Goal: Task Accomplishment & Management: Manage account settings

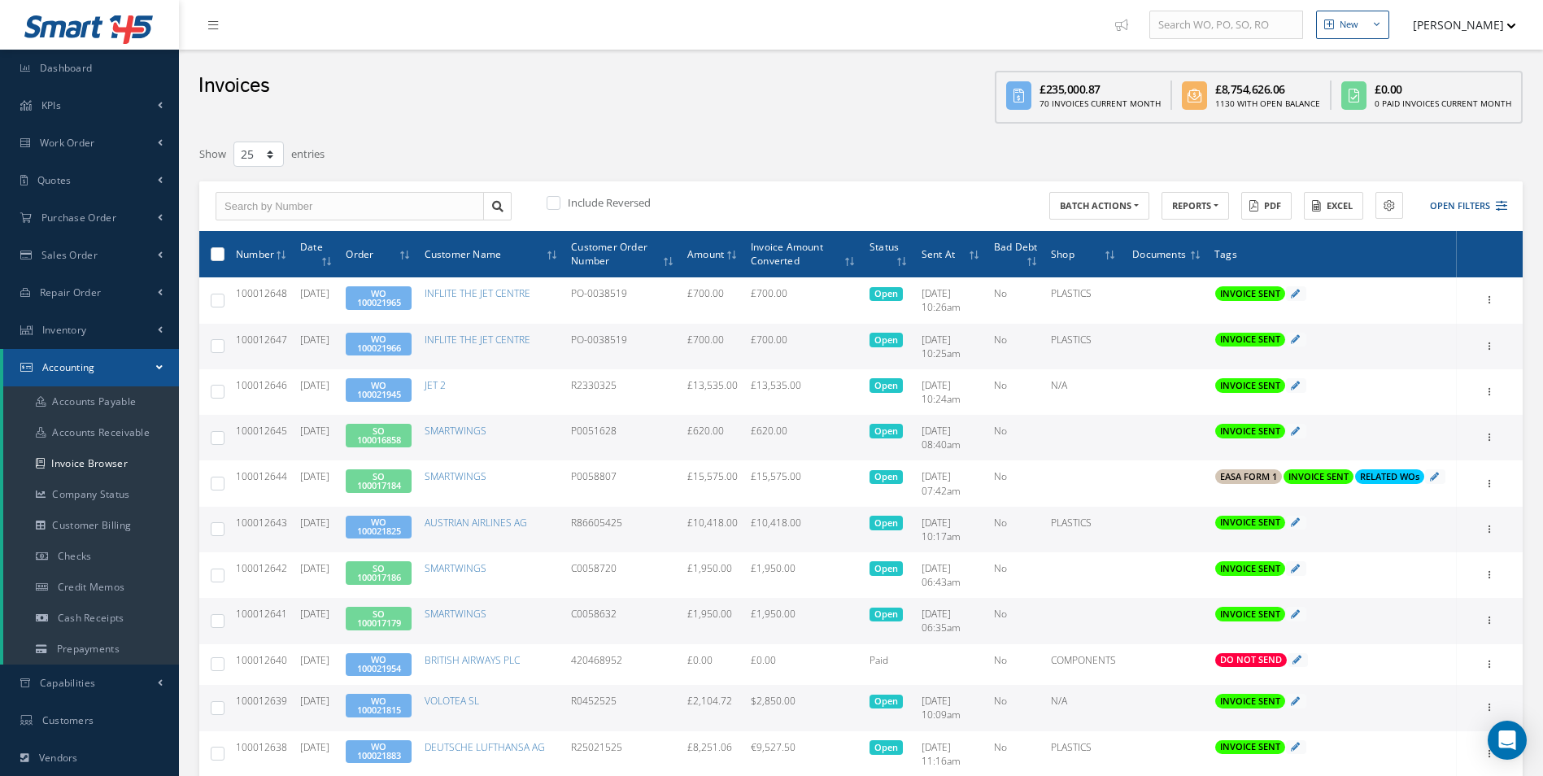
select select "25"
click at [126, 208] on link "Purchase Order" at bounding box center [89, 217] width 179 height 37
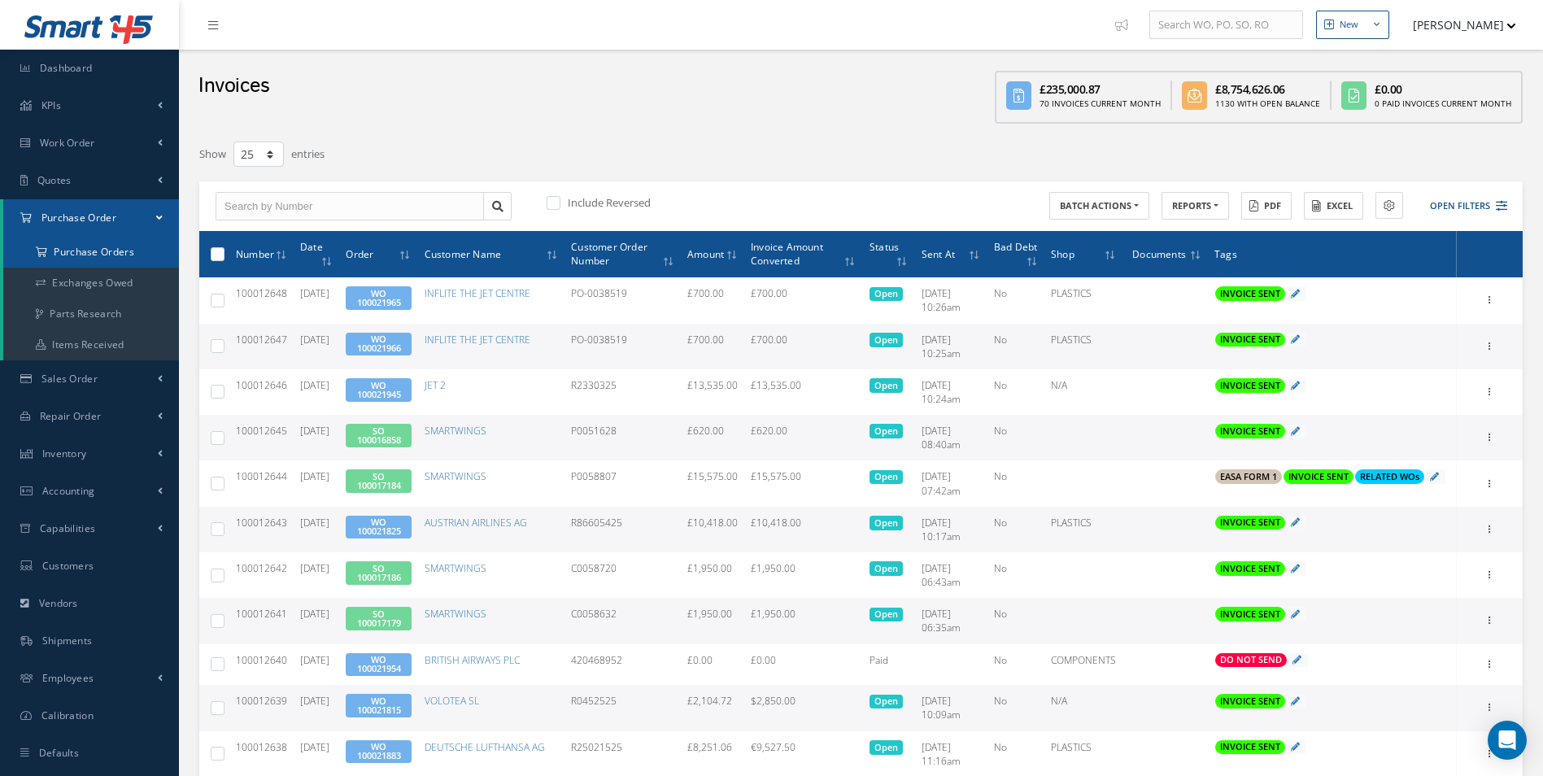
click at [93, 257] on a=1&status_id=2&status_id=3&status_id=5&collapsedFilters"] "Purchase Orders" at bounding box center [91, 252] width 176 height 31
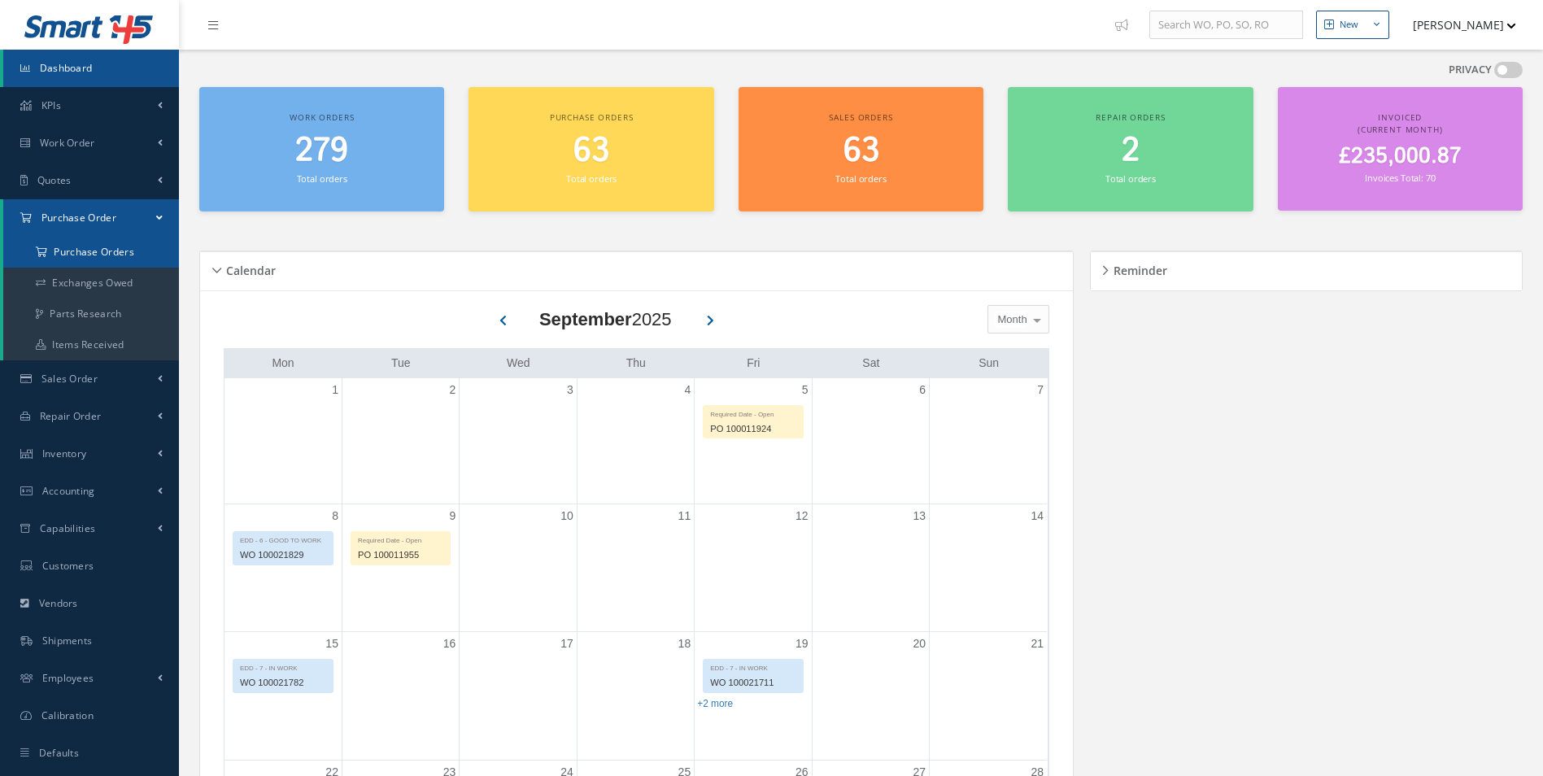
click at [80, 249] on a=1&status_id=2&status_id=3&status_id=5&collapsedFilters"] "Purchase Orders" at bounding box center [91, 252] width 176 height 31
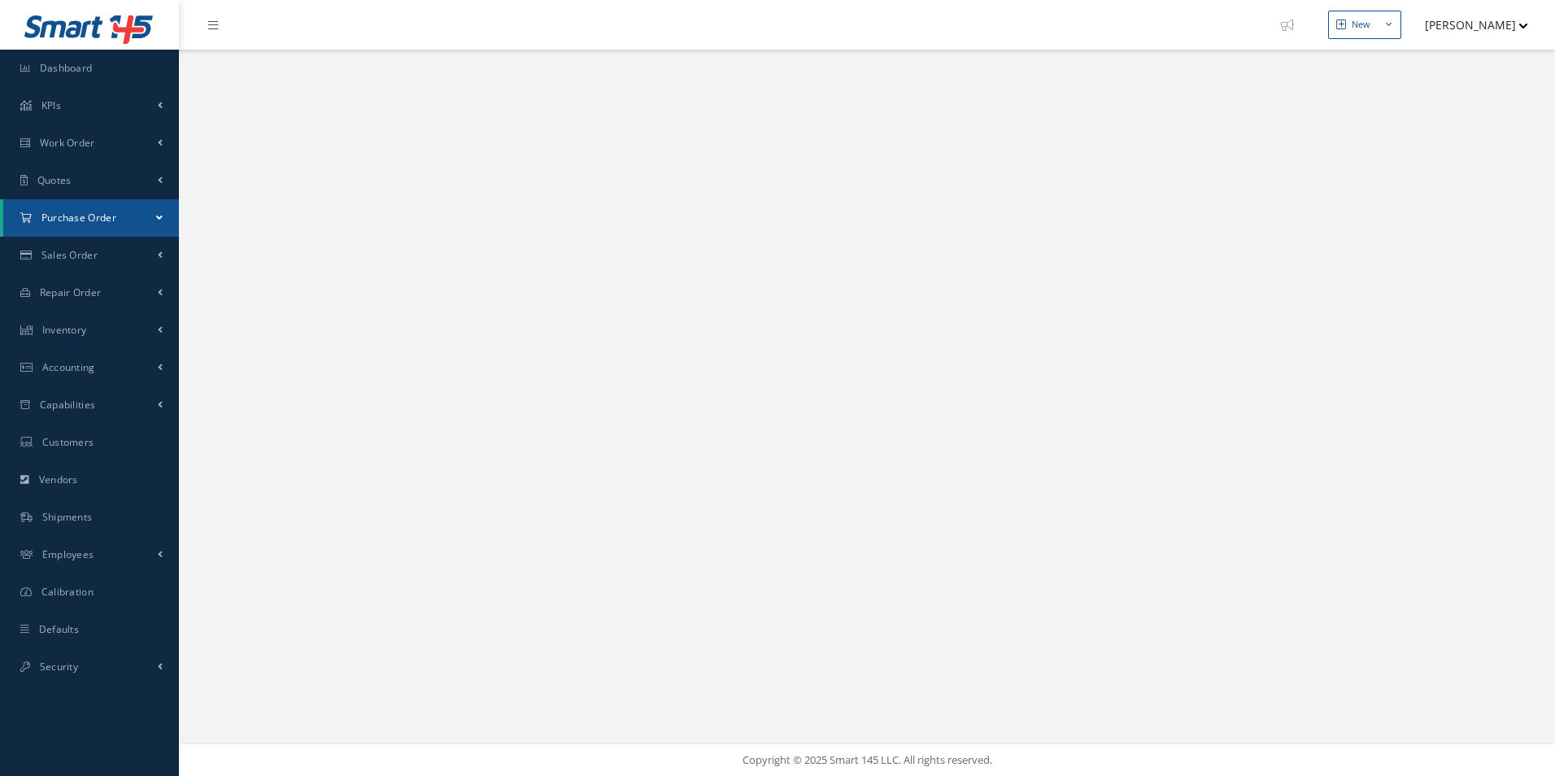
select select "25"
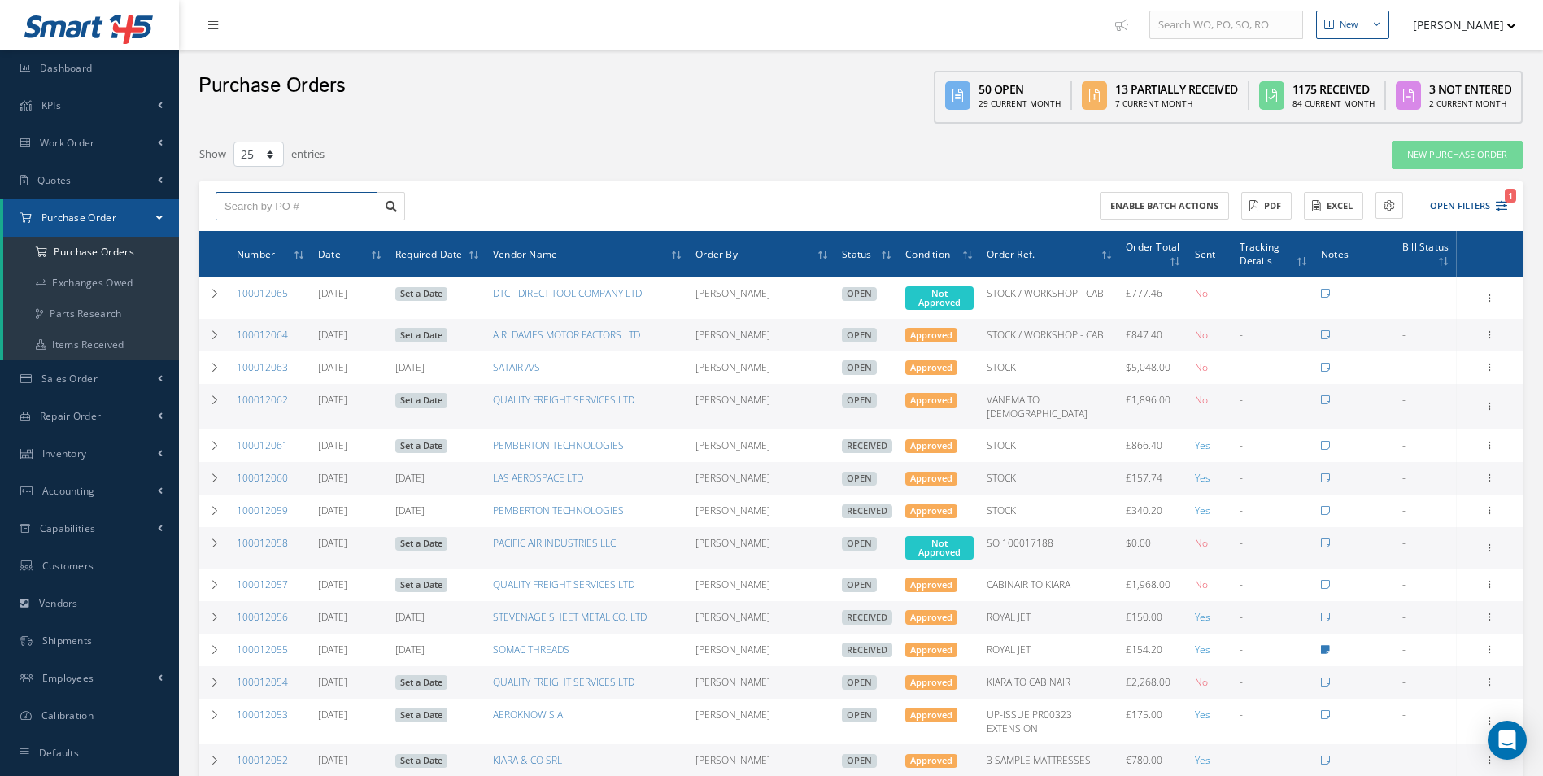
click at [266, 198] on input "text" at bounding box center [296, 206] width 162 height 29
paste input "100011695"
type input "100011695"
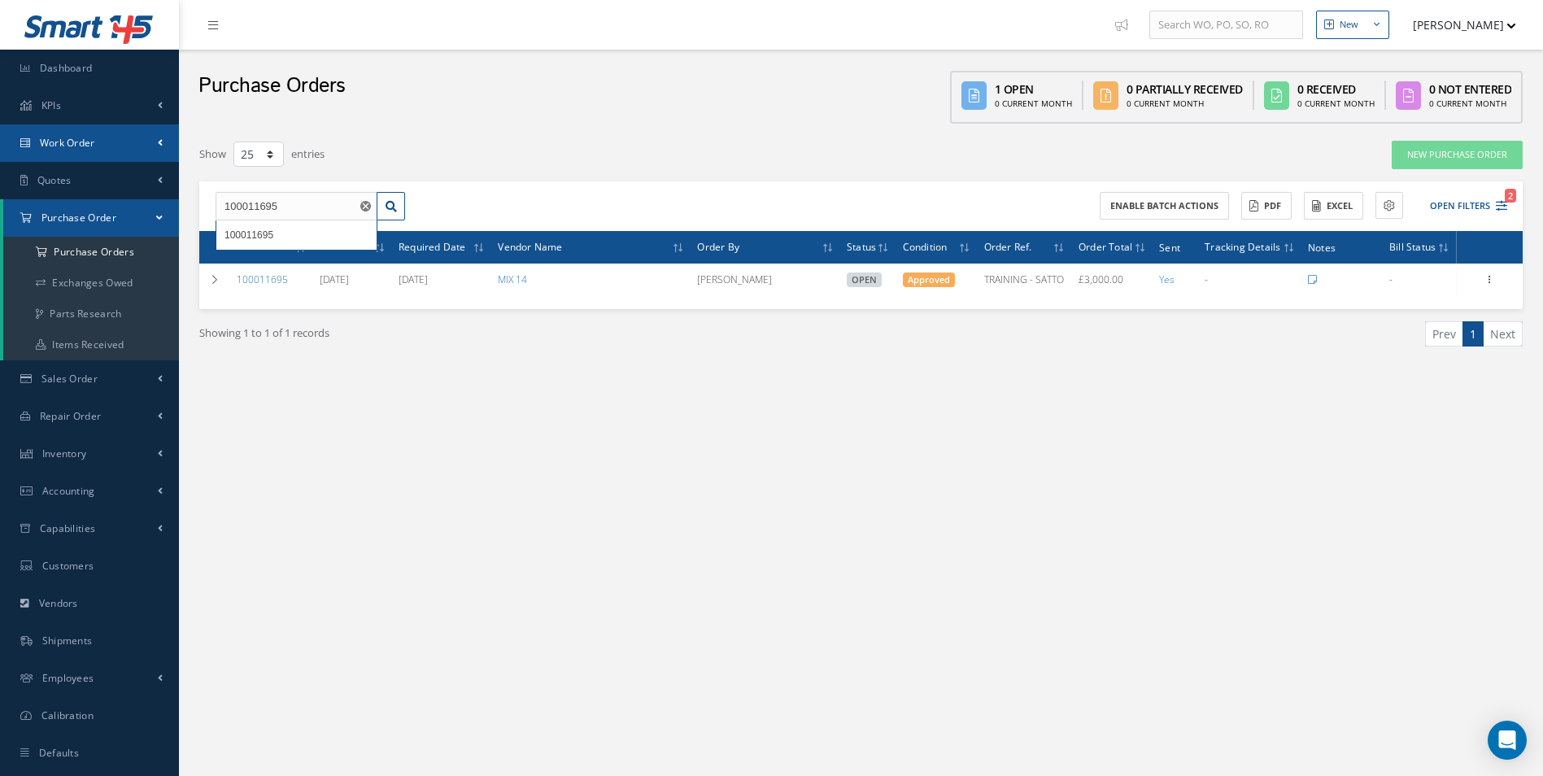
click at [128, 143] on link "Work Order" at bounding box center [89, 142] width 179 height 37
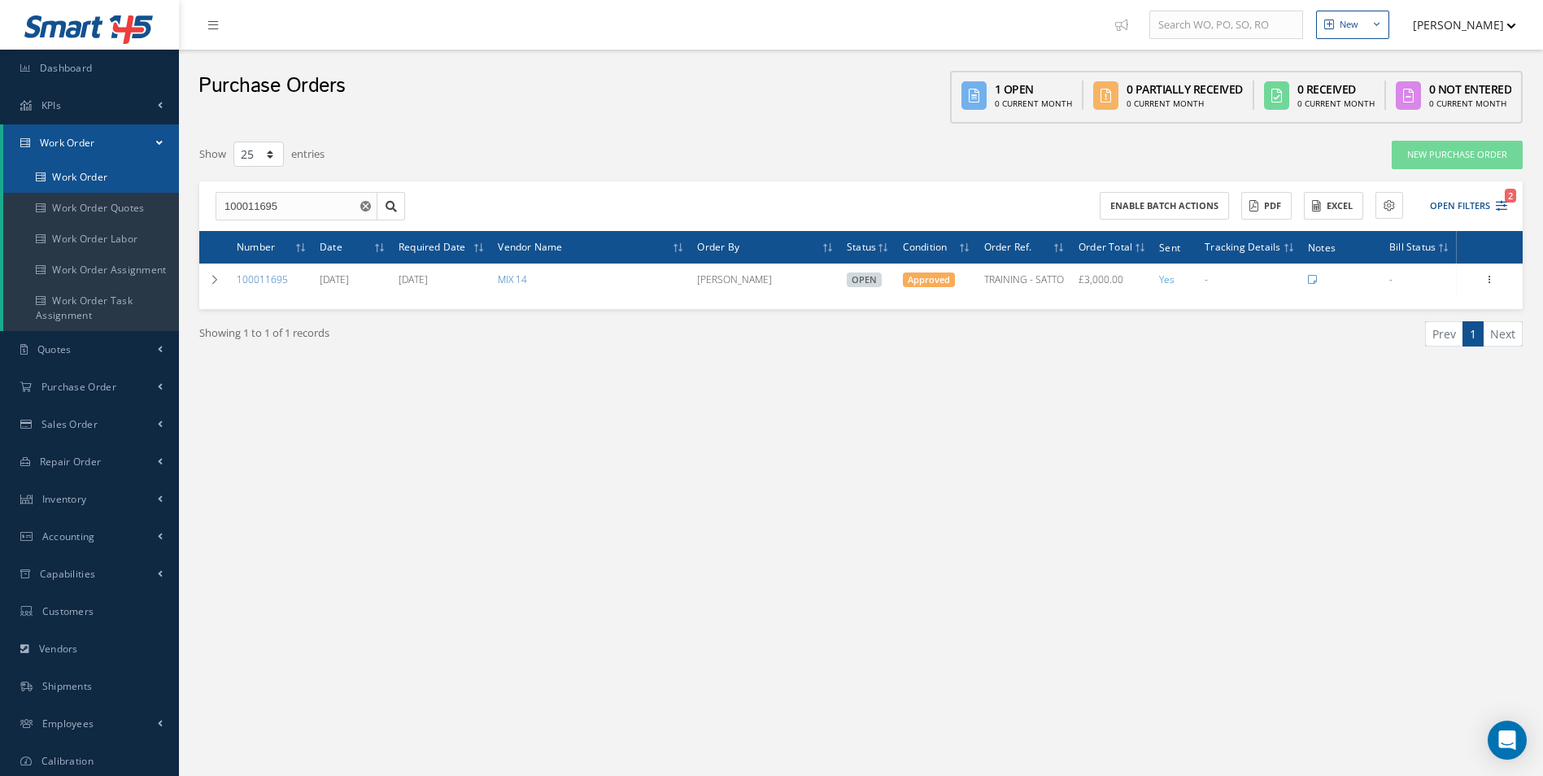
click at [107, 173] on link "Work Order" at bounding box center [91, 177] width 176 height 31
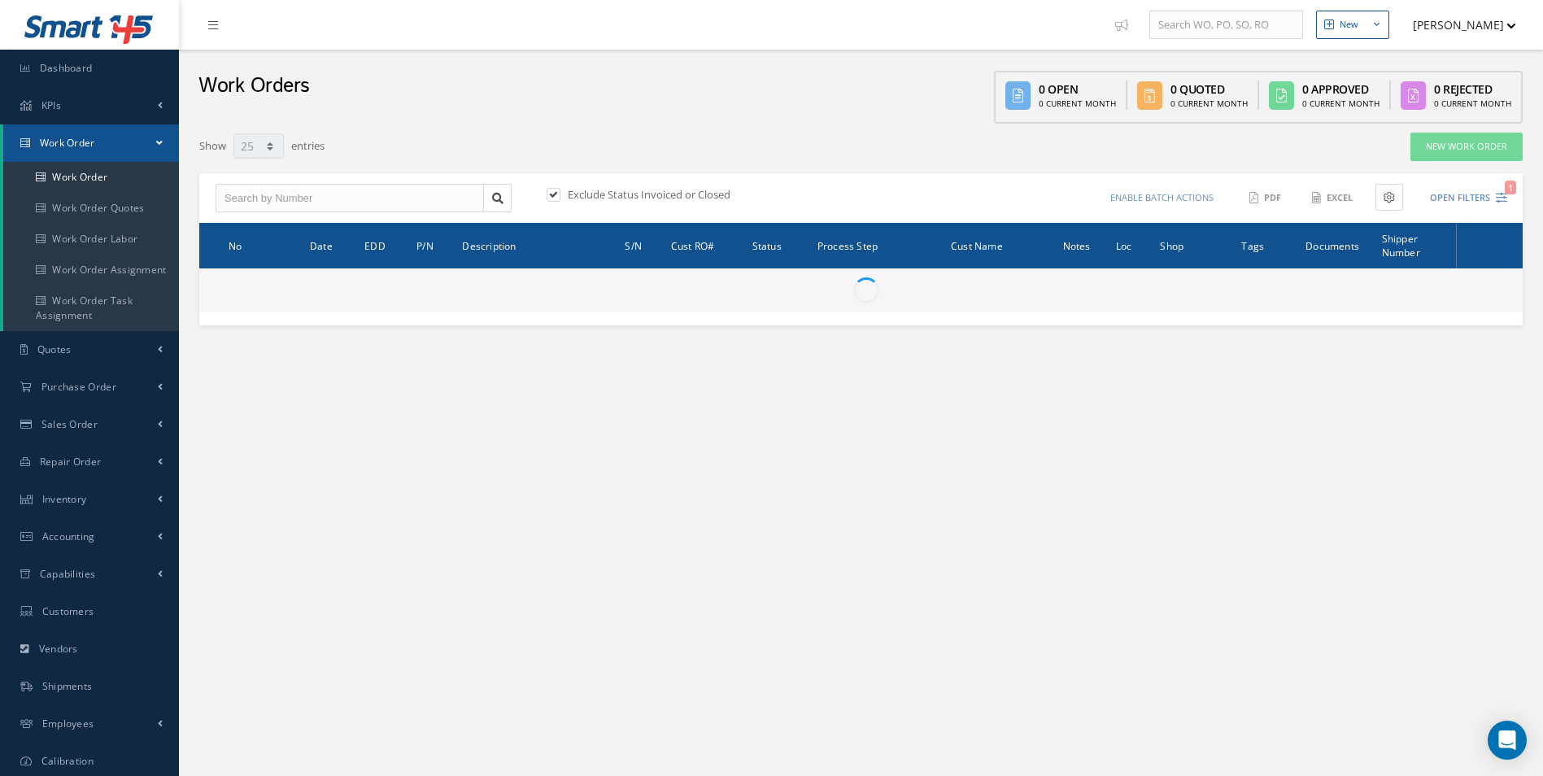
select select "25"
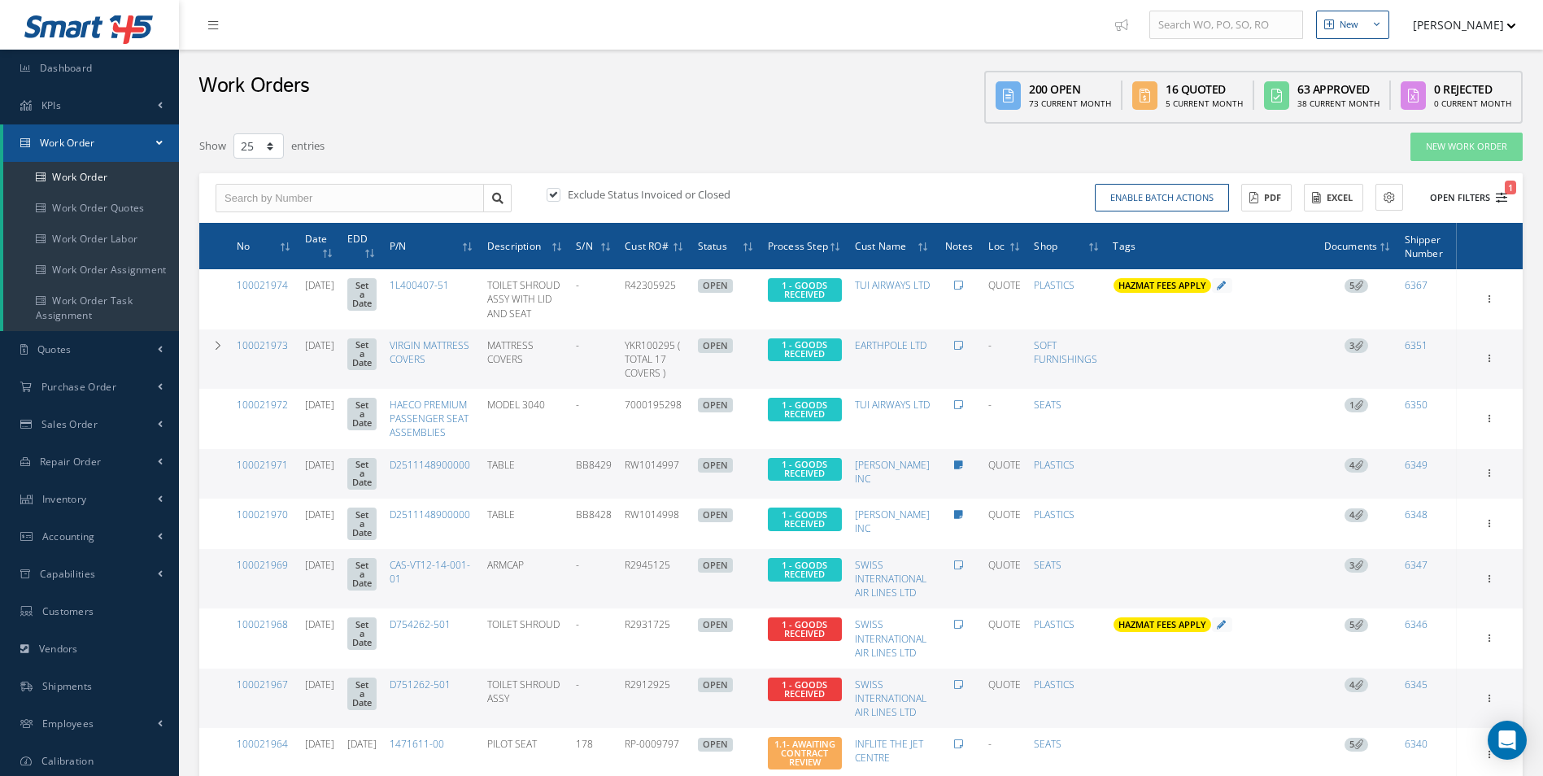
click at [1458, 196] on button "Open Filters 1" at bounding box center [1461, 198] width 92 height 27
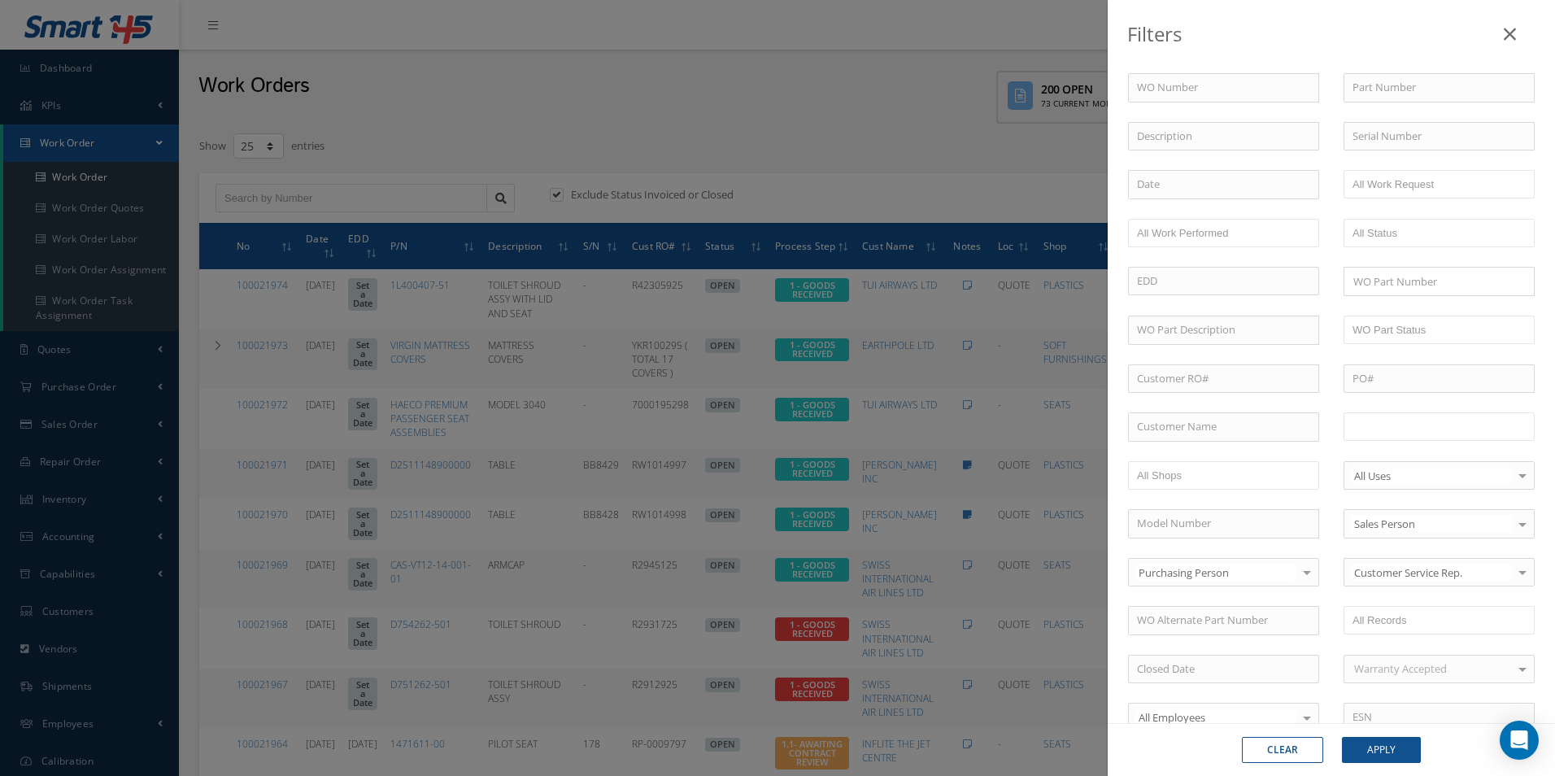
click at [1408, 429] on input "text" at bounding box center [1403, 426] width 103 height 20
click at [1388, 743] on button "Apply" at bounding box center [1381, 750] width 79 height 26
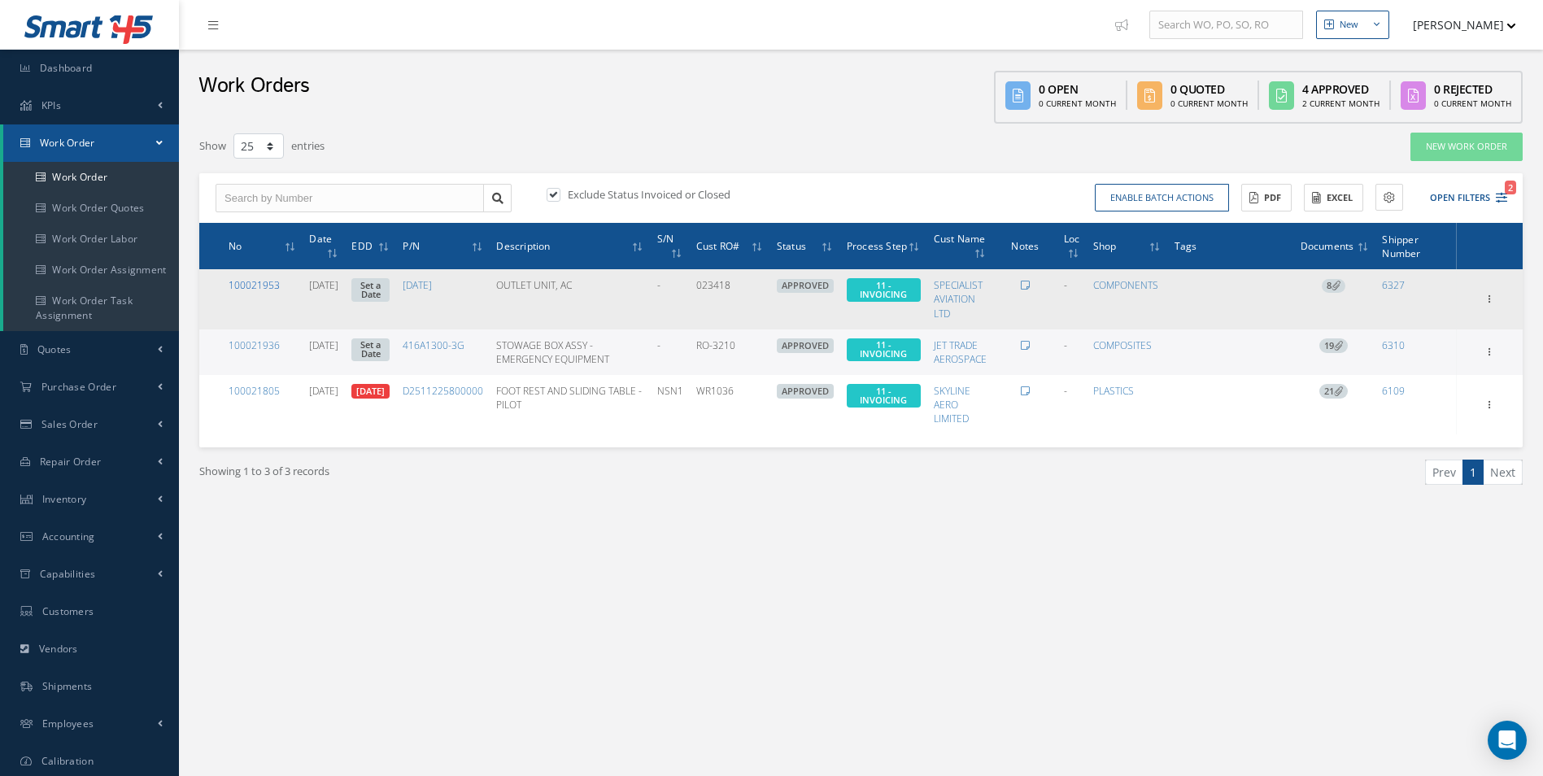
click at [259, 286] on link "100021953" at bounding box center [253, 285] width 51 height 14
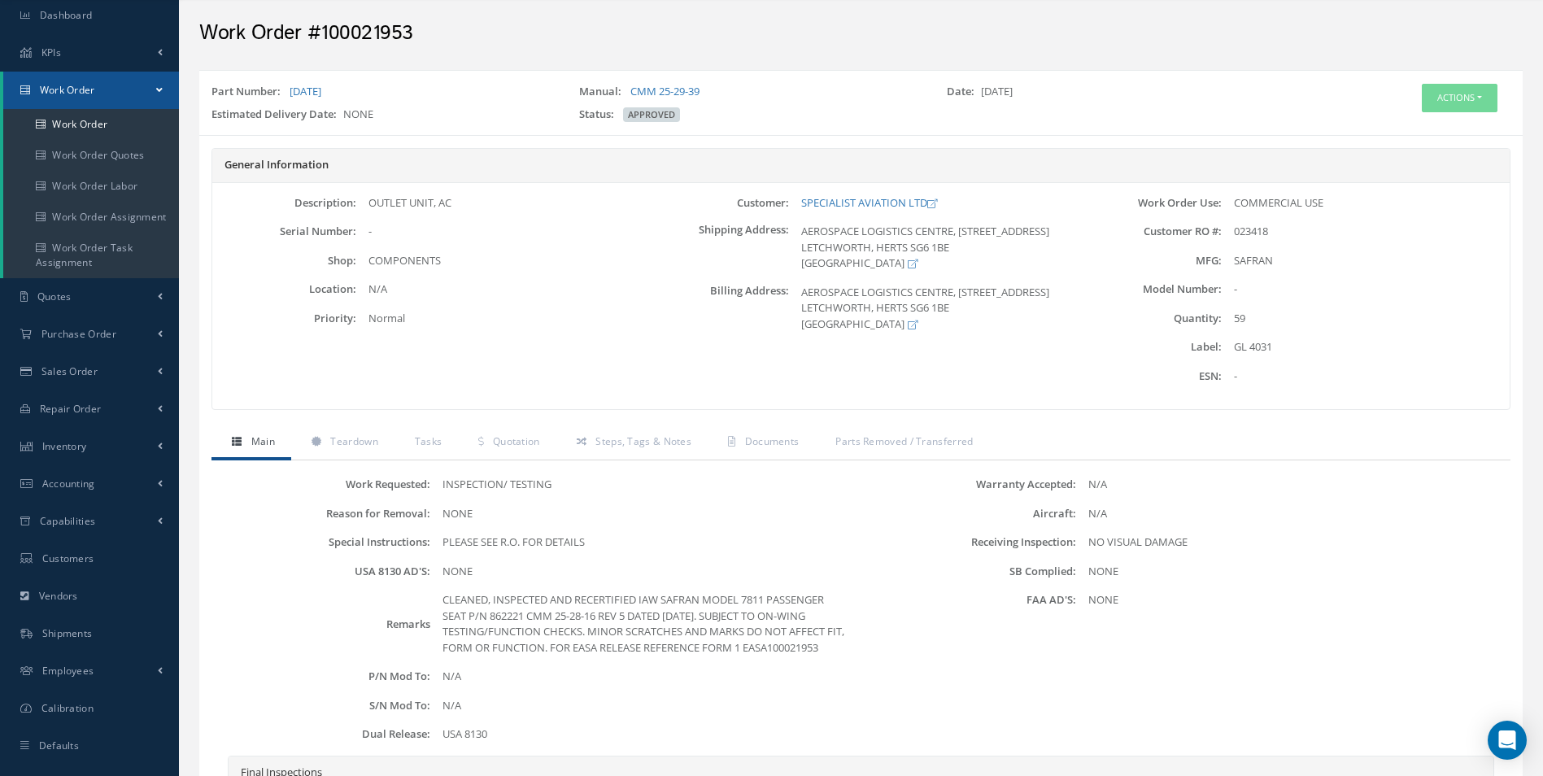
scroll to position [81, 0]
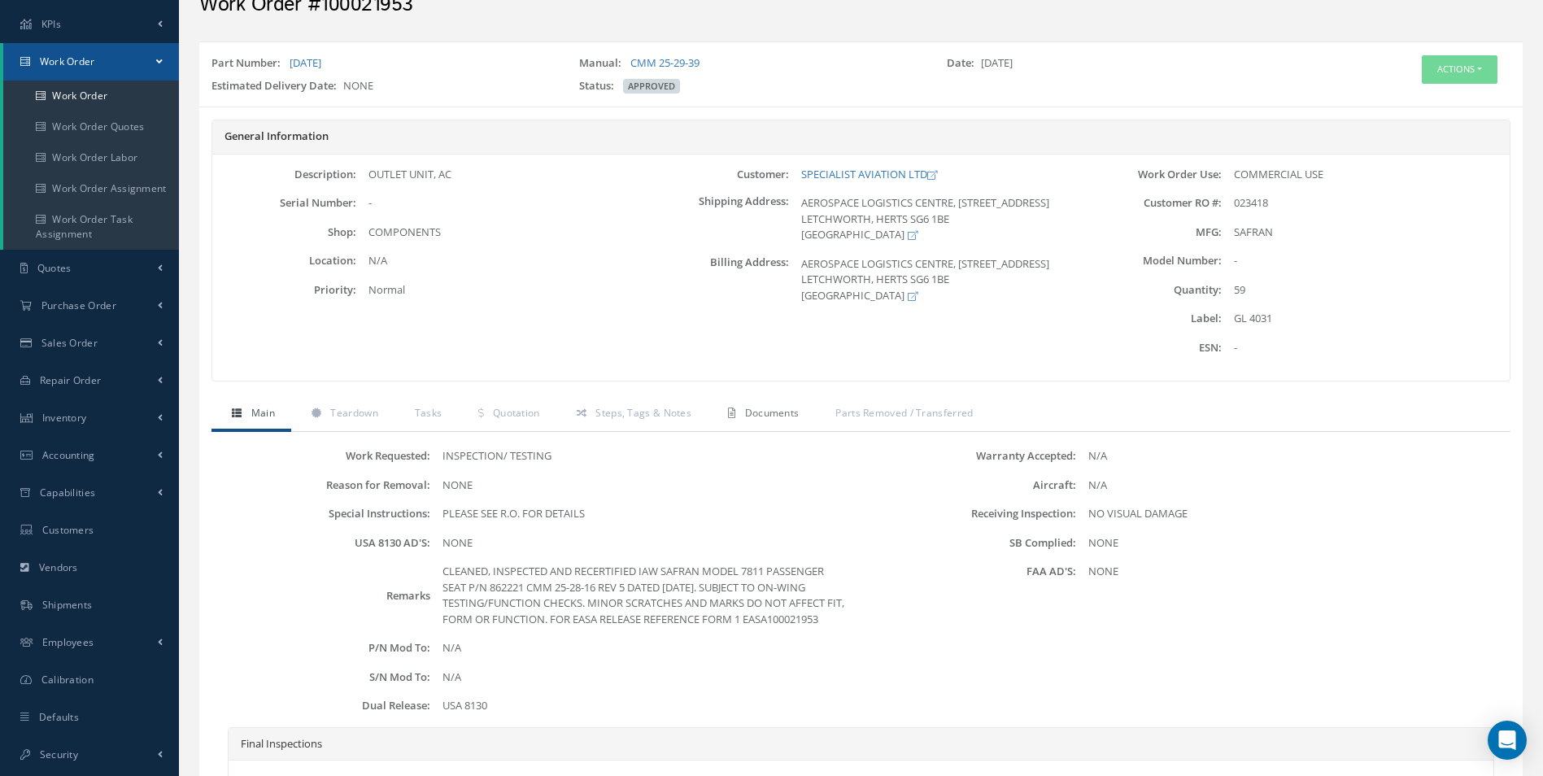
click at [761, 404] on link "Documents" at bounding box center [760, 415] width 107 height 34
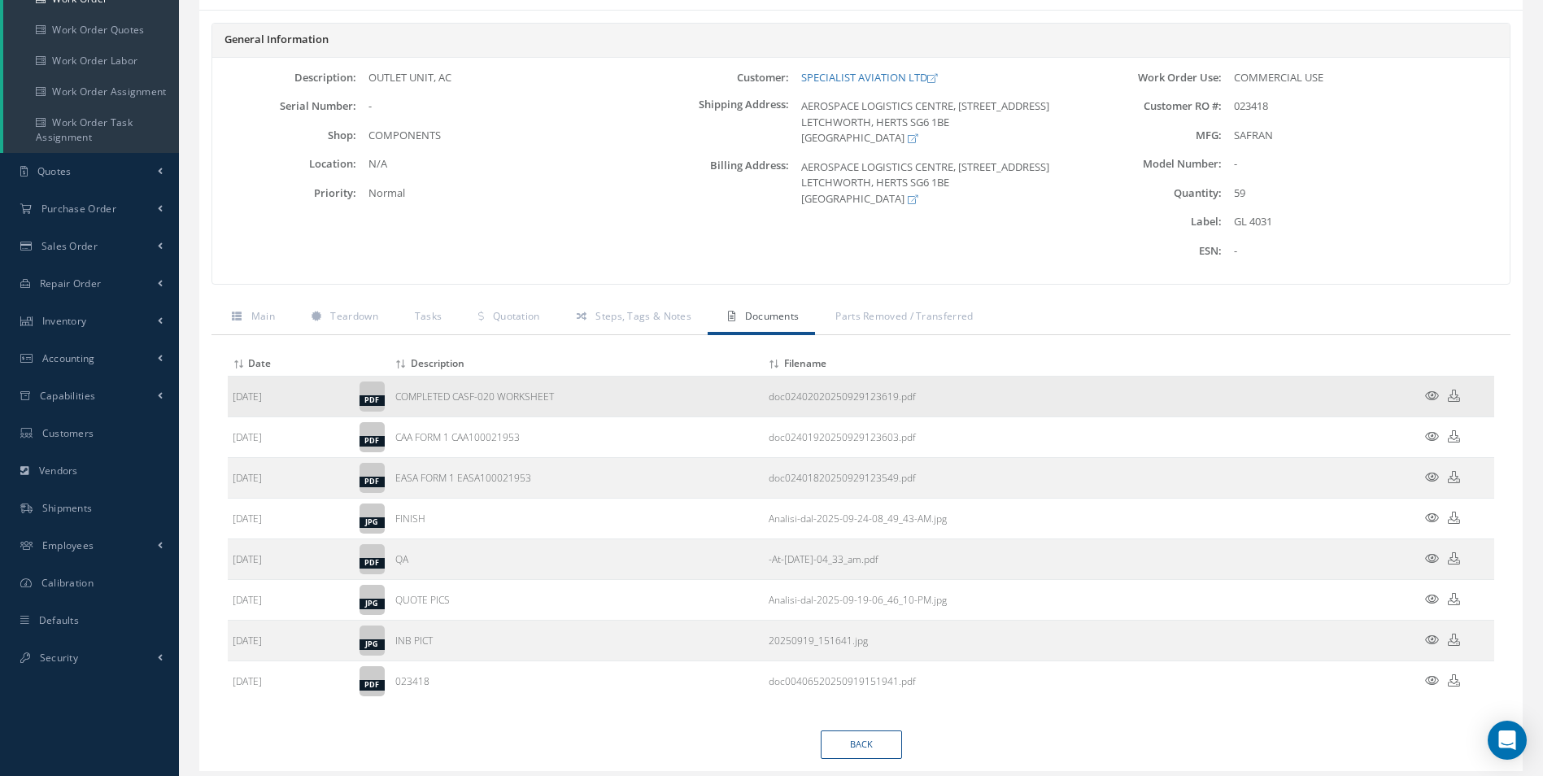
scroll to position [226, 0]
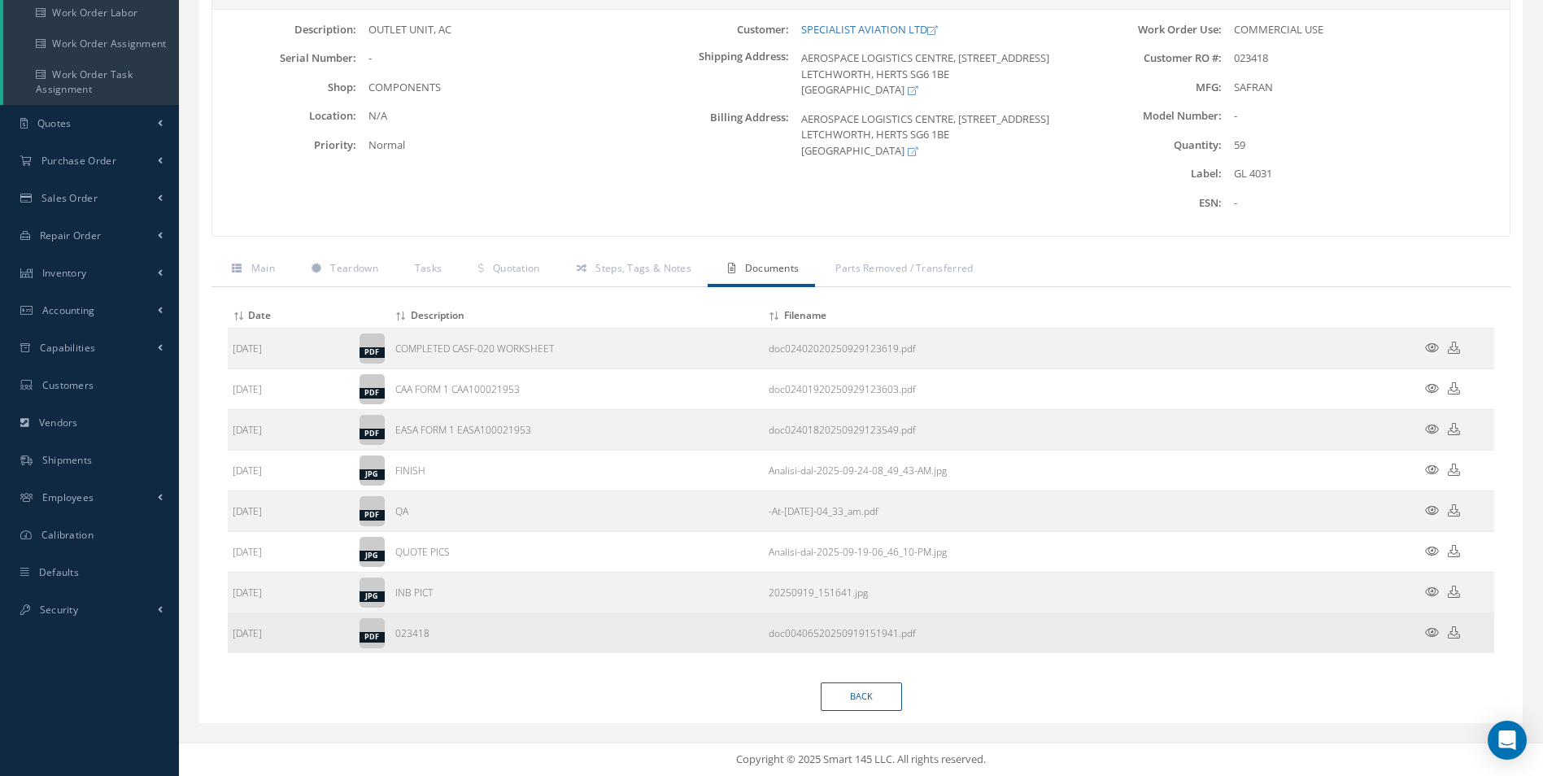
click at [1455, 634] on icon at bounding box center [1453, 632] width 12 height 12
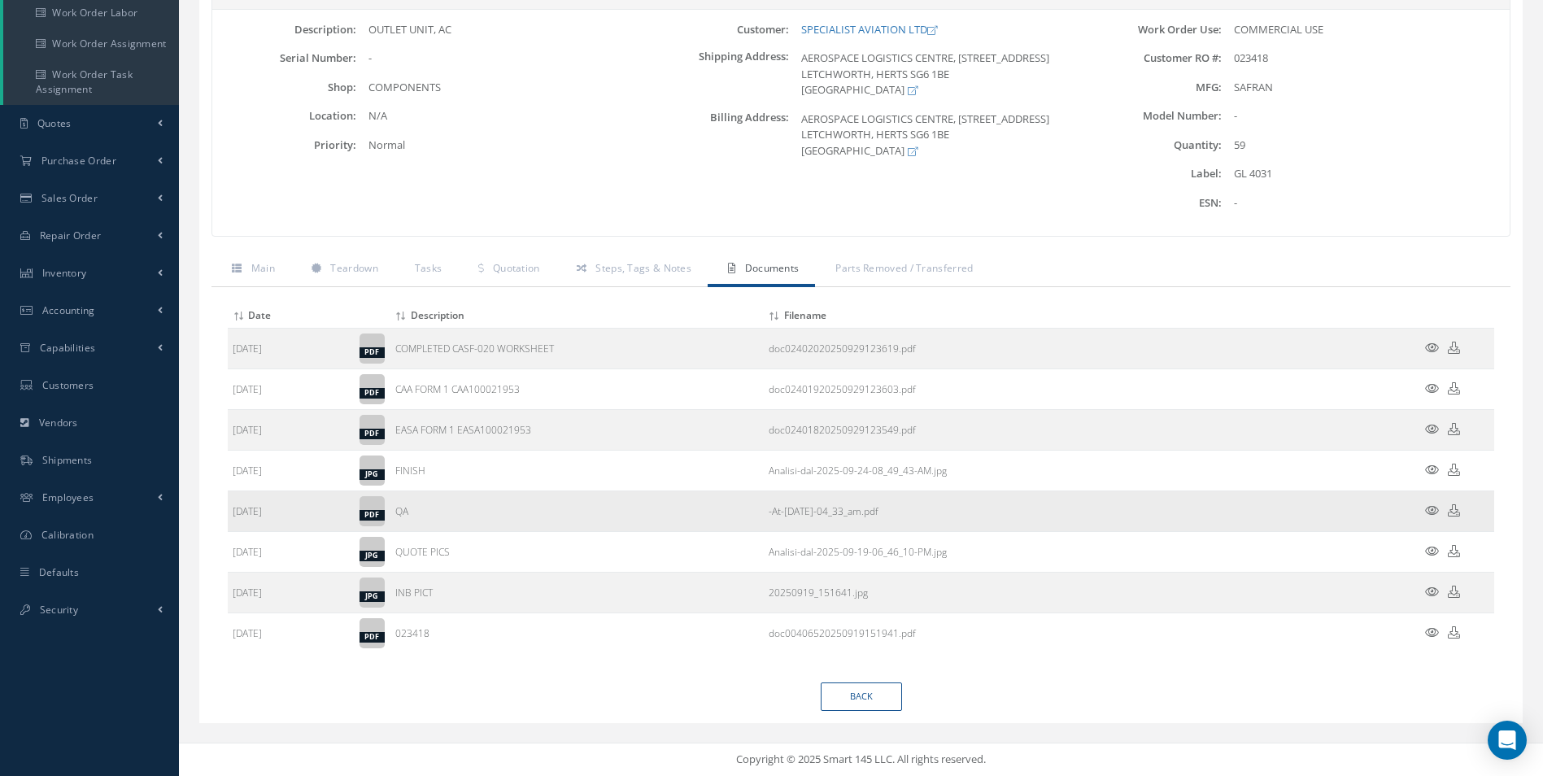
click at [1458, 510] on icon at bounding box center [1453, 510] width 12 height 12
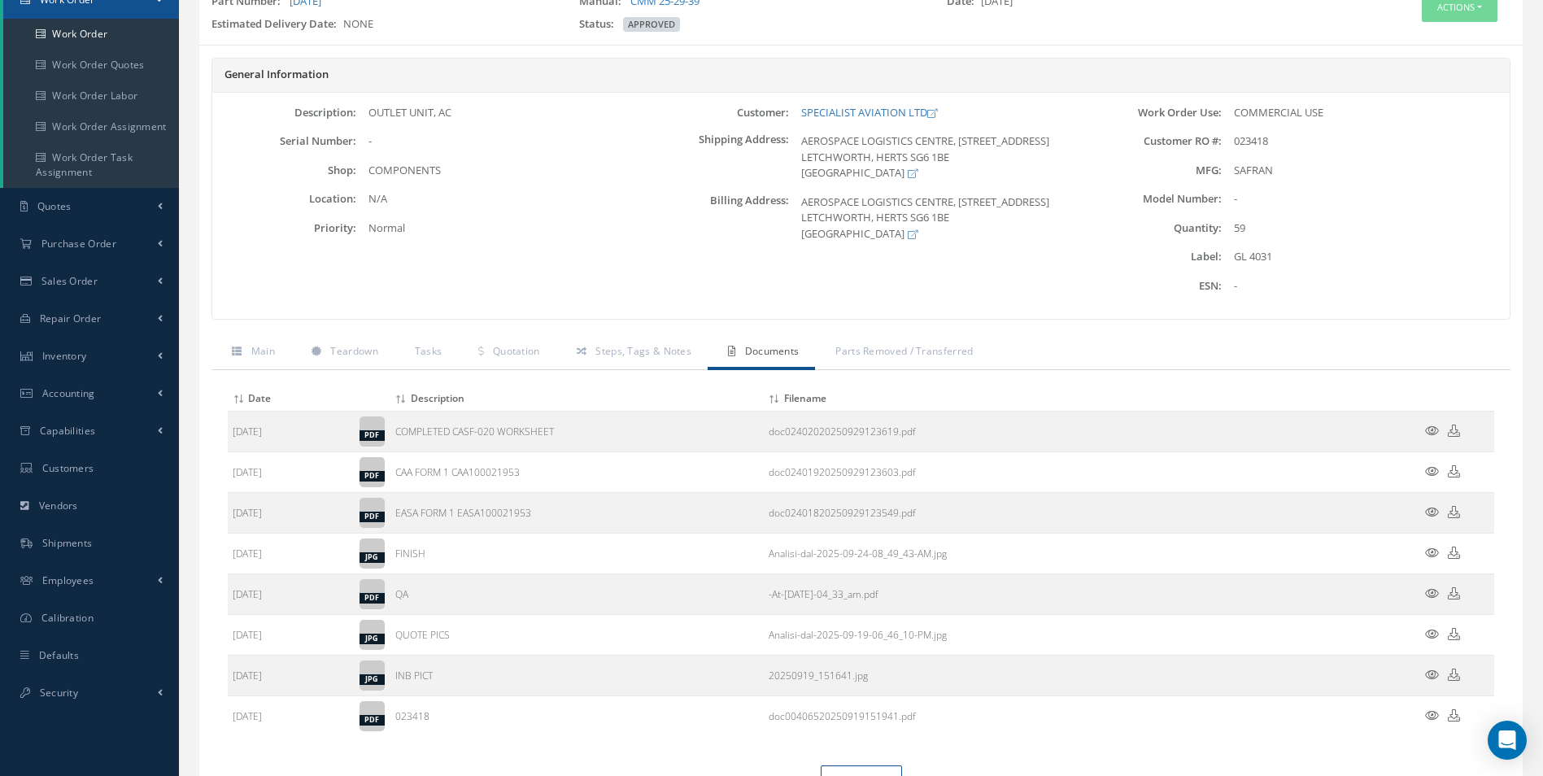
scroll to position [0, 0]
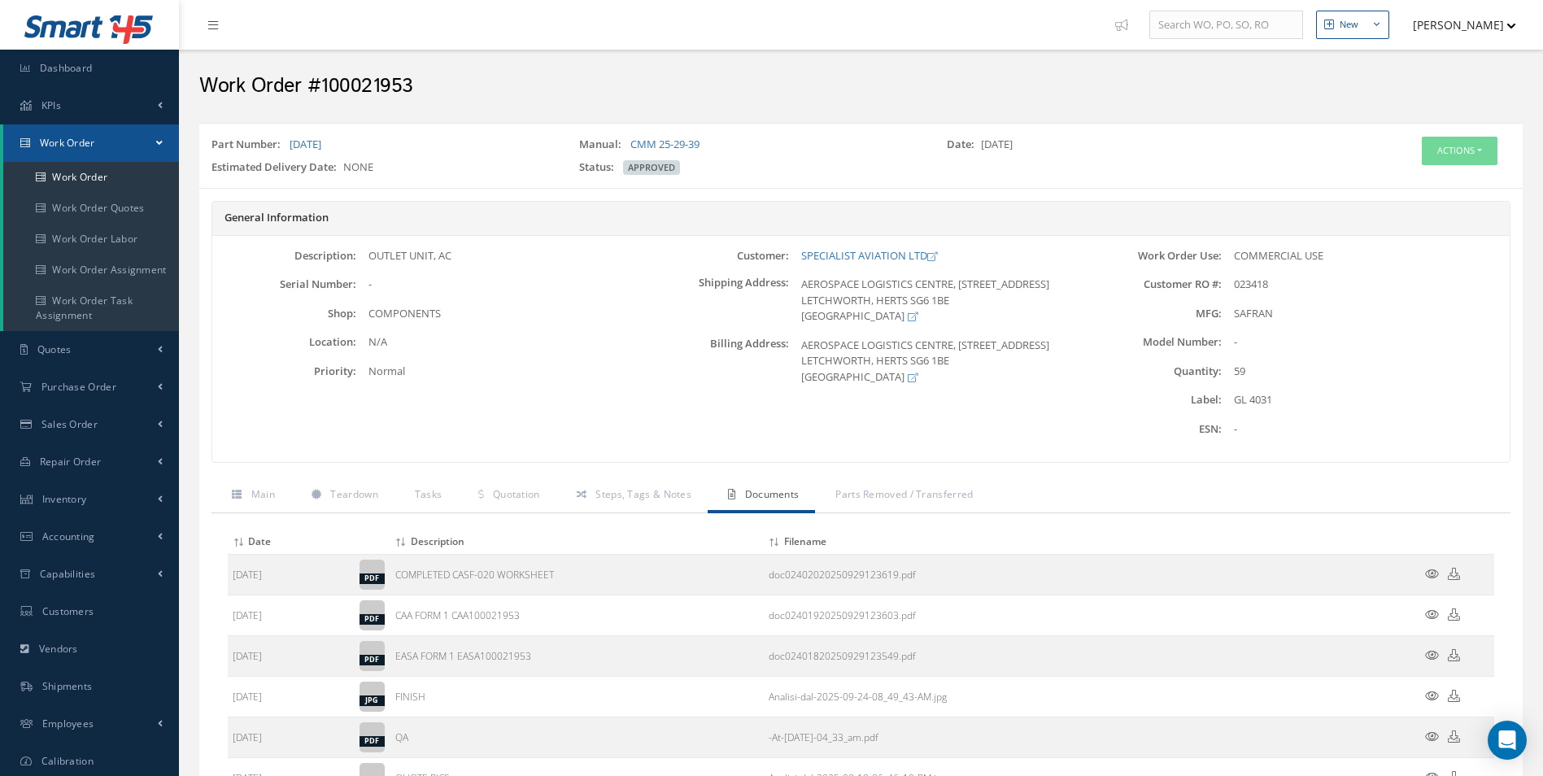
click at [770, 94] on h2 "Work Order #100021953" at bounding box center [860, 86] width 1323 height 24
click at [510, 484] on link "Quotation" at bounding box center [507, 496] width 98 height 34
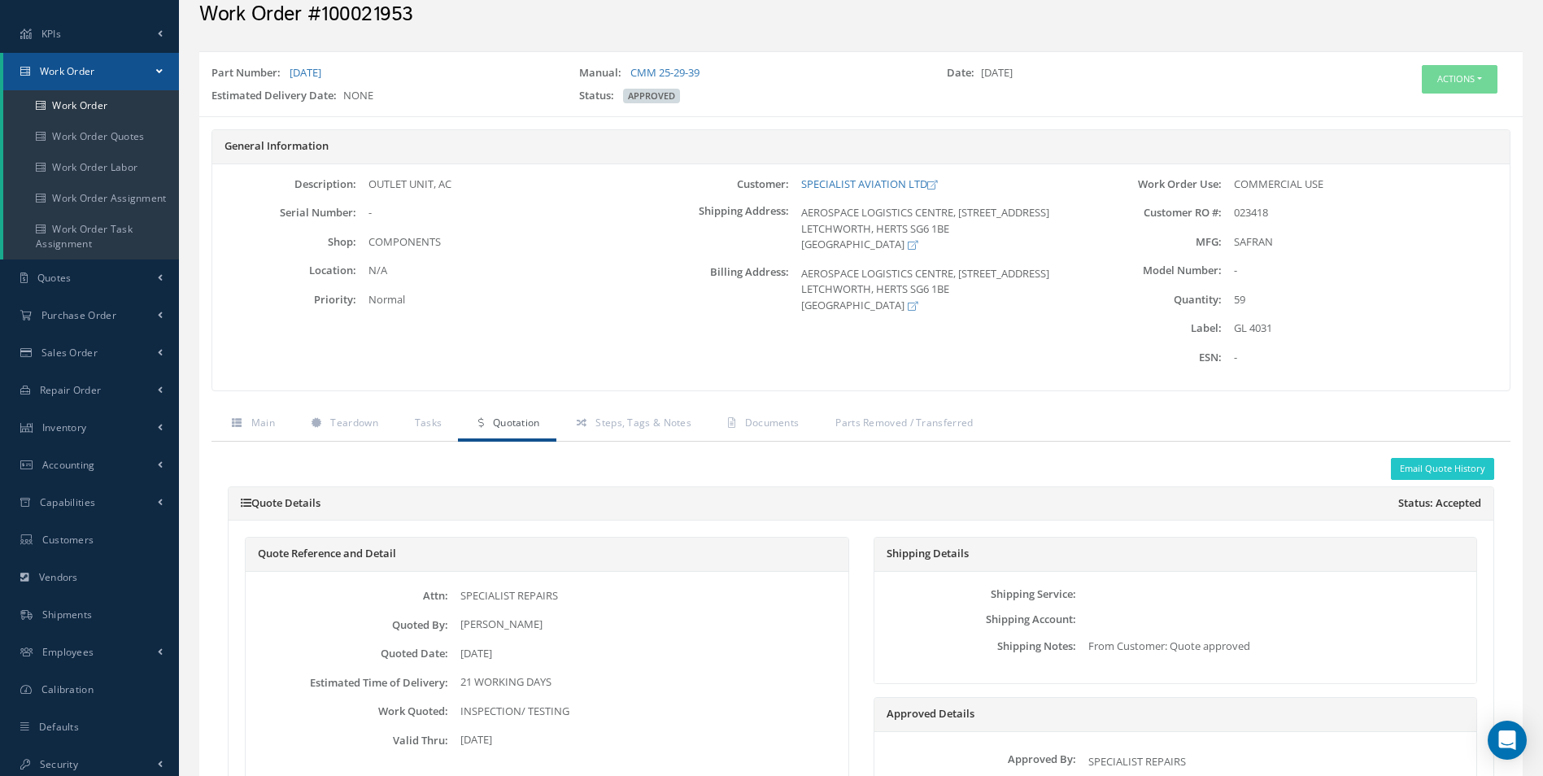
scroll to position [67, 0]
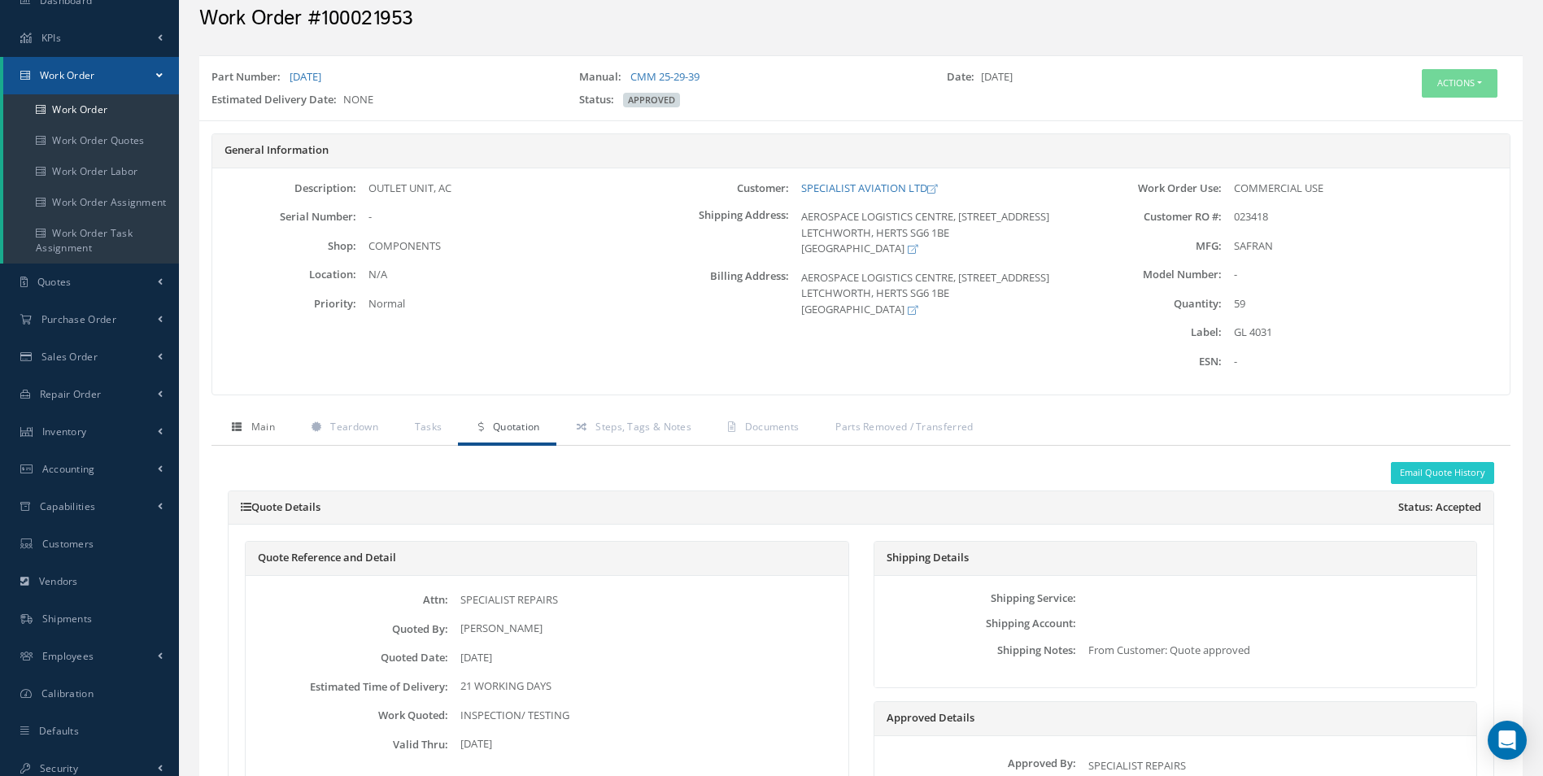
click at [259, 422] on span "Main" at bounding box center [263, 427] width 24 height 14
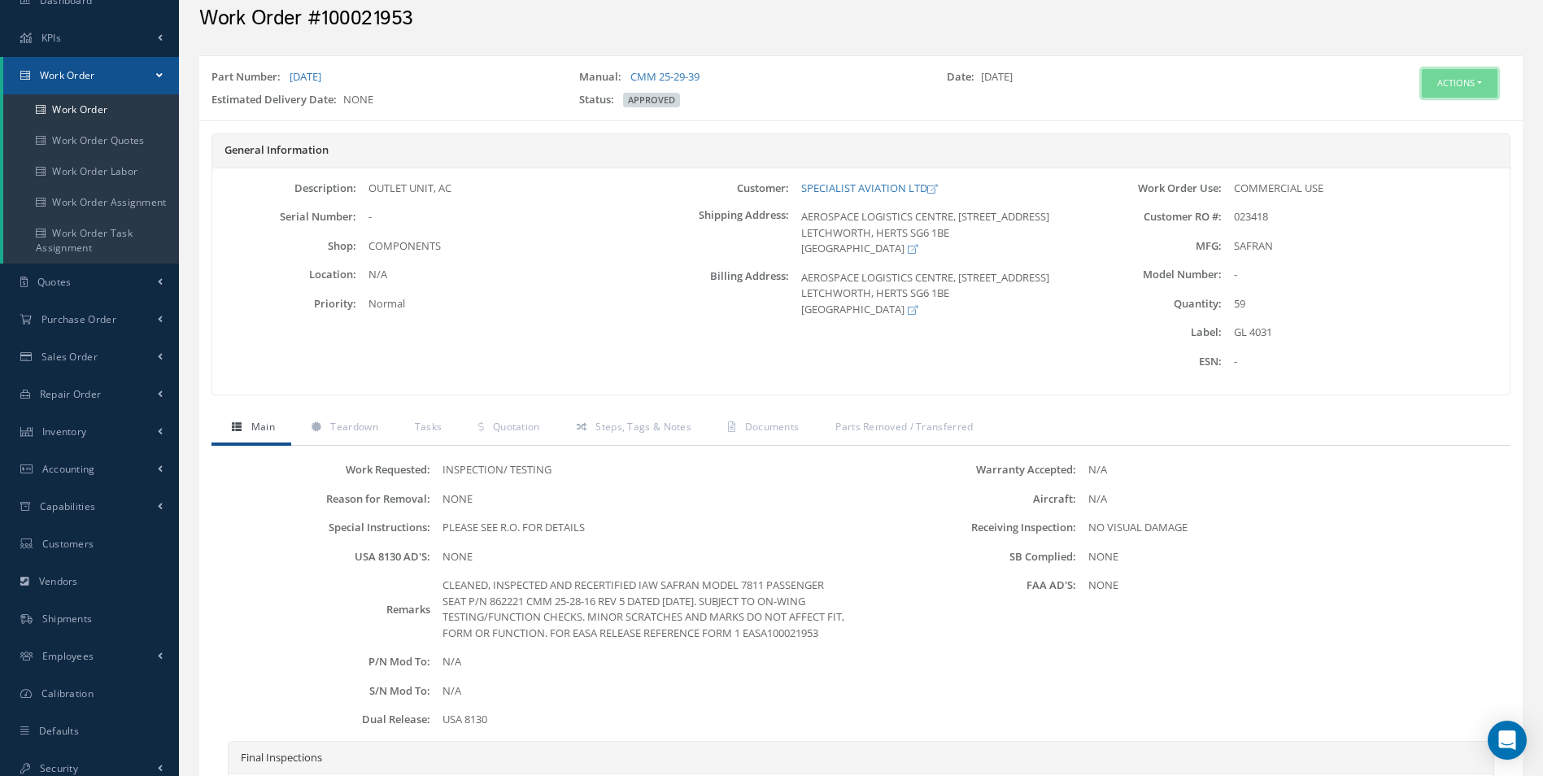
click at [1493, 94] on button "Actions" at bounding box center [1459, 83] width 76 height 28
click at [1407, 140] on link "Invoicing" at bounding box center [1434, 136] width 130 height 22
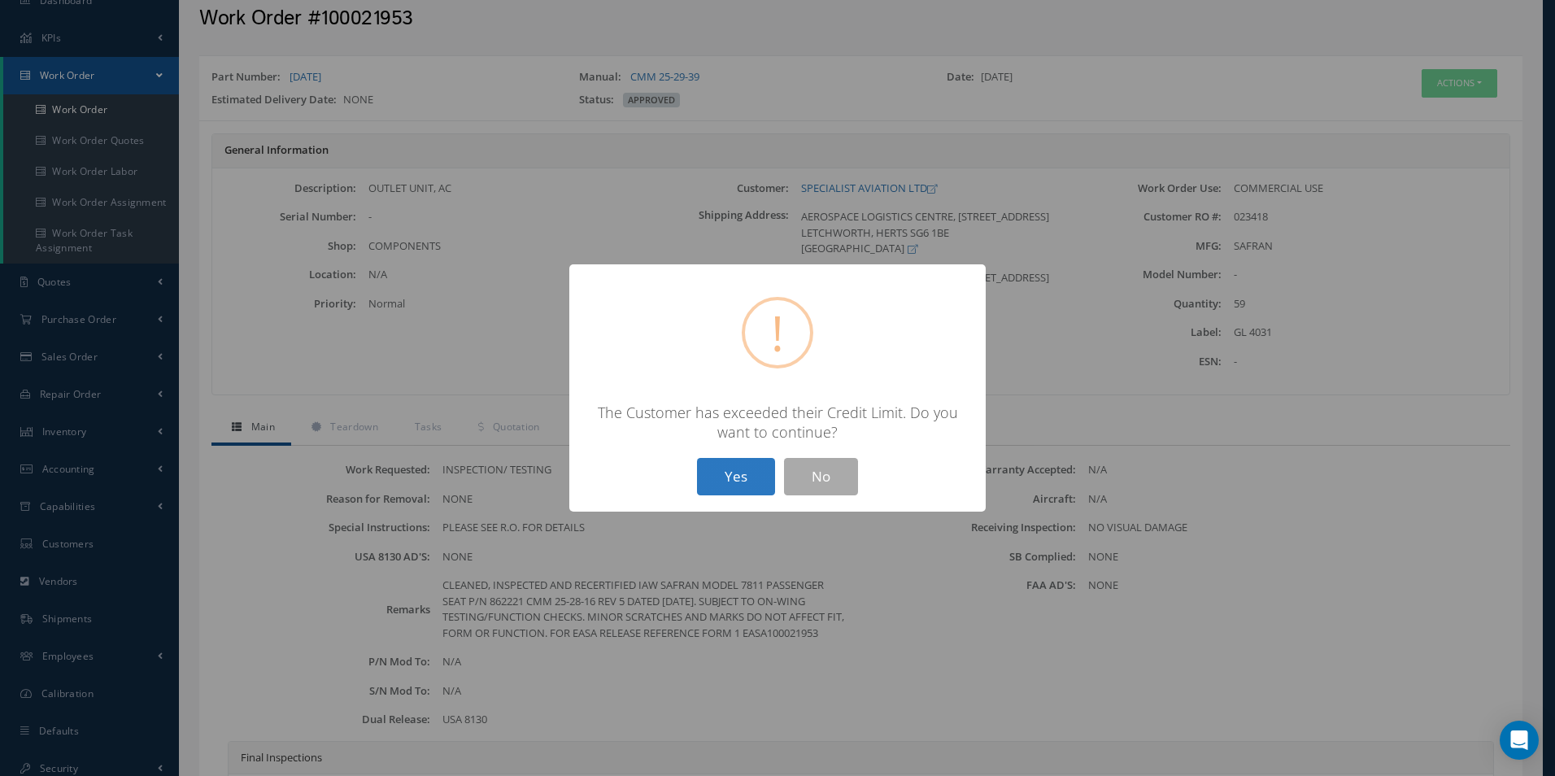
click at [719, 470] on button "Yes" at bounding box center [736, 477] width 78 height 38
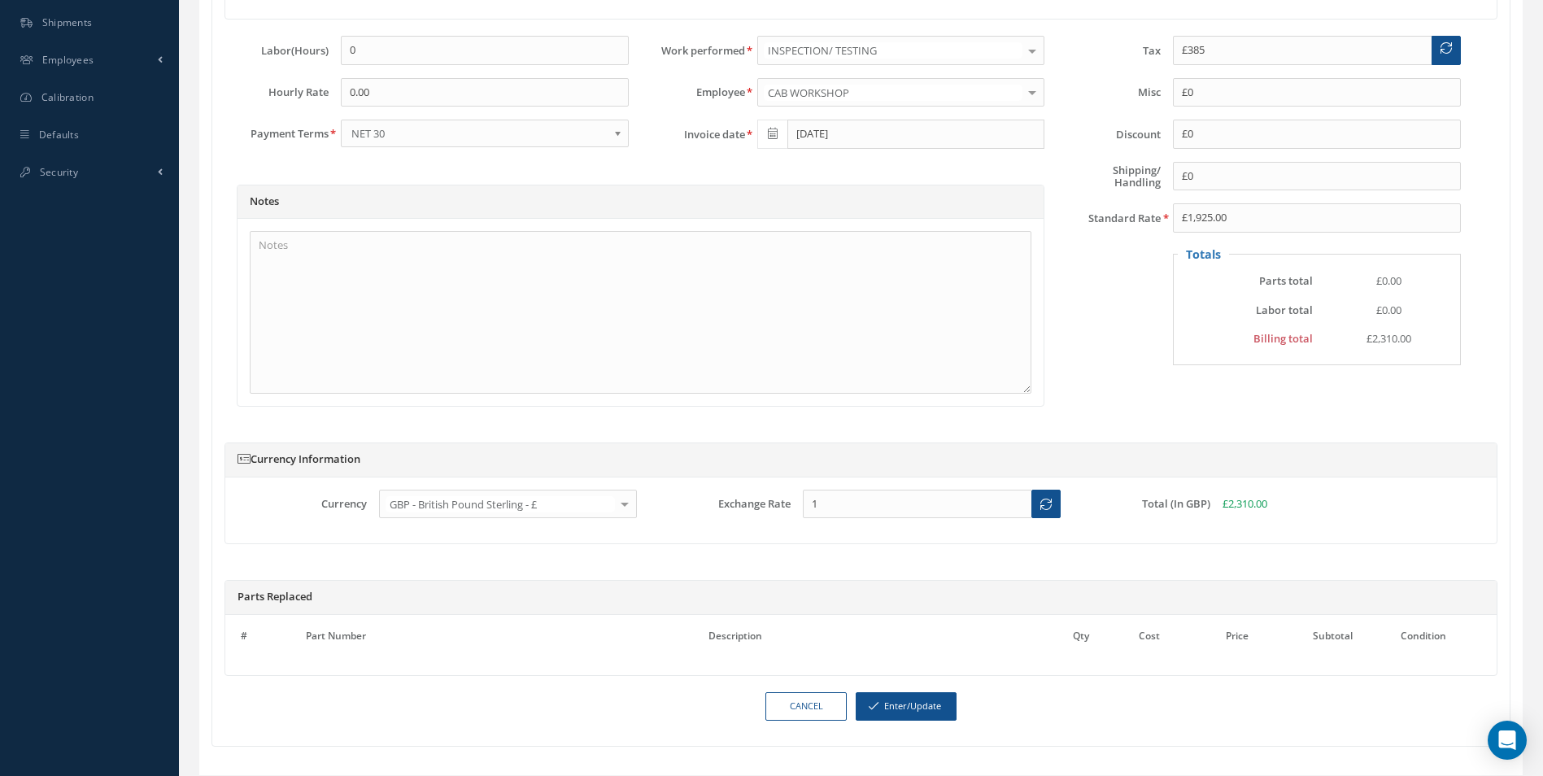
scroll to position [731, 0]
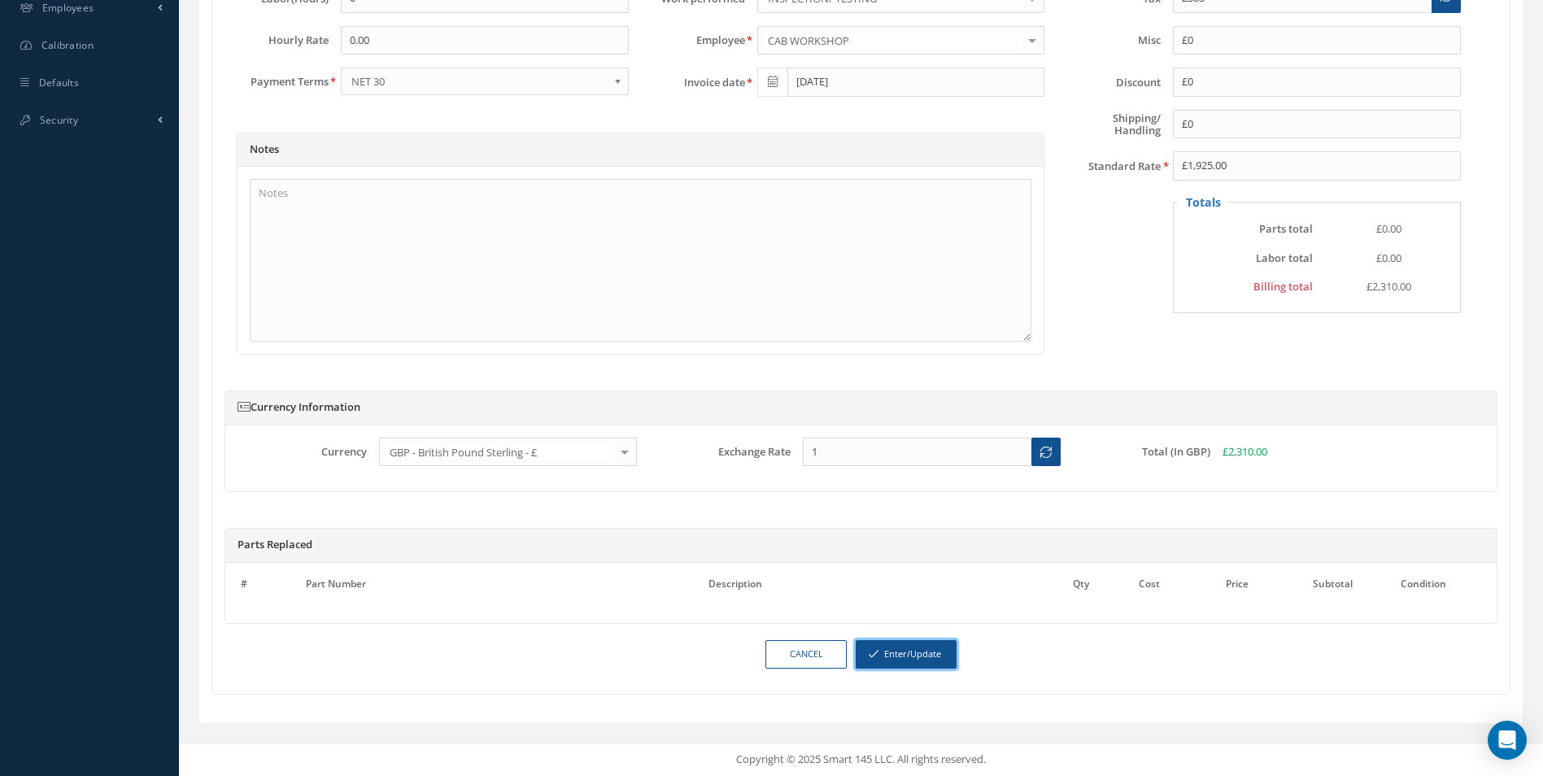
click at [924, 657] on button "Enter/Update" at bounding box center [905, 654] width 101 height 28
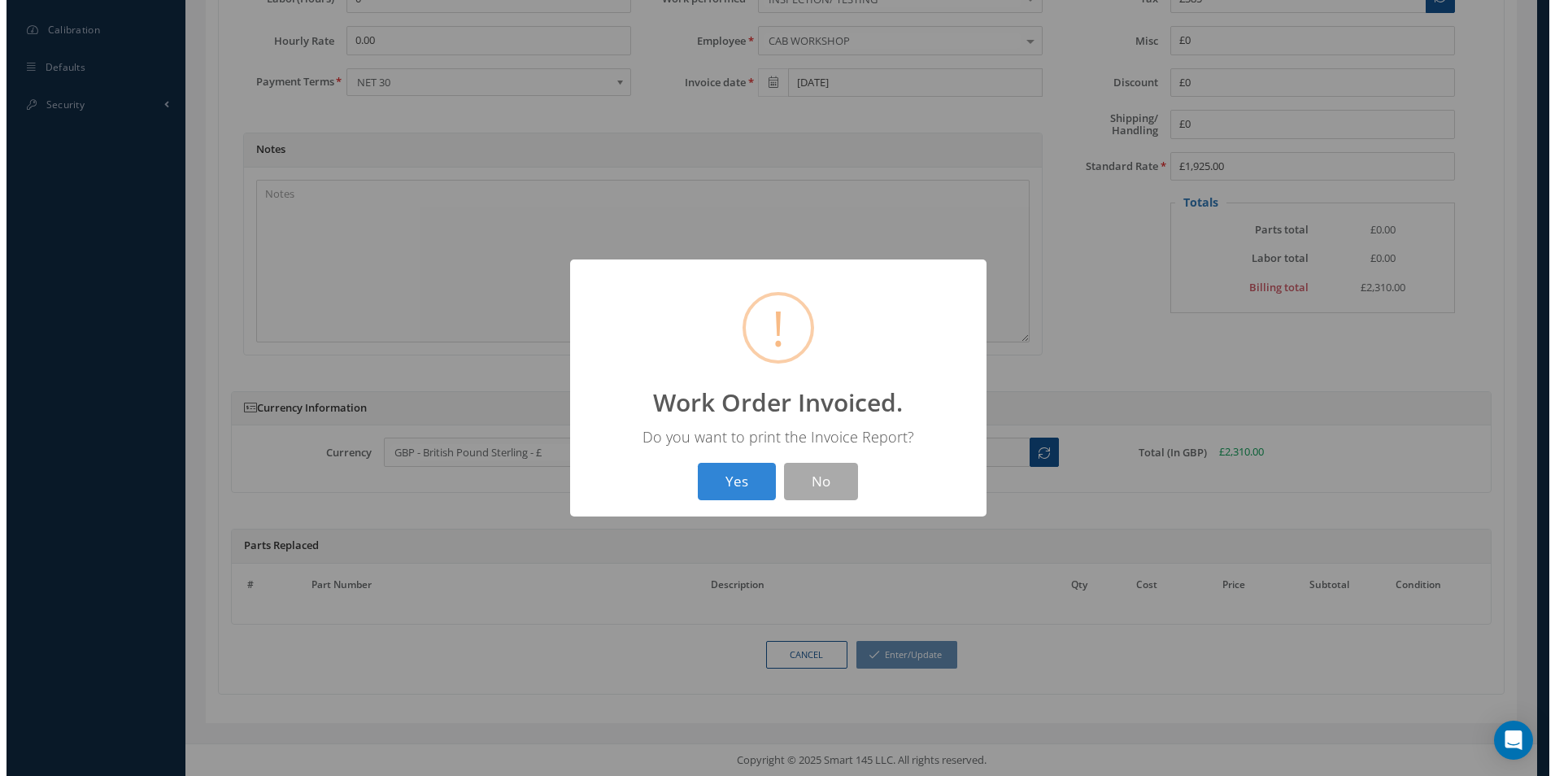
scroll to position [716, 0]
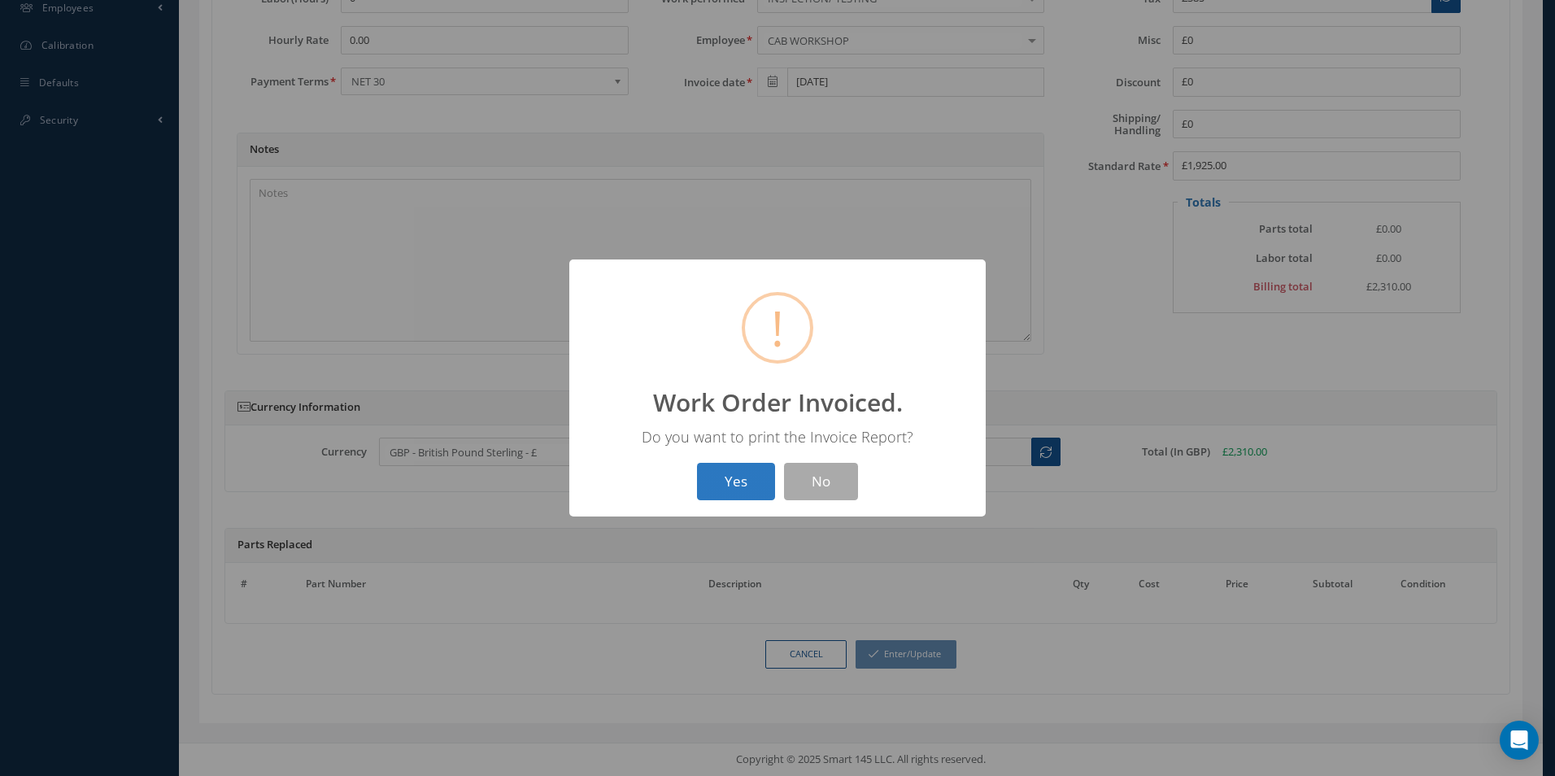
click at [728, 481] on button "Yes" at bounding box center [736, 482] width 78 height 38
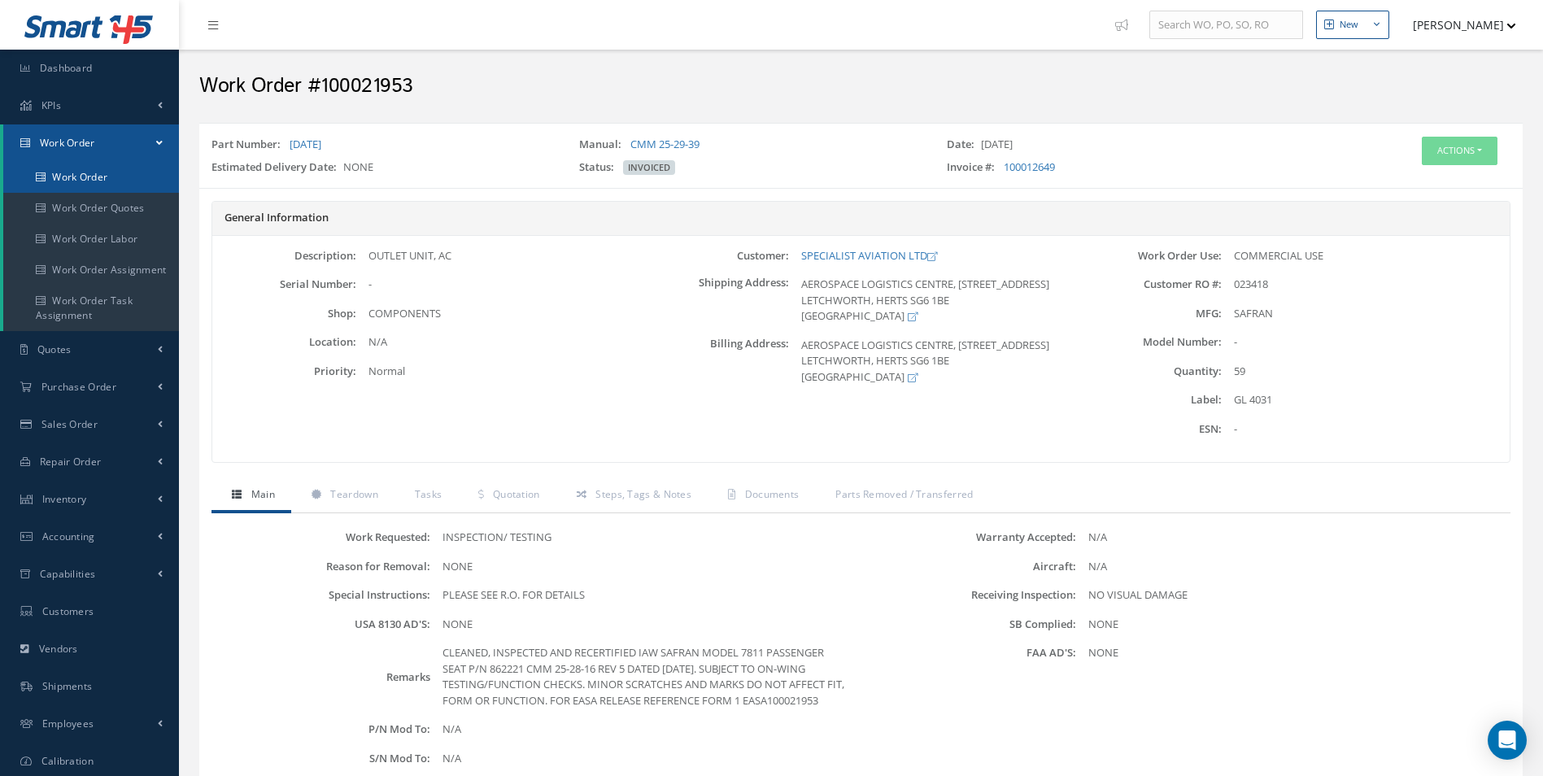
click at [103, 168] on link "Work Order" at bounding box center [91, 177] width 176 height 31
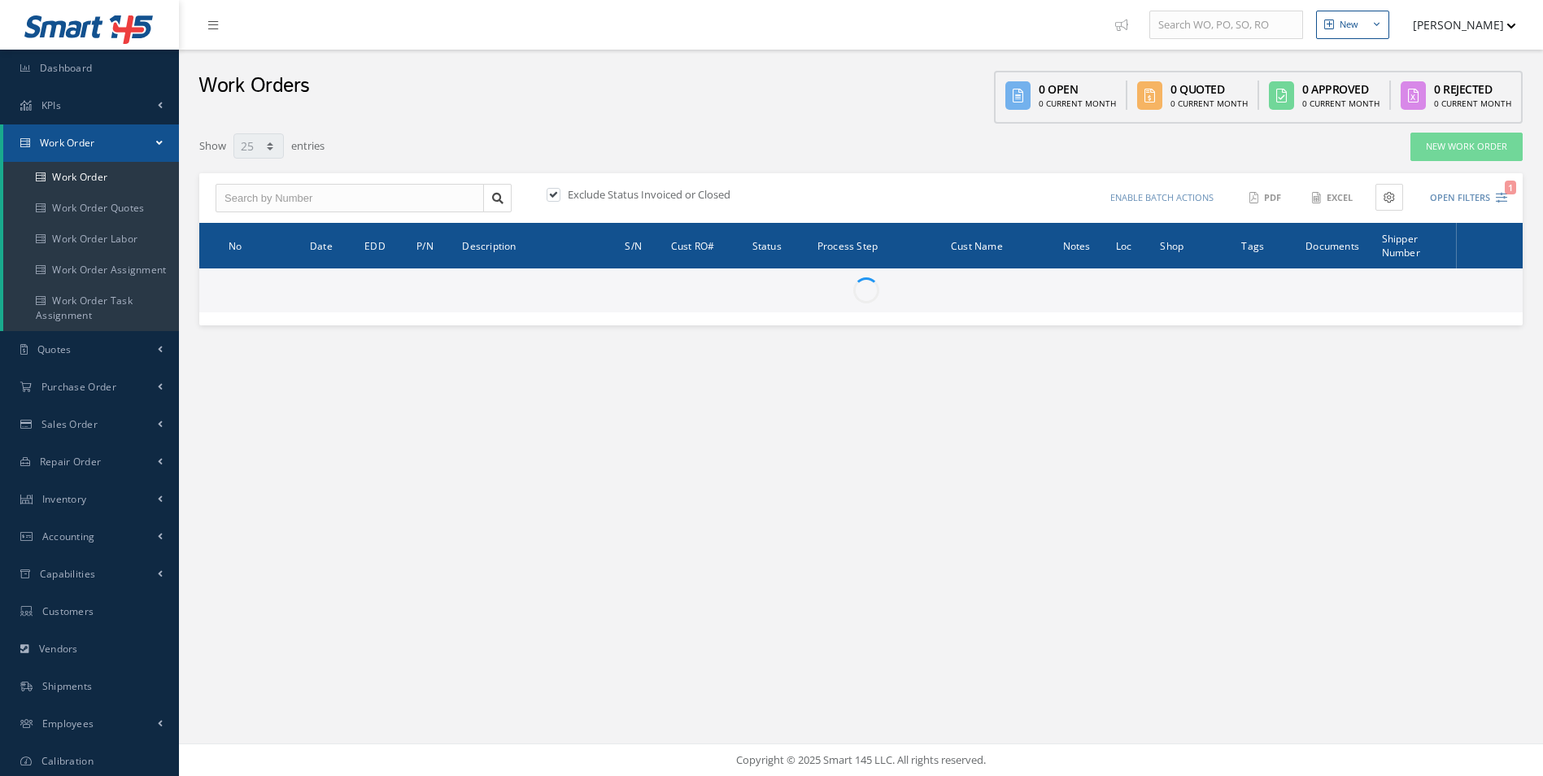
select select "25"
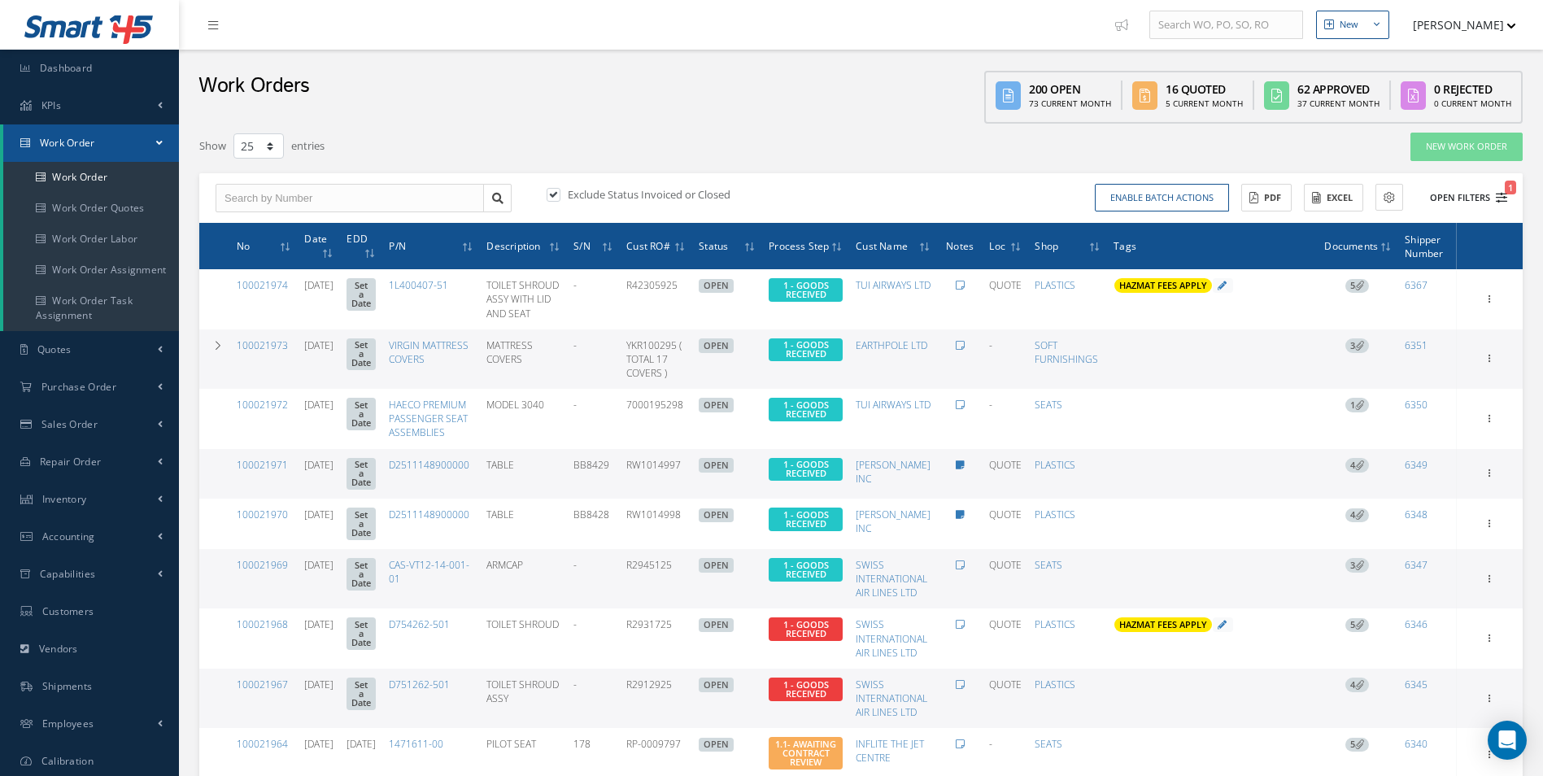
click at [1455, 190] on button "Open Filters 1" at bounding box center [1461, 198] width 92 height 27
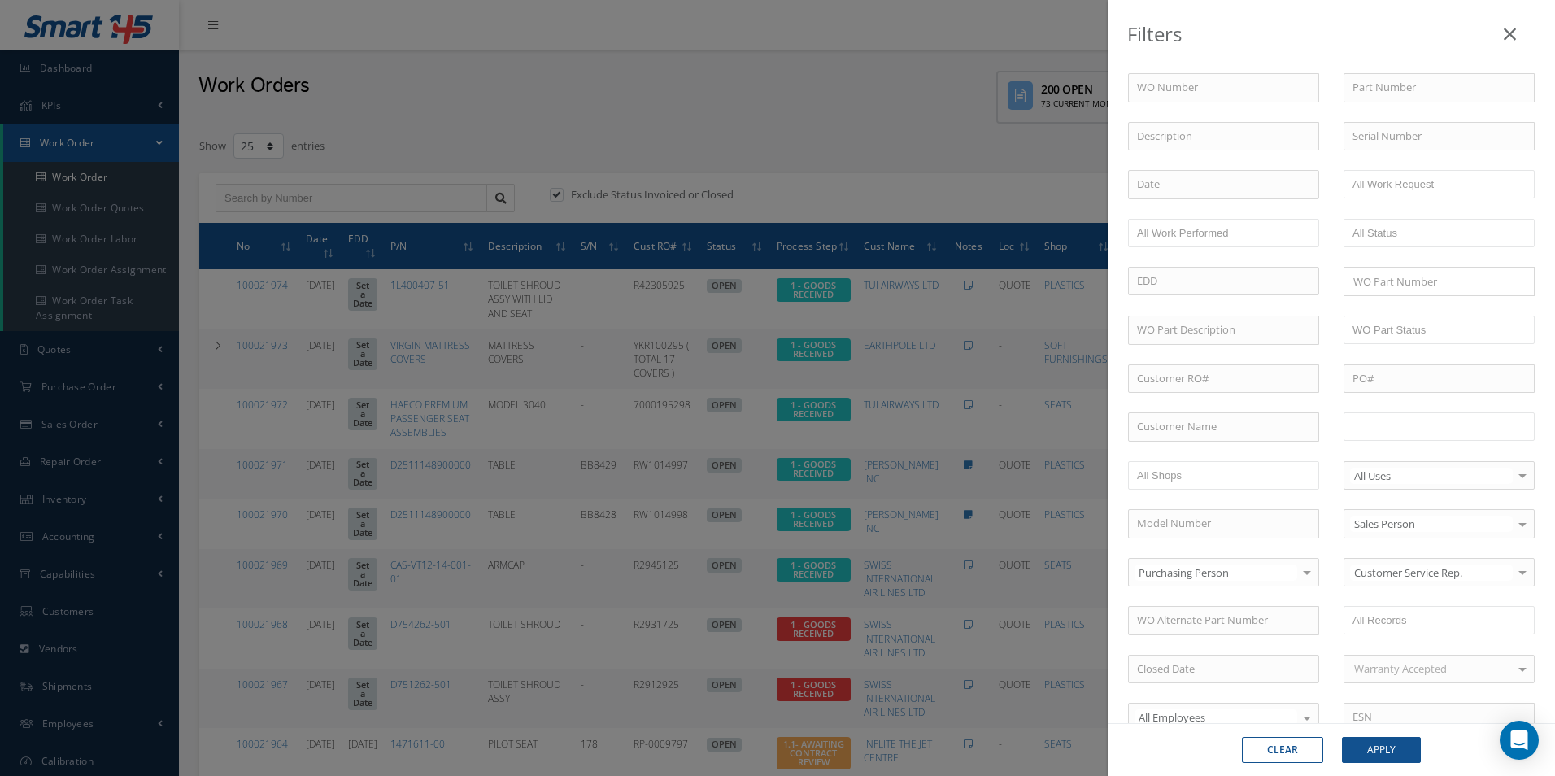
click at [1399, 429] on input "text" at bounding box center [1403, 426] width 103 height 20
click at [1388, 749] on button "Apply" at bounding box center [1381, 750] width 79 height 26
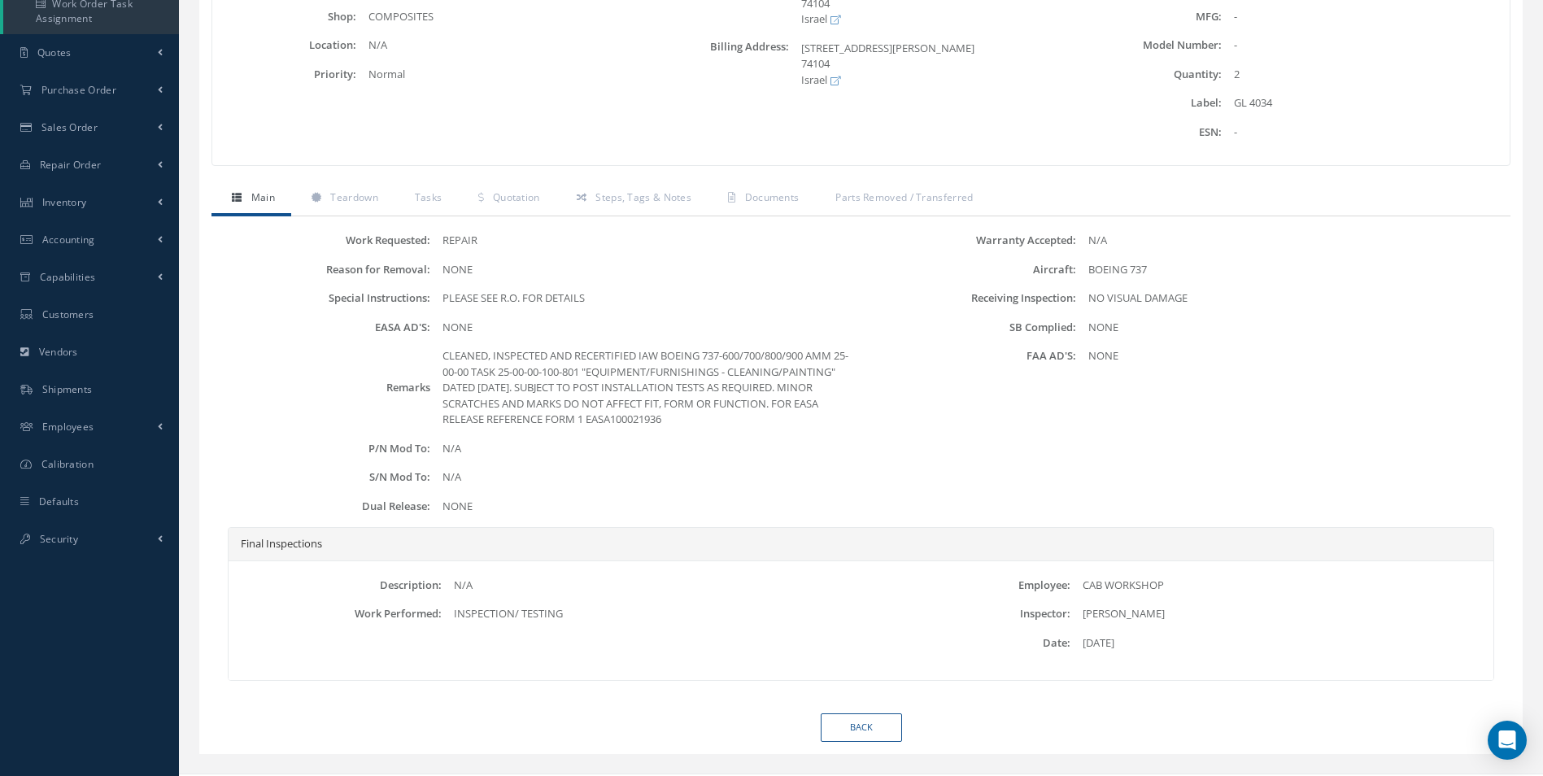
scroll to position [325, 0]
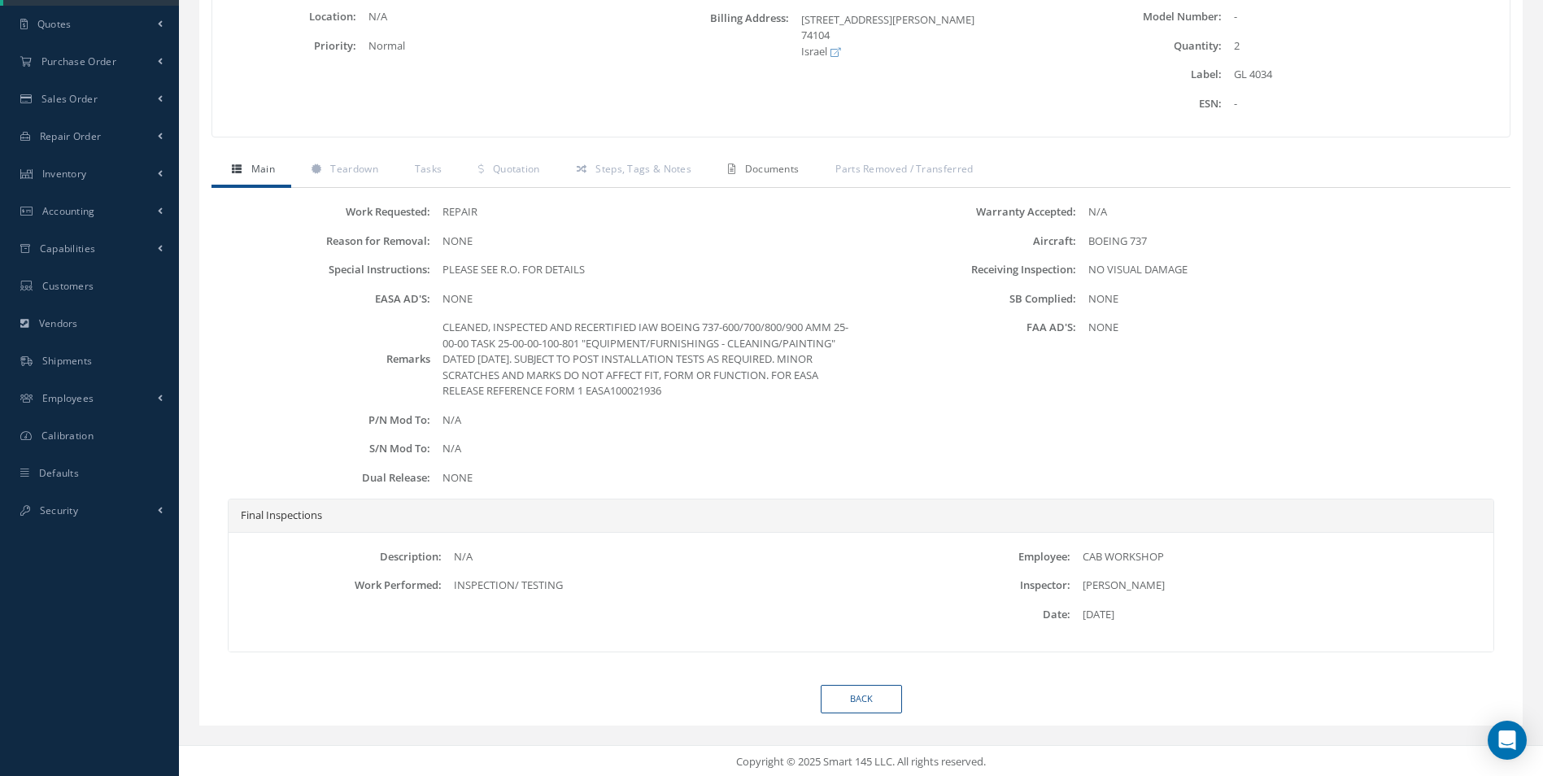
click at [768, 174] on span "Documents" at bounding box center [772, 169] width 54 height 14
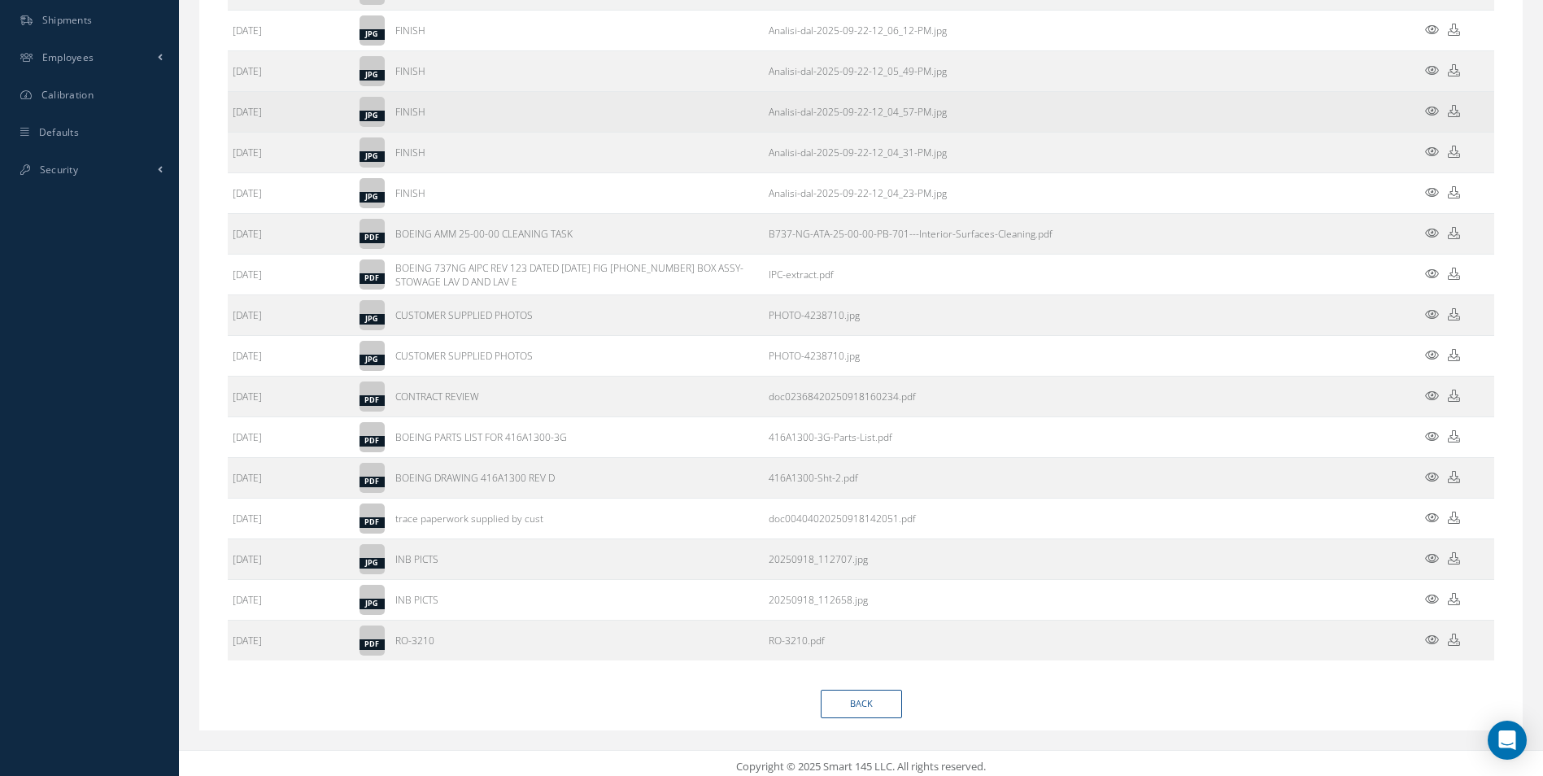
scroll to position [673, 0]
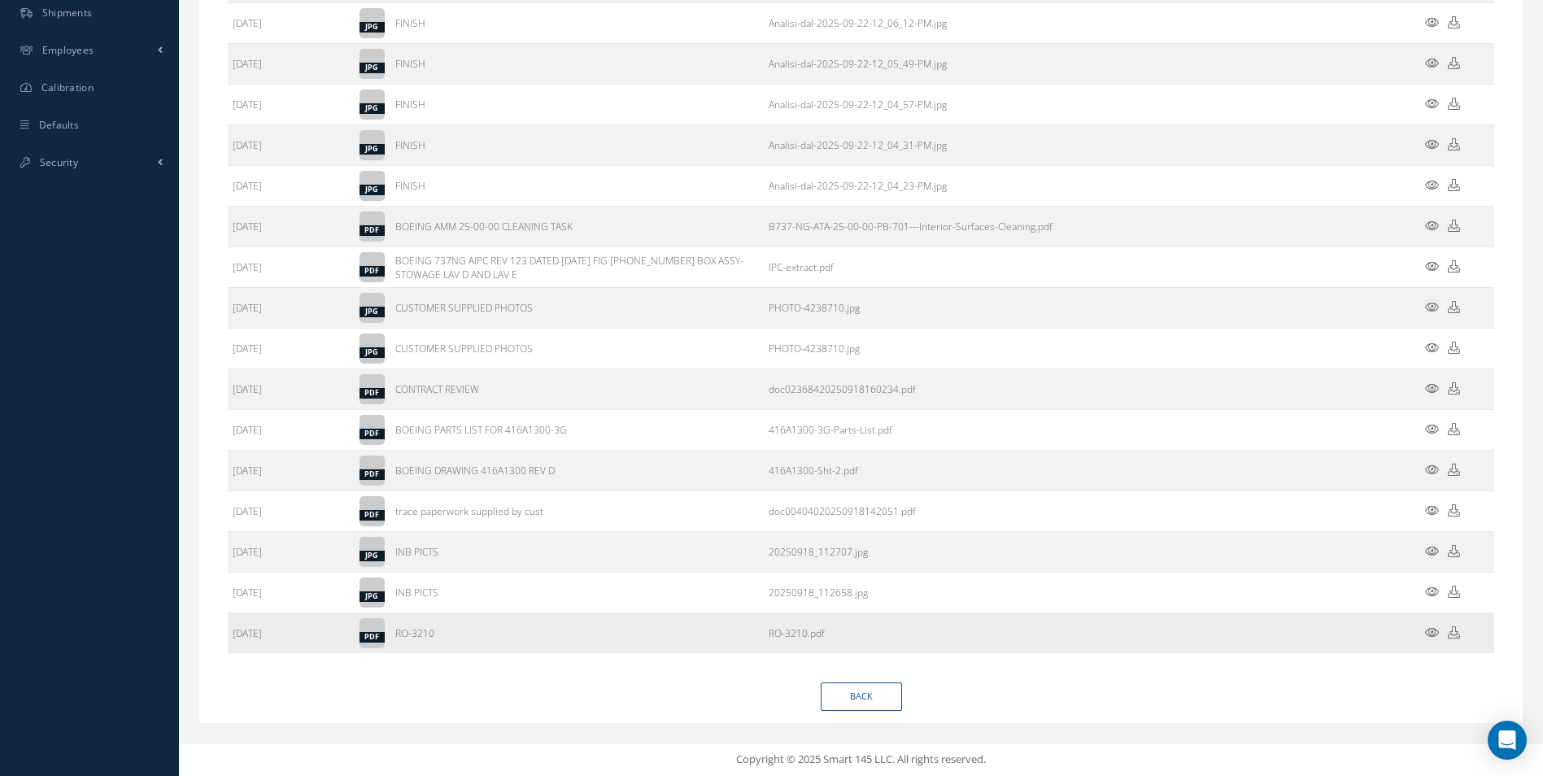
click at [1458, 633] on icon at bounding box center [1453, 632] width 12 height 12
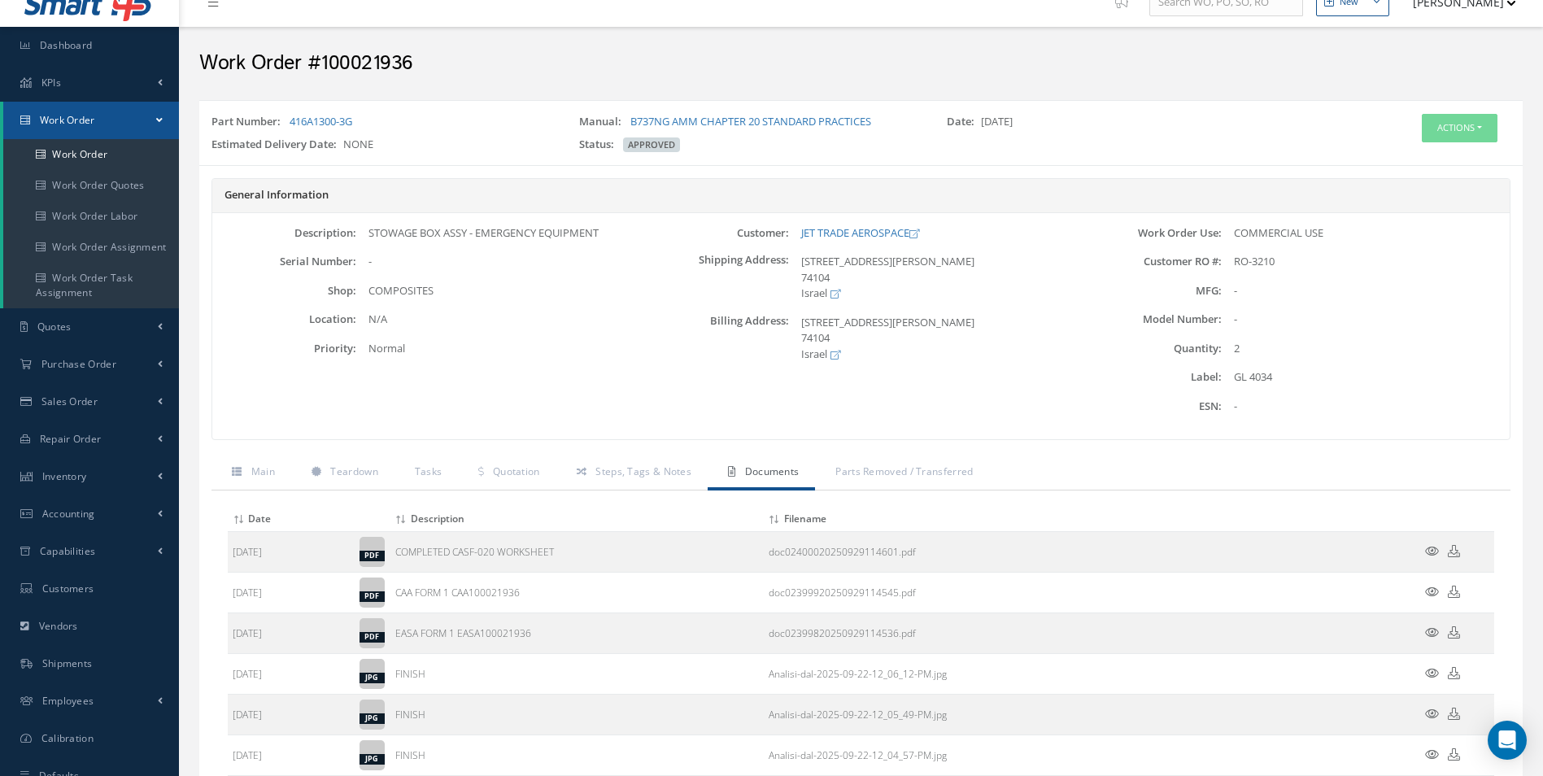
scroll to position [0, 0]
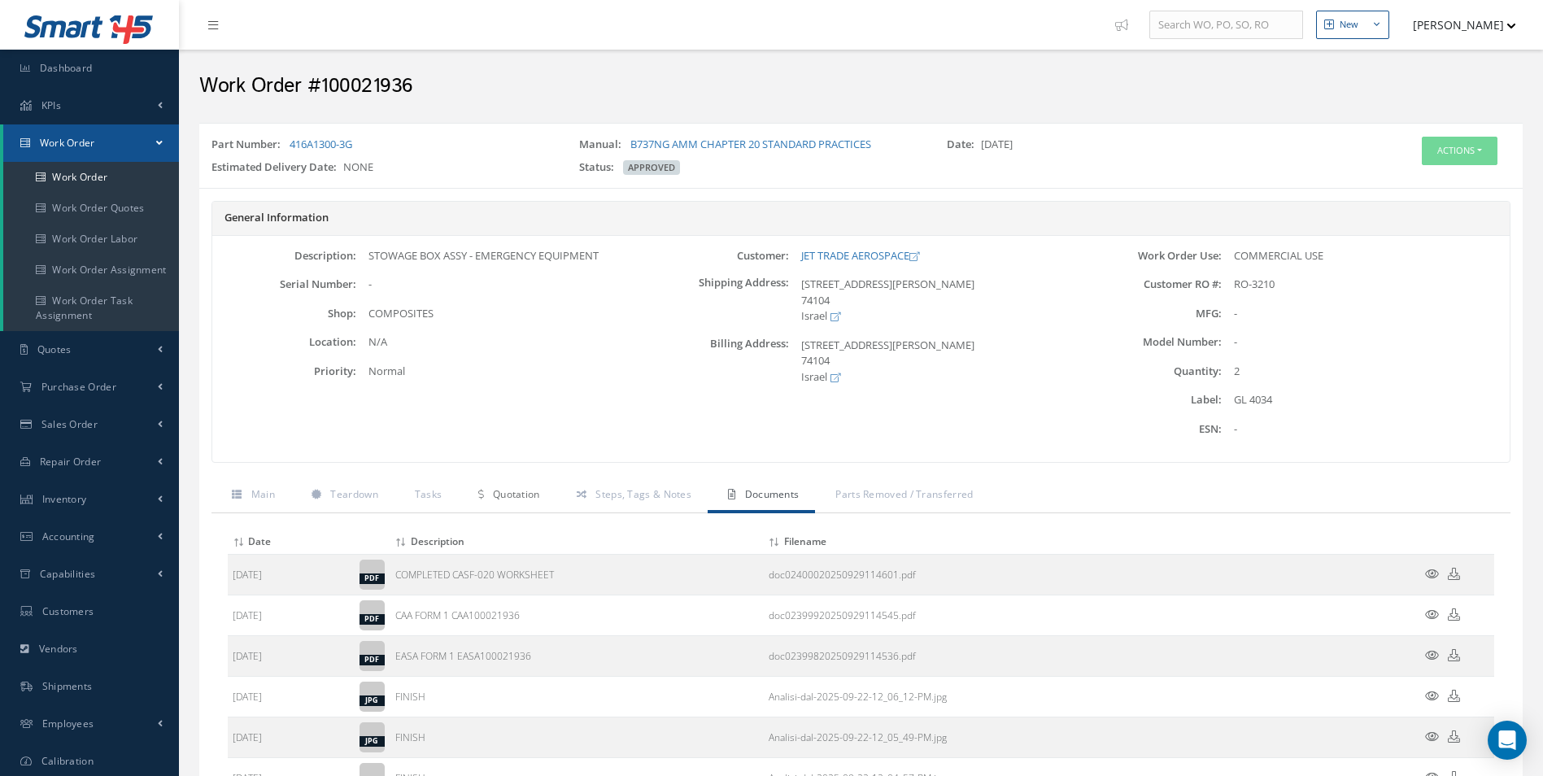
click at [511, 492] on span "Quotation" at bounding box center [516, 494] width 47 height 14
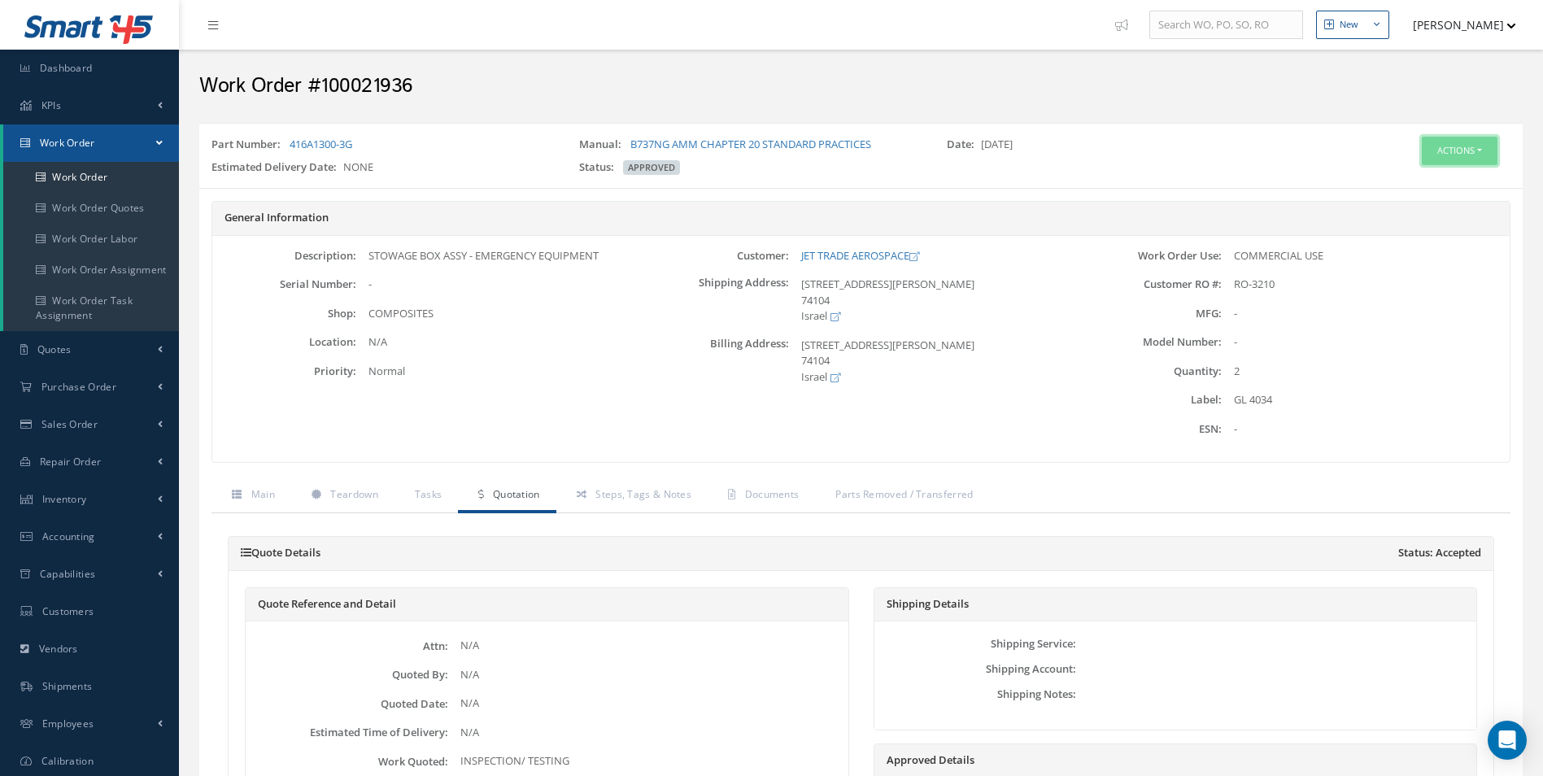
click at [1486, 150] on button "Actions" at bounding box center [1459, 151] width 76 height 28
click at [1439, 203] on link "Invoicing" at bounding box center [1434, 204] width 130 height 22
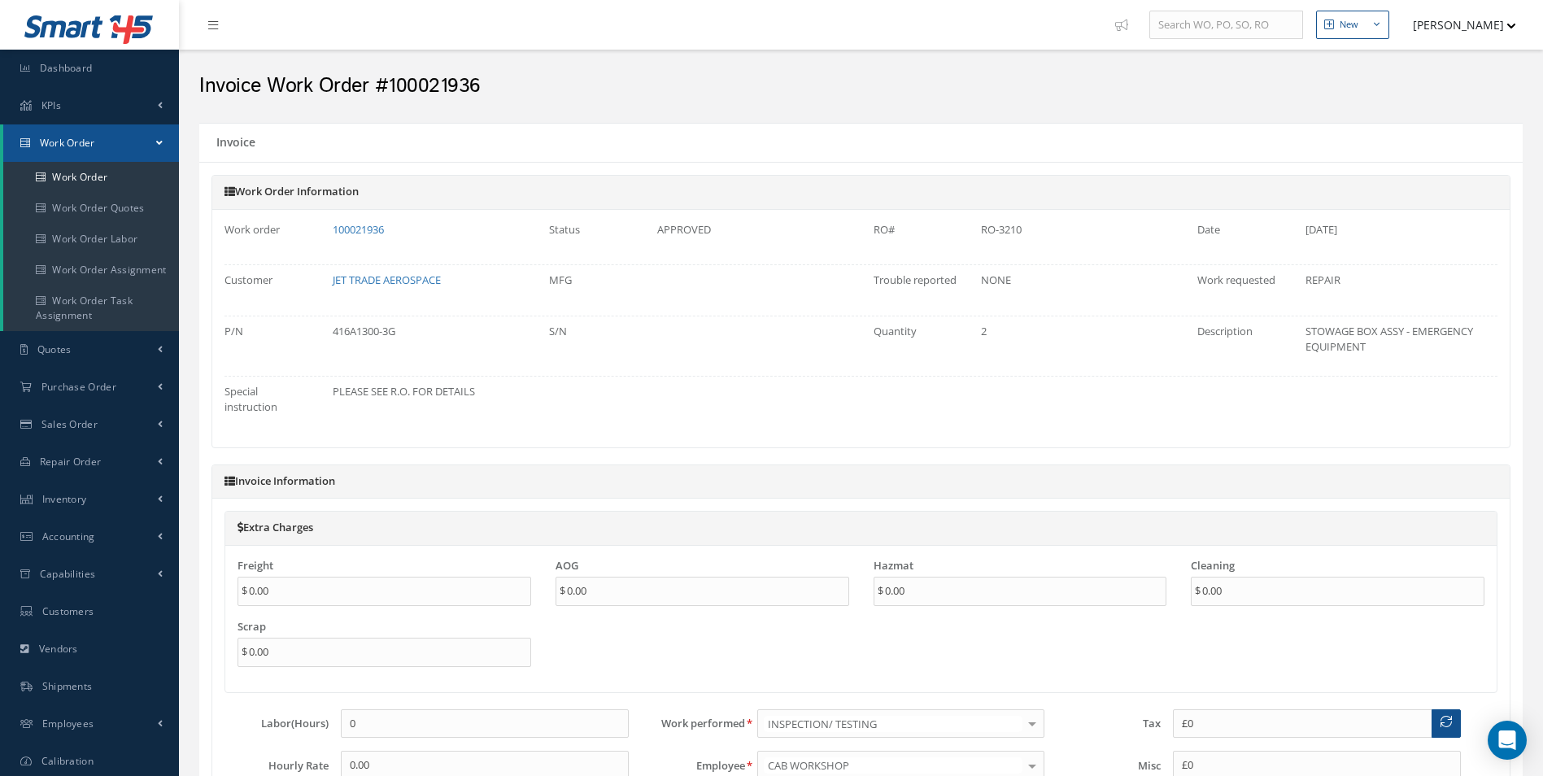
type input "$0"
type input "$2,900"
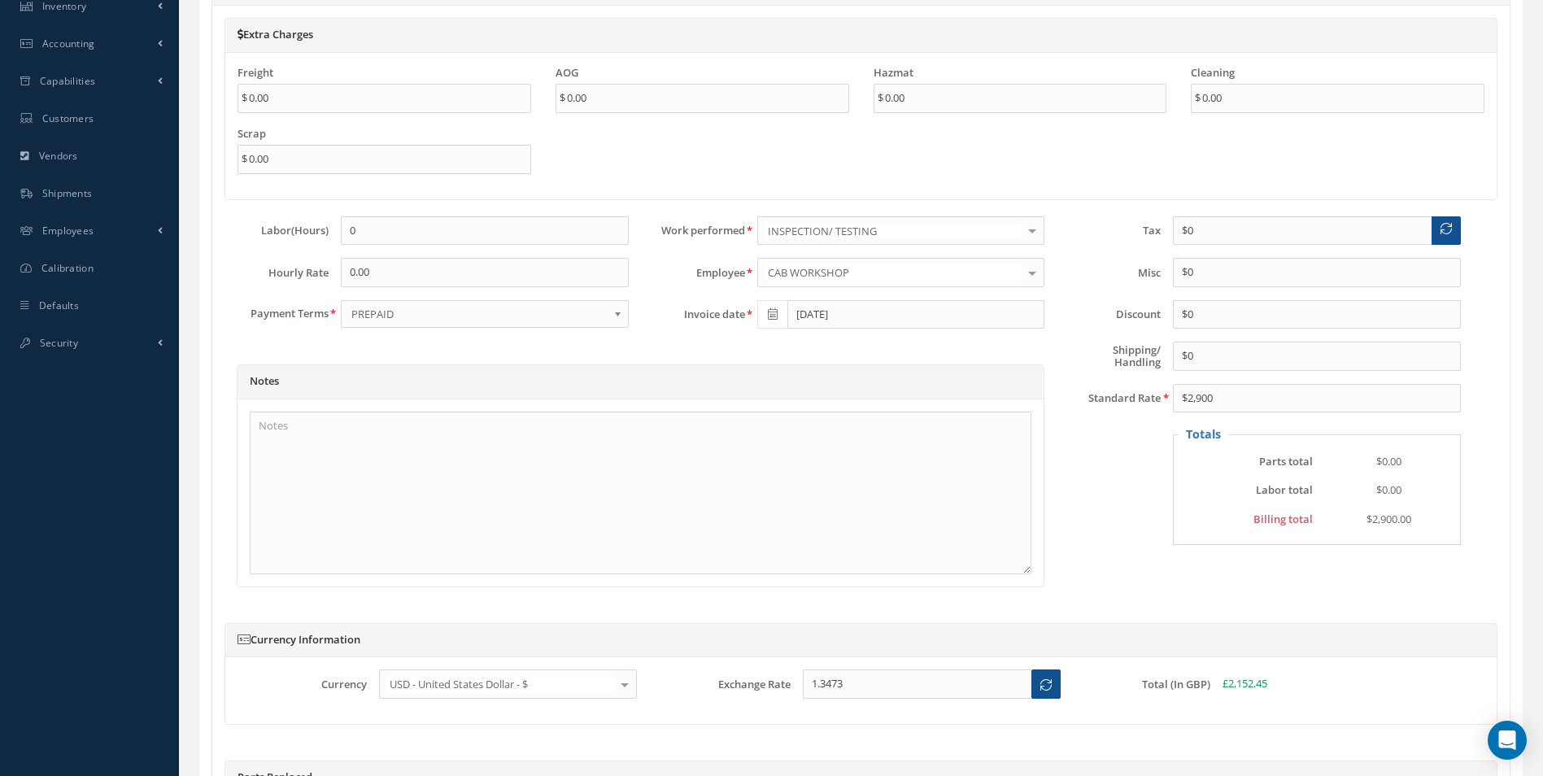
scroll to position [732, 0]
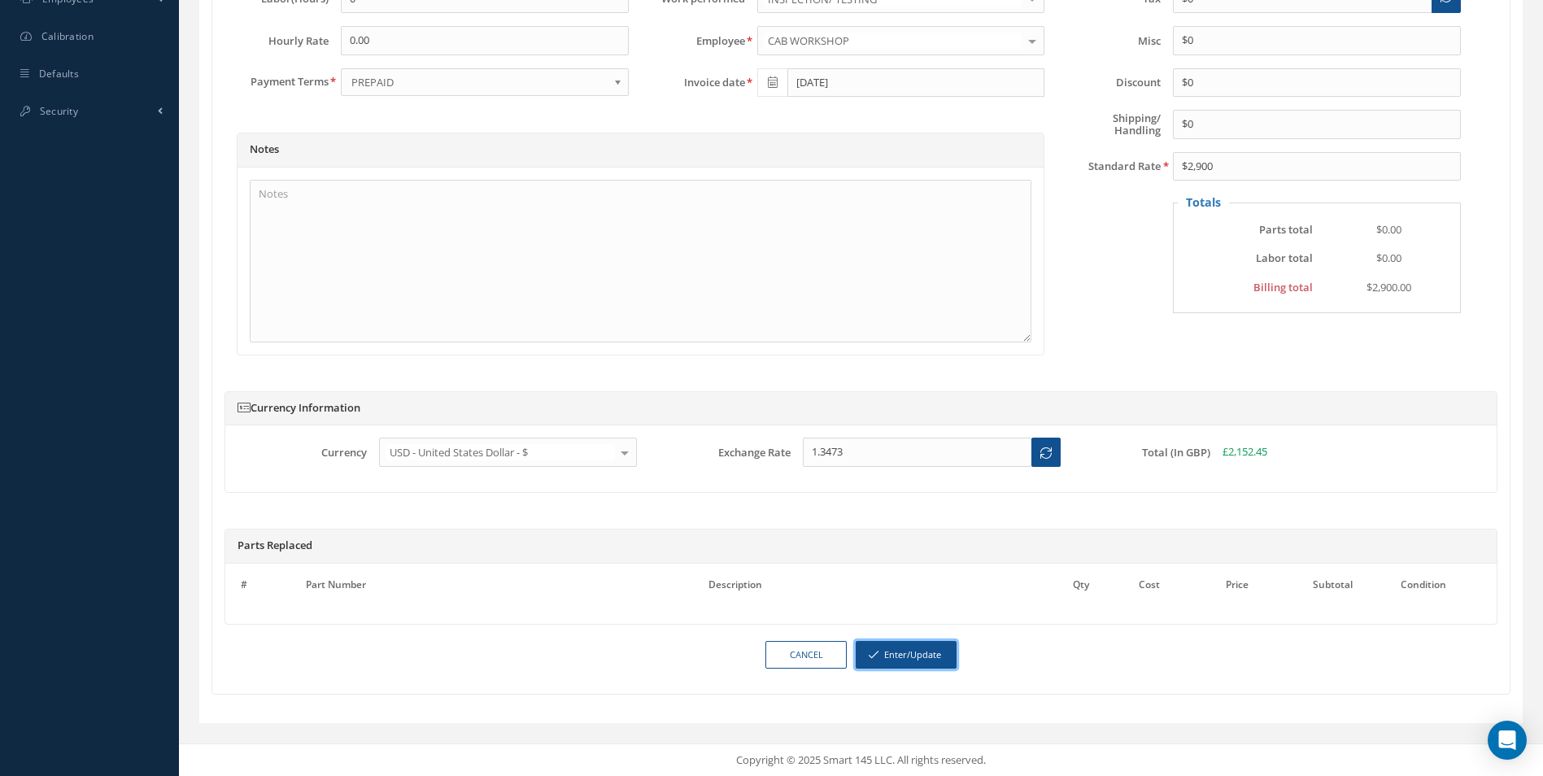
click at [926, 659] on button "Enter/Update" at bounding box center [905, 655] width 101 height 28
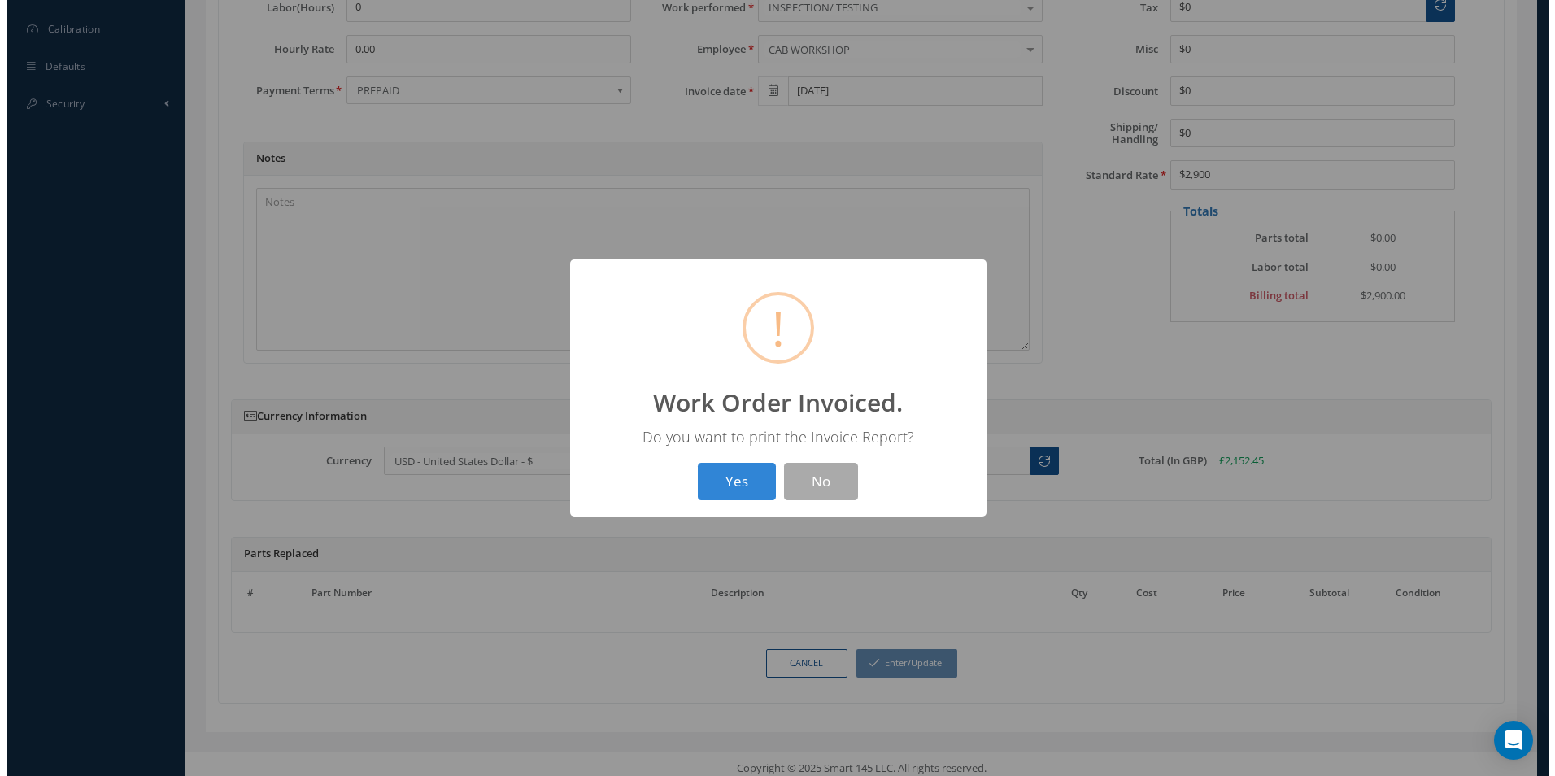
scroll to position [724, 0]
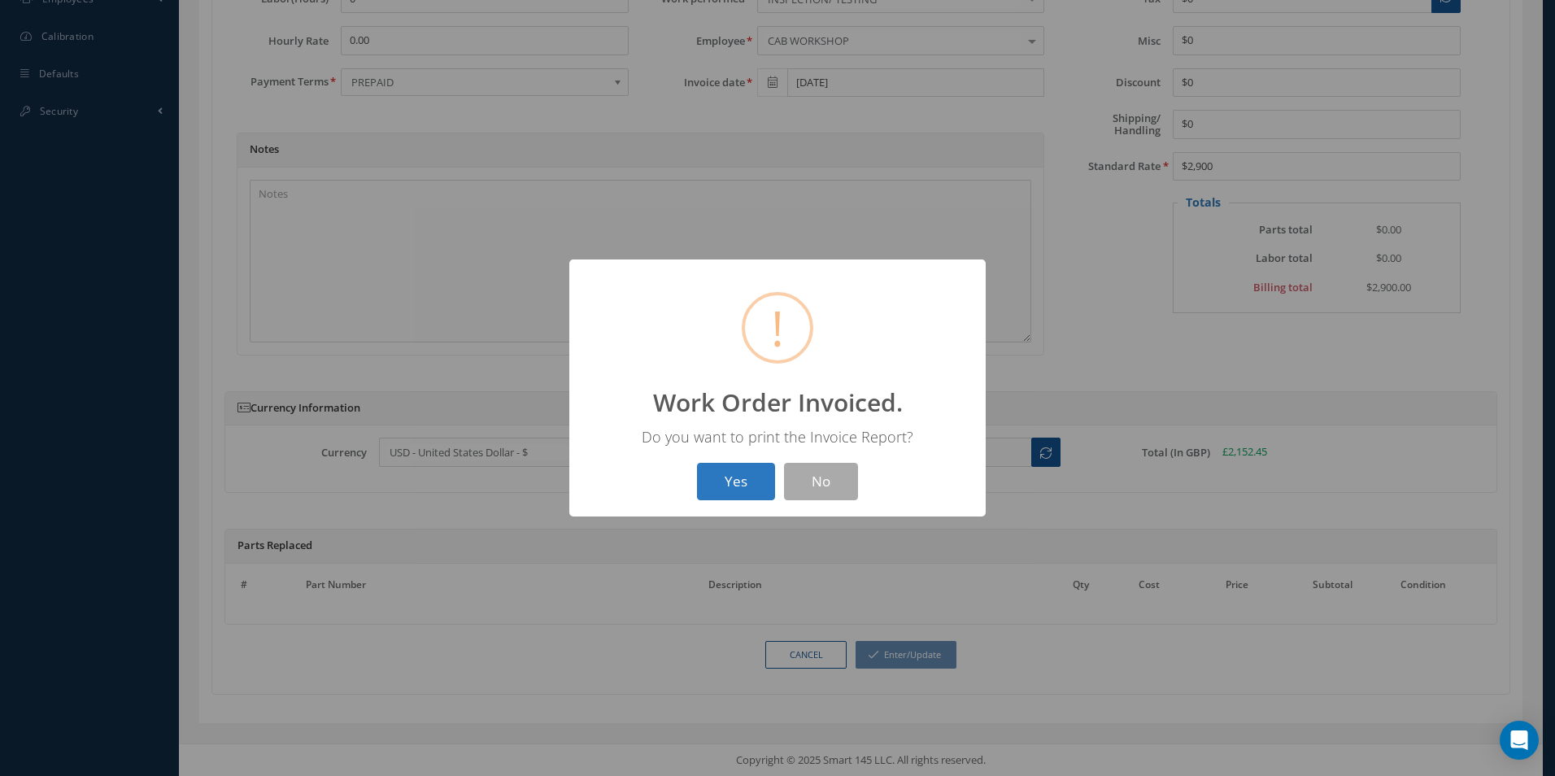
click at [729, 488] on button "Yes" at bounding box center [736, 482] width 78 height 38
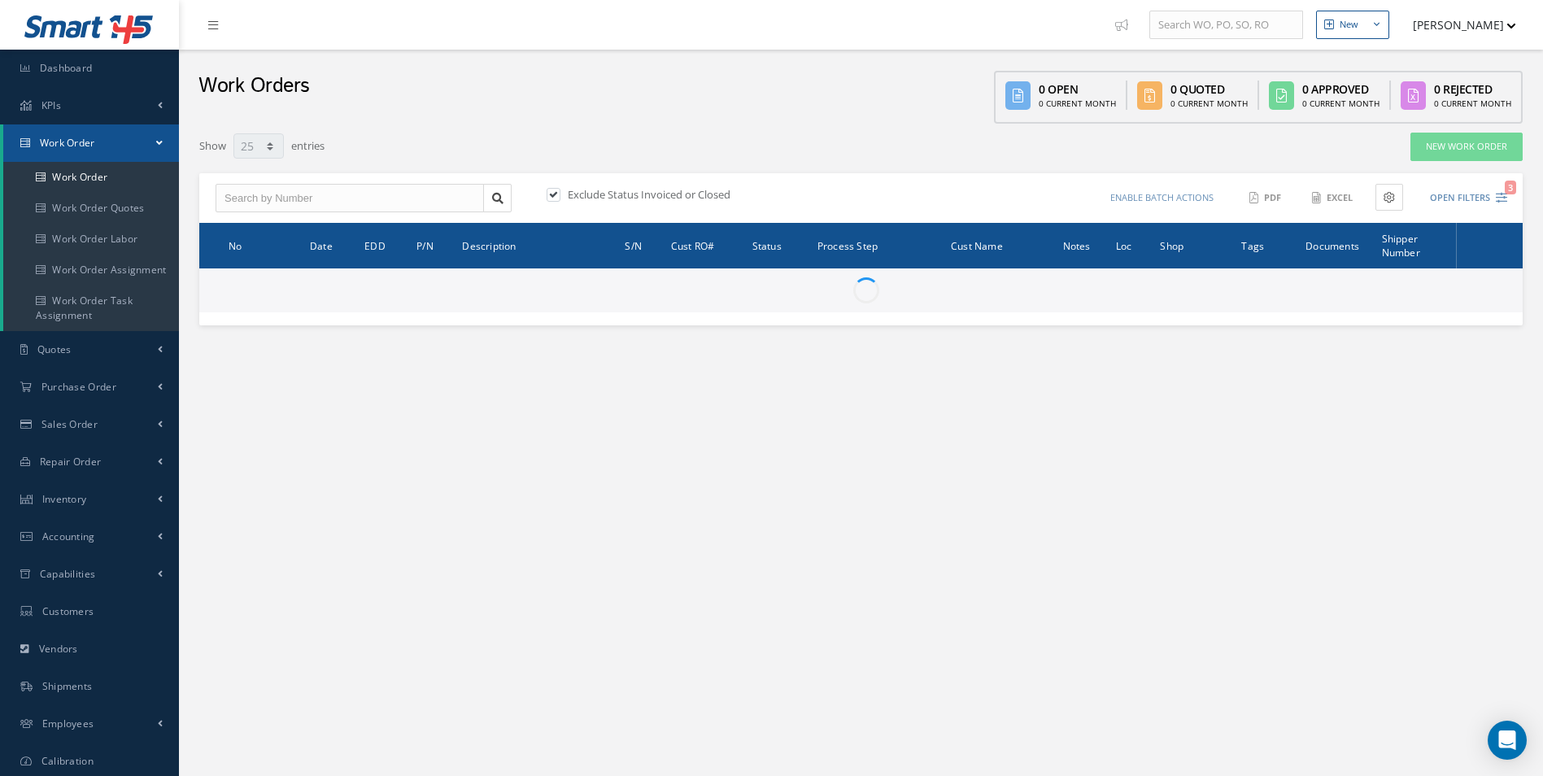
select select "25"
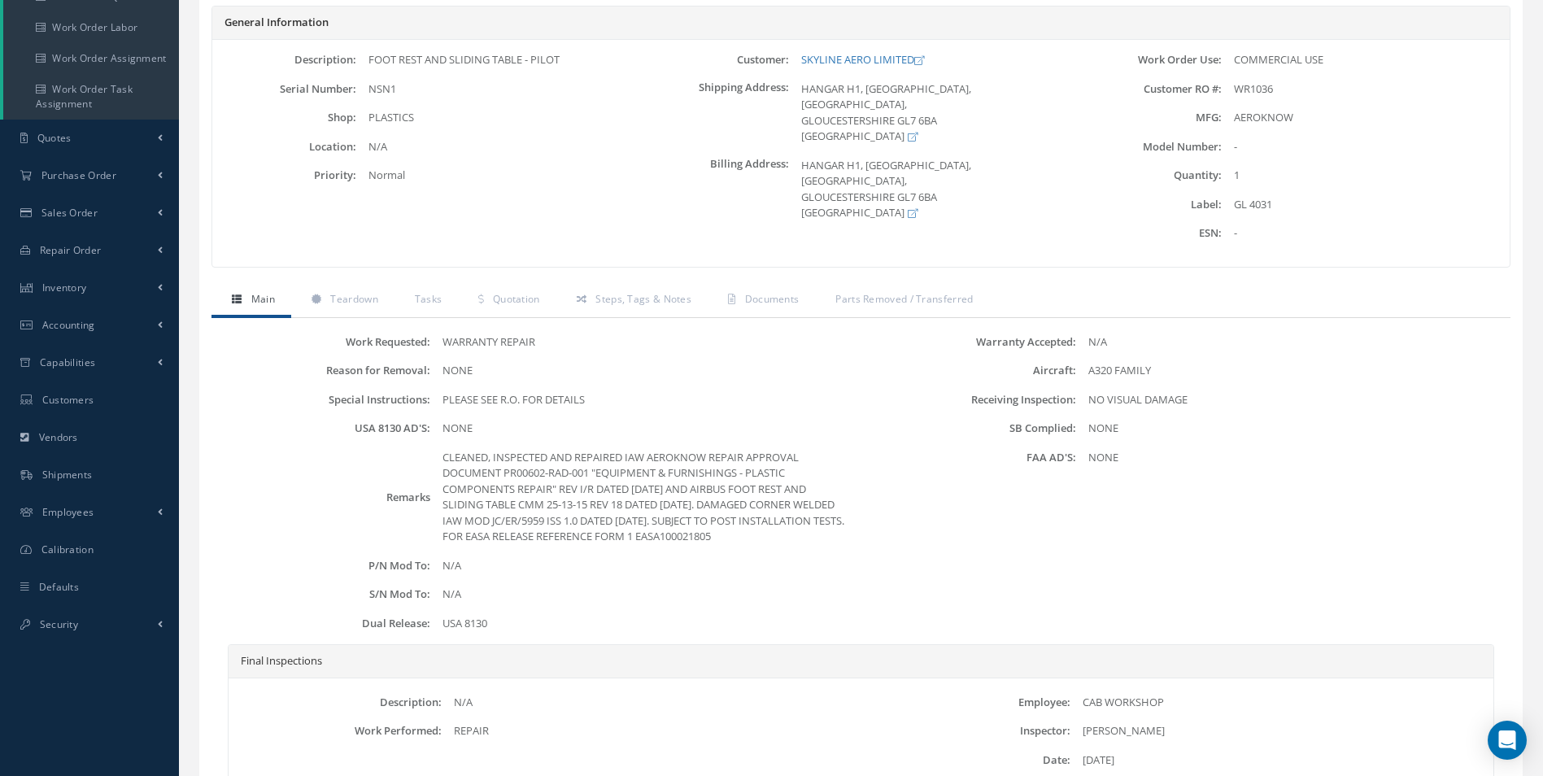
scroll to position [325, 0]
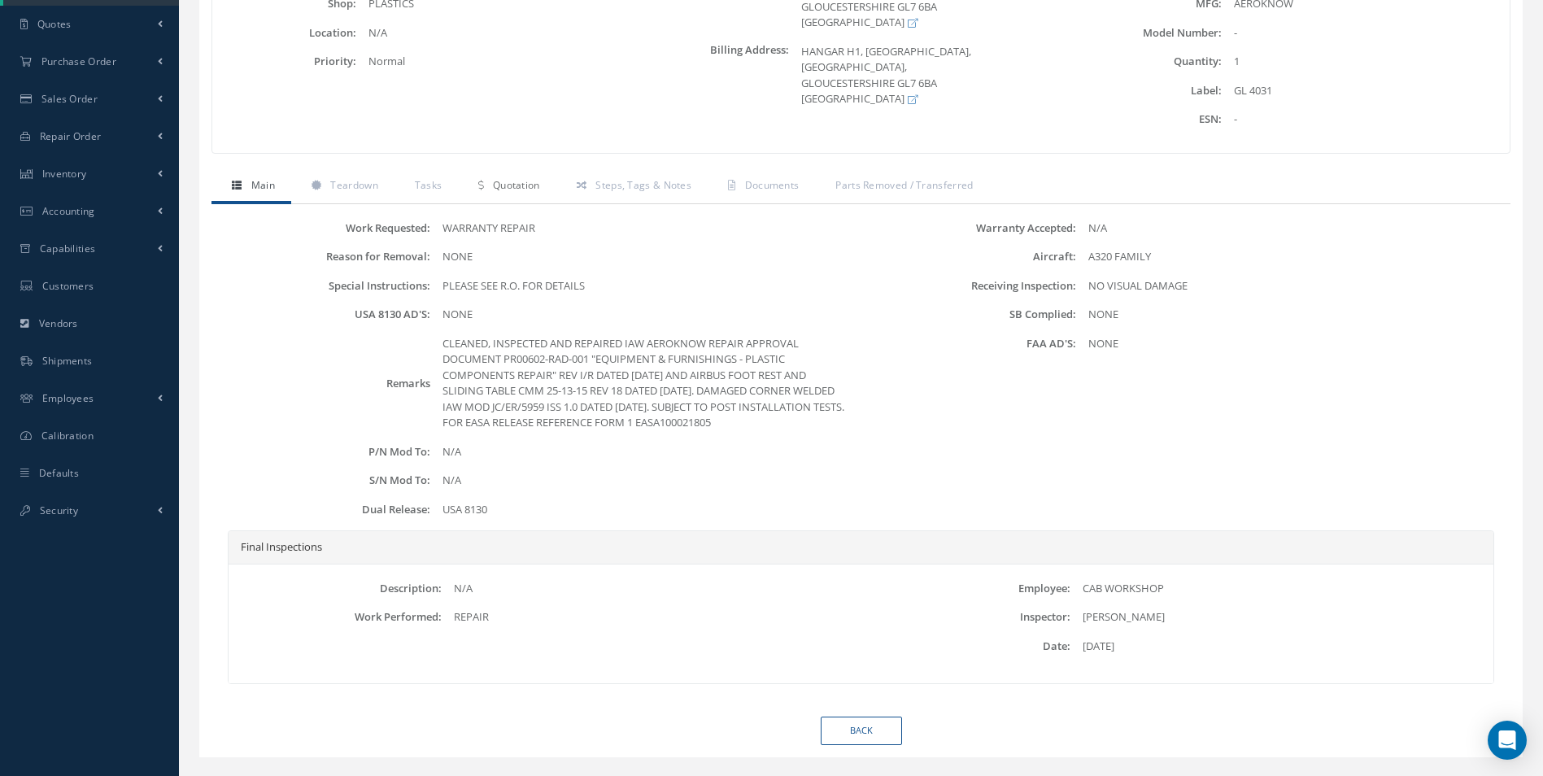
click at [515, 185] on span "Quotation" at bounding box center [516, 185] width 47 height 14
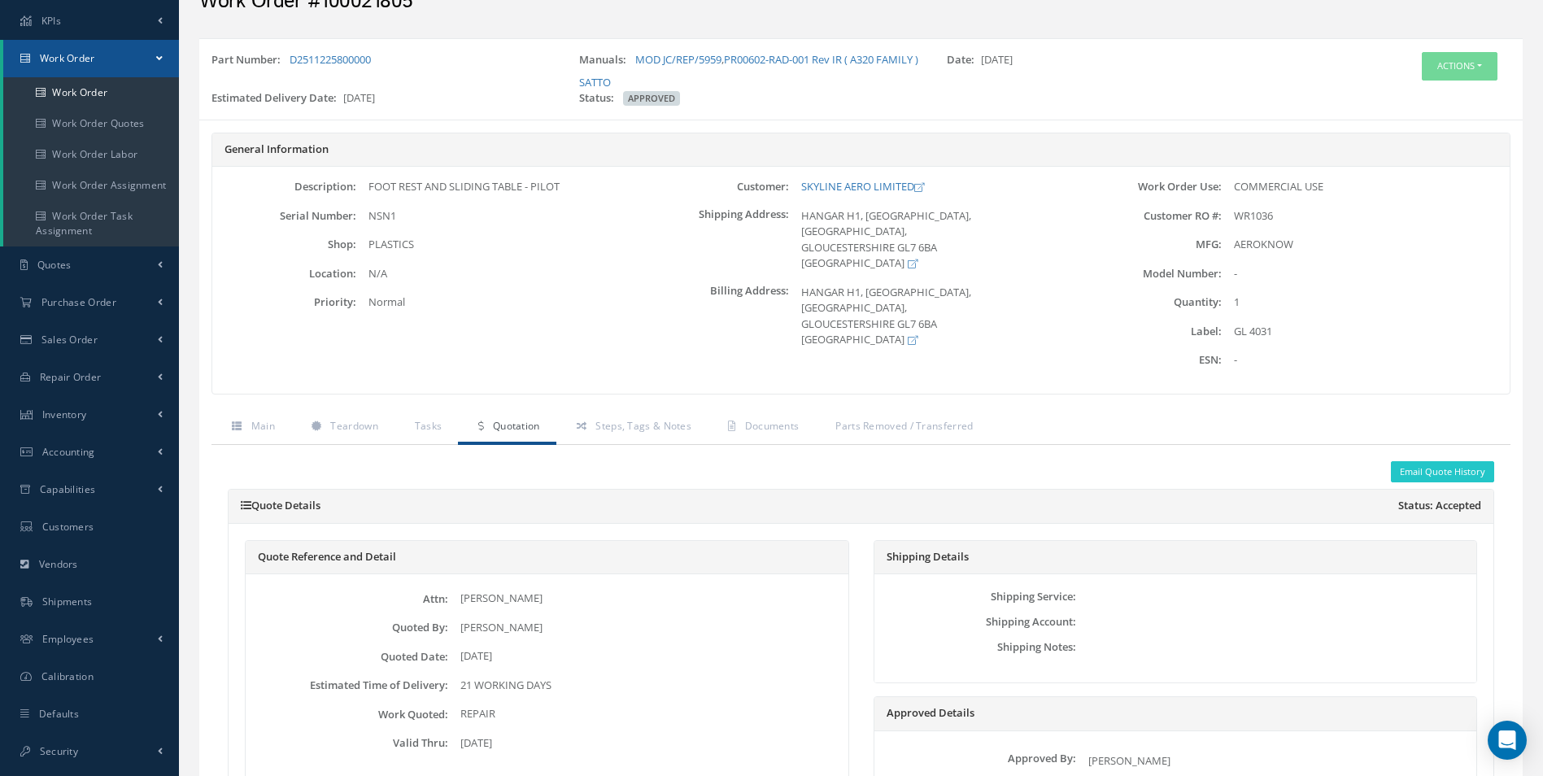
scroll to position [80, 0]
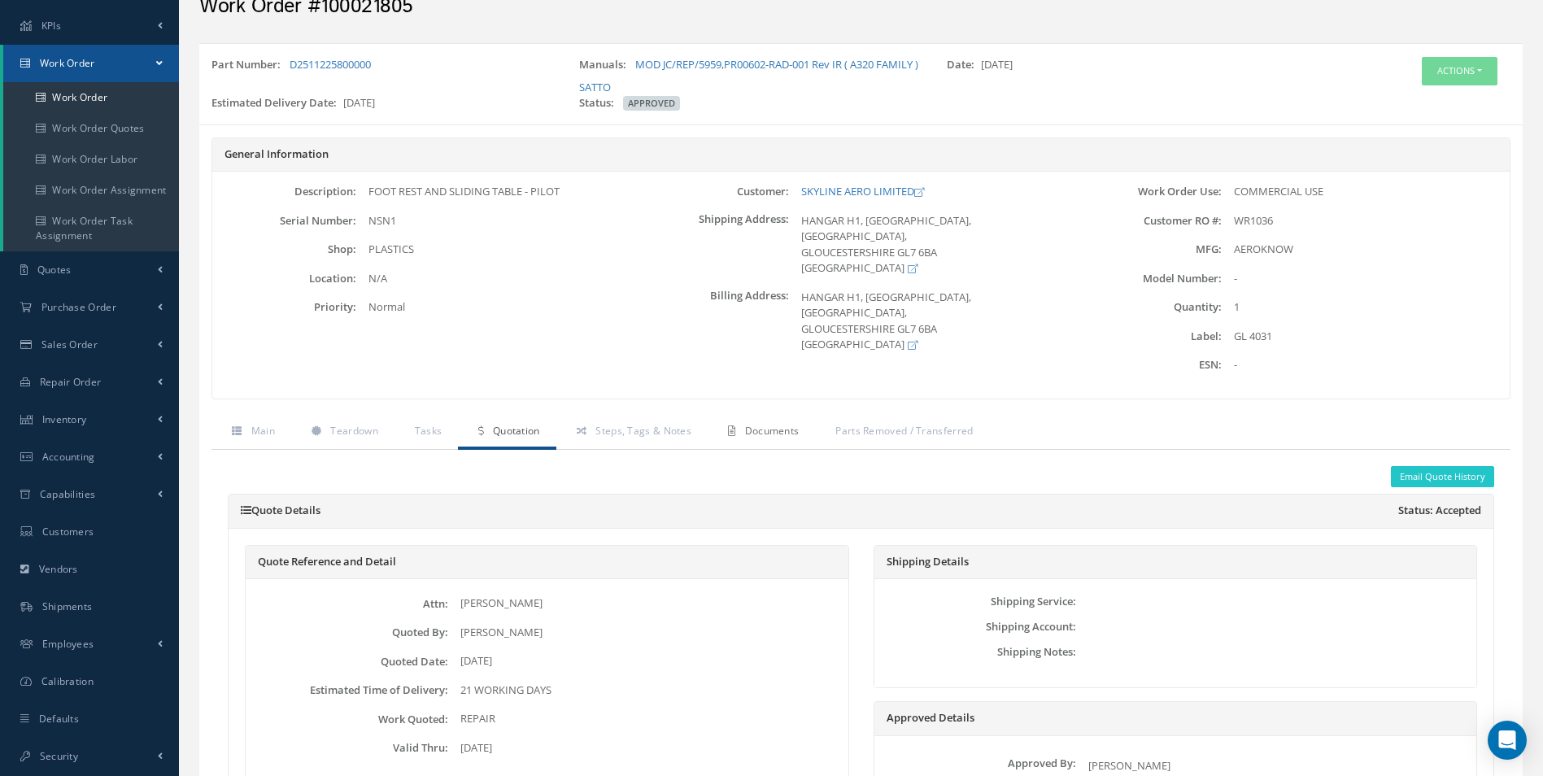
click at [757, 424] on span "Documents" at bounding box center [772, 431] width 54 height 14
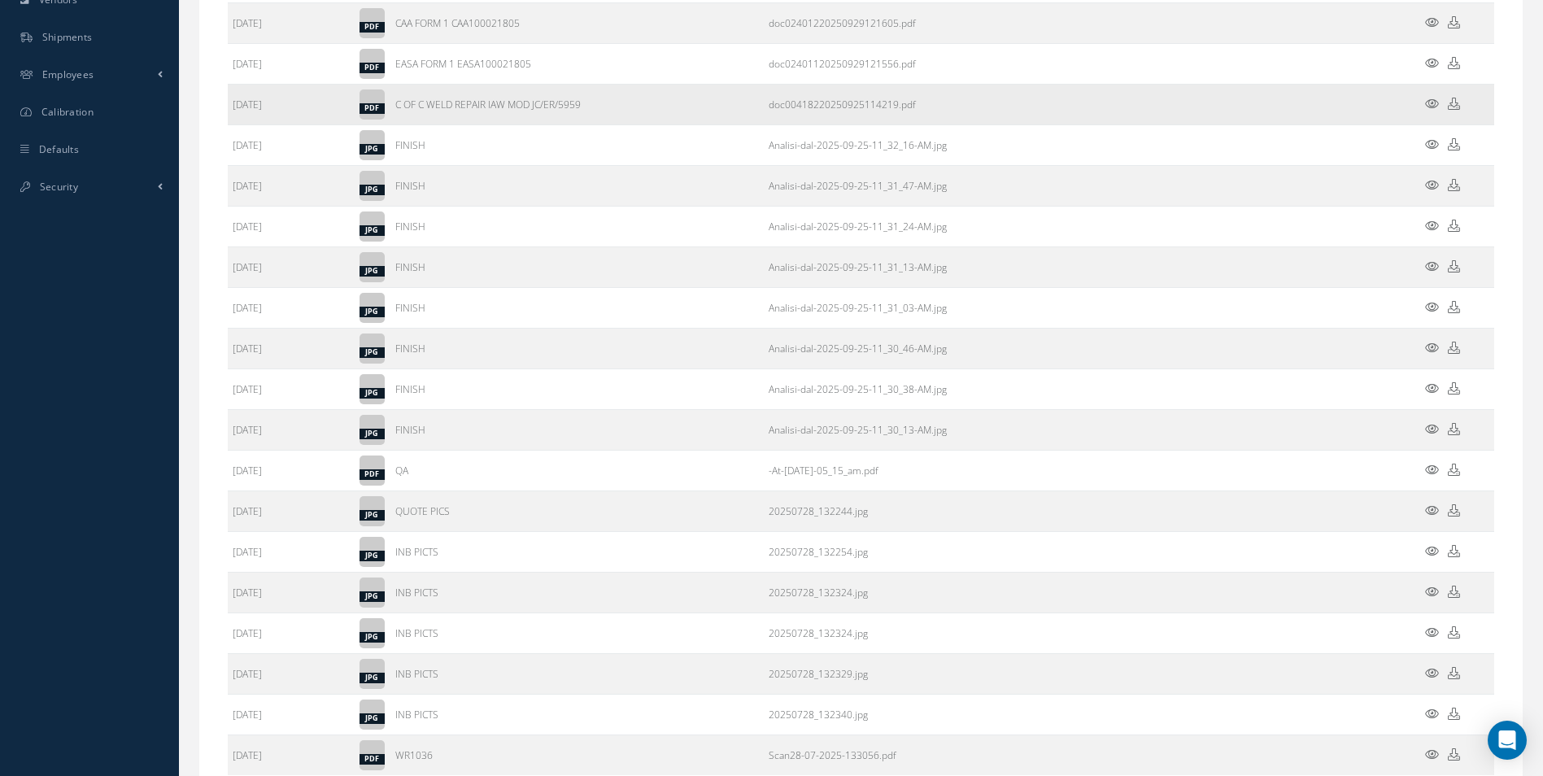
scroll to position [730, 0]
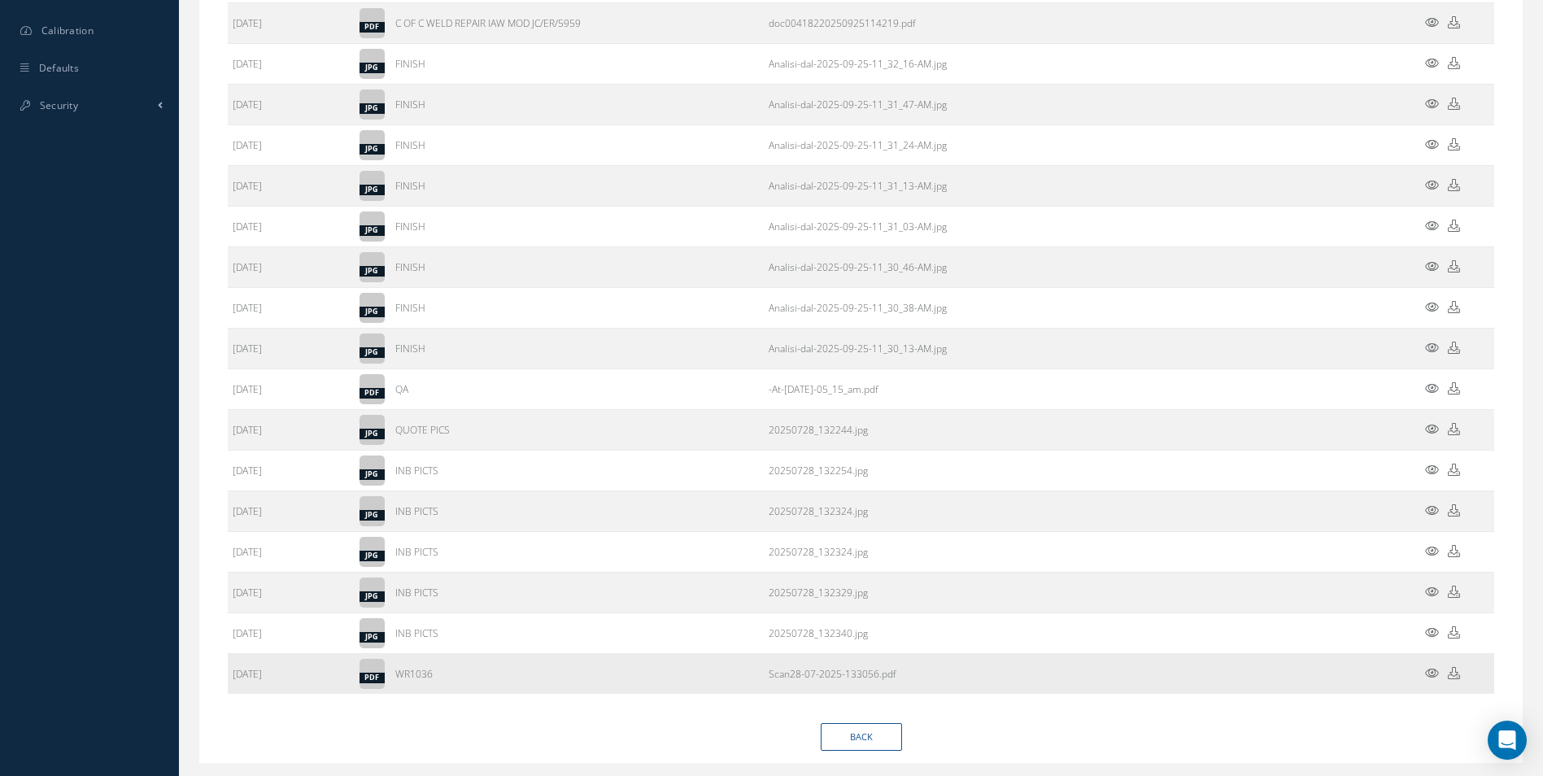
click at [1456, 675] on icon at bounding box center [1453, 673] width 12 height 12
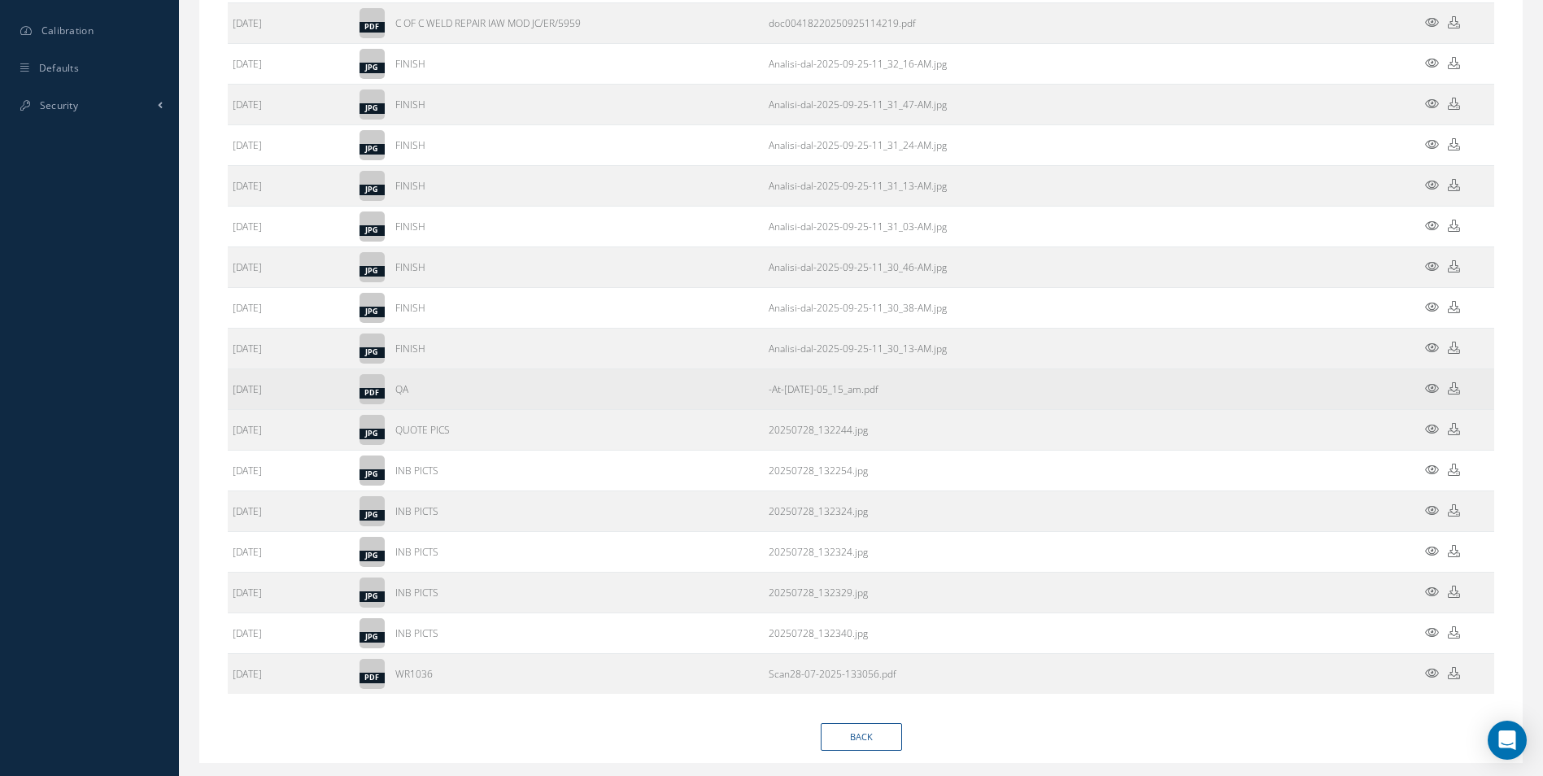
click at [1455, 394] on link at bounding box center [1453, 389] width 12 height 14
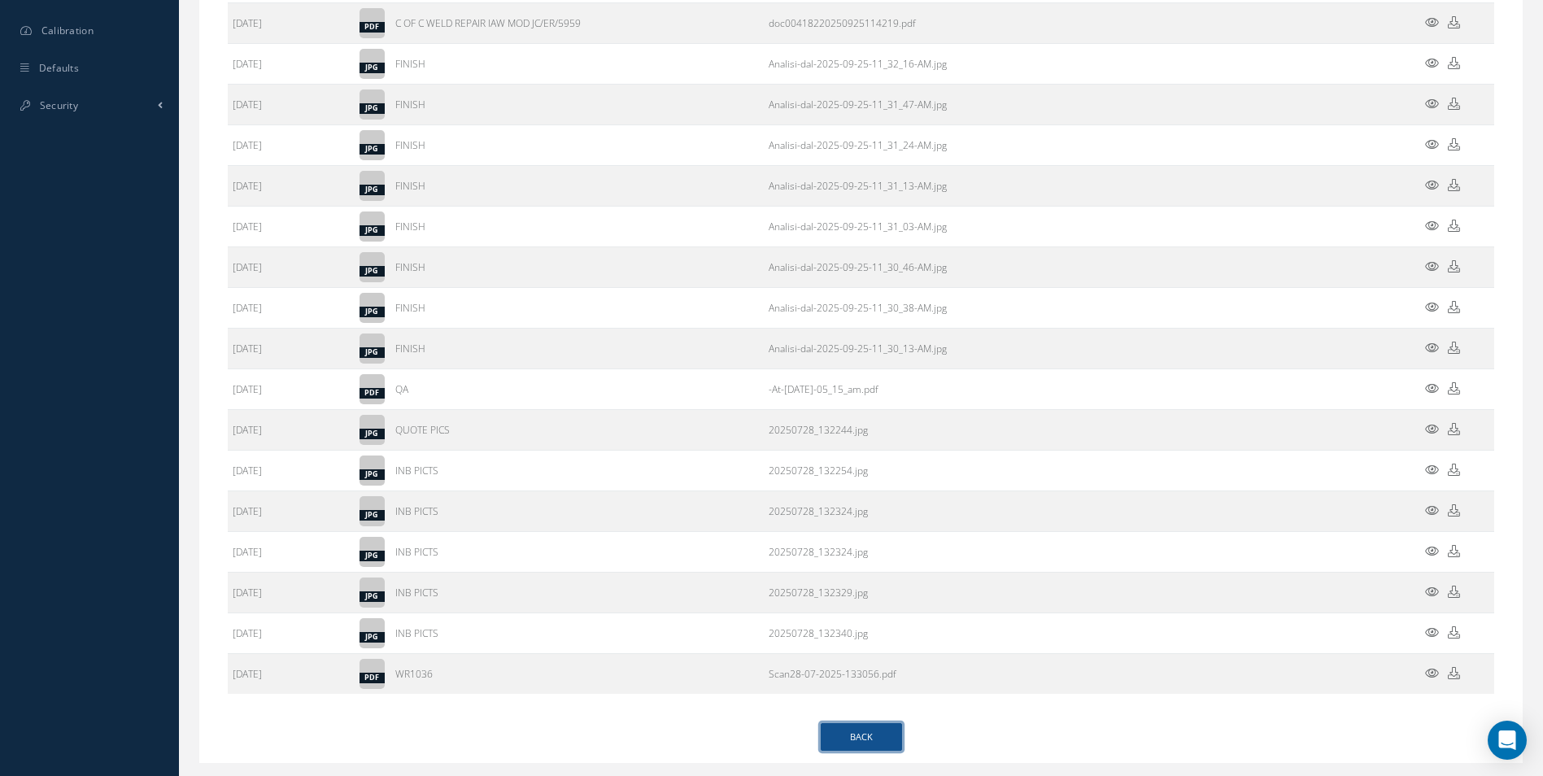
click at [881, 730] on link "Back" at bounding box center [860, 737] width 81 height 28
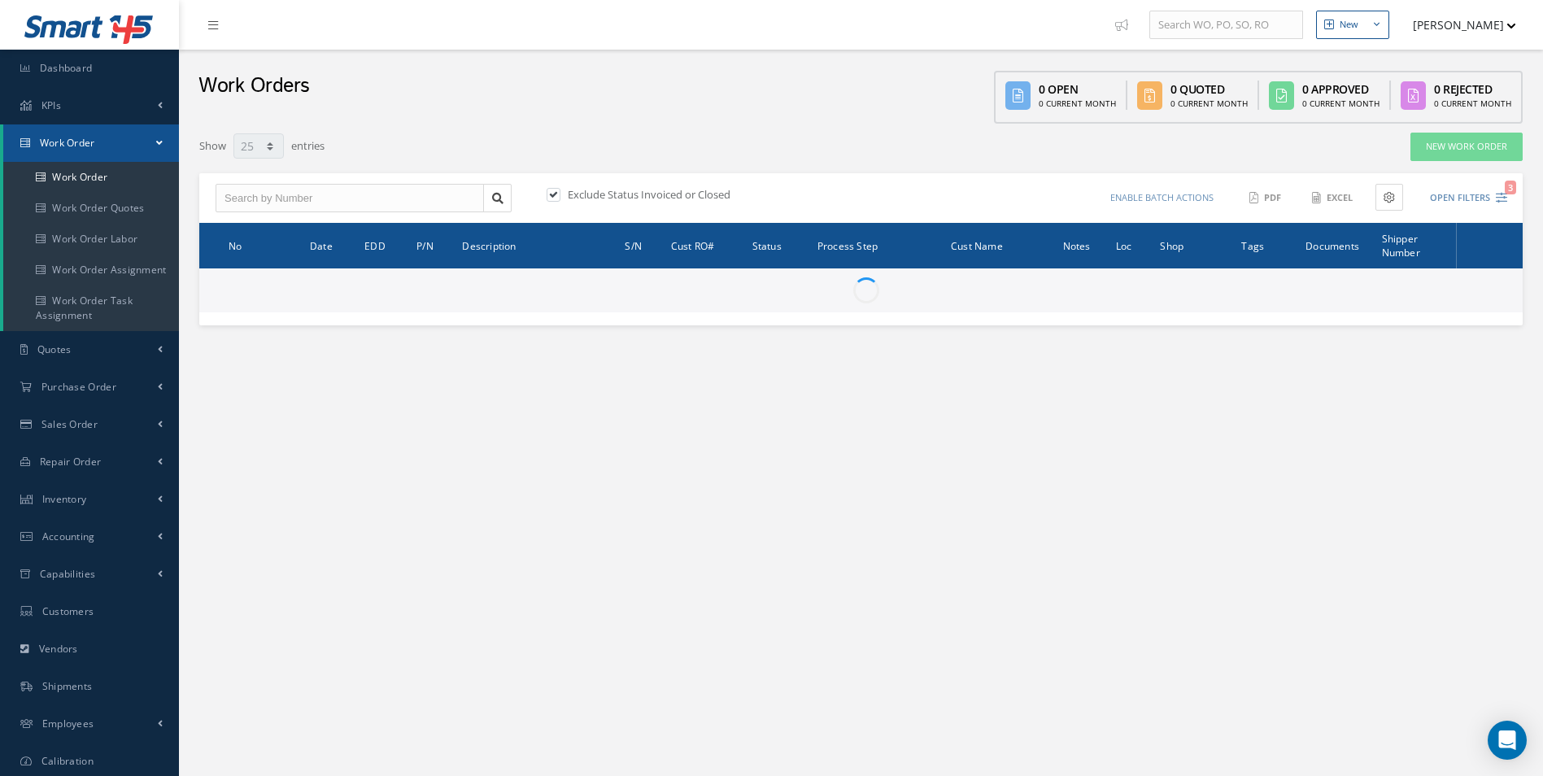
select select "25"
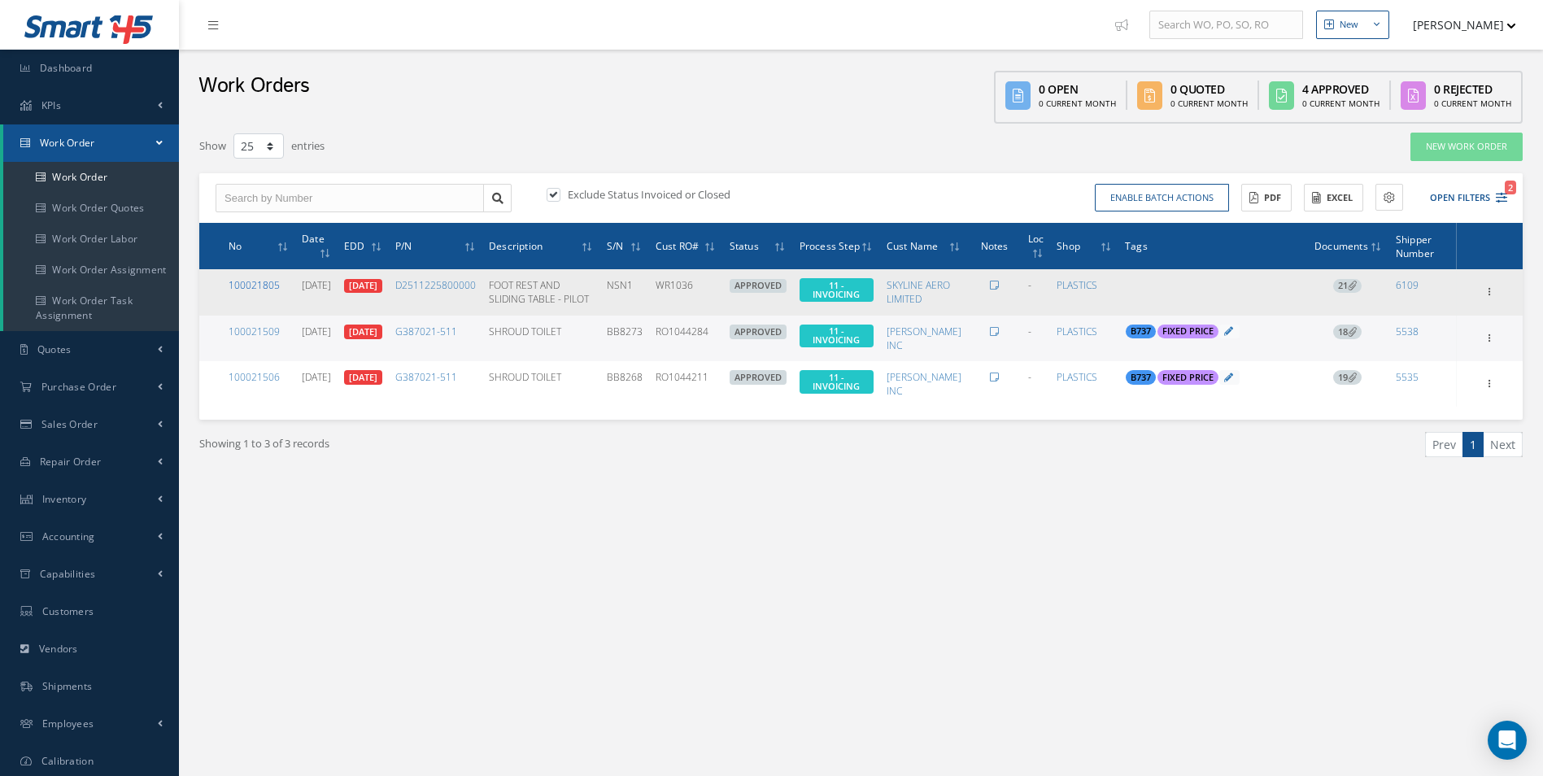
click at [264, 289] on link "100021805" at bounding box center [253, 285] width 51 height 14
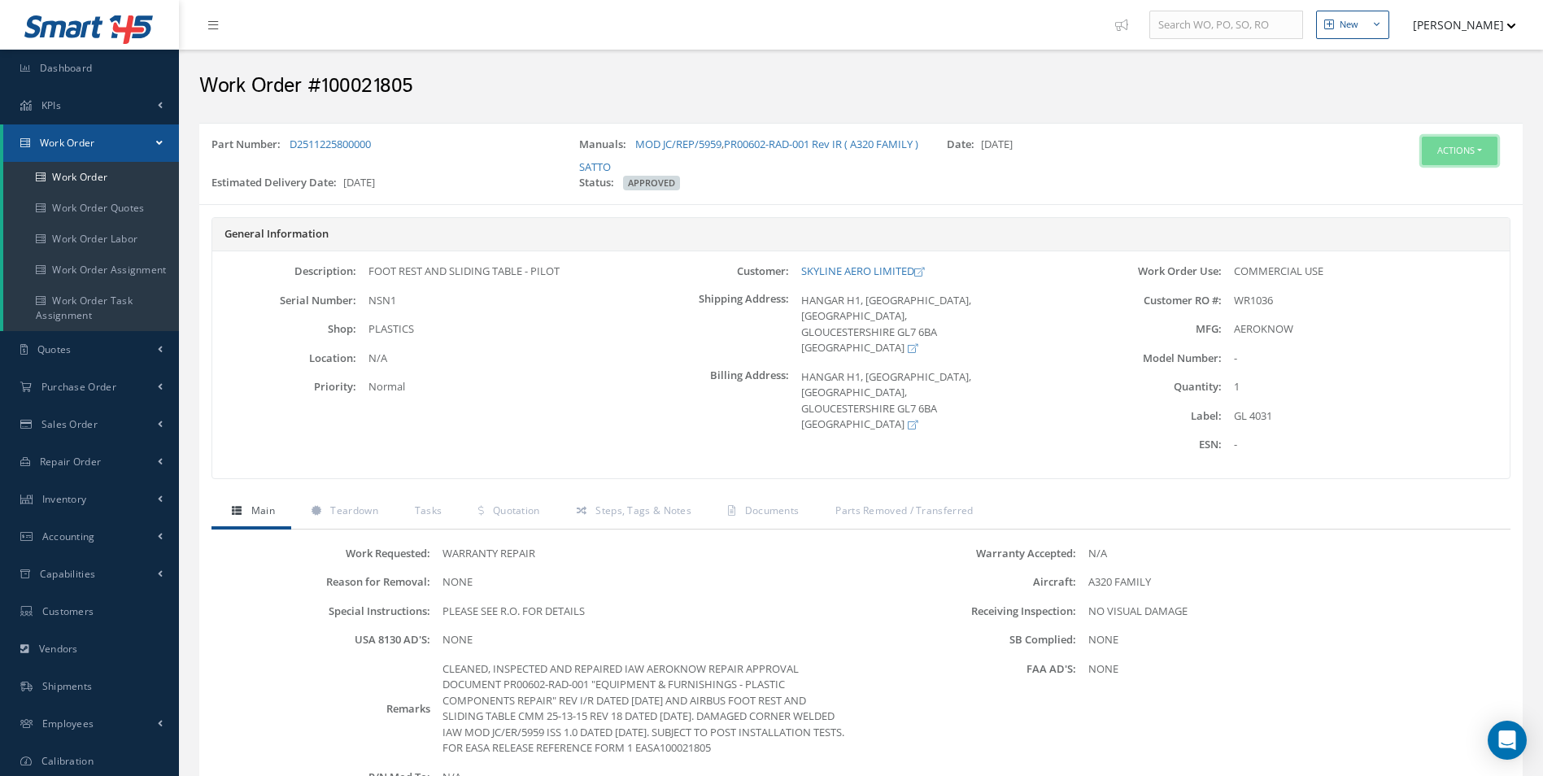
click at [1461, 150] on button "Actions" at bounding box center [1459, 151] width 76 height 28
click at [1430, 198] on link "Invoicing" at bounding box center [1434, 204] width 130 height 22
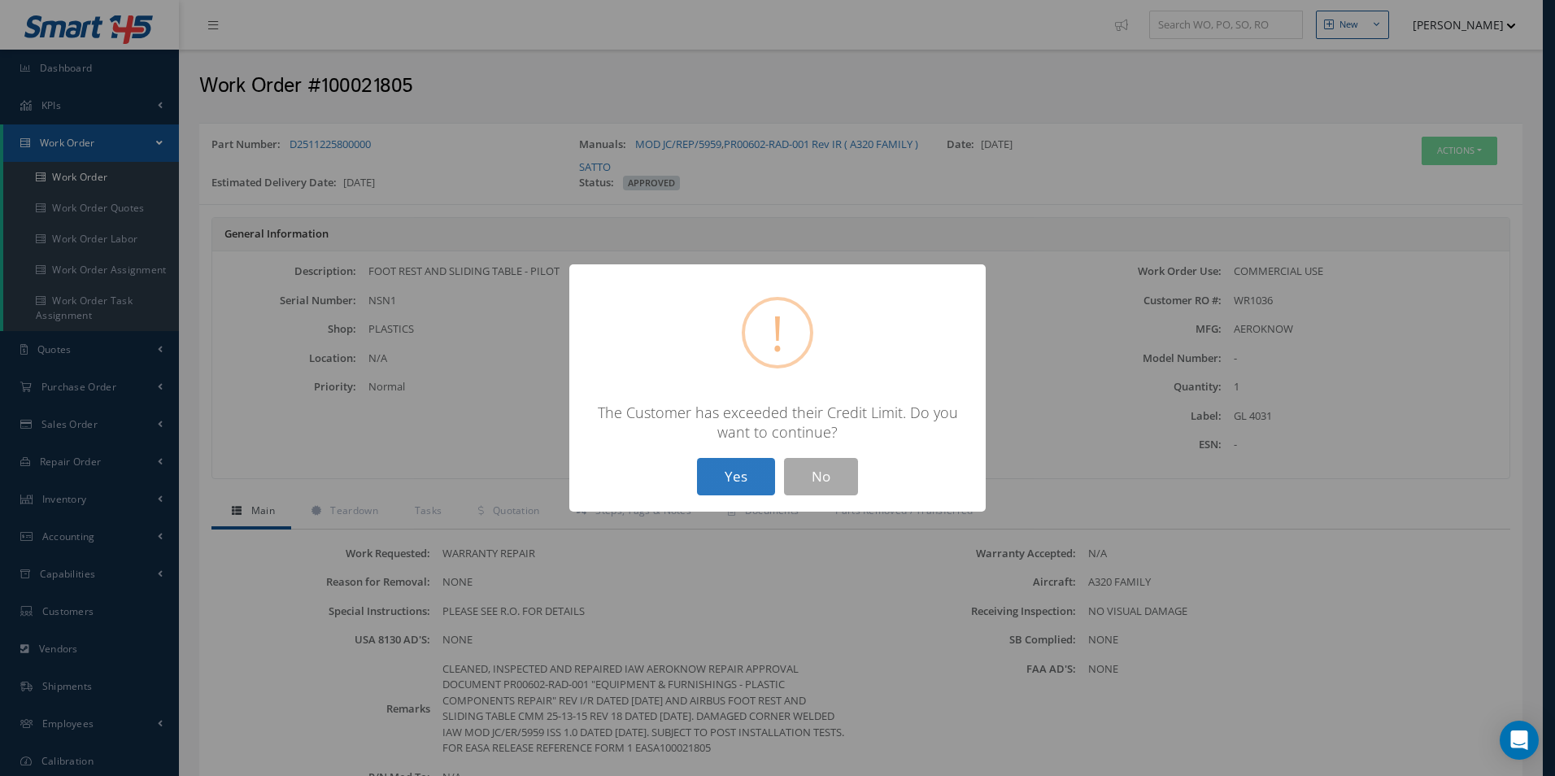
click at [751, 467] on button "Yes" at bounding box center [736, 477] width 78 height 38
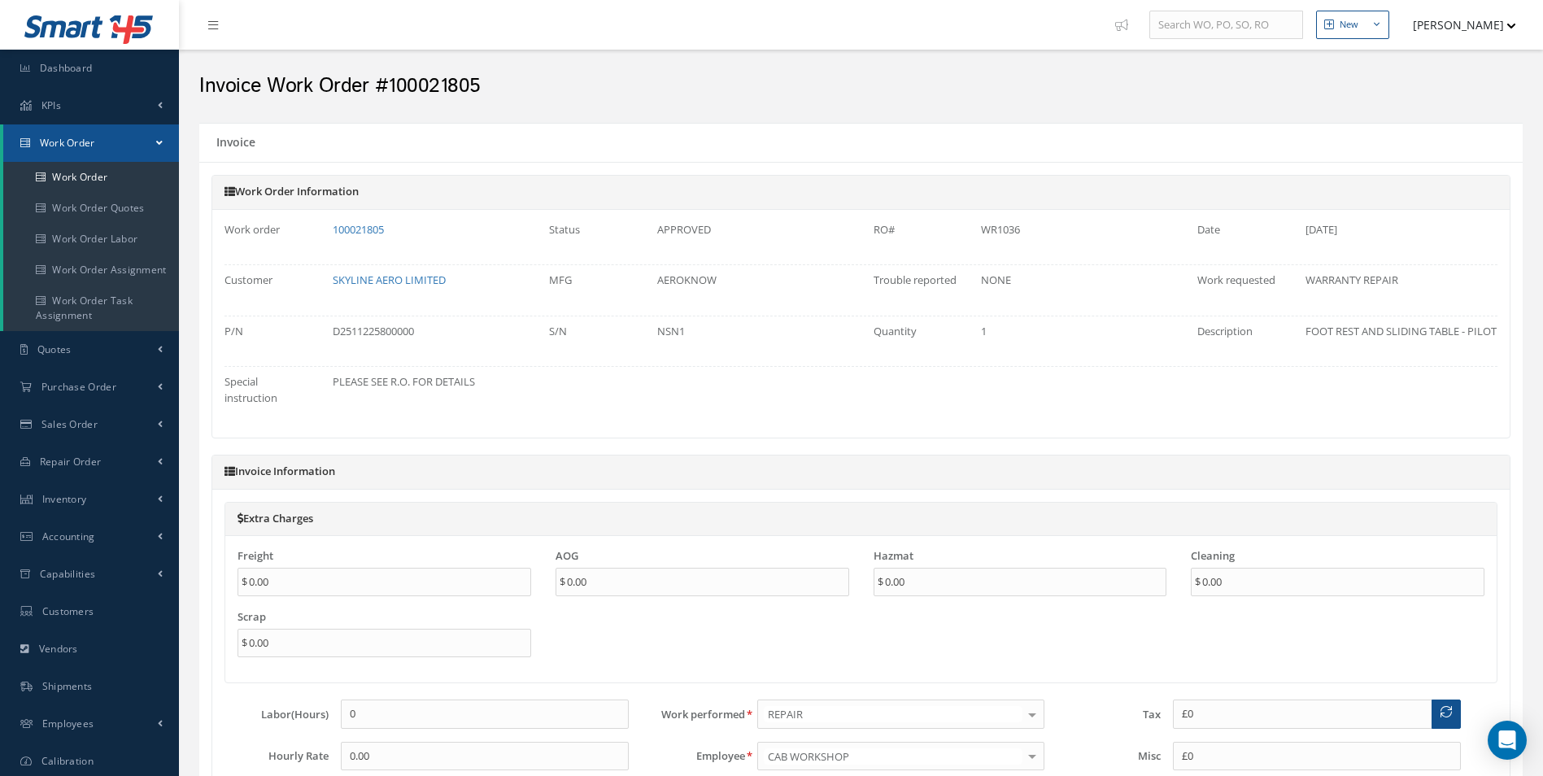
type input "$0"
type input "$6,231"
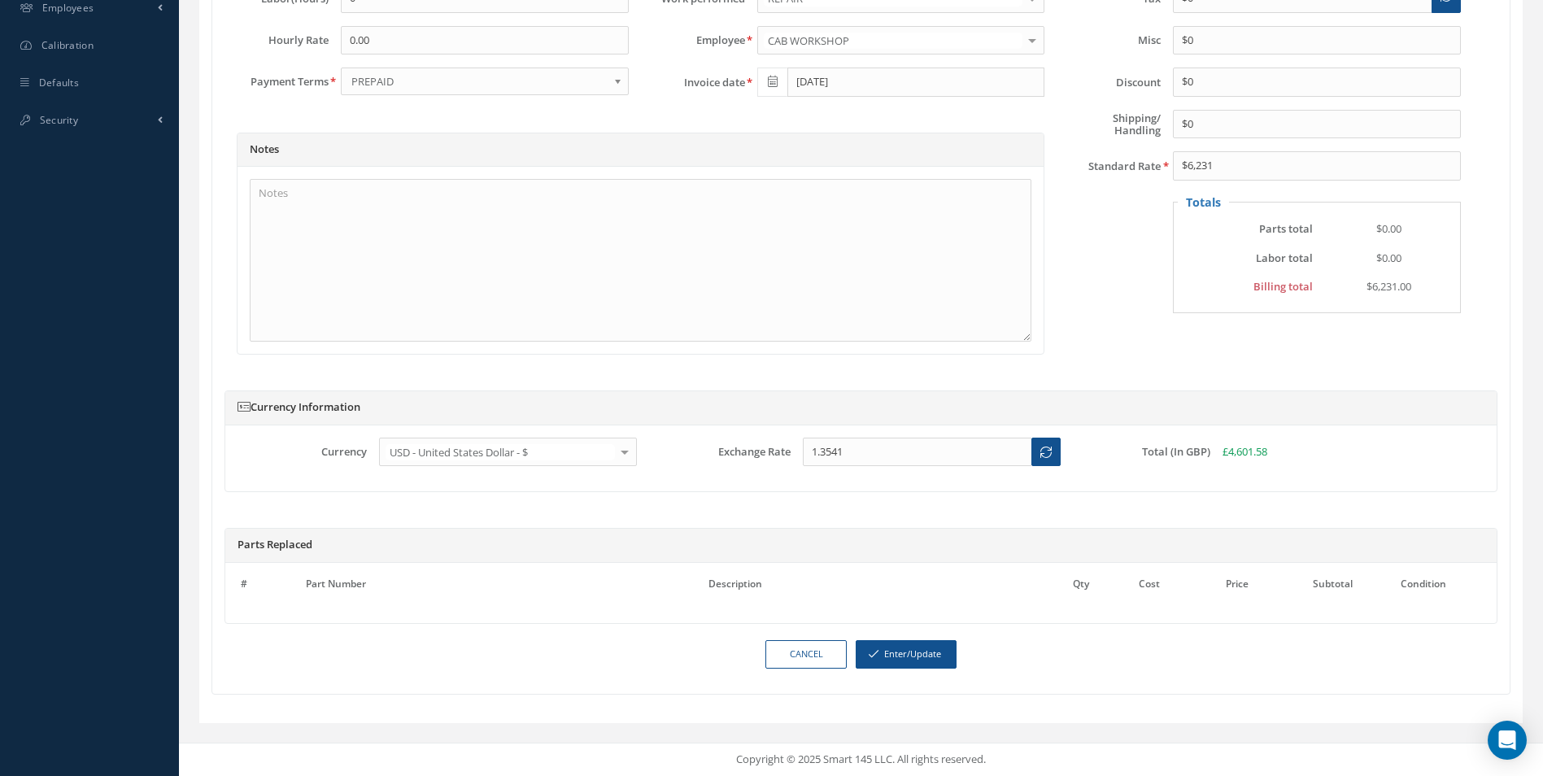
scroll to position [741, 0]
click at [919, 646] on button "Enter/Update" at bounding box center [905, 654] width 101 height 28
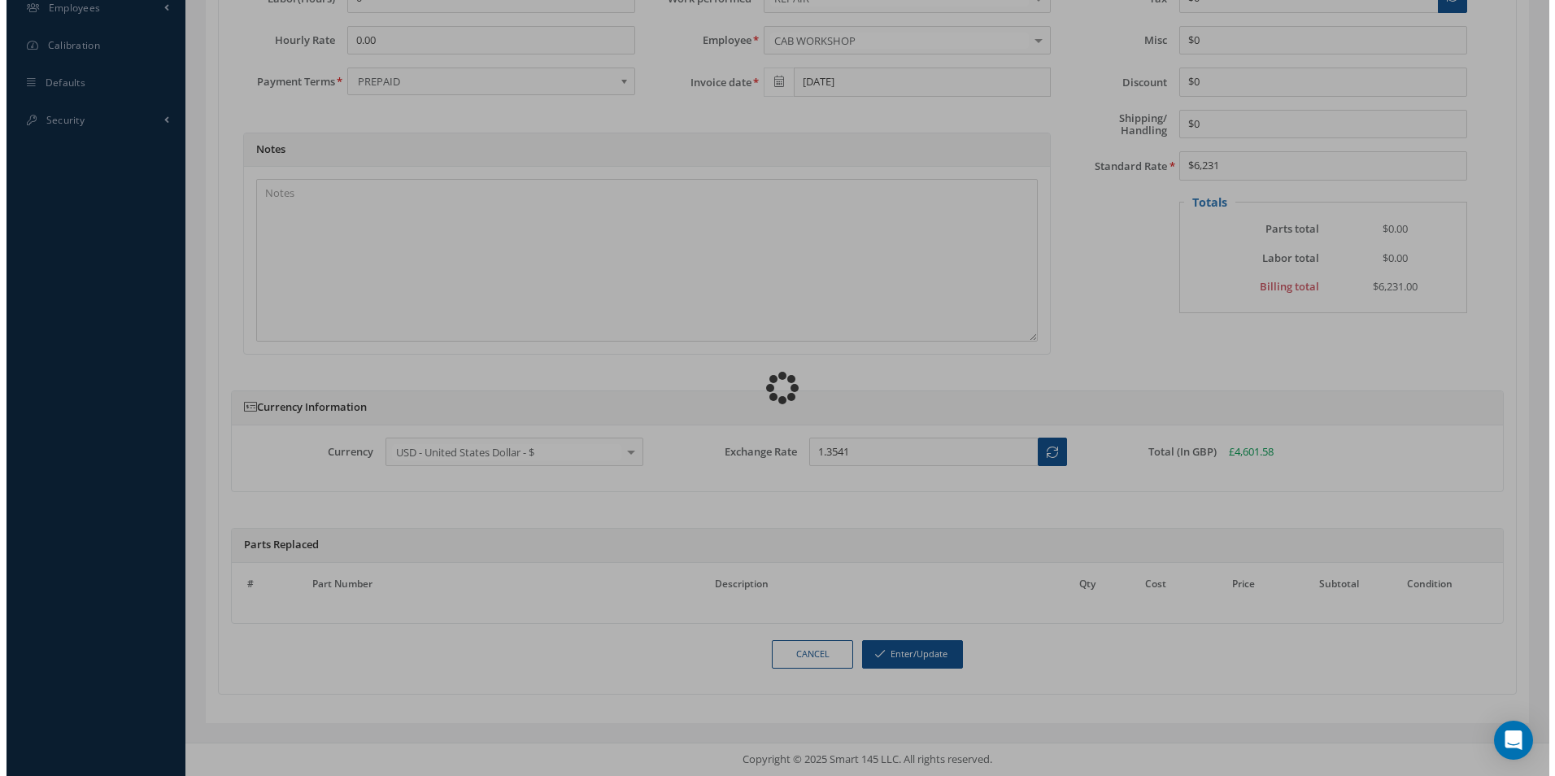
scroll to position [724, 0]
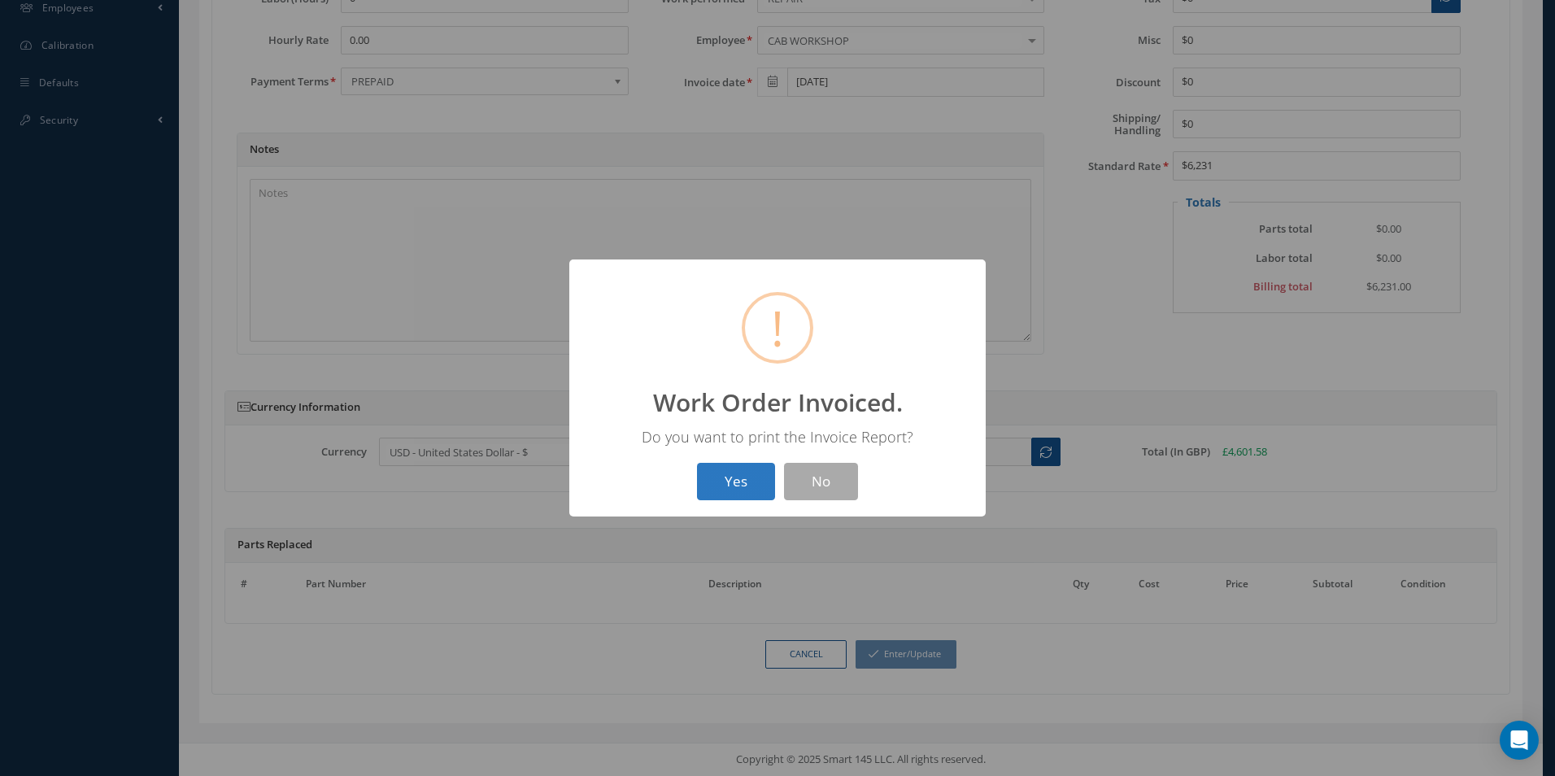
click at [757, 497] on button "Yes" at bounding box center [736, 482] width 78 height 38
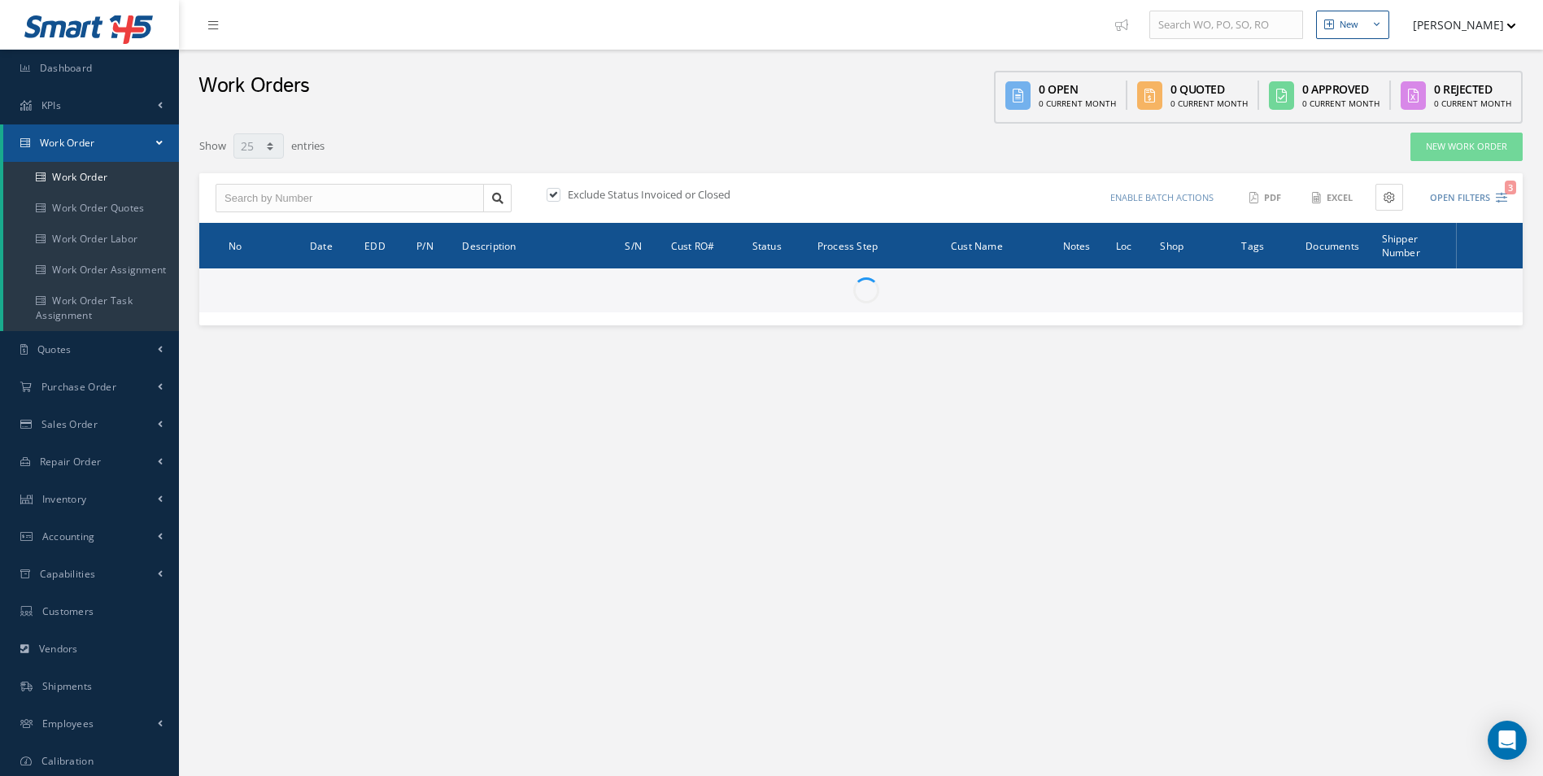
select select "25"
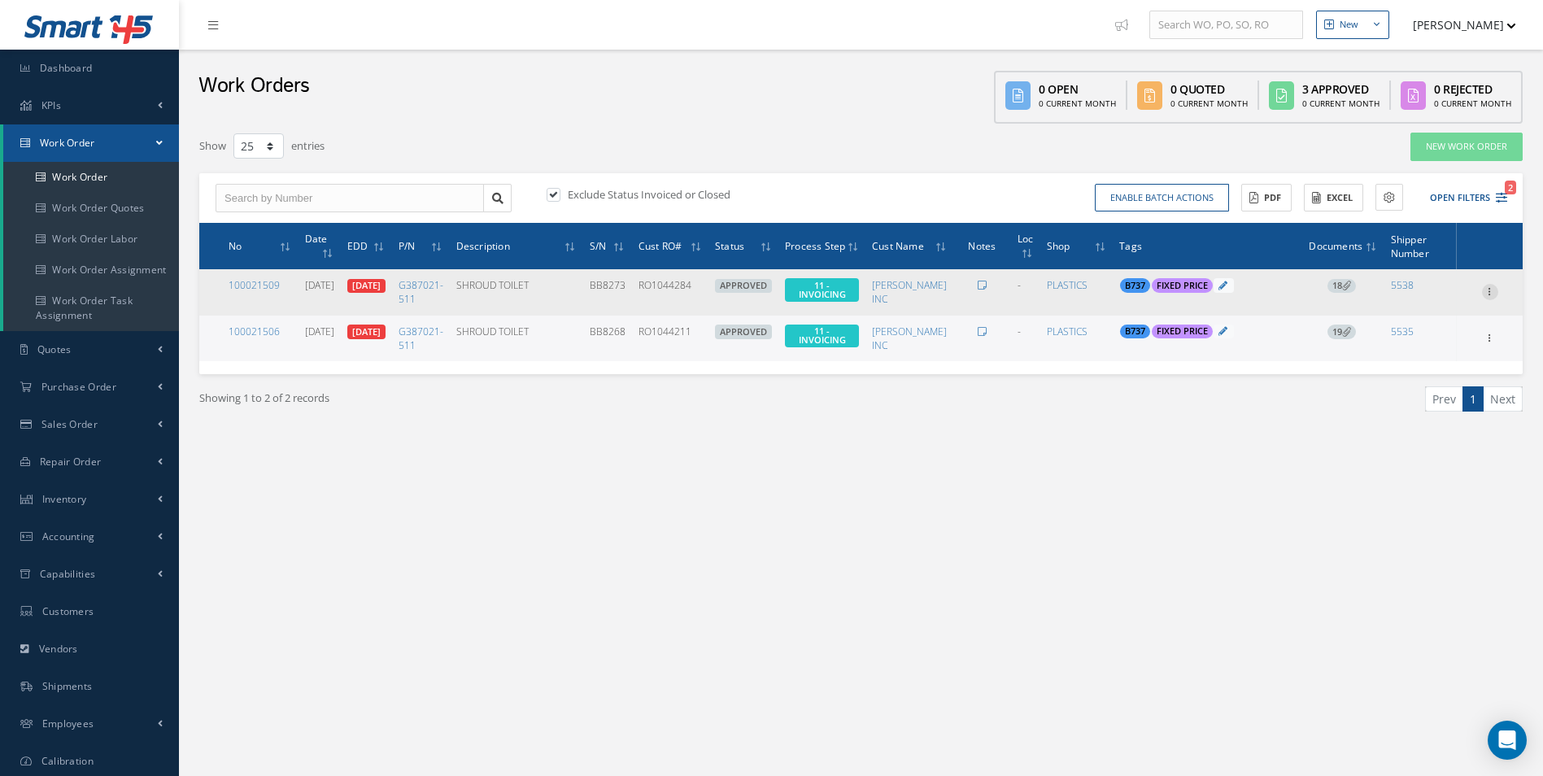
click at [1491, 287] on icon at bounding box center [1490, 290] width 16 height 13
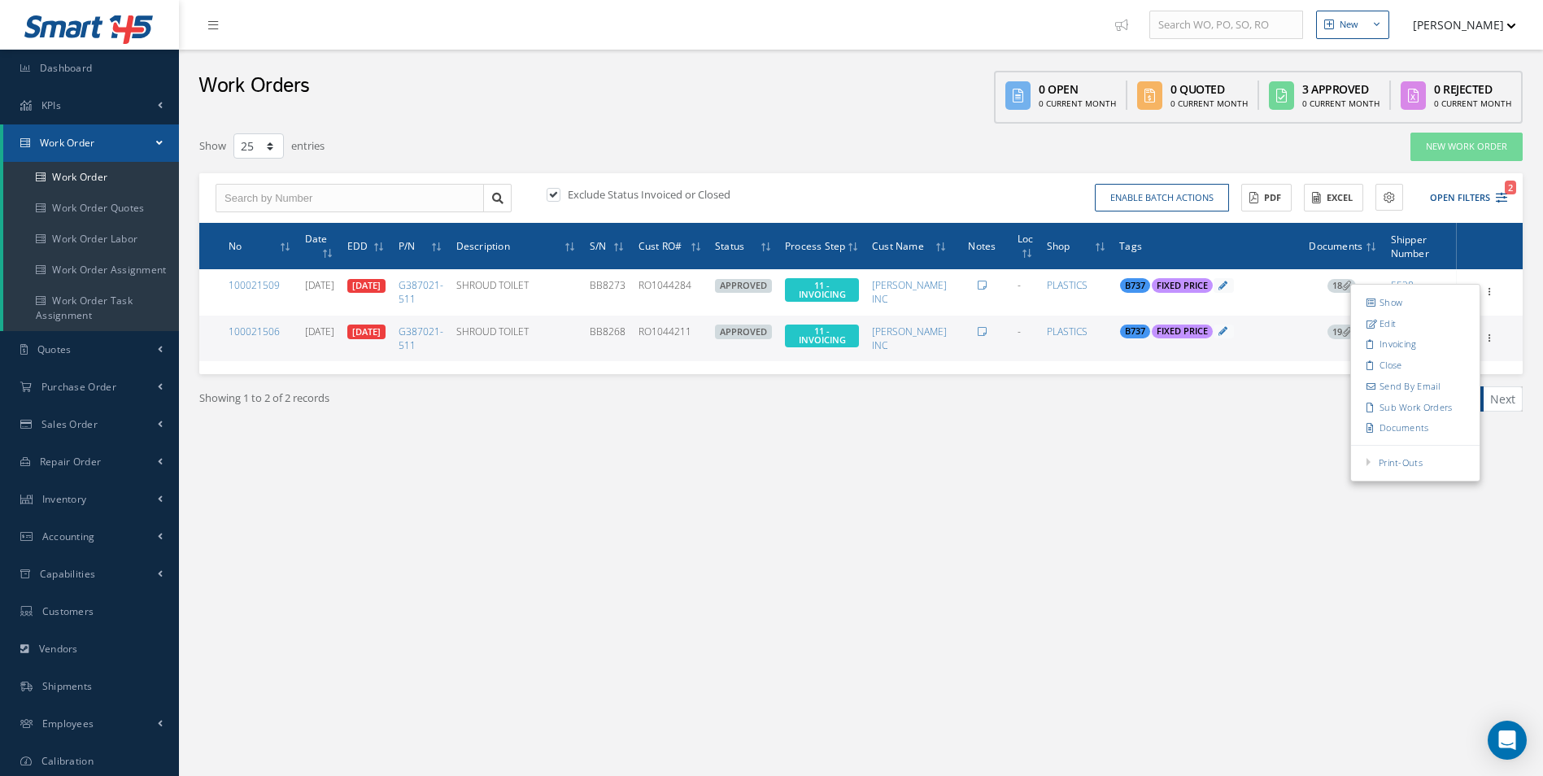
click at [1225, 433] on div "Showing 1 to 2 of 2 records Prev 1 Next" at bounding box center [860, 413] width 1347 height 79
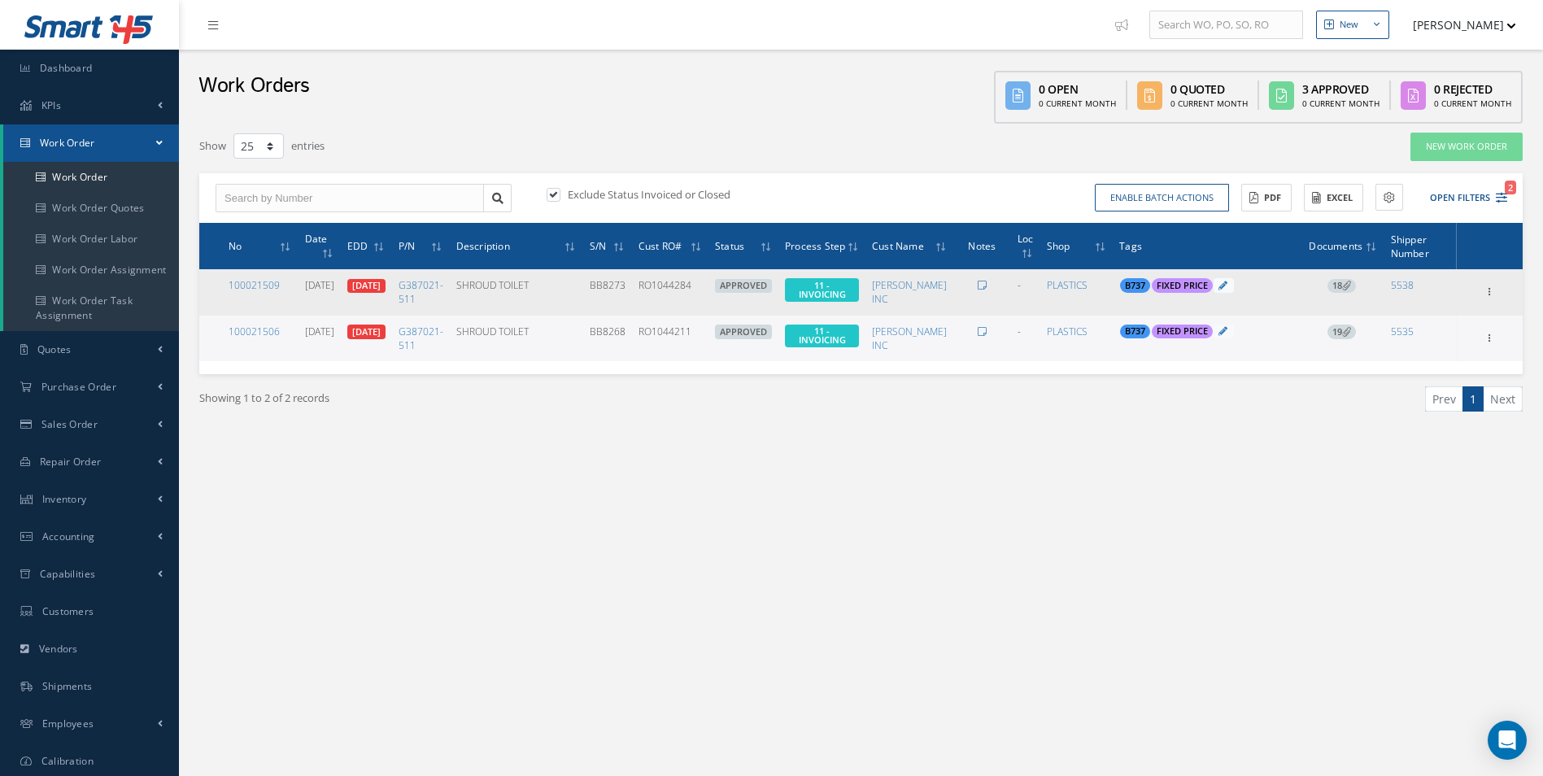
click at [1343, 279] on span "18" at bounding box center [1341, 286] width 28 height 15
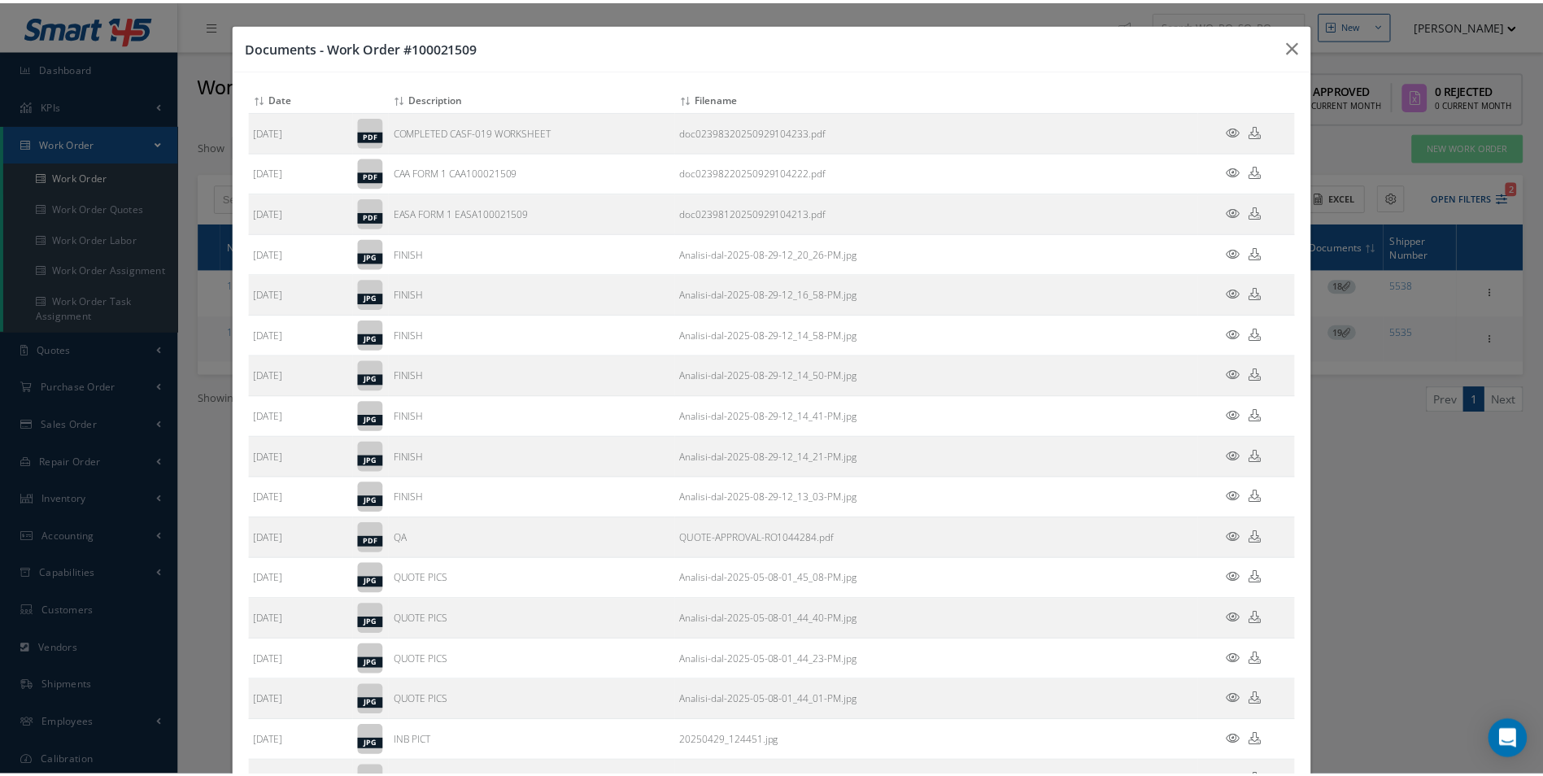
scroll to position [175, 0]
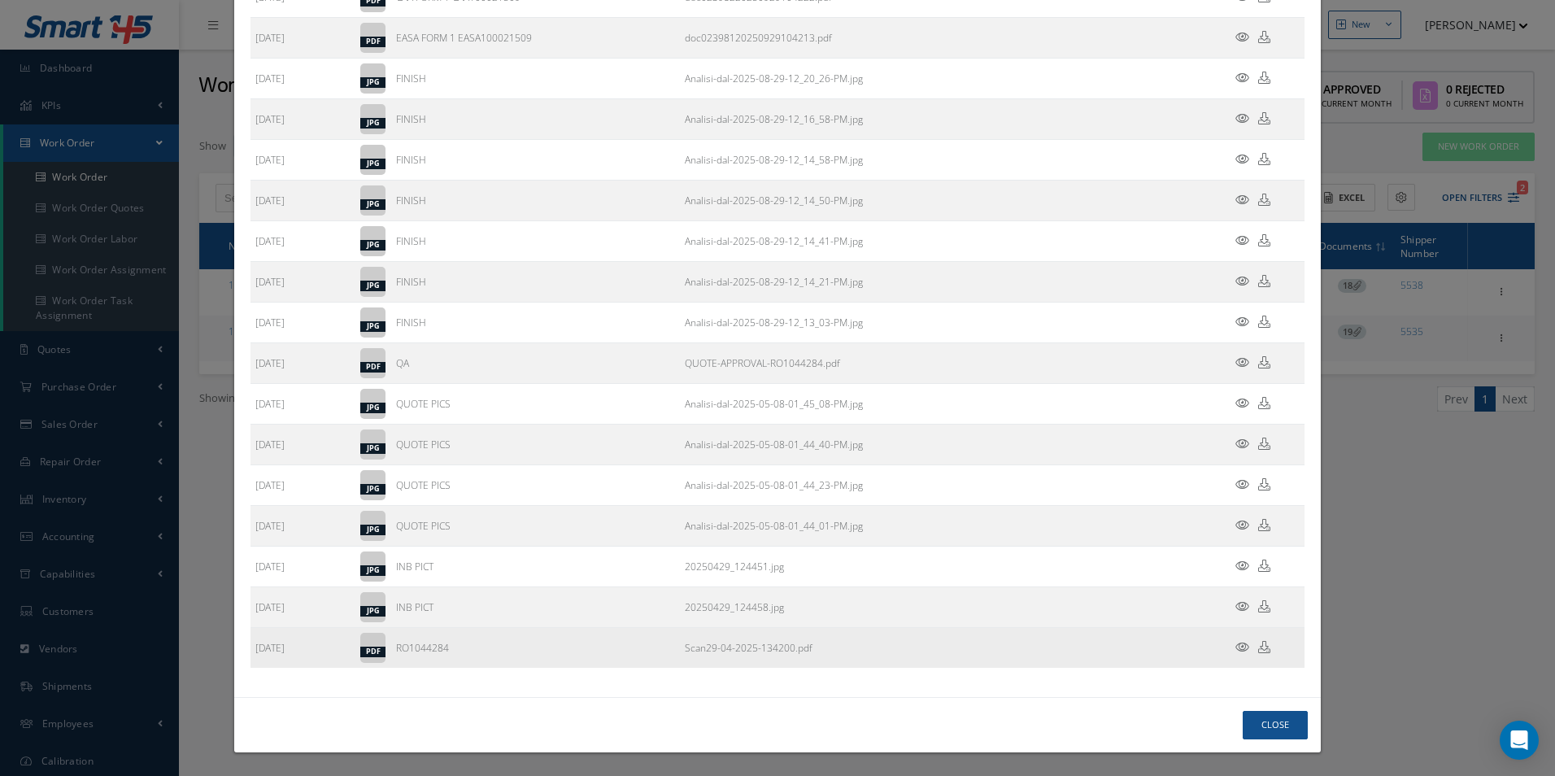
click at [1258, 646] on icon at bounding box center [1264, 647] width 12 height 12
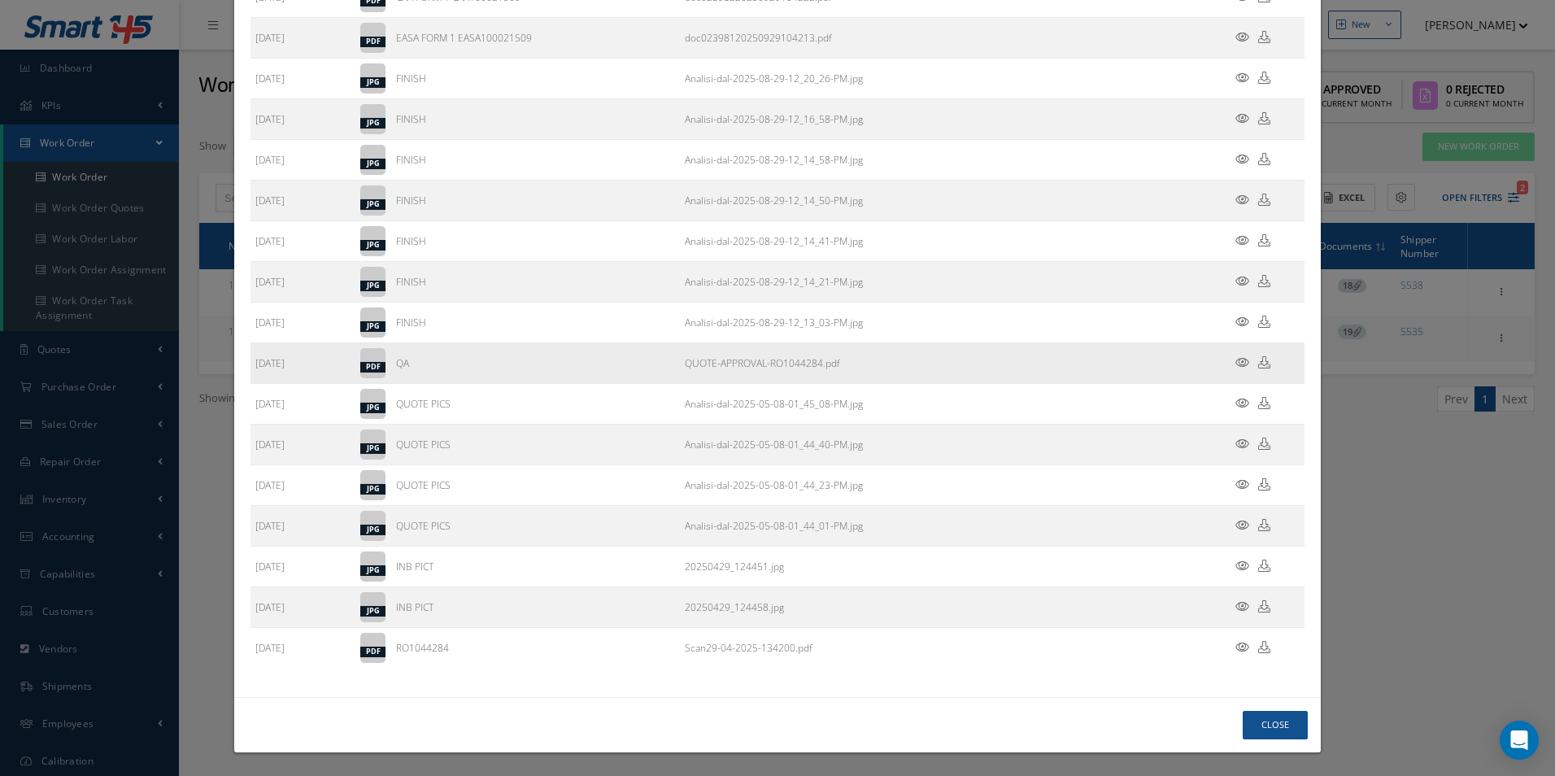
click at [1258, 366] on icon at bounding box center [1264, 362] width 12 height 12
click at [1273, 722] on button "Close" at bounding box center [1274, 725] width 65 height 28
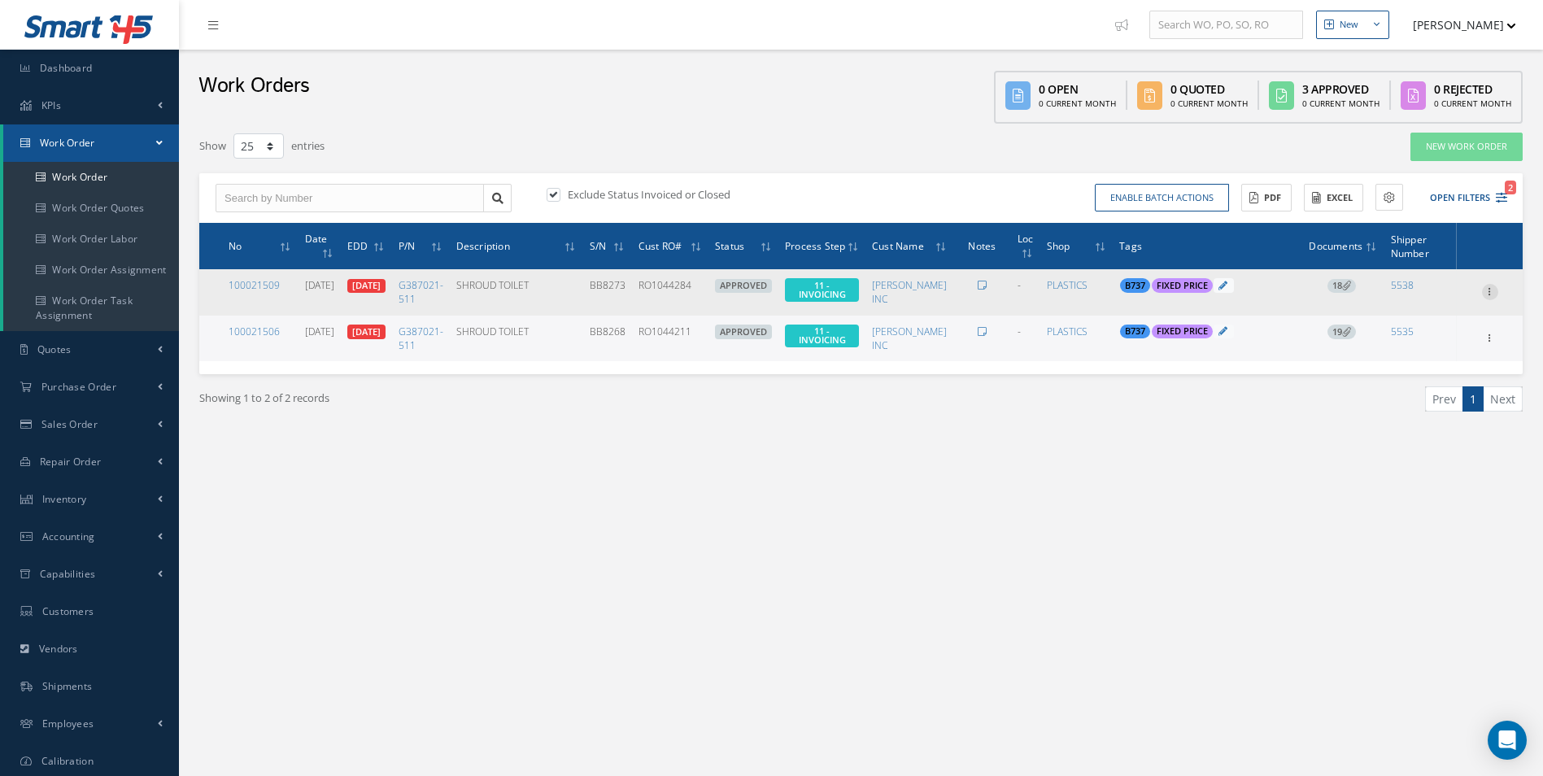
click at [1492, 291] on icon at bounding box center [1490, 290] width 16 height 13
click at [1424, 340] on link "Invoicing" at bounding box center [1415, 344] width 128 height 21
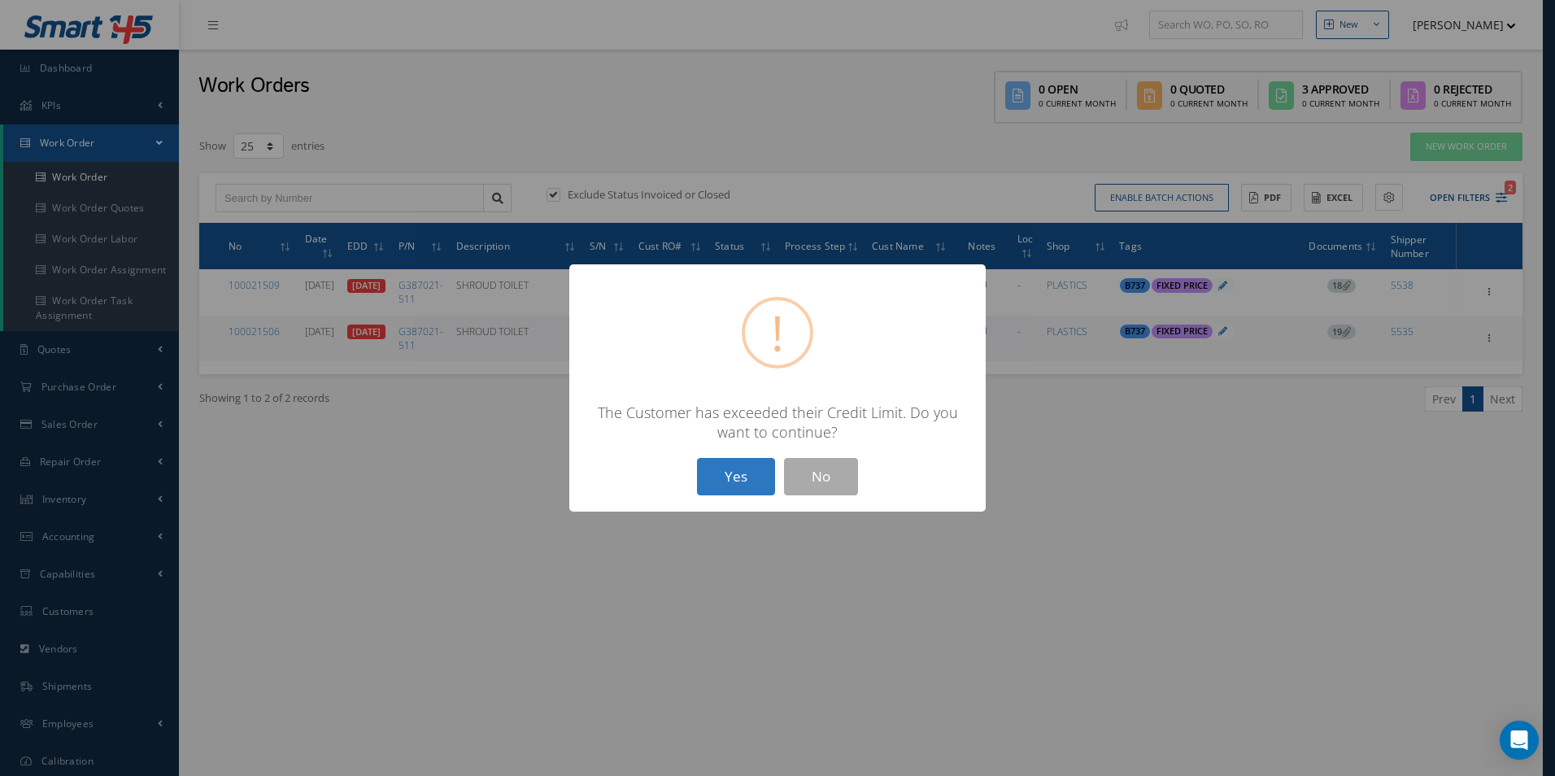
click at [734, 469] on button "Yes" at bounding box center [736, 477] width 78 height 38
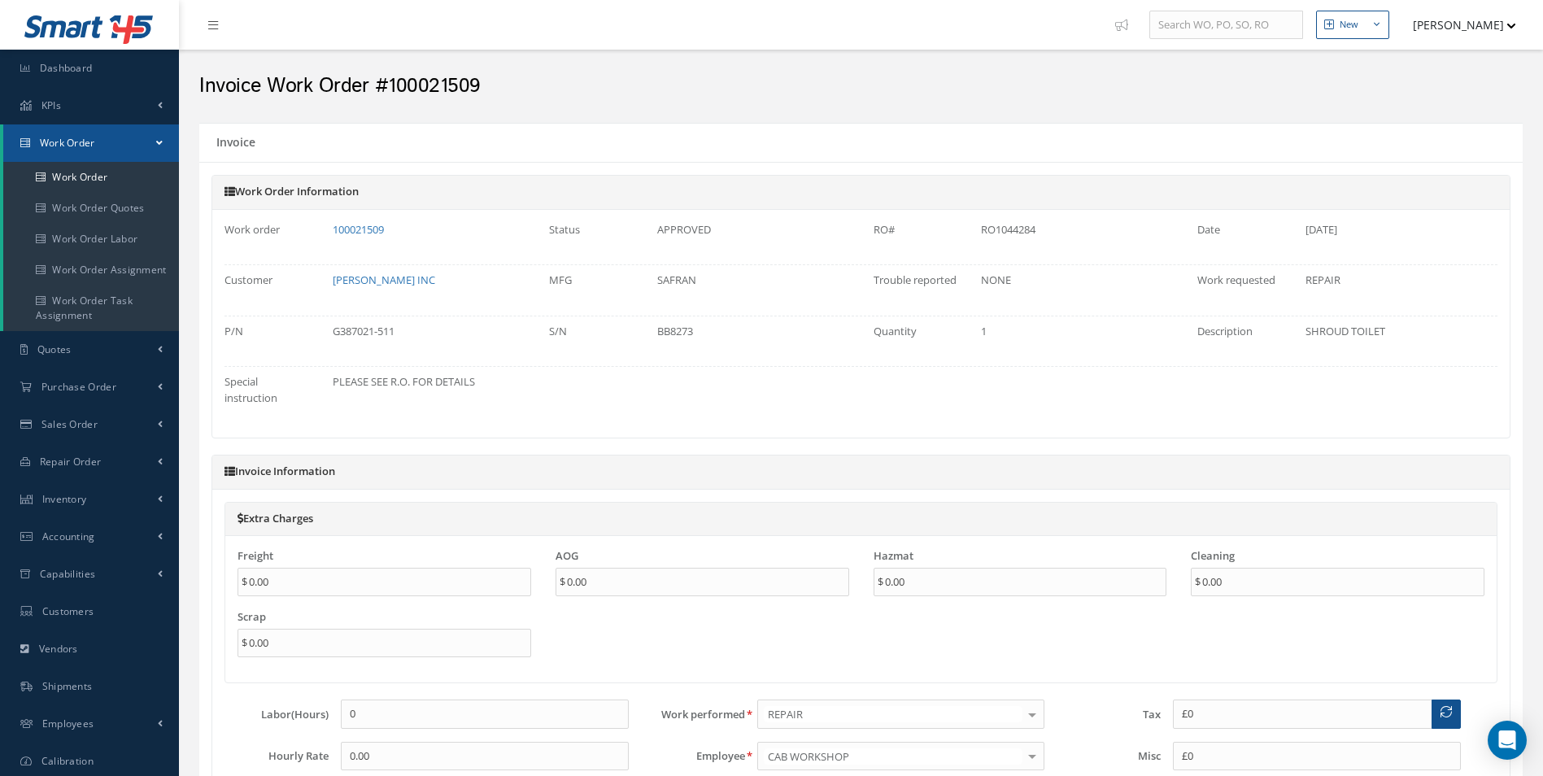
type input "$0"
type input "$2,350"
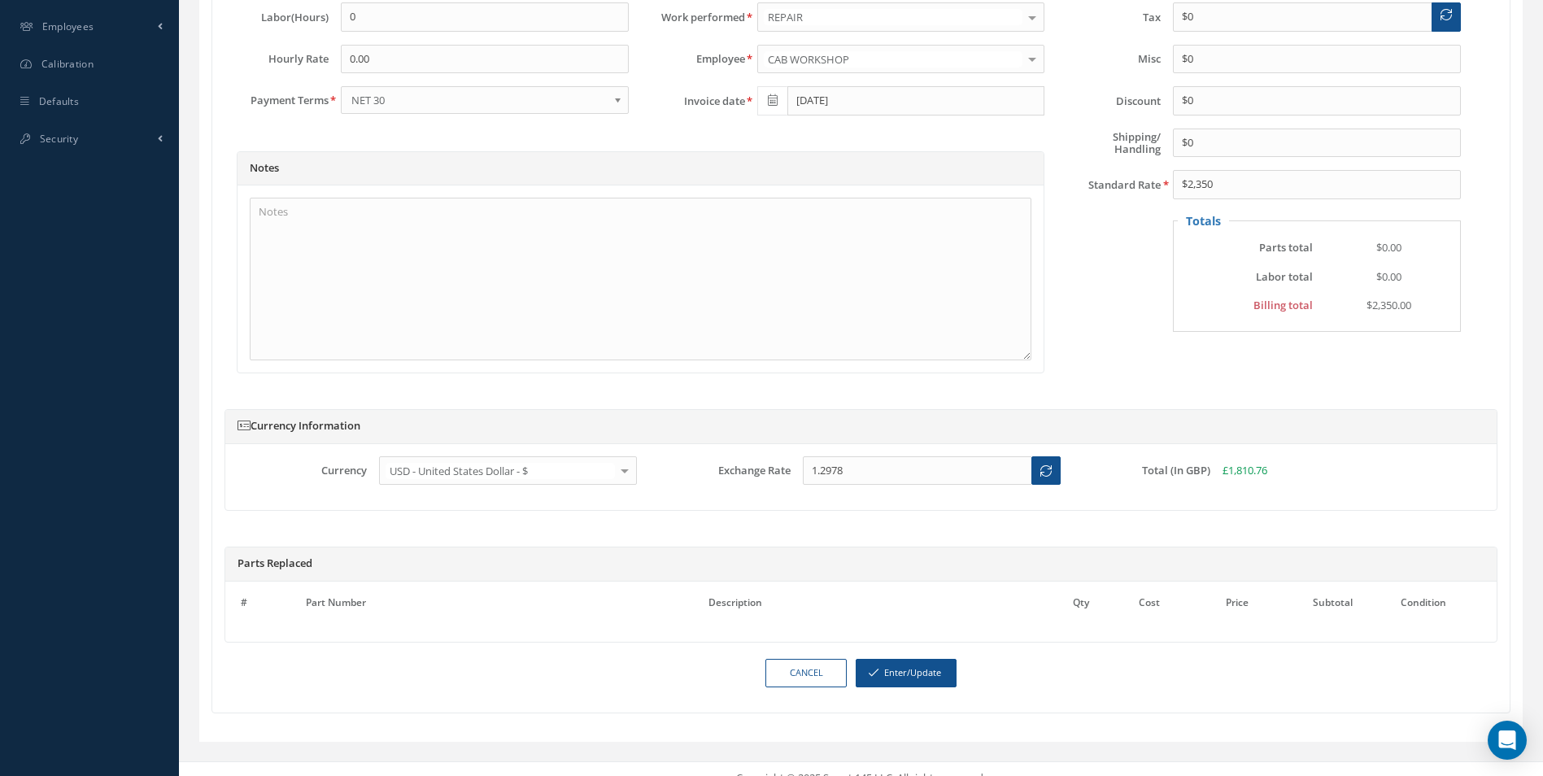
scroll to position [731, 0]
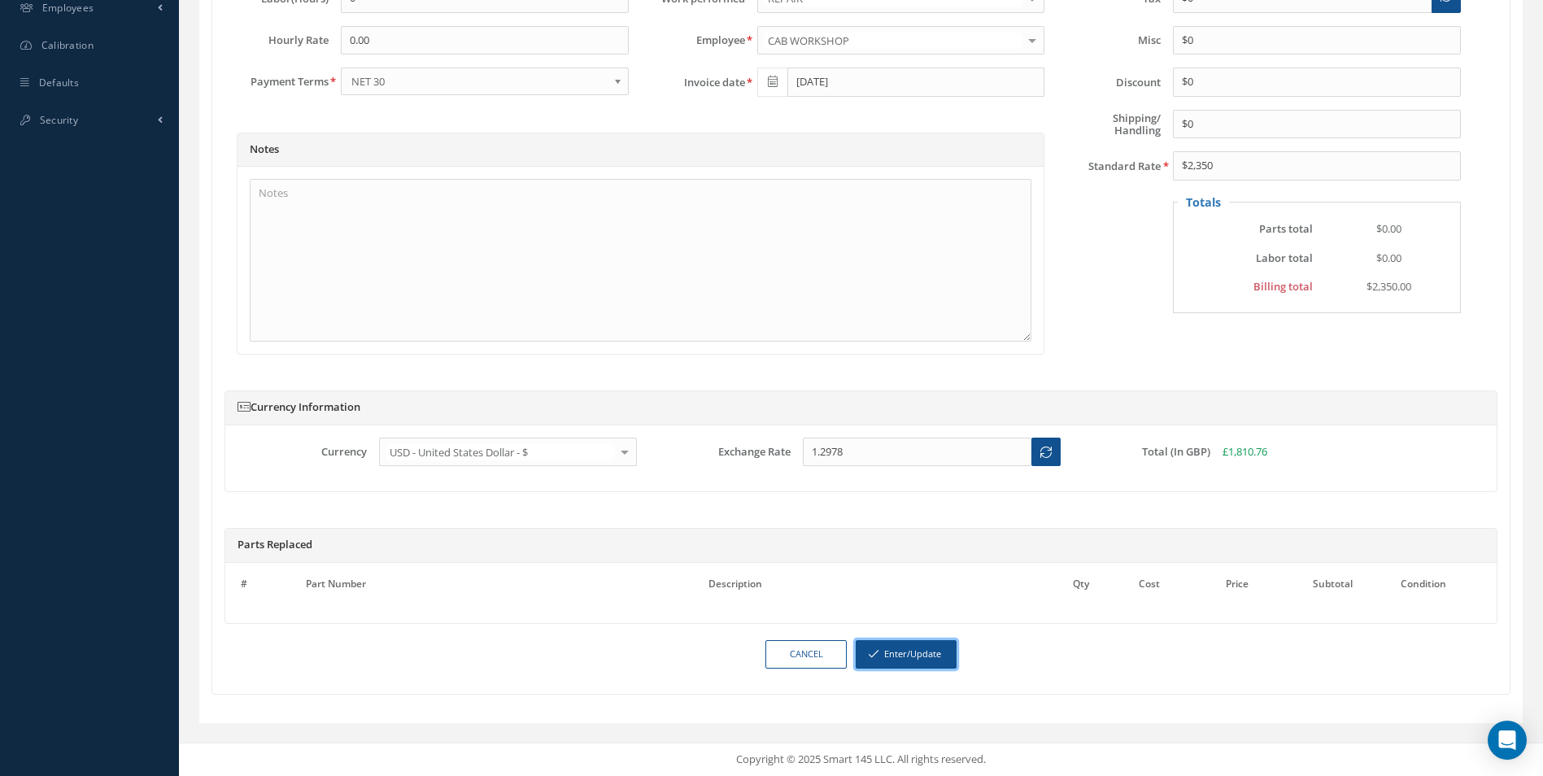
click at [916, 641] on button "Enter/Update" at bounding box center [905, 654] width 101 height 28
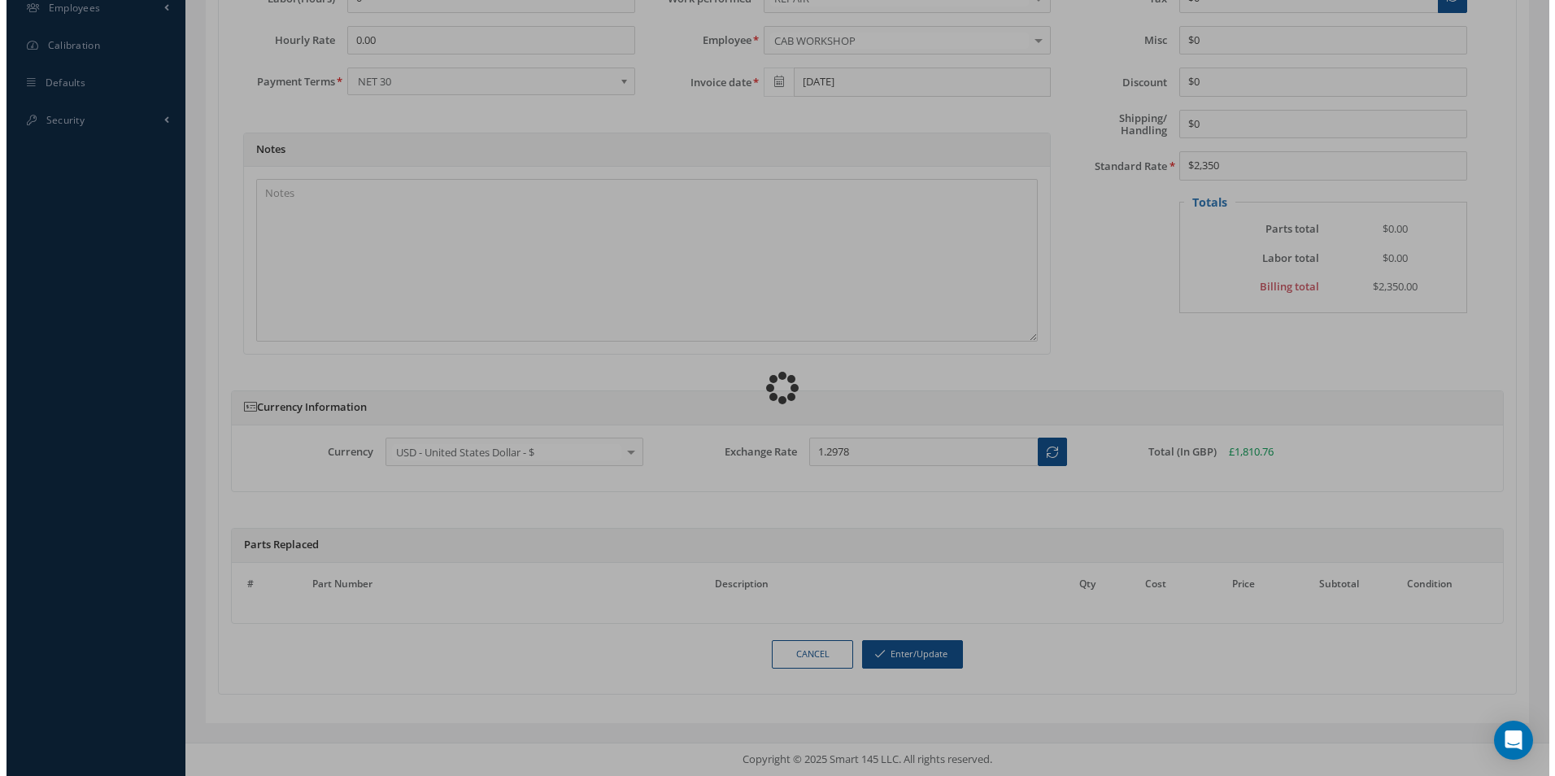
scroll to position [716, 0]
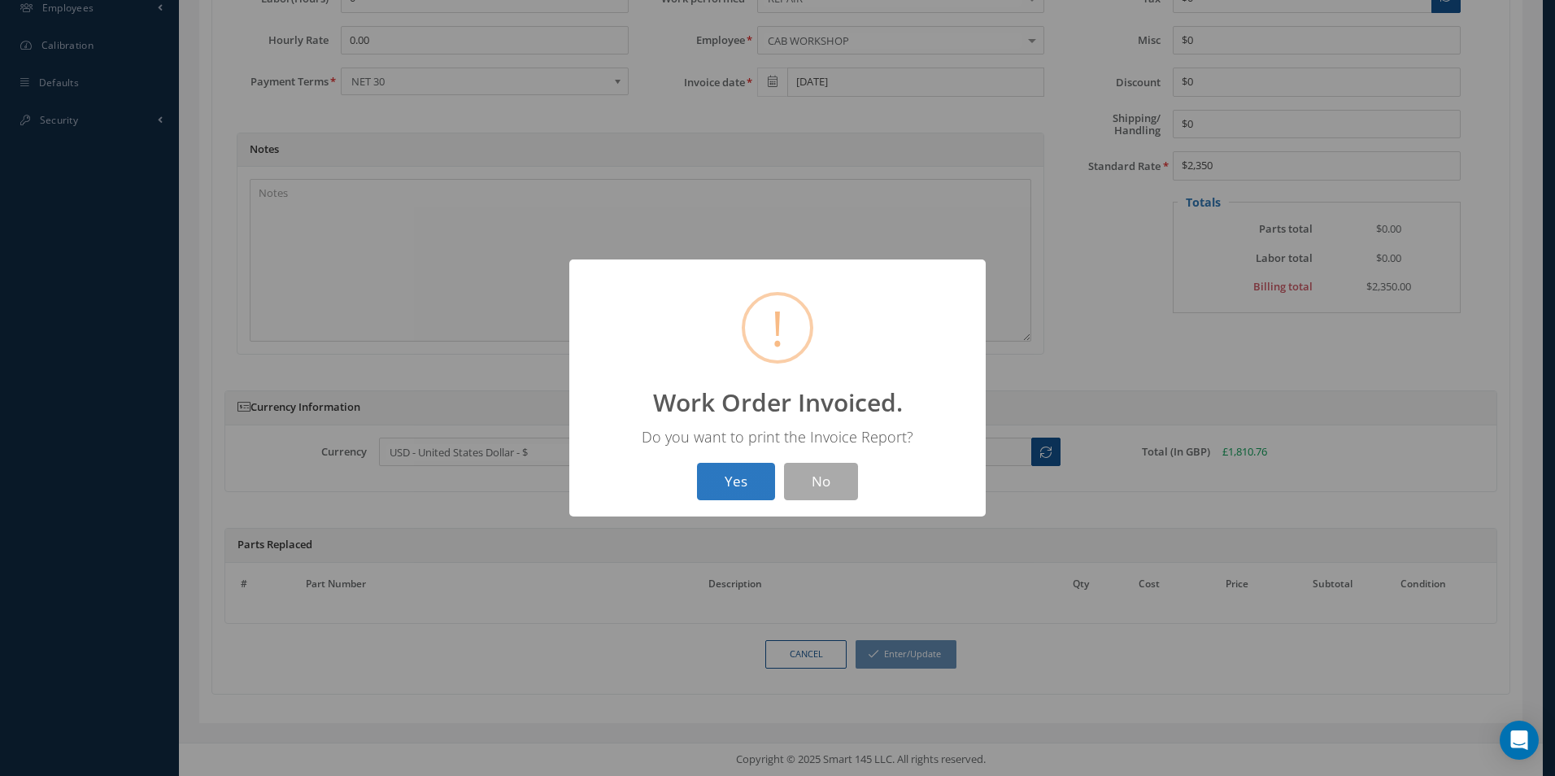
click at [733, 488] on button "Yes" at bounding box center [736, 482] width 78 height 38
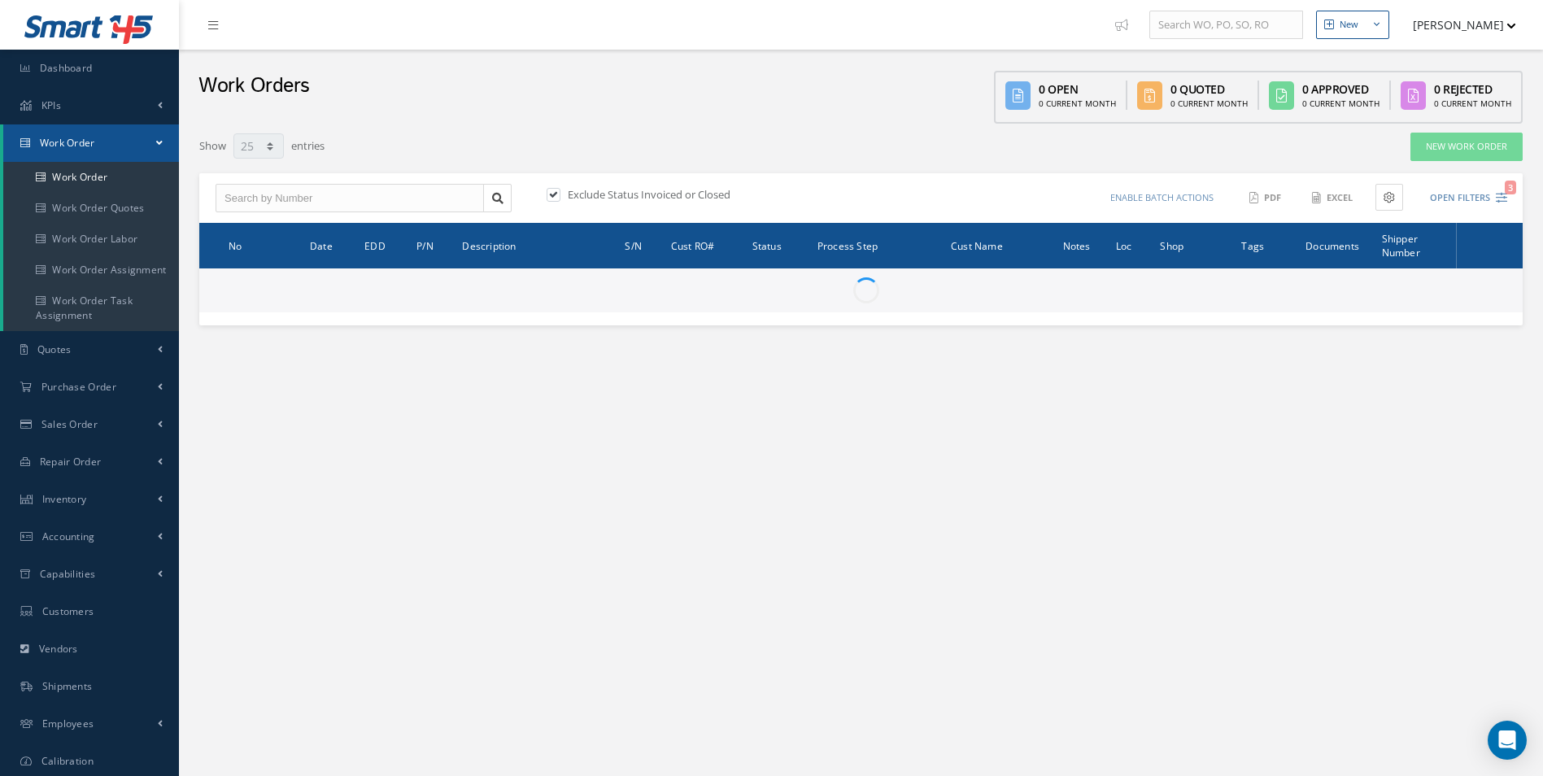
select select "25"
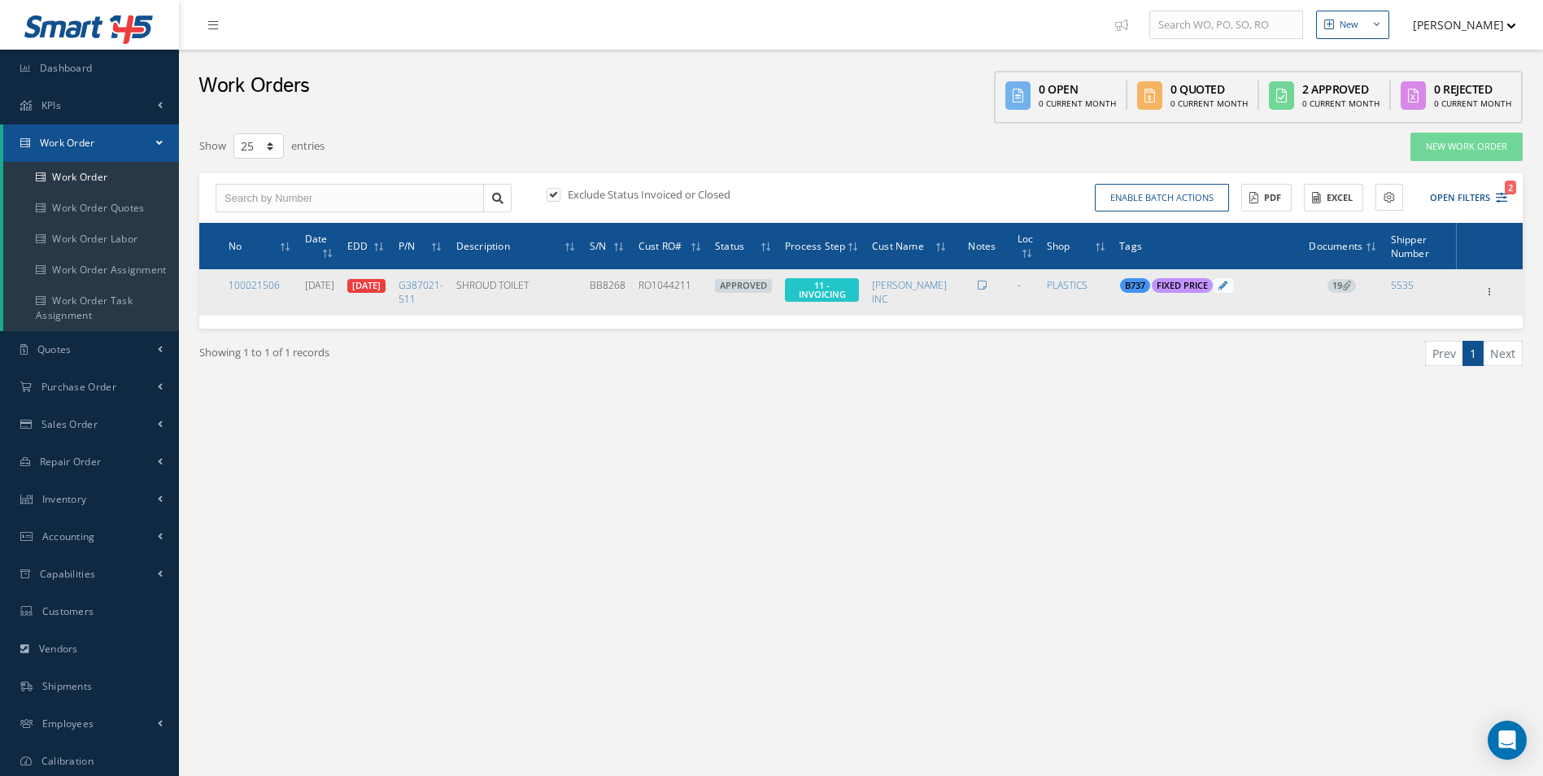
click at [1351, 289] on icon at bounding box center [1346, 285] width 9 height 9
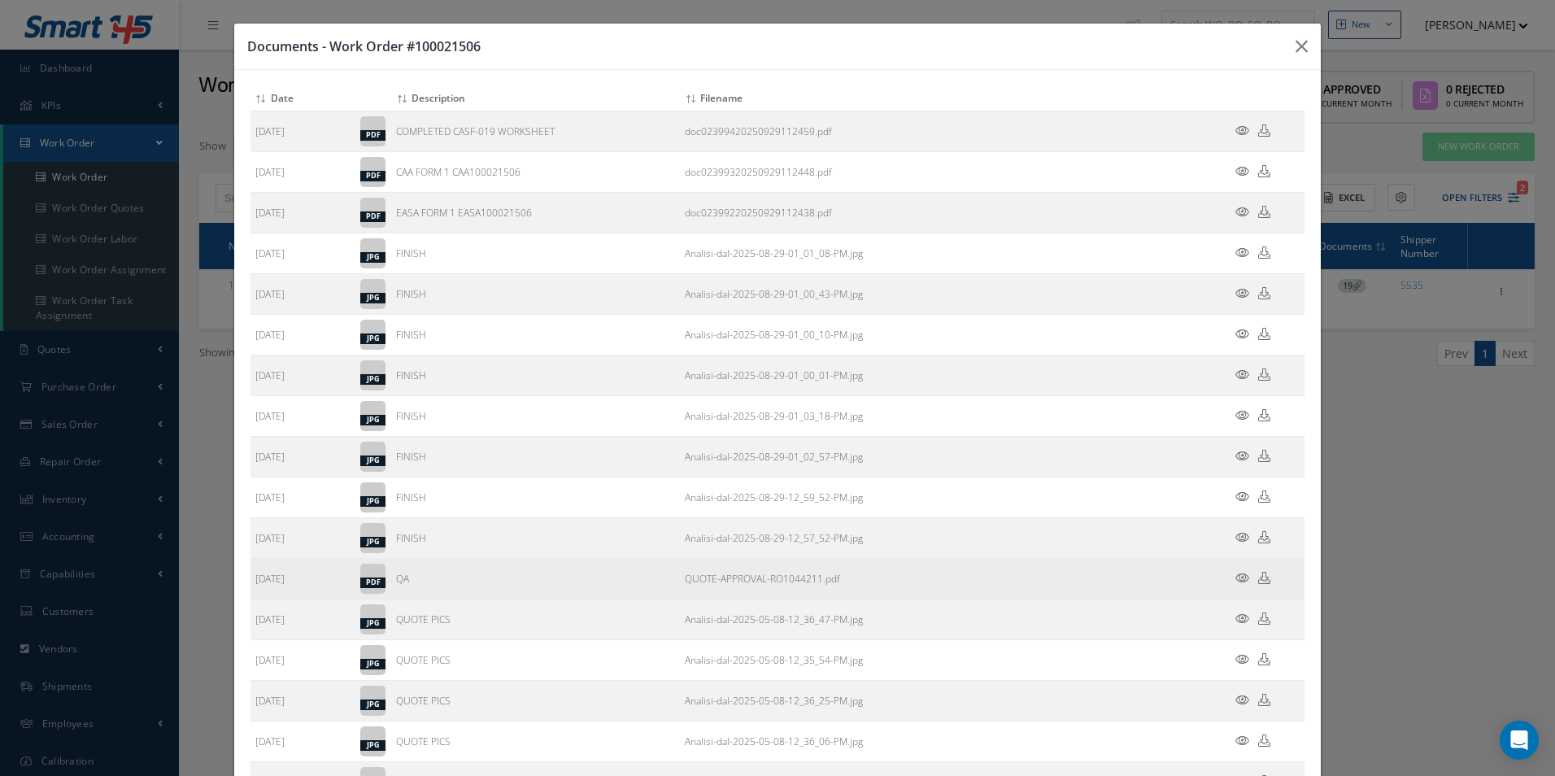
click at [1258, 580] on icon at bounding box center [1264, 578] width 12 height 12
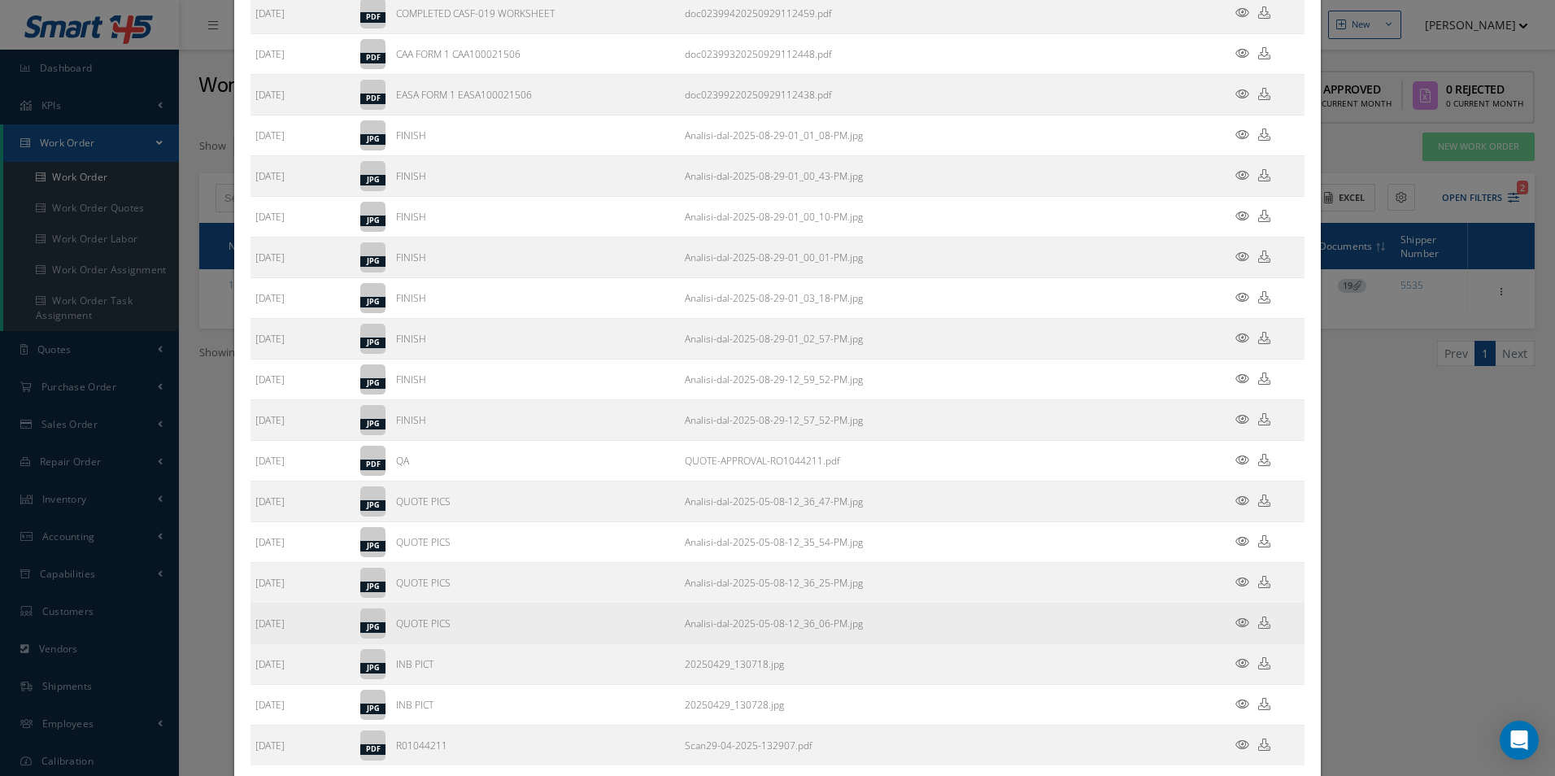
scroll to position [215, 0]
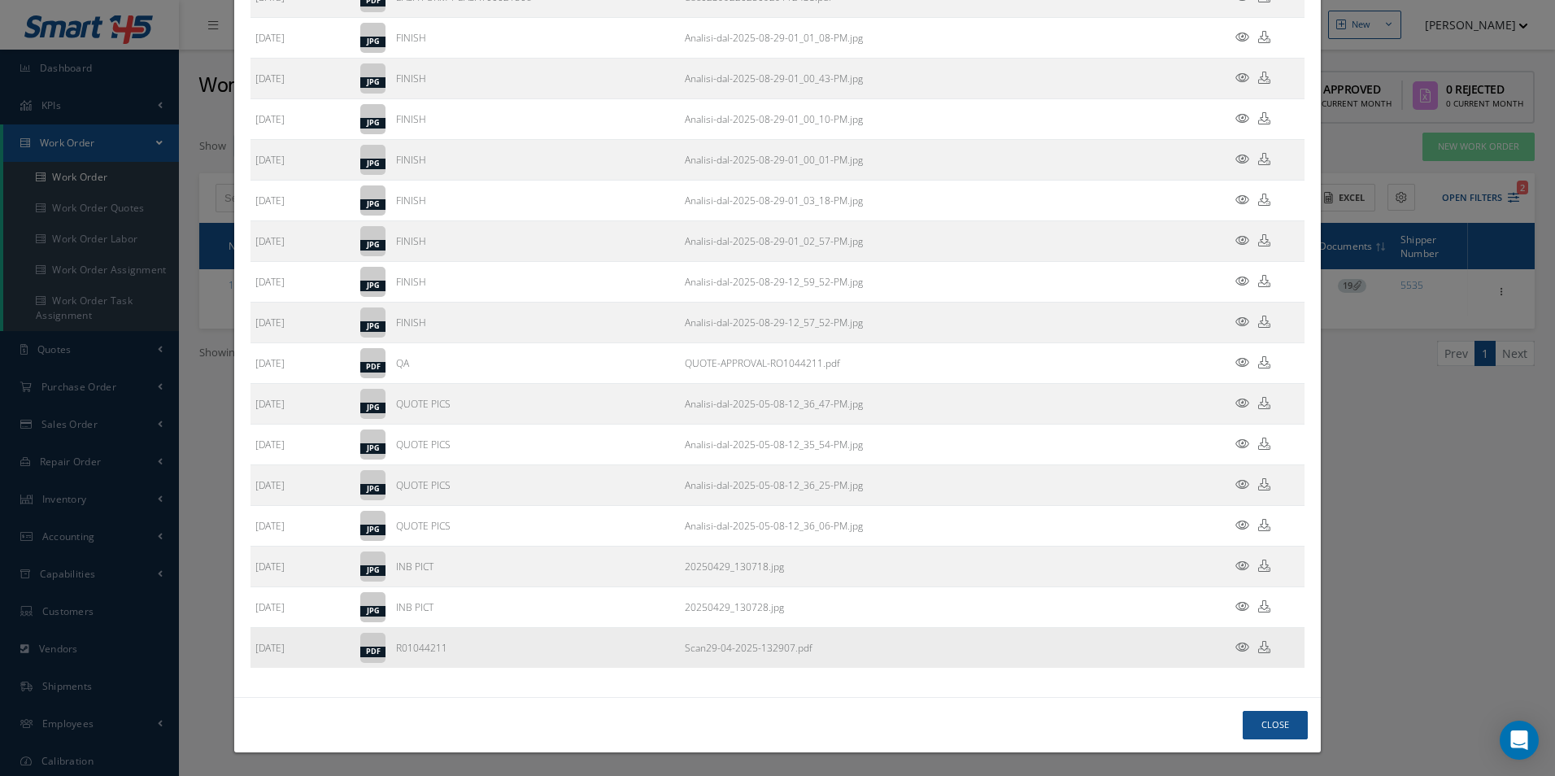
click at [1258, 650] on icon at bounding box center [1264, 647] width 12 height 12
click at [1268, 729] on button "Close" at bounding box center [1274, 725] width 65 height 28
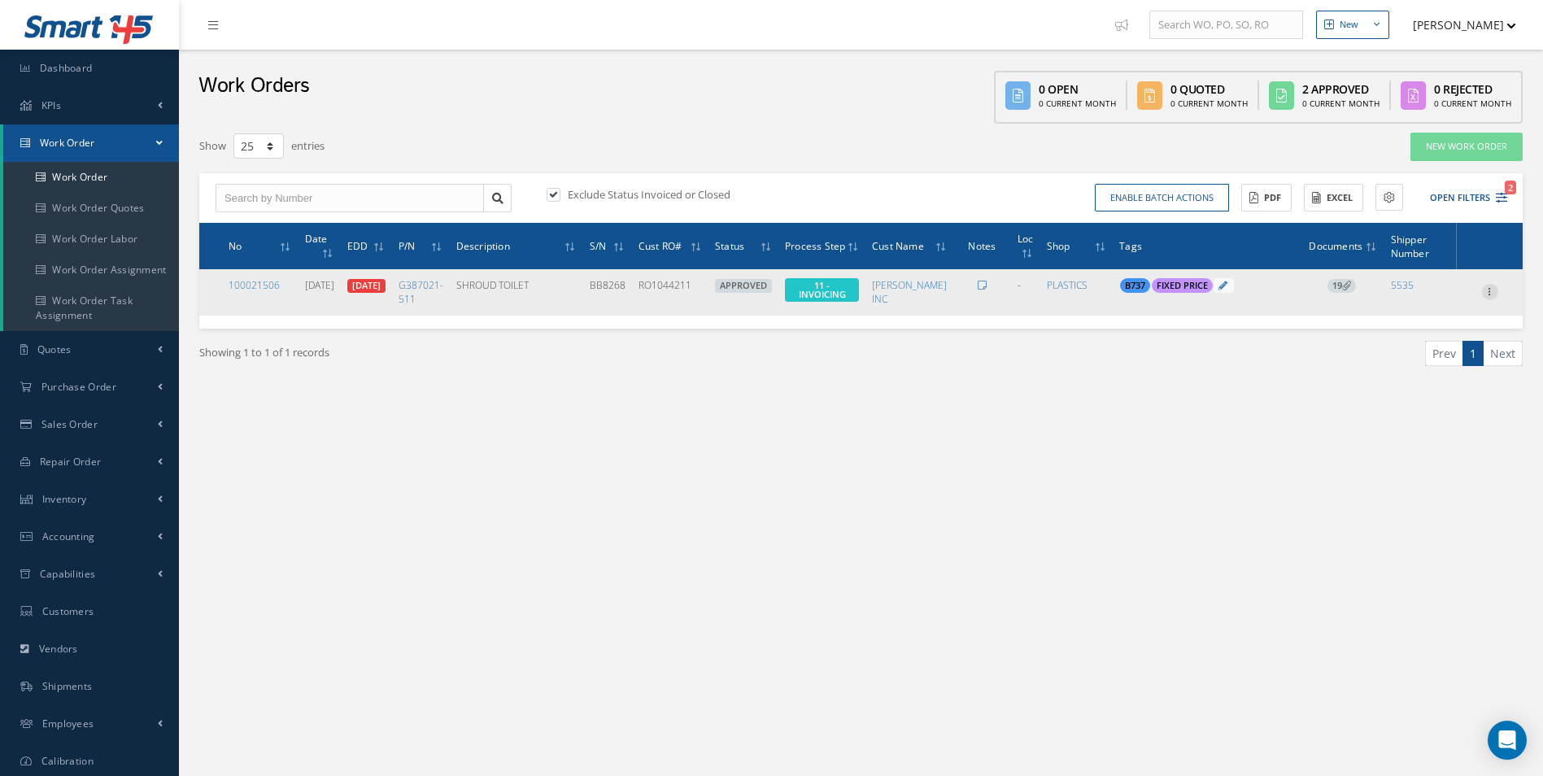
click at [1492, 289] on icon at bounding box center [1490, 290] width 16 height 13
click at [1419, 342] on link "Invoicing" at bounding box center [1415, 344] width 128 height 21
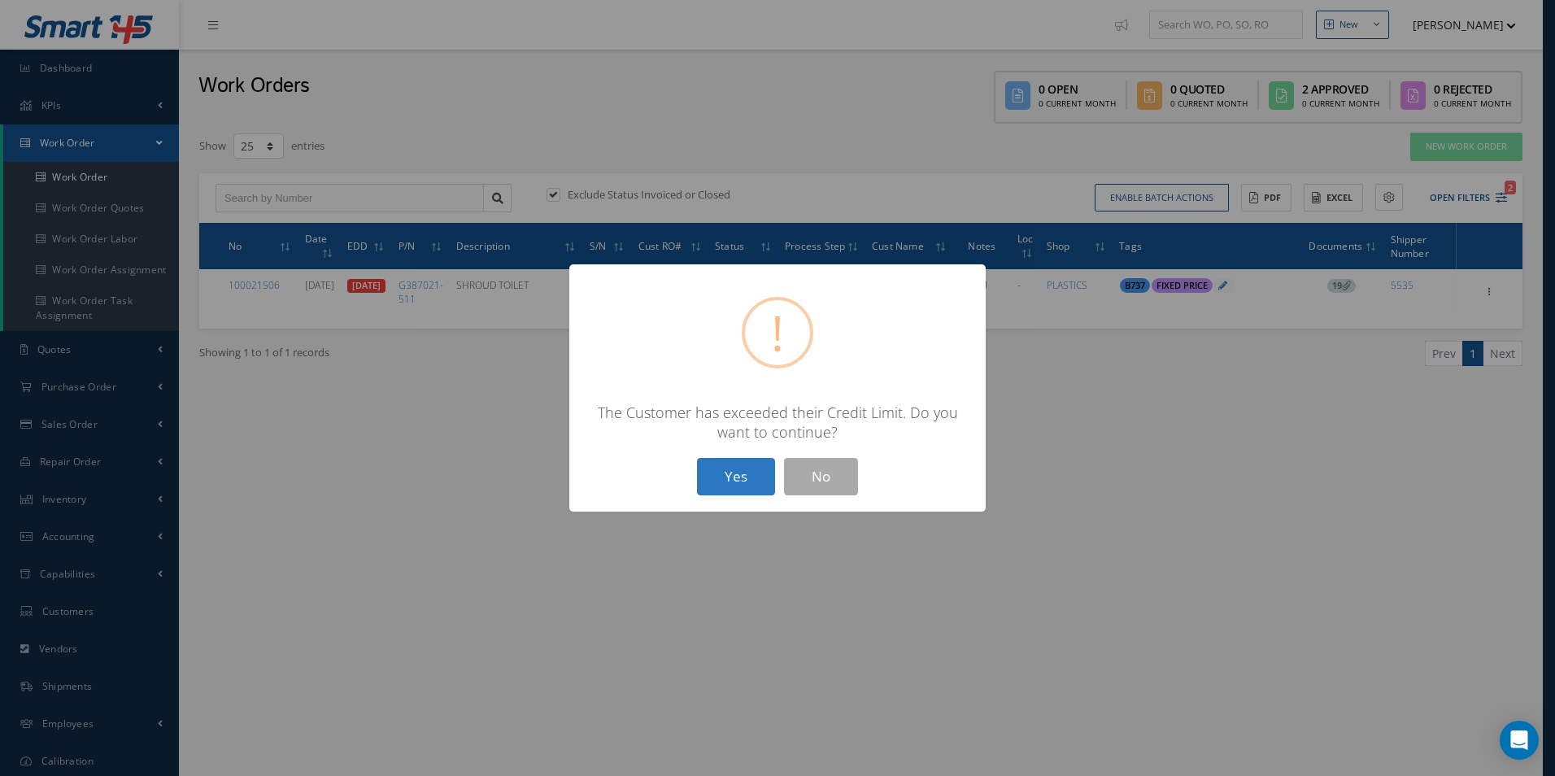
click at [741, 481] on button "Yes" at bounding box center [736, 477] width 78 height 38
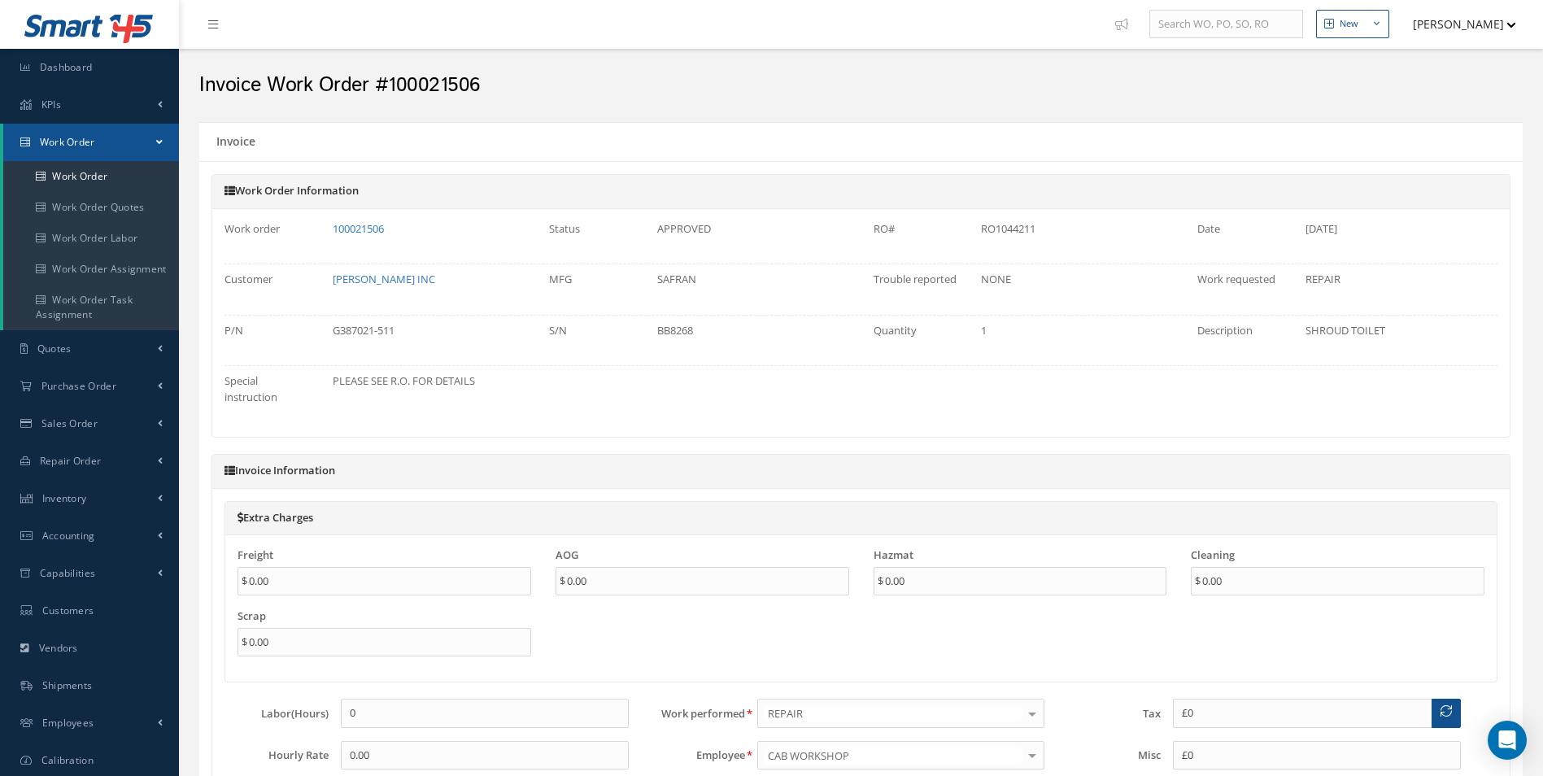
type input "$0"
type input "$2,350"
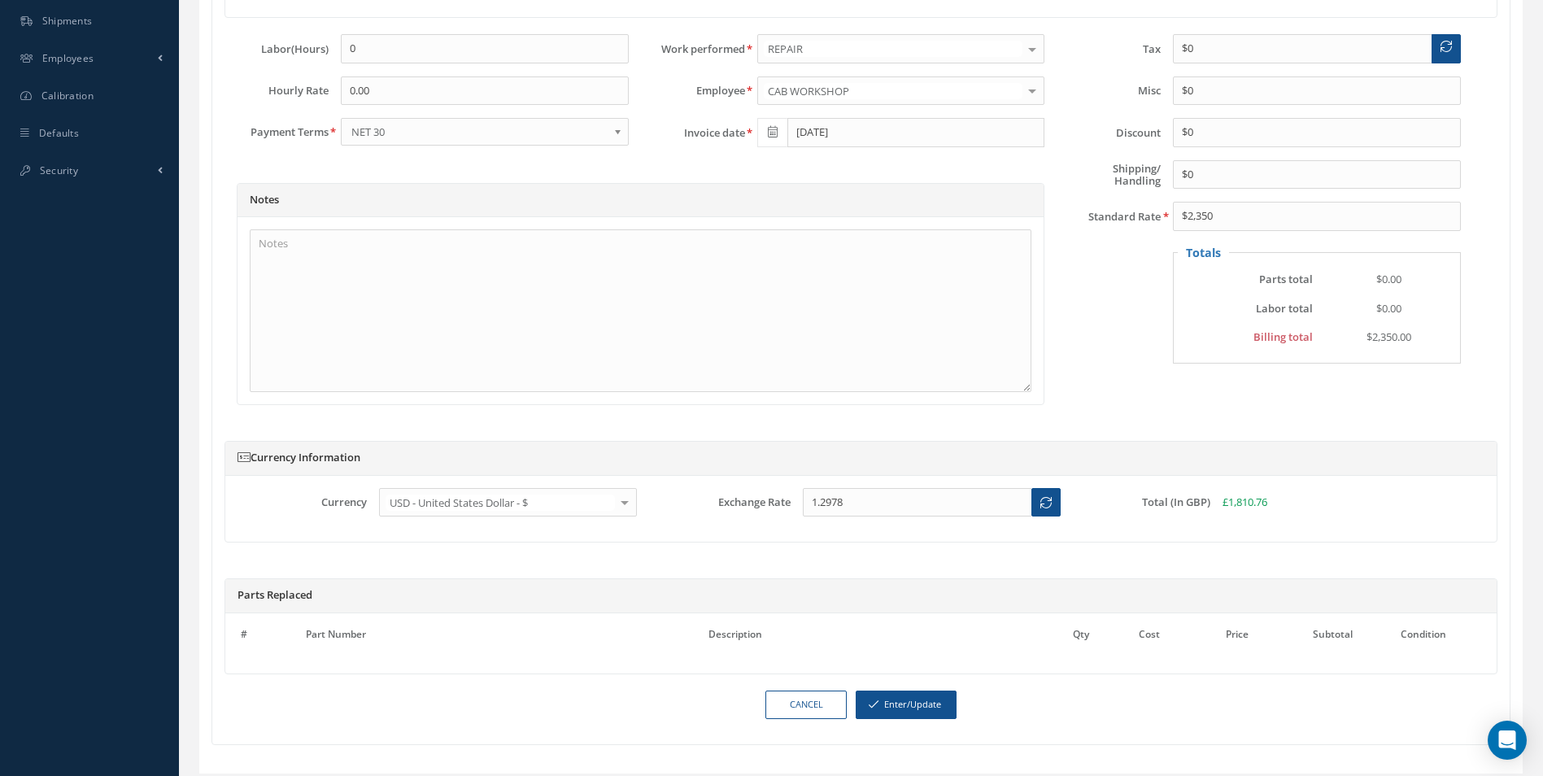
scroll to position [731, 0]
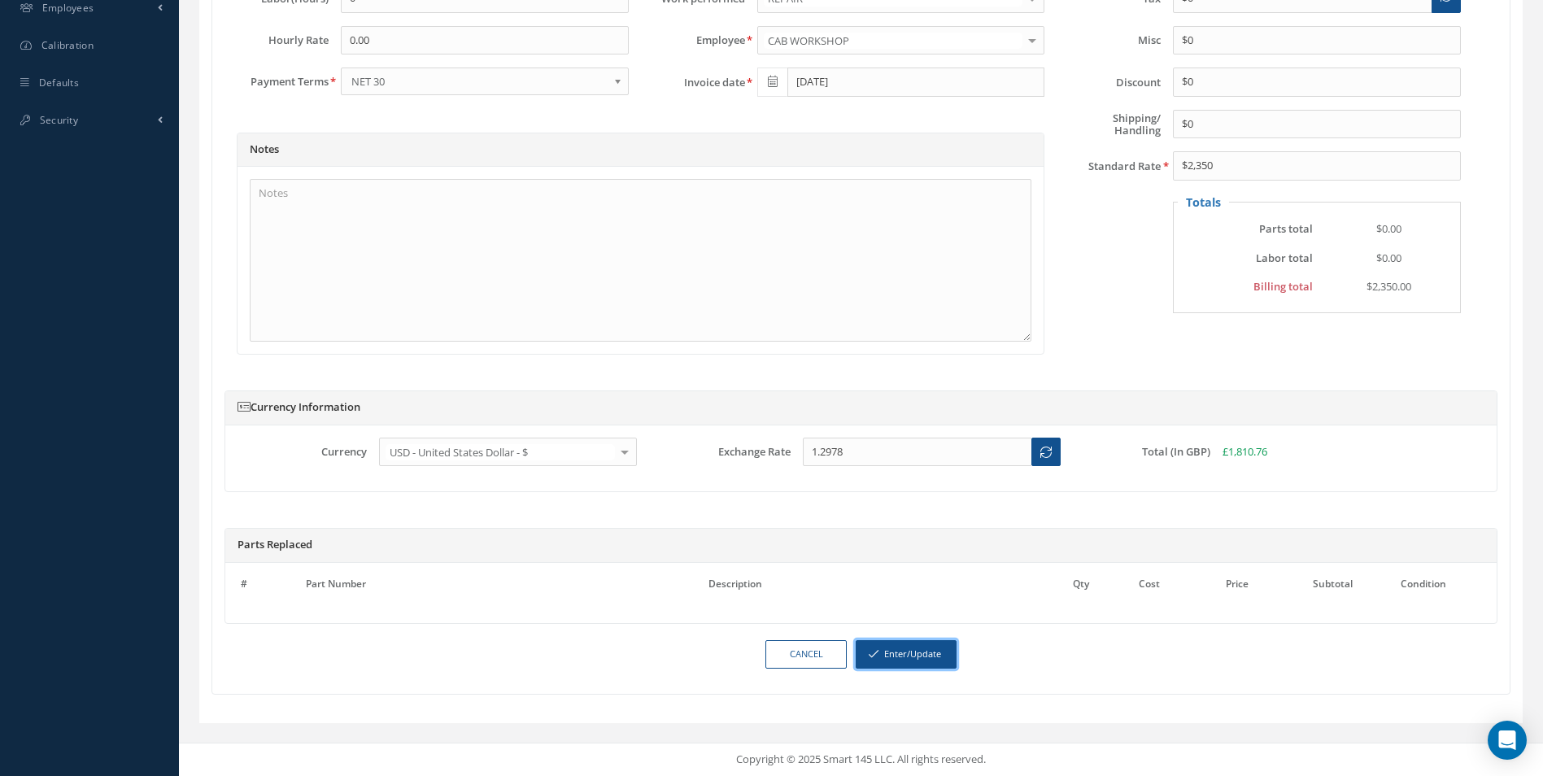
click at [925, 659] on button "Enter/Update" at bounding box center [905, 654] width 101 height 28
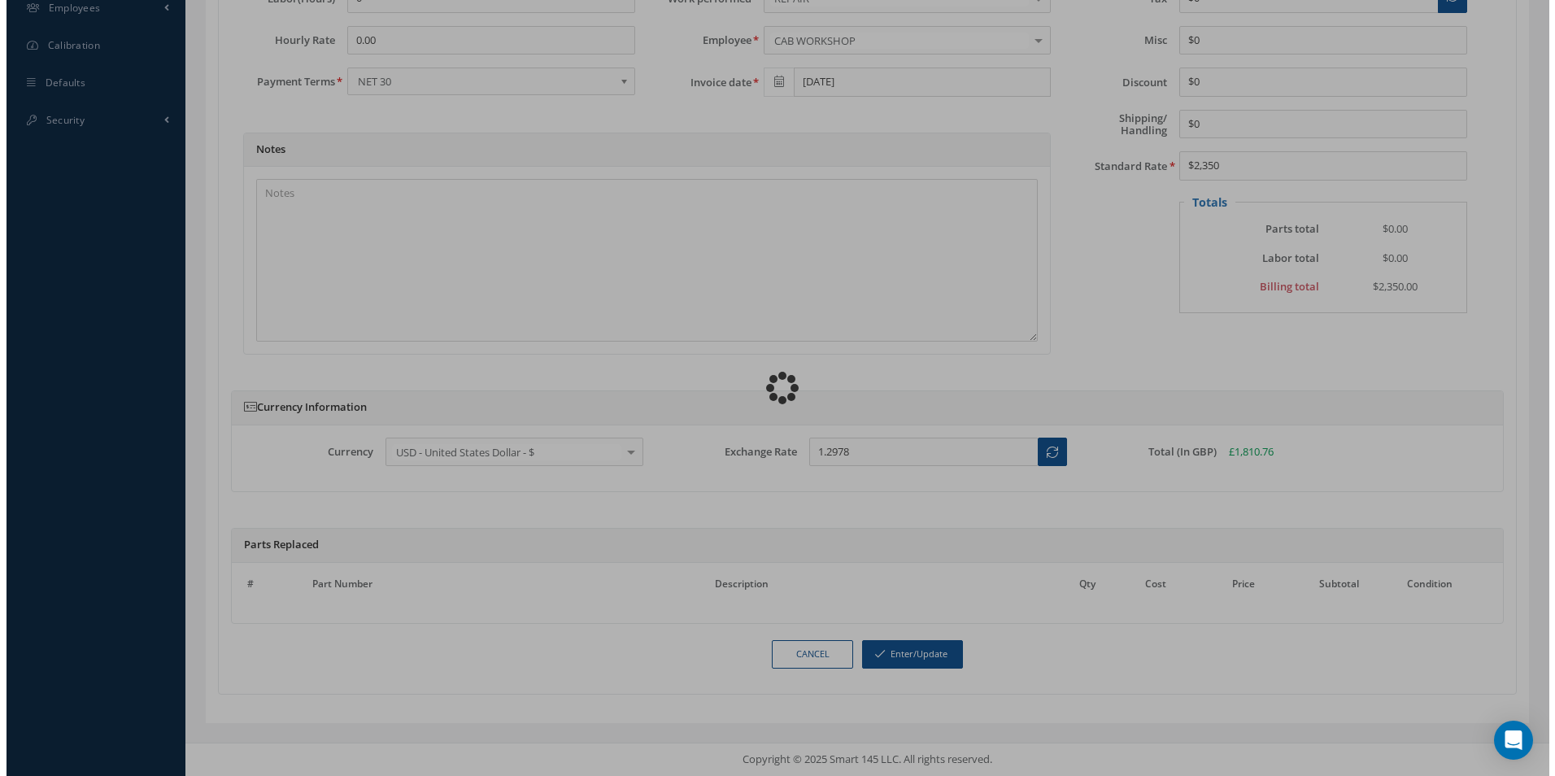
scroll to position [716, 0]
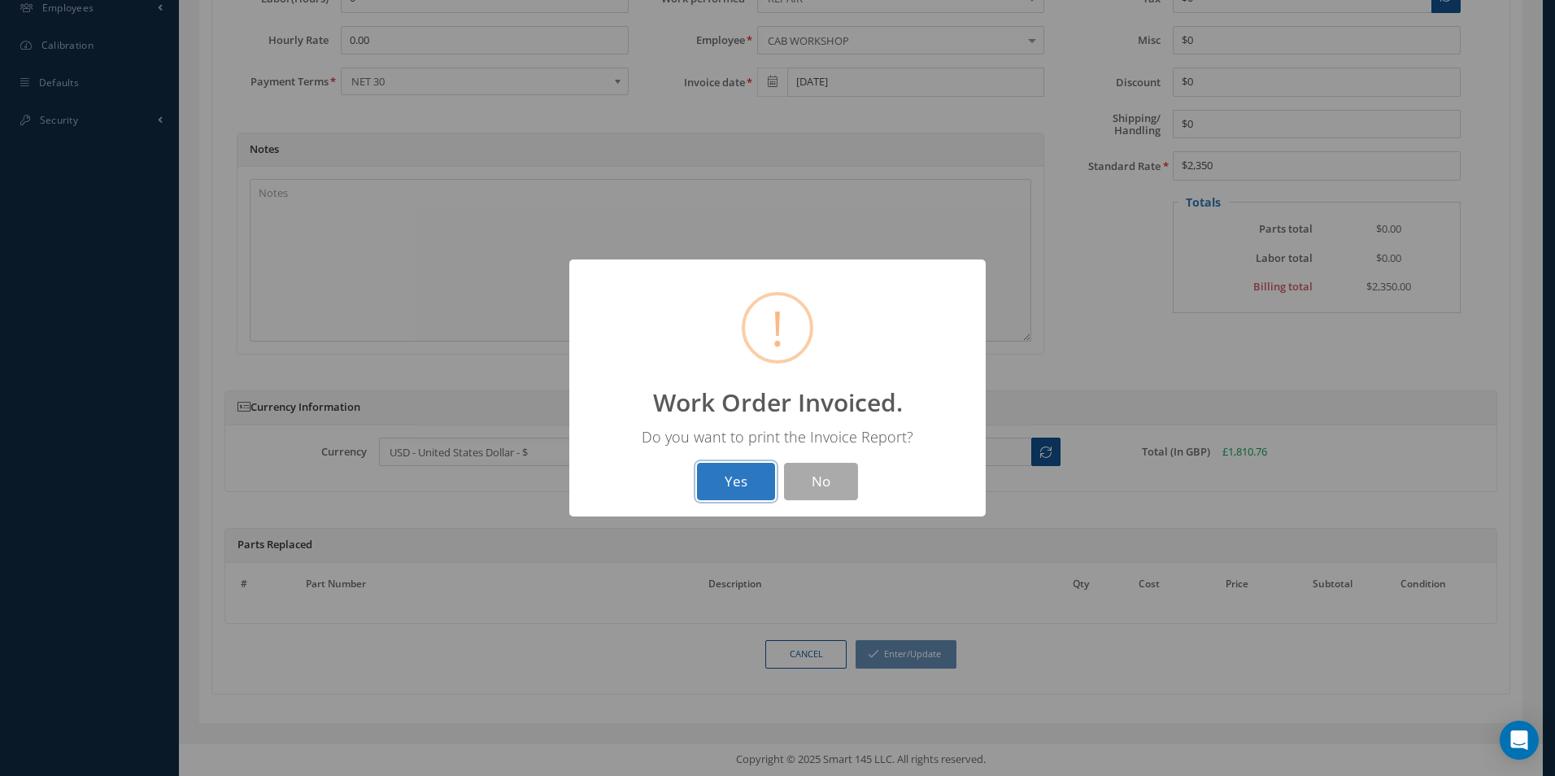
click at [746, 489] on button "Yes" at bounding box center [736, 482] width 78 height 38
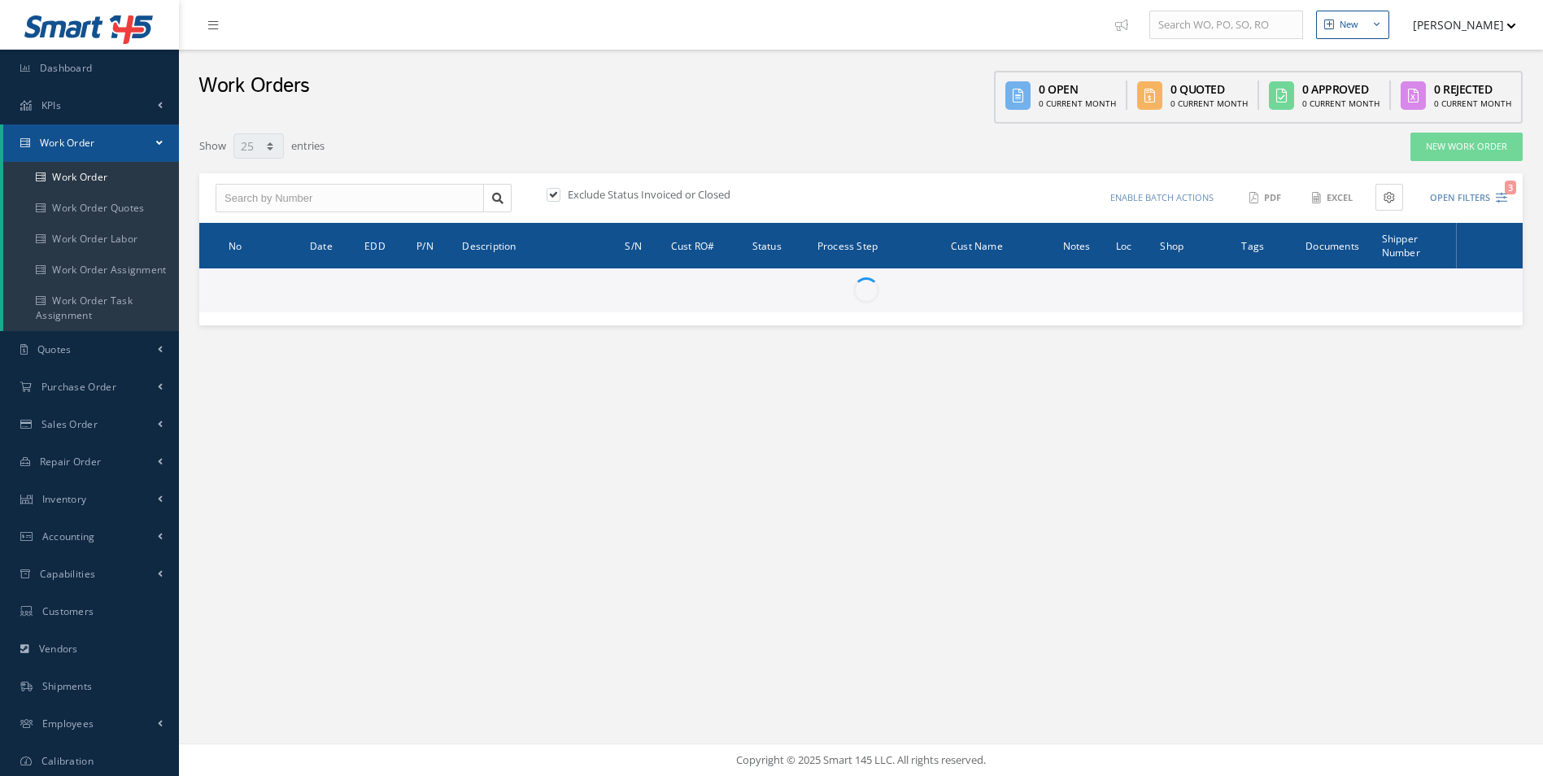
select select "25"
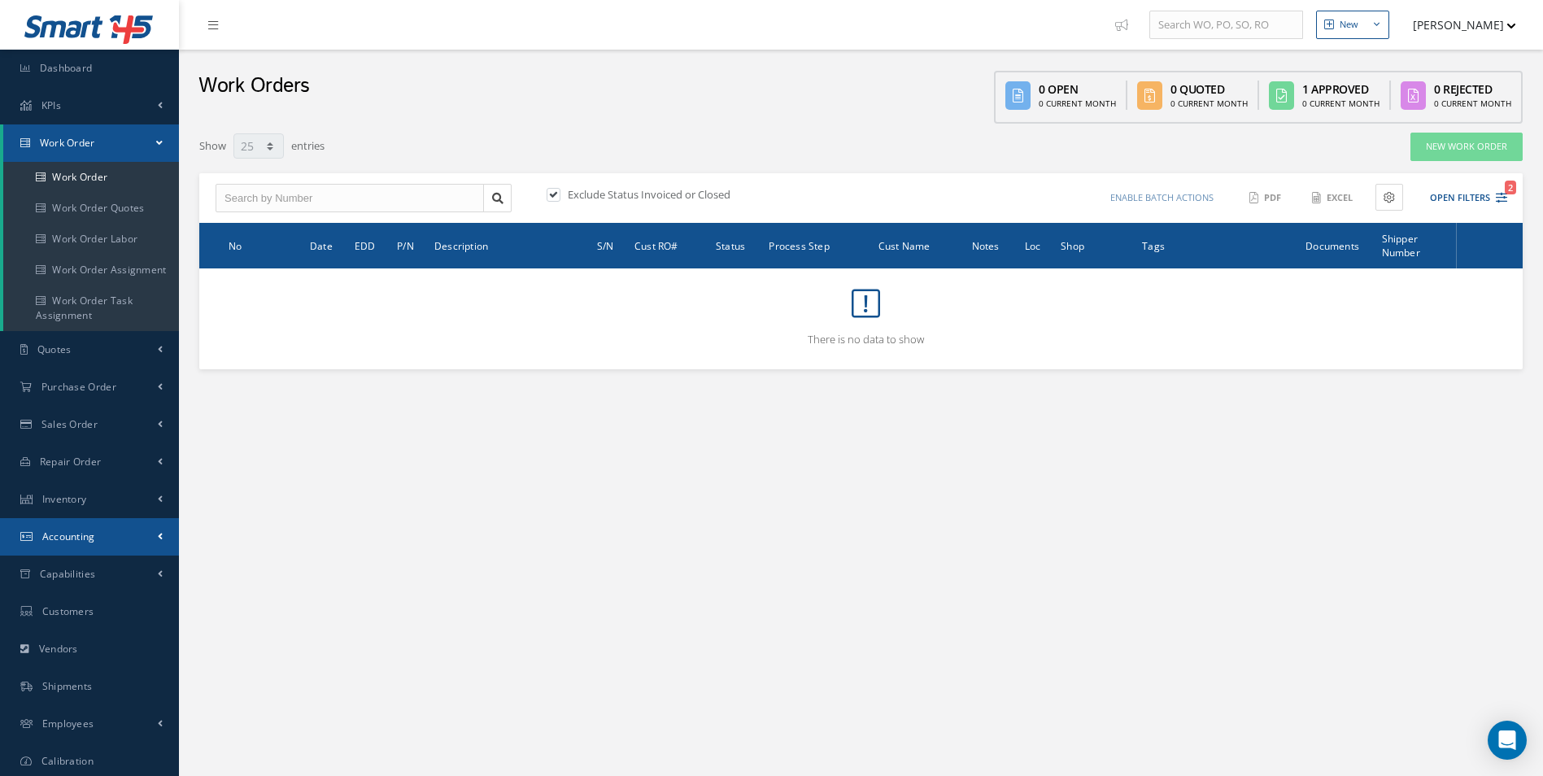
click at [136, 524] on link "Accounting" at bounding box center [89, 536] width 179 height 37
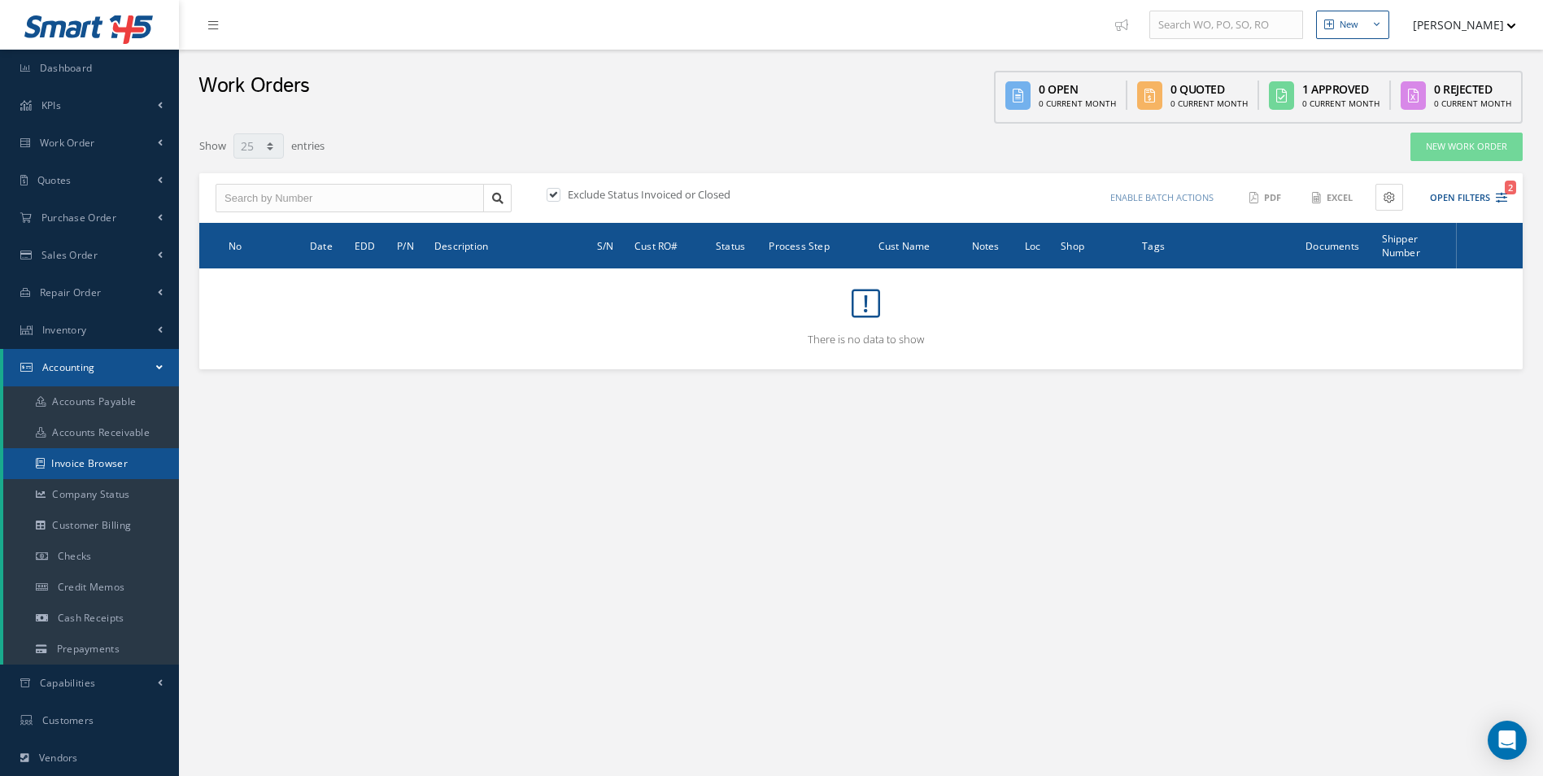
click at [111, 473] on link "Invoice Browser" at bounding box center [91, 463] width 176 height 31
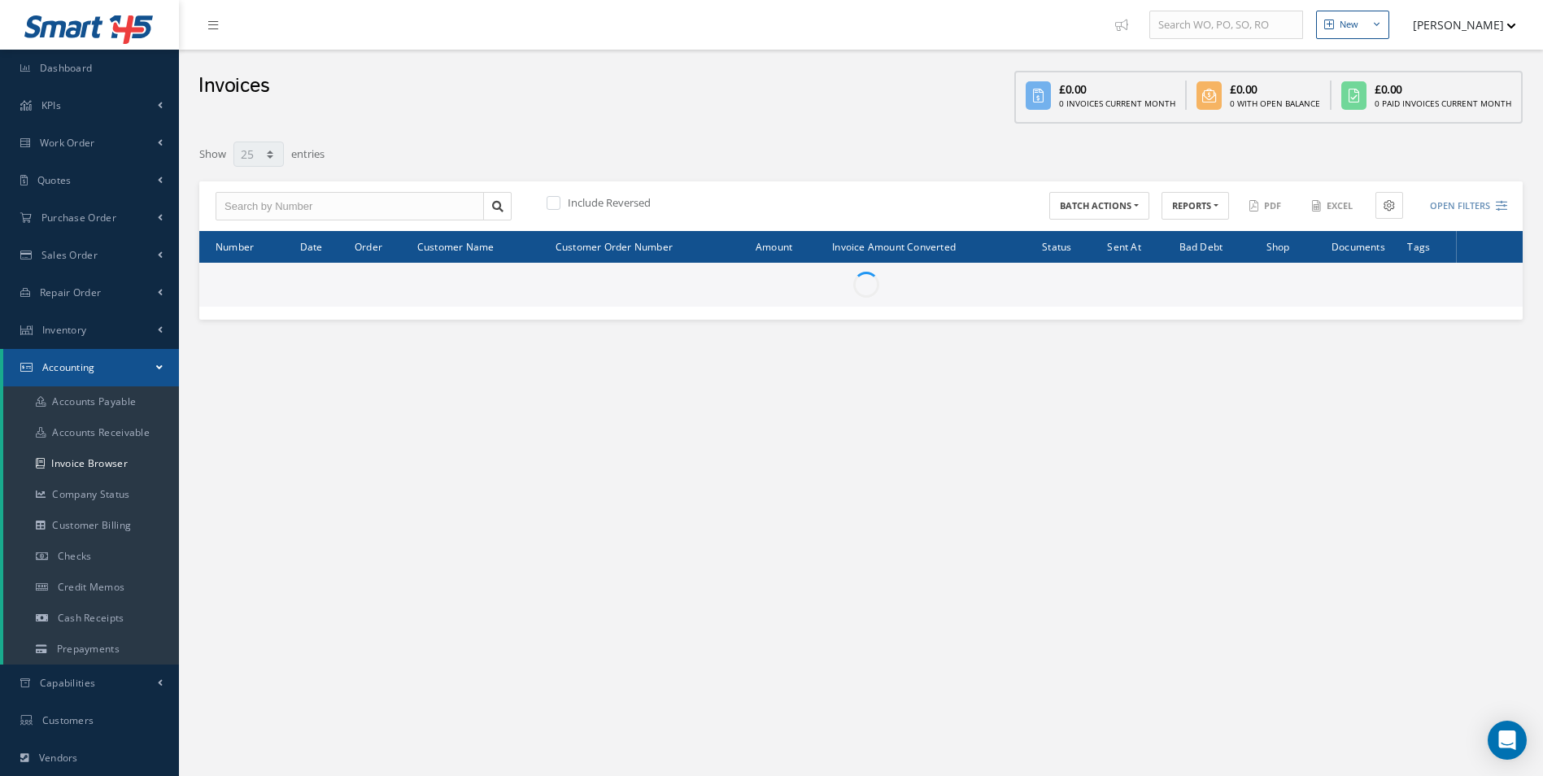
select select "25"
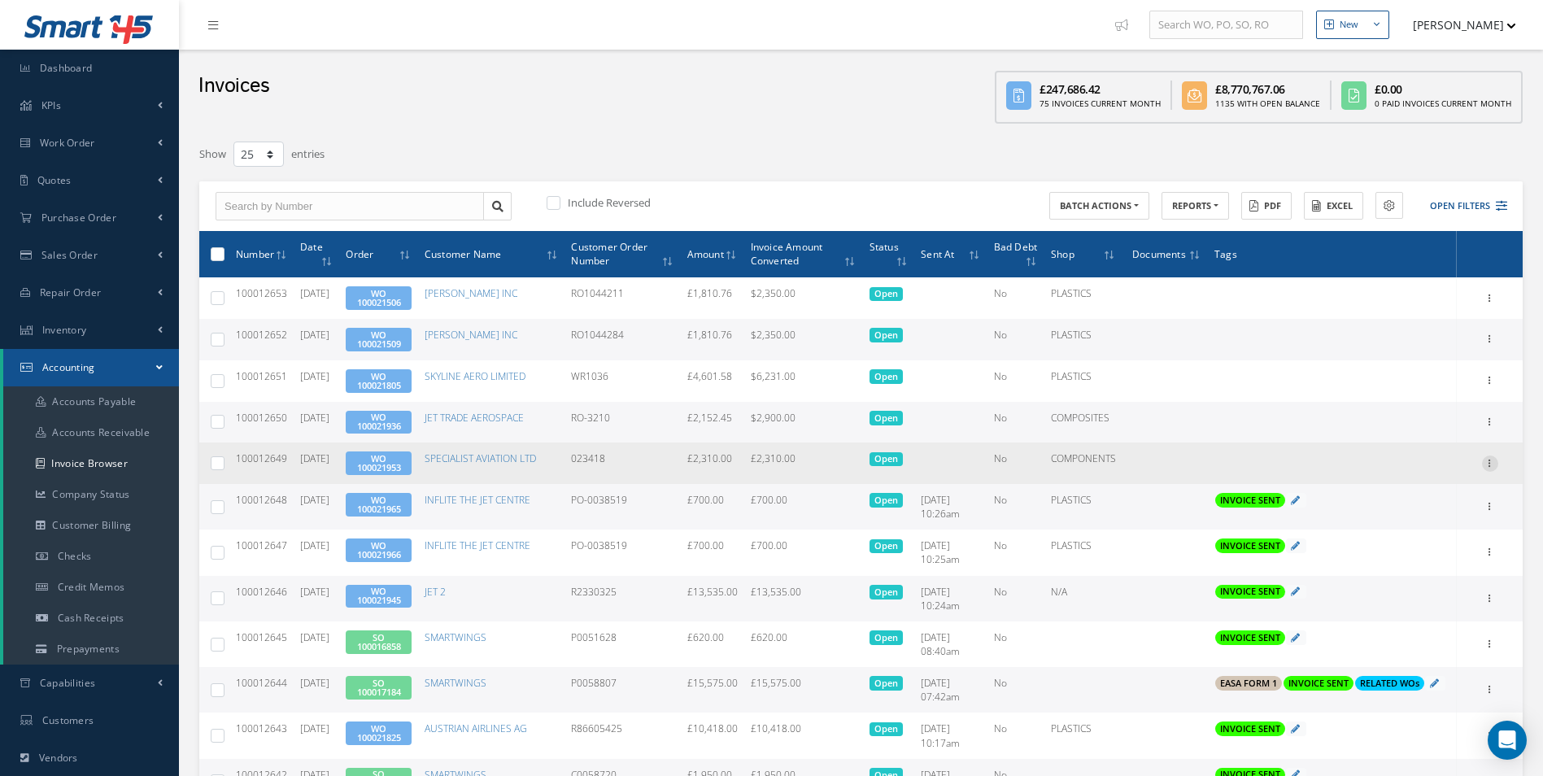
click at [1484, 467] on icon at bounding box center [1490, 461] width 16 height 13
click at [1422, 529] on link "Send By Email" at bounding box center [1415, 536] width 128 height 21
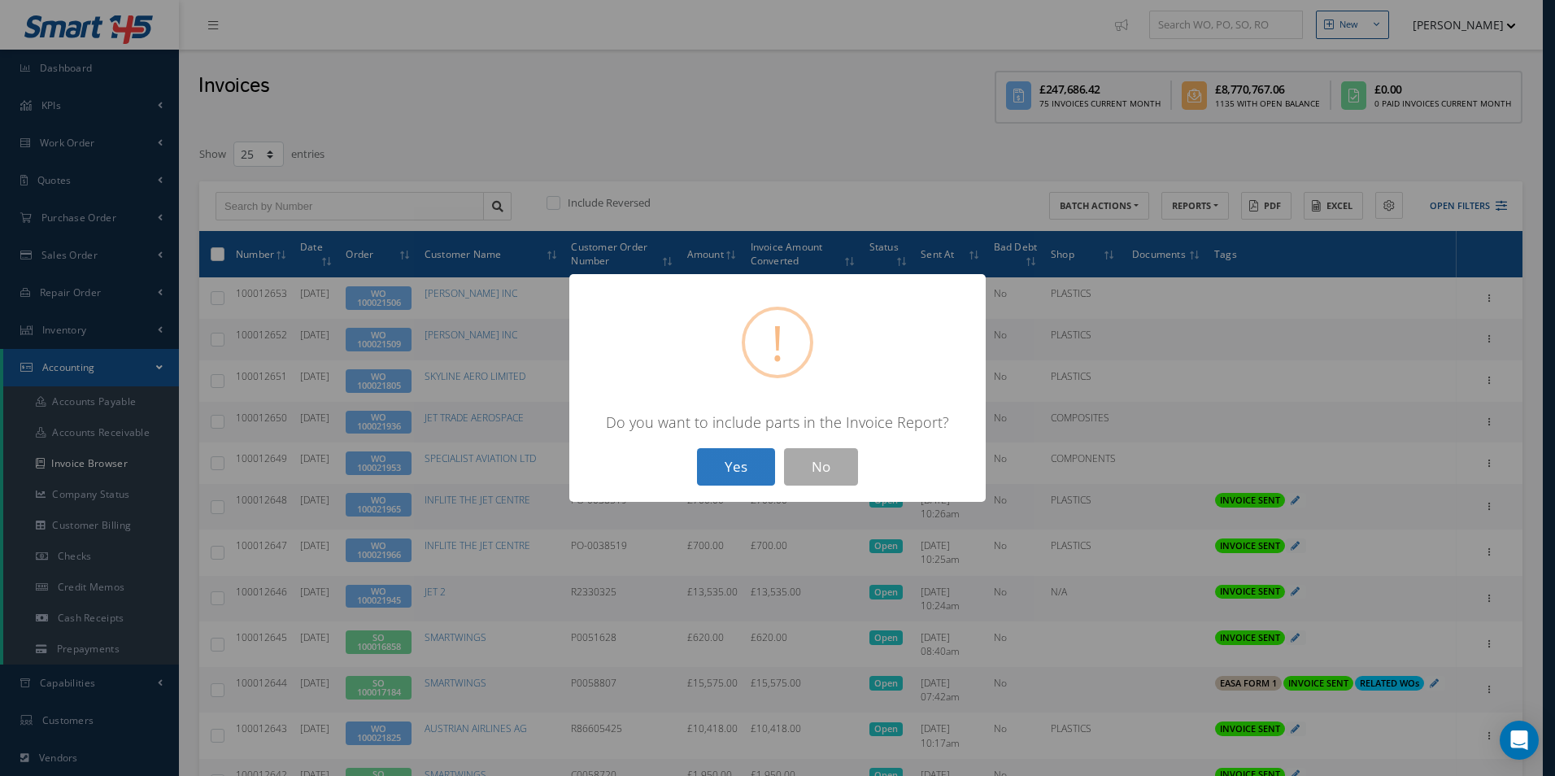
click at [729, 466] on button "Yes" at bounding box center [736, 467] width 78 height 38
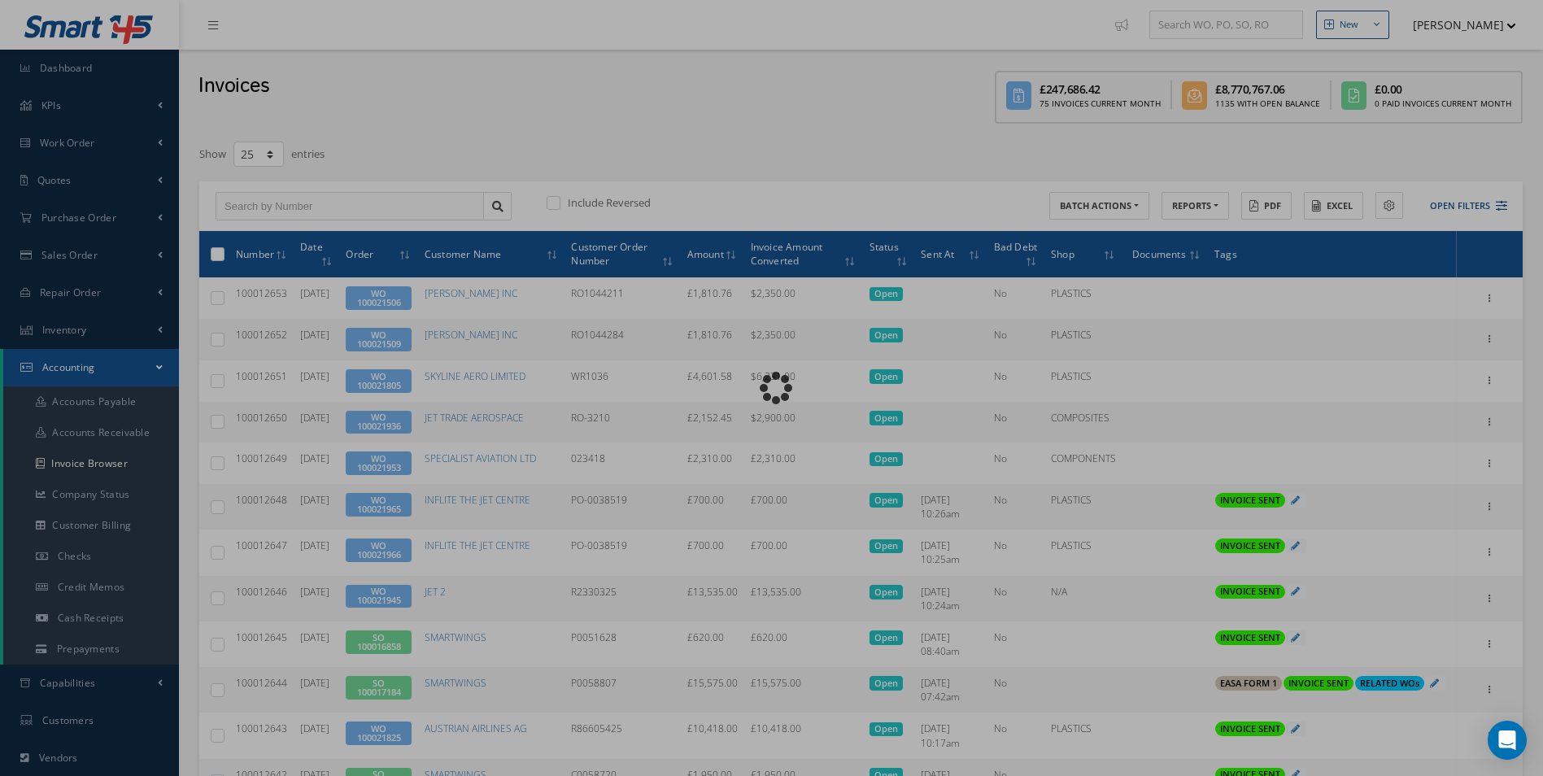
type input "INVOICE - Work Order 100021953 for SPECIALIST AVIATION LTD, PO: 023418"
type textarea "Dear Accounts, Please find the attached invoice for your recent order 023418, W…"
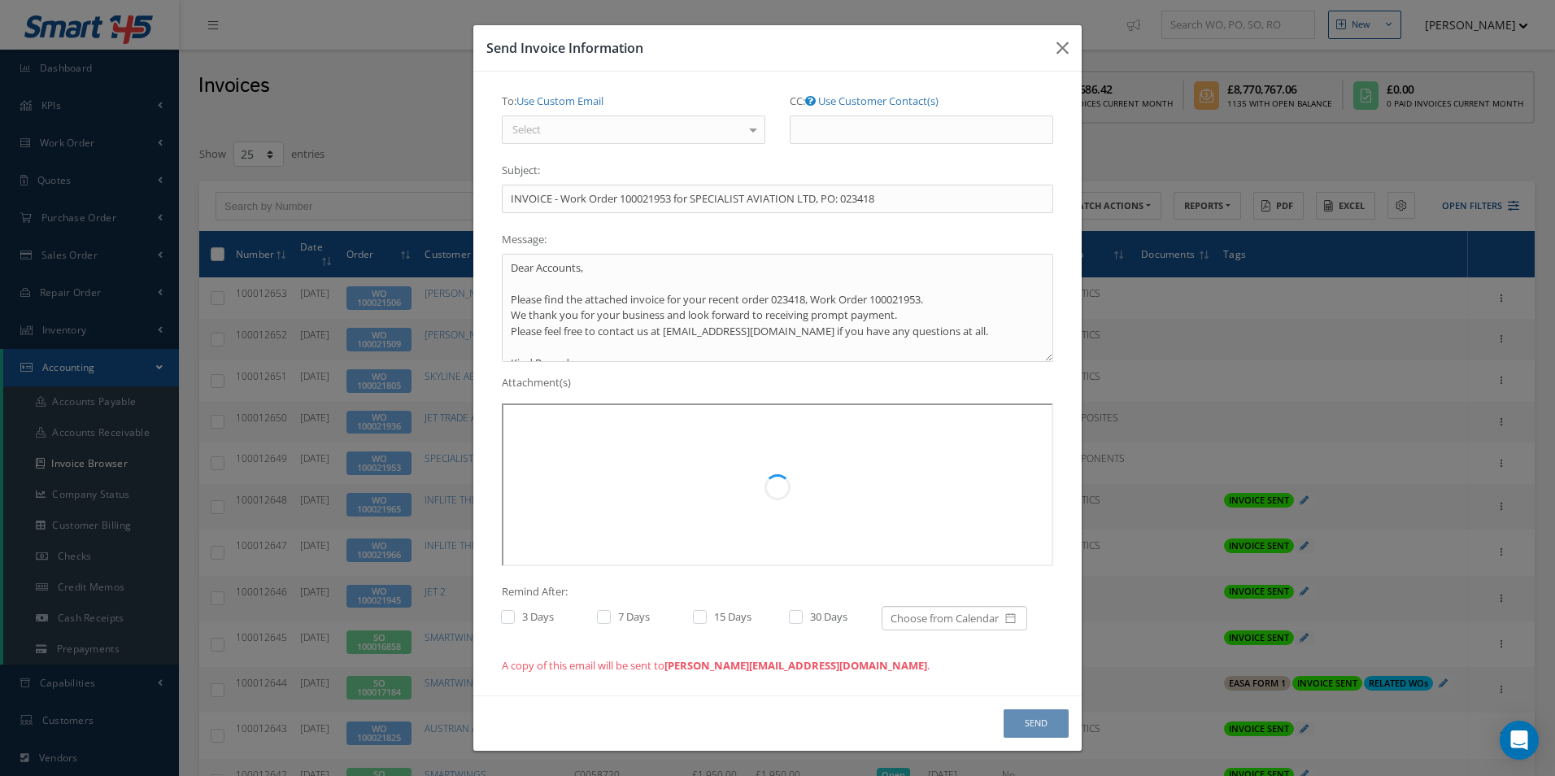
click at [749, 129] on div at bounding box center [753, 129] width 23 height 27
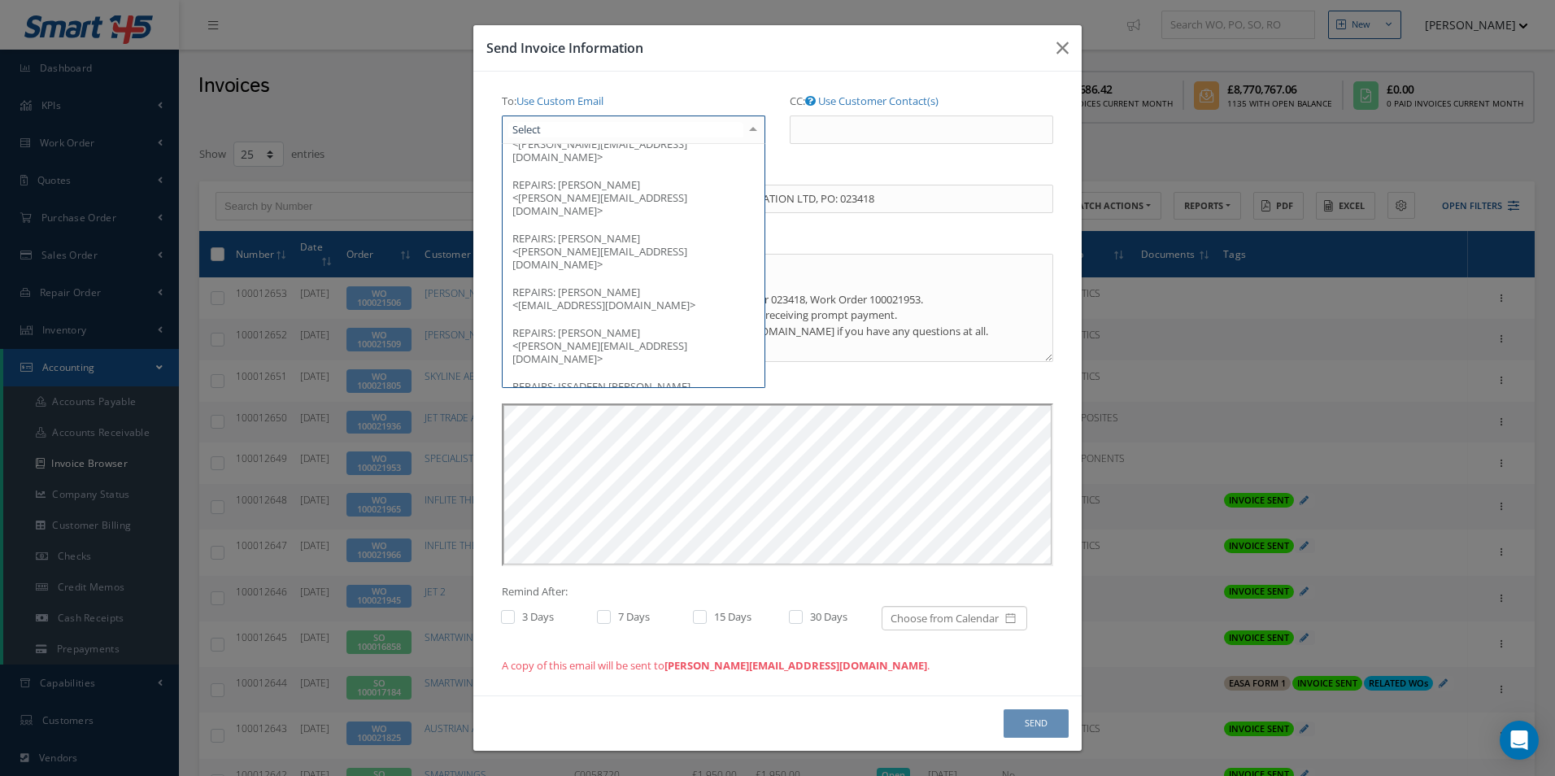
scroll to position [325, 0]
click at [577, 471] on span "KAREN BARTRAM <karen@sagroup.aero>" at bounding box center [599, 491] width 175 height 41
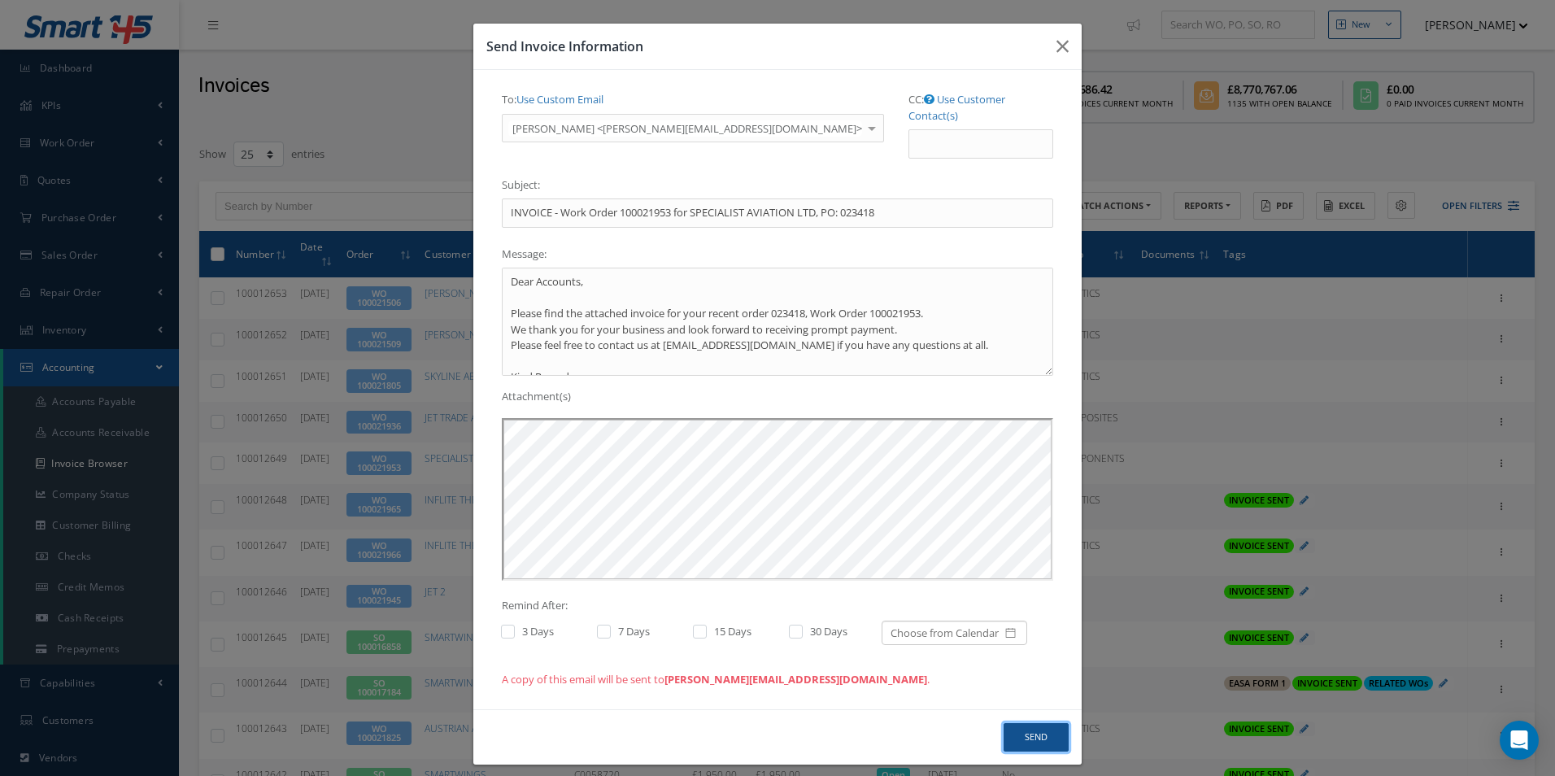
click at [1036, 728] on button "Send" at bounding box center [1035, 737] width 65 height 28
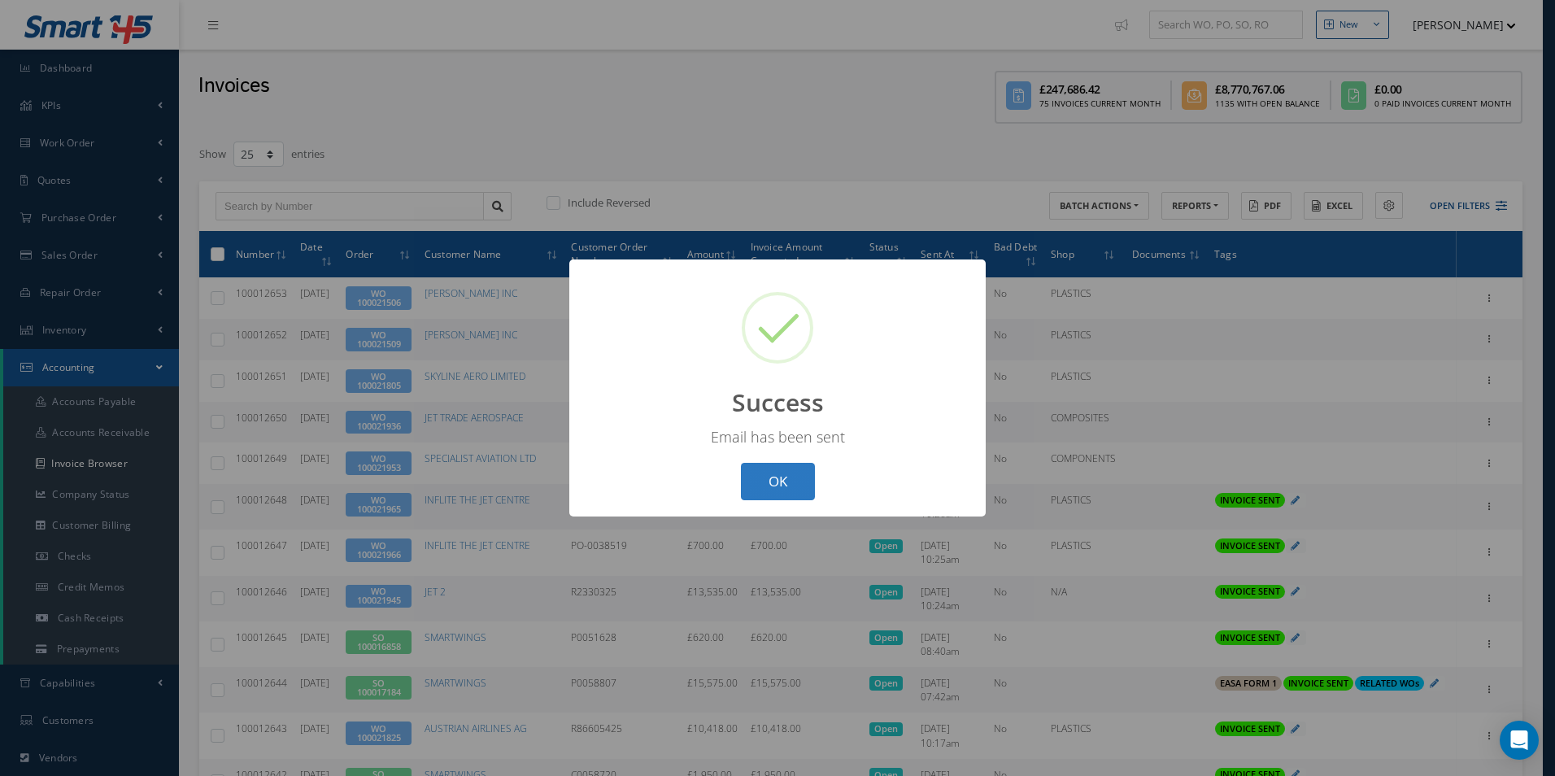
click at [781, 476] on button "OK" at bounding box center [778, 482] width 74 height 38
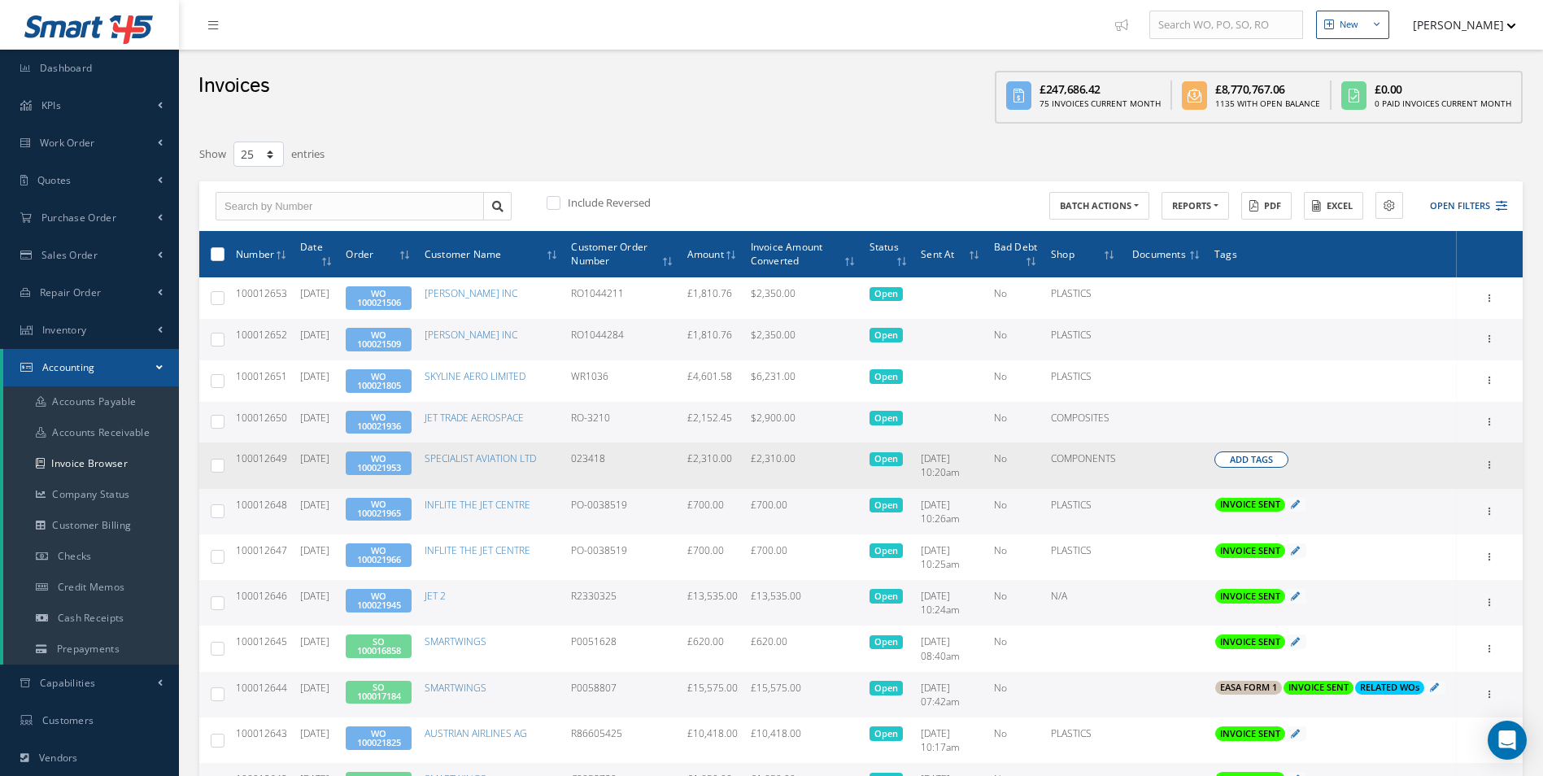
click at [1269, 458] on span "Add Tags" at bounding box center [1250, 460] width 43 height 14
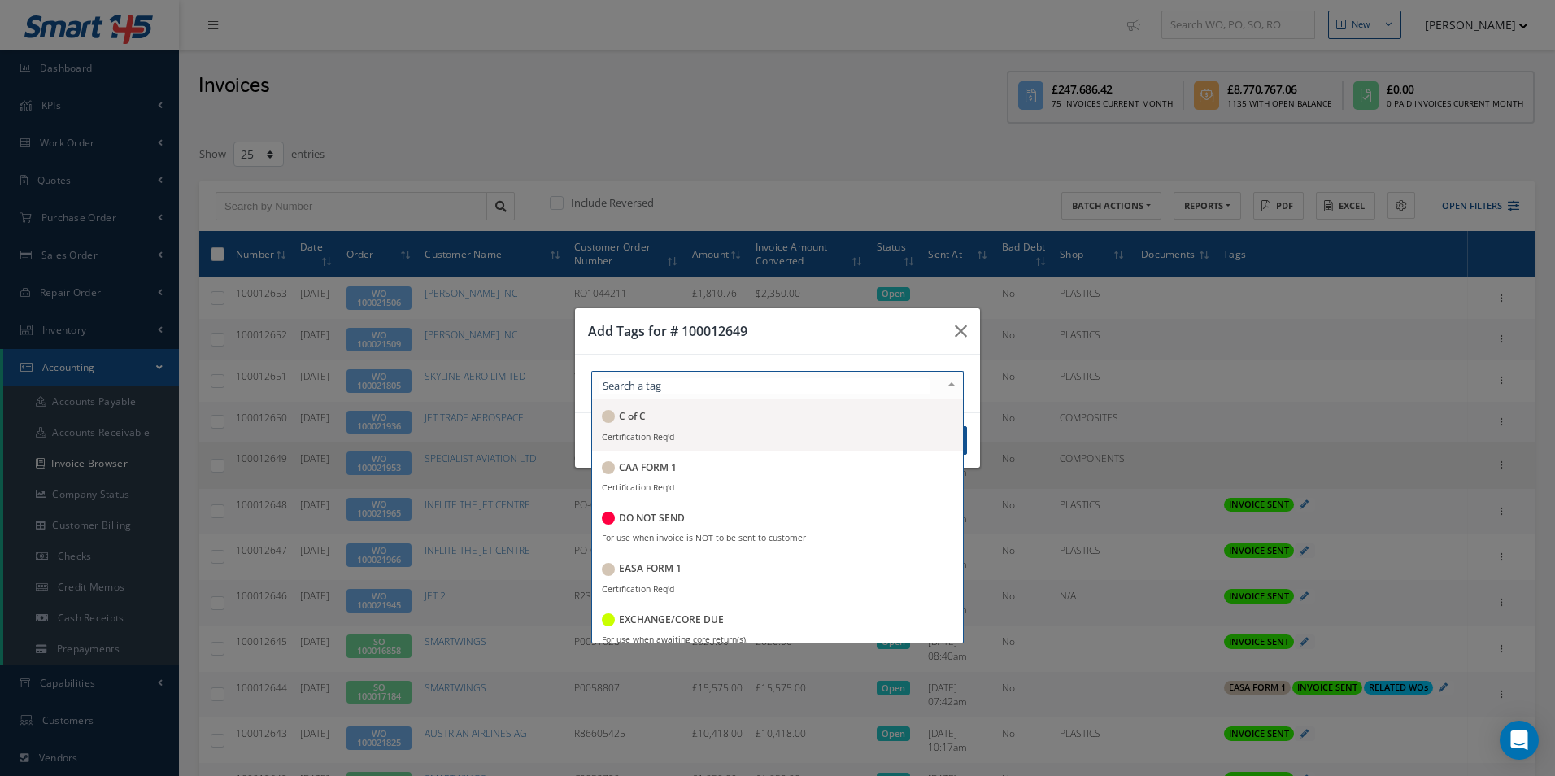
click at [894, 379] on div at bounding box center [777, 385] width 372 height 28
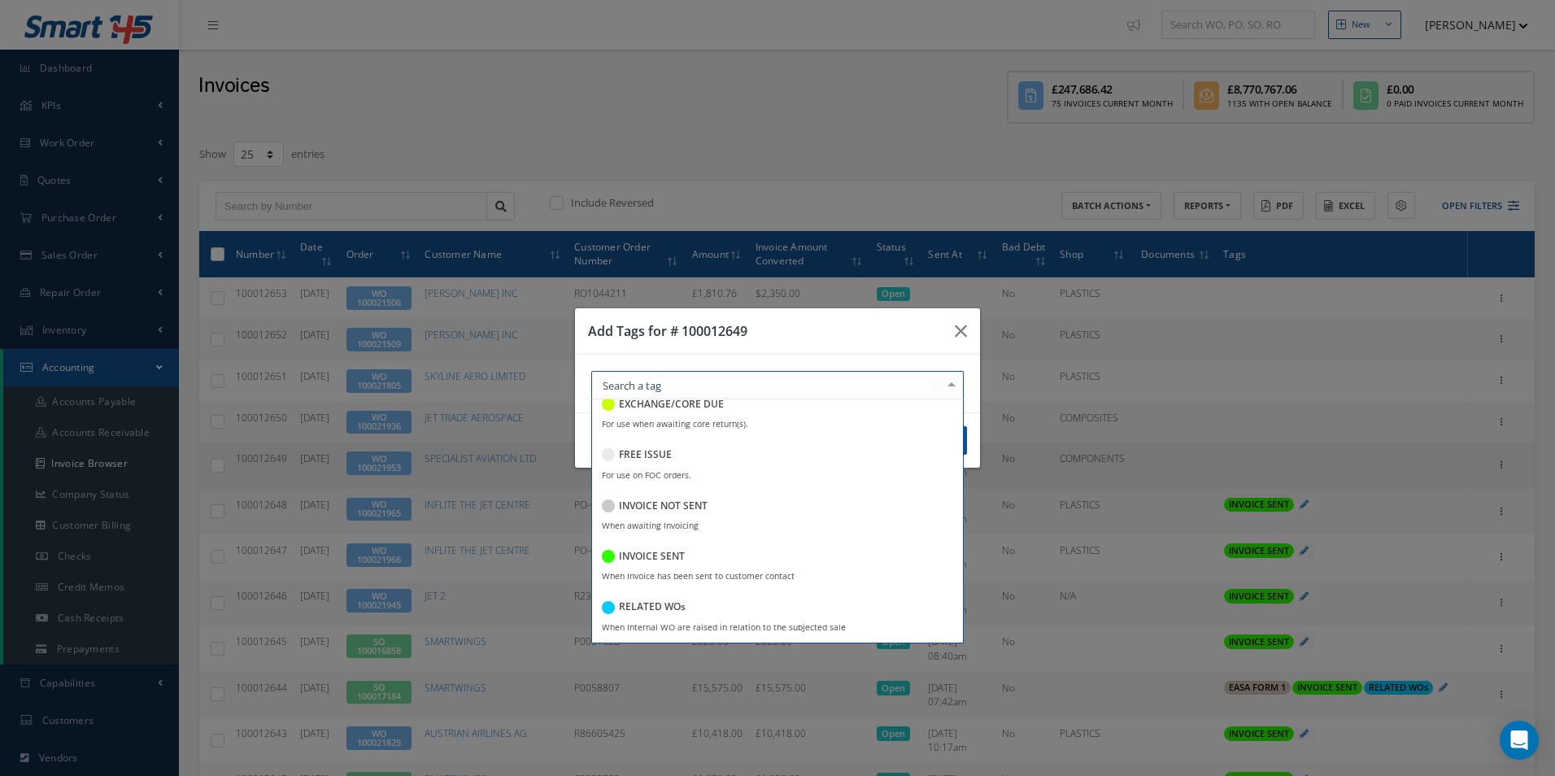
scroll to position [244, 0]
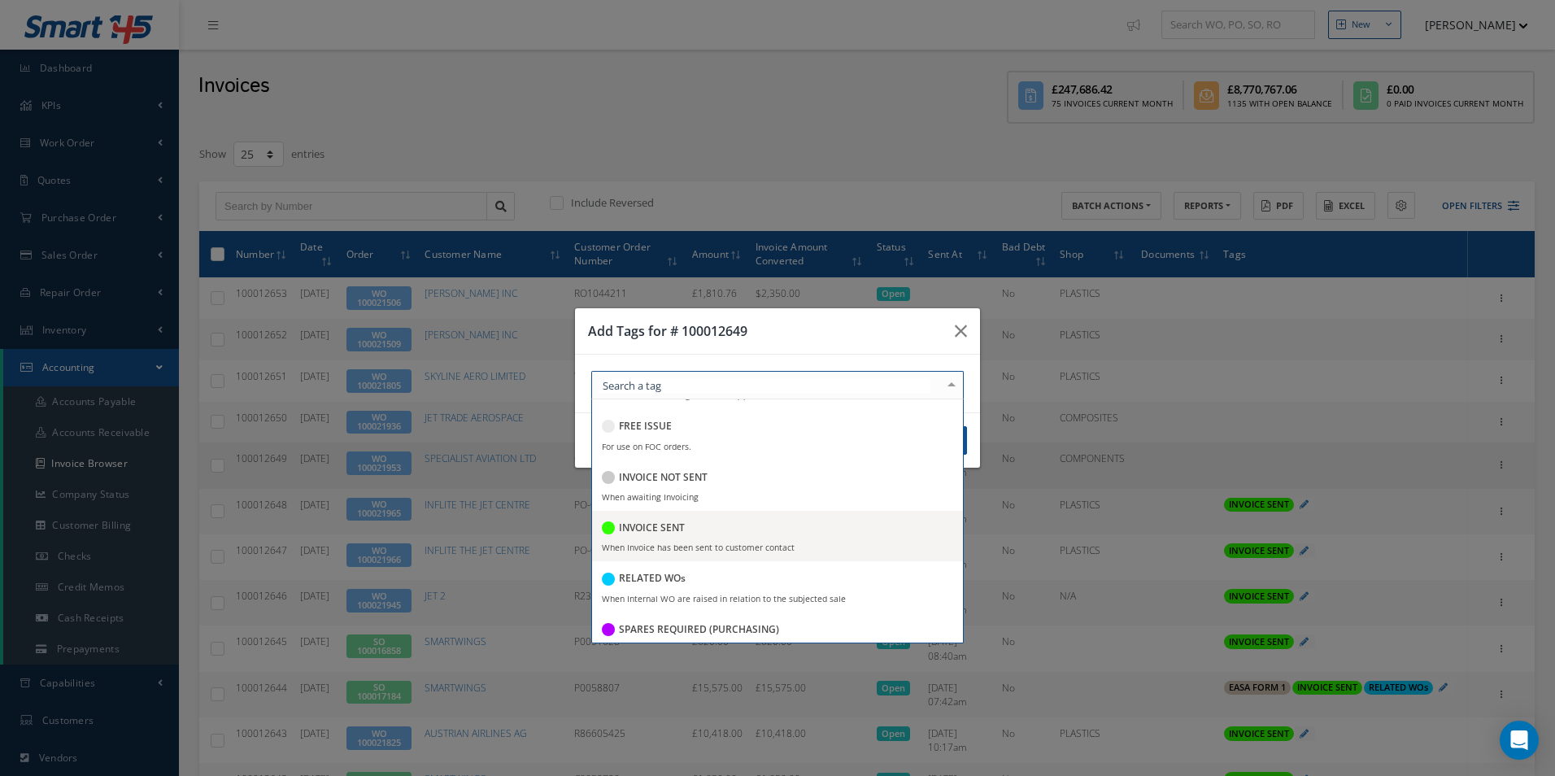
click at [693, 529] on div "INVOICE SENT" at bounding box center [777, 529] width 351 height 22
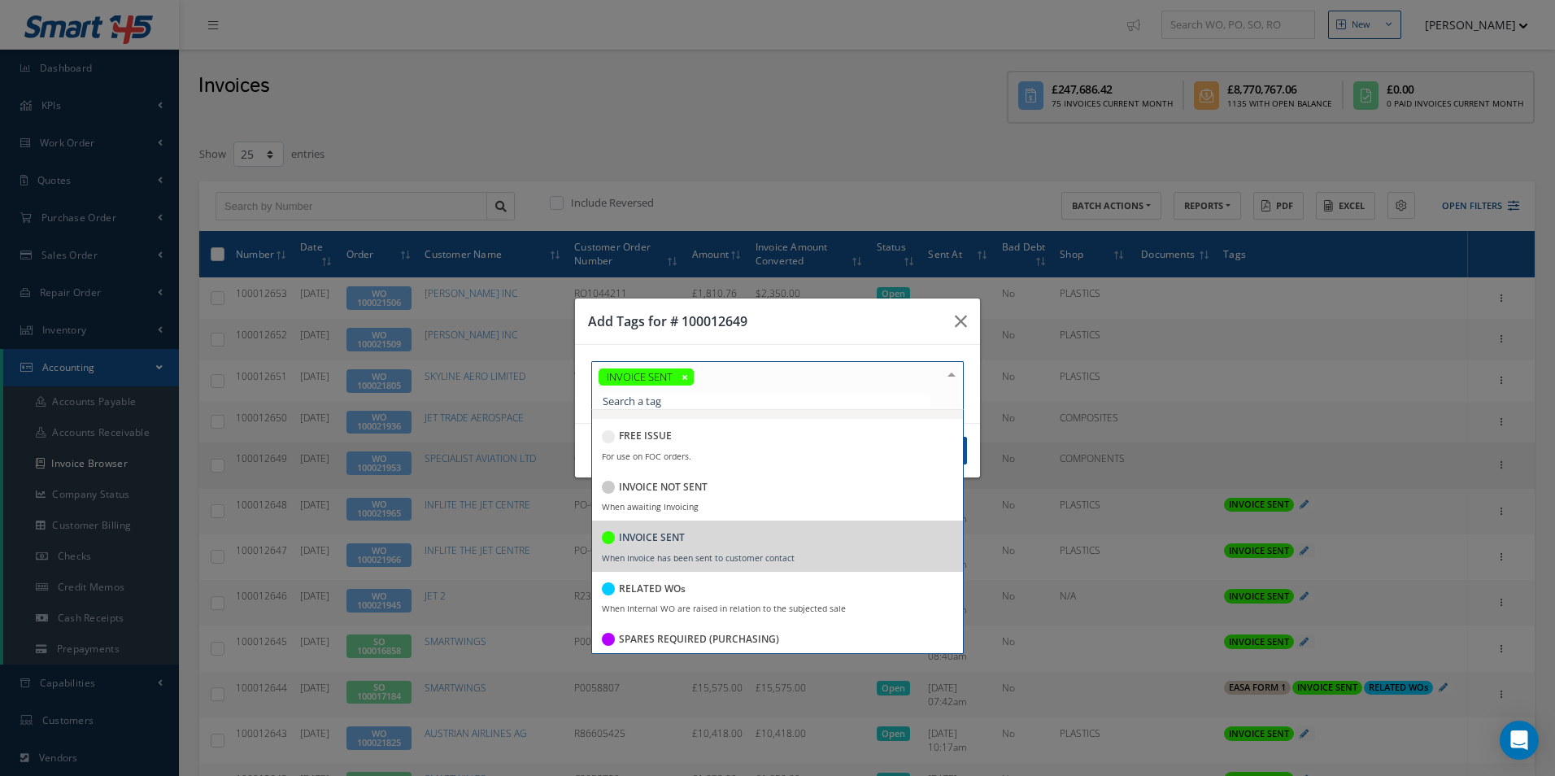
click at [785, 324] on h3 "Add Tags for # 100012649" at bounding box center [765, 321] width 354 height 20
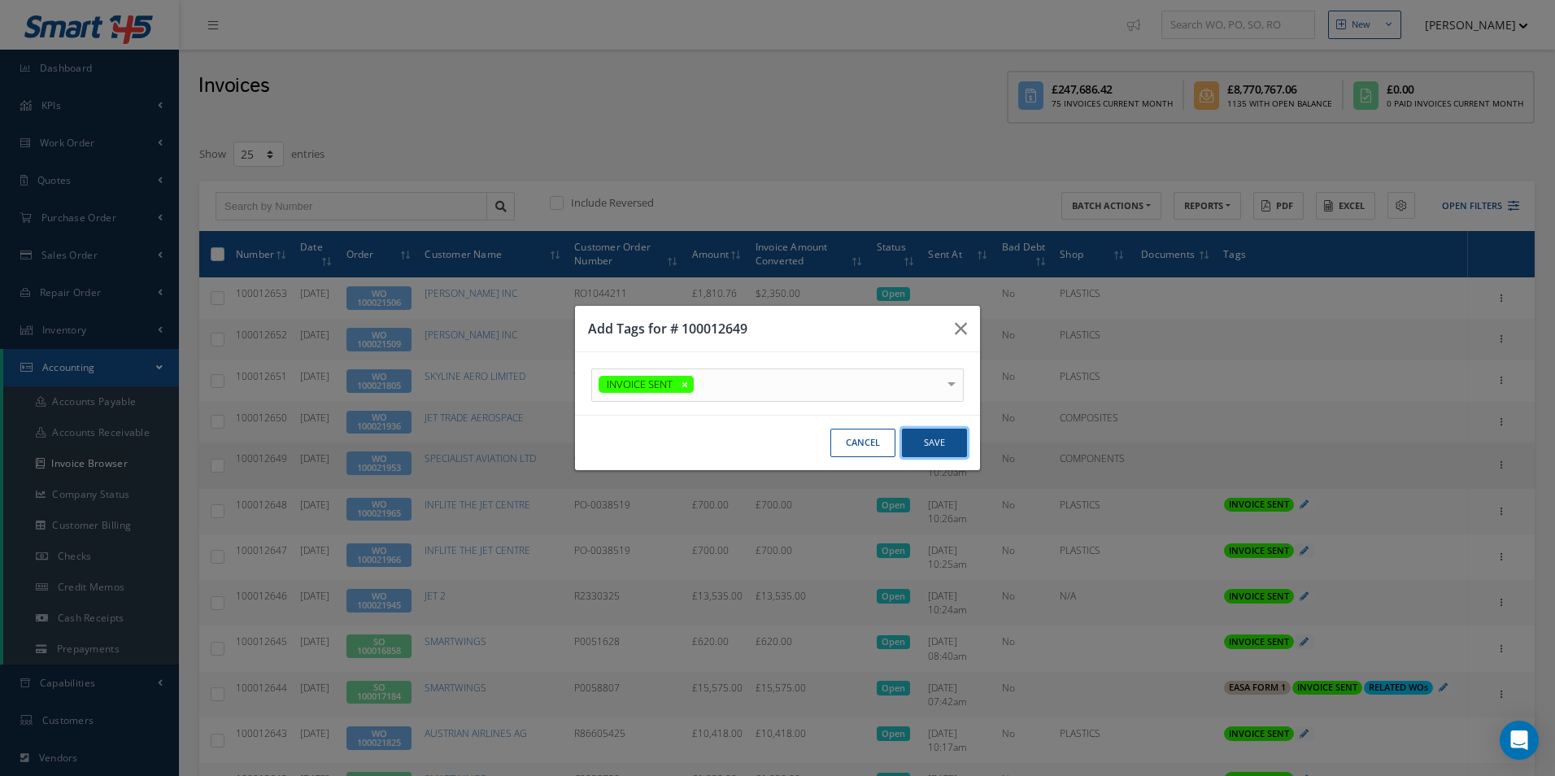
click at [931, 441] on button "Save" at bounding box center [934, 443] width 65 height 28
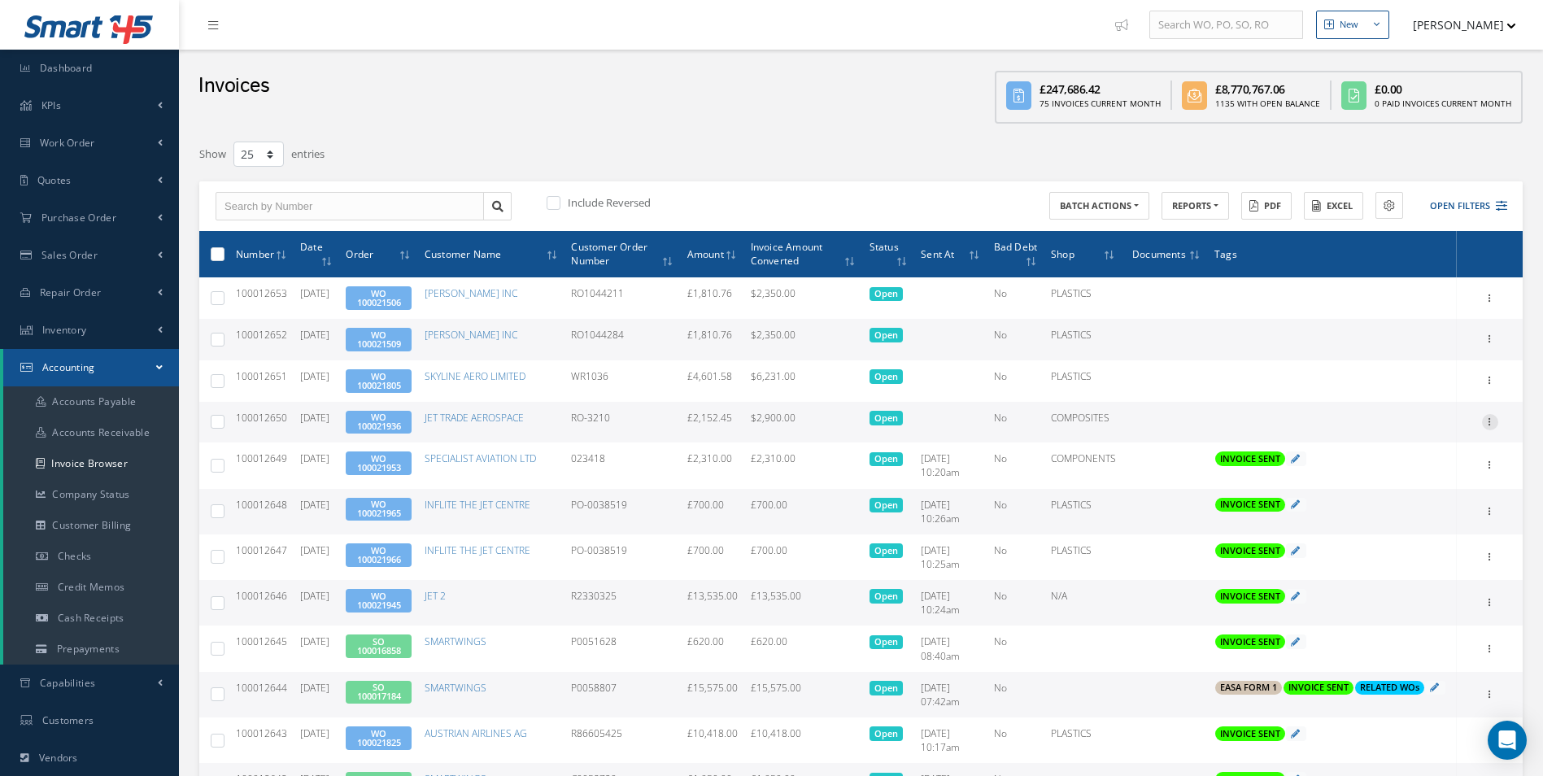
click at [1492, 424] on icon at bounding box center [1490, 420] width 16 height 13
click at [1413, 490] on link "Send By Email" at bounding box center [1415, 495] width 128 height 21
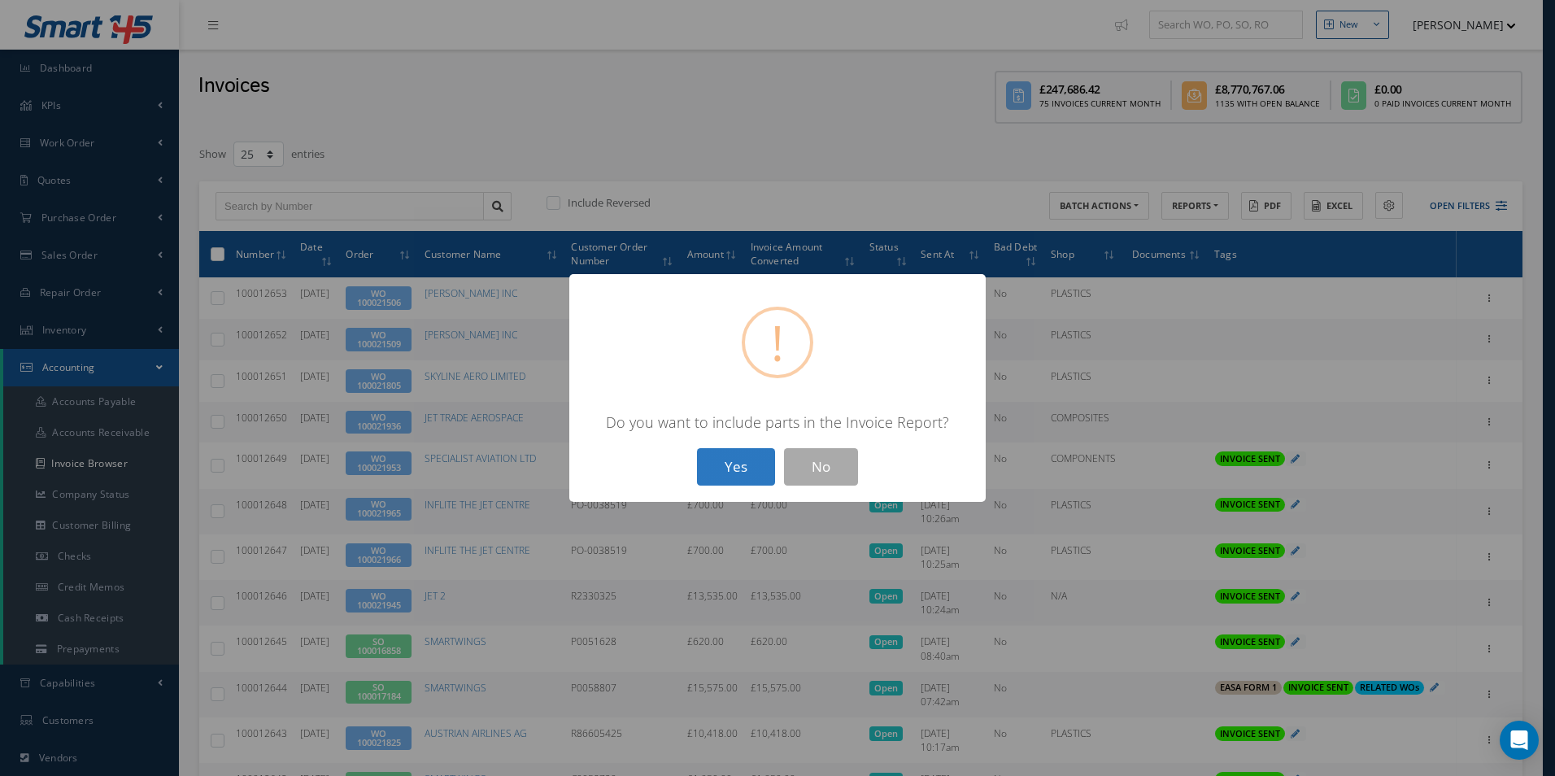
click at [721, 475] on button "Yes" at bounding box center [736, 467] width 78 height 38
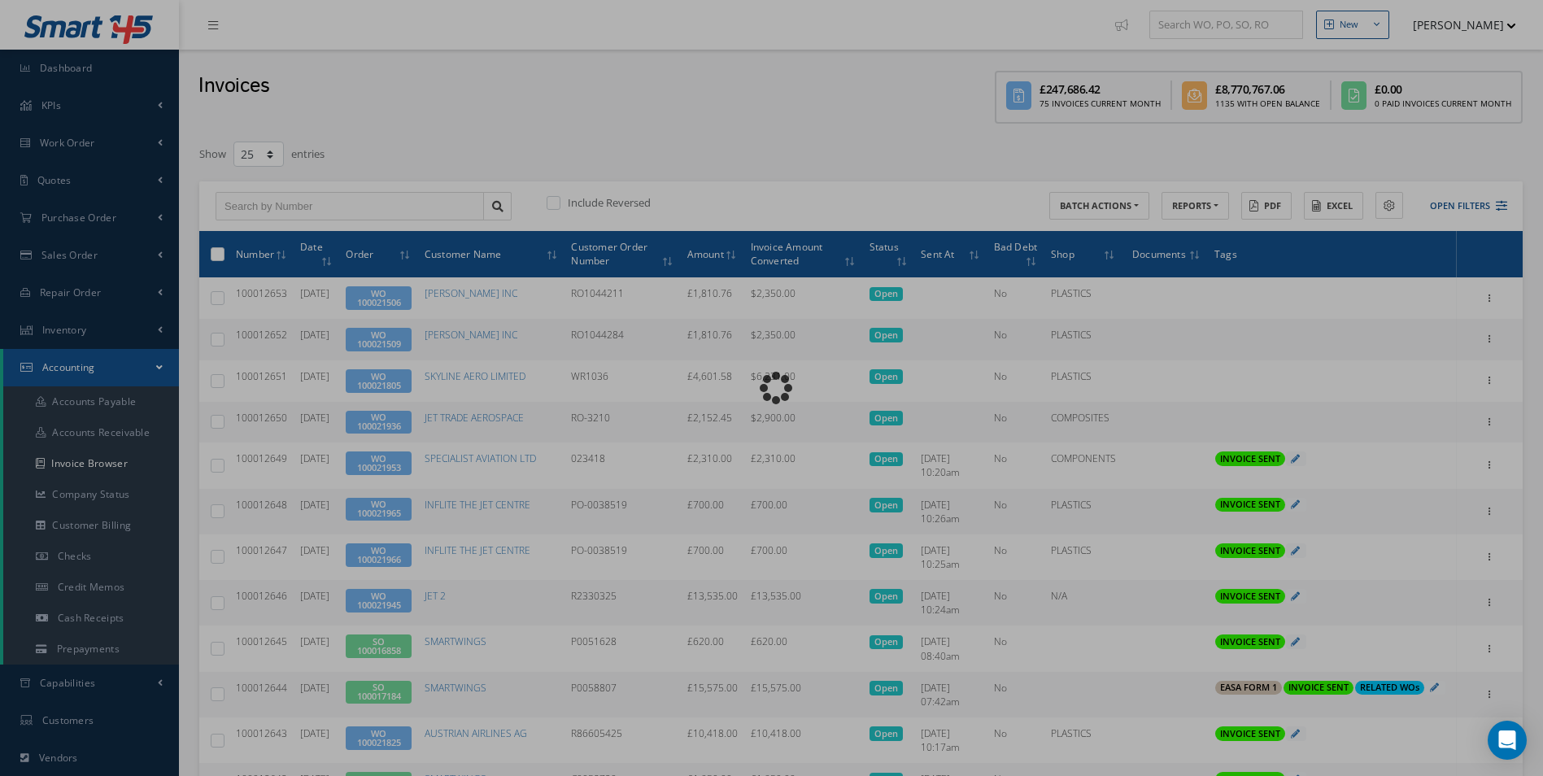
type input "INVOICE - Work Order 100021936 for JET TRADE AEROSPACE, PO: RO-3210"
type textarea "Dear Accounts, Please find the attached invoice for your recent order RO-3210, …"
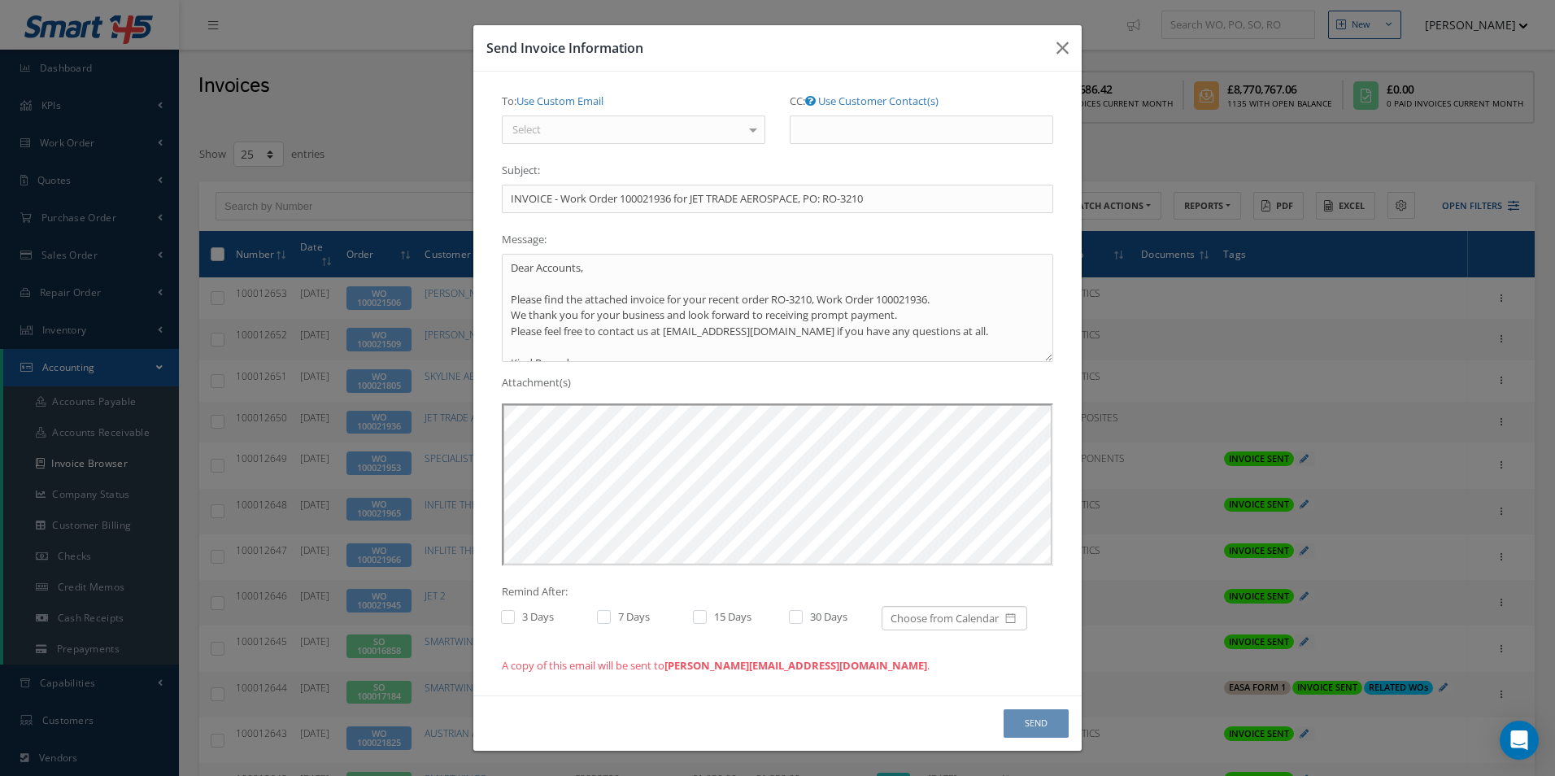
scroll to position [0, 0]
click at [751, 128] on div at bounding box center [753, 129] width 23 height 27
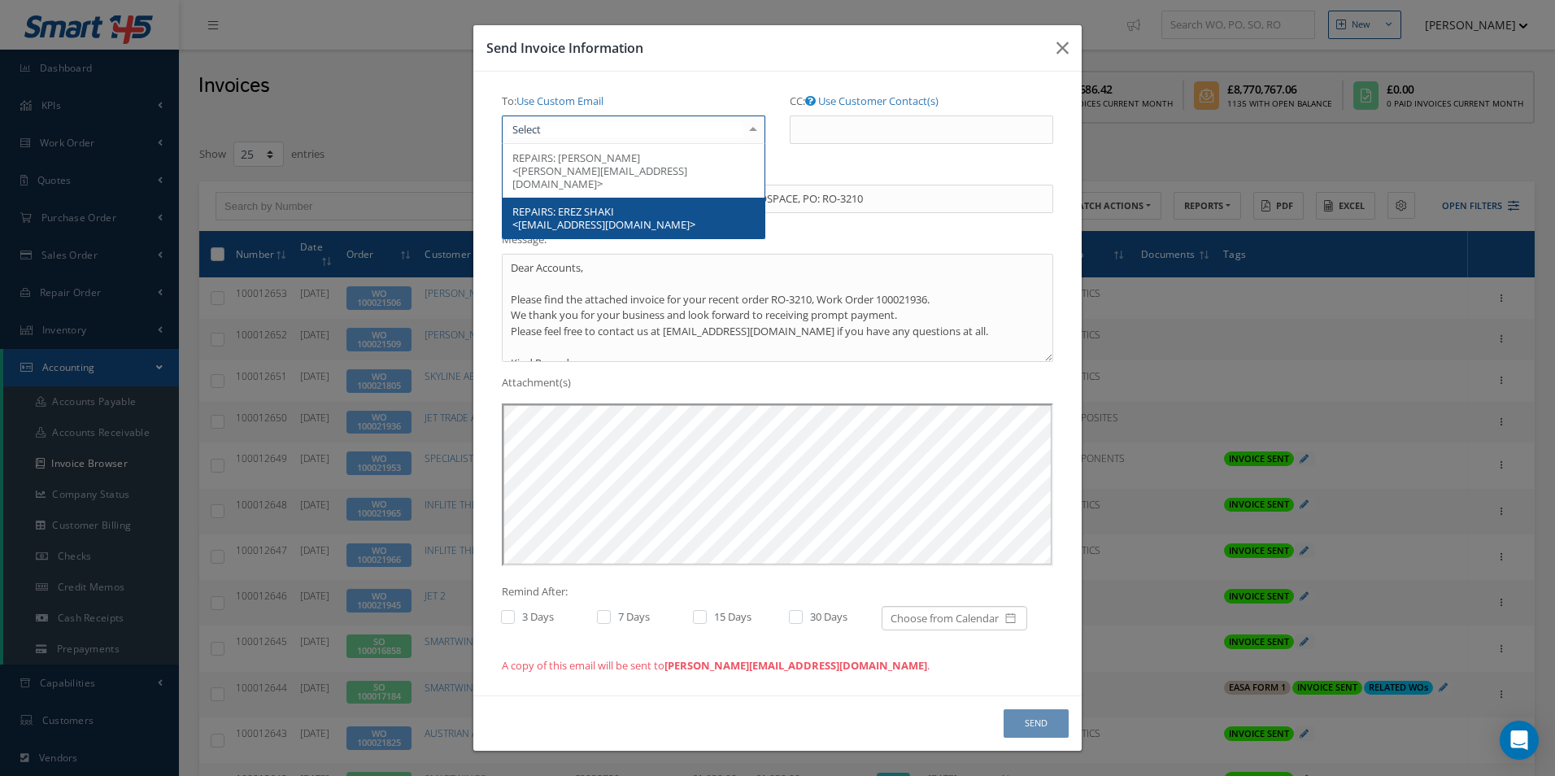
click at [728, 65] on div "Send Invoice Information" at bounding box center [777, 48] width 608 height 46
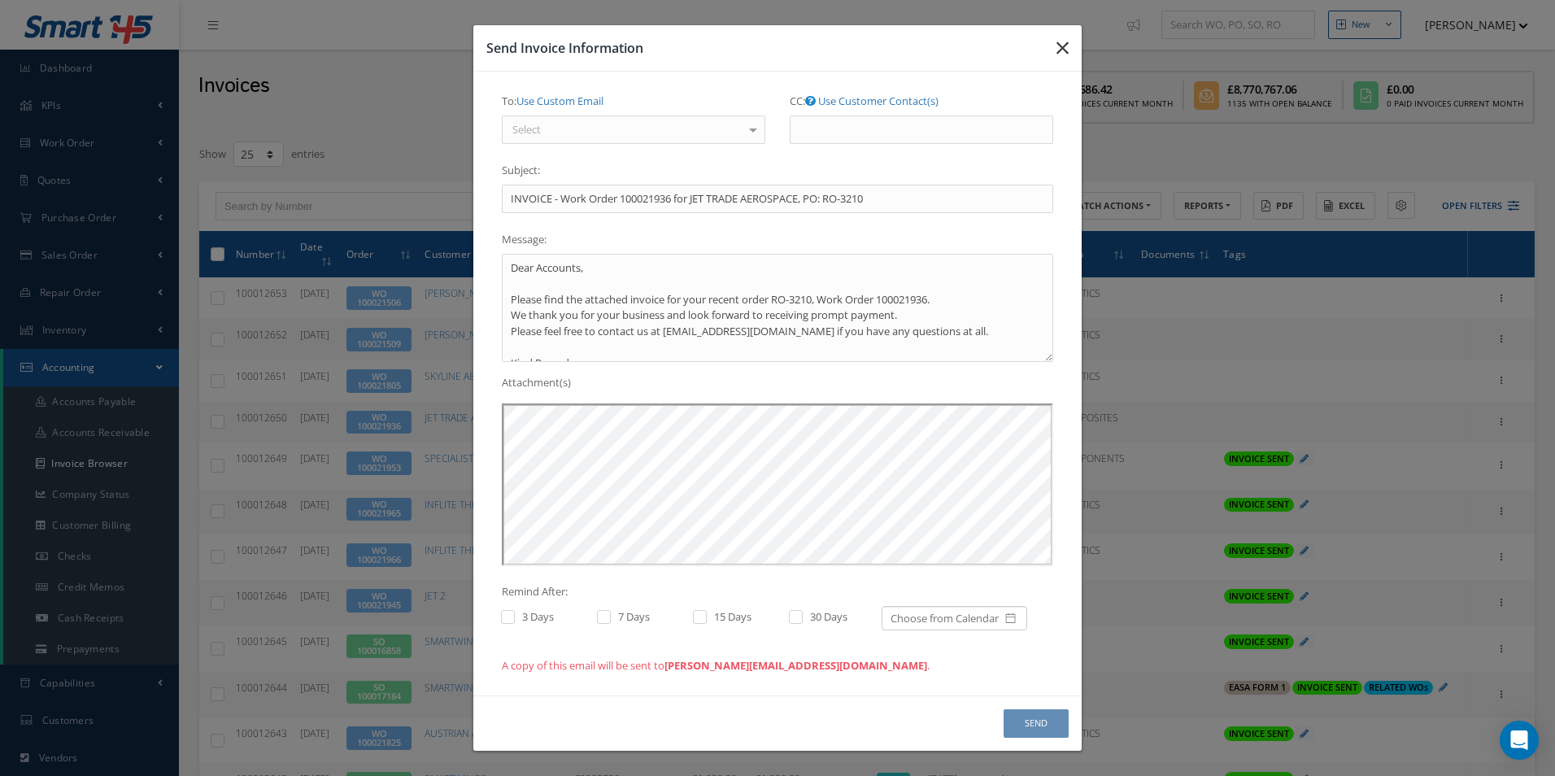
click at [1073, 45] on button "button" at bounding box center [1062, 48] width 38 height 46
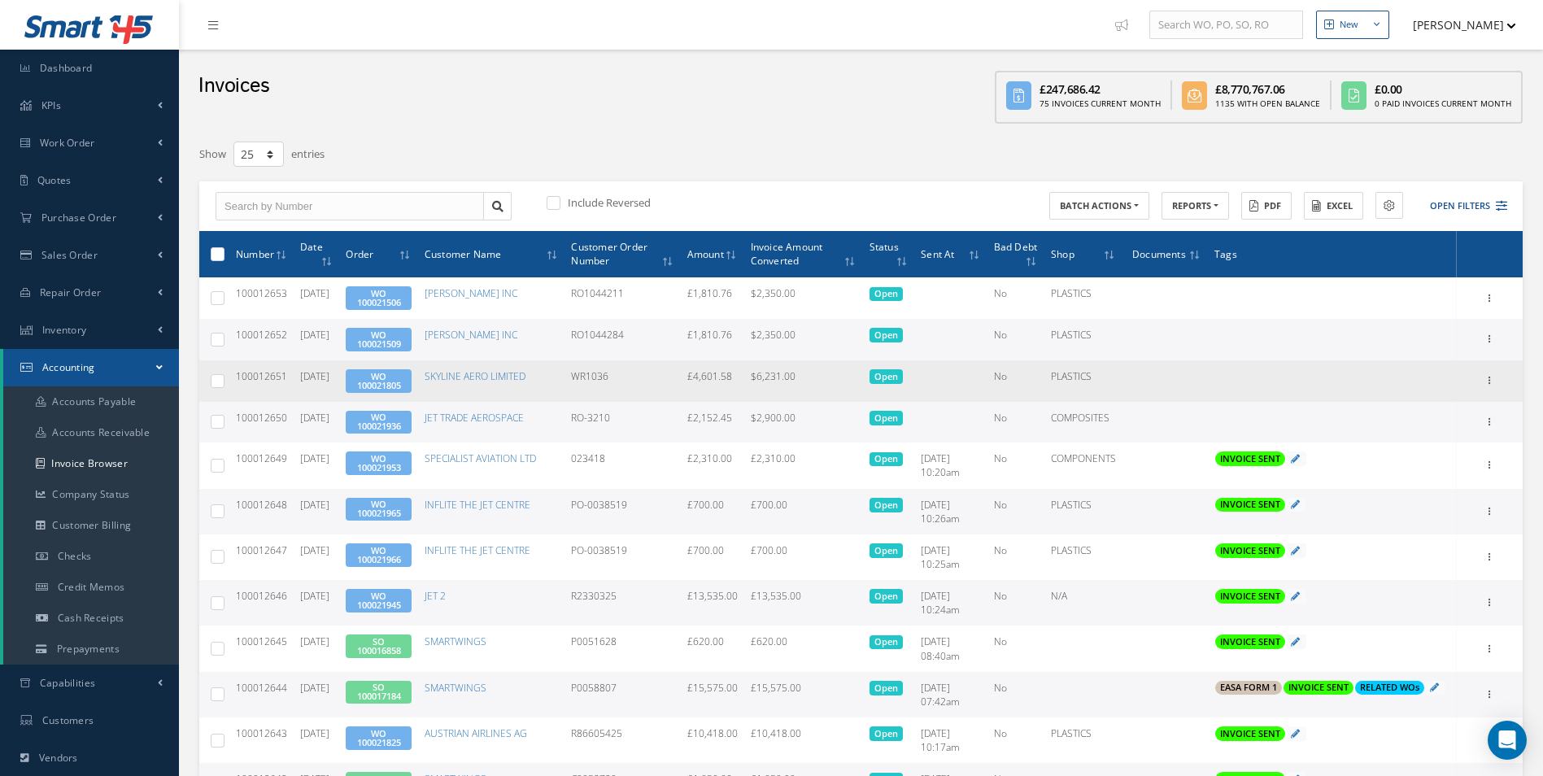
click at [394, 379] on link "WO 100021805" at bounding box center [379, 380] width 44 height 21
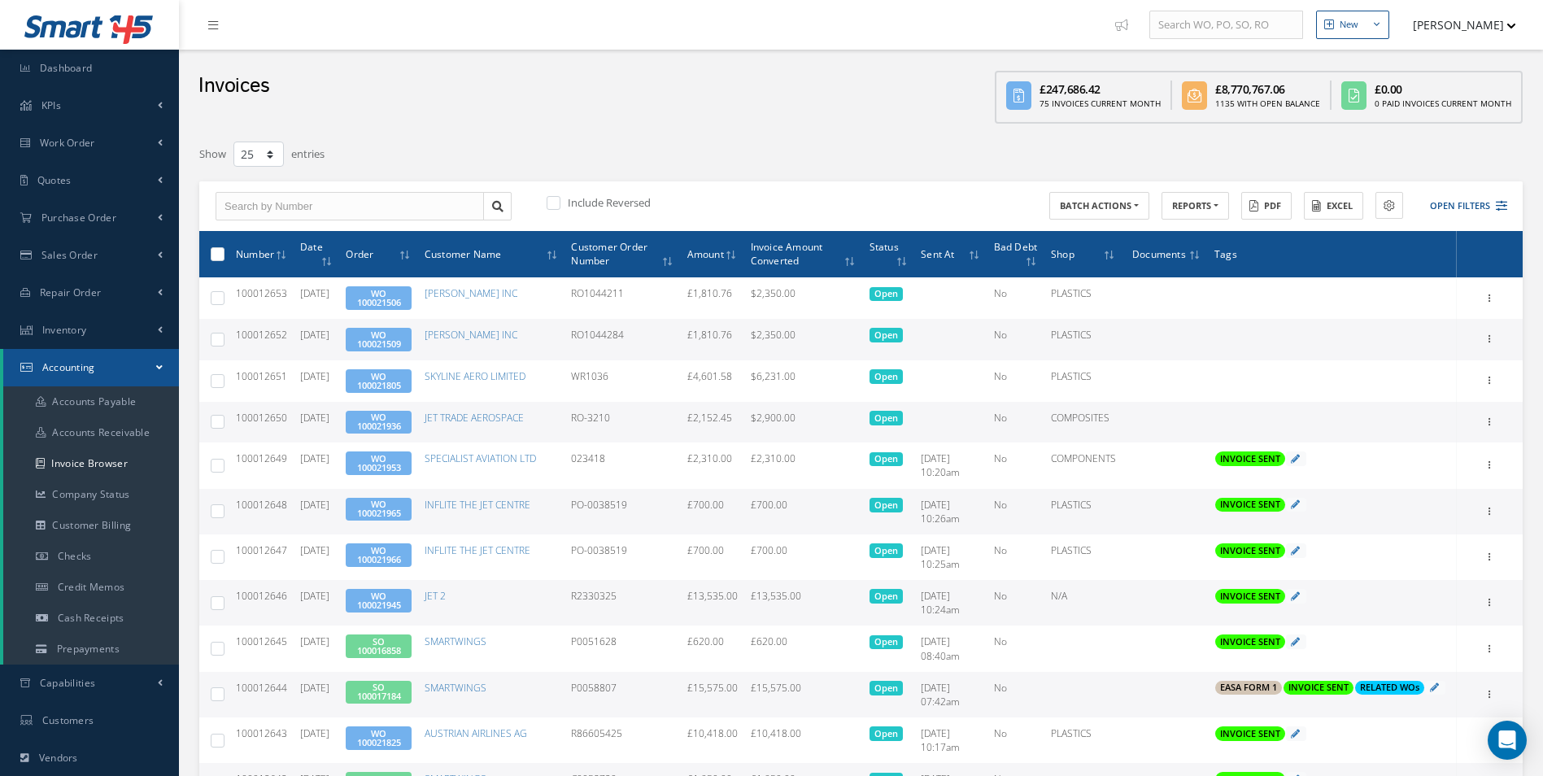
click at [394, 417] on link "WO 100021936" at bounding box center [379, 421] width 44 height 21
click at [1494, 418] on icon at bounding box center [1490, 420] width 16 height 13
click at [1420, 495] on link "Send By Email" at bounding box center [1415, 495] width 128 height 21
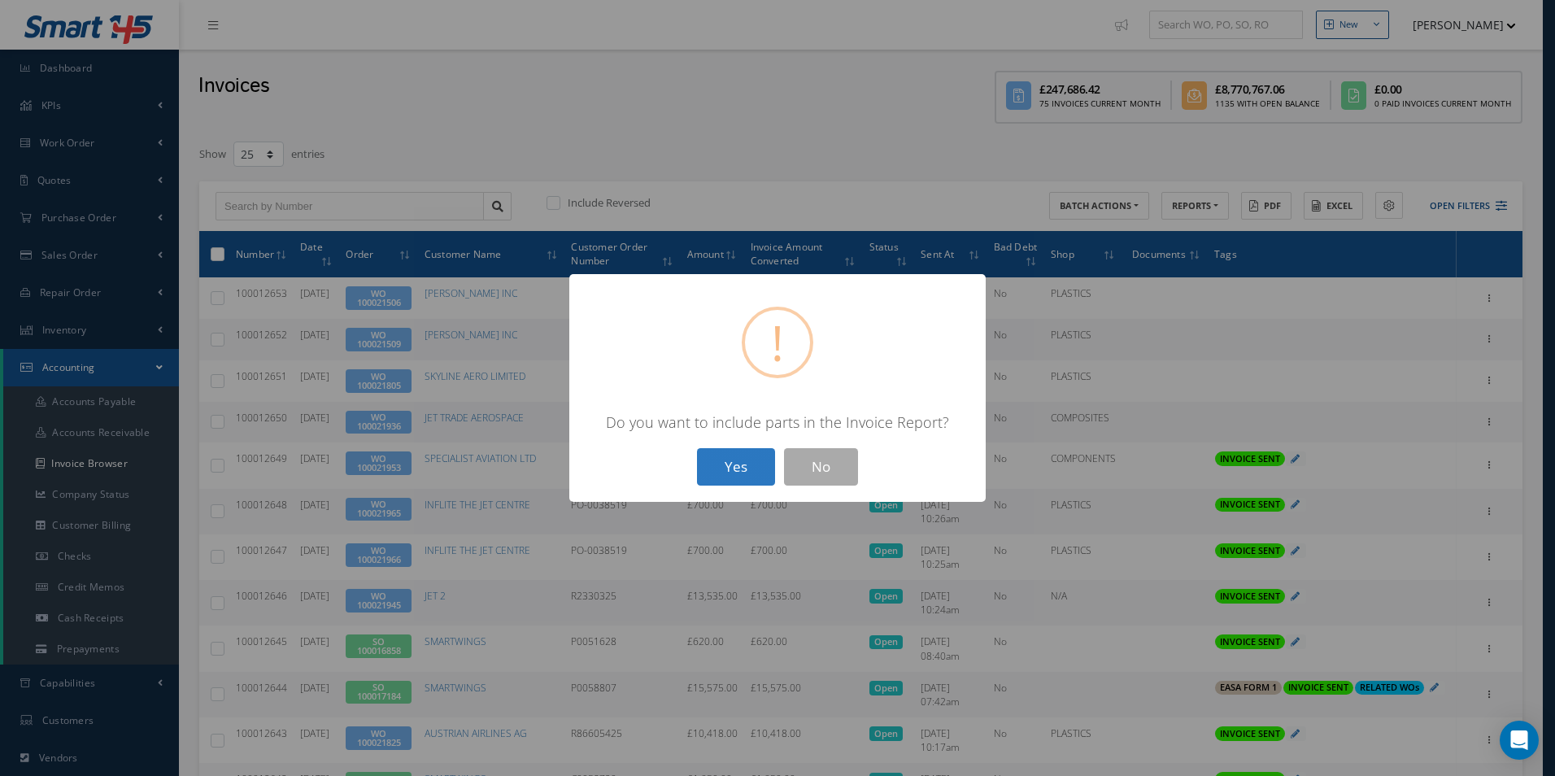
click at [715, 473] on button "Yes" at bounding box center [736, 467] width 78 height 38
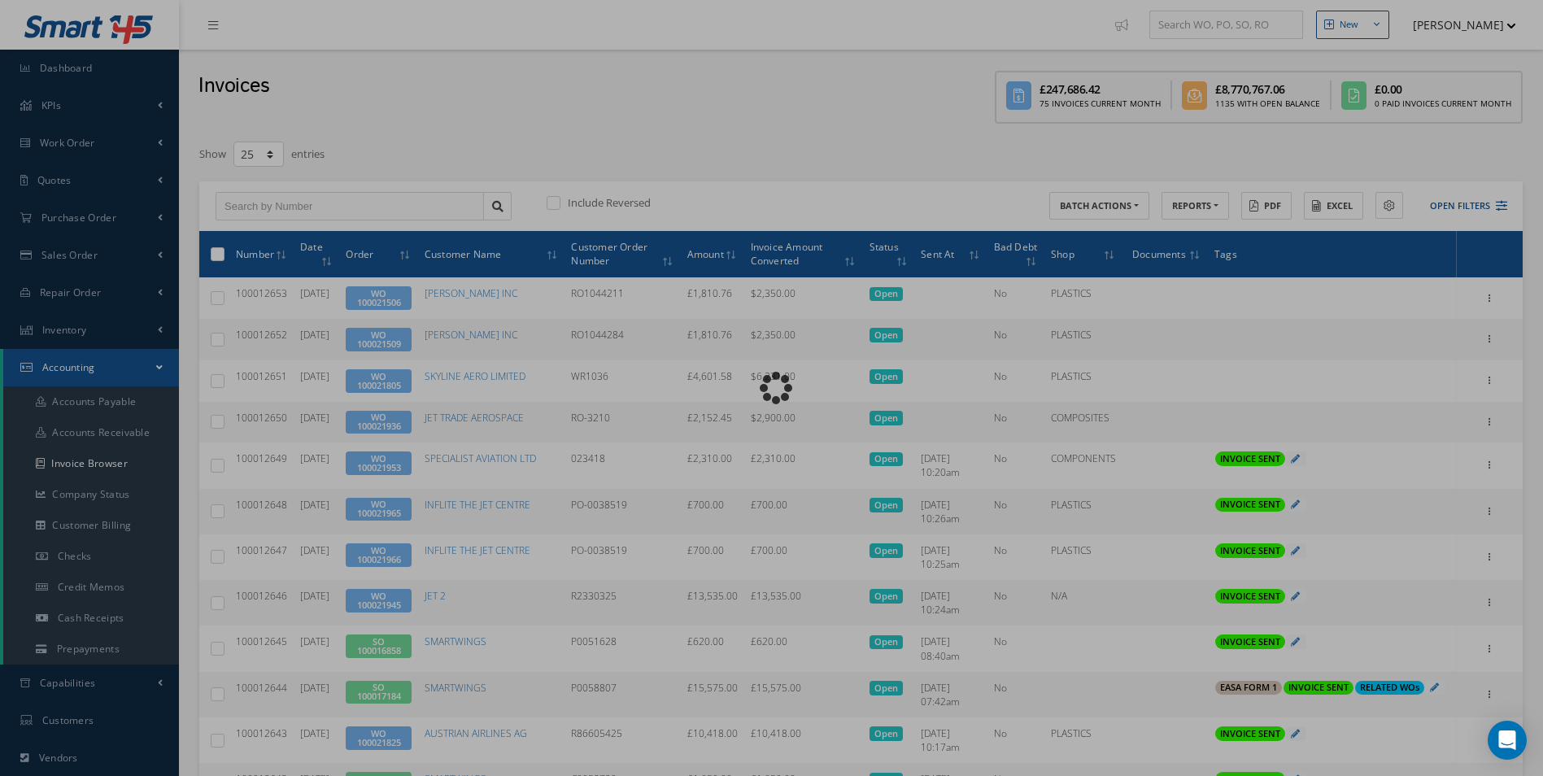
type input "INVOICE - Work Order 100021936 for JET TRADE AEROSPACE, PO: RO-3210"
type textarea "Dear Accounts, Please find the attached invoice for your recent order RO-3210, …"
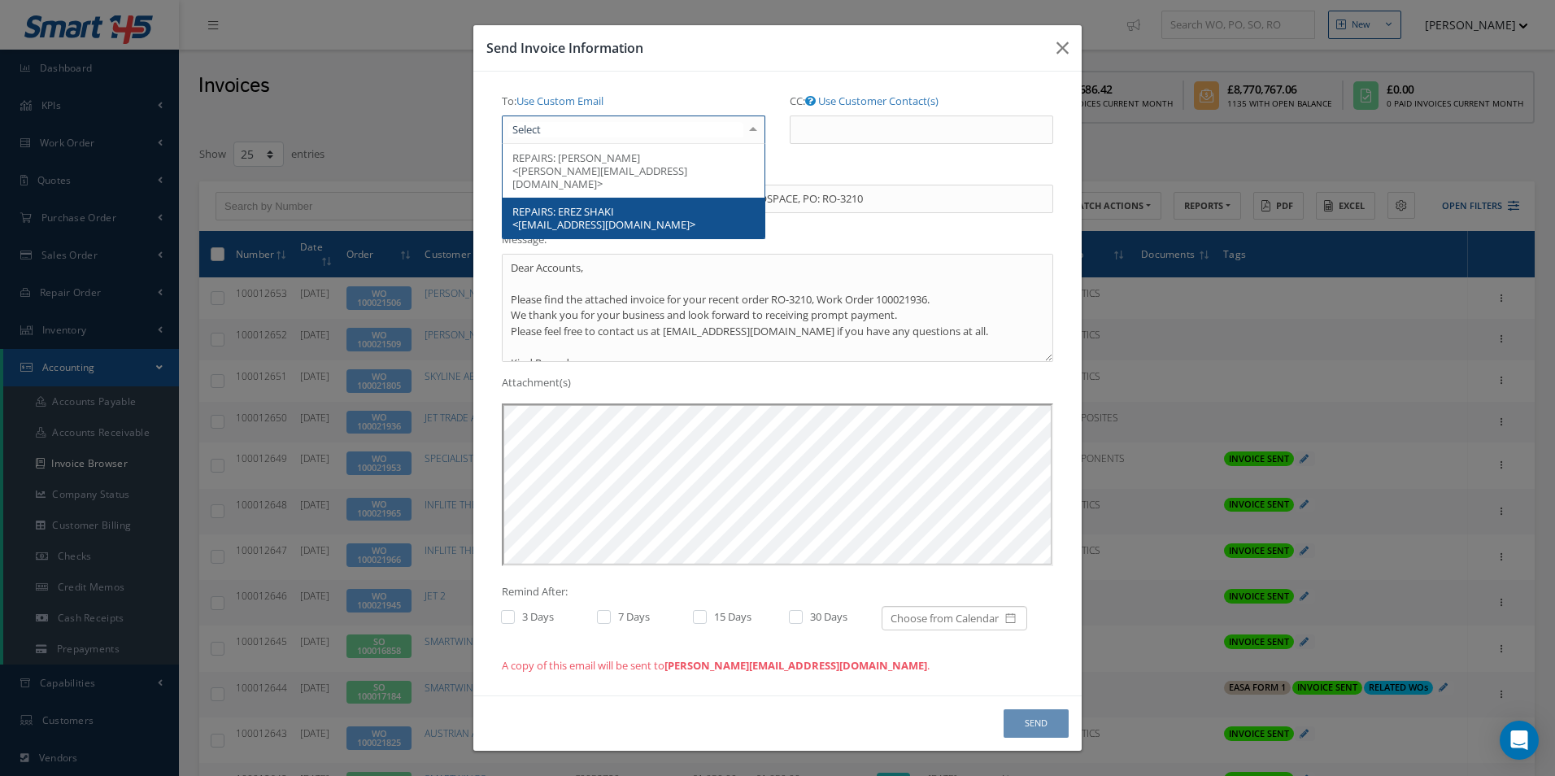
click at [689, 124] on div at bounding box center [633, 129] width 263 height 29
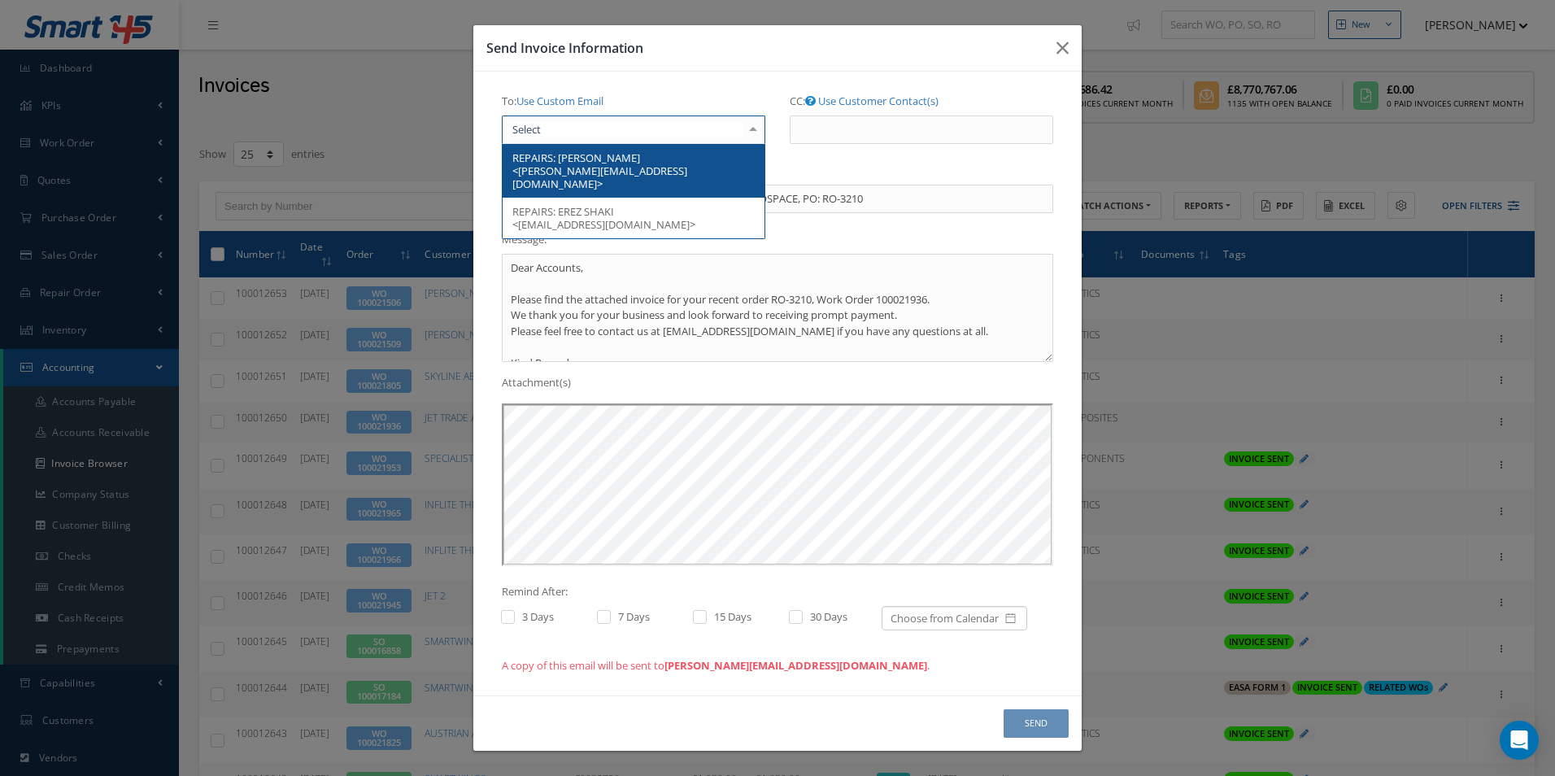
click at [636, 163] on span "REPAIRS: JACKIE TREVES <jackie@jet-trade.aero>" at bounding box center [634, 171] width 262 height 54
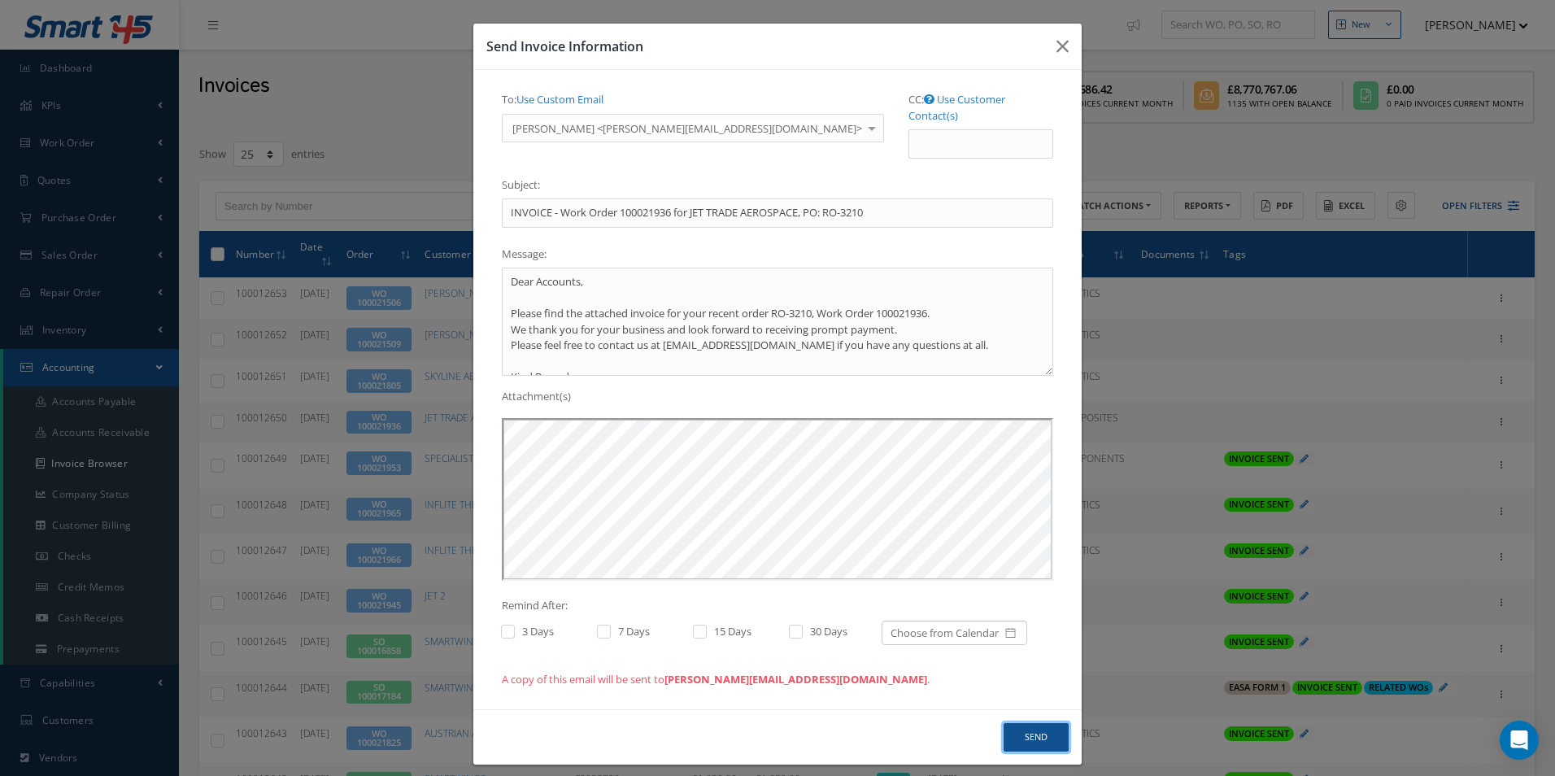
click at [1038, 729] on button "Send" at bounding box center [1035, 737] width 65 height 28
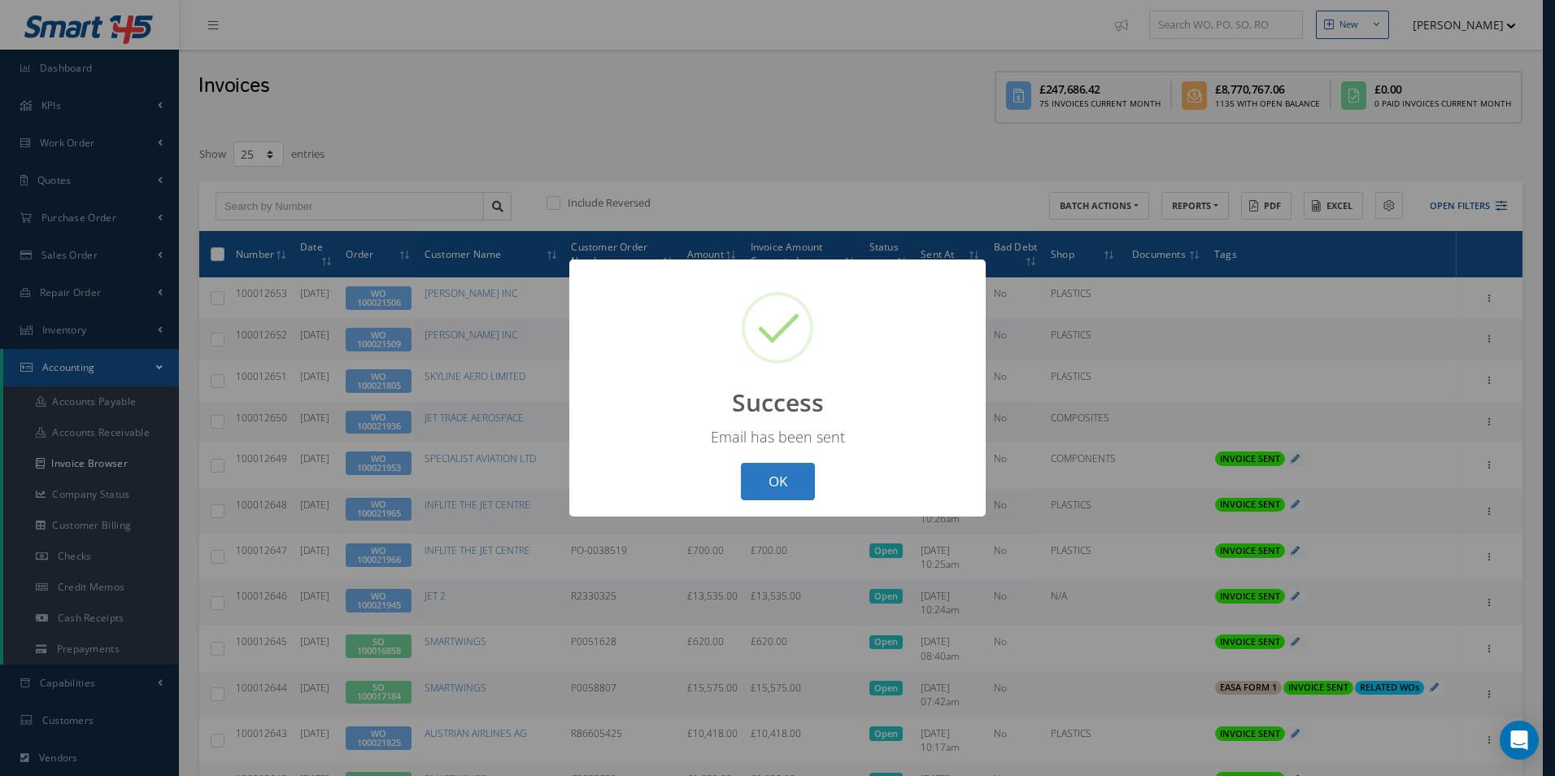
click at [785, 481] on button "OK" at bounding box center [778, 482] width 74 height 38
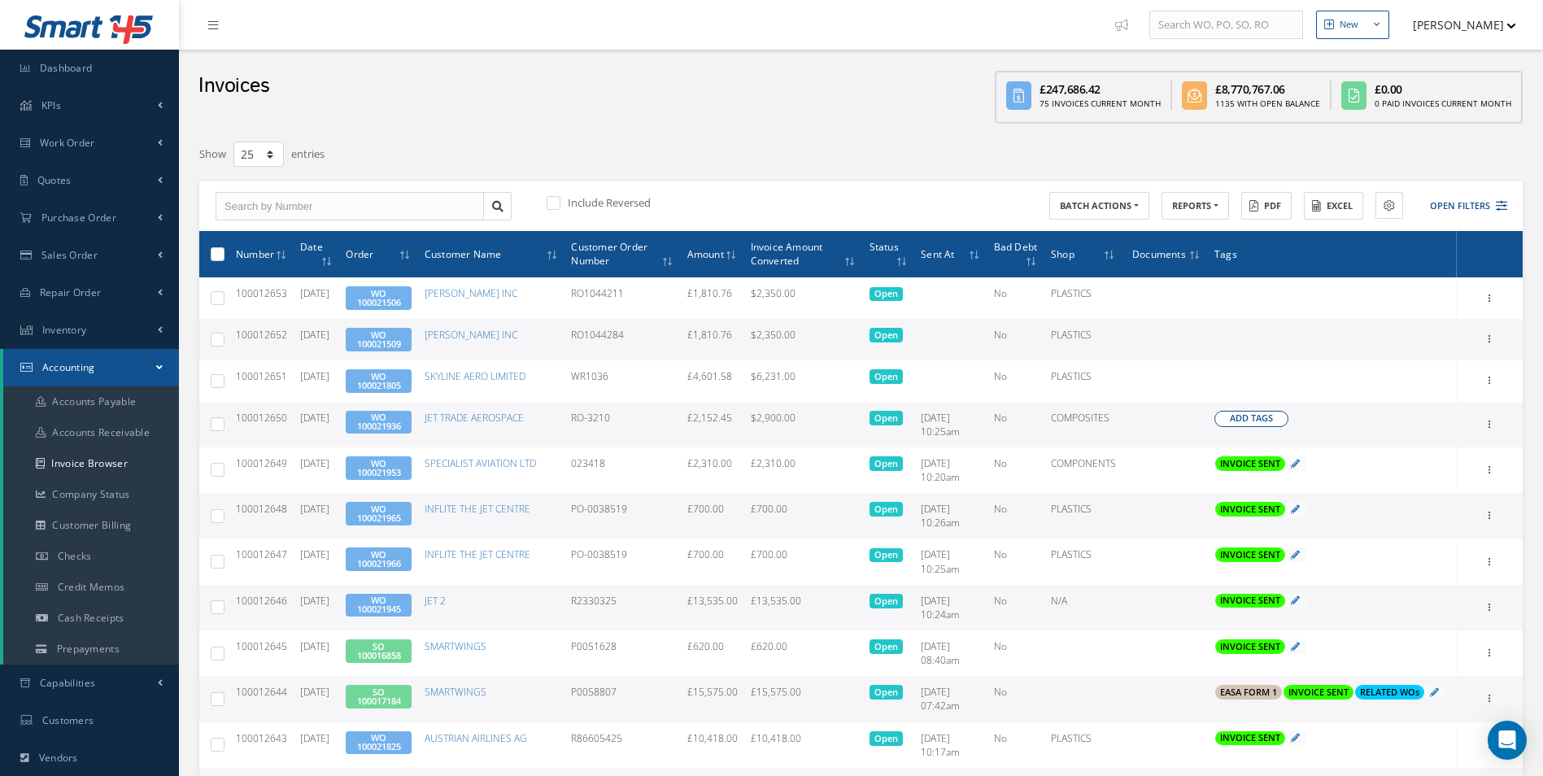
click at [1247, 420] on span "Add Tags" at bounding box center [1250, 418] width 43 height 14
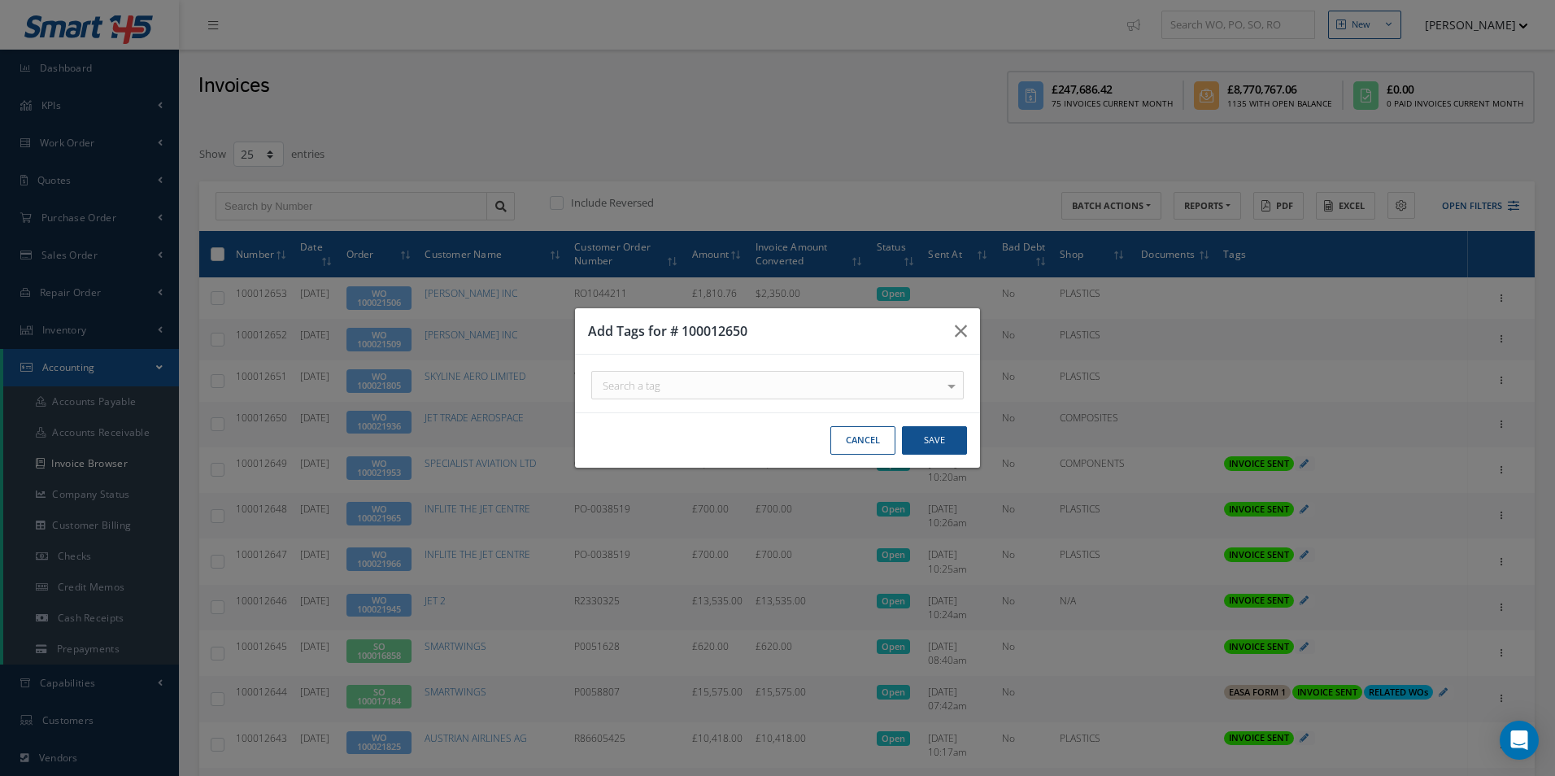
click at [955, 384] on div at bounding box center [951, 385] width 23 height 27
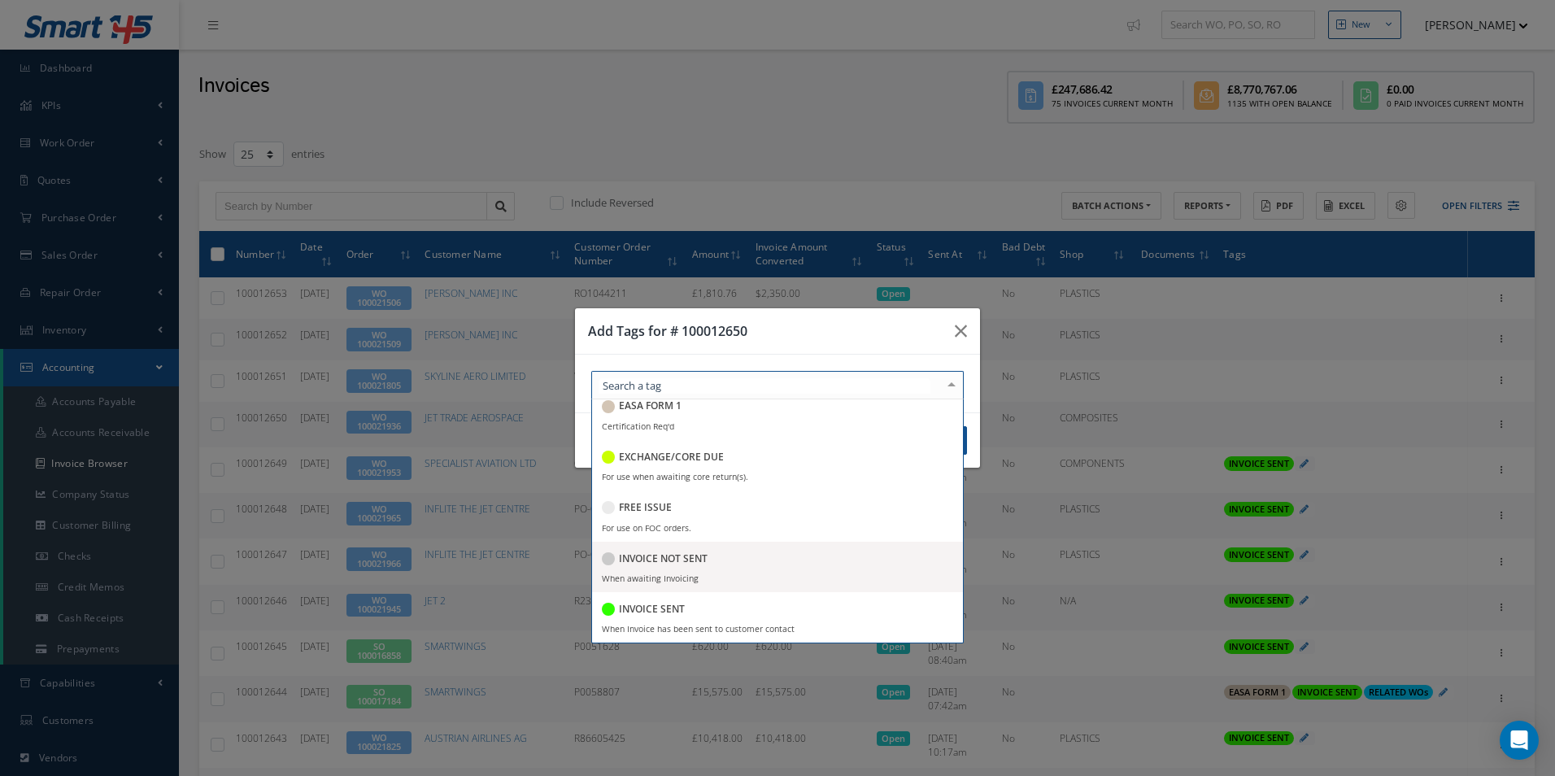
scroll to position [244, 0]
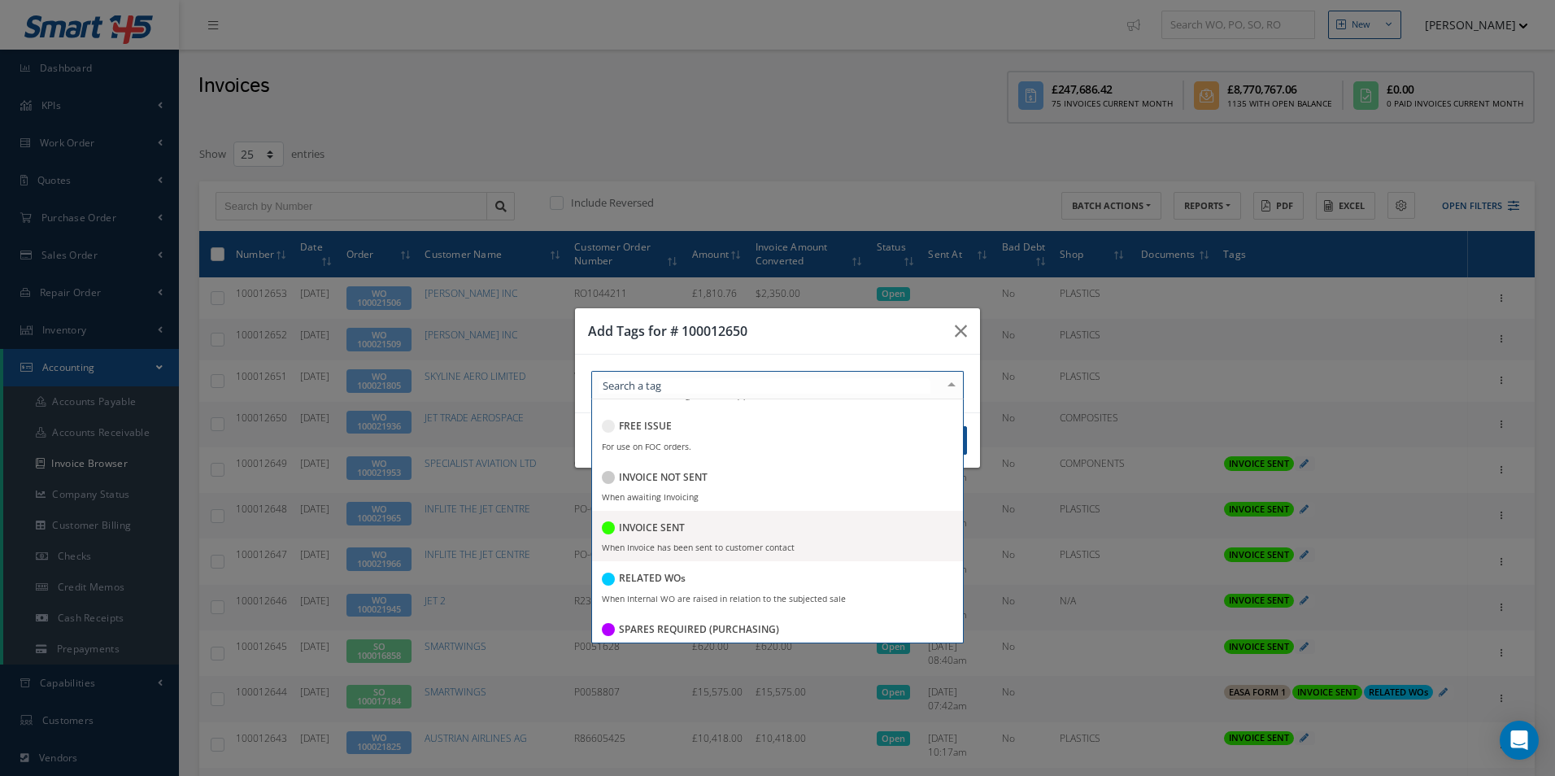
click at [685, 538] on div "INVOICE SENT" at bounding box center [777, 529] width 351 height 22
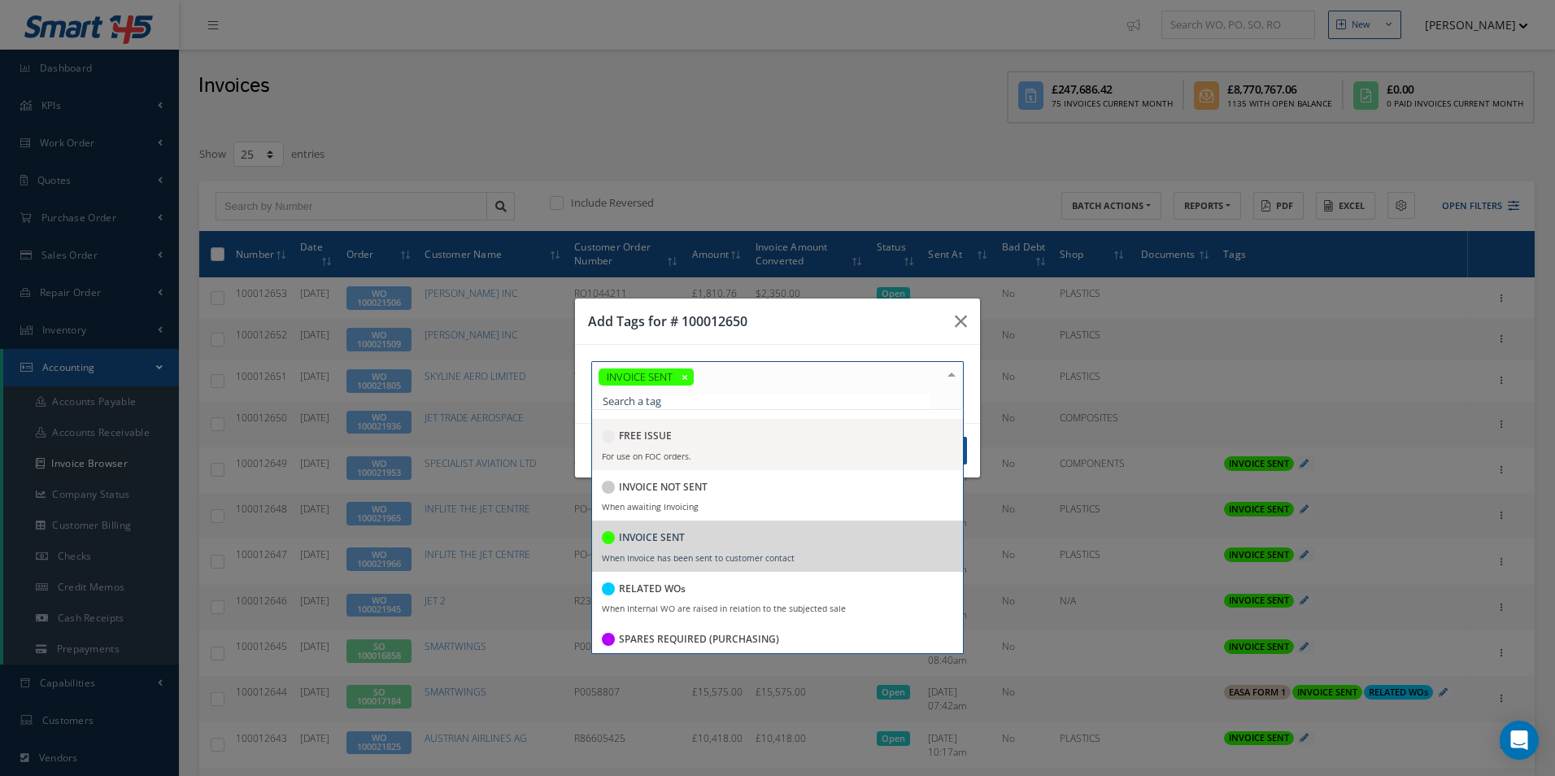
click at [877, 321] on h3 "Add Tags for # 100012650" at bounding box center [765, 321] width 354 height 20
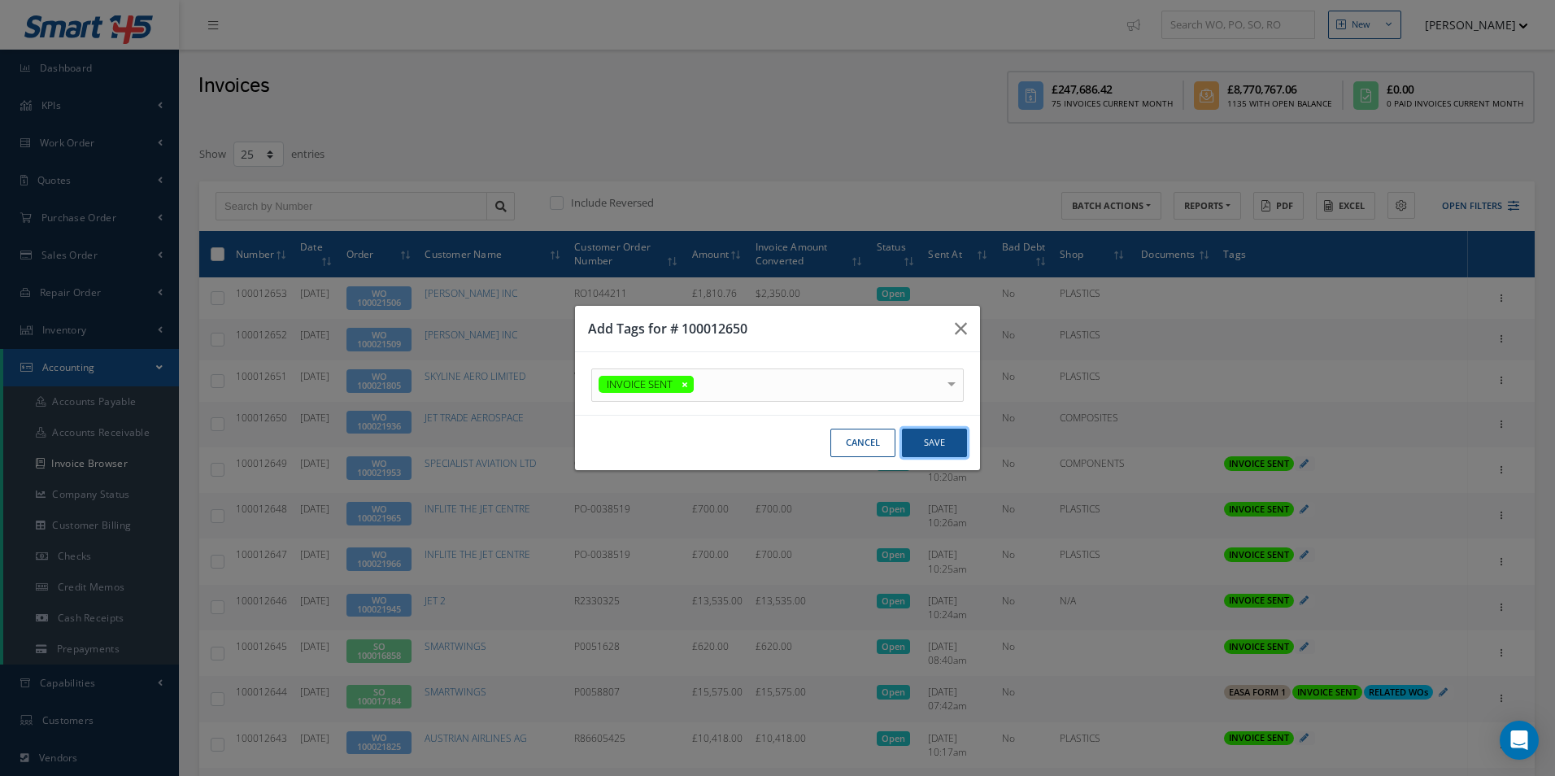
click at [936, 437] on button "Save" at bounding box center [934, 443] width 65 height 28
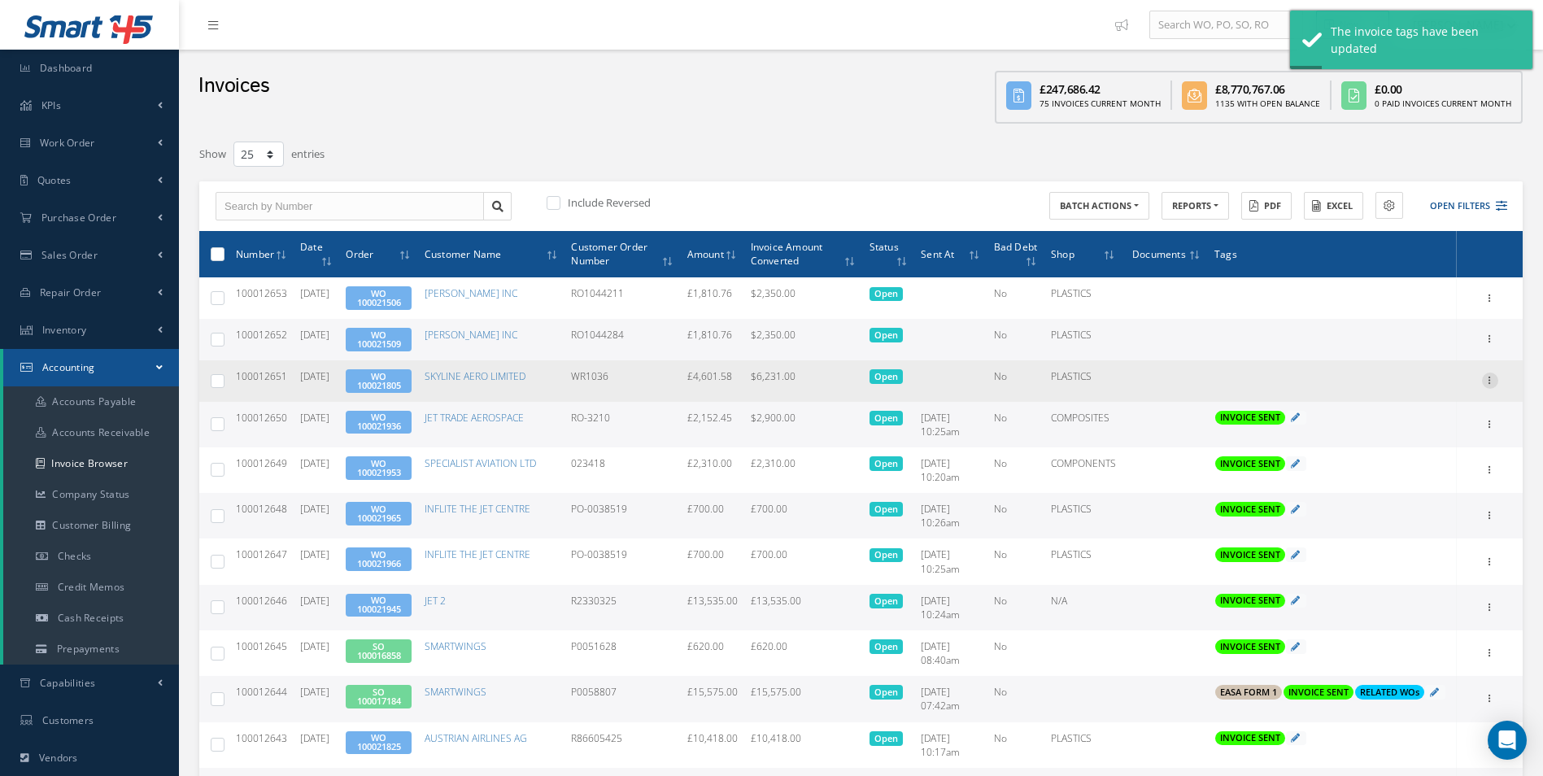
click at [1491, 384] on icon at bounding box center [1490, 378] width 16 height 13
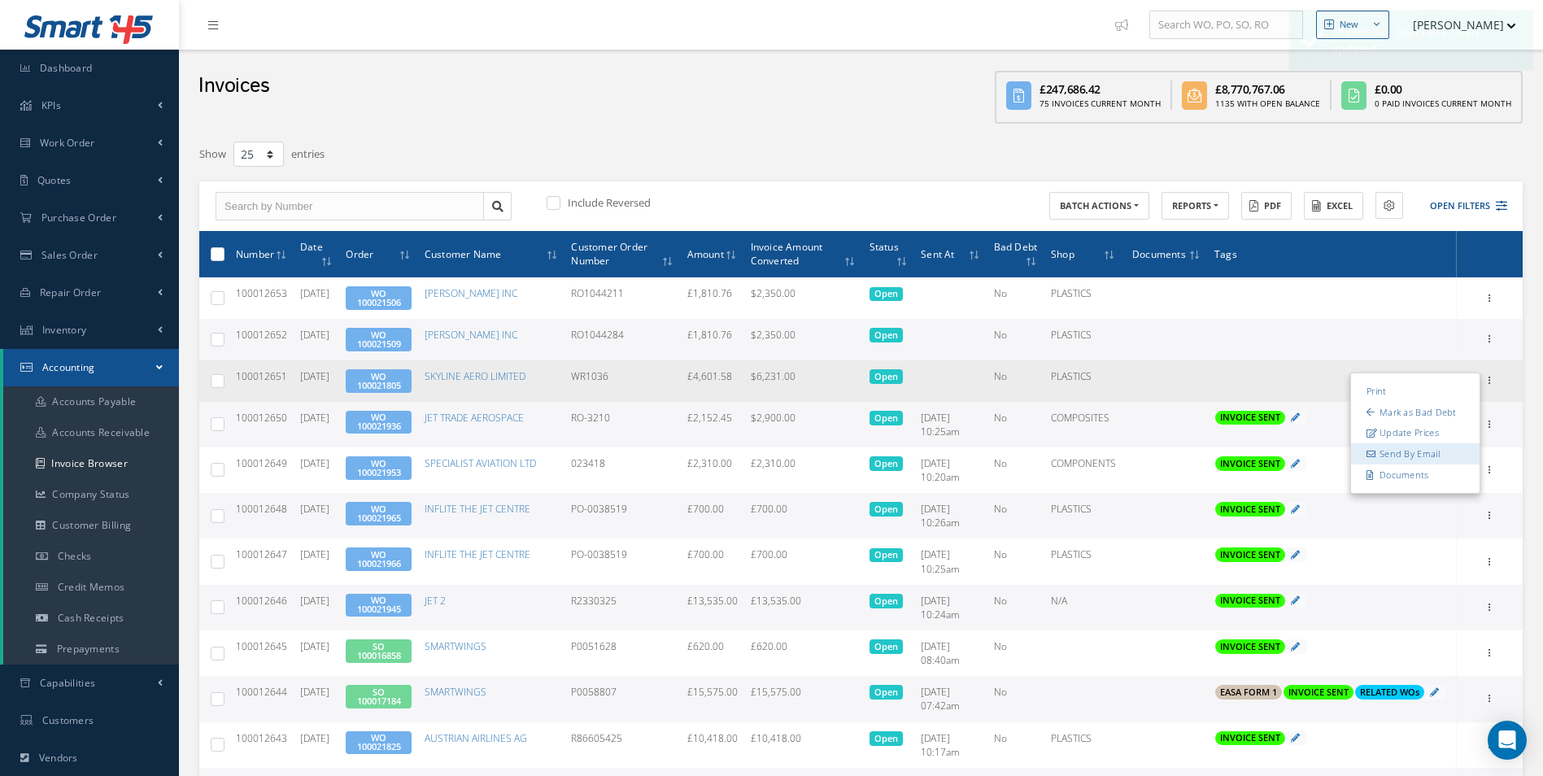
click at [1412, 456] on link "Send By Email" at bounding box center [1415, 453] width 128 height 21
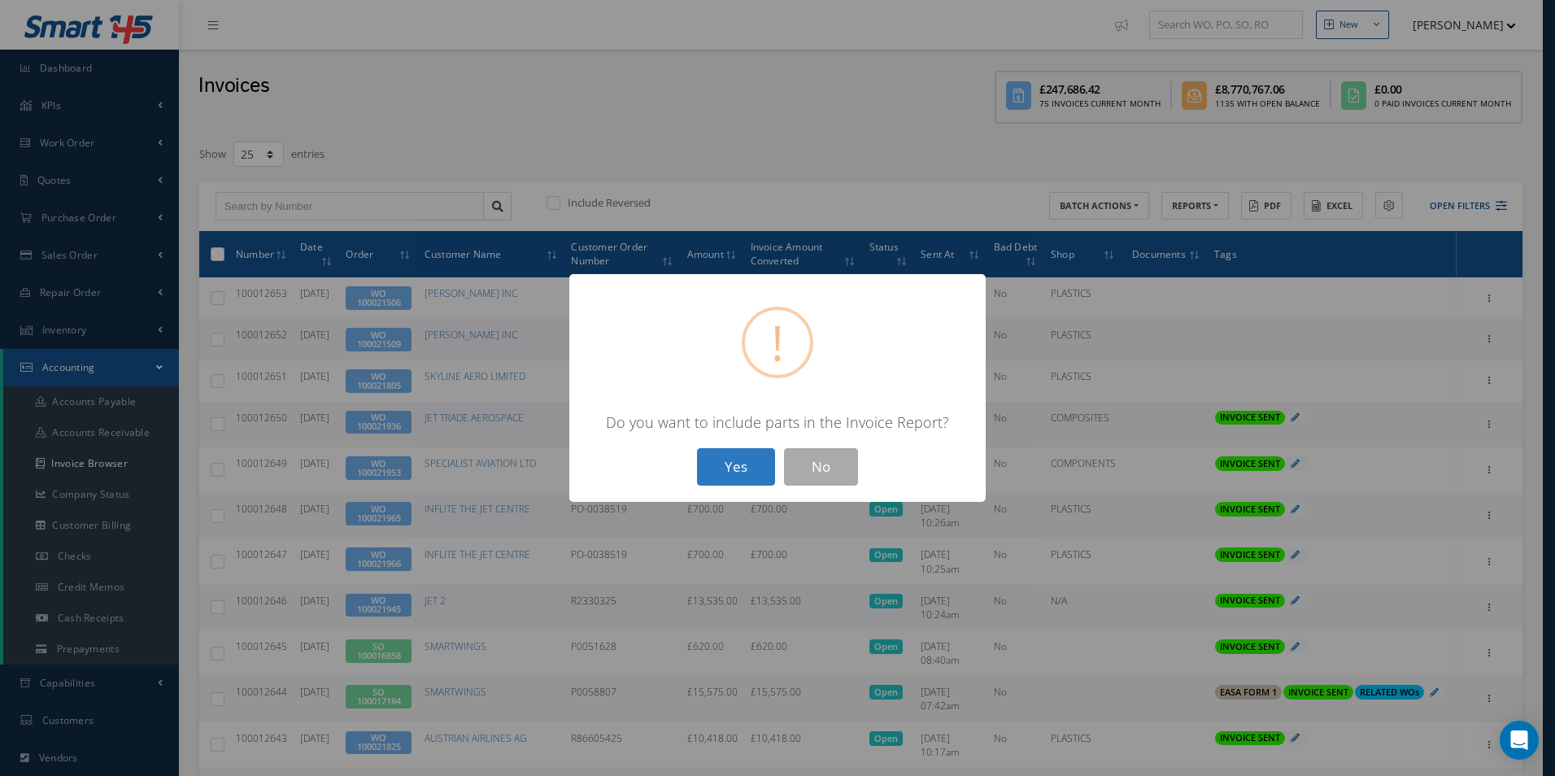
click at [729, 462] on button "Yes" at bounding box center [736, 467] width 78 height 38
type input "INVOICE - Work Order 100021805 for SKYLINE AERO LIMITED, PO: WR1036"
type textarea "Dear Accounts, Please find the attached invoice for your recent order WR1036, W…"
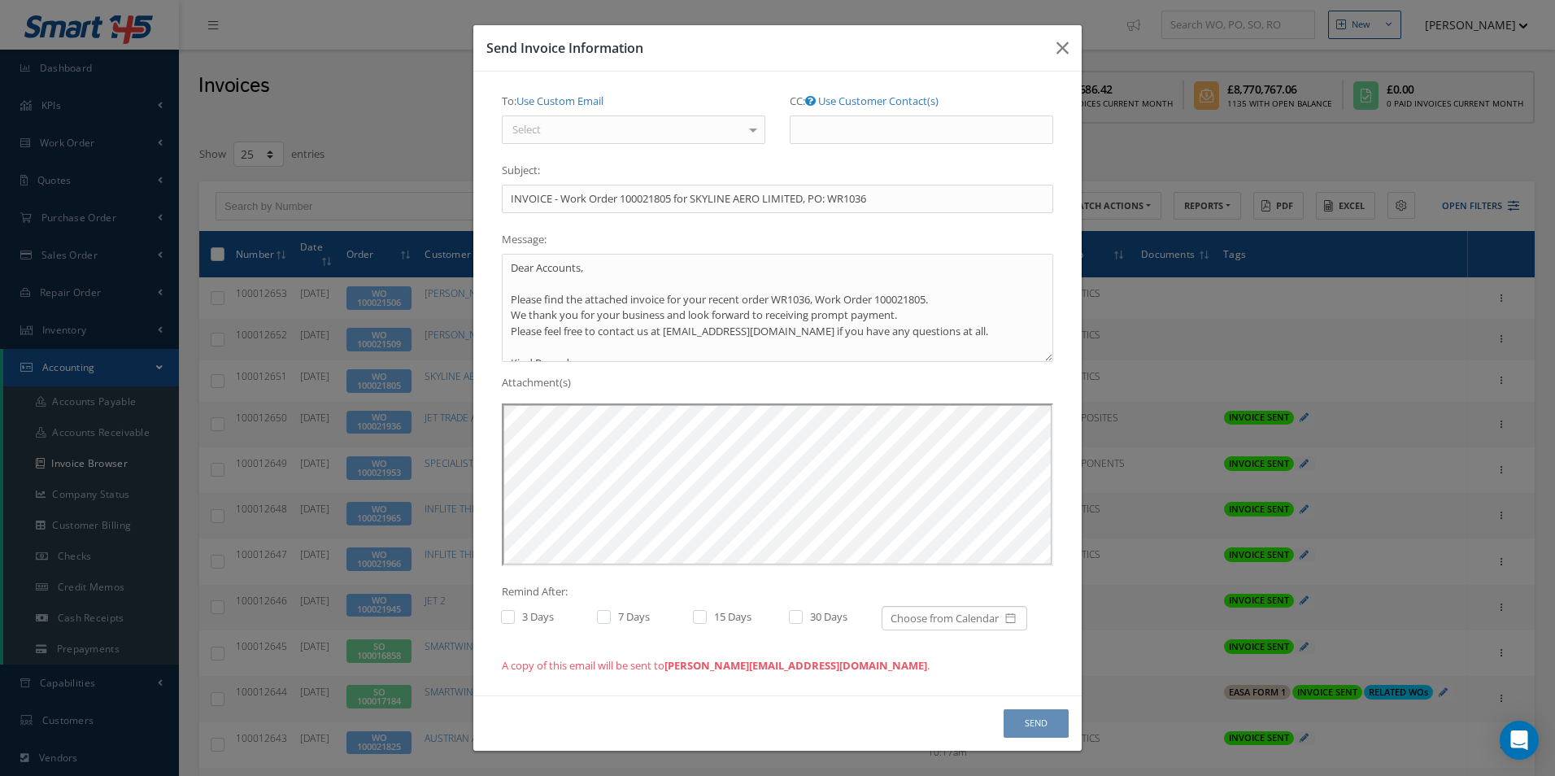
scroll to position [0, 0]
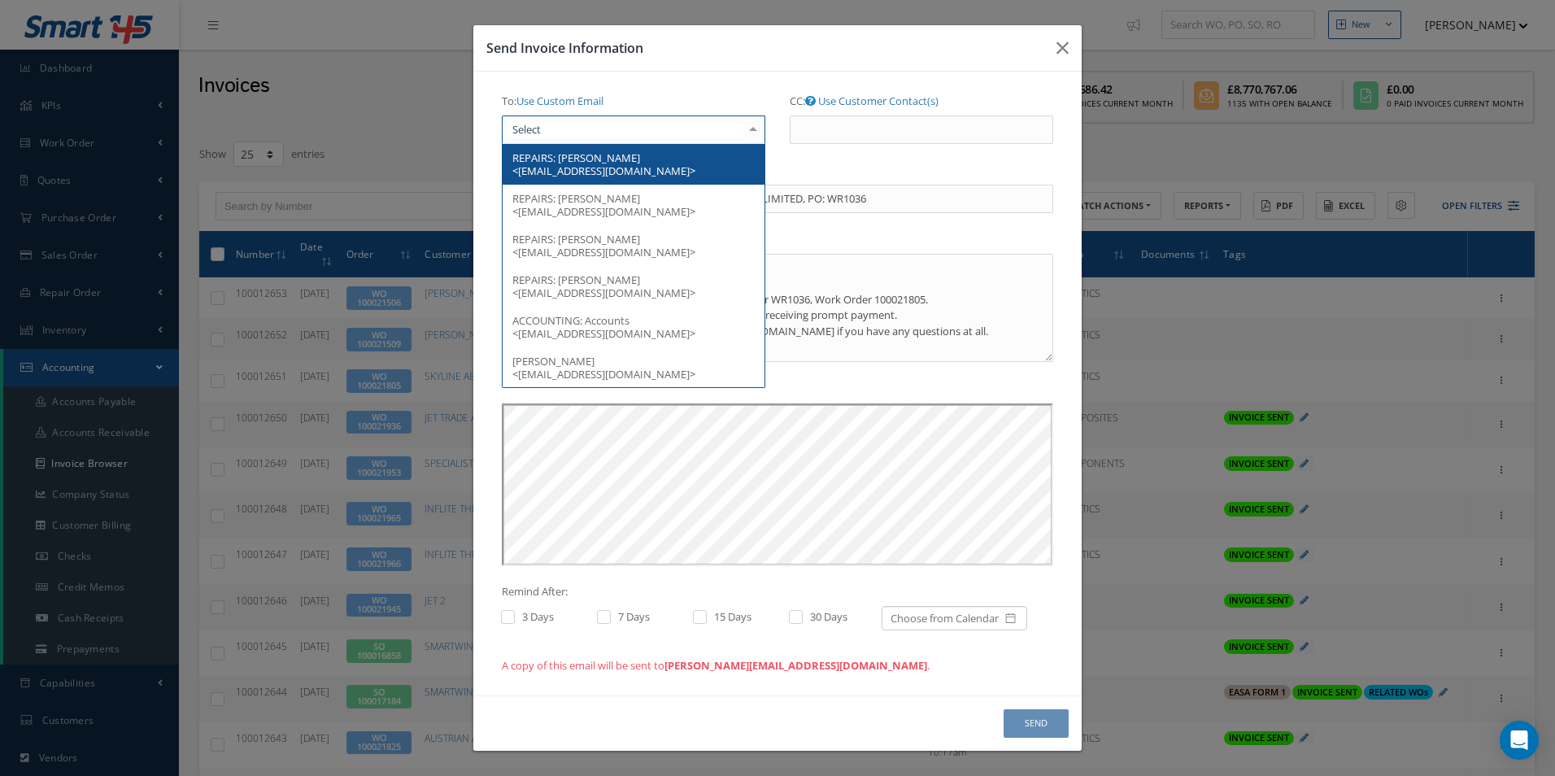
click at [616, 133] on div at bounding box center [633, 129] width 263 height 29
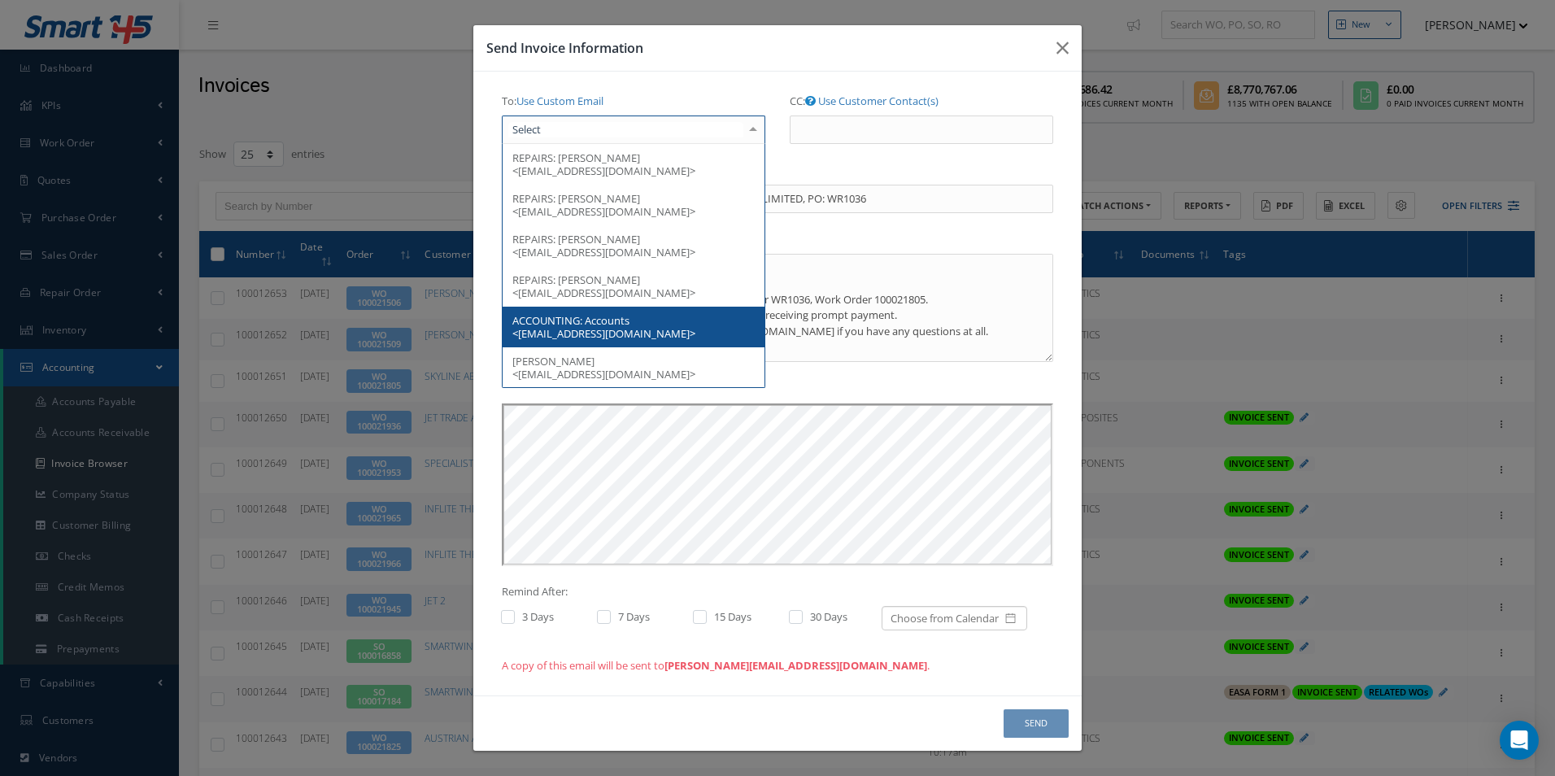
click at [582, 320] on span "ACCOUNTING:" at bounding box center [547, 320] width 70 height 15
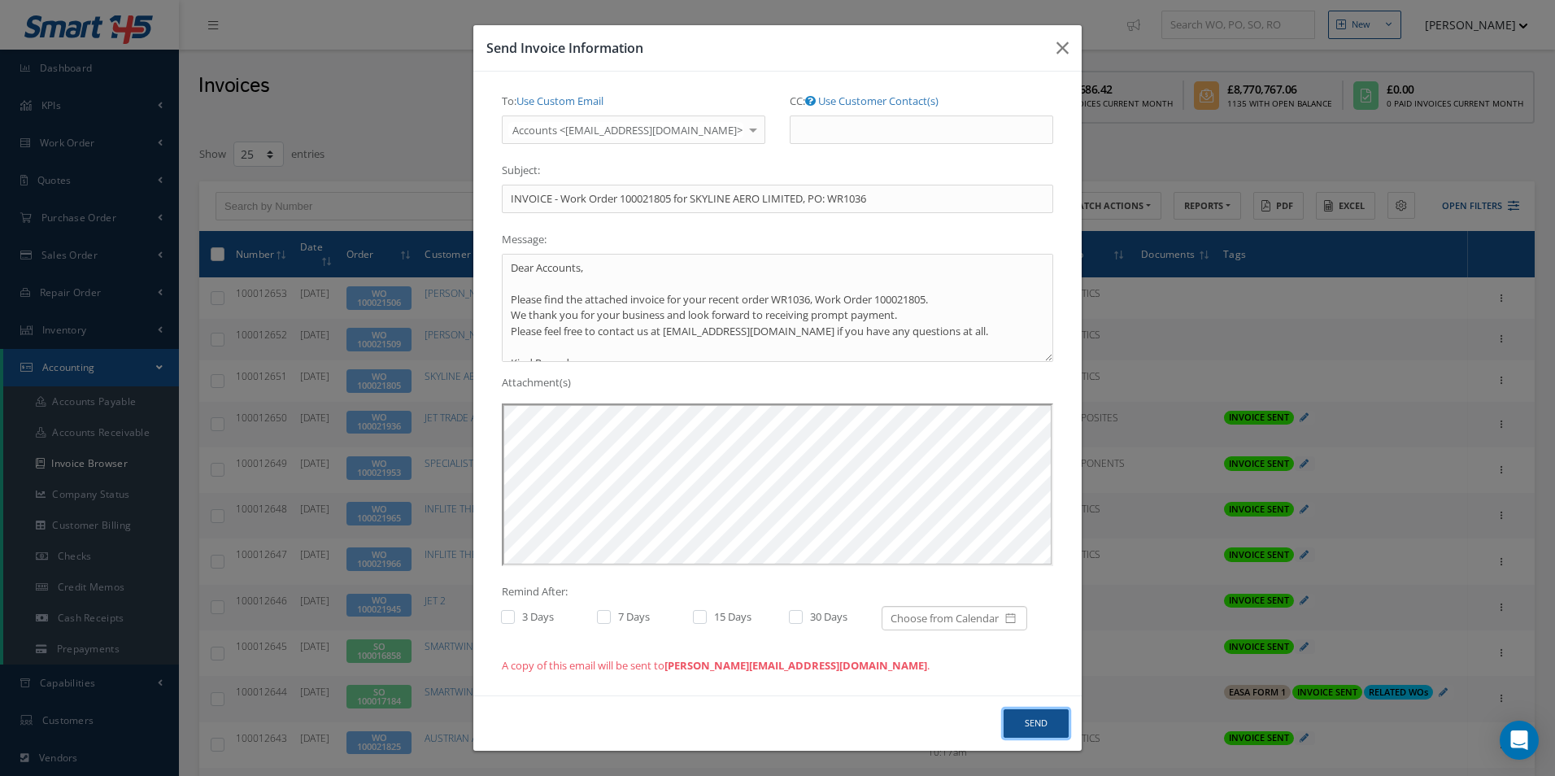
click at [1042, 716] on button "Send" at bounding box center [1035, 723] width 65 height 28
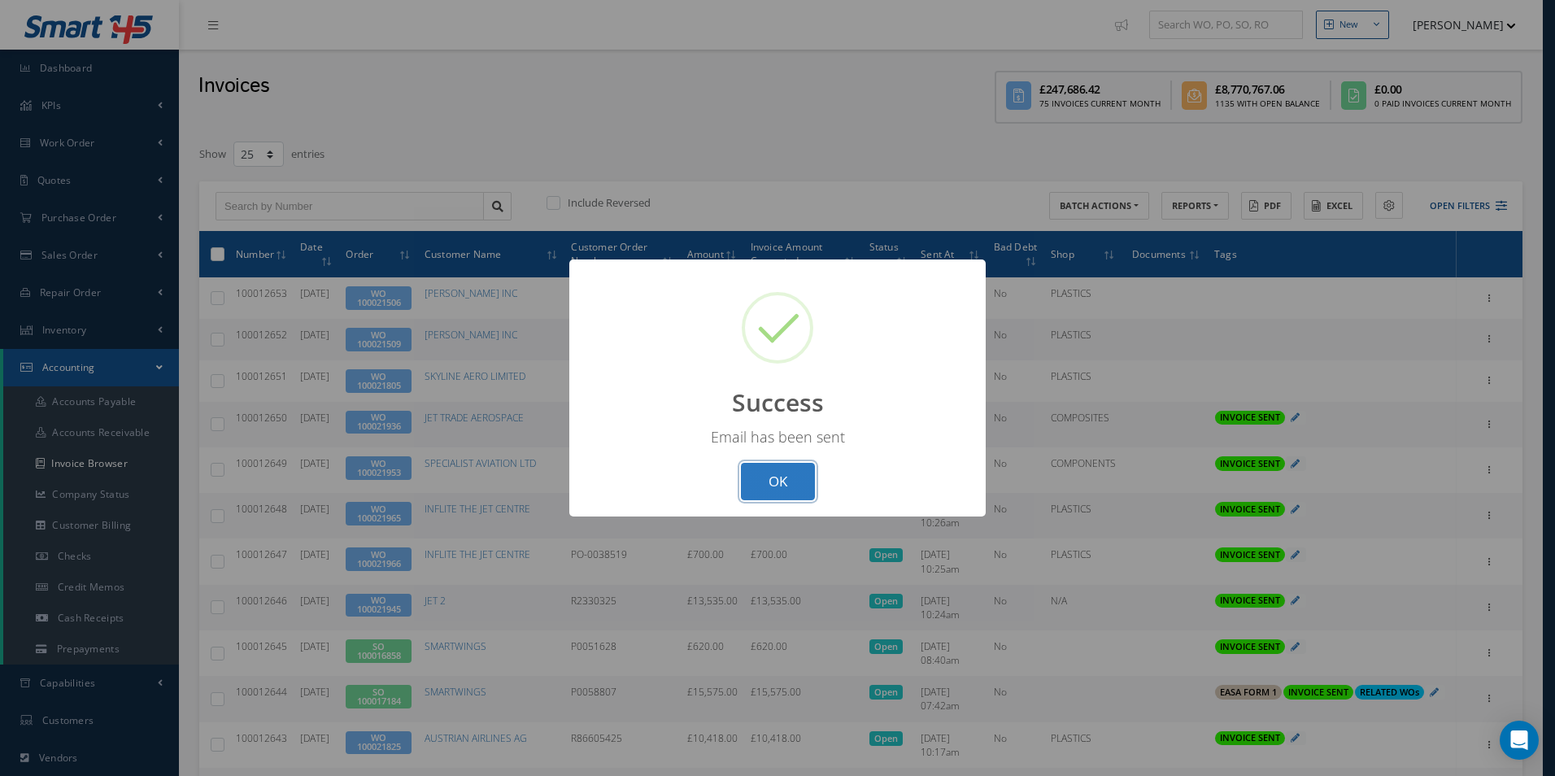
click at [781, 485] on button "OK" at bounding box center [778, 482] width 74 height 38
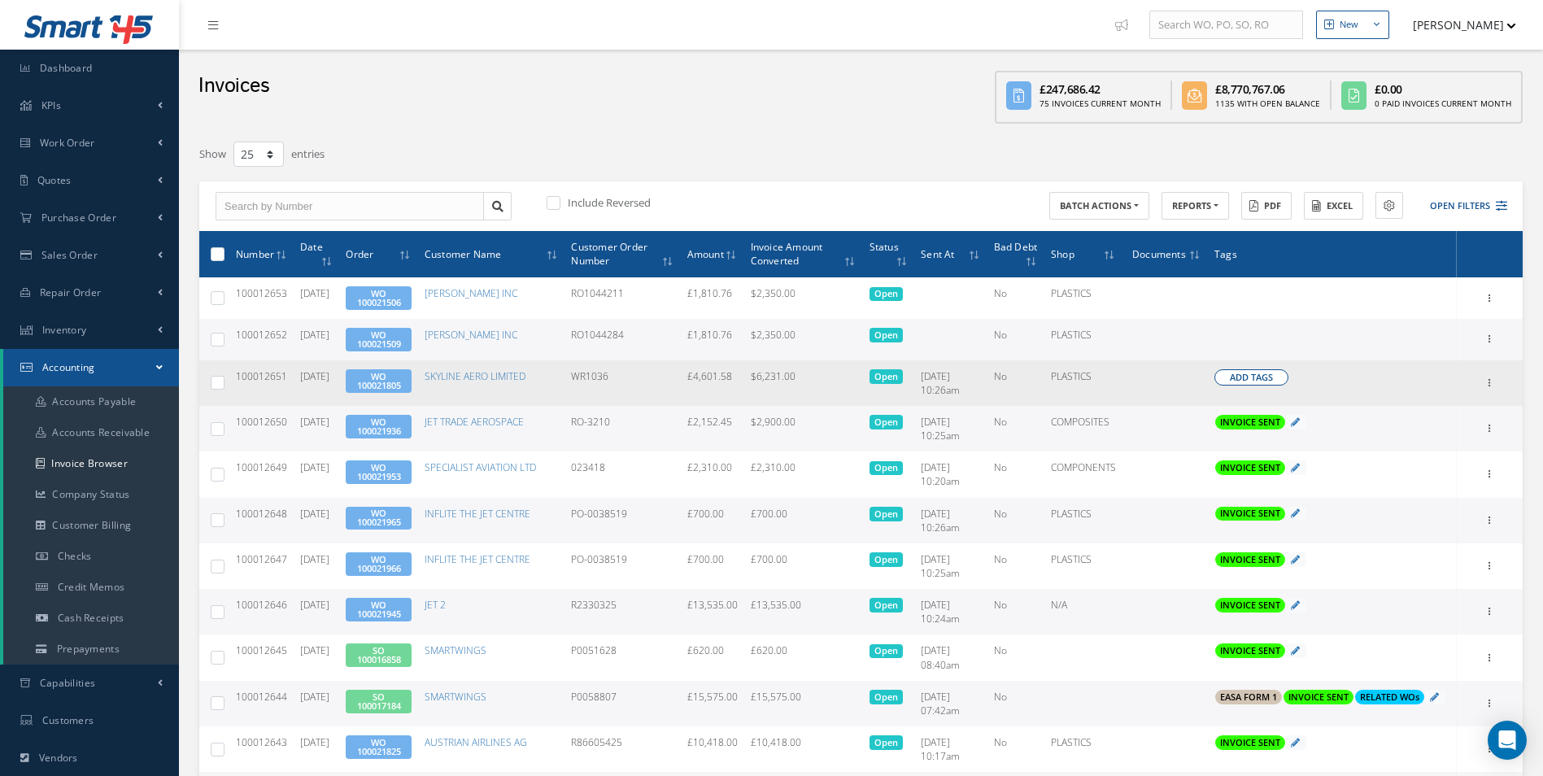
click at [1255, 379] on span "Add Tags" at bounding box center [1250, 378] width 43 height 14
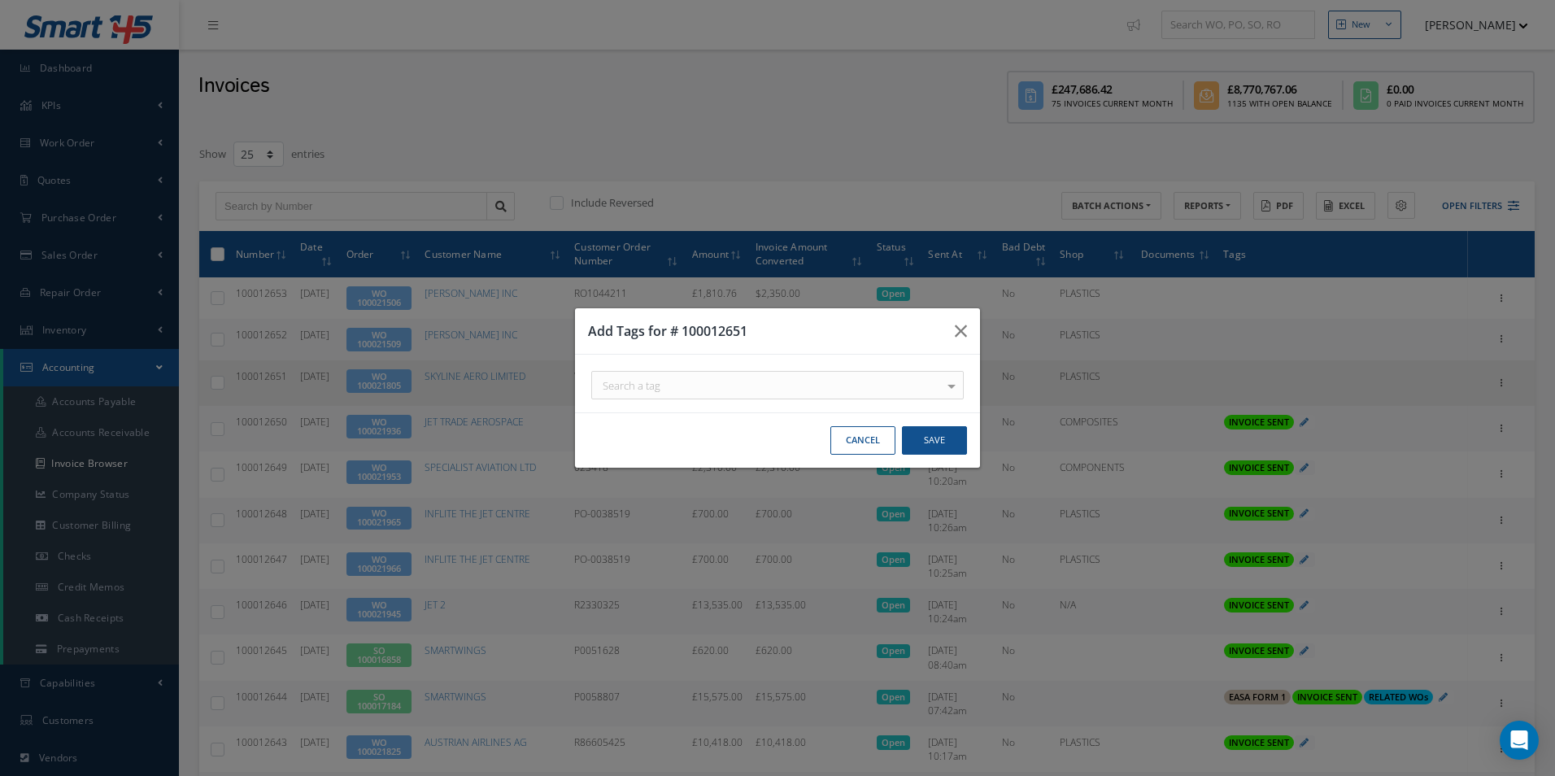
click at [863, 389] on div "Search a tag" at bounding box center [777, 385] width 372 height 28
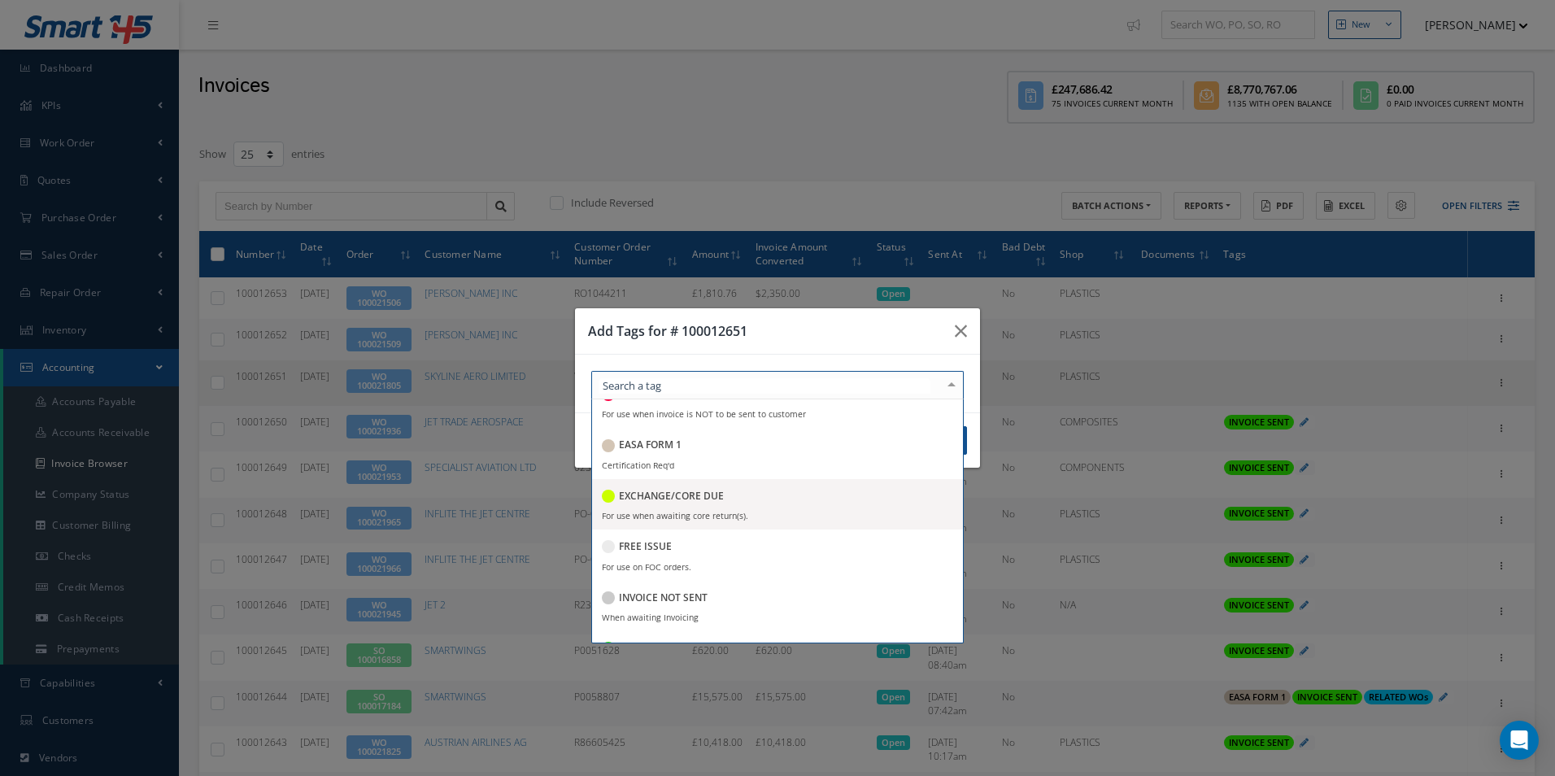
scroll to position [163, 0]
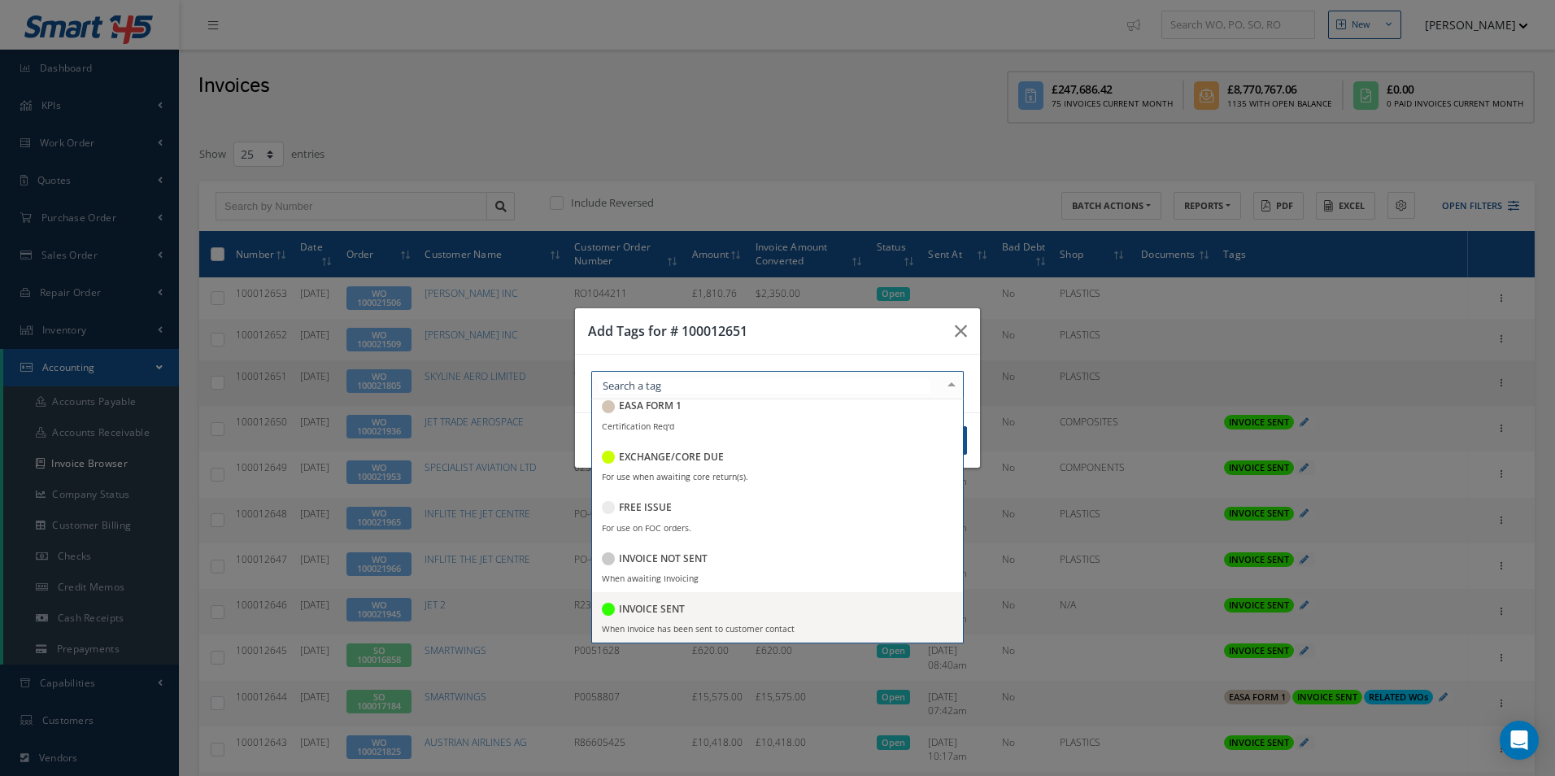
click at [661, 608] on h5 "INVOICE SENT" at bounding box center [652, 608] width 66 height 11
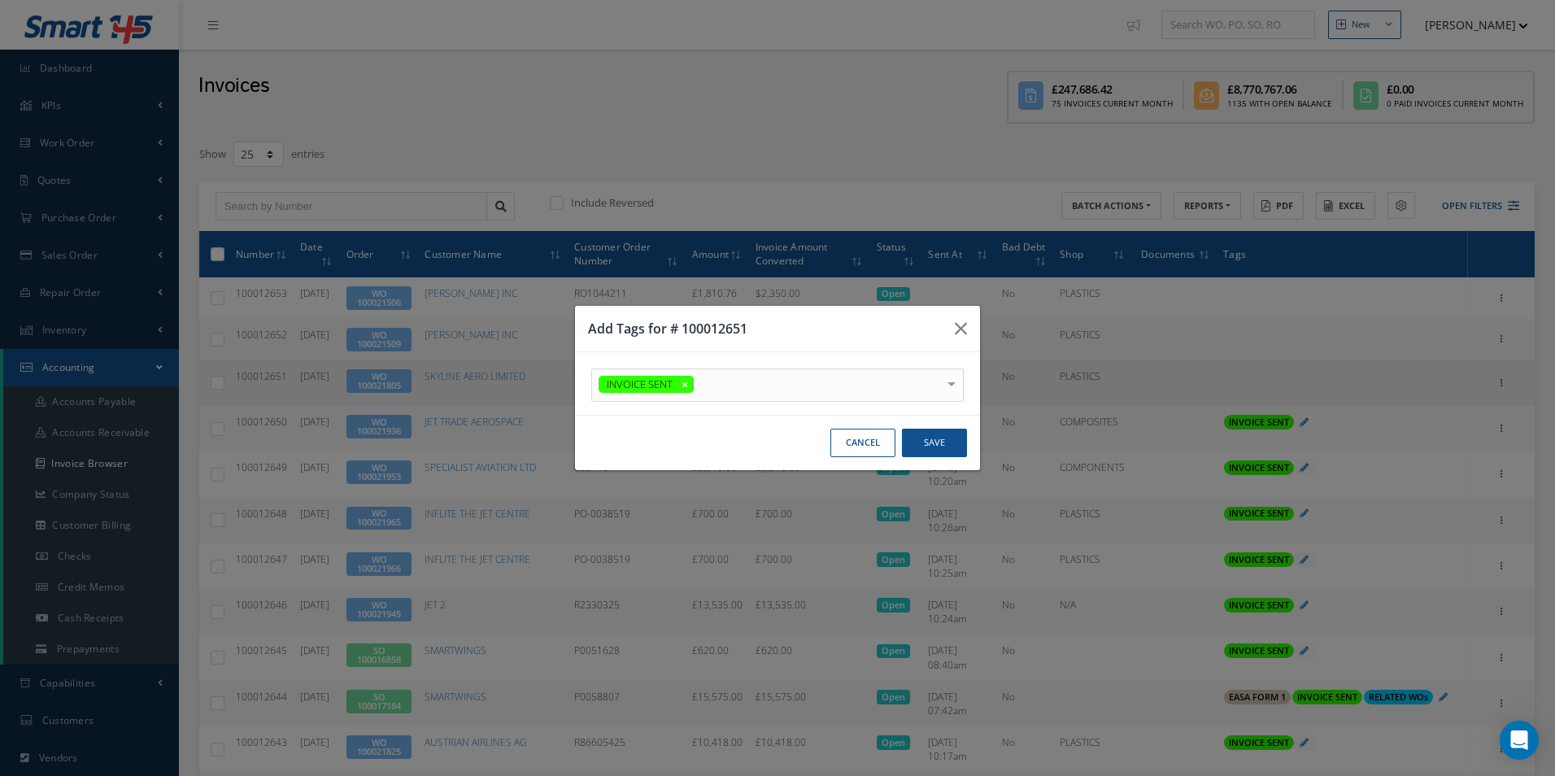
click at [857, 311] on div "Add Tags for # 100012651" at bounding box center [777, 329] width 405 height 46
click at [932, 442] on button "Save" at bounding box center [934, 443] width 65 height 28
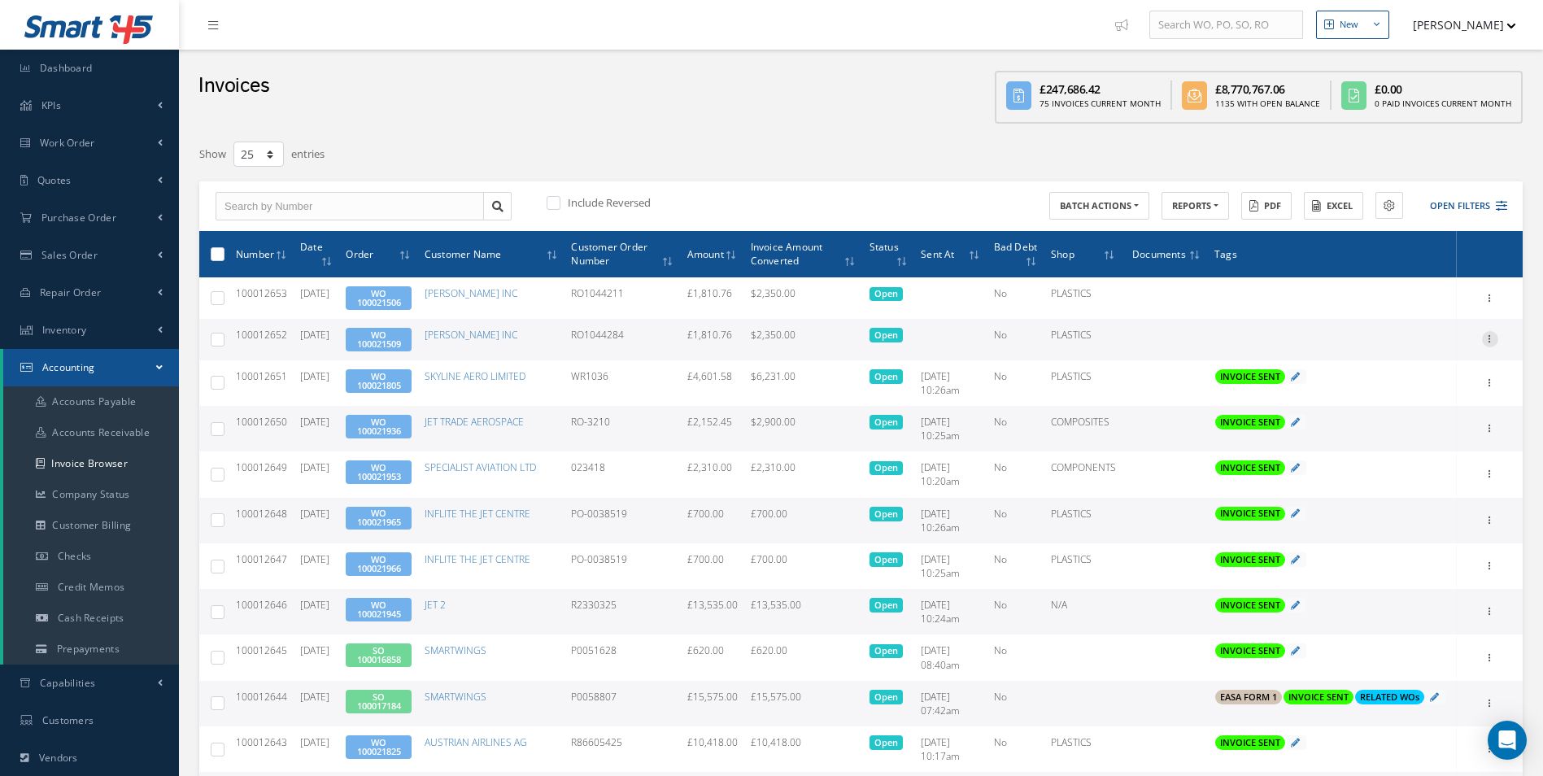
click at [1490, 339] on icon at bounding box center [1490, 337] width 16 height 13
click at [1416, 407] on link "Send By Email" at bounding box center [1415, 412] width 128 height 21
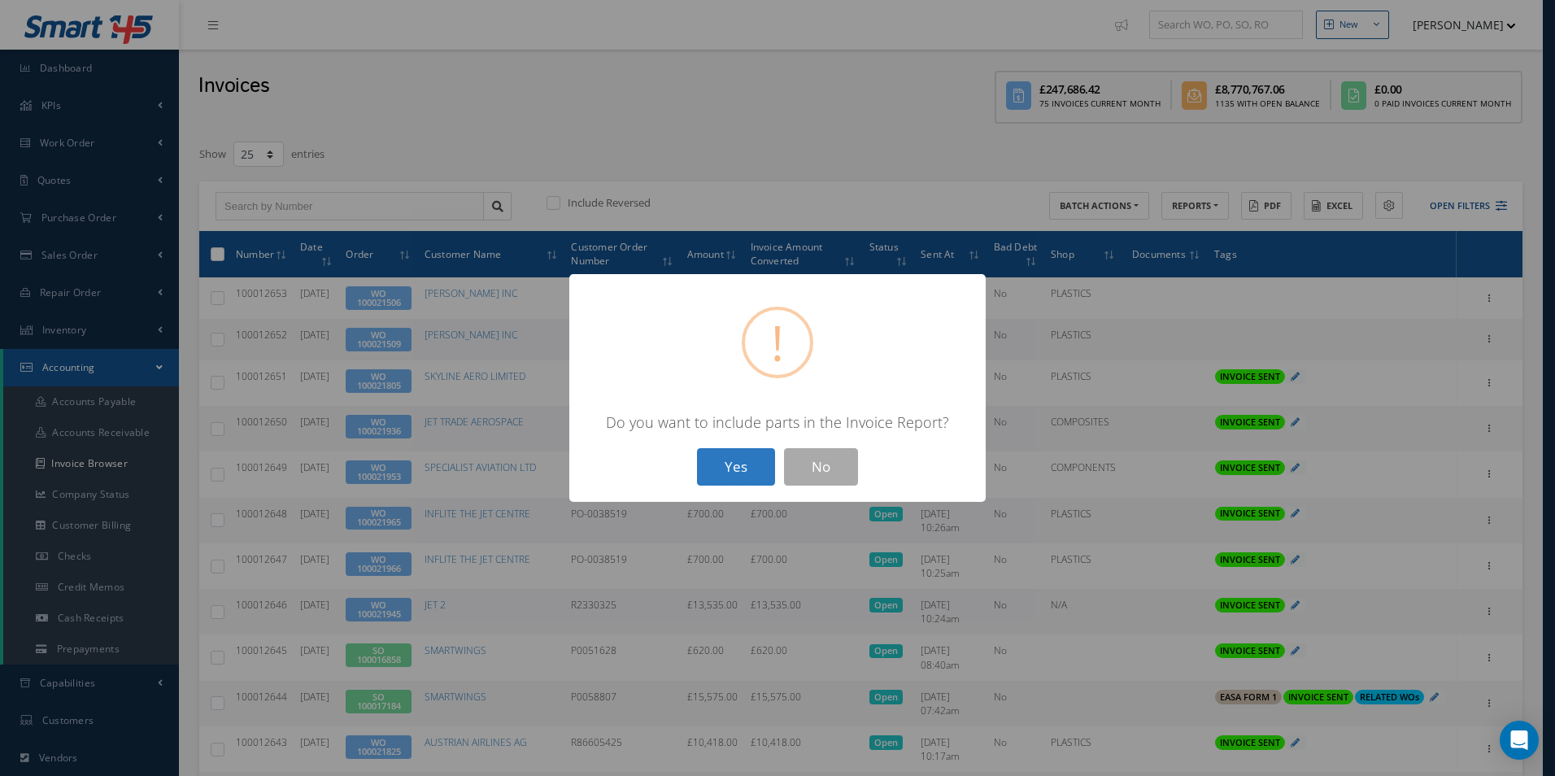
click at [718, 472] on button "Yes" at bounding box center [736, 467] width 78 height 38
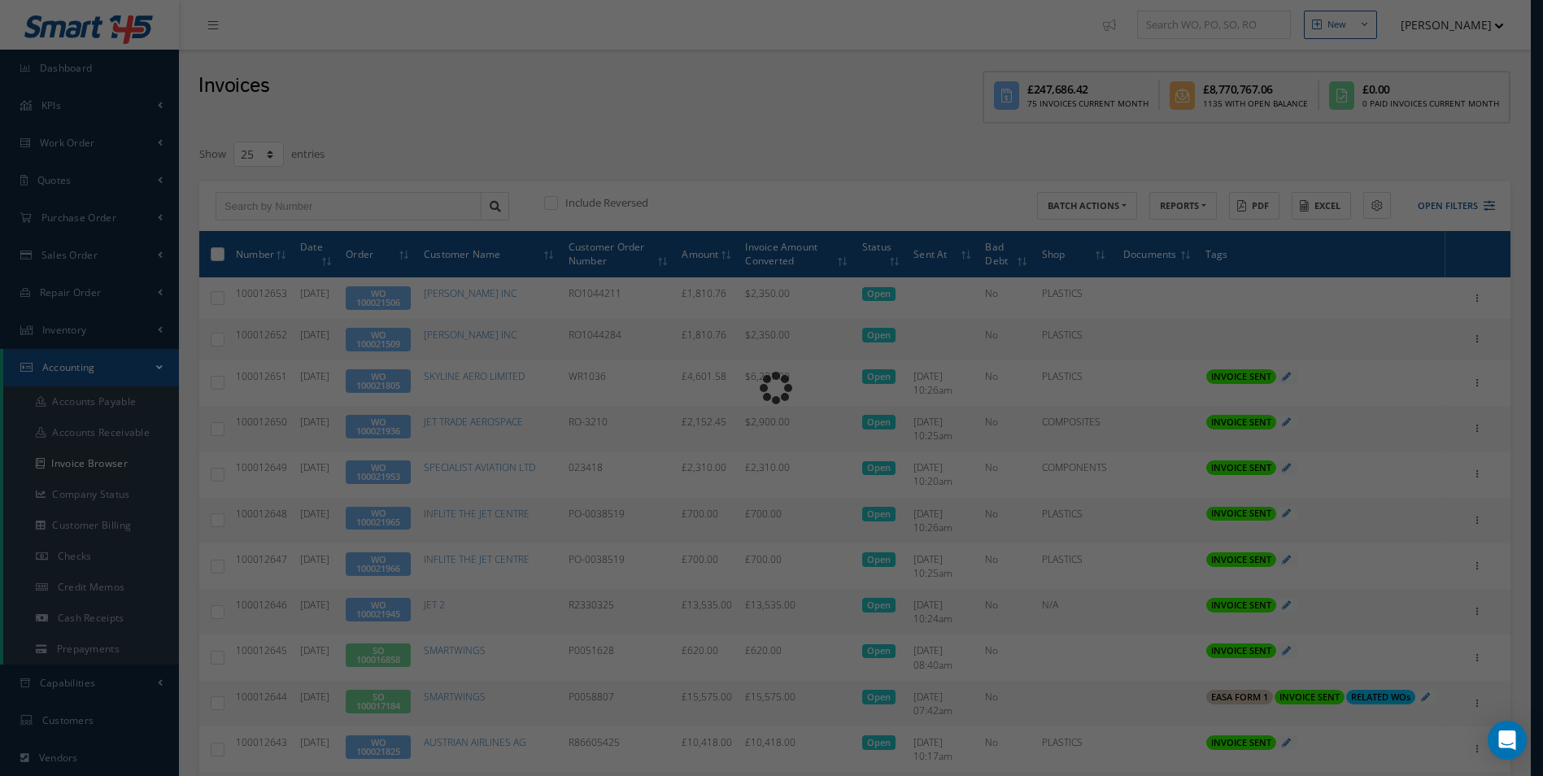
type input "INVOICE - Work Order 100021509 for BARFIELD INC, PO: RO1044284"
type textarea "Dear Accounts, Please find the attached invoice for your recent order RO1044284…"
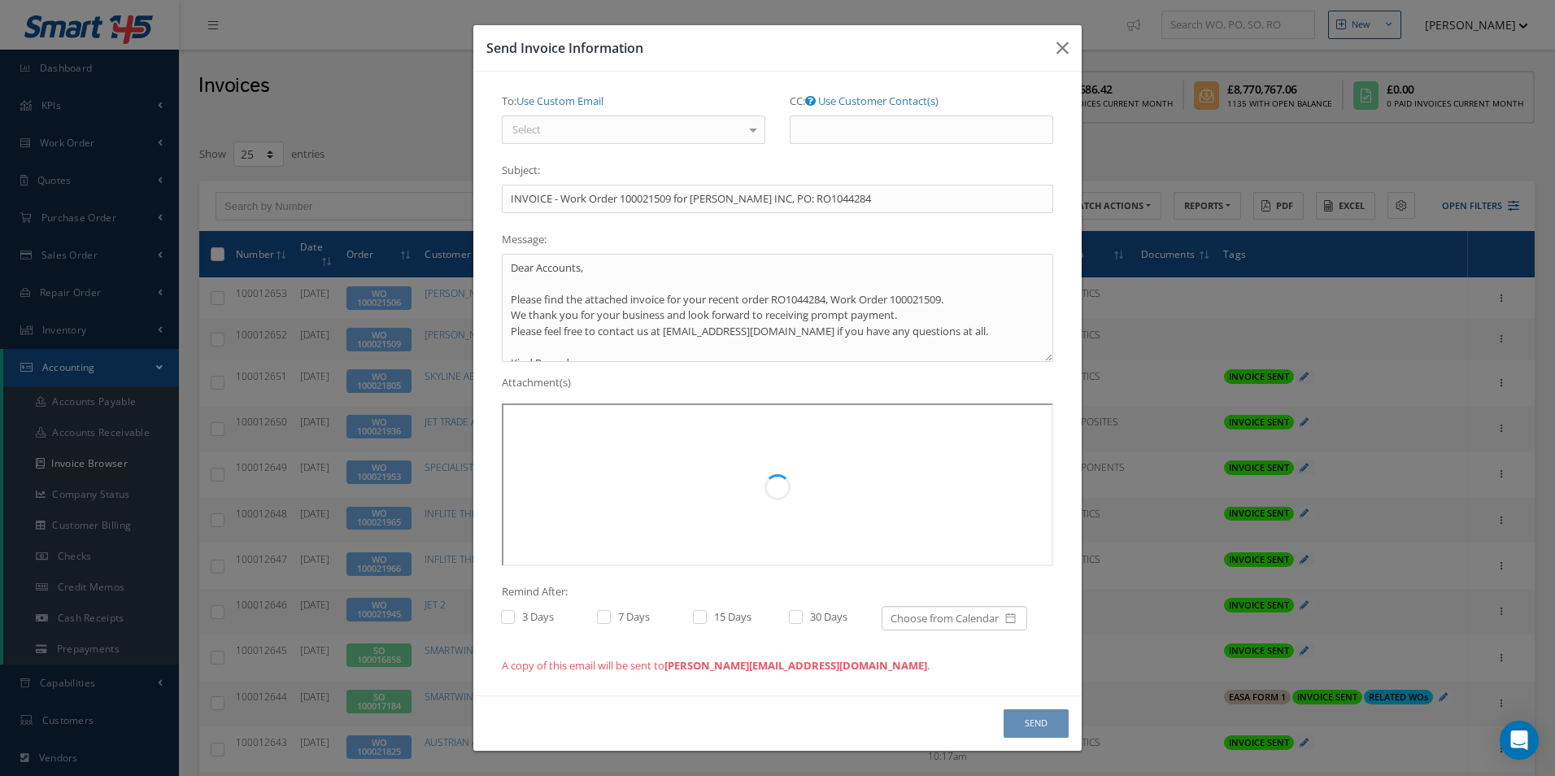
click at [668, 127] on div "Select" at bounding box center [633, 129] width 263 height 29
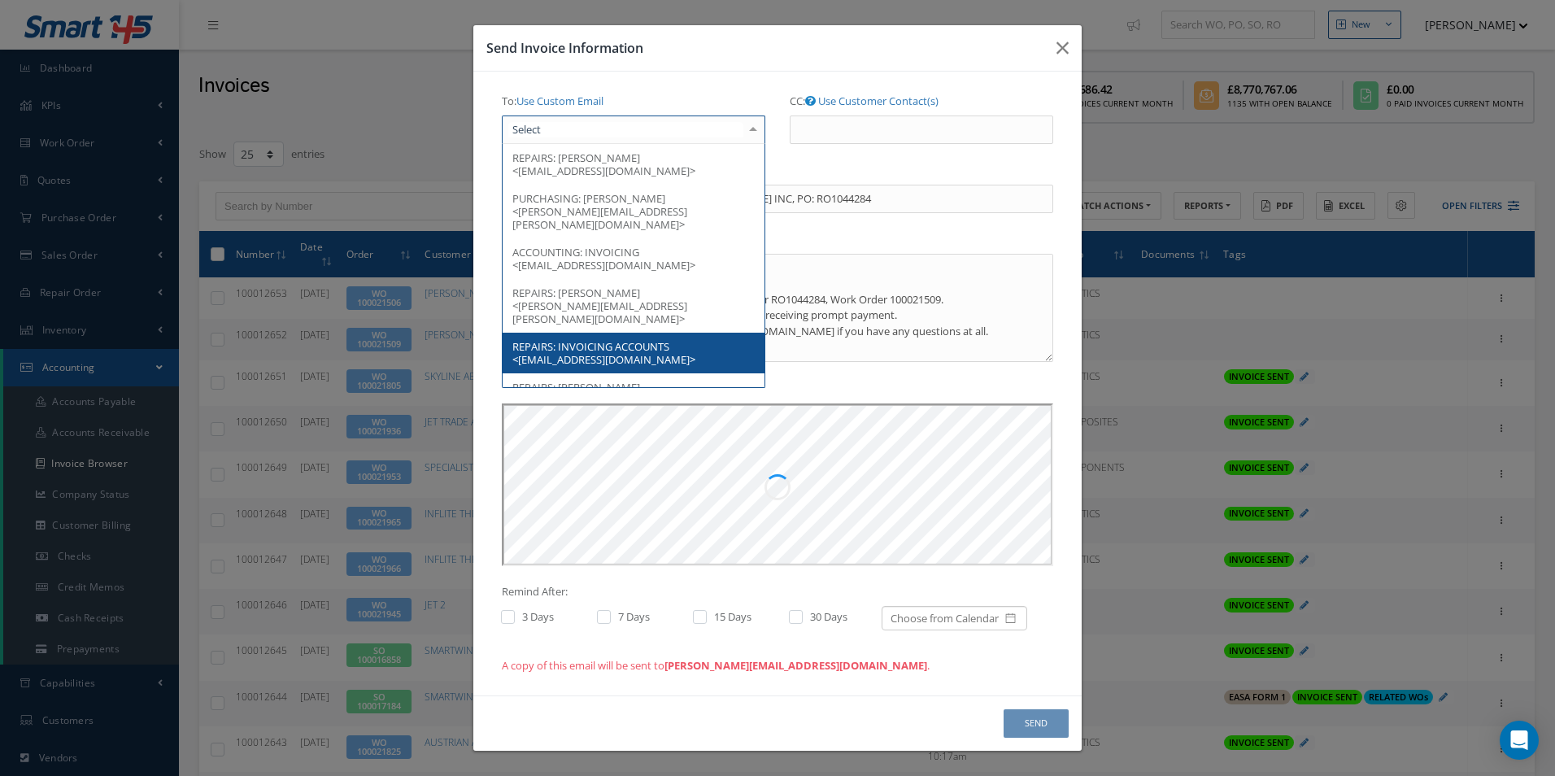
scroll to position [0, 0]
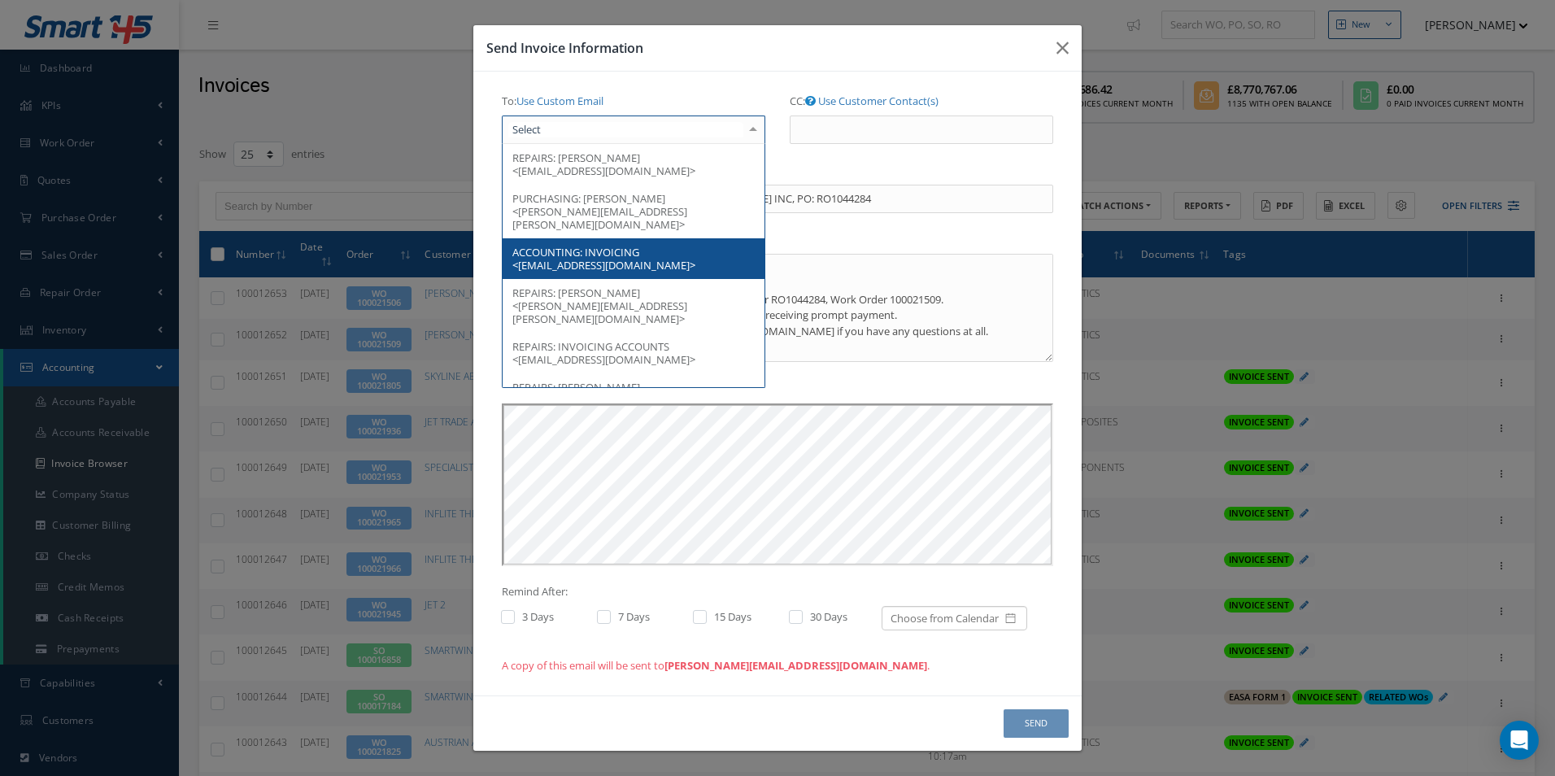
click at [665, 238] on span "ACCOUNTING: INVOICING <accountspayable@barfieldinc.com>" at bounding box center [634, 258] width 262 height 41
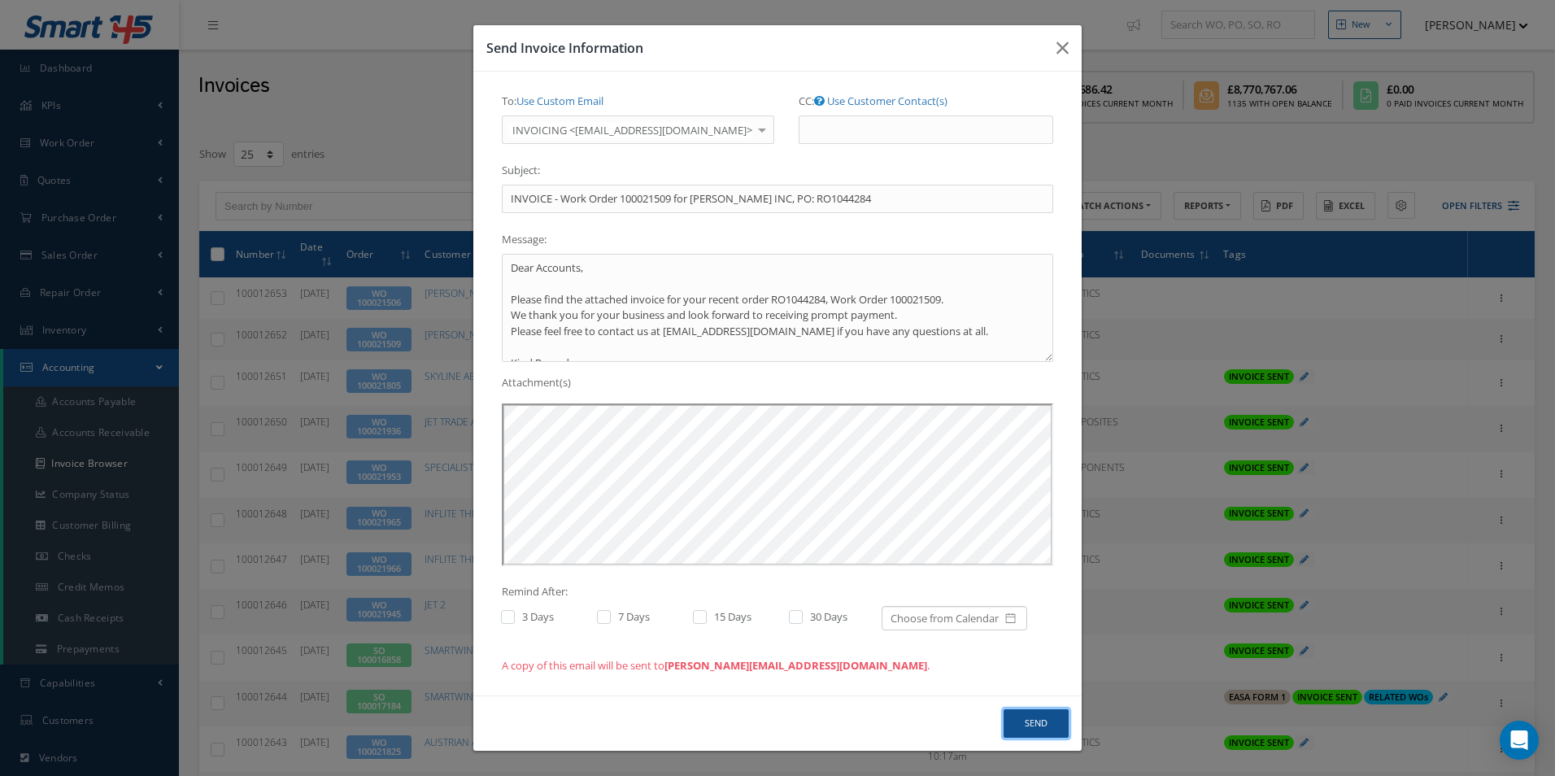
click at [1021, 716] on button "Send" at bounding box center [1035, 723] width 65 height 28
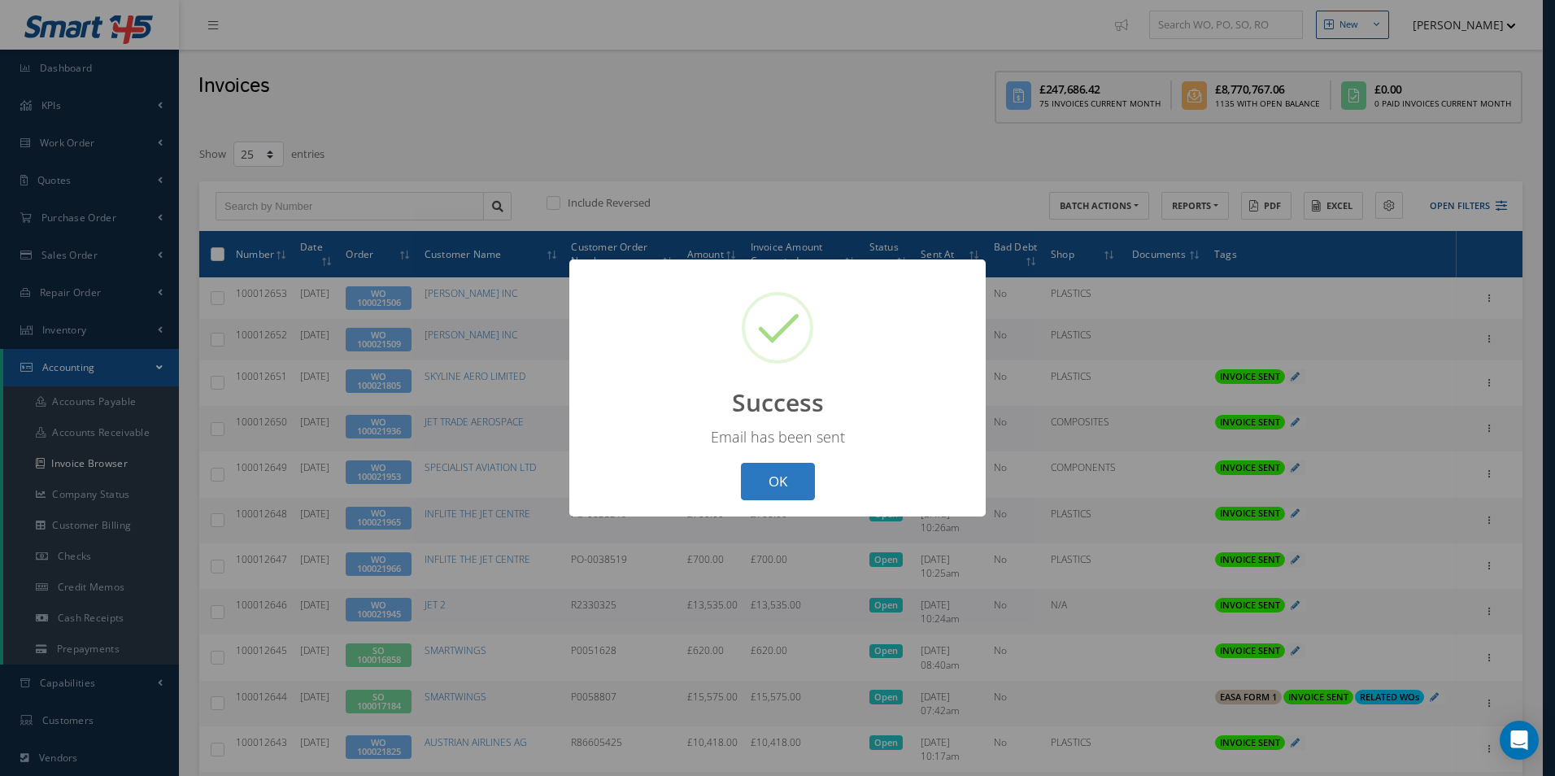
click at [785, 489] on button "OK" at bounding box center [778, 482] width 74 height 38
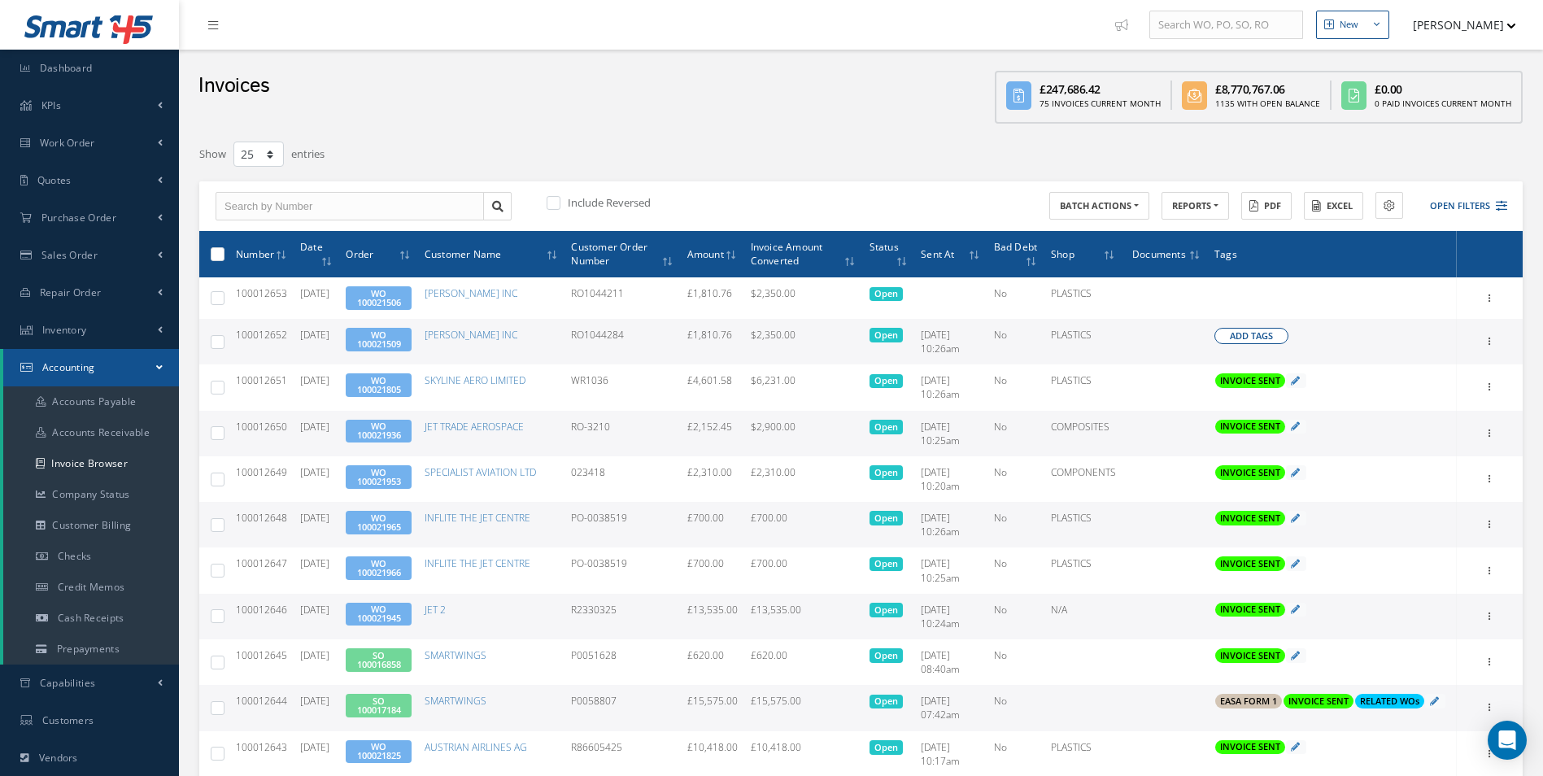
click at [1273, 335] on span "Add Tags" at bounding box center [1250, 336] width 43 height 14
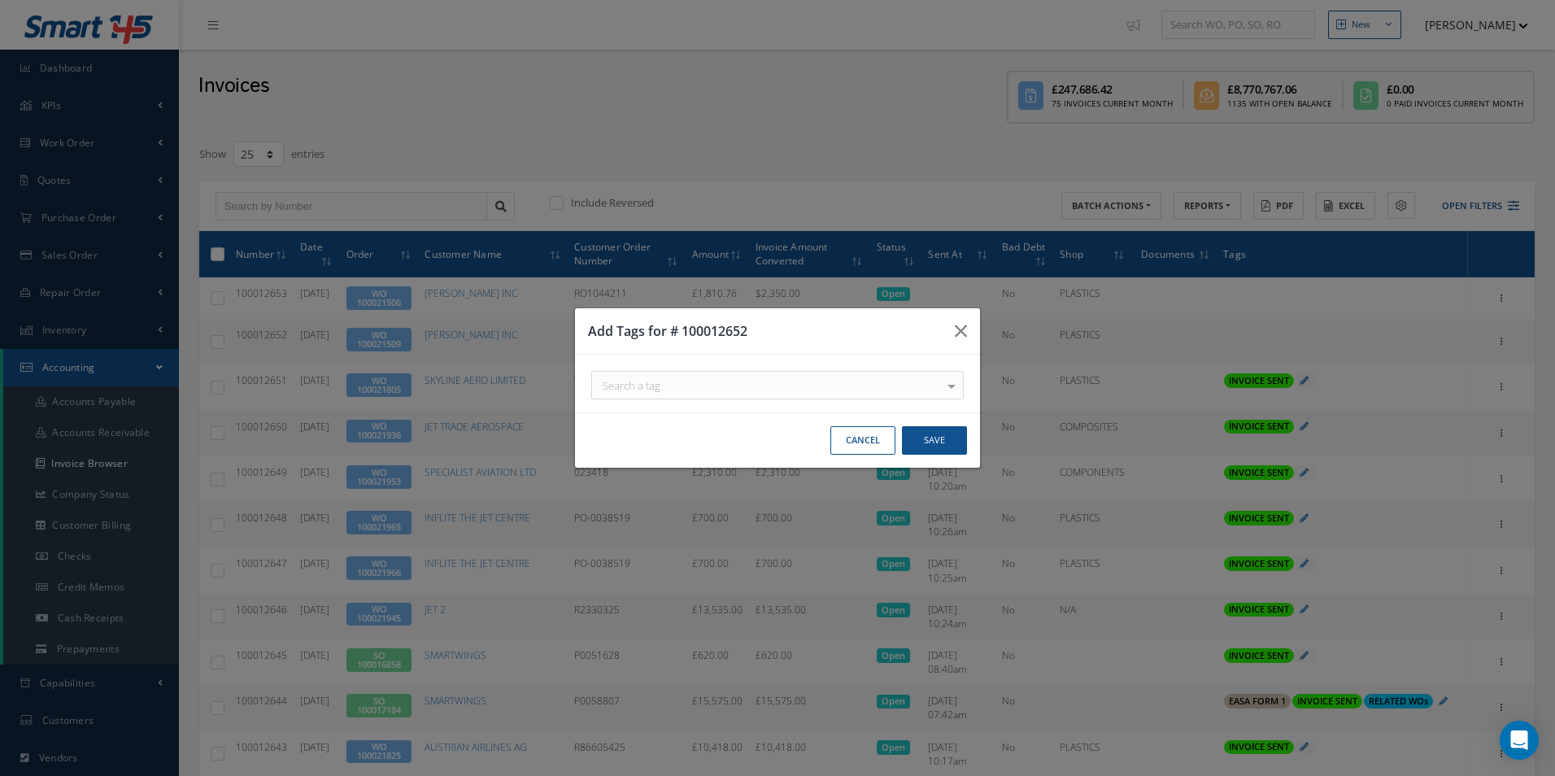
click at [851, 394] on div "Search a tag" at bounding box center [777, 385] width 372 height 28
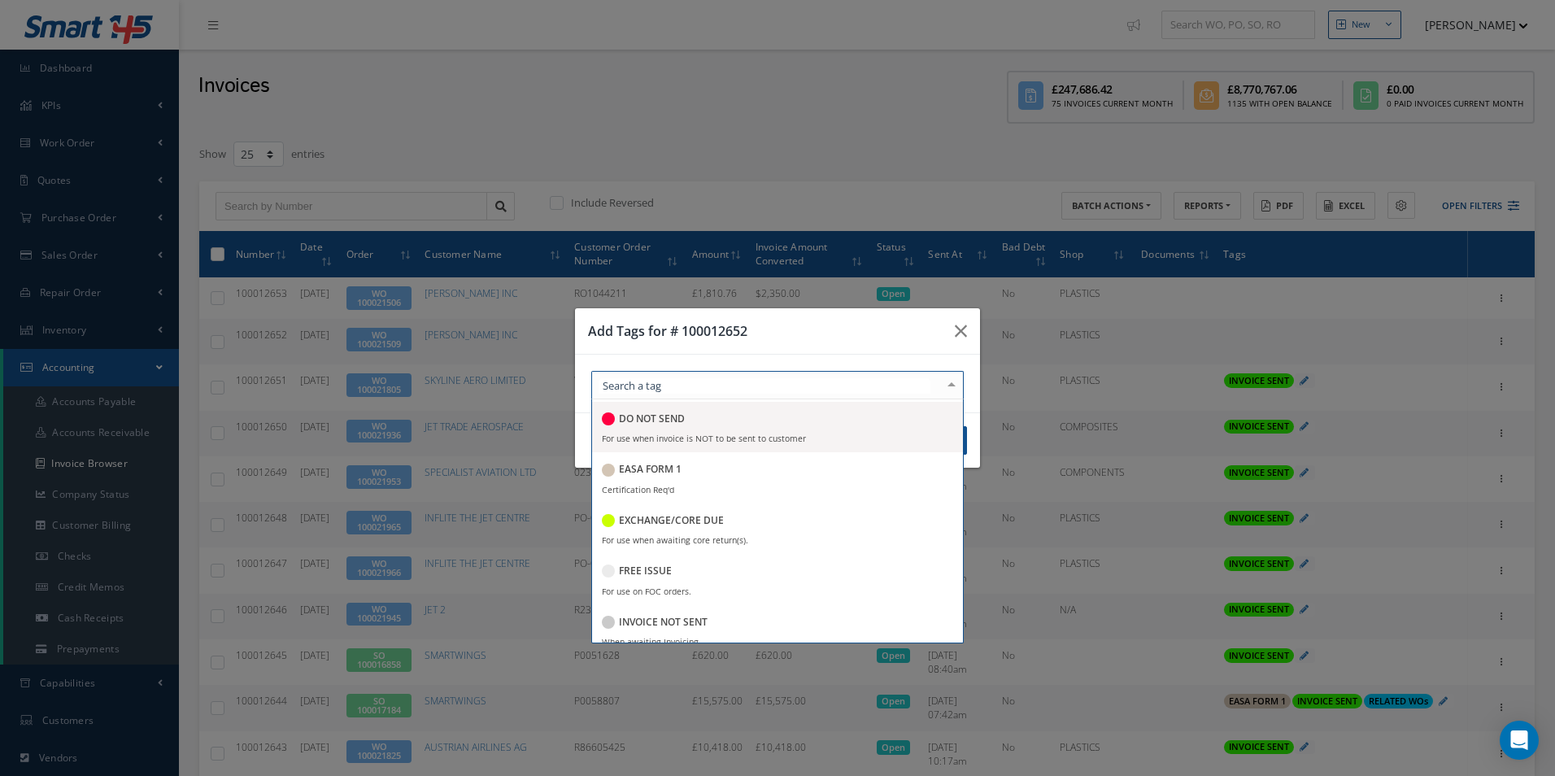
scroll to position [315, 0]
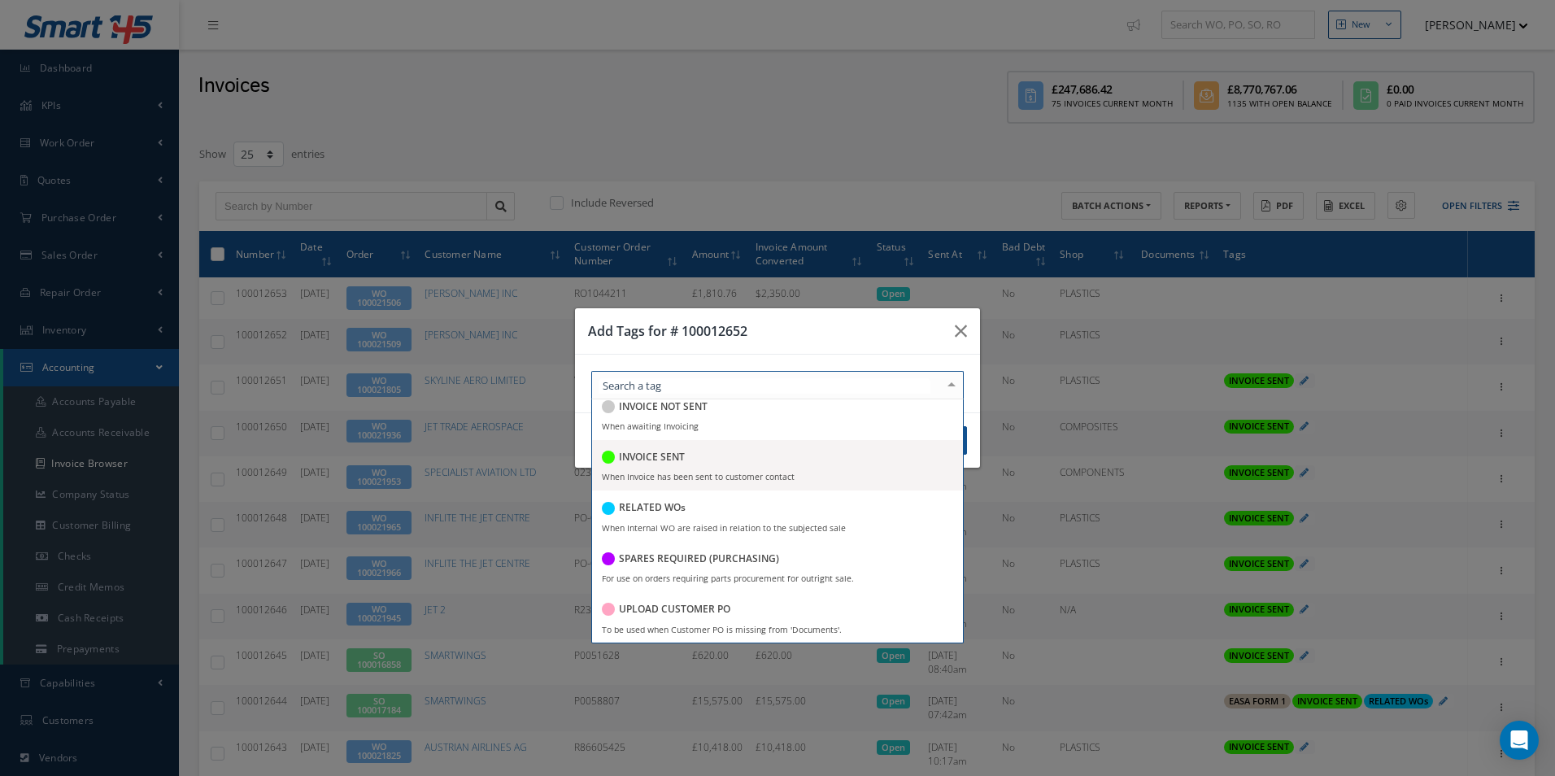
click at [701, 457] on div "INVOICE SENT" at bounding box center [777, 458] width 351 height 22
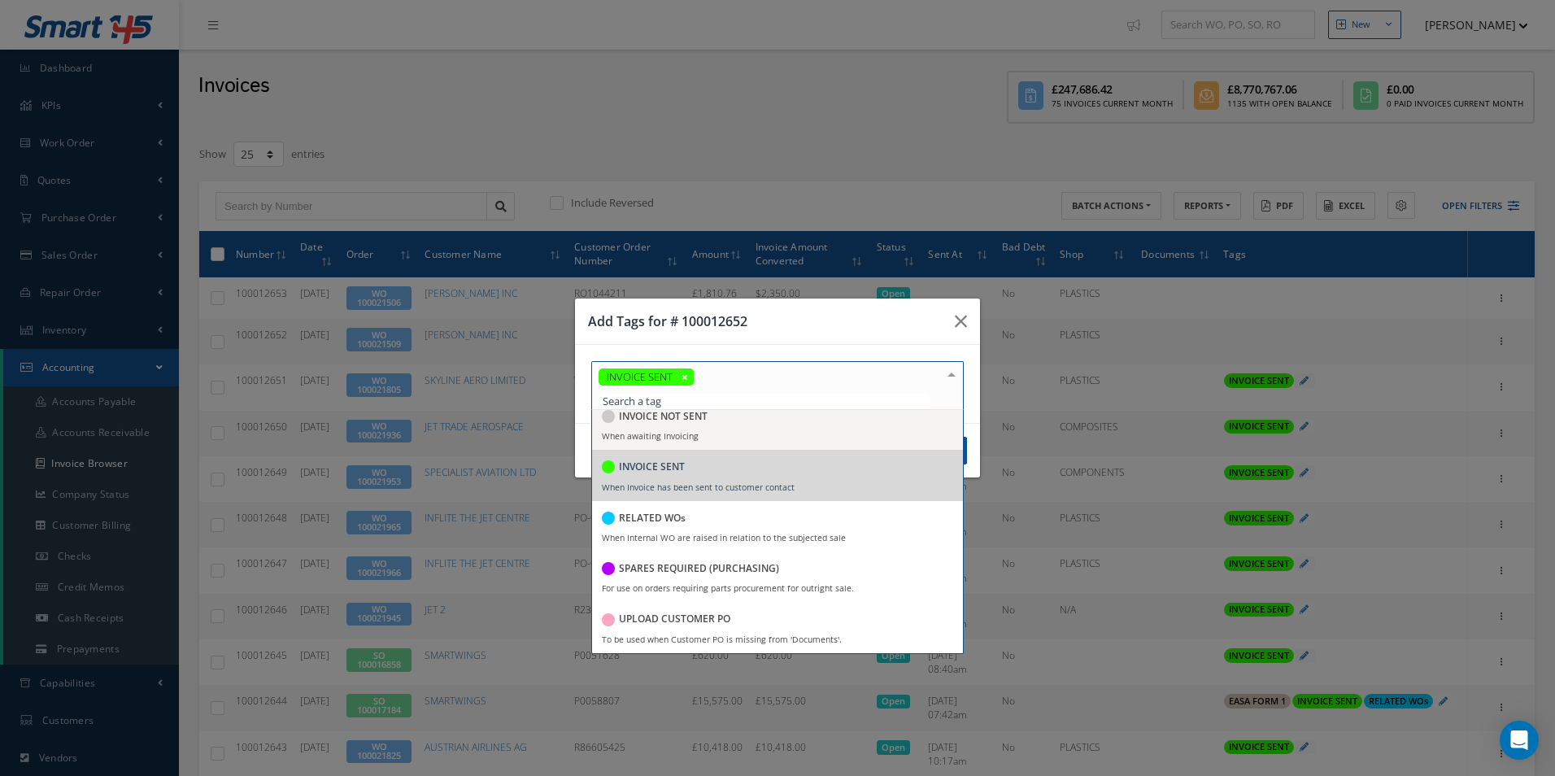
click at [920, 320] on h3 "Add Tags for # 100012652" at bounding box center [765, 321] width 354 height 20
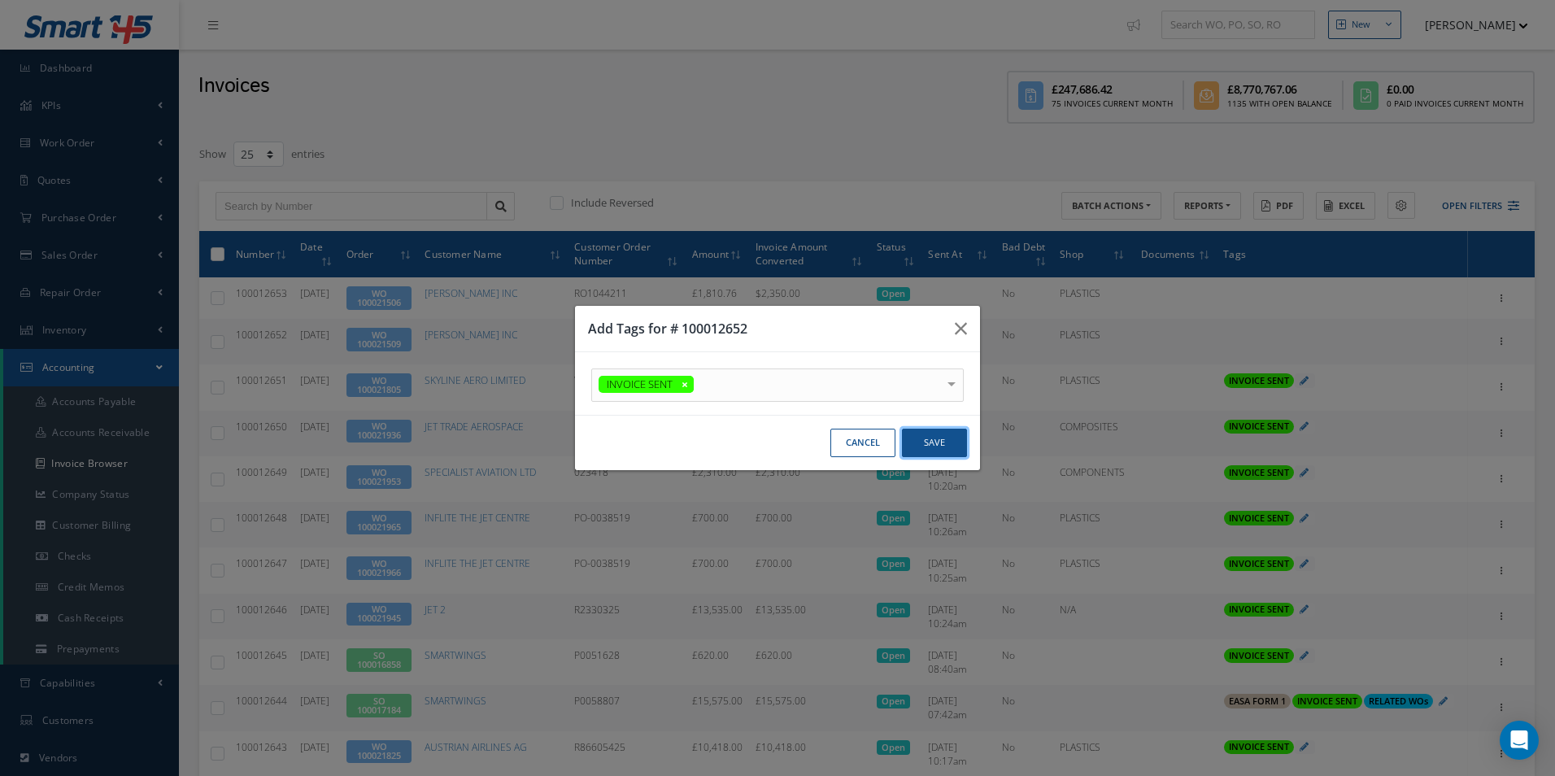
click at [949, 443] on button "Save" at bounding box center [934, 443] width 65 height 28
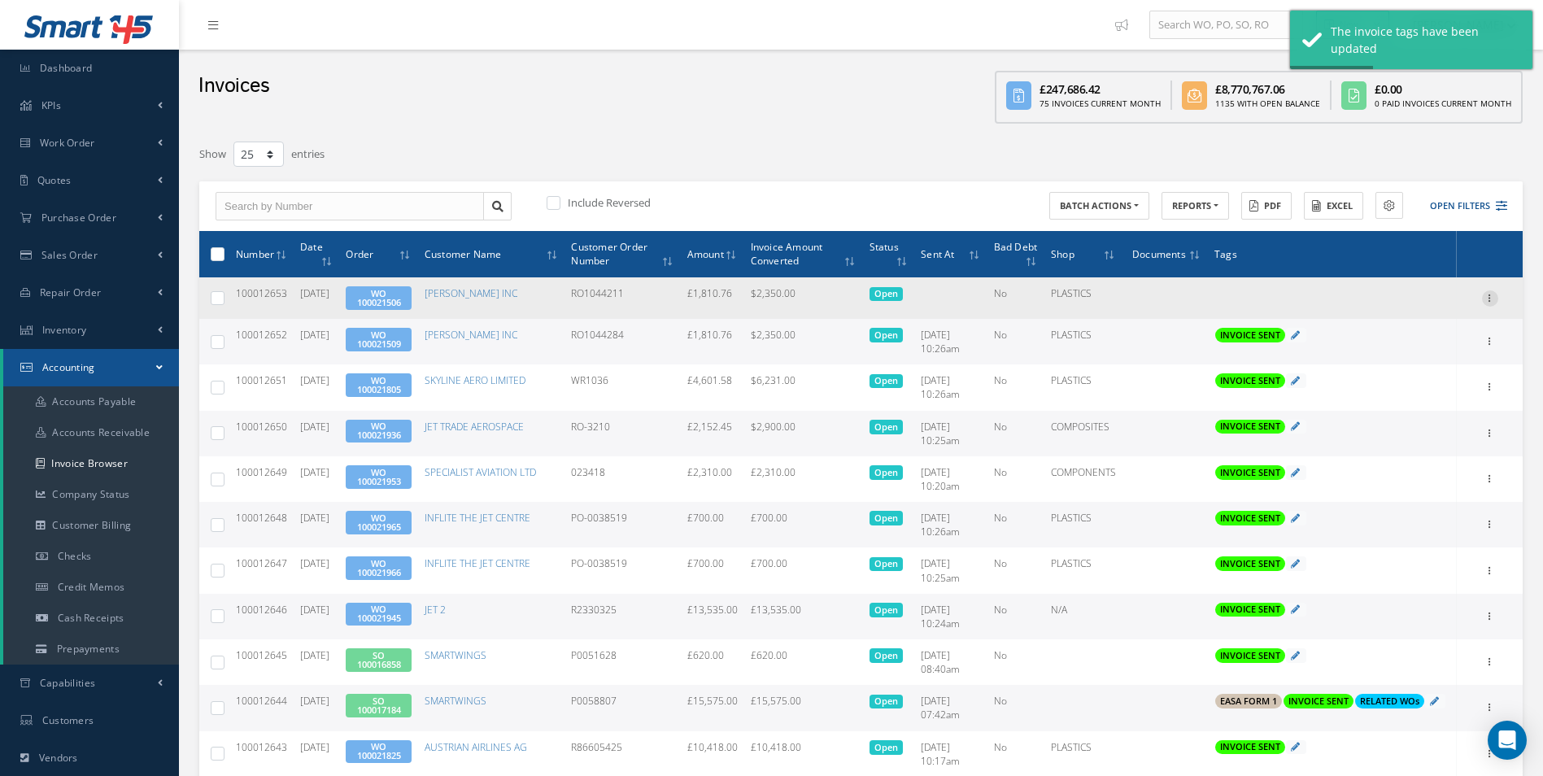
click at [1495, 296] on icon at bounding box center [1490, 296] width 16 height 13
click at [1407, 368] on link "Send By Email" at bounding box center [1415, 371] width 128 height 21
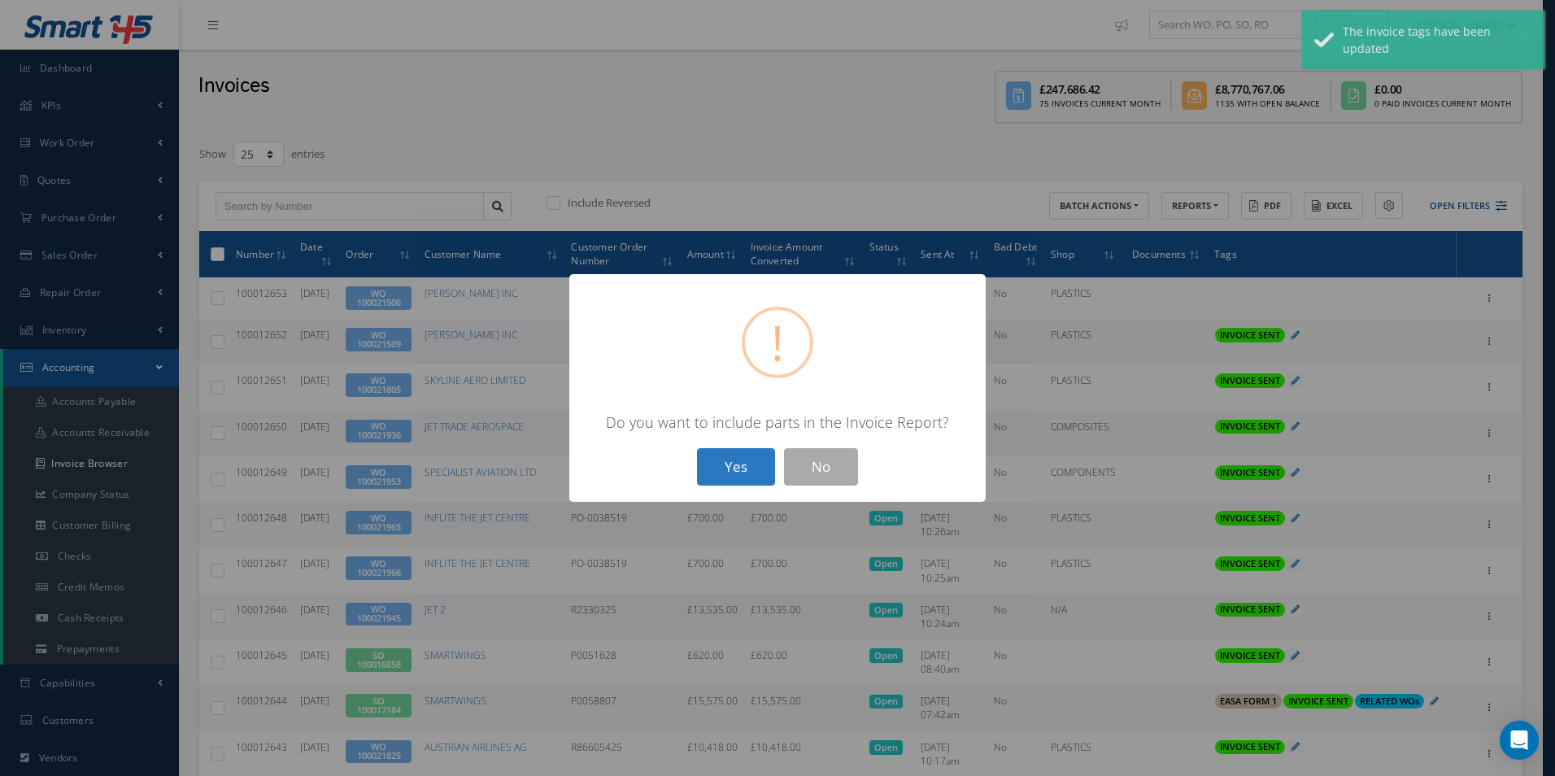
click at [726, 460] on button "Yes" at bounding box center [736, 467] width 78 height 38
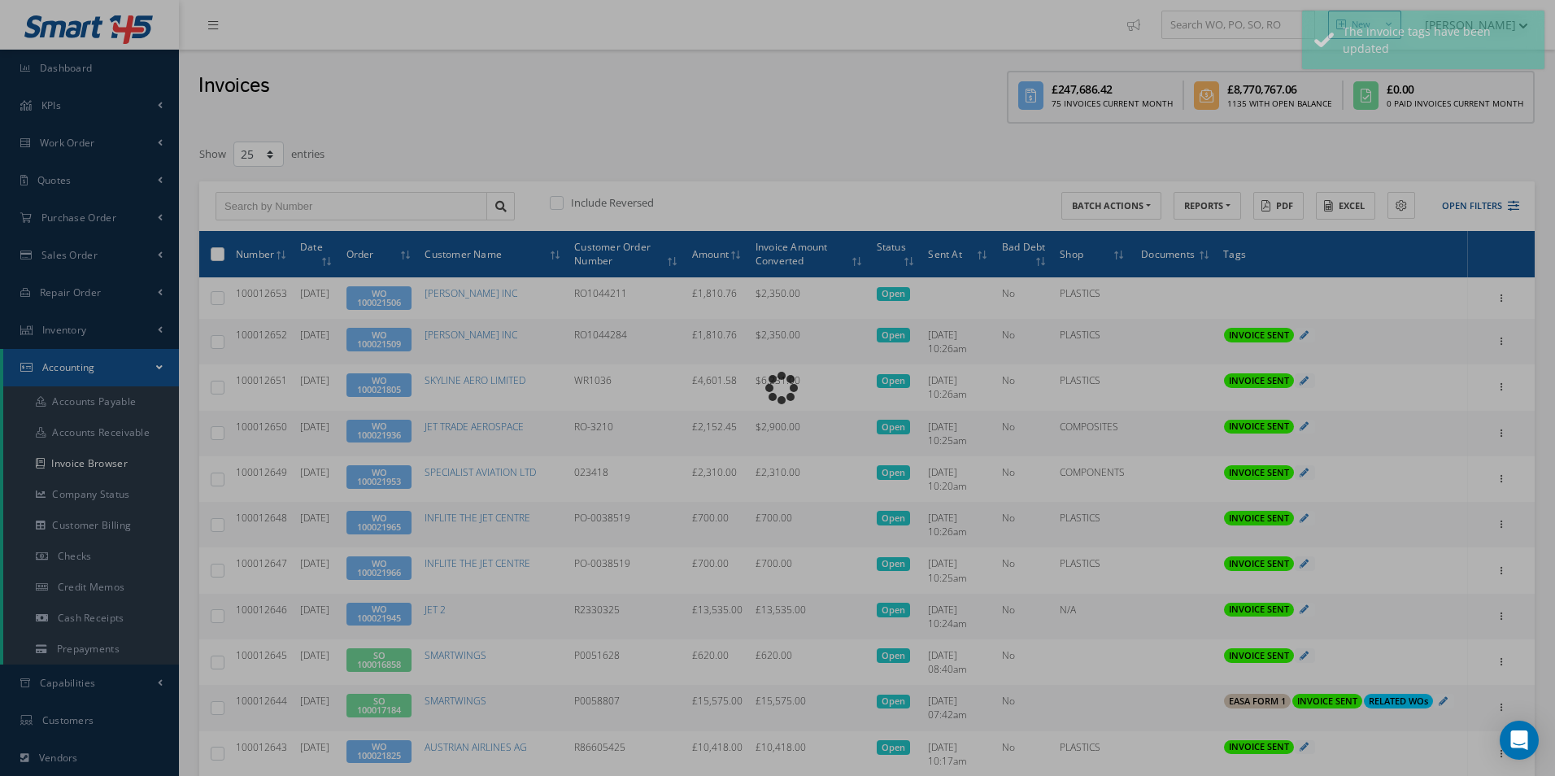
type input "INVOICE - Work Order 100021506 for BARFIELD INC, PO: RO1044211"
type textarea "Dear Accounts, Please find the attached invoice for your recent order RO1044211…"
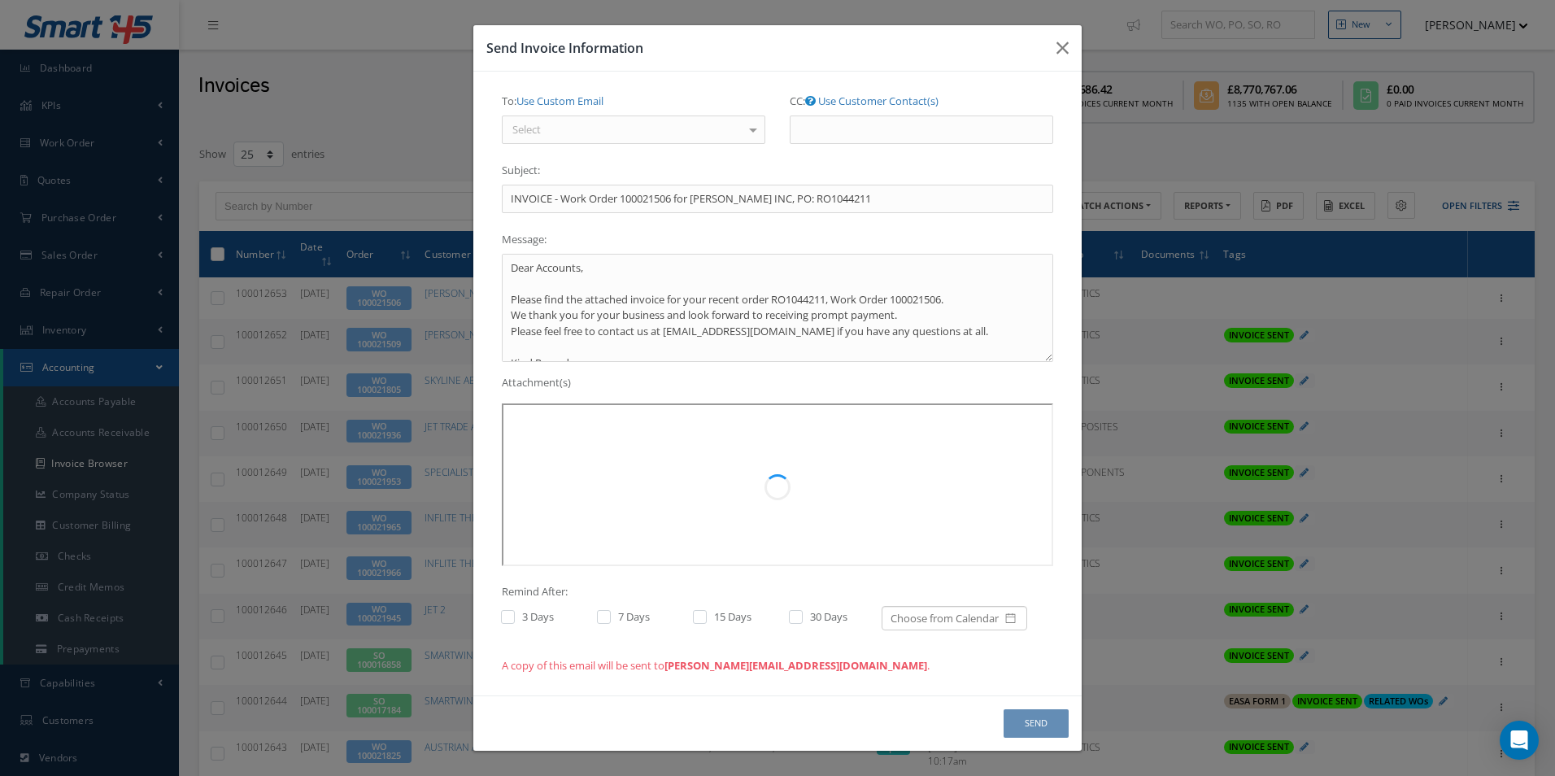
click at [613, 133] on div "Select" at bounding box center [633, 129] width 263 height 29
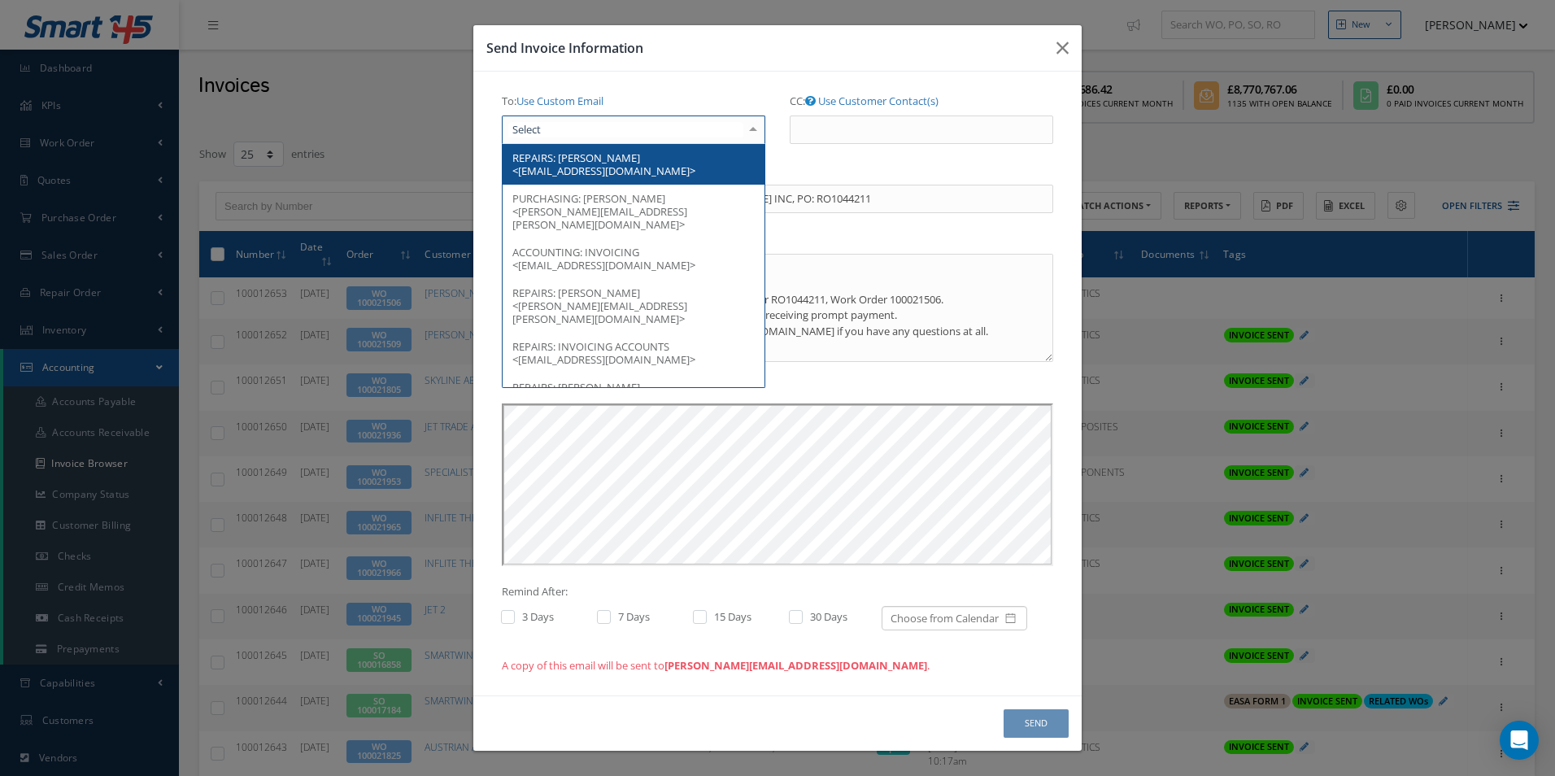
scroll to position [0, 0]
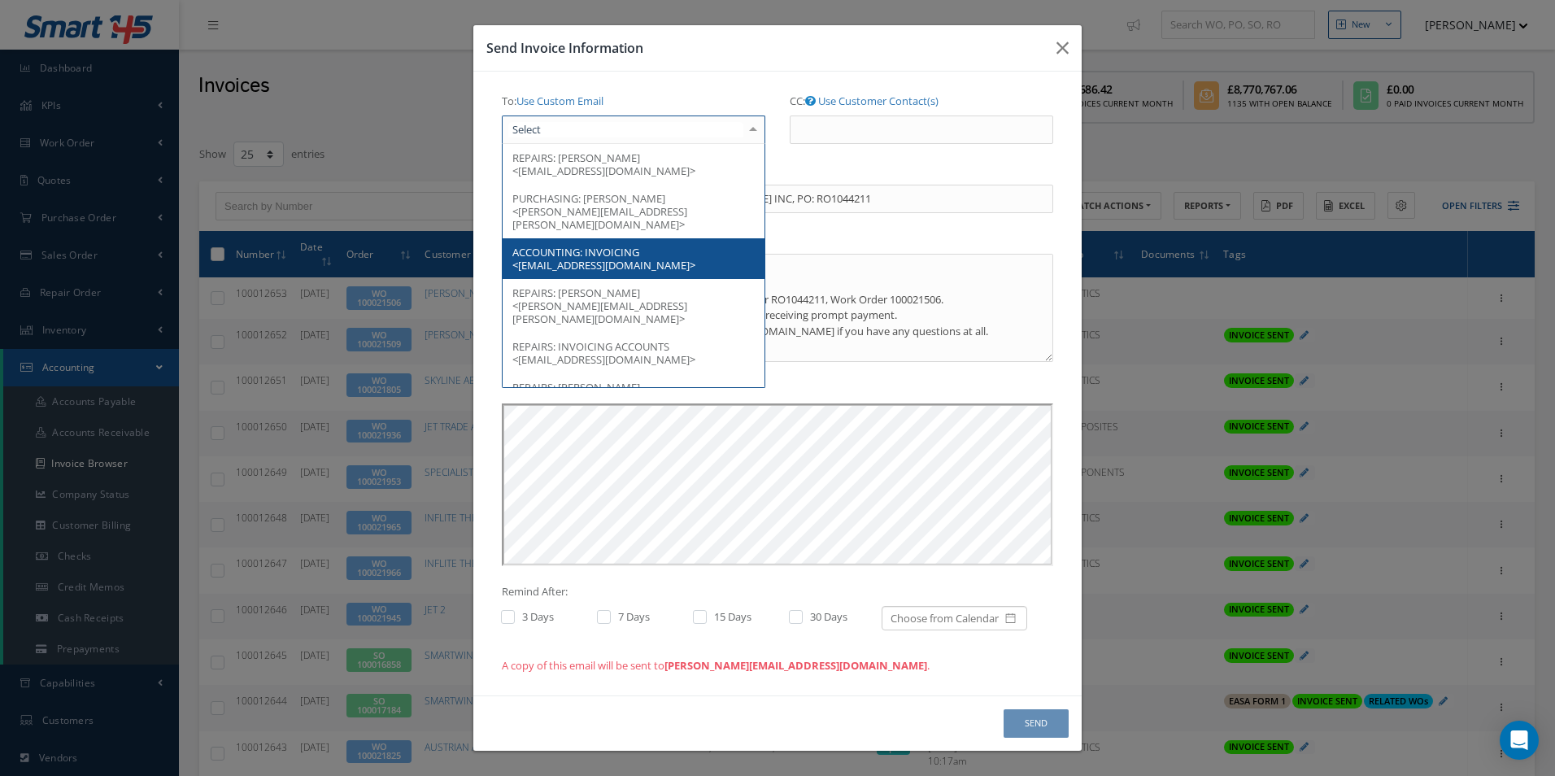
click at [598, 238] on span "ACCOUNTING: INVOICING <accountspayable@barfieldinc.com>" at bounding box center [634, 258] width 262 height 41
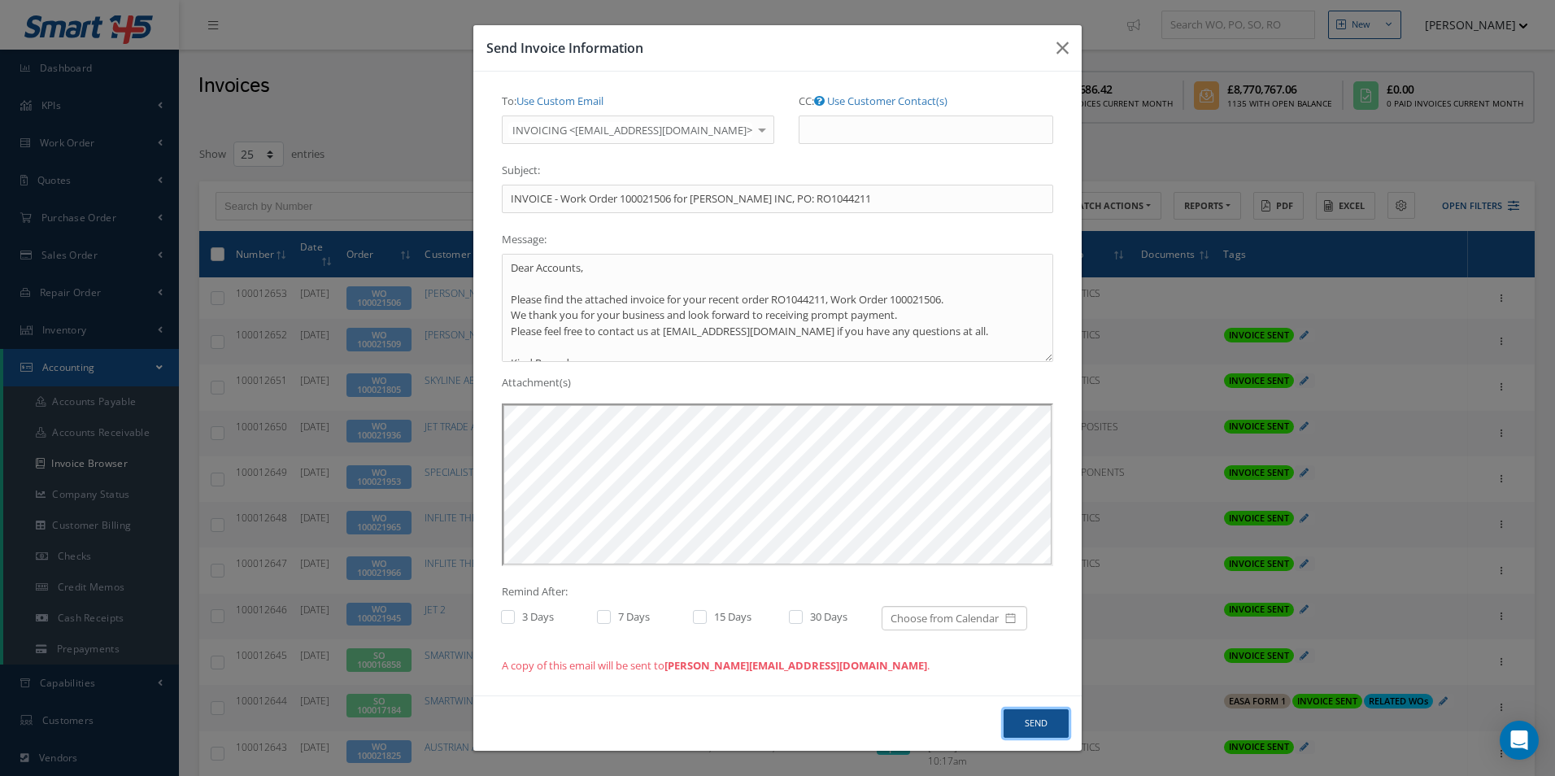
click at [1029, 718] on button "Send" at bounding box center [1035, 723] width 65 height 28
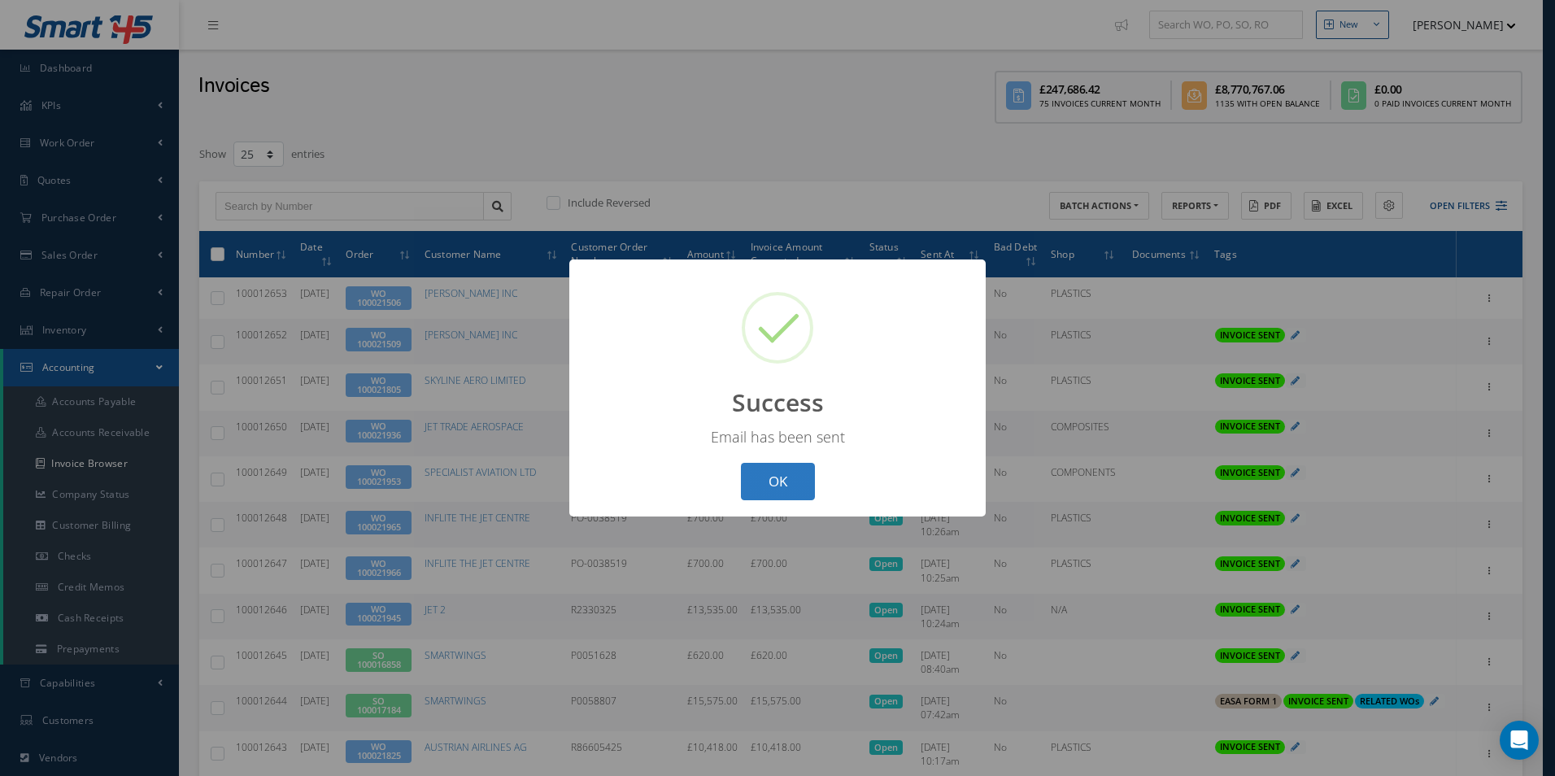
click at [766, 487] on button "OK" at bounding box center [778, 482] width 74 height 38
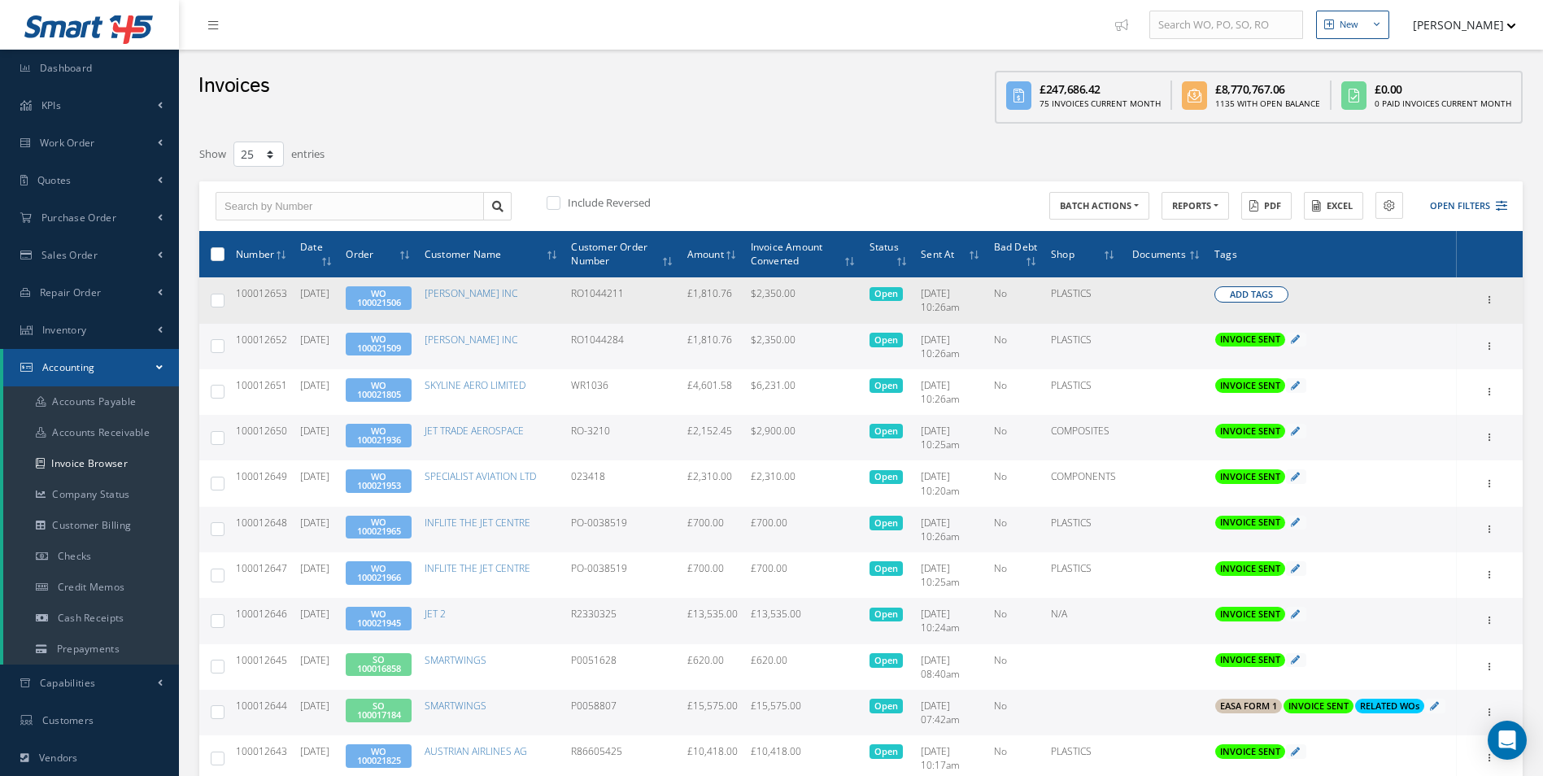
click at [1251, 294] on span "Add Tags" at bounding box center [1250, 295] width 43 height 14
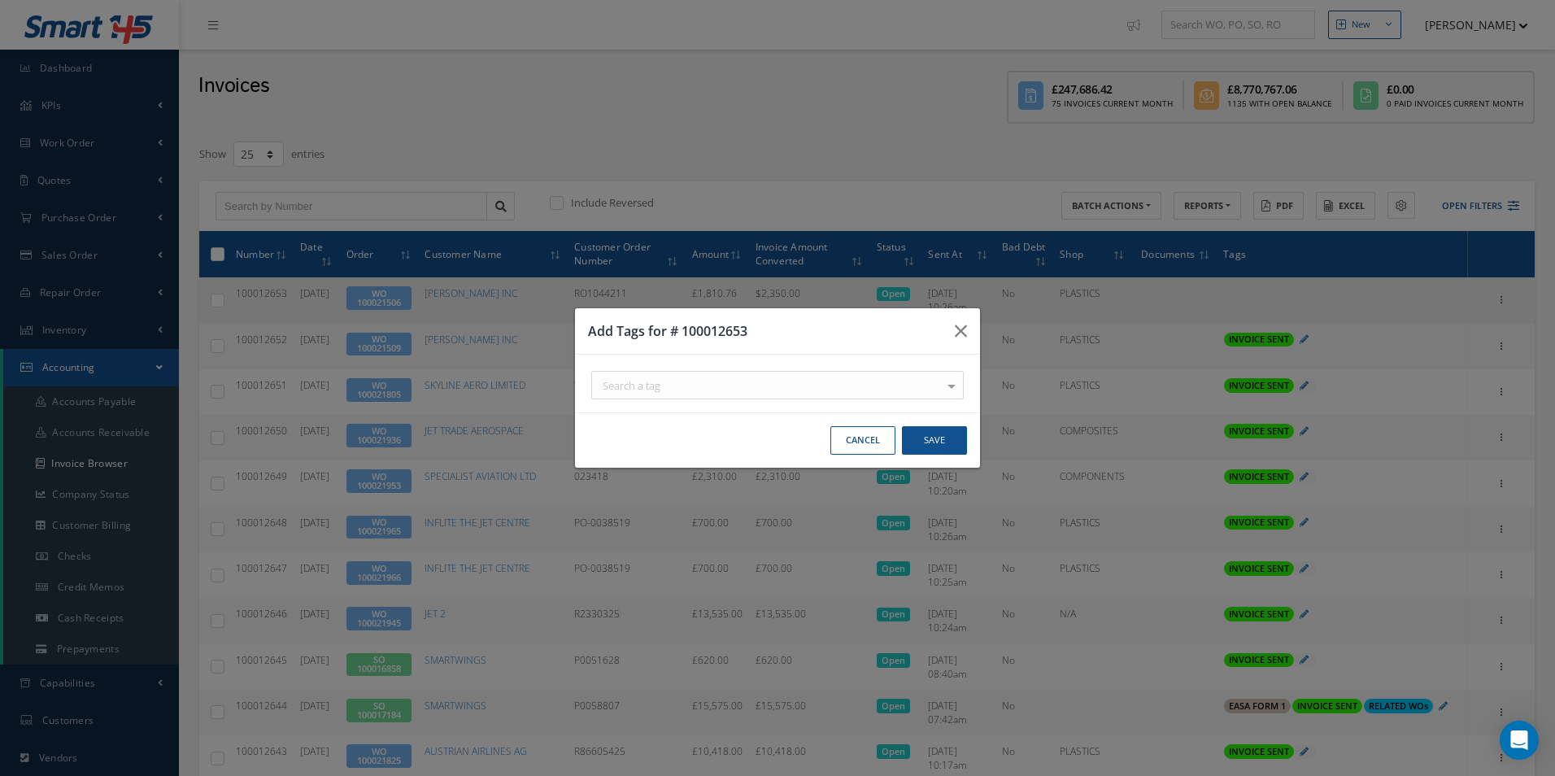
click at [884, 381] on div "Search a tag" at bounding box center [777, 385] width 372 height 28
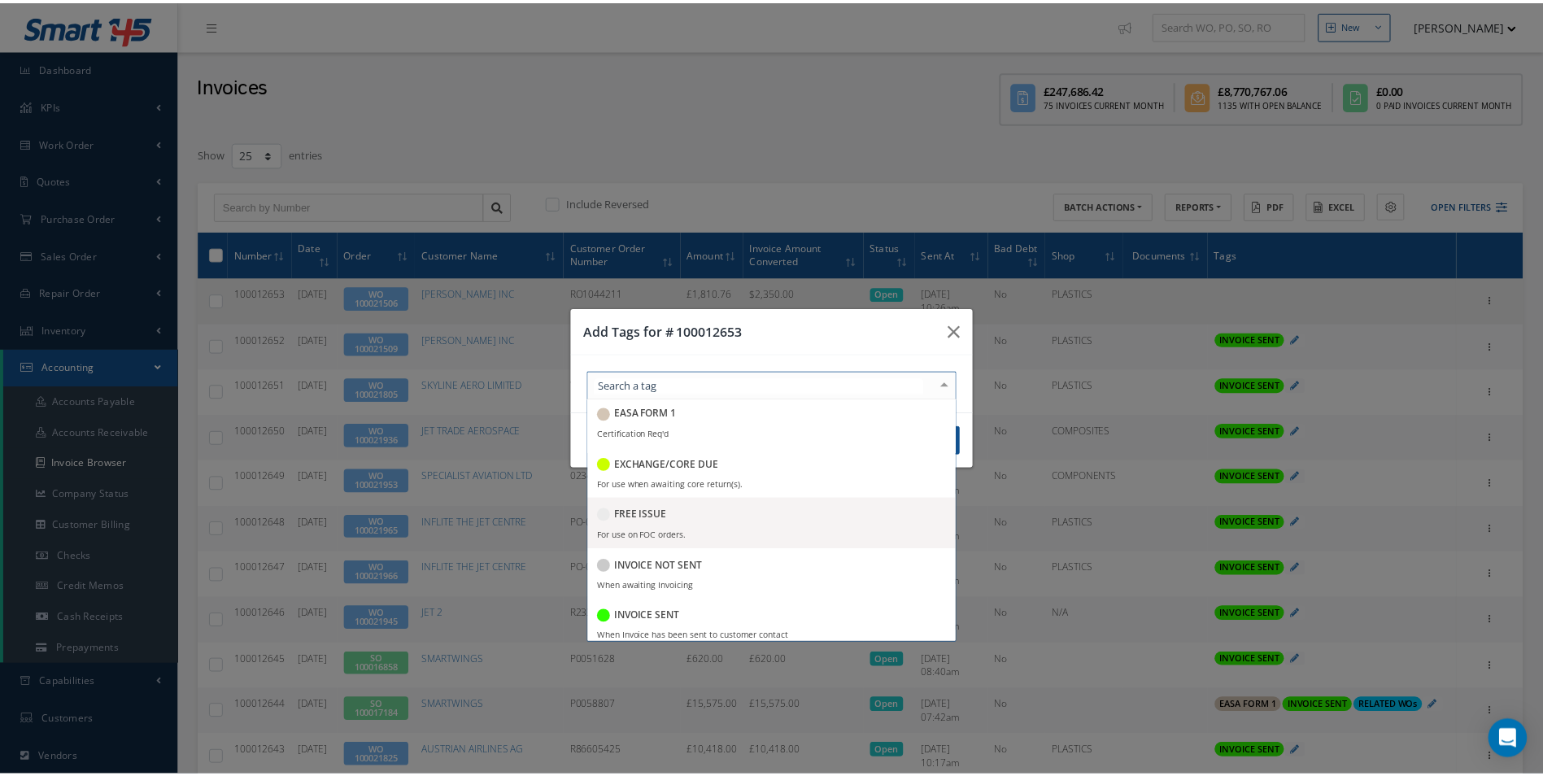
scroll to position [163, 0]
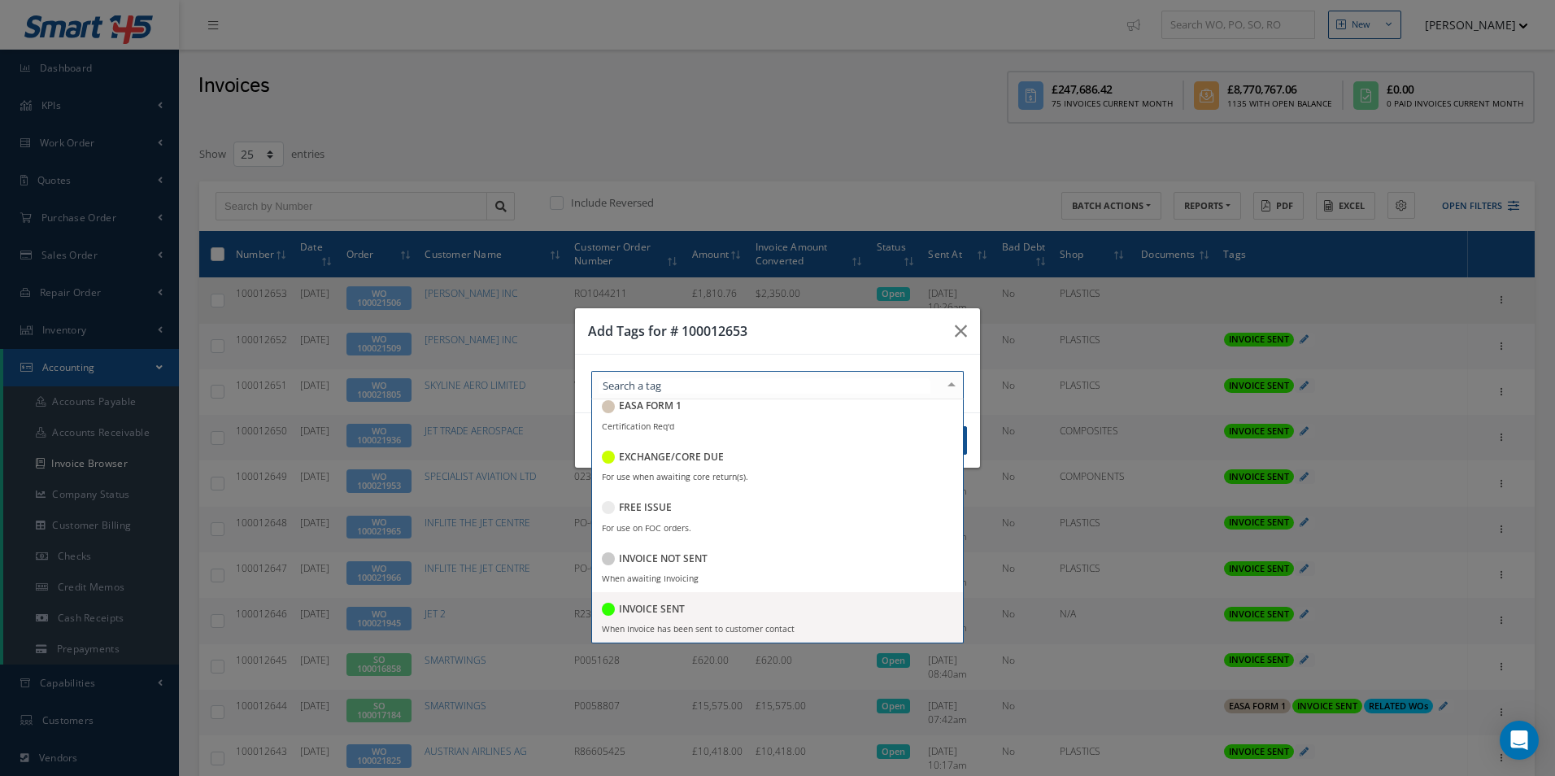
click at [679, 612] on h5 "INVOICE SENT" at bounding box center [652, 608] width 66 height 11
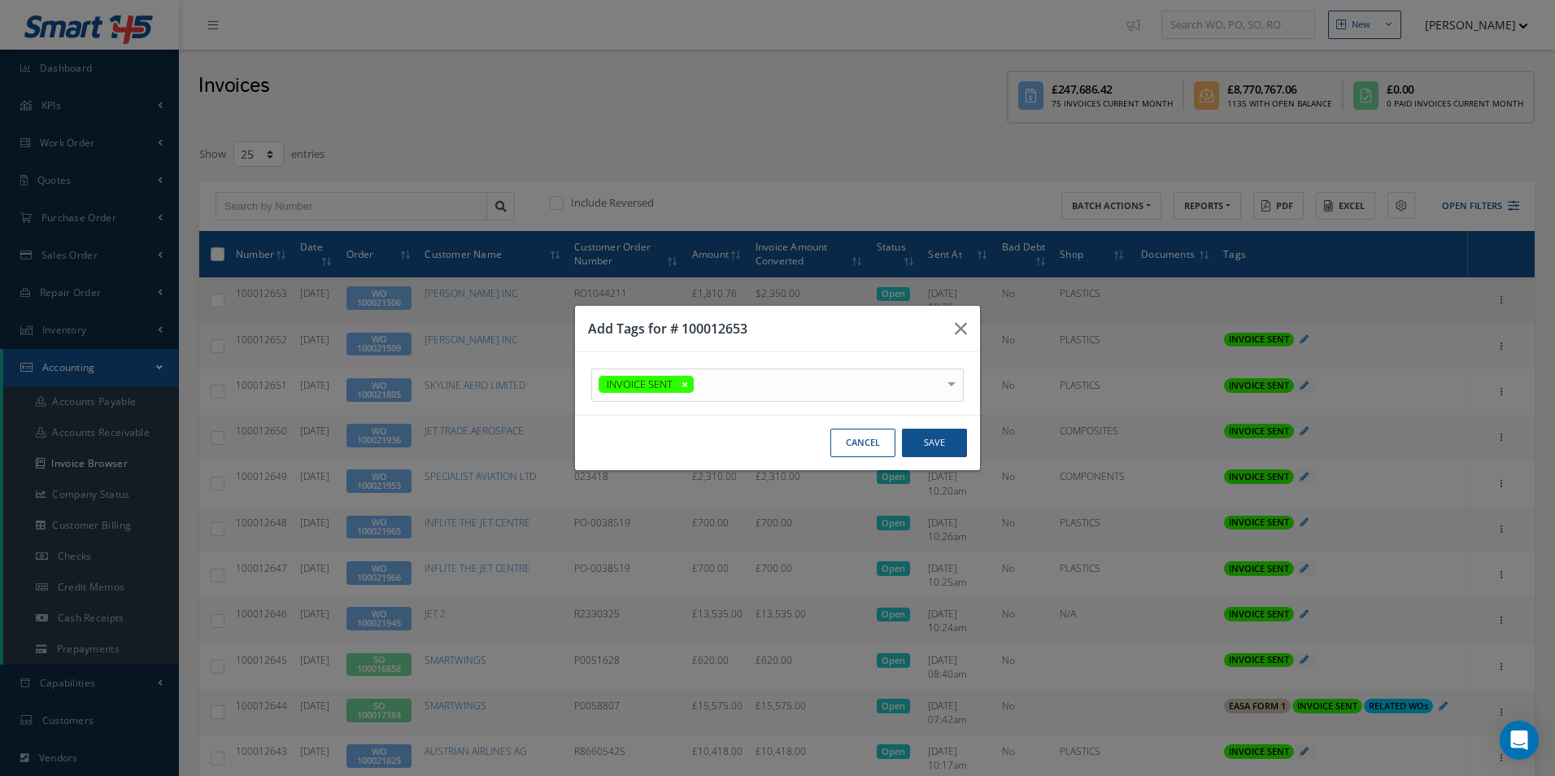
click at [787, 307] on div "Add Tags for # 100012653" at bounding box center [777, 329] width 405 height 46
click at [937, 443] on button "Save" at bounding box center [934, 443] width 65 height 28
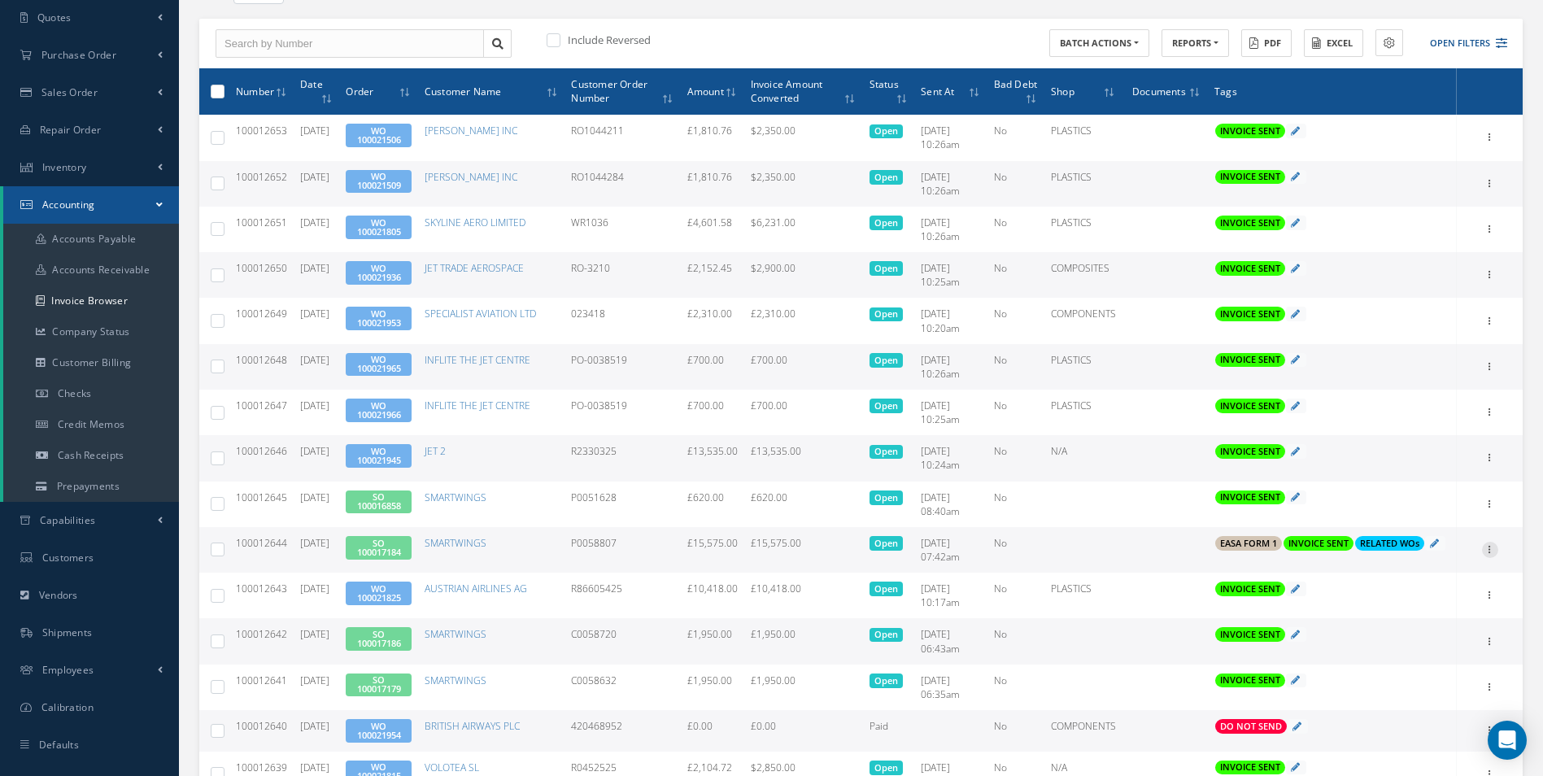
click at [1490, 555] on icon at bounding box center [1490, 548] width 16 height 13
click at [1429, 561] on link "Print" at bounding box center [1415, 560] width 128 height 21
click at [401, 554] on link "SO 100017184" at bounding box center [379, 547] width 44 height 21
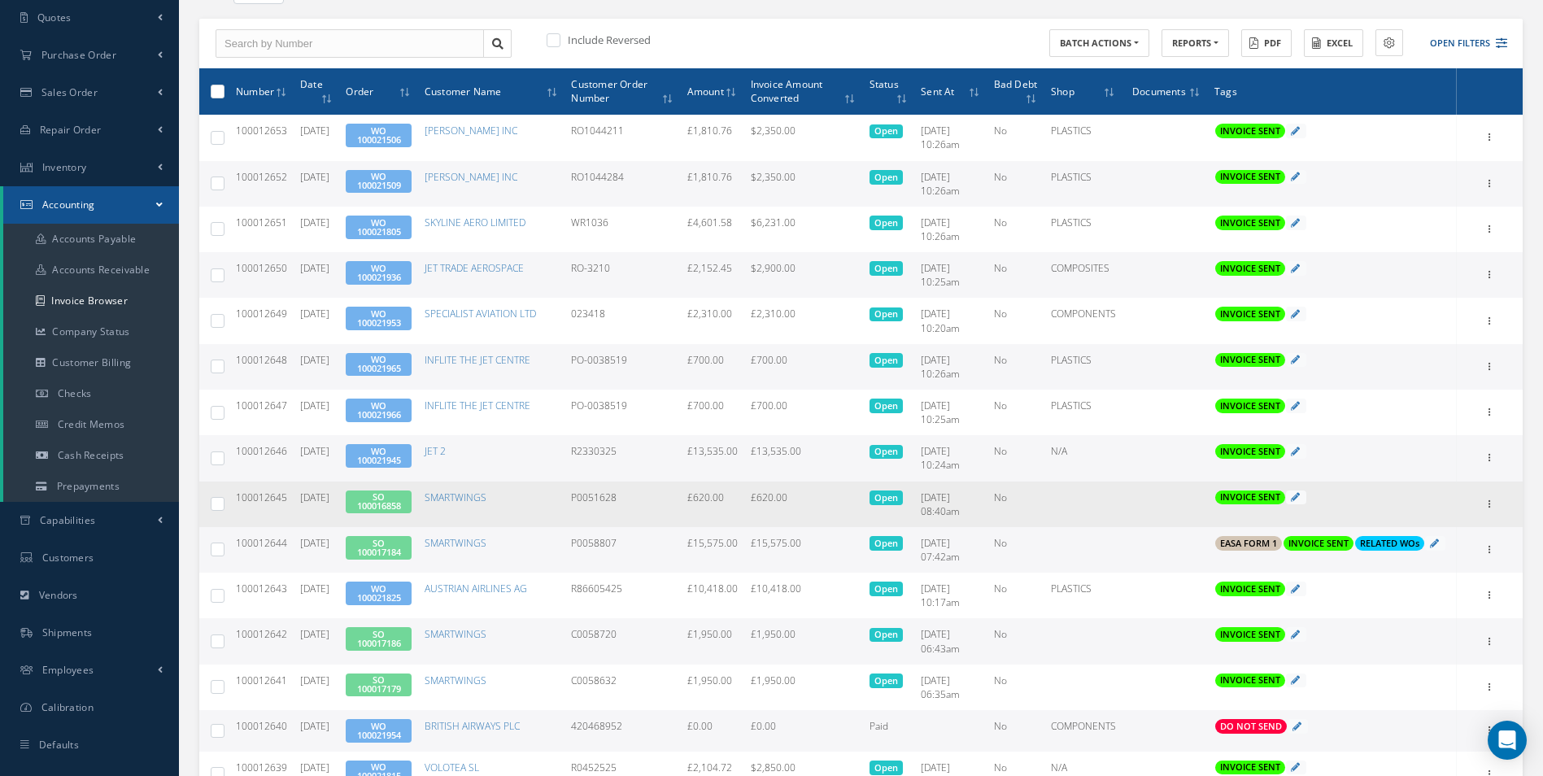
click at [406, 497] on span "SO 100016858" at bounding box center [378, 502] width 65 height 24
click at [383, 503] on link "SO 100016858" at bounding box center [379, 500] width 44 height 21
click at [1483, 505] on icon at bounding box center [1490, 502] width 16 height 13
click at [1424, 508] on link "Print" at bounding box center [1415, 514] width 128 height 21
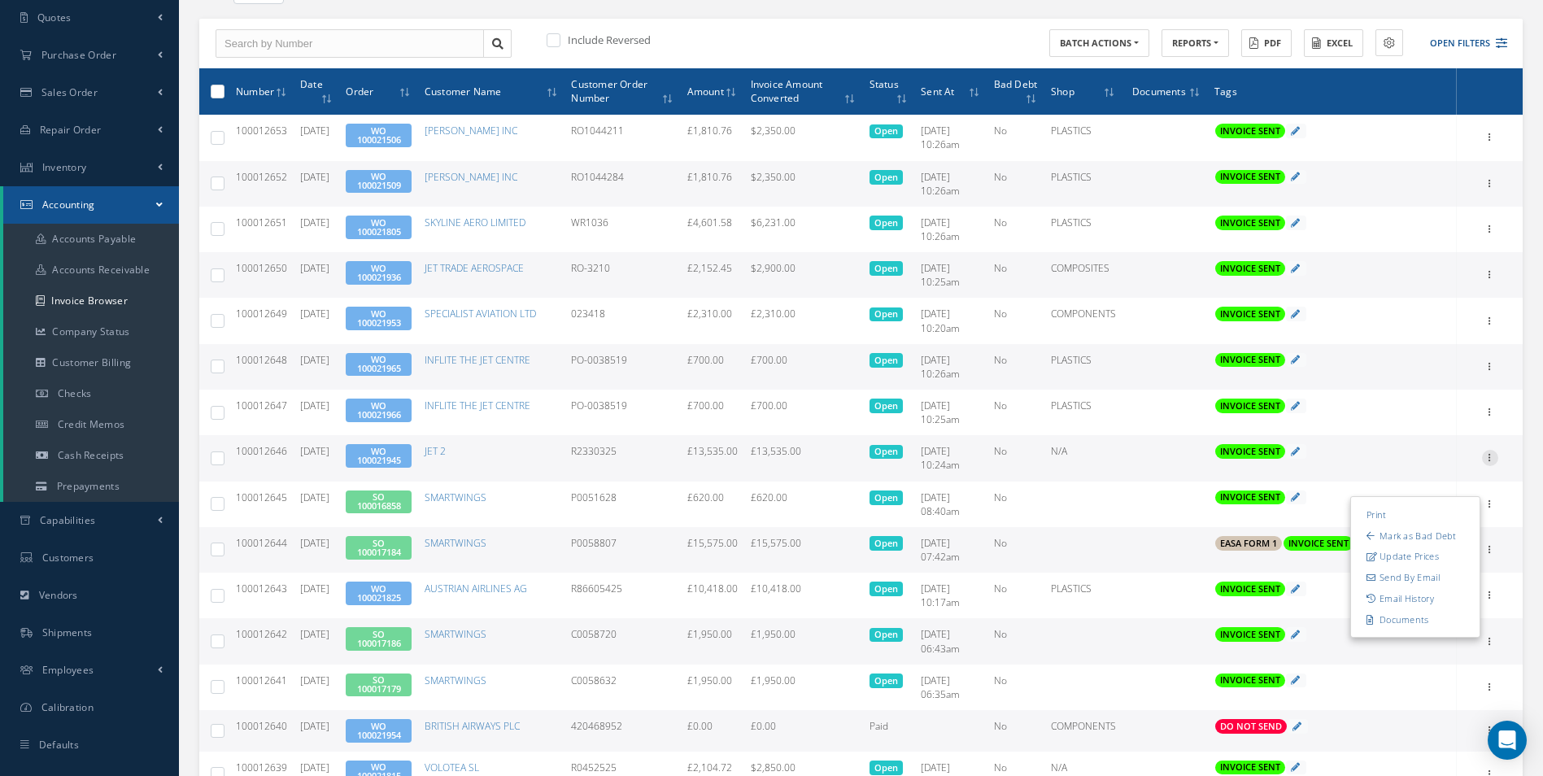
click at [1485, 455] on icon at bounding box center [1490, 456] width 16 height 13
click at [1414, 469] on link "Print" at bounding box center [1415, 468] width 128 height 21
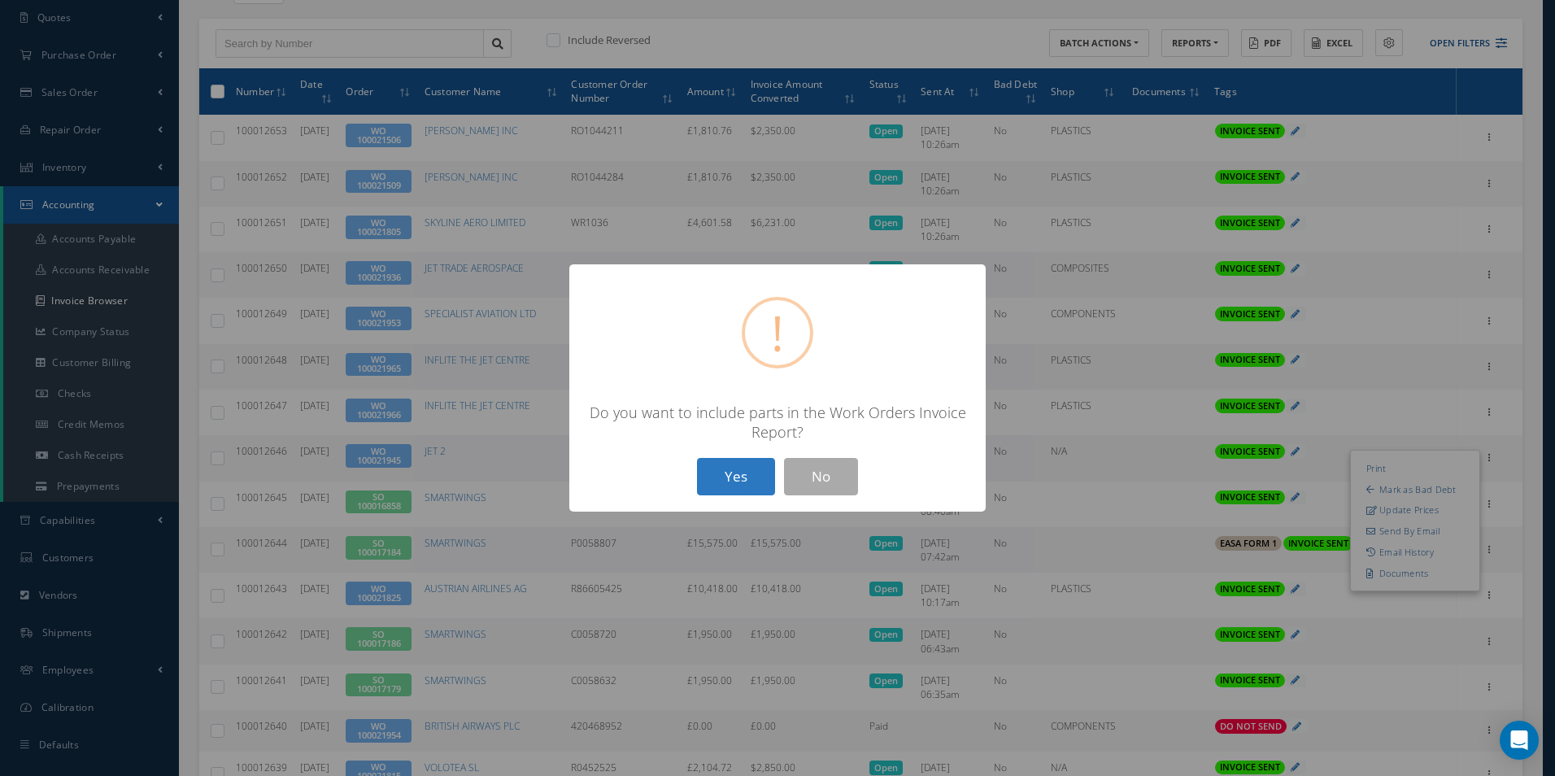
click at [727, 474] on button "Yes" at bounding box center [736, 477] width 78 height 38
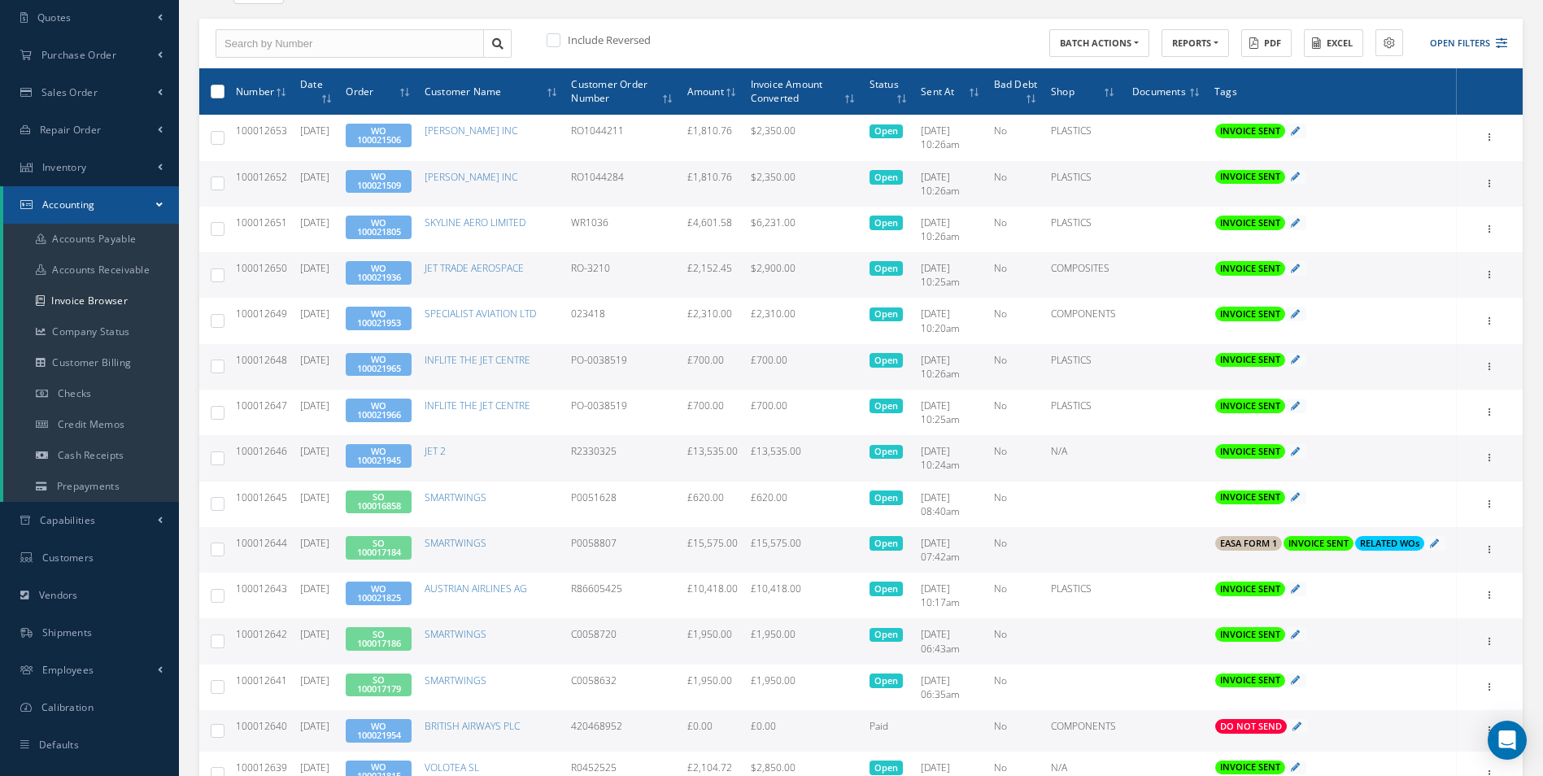
click at [391, 459] on link "WO 100021945" at bounding box center [379, 455] width 44 height 21
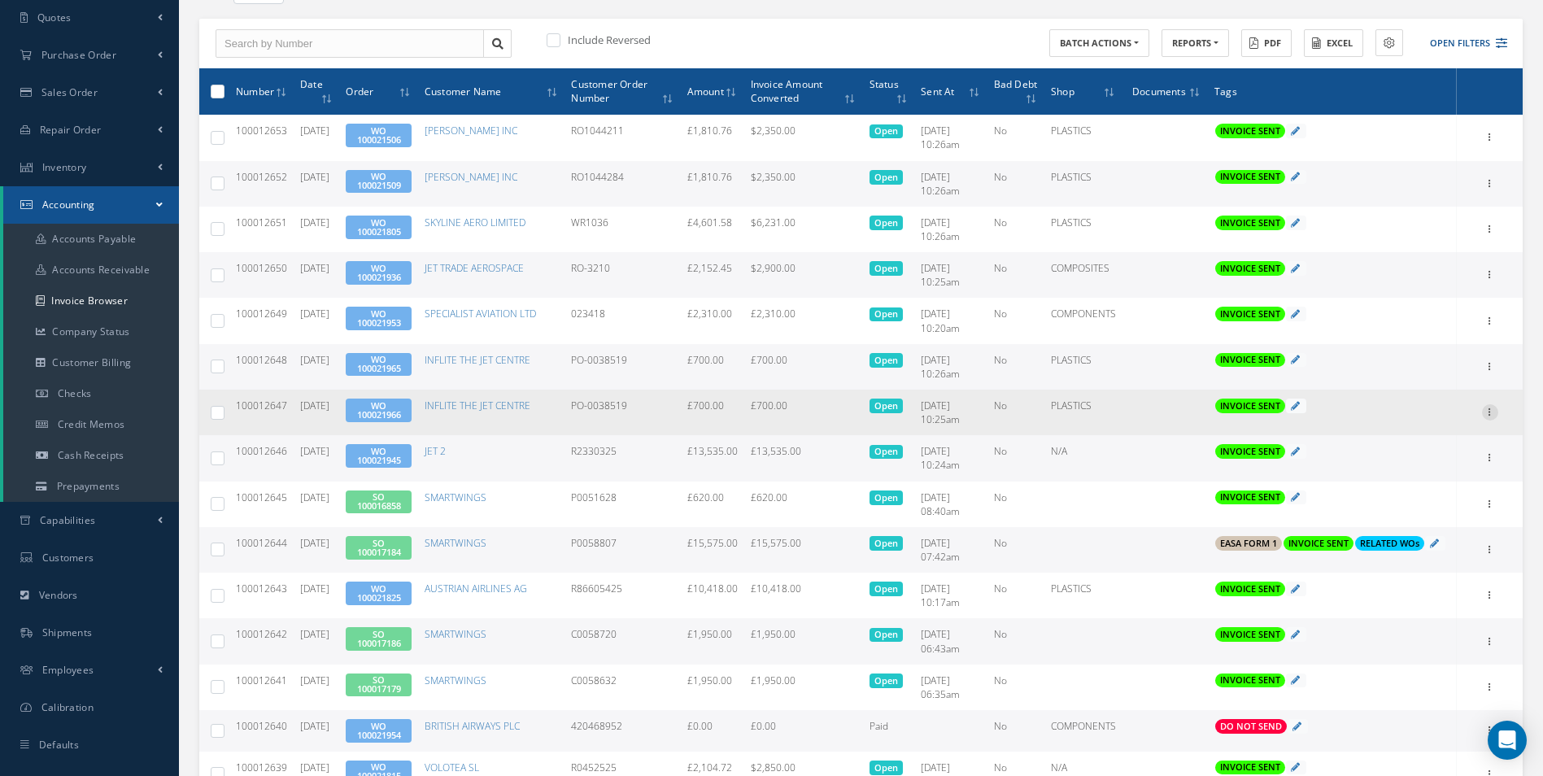
click at [1486, 413] on icon at bounding box center [1490, 410] width 16 height 13
click at [1436, 419] on link "Print" at bounding box center [1415, 422] width 128 height 21
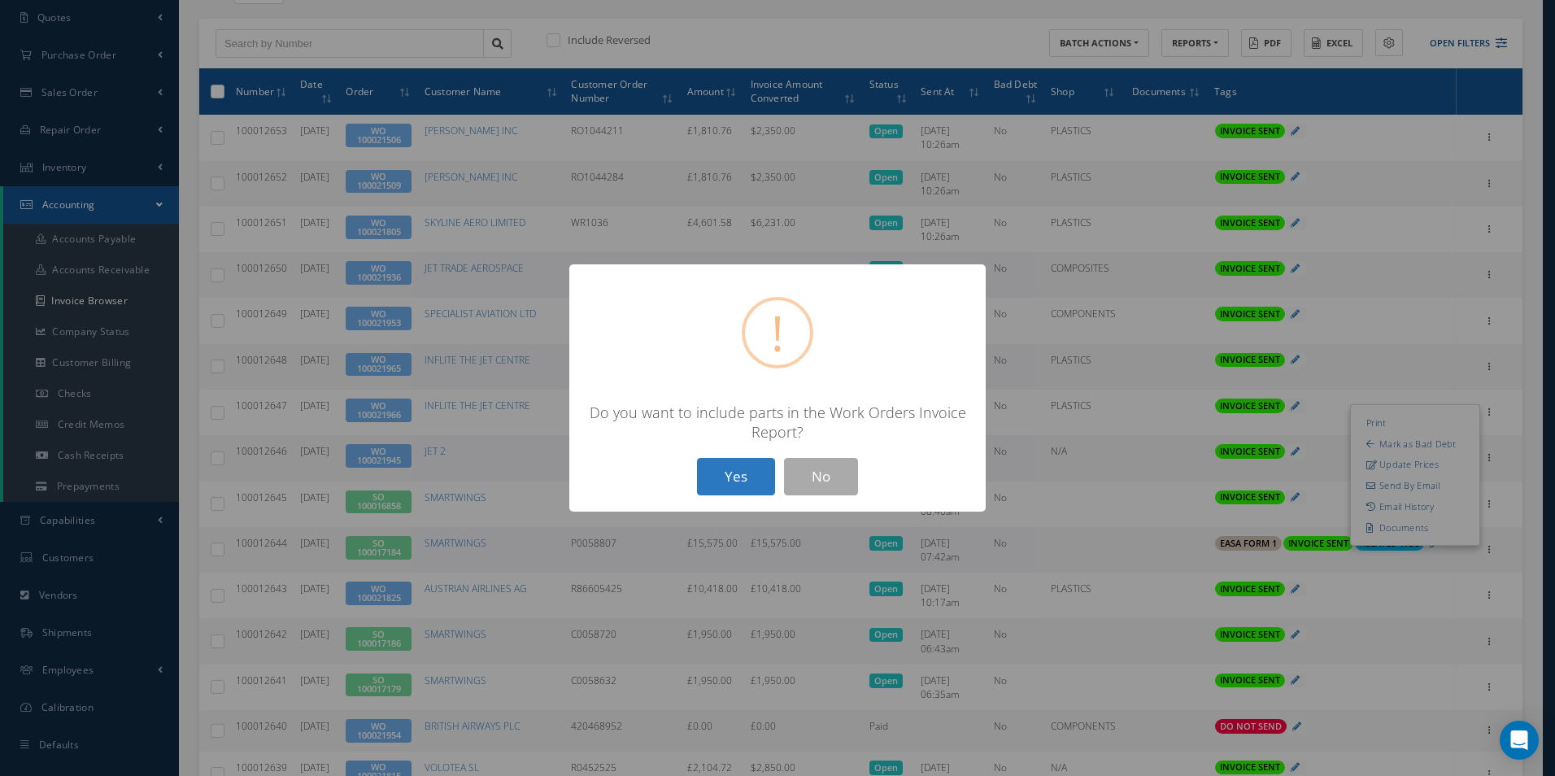
click at [759, 475] on button "Yes" at bounding box center [736, 477] width 78 height 38
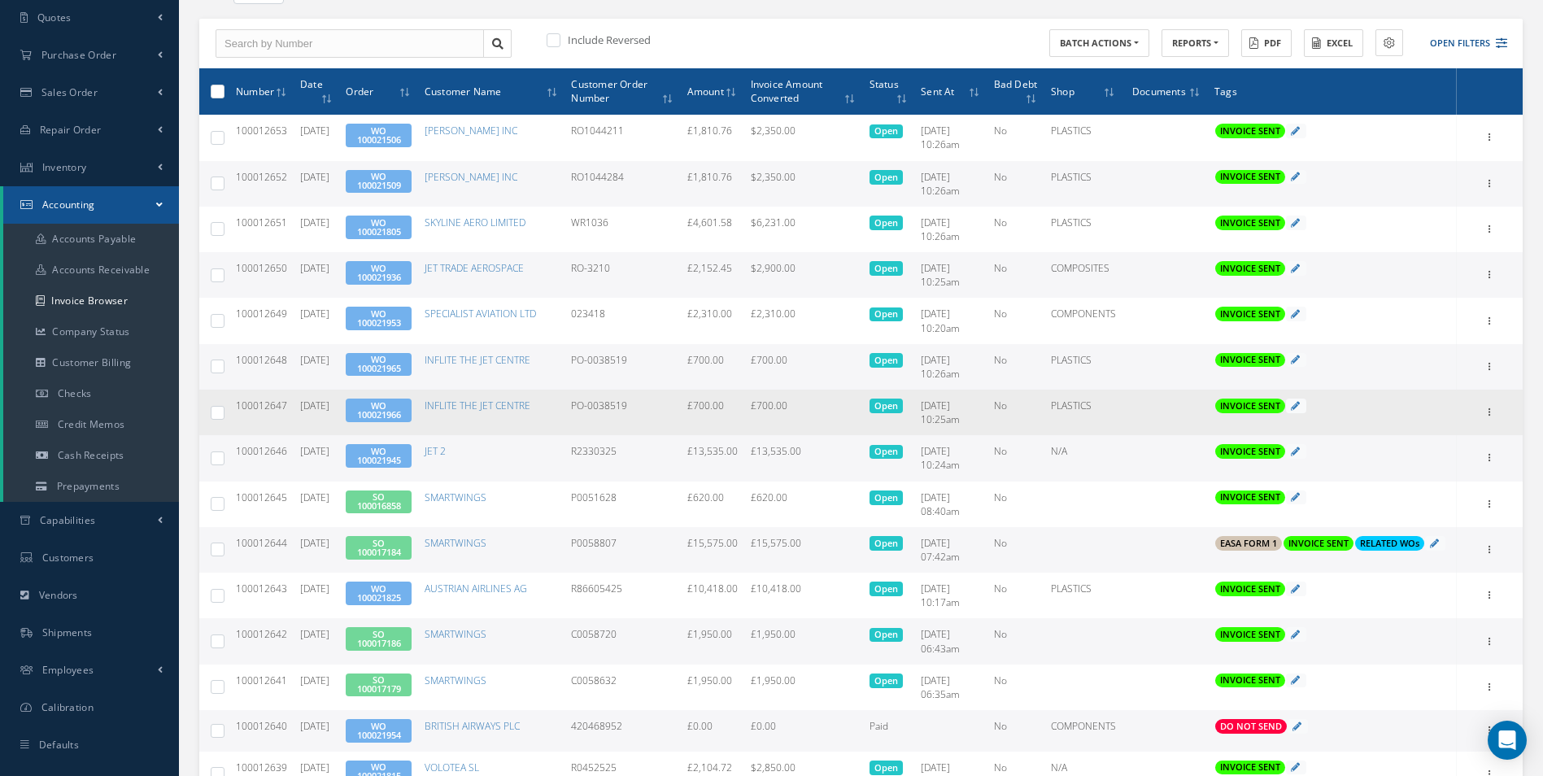
click at [396, 411] on link "WO 100021966" at bounding box center [379, 409] width 44 height 21
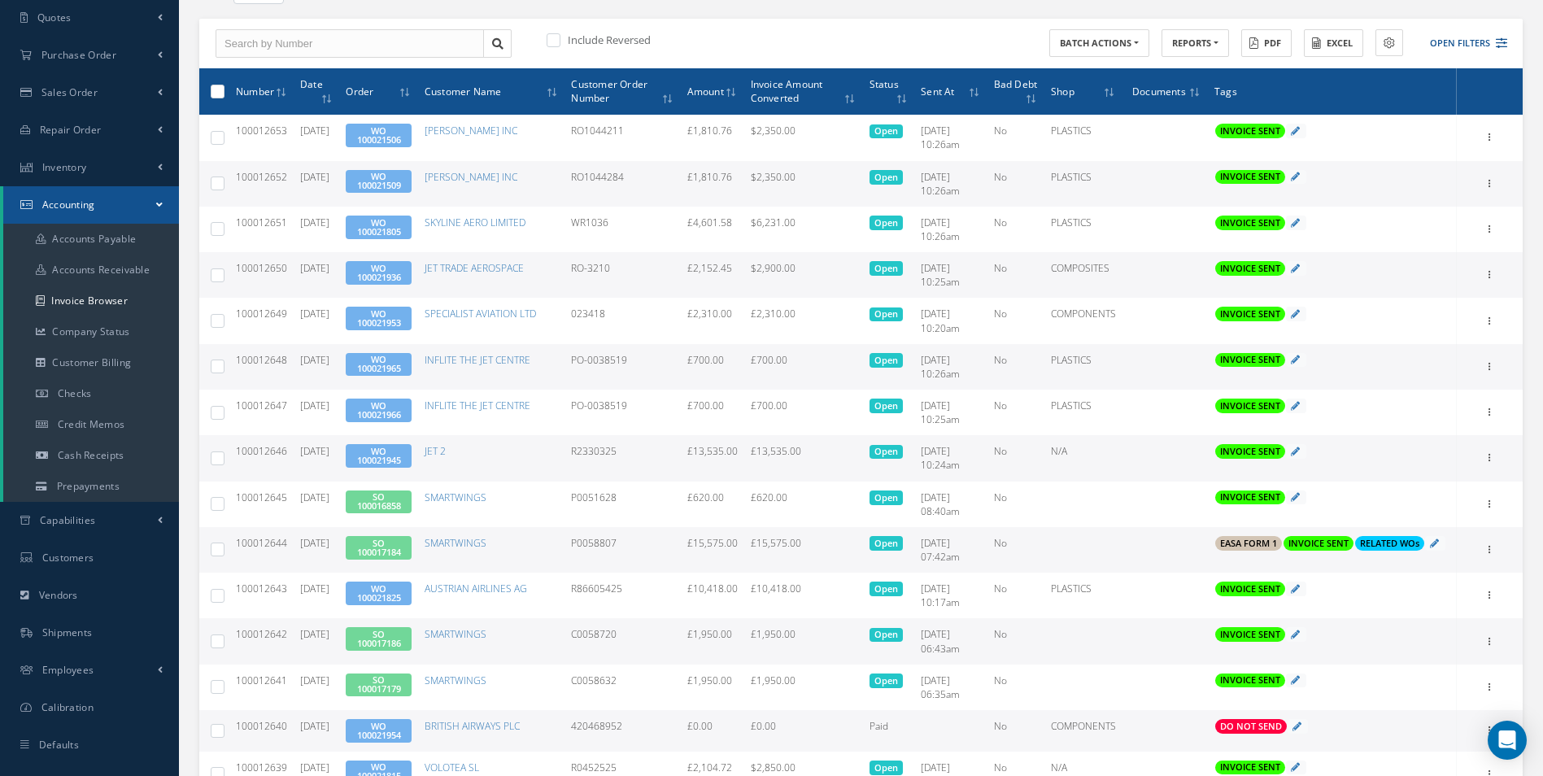
drag, startPoint x: 643, startPoint y: 364, endPoint x: 582, endPoint y: 372, distance: 61.4
click at [582, 372] on td "PO-0038519" at bounding box center [621, 367] width 115 height 46
copy td "PO-0038519"
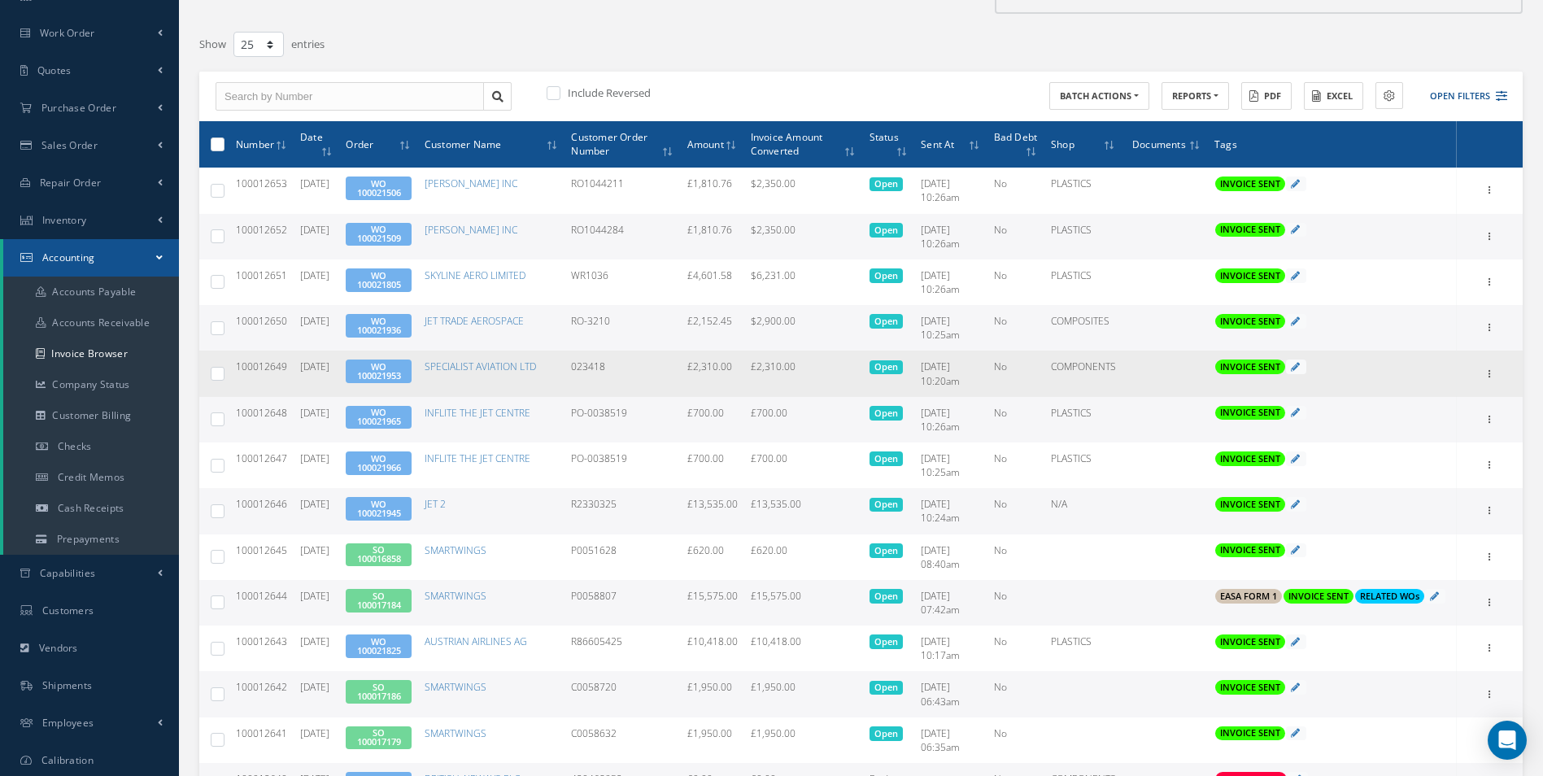
scroll to position [81, 0]
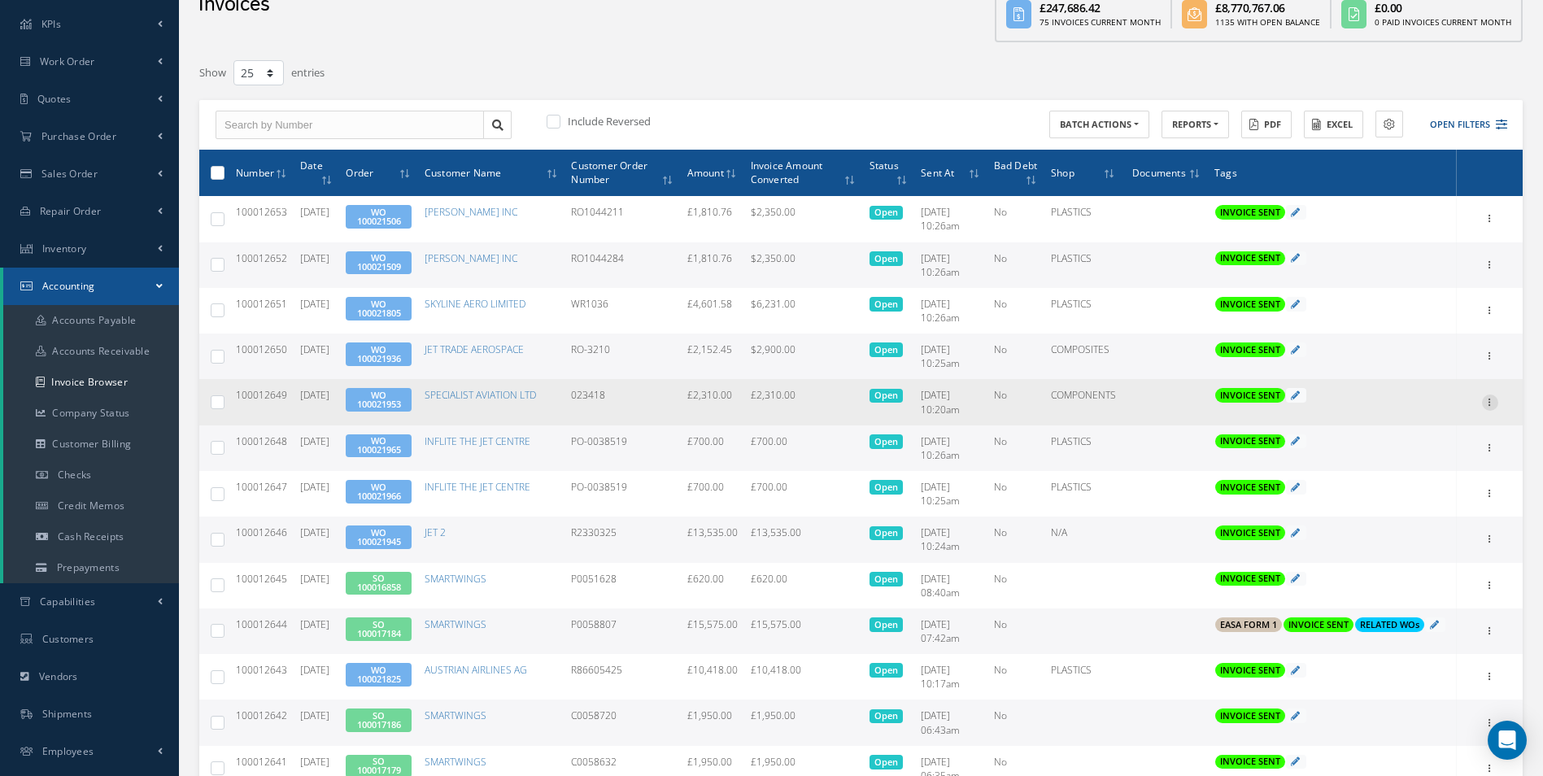
click at [1492, 400] on icon at bounding box center [1490, 400] width 16 height 13
click at [1409, 413] on link "Print" at bounding box center [1415, 412] width 128 height 21
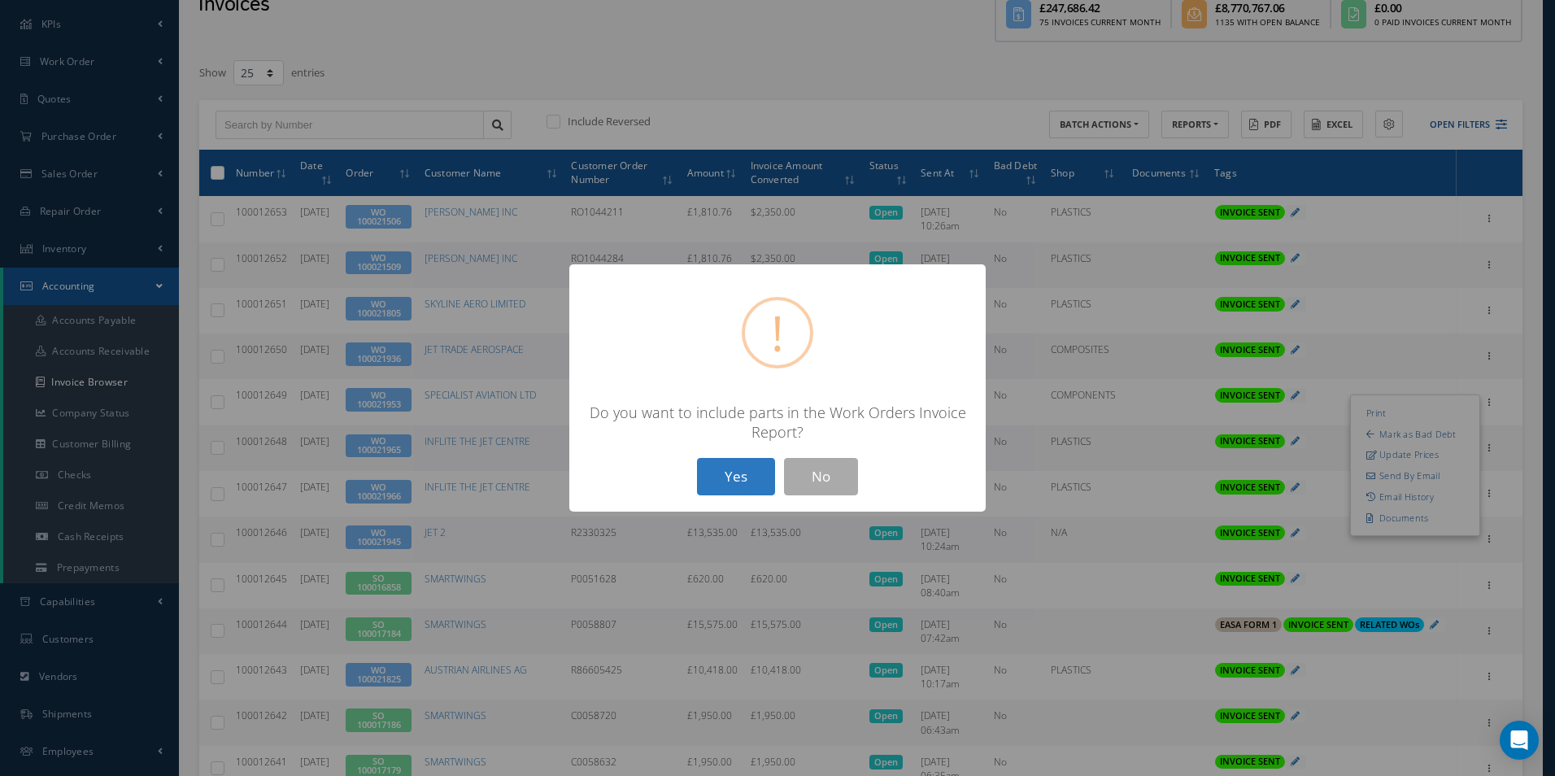
click at [730, 478] on button "Yes" at bounding box center [736, 477] width 78 height 38
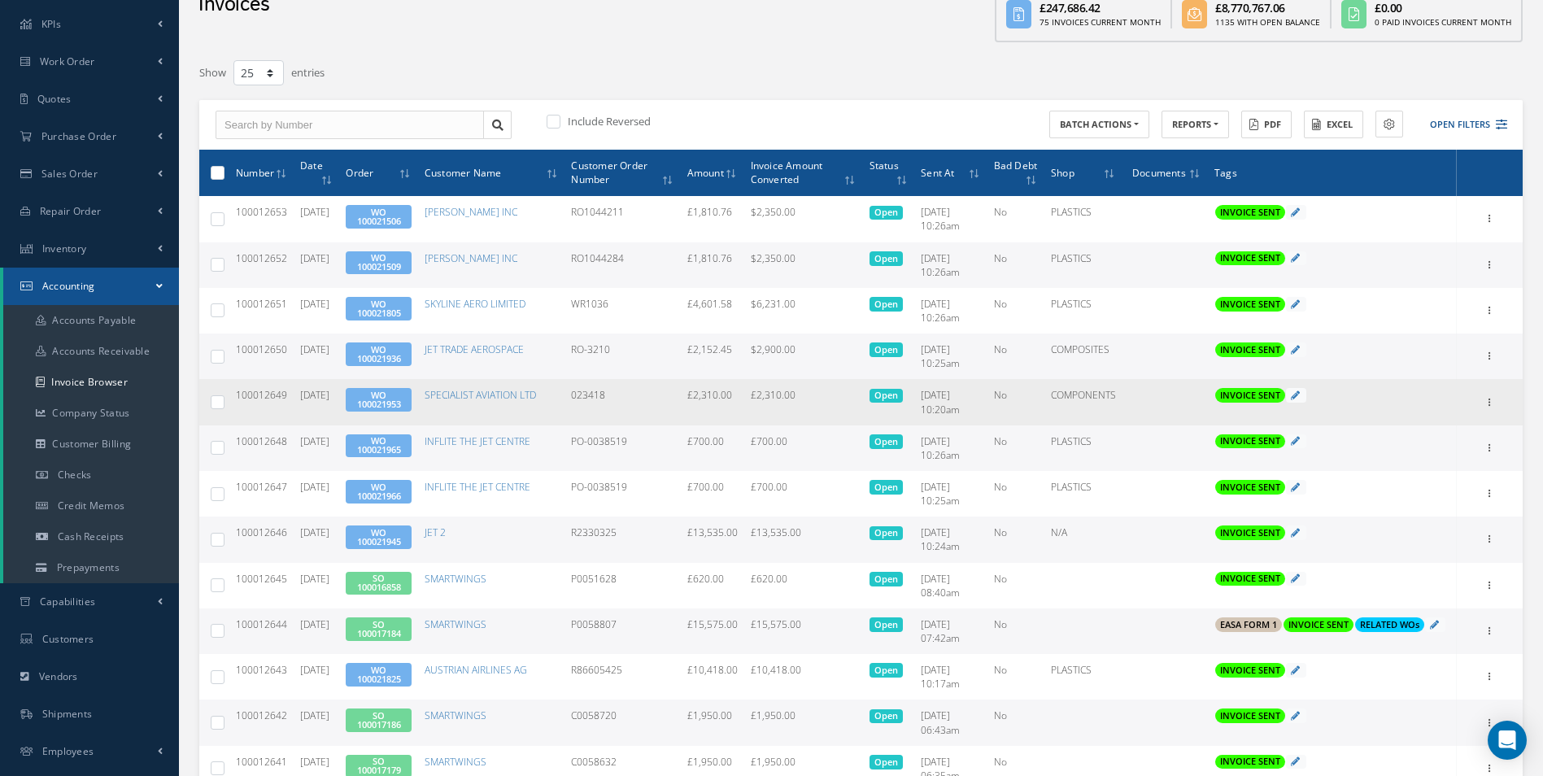
click at [401, 401] on link "WO 100021953" at bounding box center [379, 399] width 44 height 21
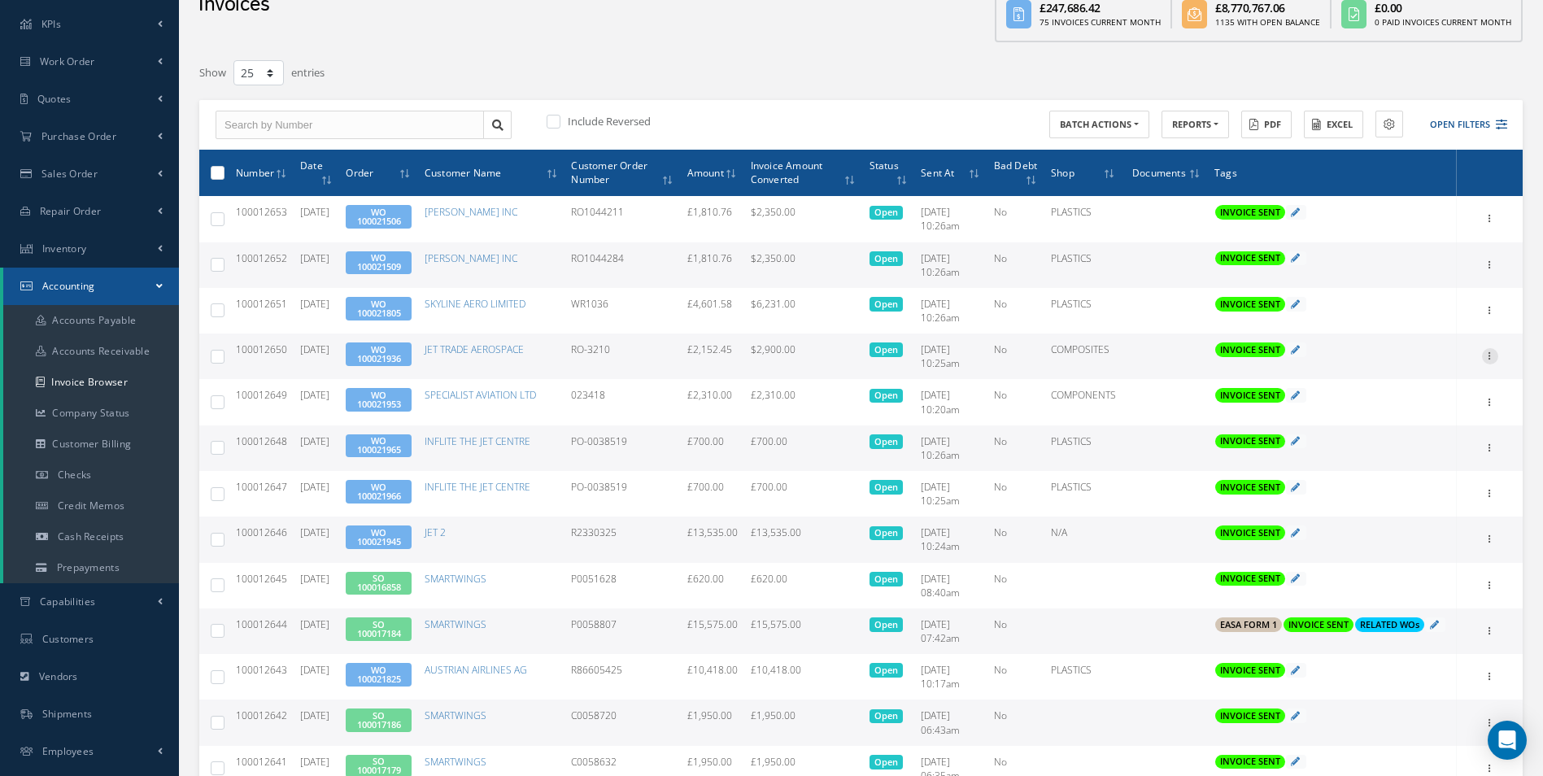
click at [1495, 354] on icon at bounding box center [1490, 354] width 16 height 13
click at [1415, 371] on link "Print" at bounding box center [1415, 366] width 128 height 21
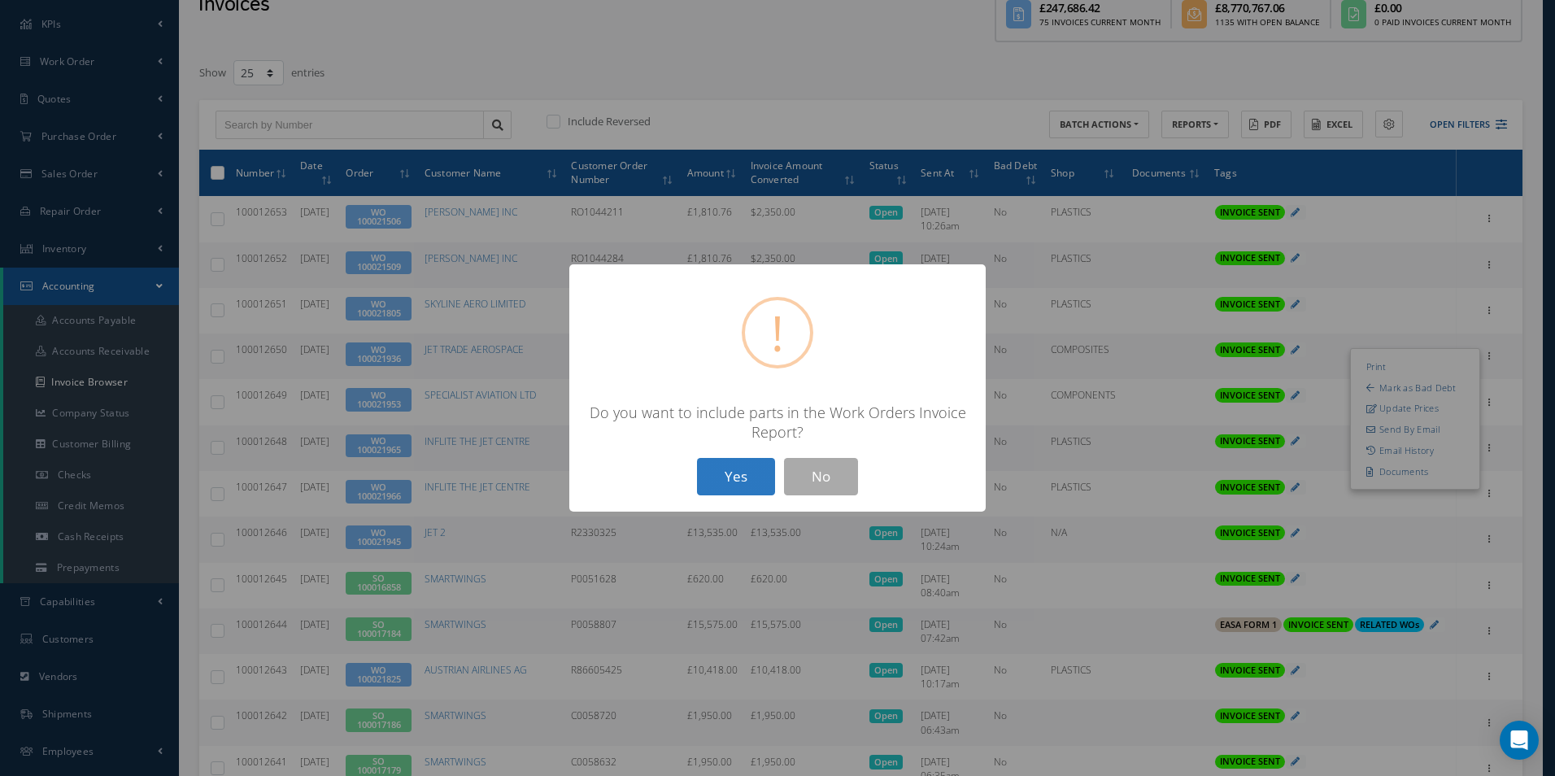
click at [708, 475] on button "Yes" at bounding box center [736, 477] width 78 height 38
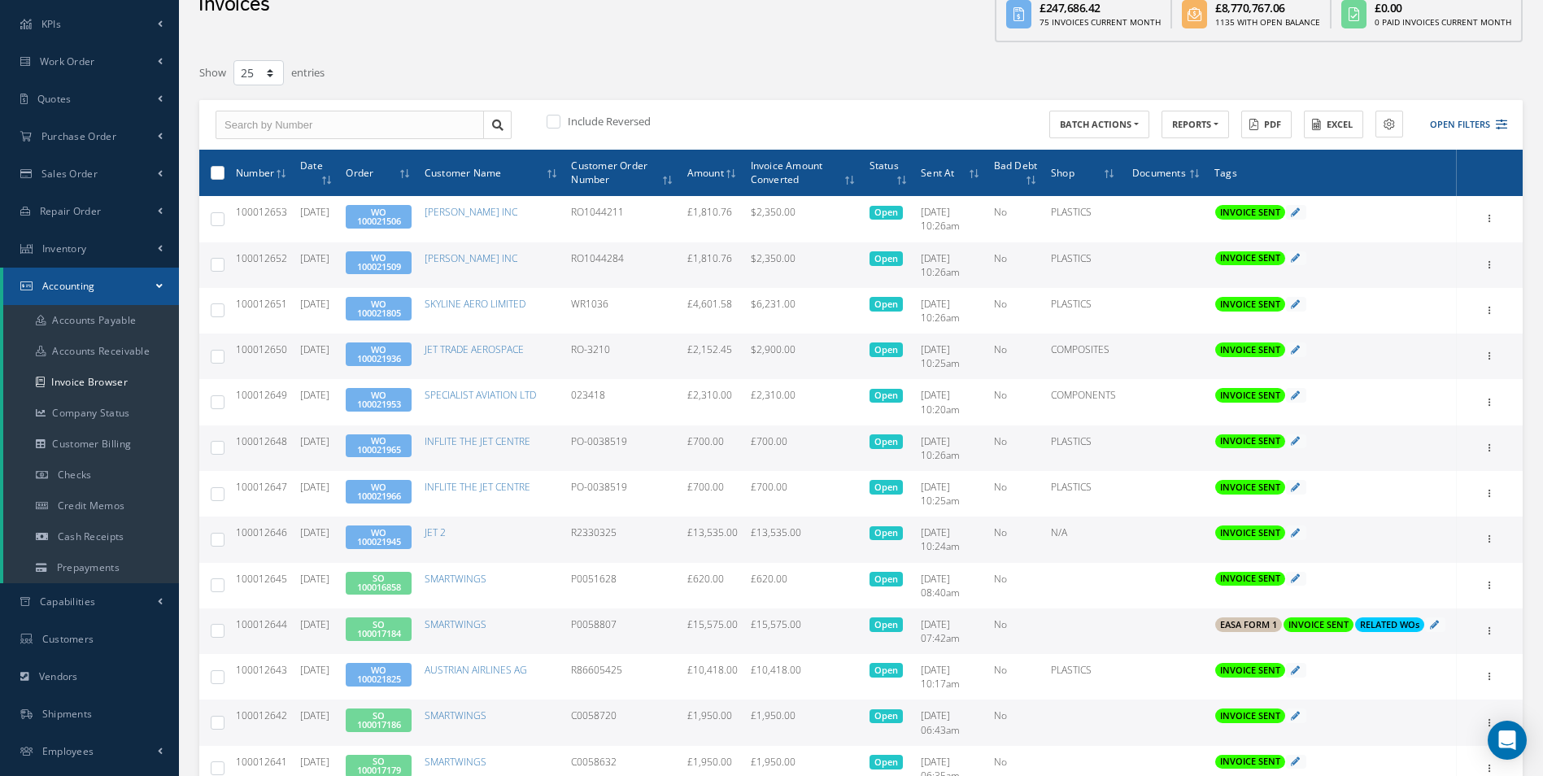
click at [411, 347] on span "WO 100021936" at bounding box center [378, 354] width 65 height 24
click at [397, 350] on link "WO 100021936" at bounding box center [379, 353] width 44 height 21
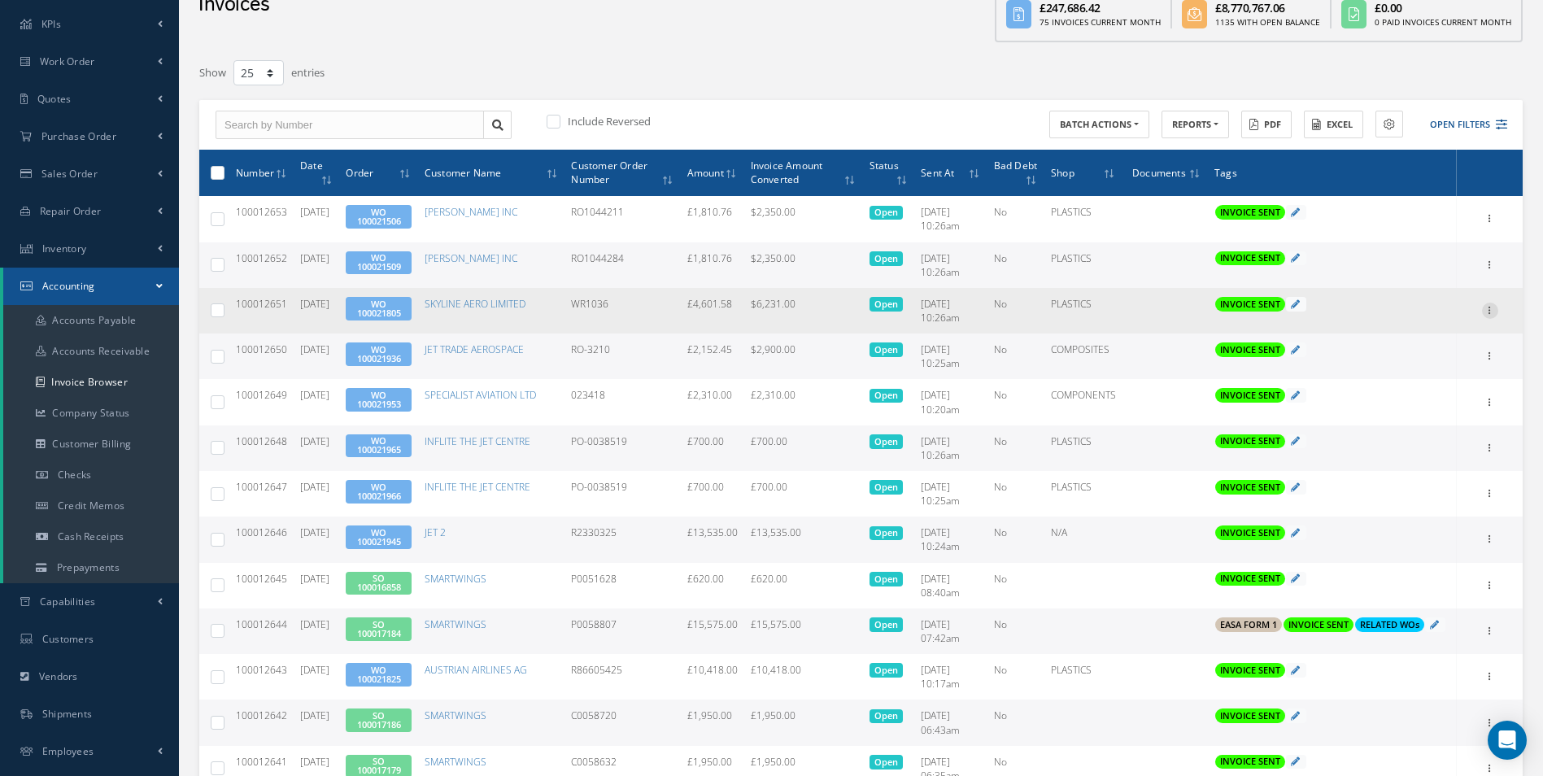
click at [1495, 313] on icon at bounding box center [1490, 308] width 16 height 13
click at [1415, 325] on link "Print" at bounding box center [1415, 321] width 128 height 21
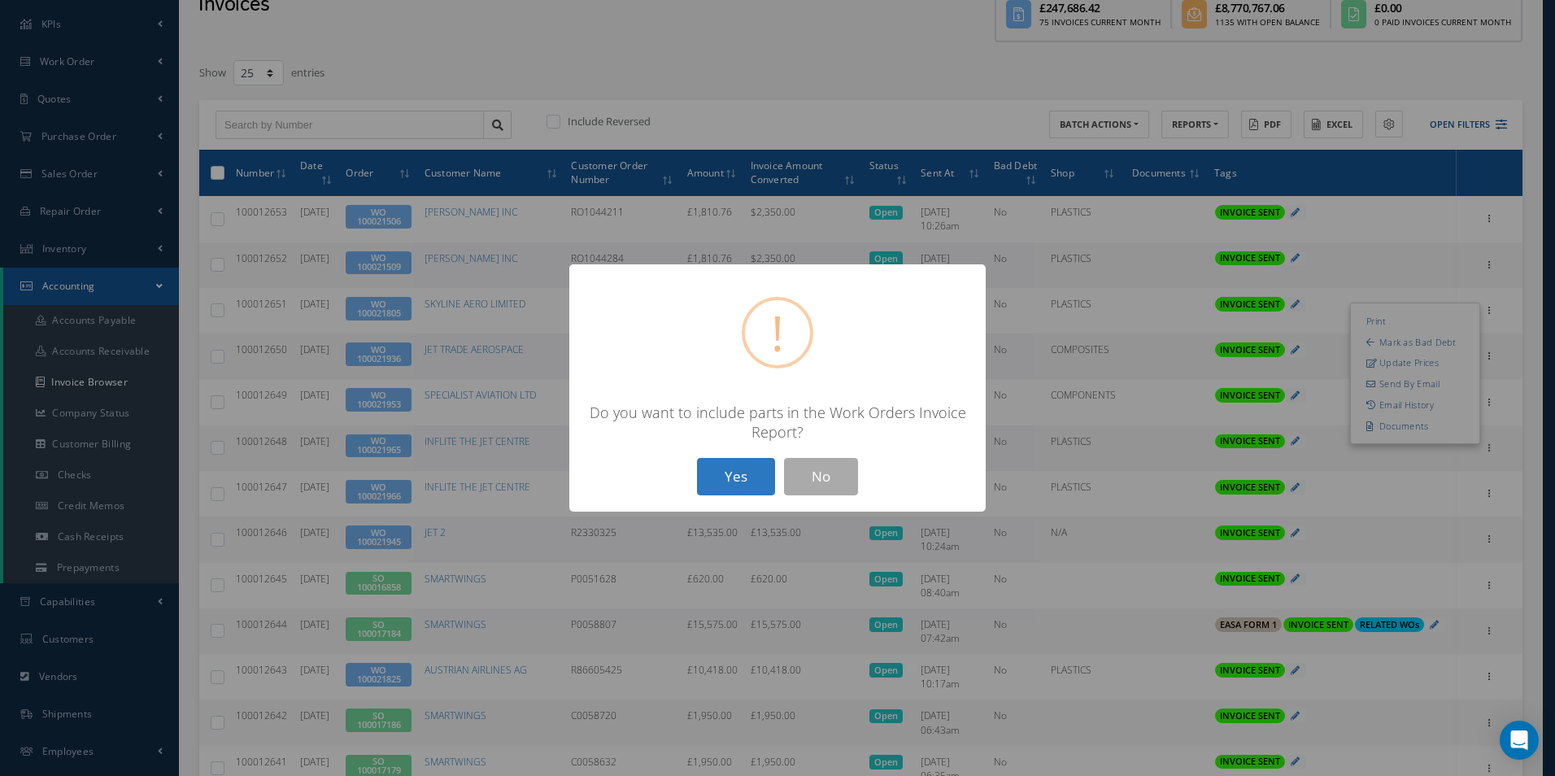
click at [722, 478] on button "Yes" at bounding box center [736, 477] width 78 height 38
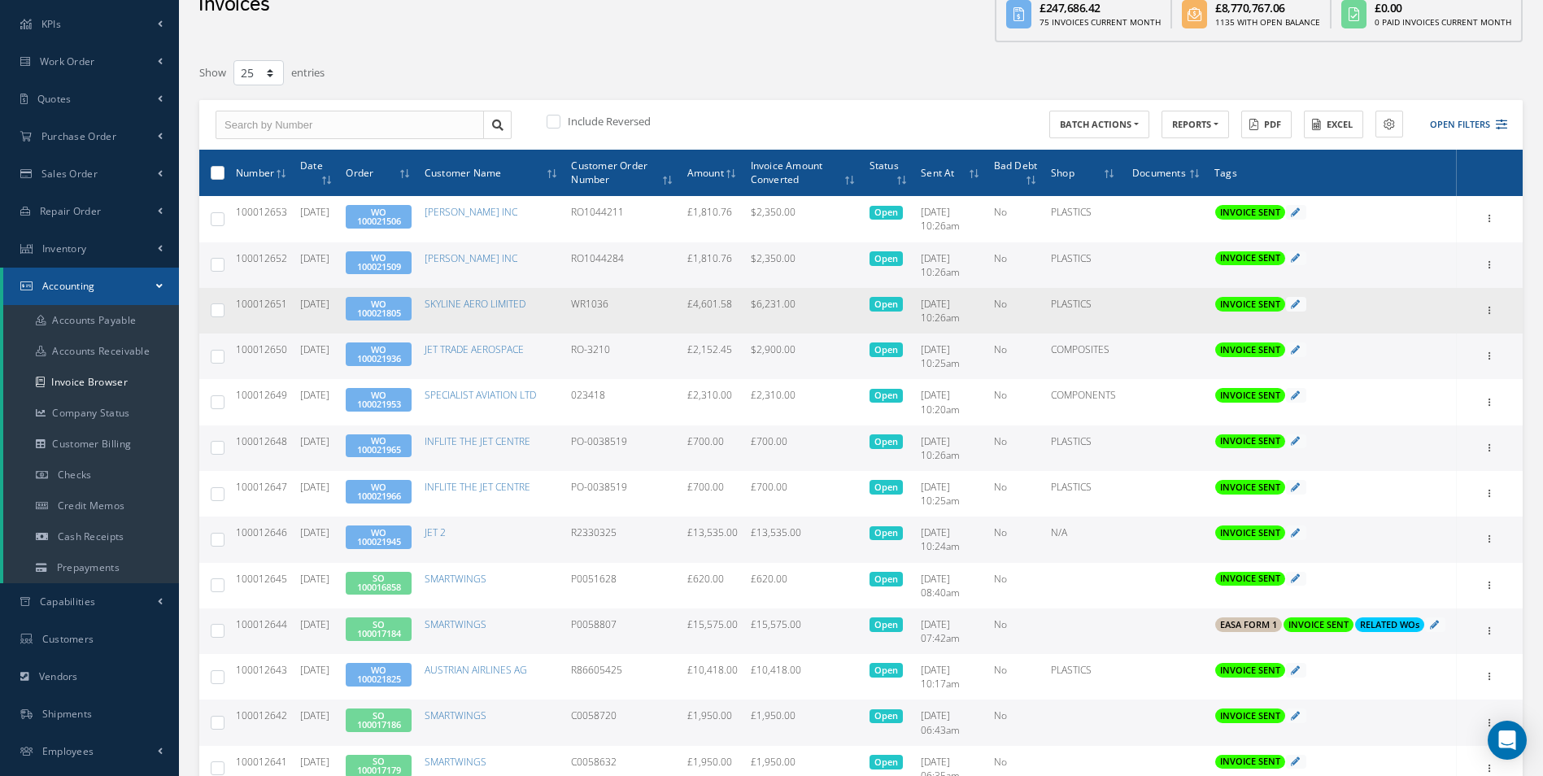
click at [401, 311] on link "WO 100021805" at bounding box center [379, 308] width 44 height 21
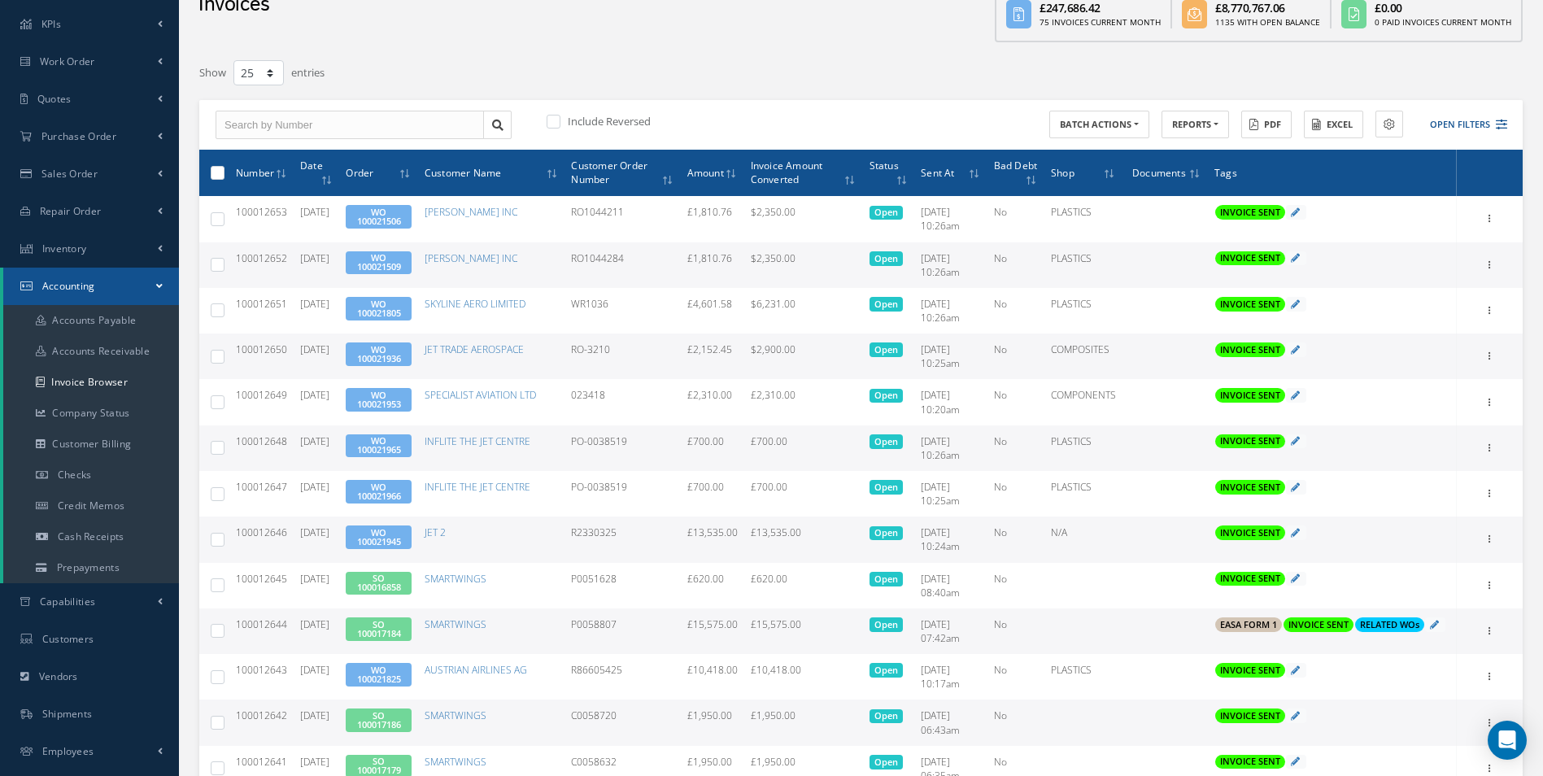
drag, startPoint x: 636, startPoint y: 263, endPoint x: 582, endPoint y: 263, distance: 53.7
click at [582, 263] on td "RO1044284" at bounding box center [621, 265] width 115 height 46
copy td "RO1044284"
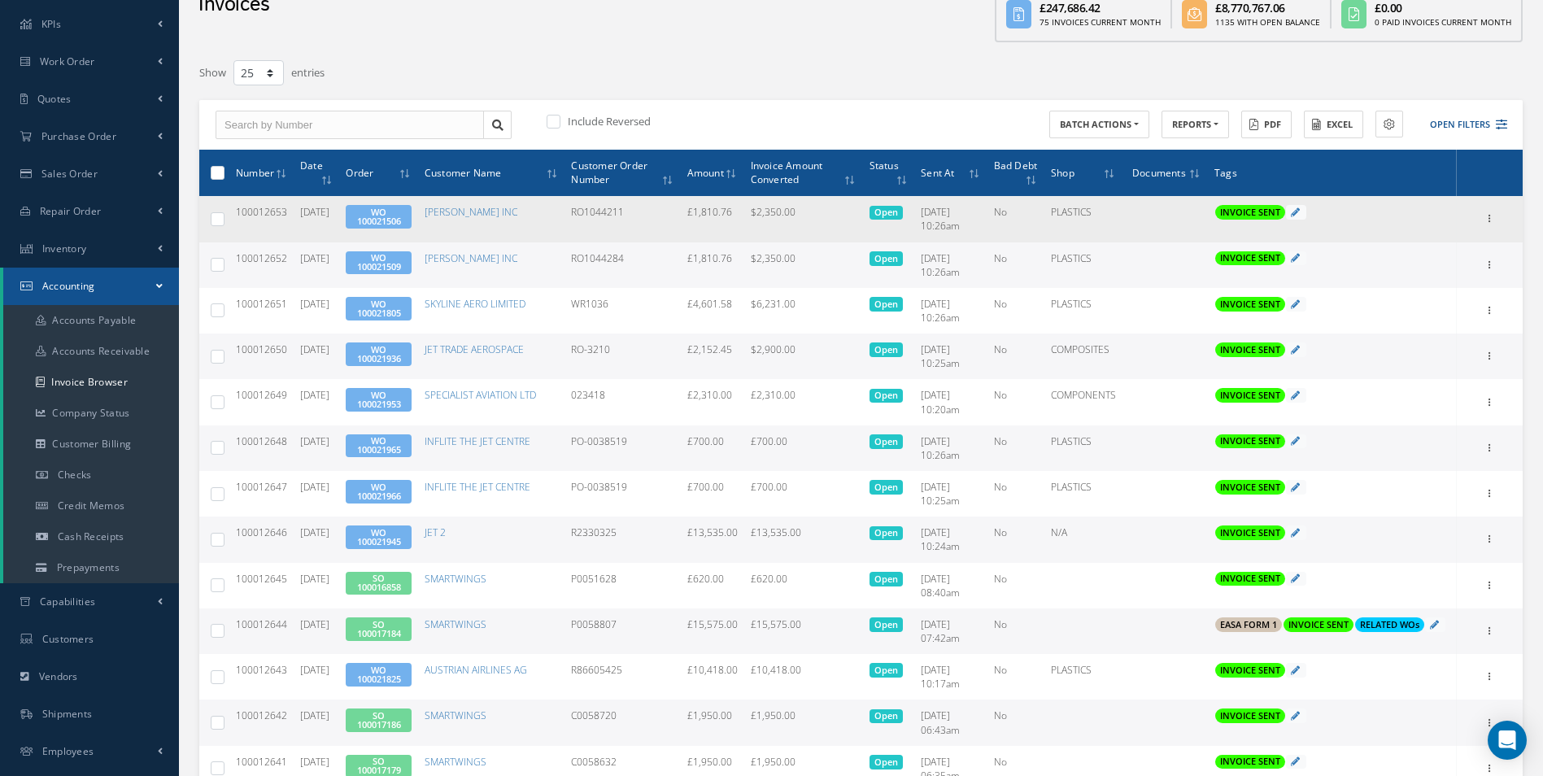
click at [612, 207] on td "RO1044211" at bounding box center [621, 219] width 115 height 46
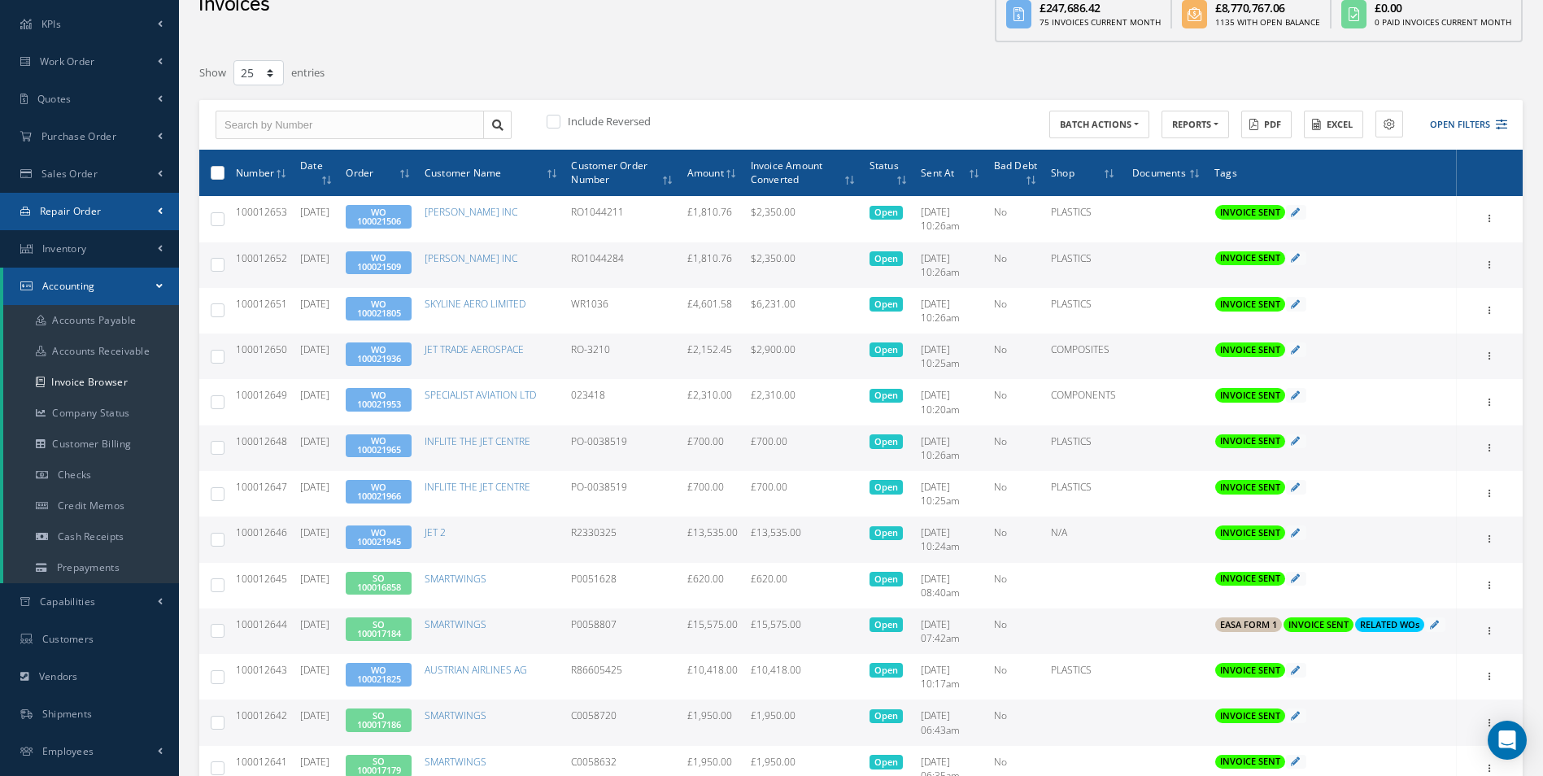
copy td "RO1044211"
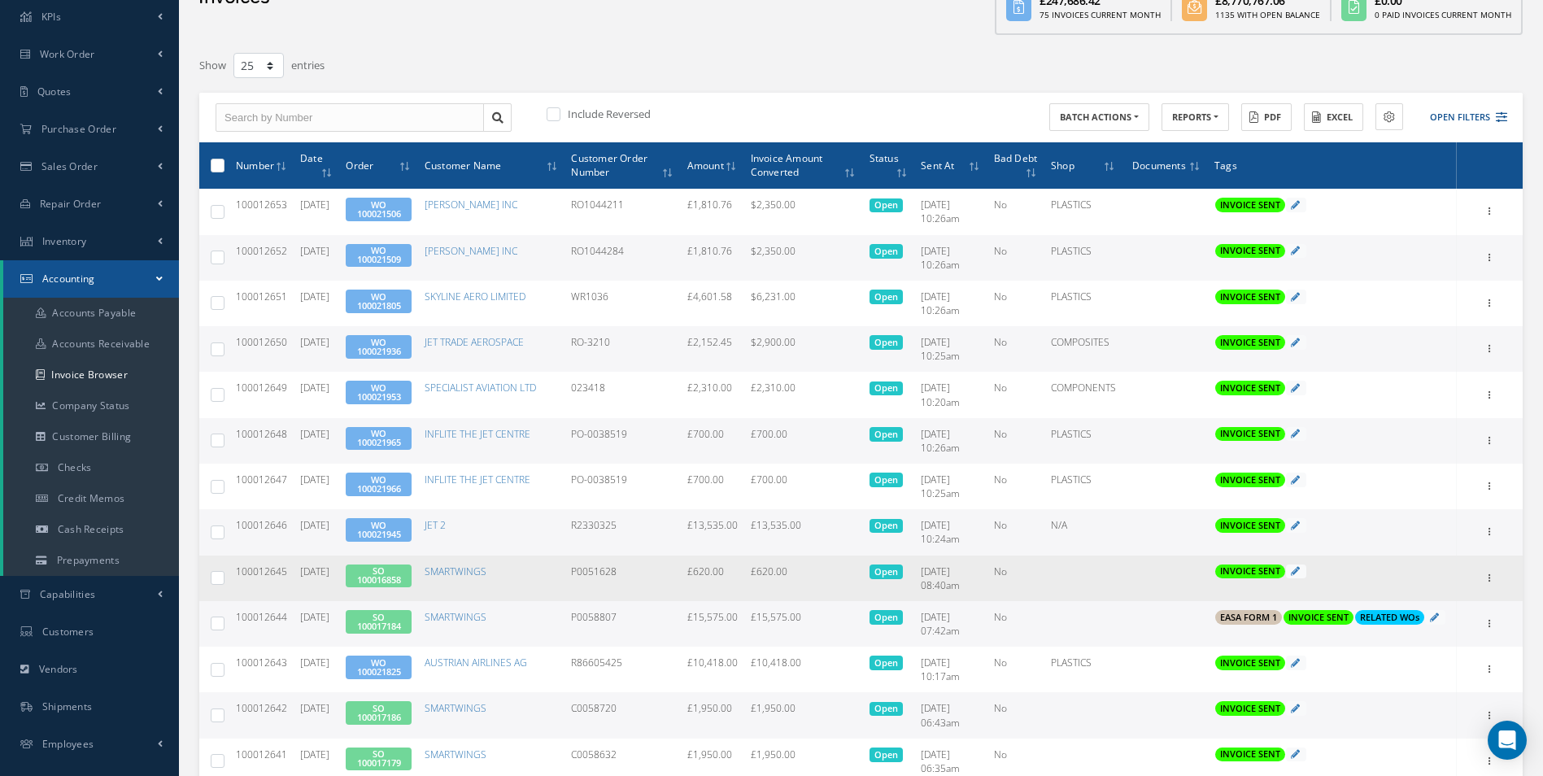
scroll to position [0, 0]
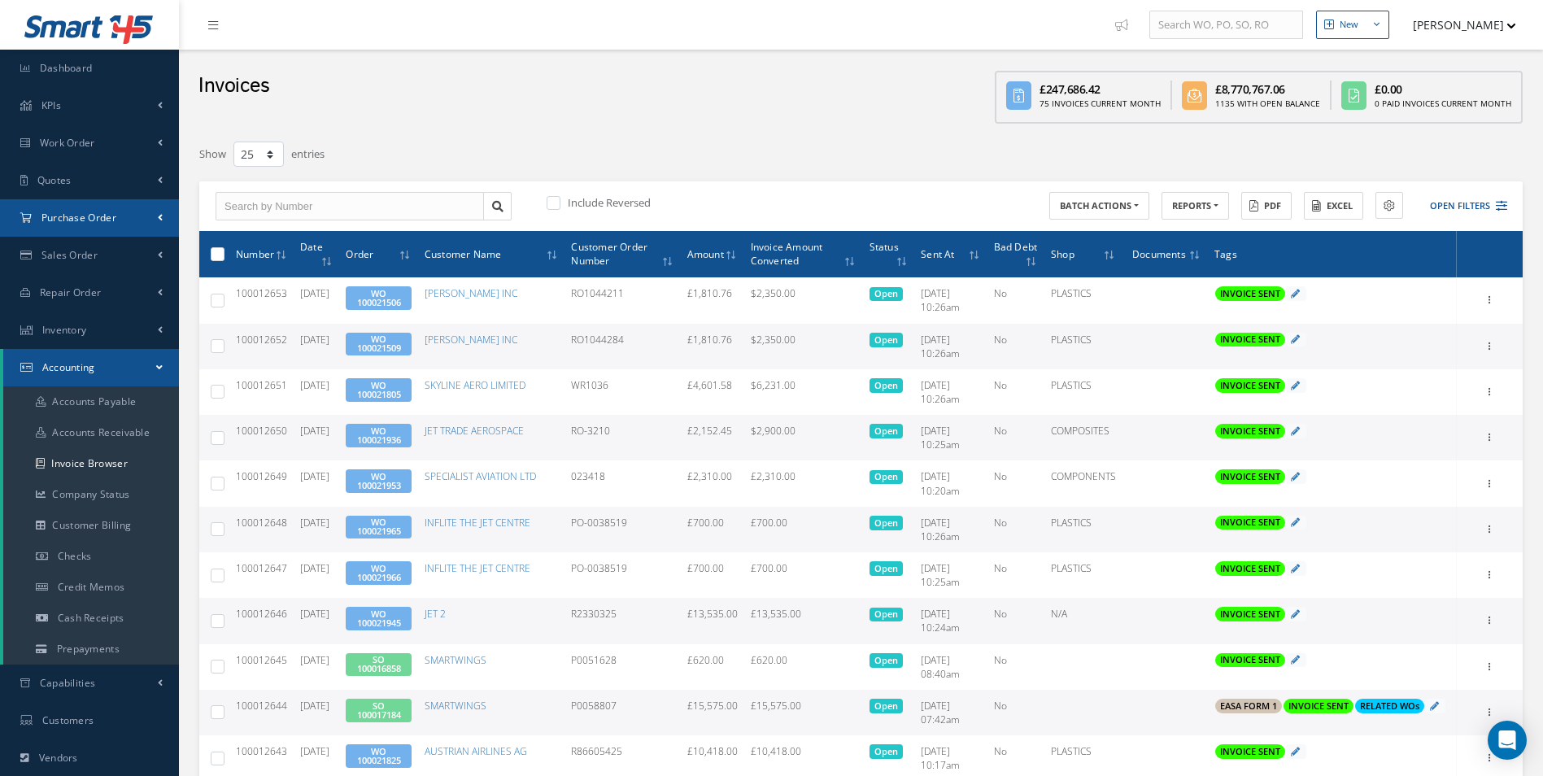
click at [92, 224] on link "Purchase Order" at bounding box center [89, 217] width 179 height 37
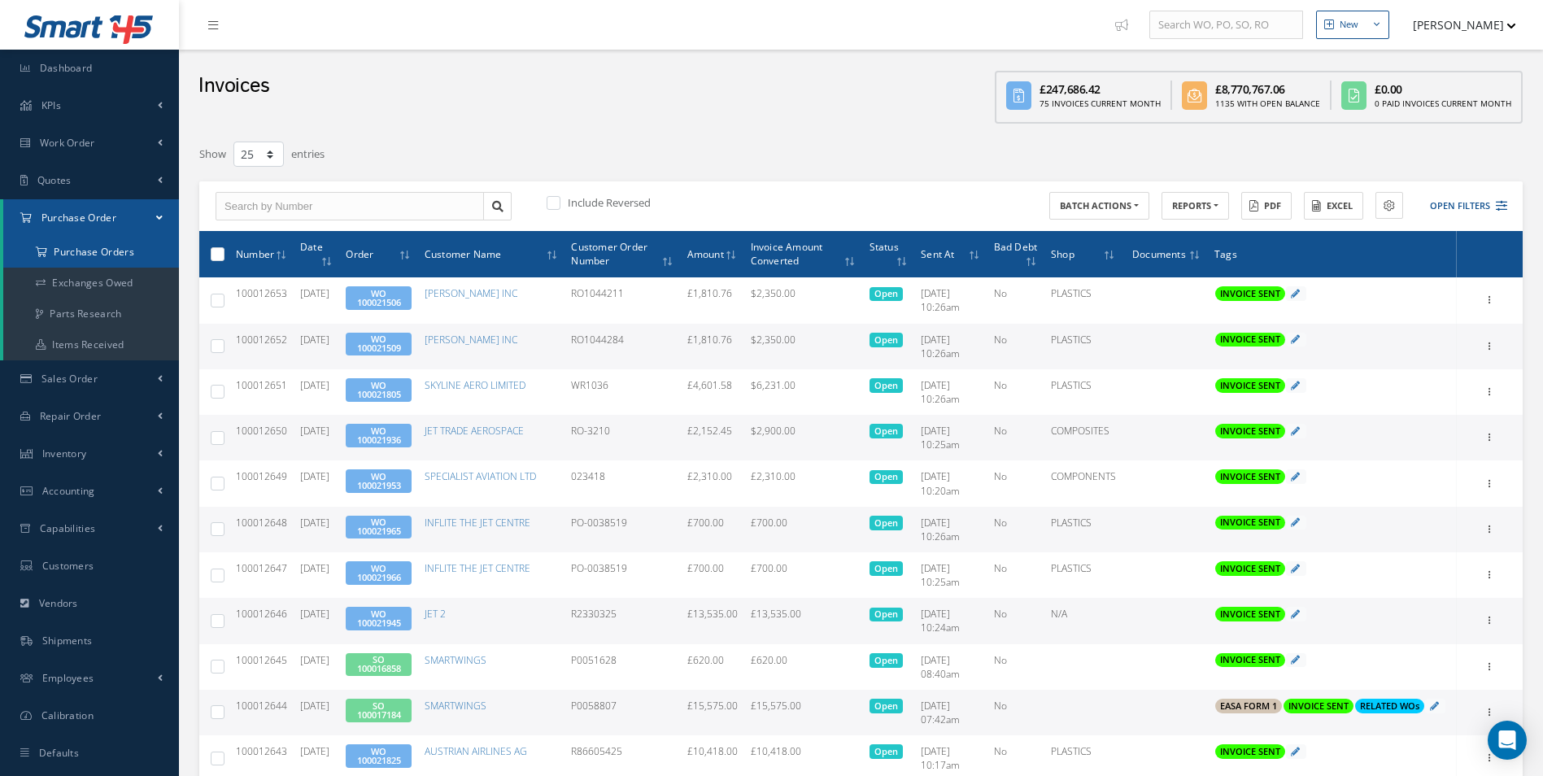
click at [89, 253] on a=1&status_id=2&status_id=3&status_id=5&collapsedFilters"] "Purchase Orders" at bounding box center [92, 252] width 179 height 31
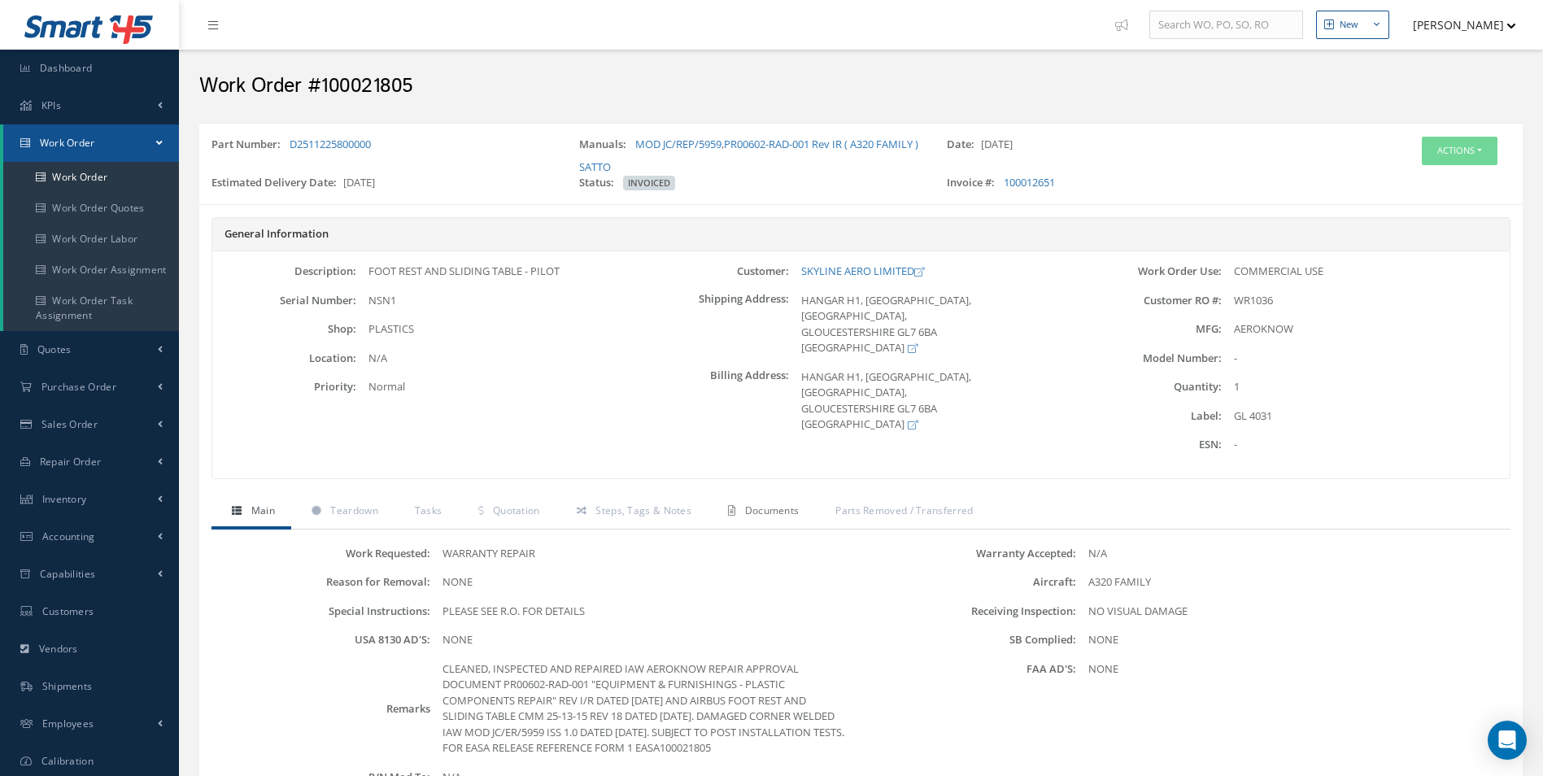
click at [790, 513] on span "Documents" at bounding box center [772, 510] width 54 height 14
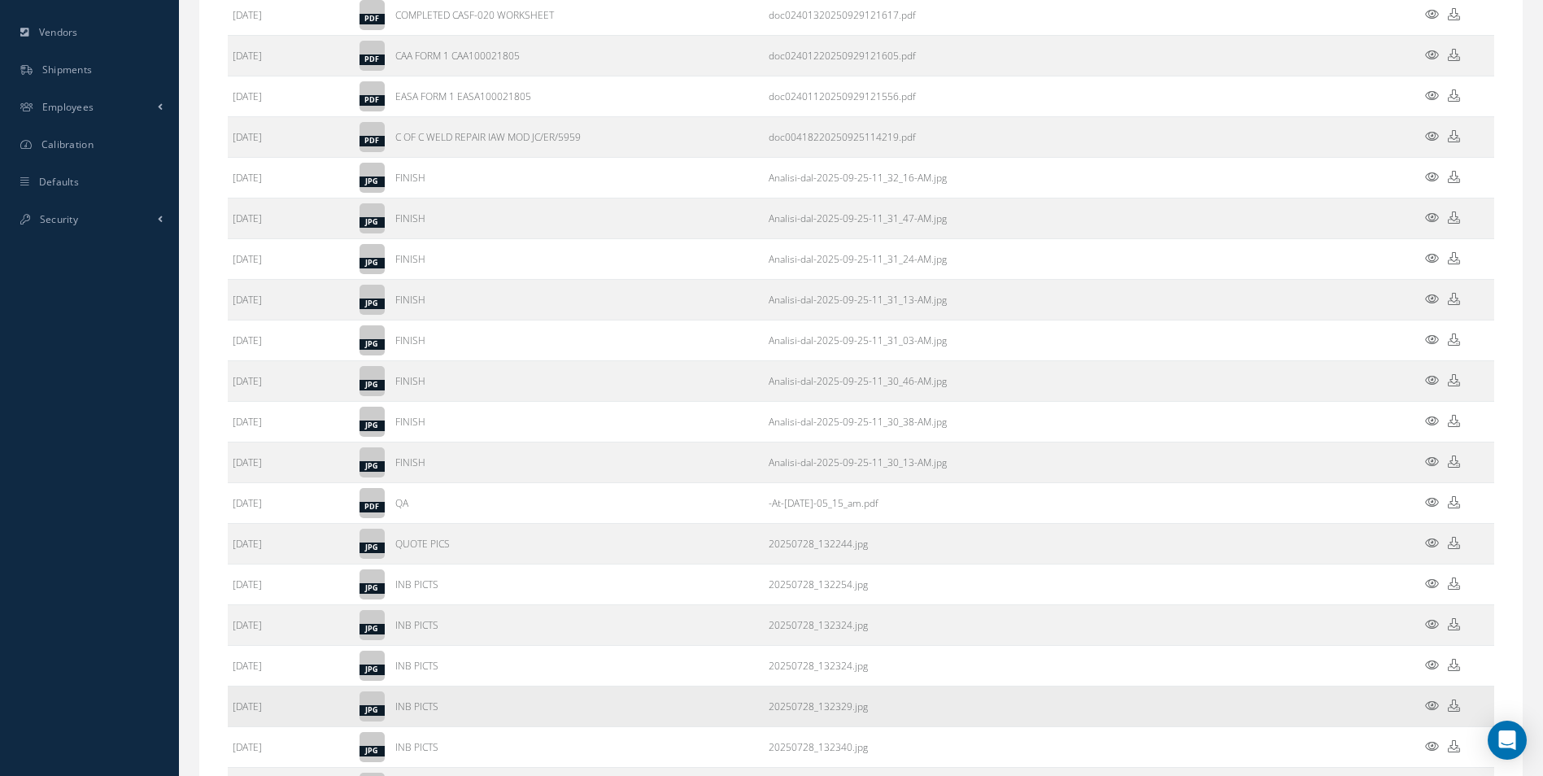
scroll to position [770, 0]
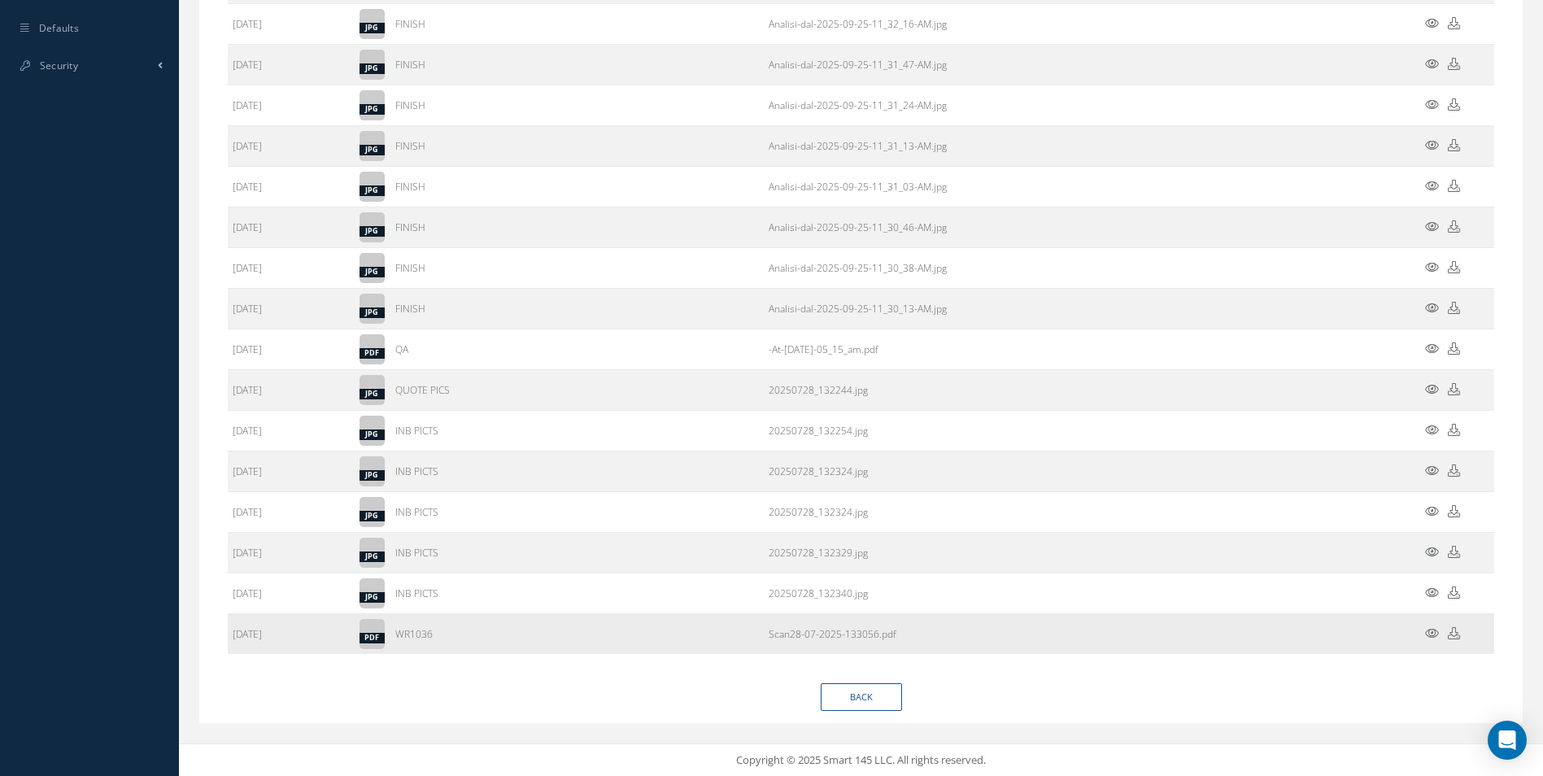
click at [1455, 635] on icon at bounding box center [1453, 633] width 12 height 12
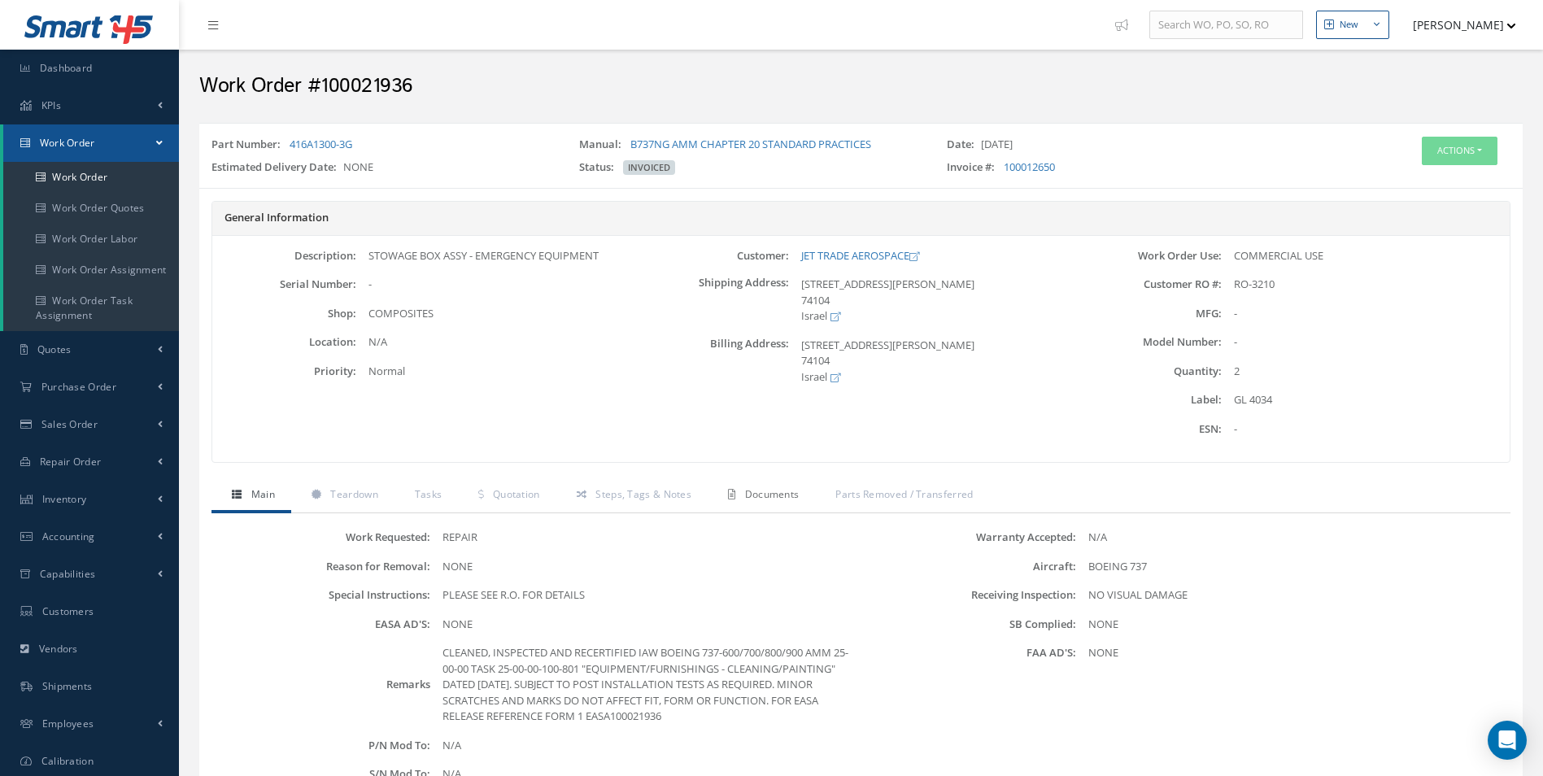
click at [749, 490] on span "Documents" at bounding box center [772, 494] width 54 height 14
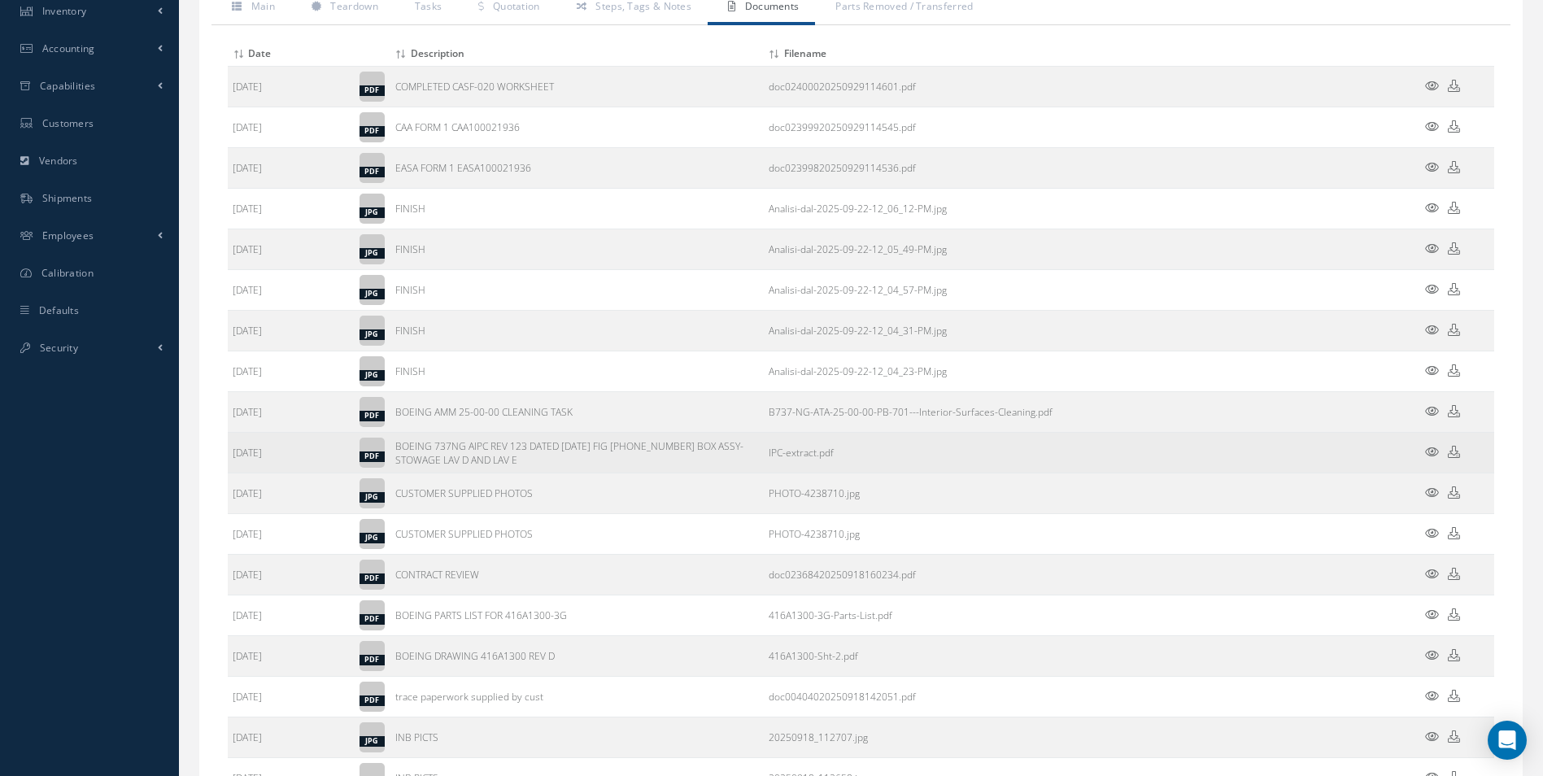
scroll to position [673, 0]
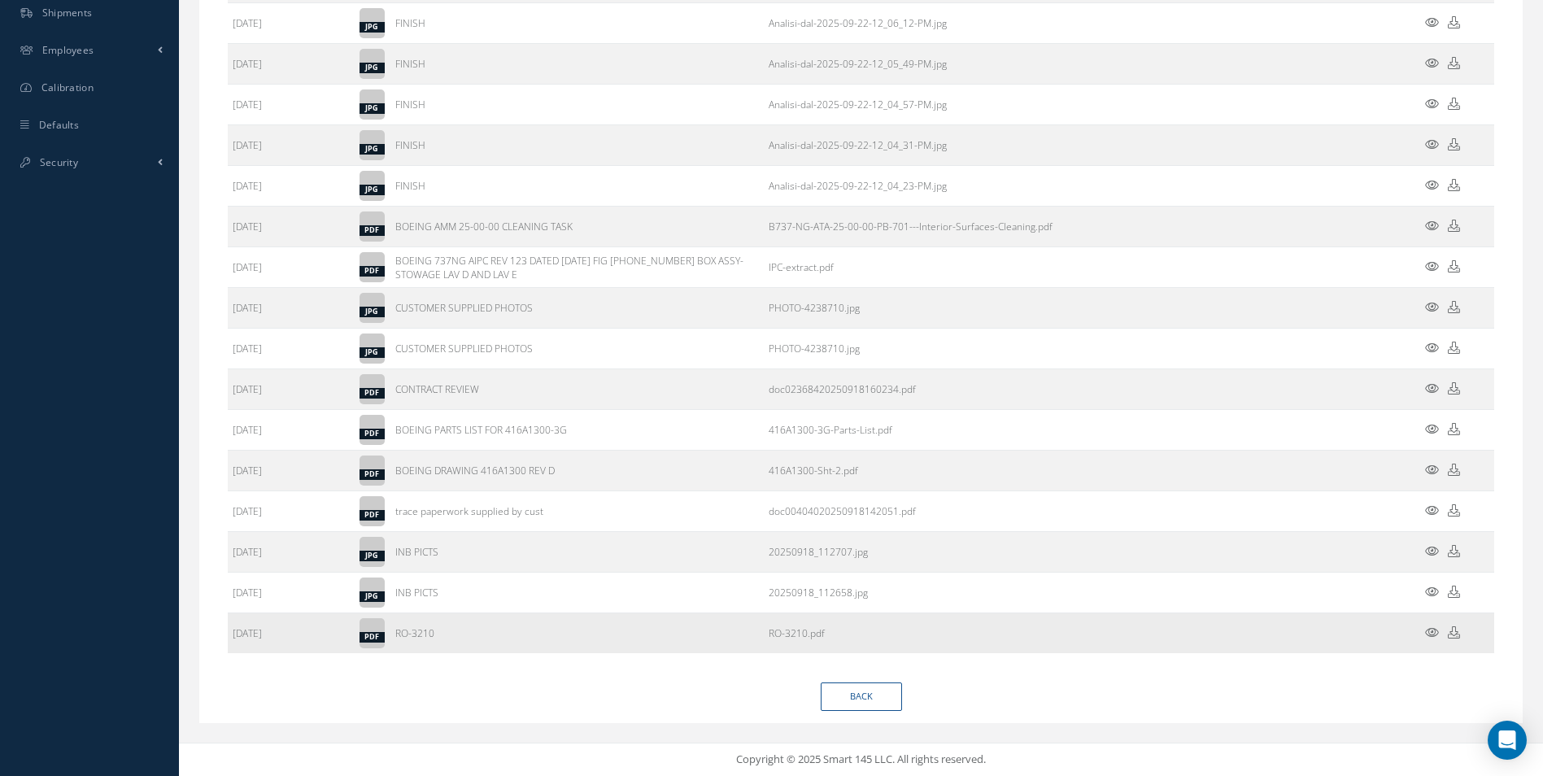
click at [1460, 637] on td at bounding box center [1445, 633] width 98 height 41
click at [1451, 637] on icon at bounding box center [1453, 632] width 12 height 12
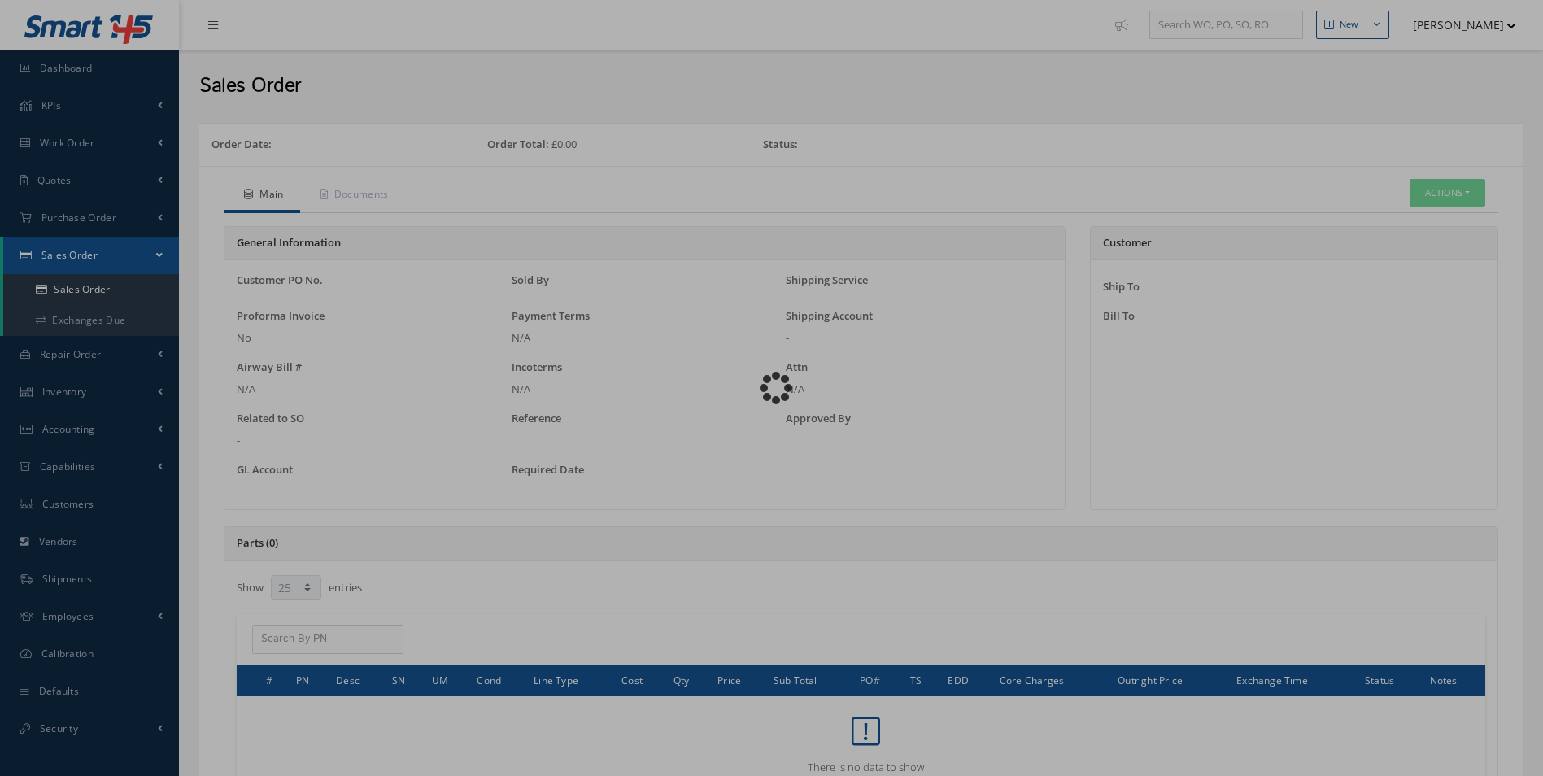
select select "25"
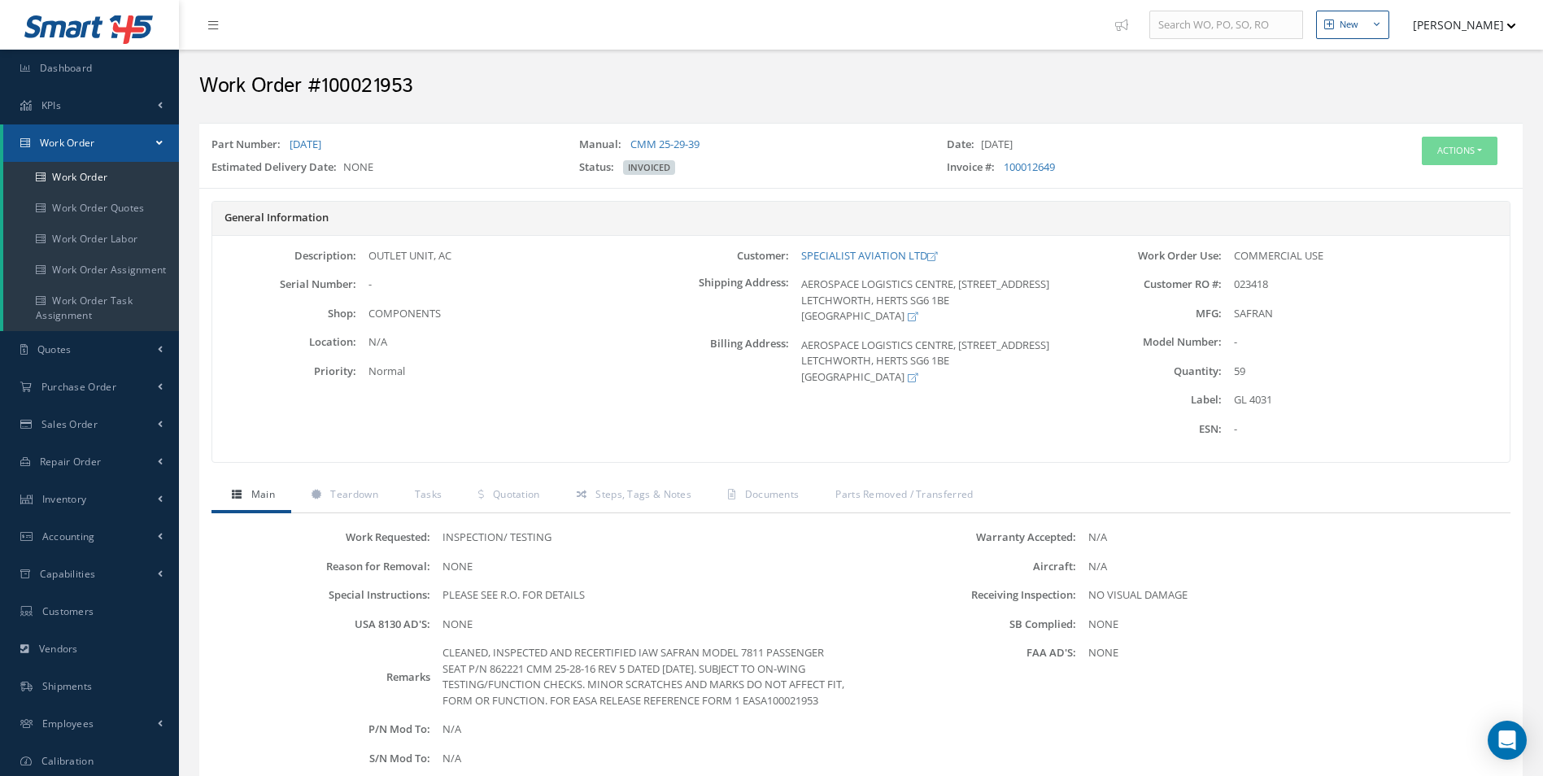
click at [1258, 282] on span "023418" at bounding box center [1251, 283] width 34 height 15
click at [1260, 281] on span "023418" at bounding box center [1251, 283] width 34 height 15
copy span "023418"
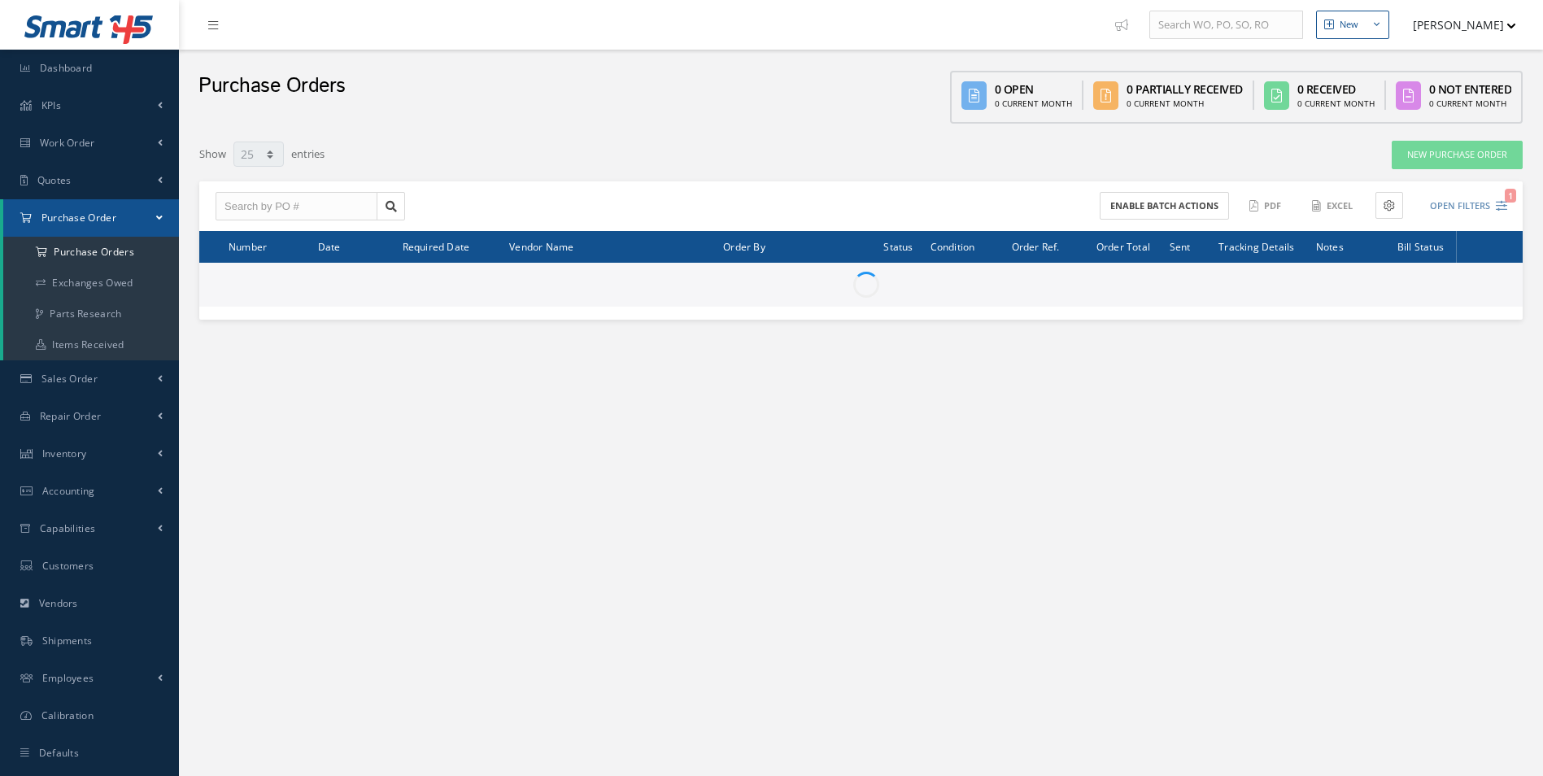
select select "25"
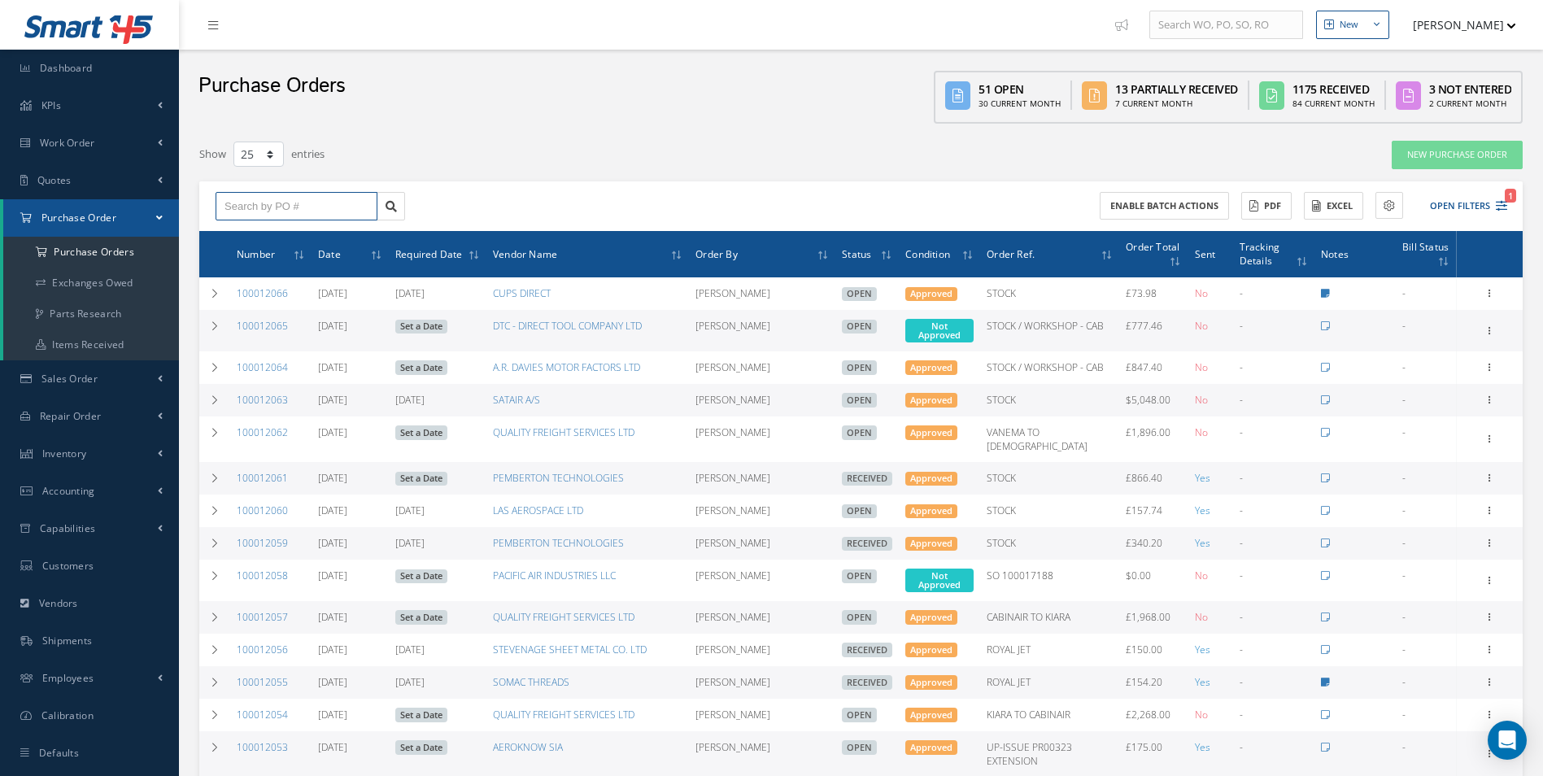
click at [318, 202] on input "text" at bounding box center [296, 206] width 162 height 29
paste input "100012000"
type input "100012000"
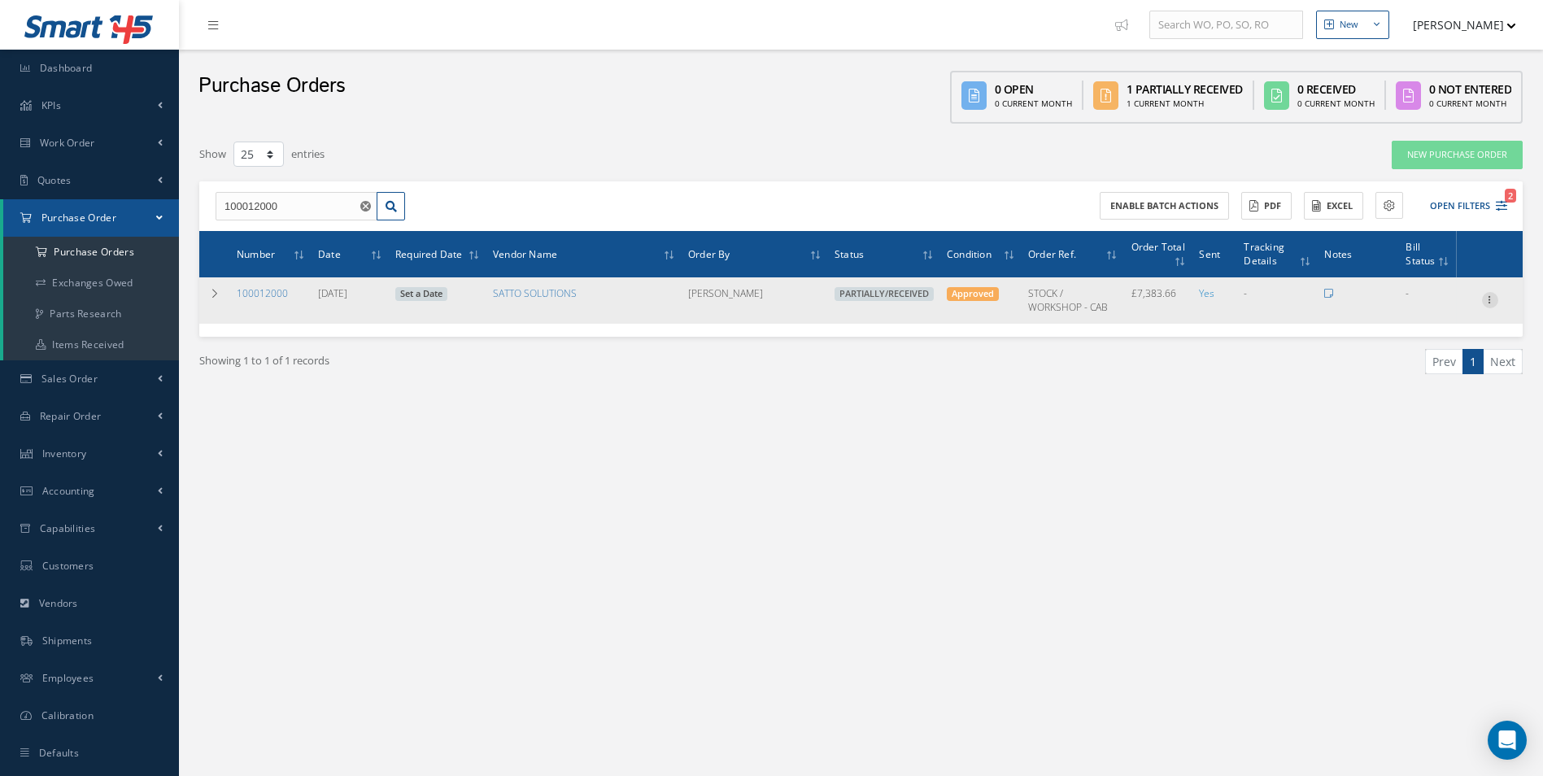
click at [1493, 298] on icon at bounding box center [1490, 298] width 16 height 13
click at [1415, 370] on link "Create Bill" at bounding box center [1415, 373] width 128 height 21
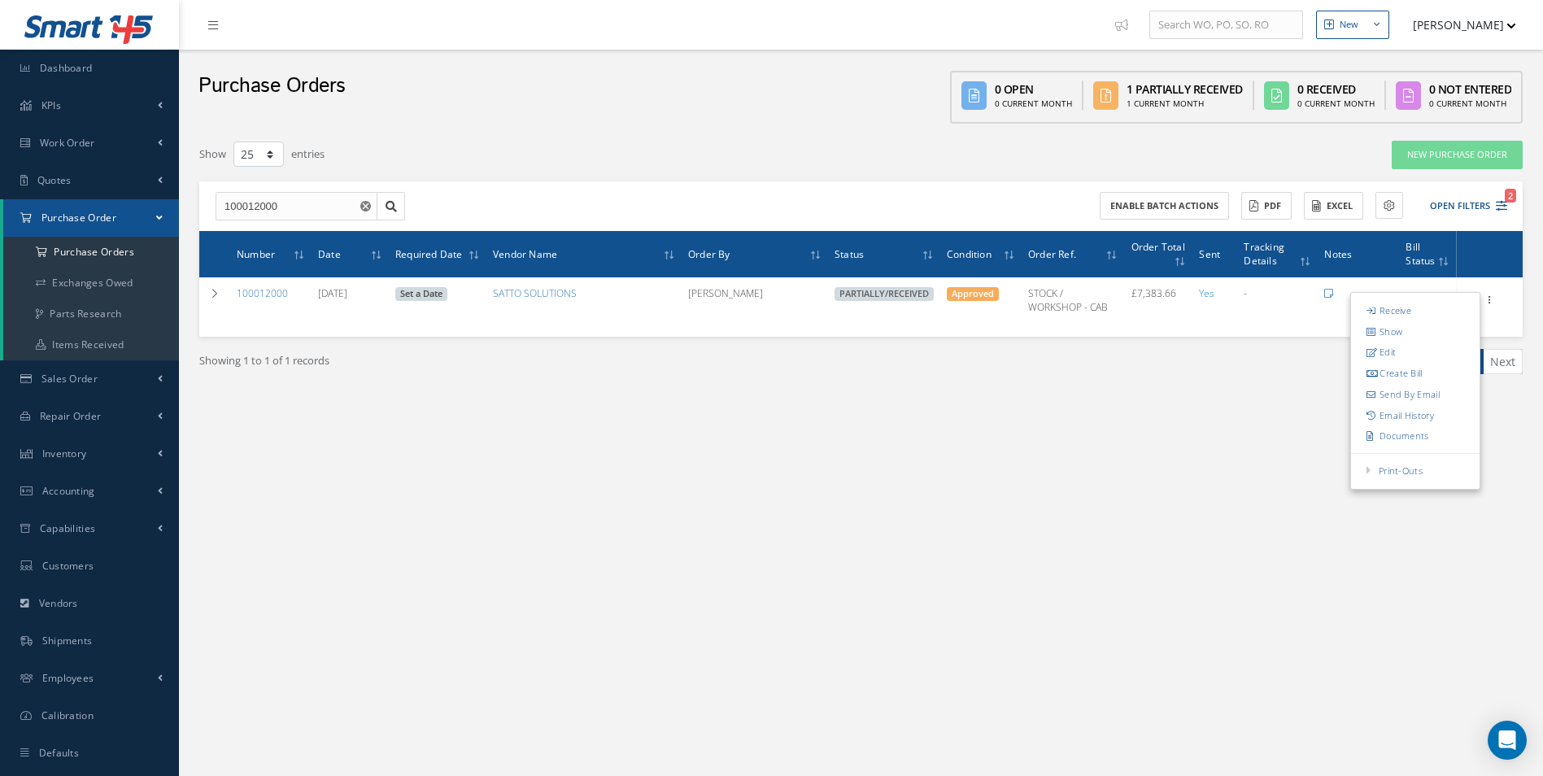
type input "1230.61"
type input "0.00"
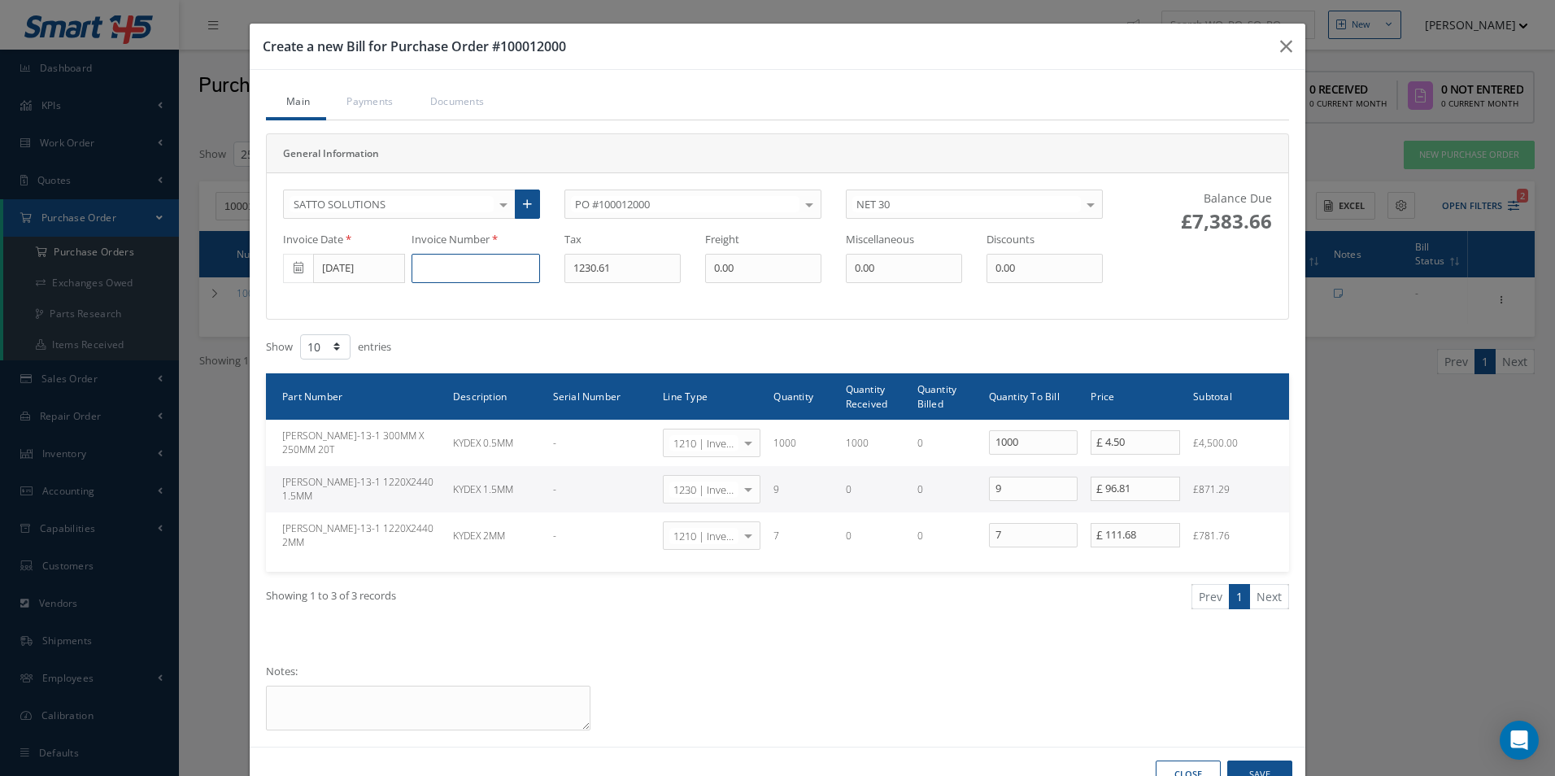
click at [462, 278] on input at bounding box center [475, 268] width 128 height 29
paste input "500001986"
type input "500001986"
click at [356, 275] on input "[DATE]" at bounding box center [359, 268] width 92 height 29
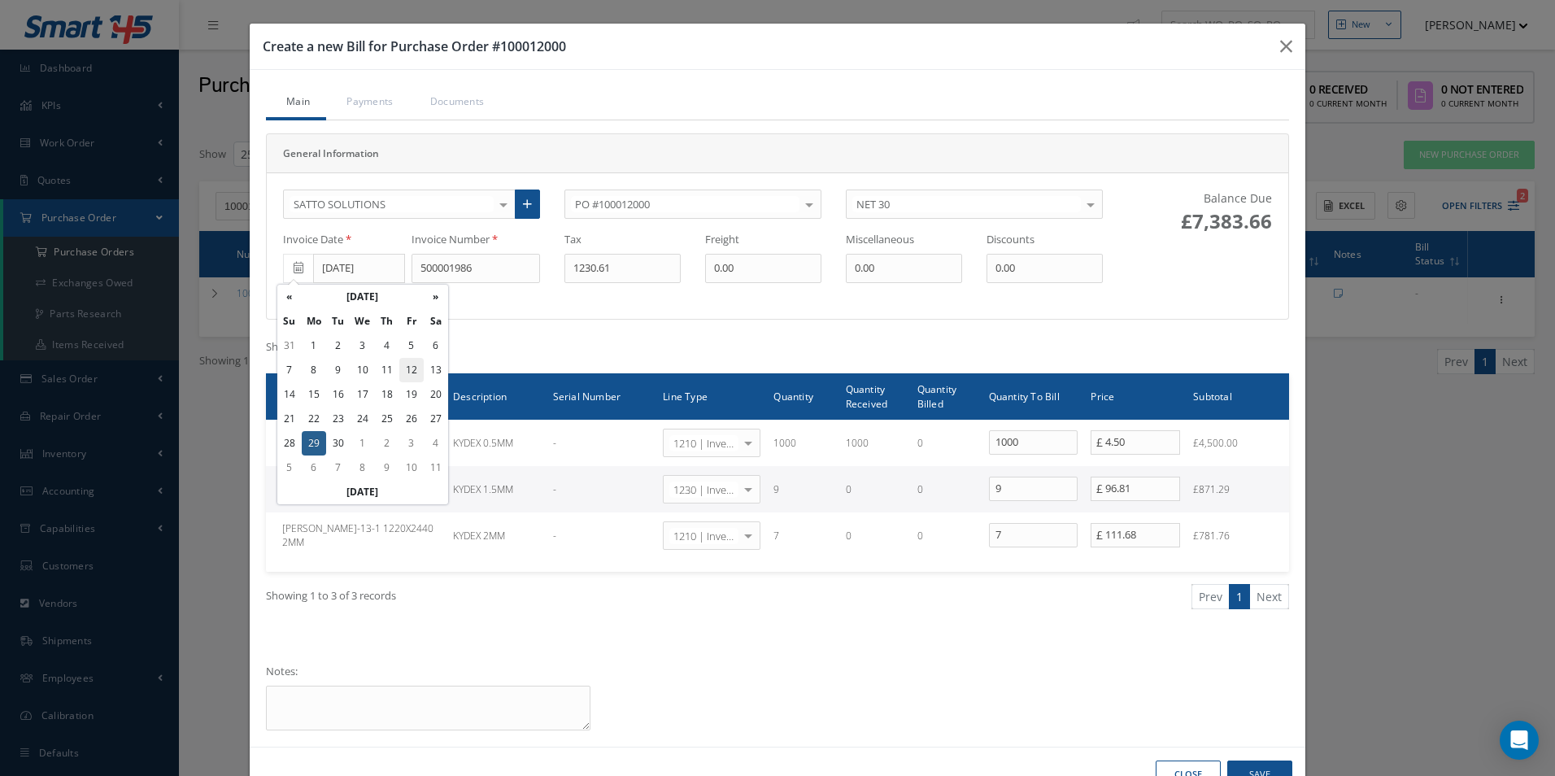
click at [407, 369] on td "12" at bounding box center [411, 370] width 24 height 24
type input "09/12/2025"
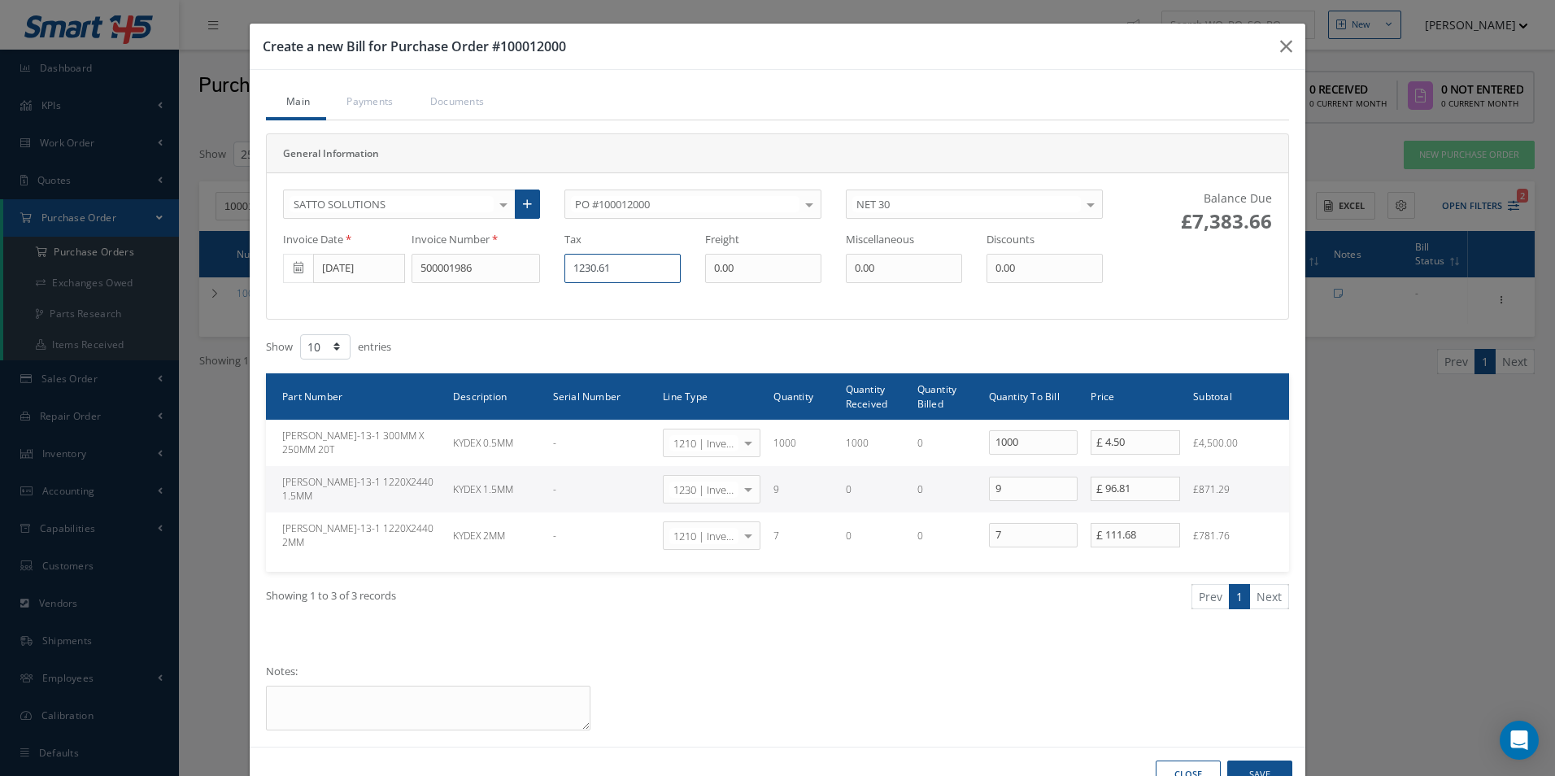
drag, startPoint x: 629, startPoint y: 274, endPoint x: 449, endPoint y: 268, distance: 180.6
click at [449, 268] on div "Invoice Date 09/12/2025 Invoice Number 500001986 Tax 1230.61 Freight 0.00 Misce…" at bounding box center [693, 257] width 844 height 51
type input "900"
drag, startPoint x: 982, startPoint y: 492, endPoint x: 892, endPoint y: 484, distance: 90.6
click at [901, 485] on tr "DOUB-13-1 1220X2440 1.5MM KYDEX 1.5MM - 1230 | Inventory - Misc. Workshop Items…" at bounding box center [777, 489] width 1023 height 46
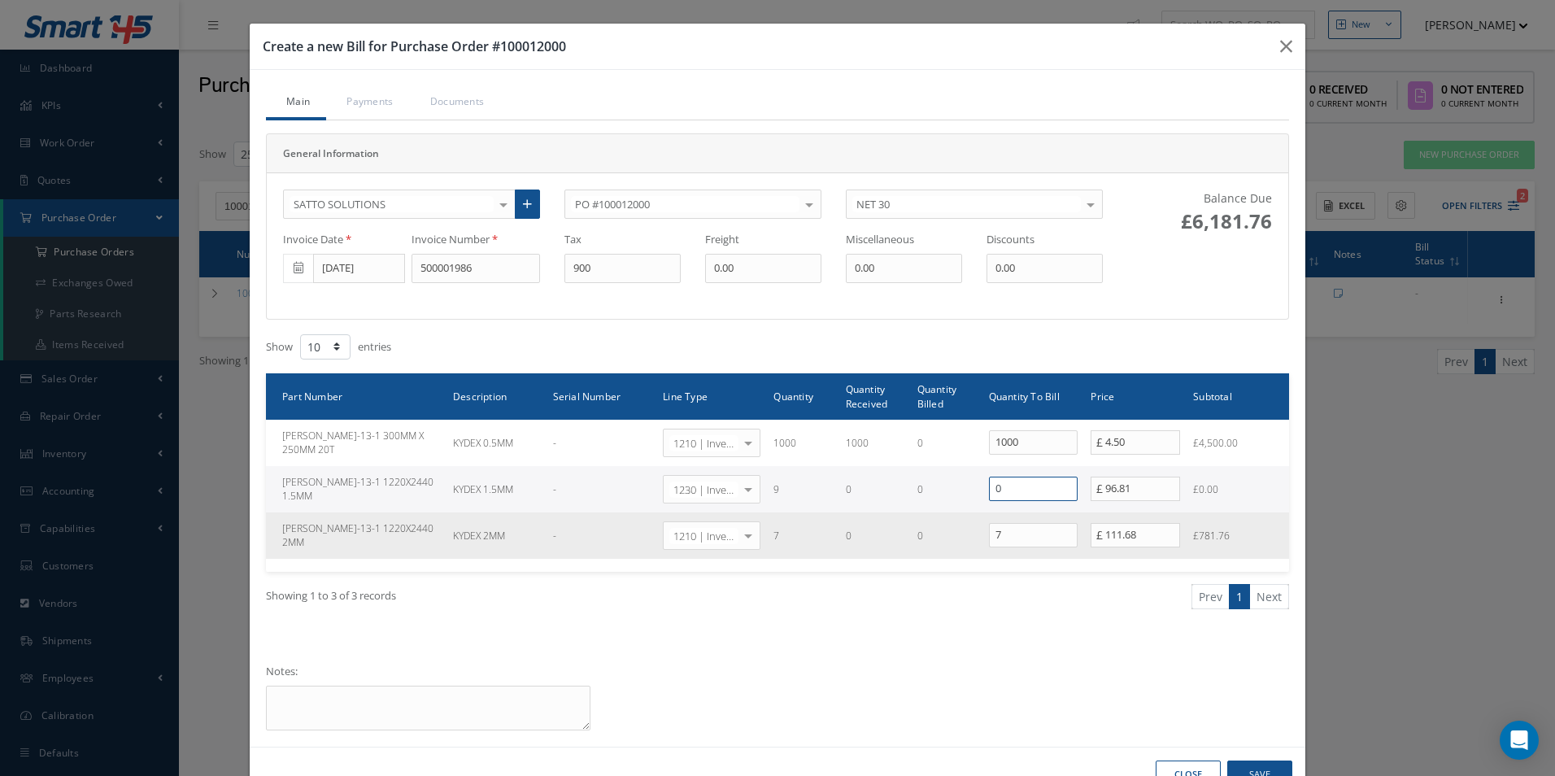
type input "0"
drag, startPoint x: 1023, startPoint y: 538, endPoint x: 916, endPoint y: 537, distance: 107.3
click at [929, 538] on tr "DOUB-13-1 1220X2440 2MM KYDEX 2MM - 1210 | Inventory - expendables Select Gener…" at bounding box center [777, 535] width 1023 height 46
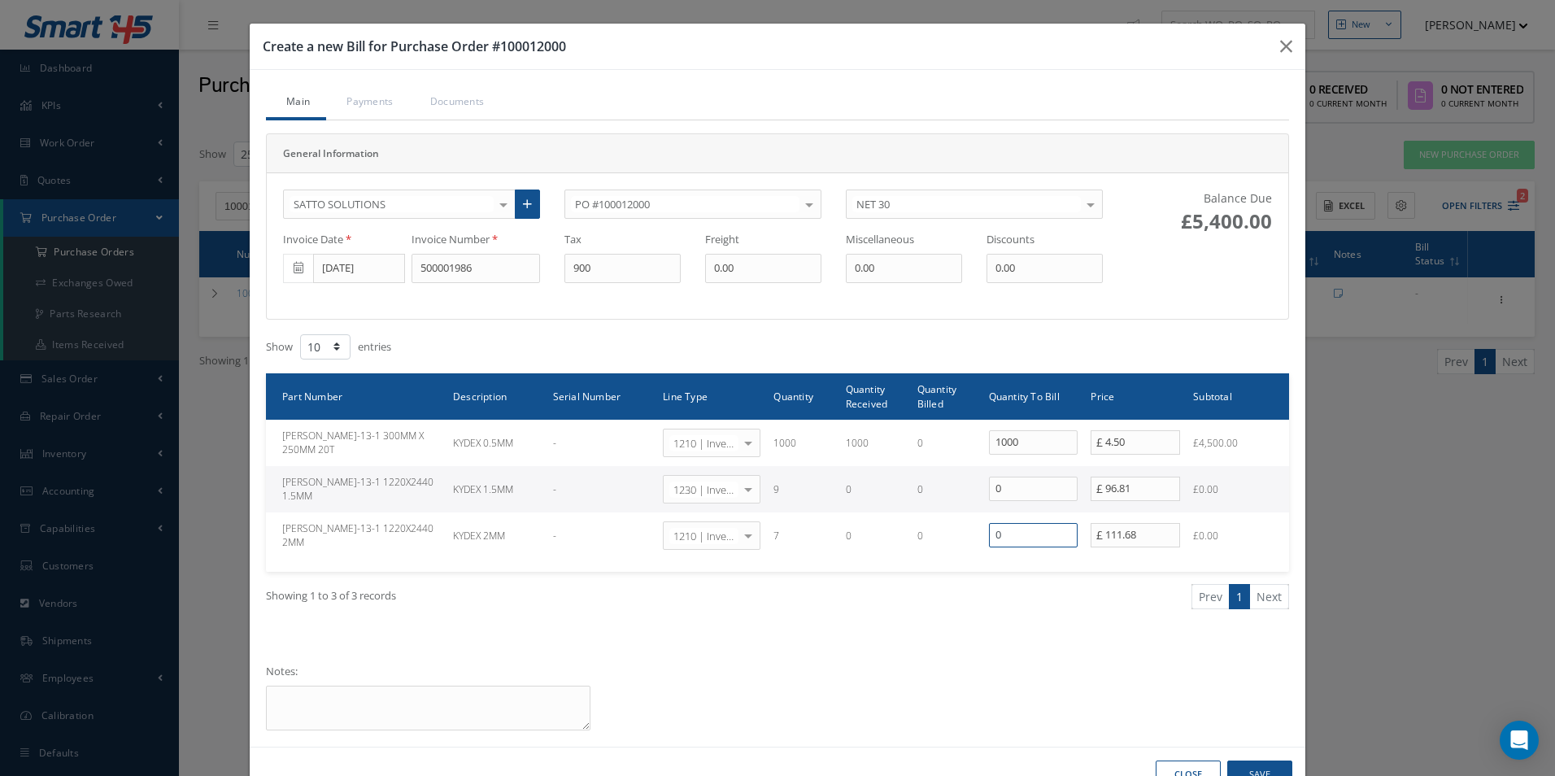
type input "0"
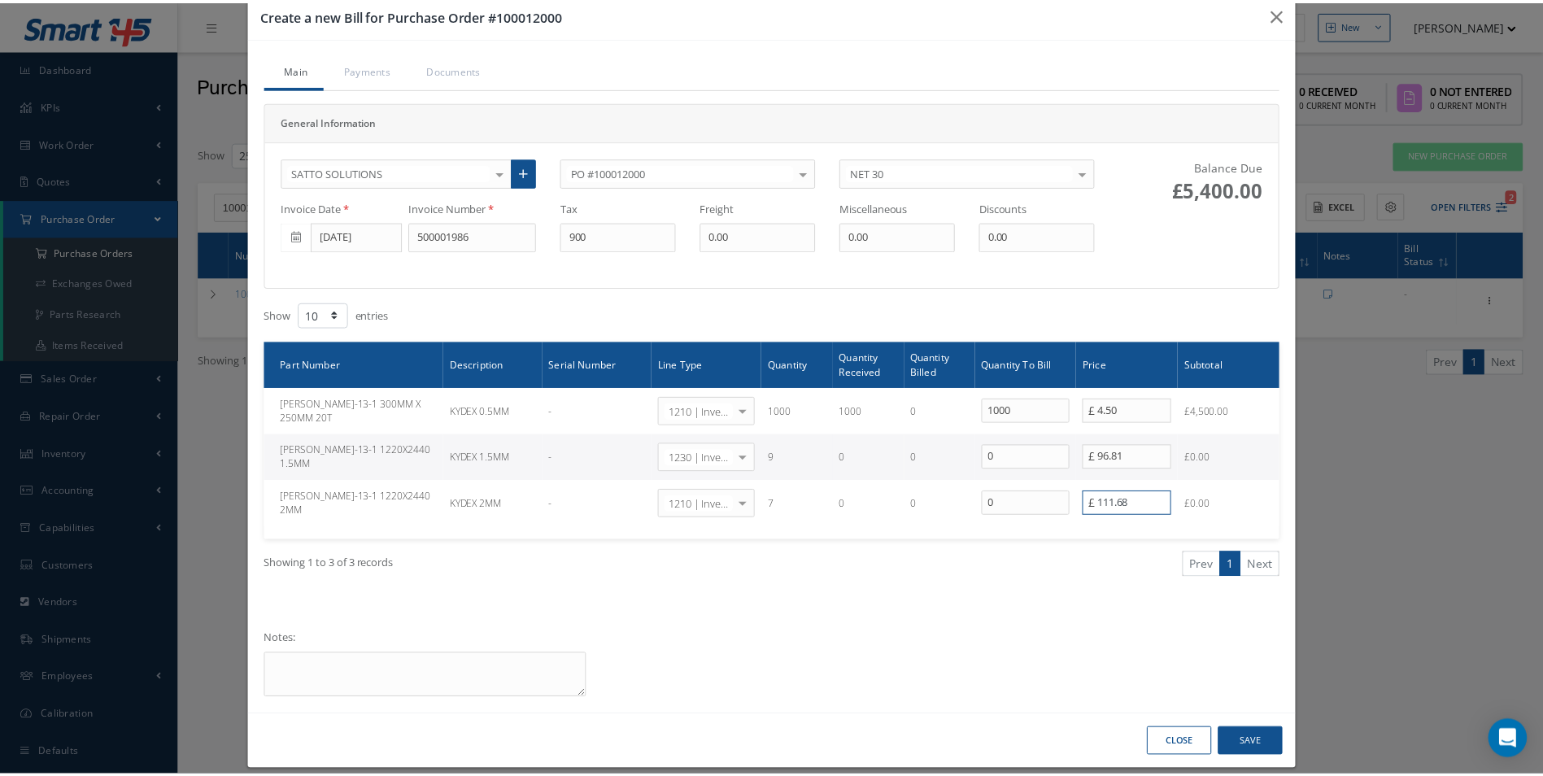
scroll to position [50, 0]
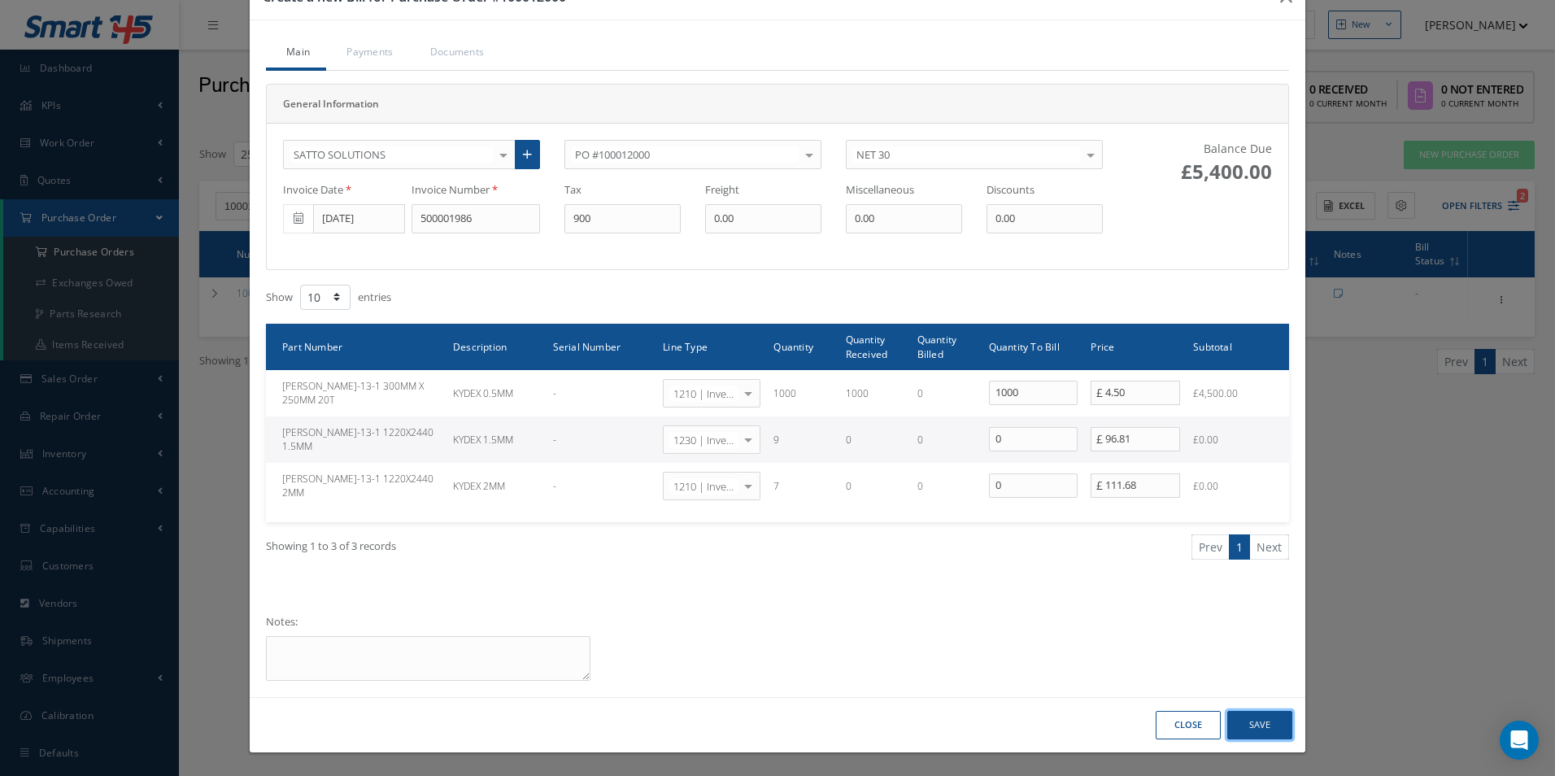
click at [1262, 726] on button "Save" at bounding box center [1259, 725] width 65 height 28
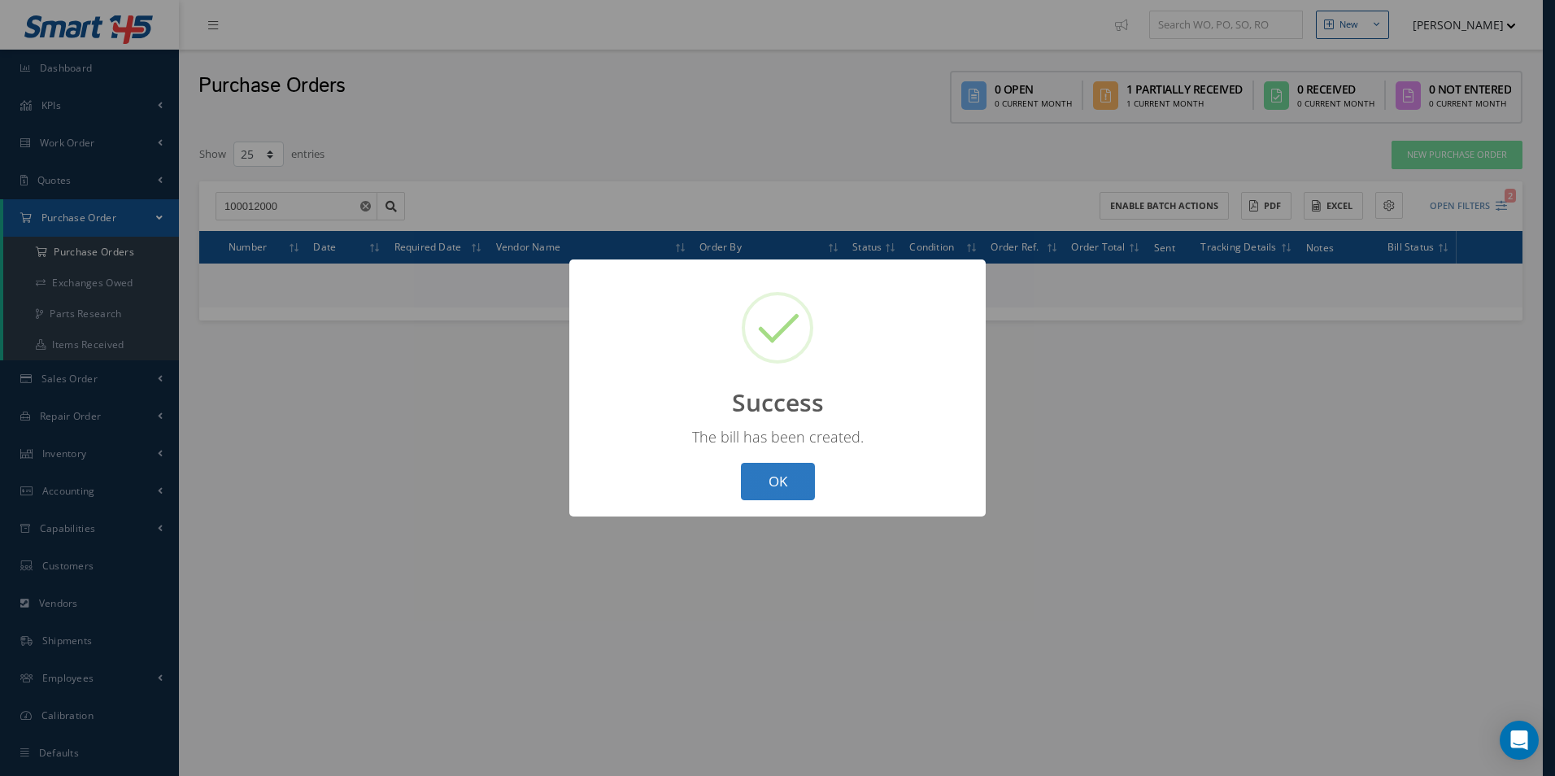
click at [779, 486] on button "OK" at bounding box center [778, 482] width 74 height 38
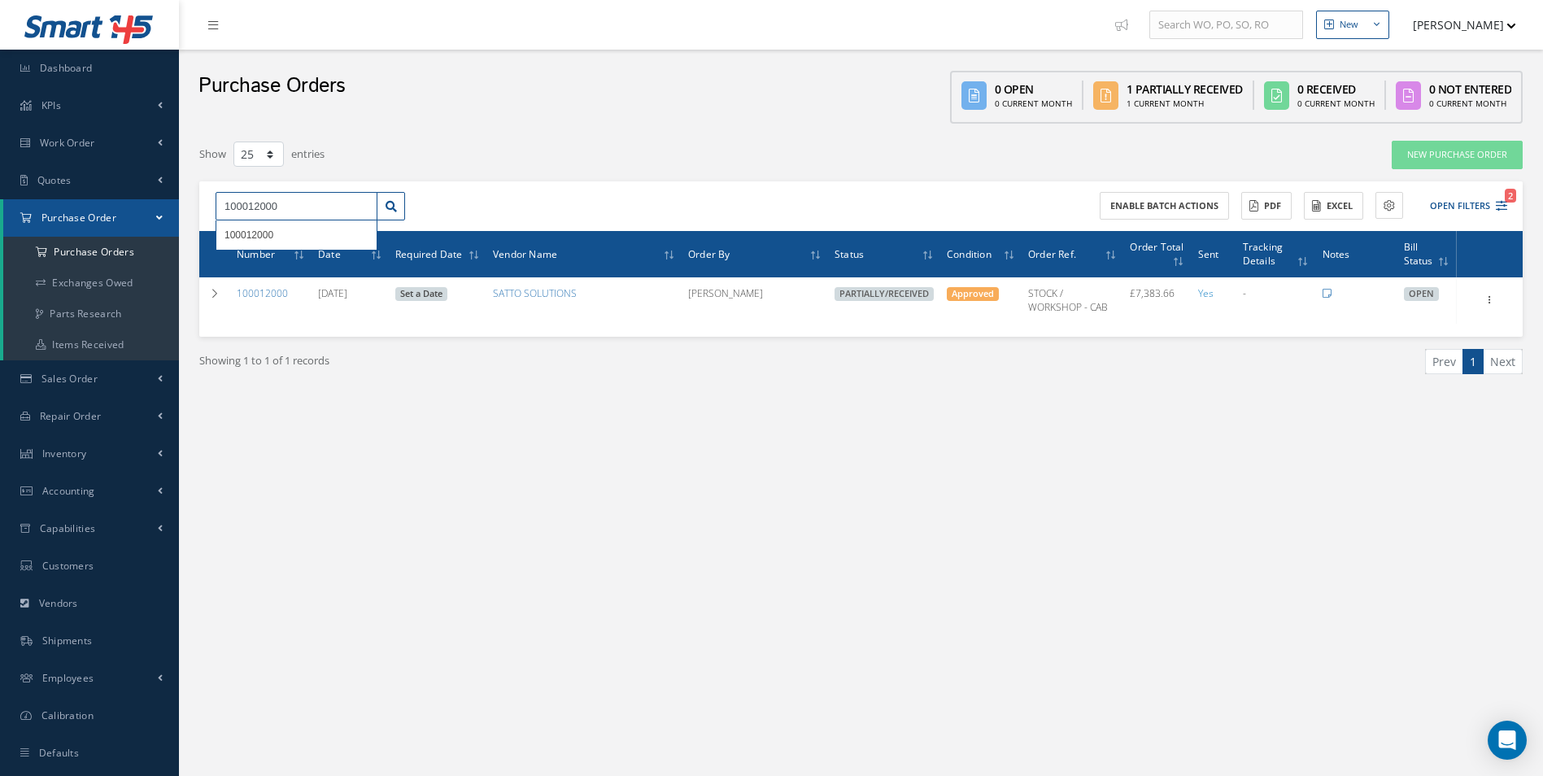
drag, startPoint x: 294, startPoint y: 200, endPoint x: 123, endPoint y: 204, distance: 171.6
click at [127, 205] on div "Smart 145 Dashboard KPIs Work Order Accounting Work Order Work Order Work Order…" at bounding box center [771, 404] width 1543 height 809
paste input "8"
type input "100012008"
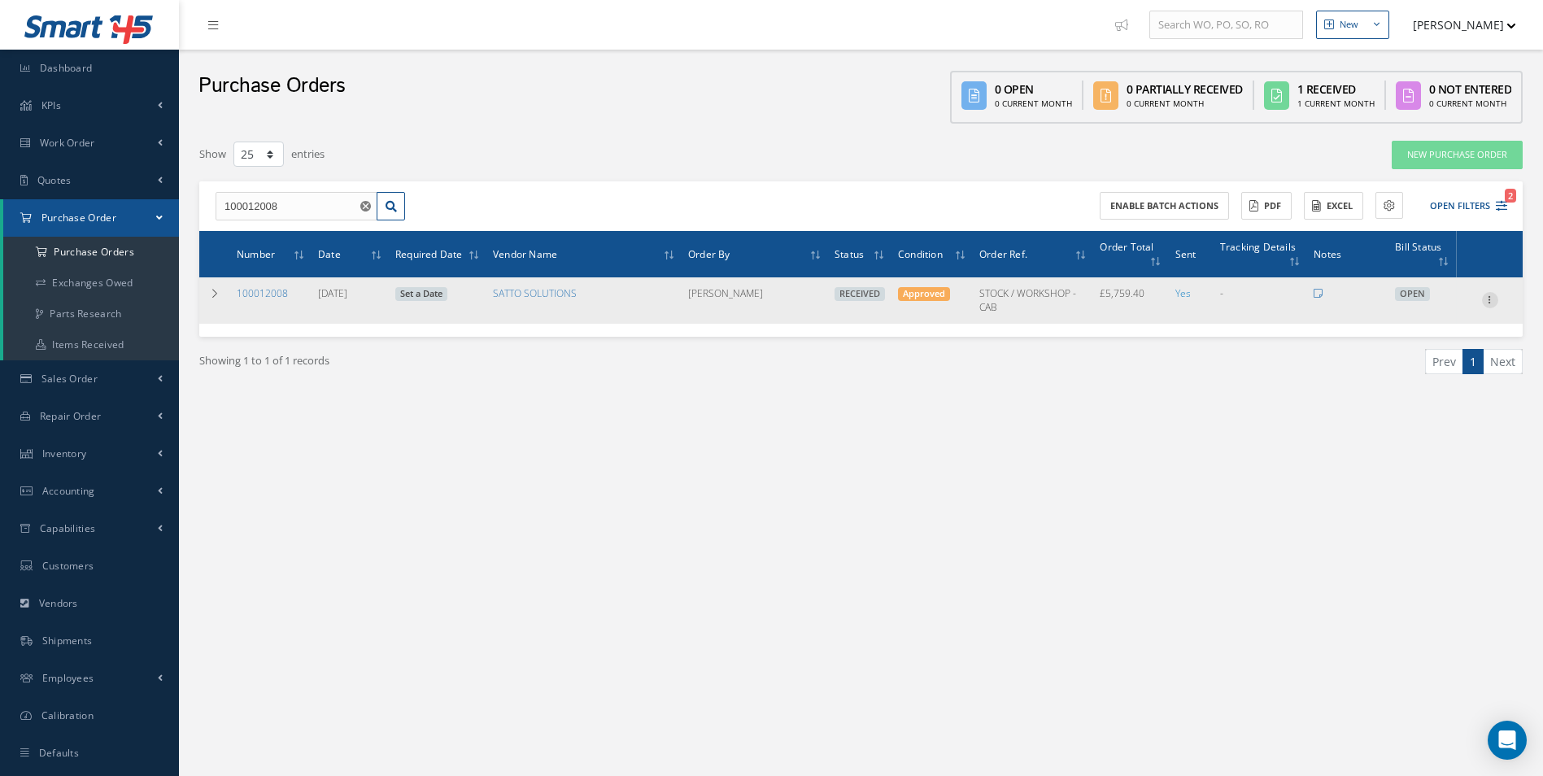
click at [1488, 302] on icon at bounding box center [1490, 298] width 16 height 13
click at [1409, 368] on link "Create Bill" at bounding box center [1415, 373] width 128 height 21
type input "959.90"
type input "0.00"
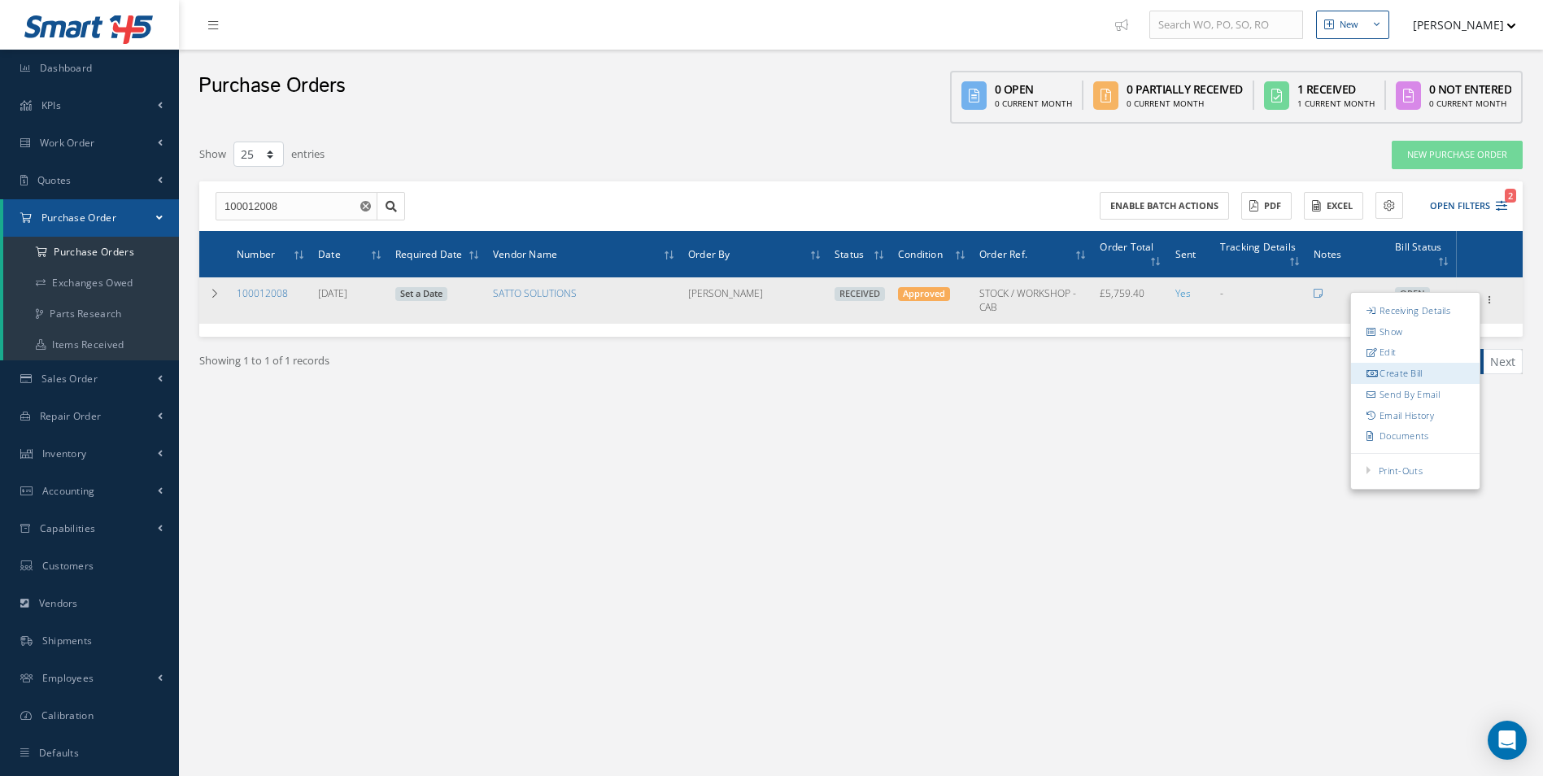
type input "0.00"
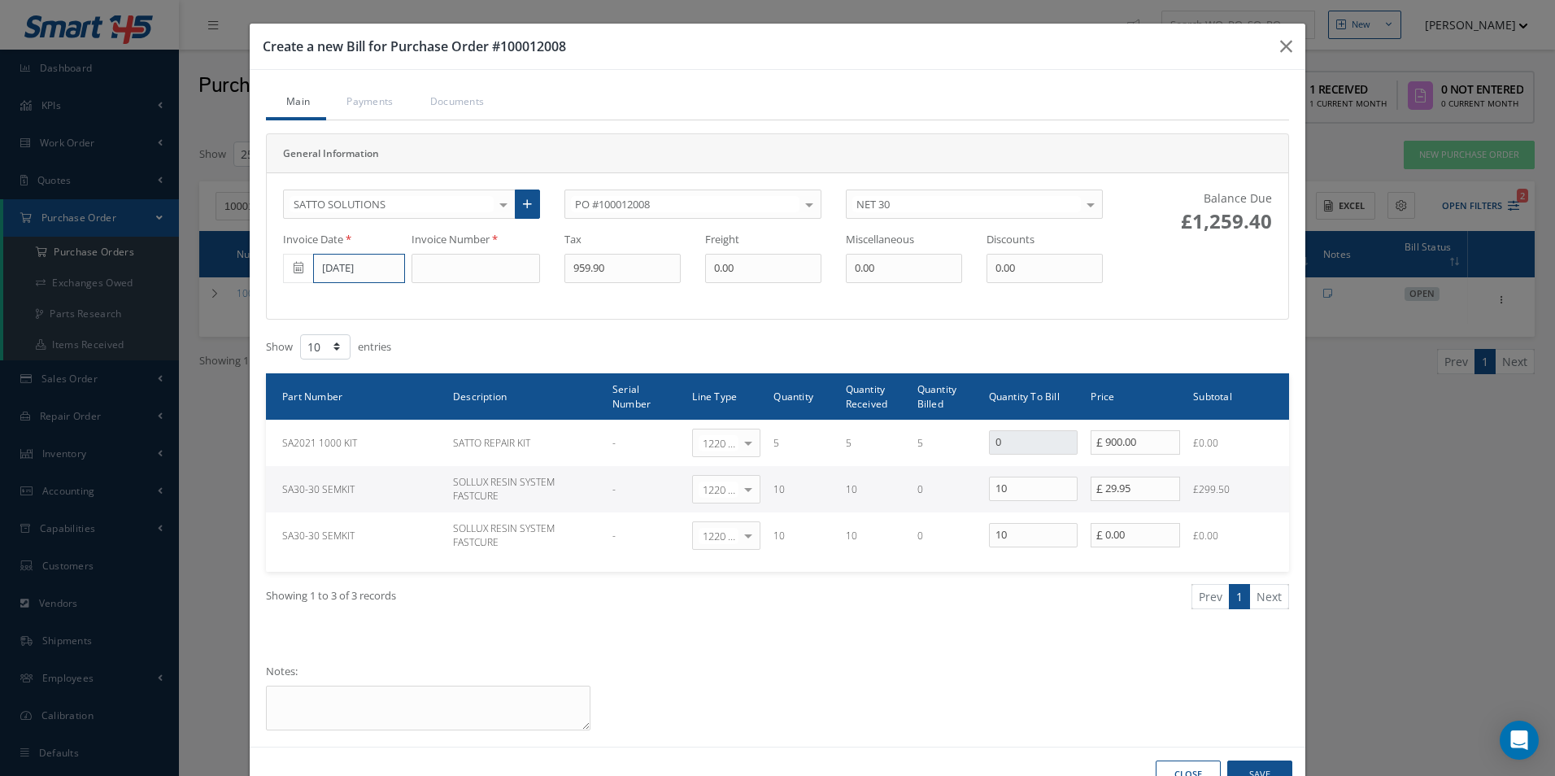
click at [342, 270] on input "09/12/2025" at bounding box center [359, 268] width 92 height 29
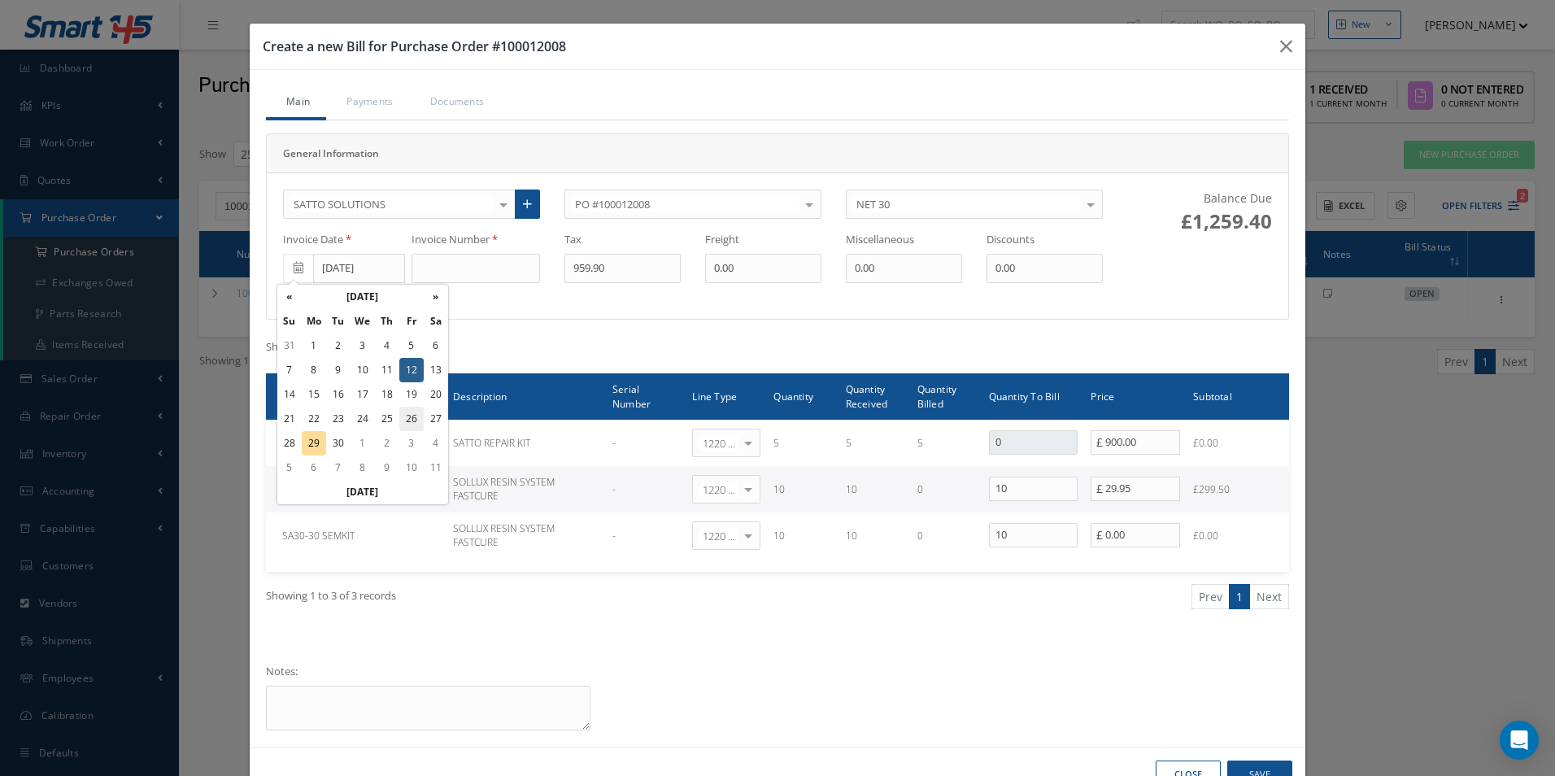
click at [411, 421] on td "26" at bounding box center [411, 419] width 24 height 24
type input "09/26/2025"
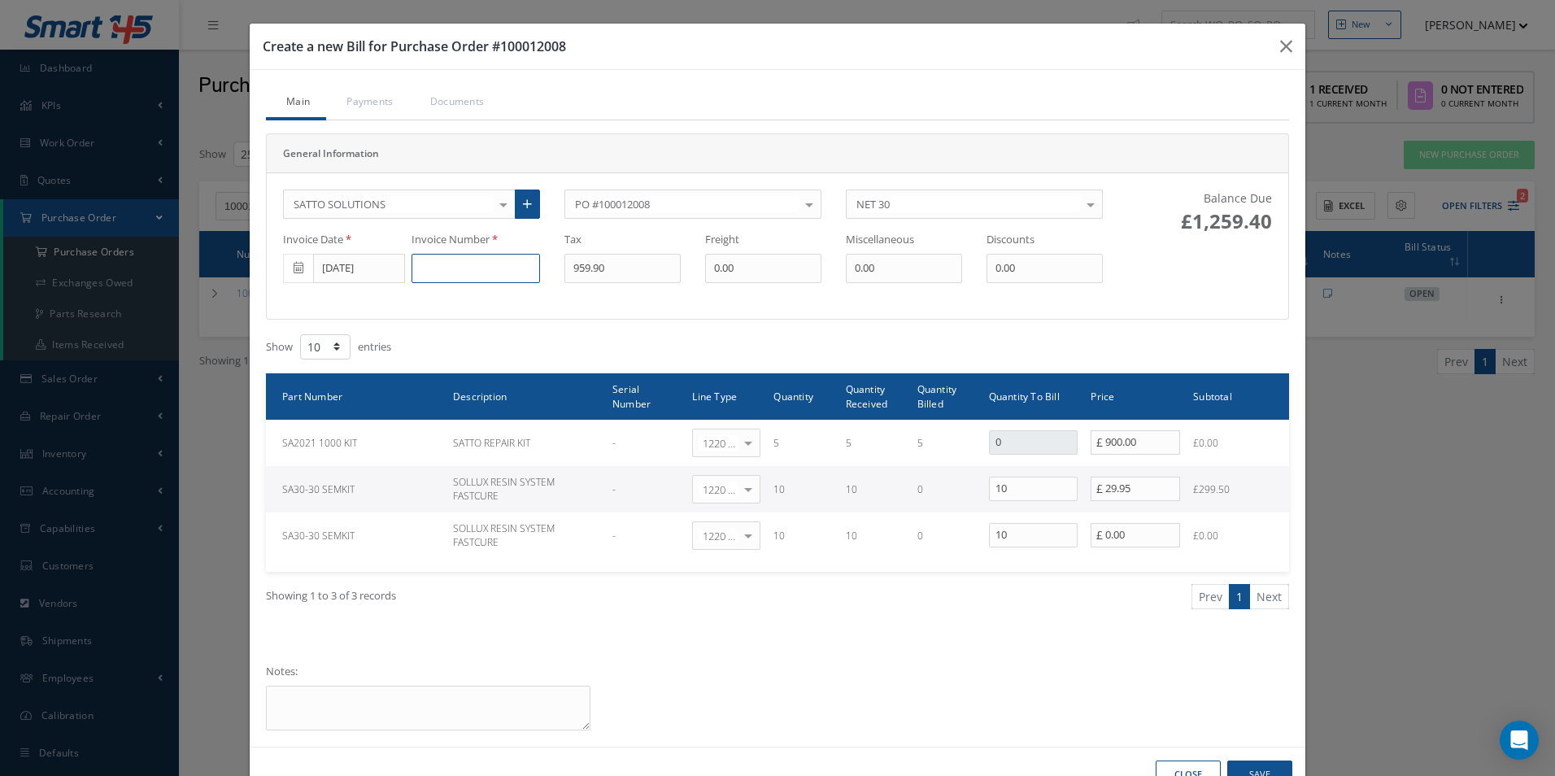
drag, startPoint x: 449, startPoint y: 274, endPoint x: 463, endPoint y: 272, distance: 14.7
click at [450, 274] on input at bounding box center [475, 268] width 128 height 29
paste input "500001993"
type input "500001993"
type input "59.90"
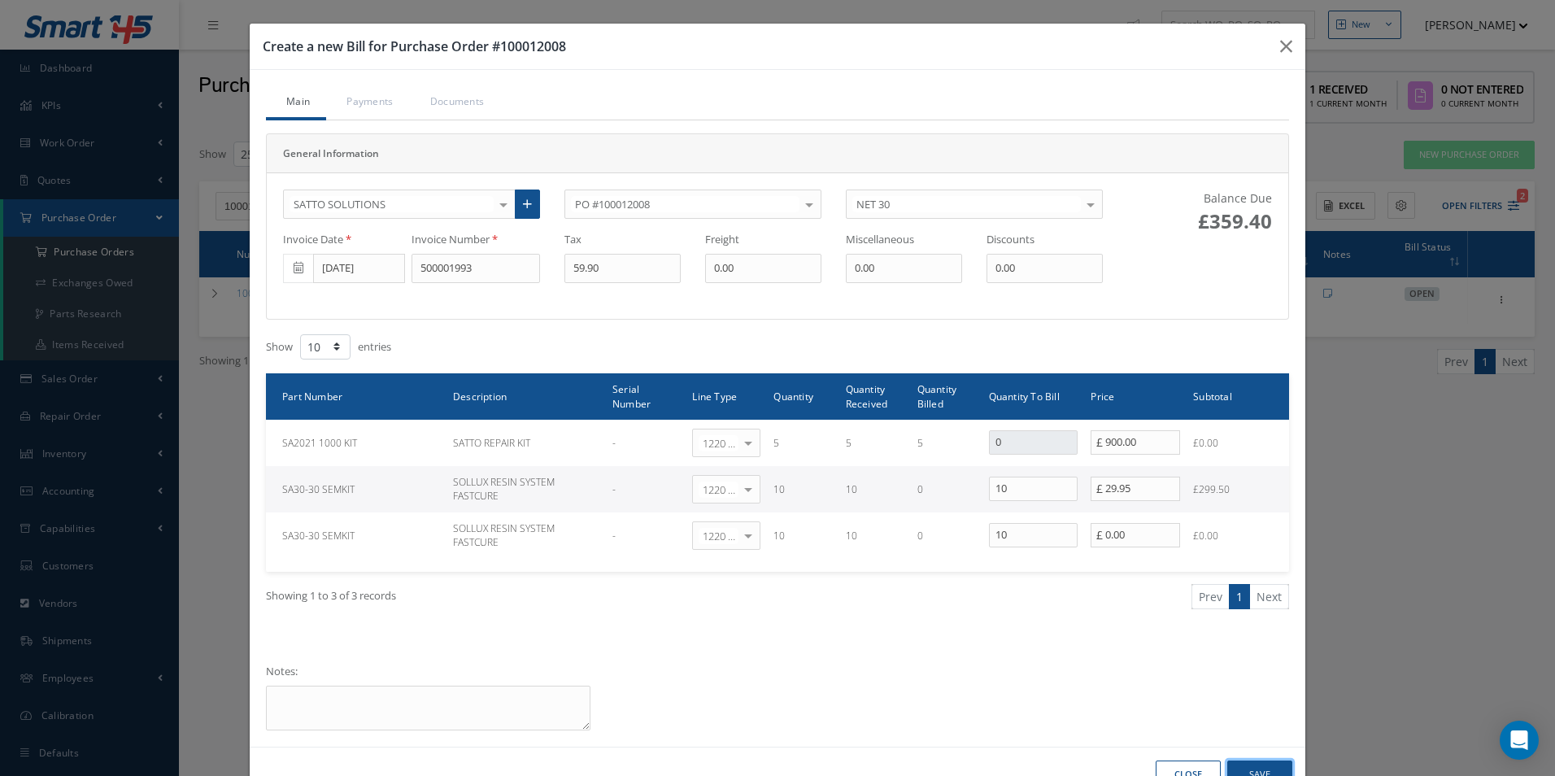
click at [1260, 768] on button "Save" at bounding box center [1259, 774] width 65 height 28
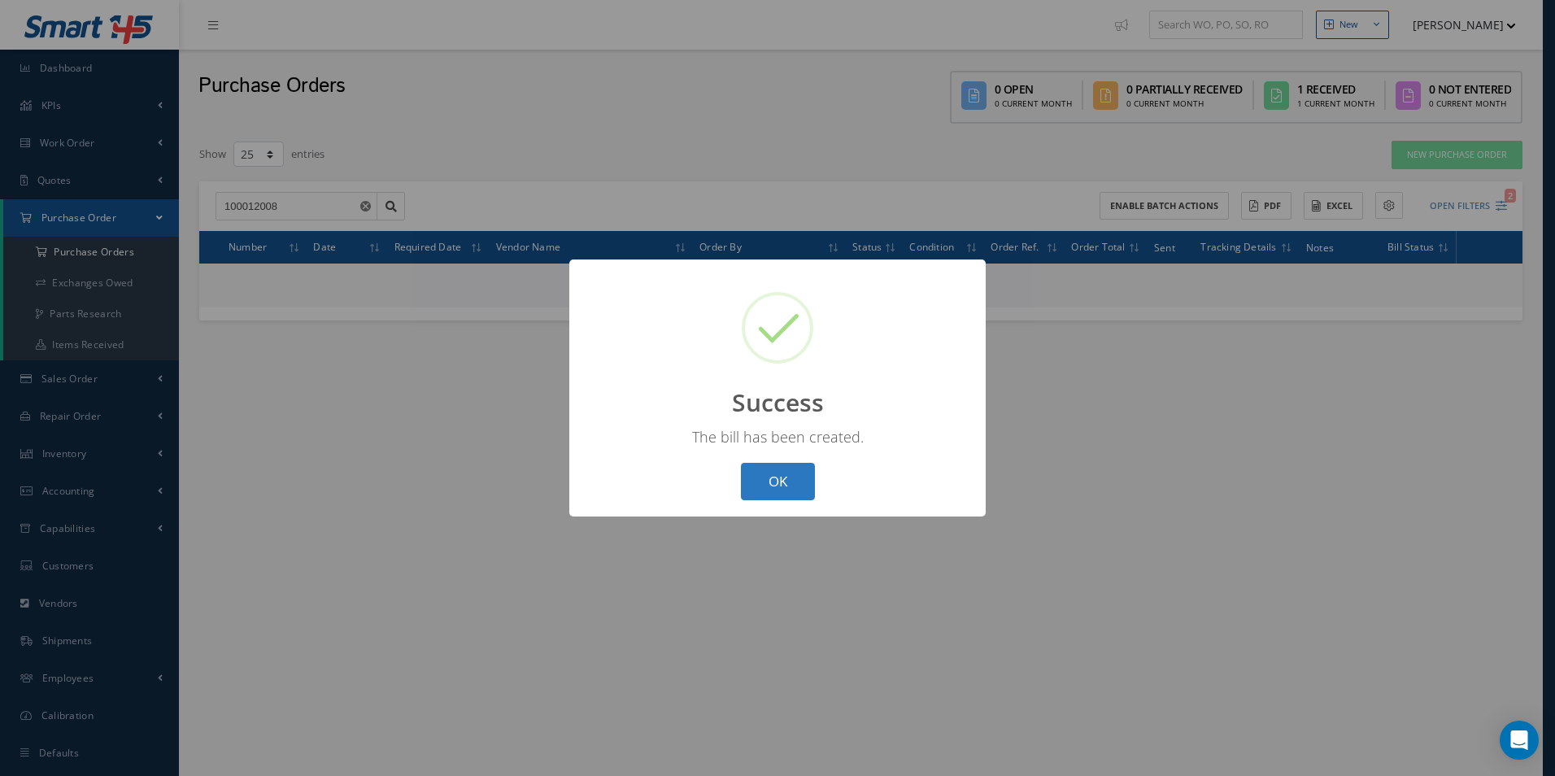
click at [799, 484] on button "OK" at bounding box center [778, 482] width 74 height 38
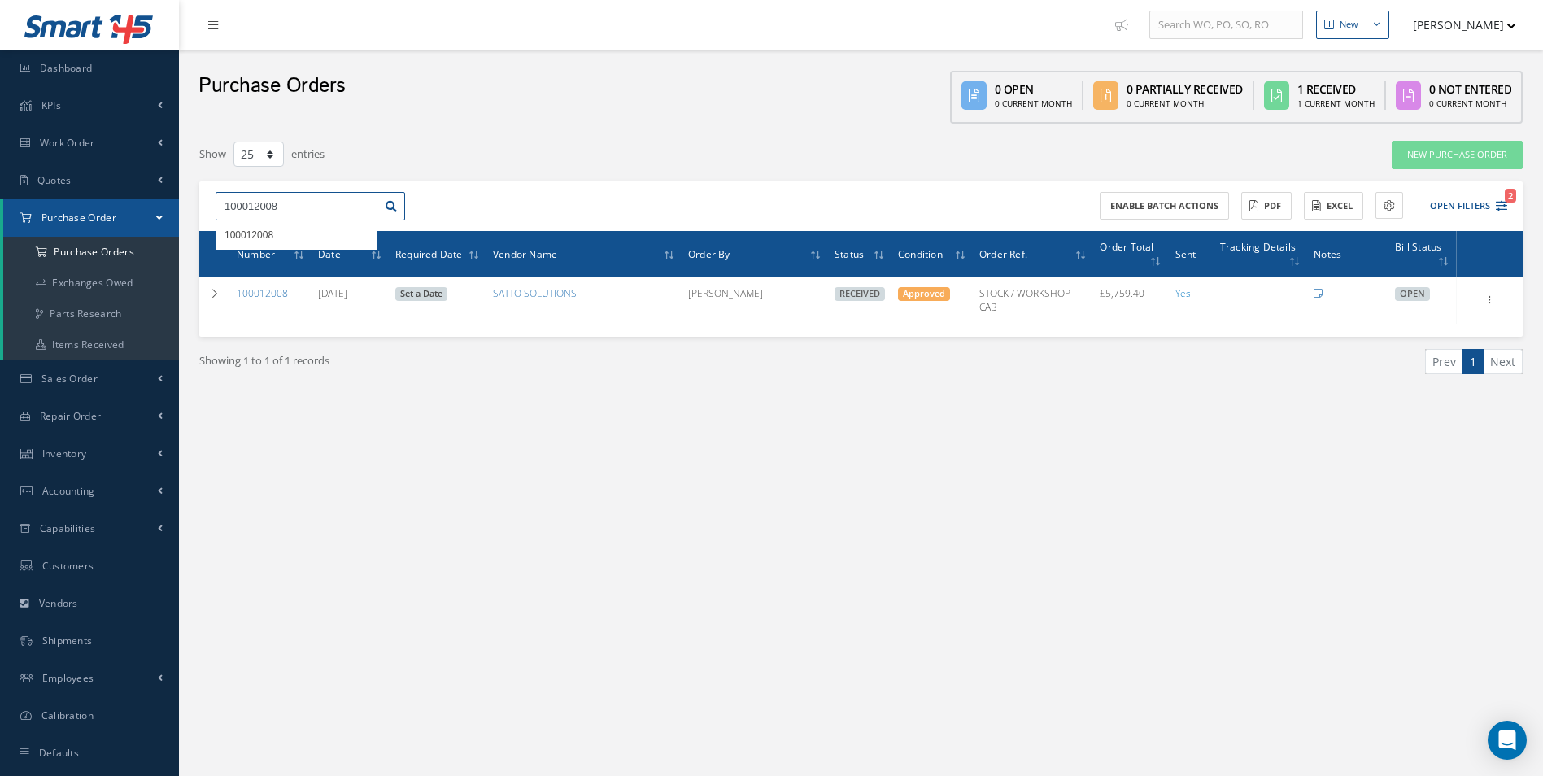
drag, startPoint x: 339, startPoint y: 207, endPoint x: 131, endPoint y: 200, distance: 208.3
click at [219, 207] on input "100012008" at bounding box center [296, 206] width 162 height 29
paste input "21"
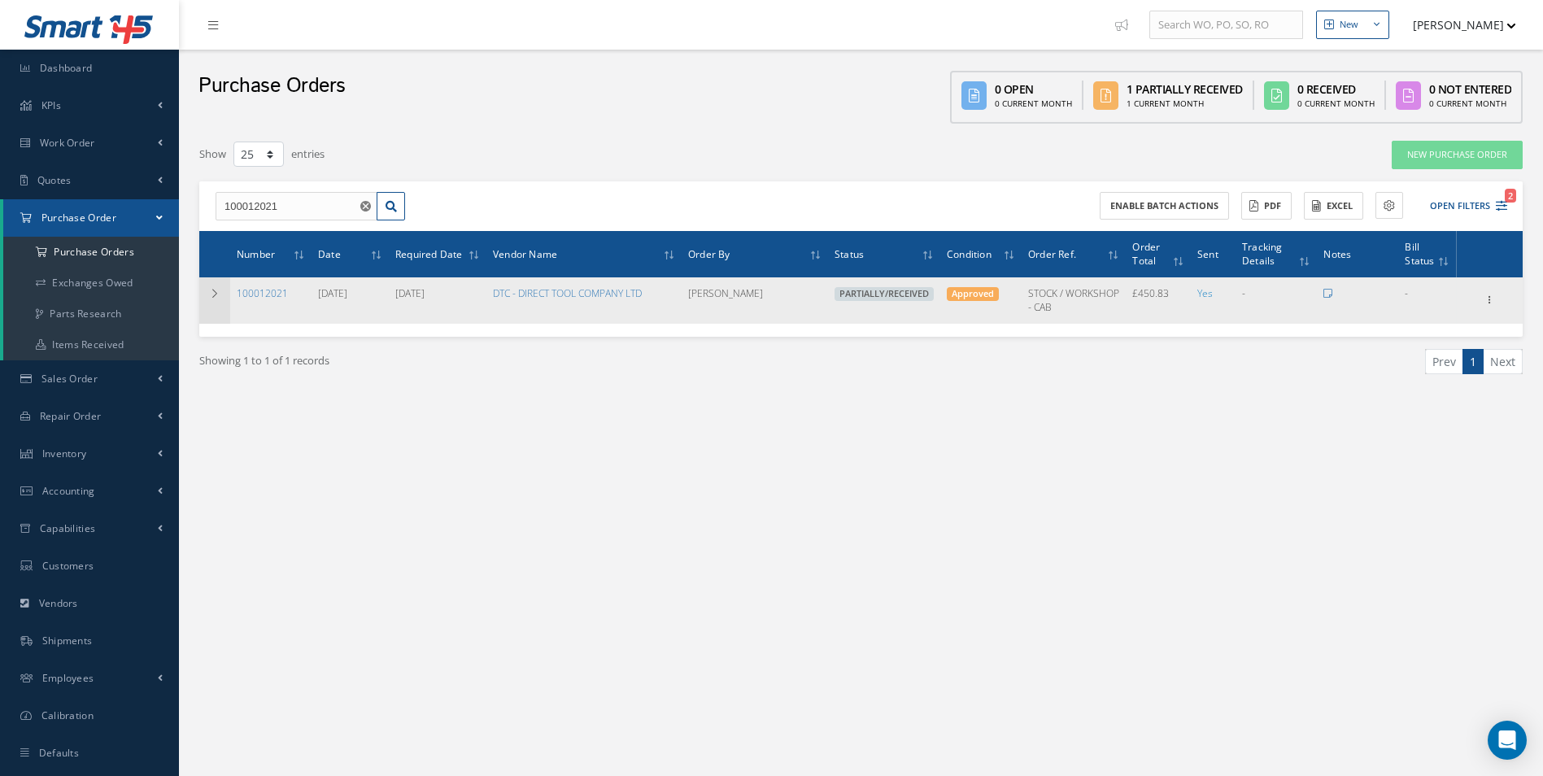
click at [212, 293] on icon at bounding box center [214, 294] width 11 height 10
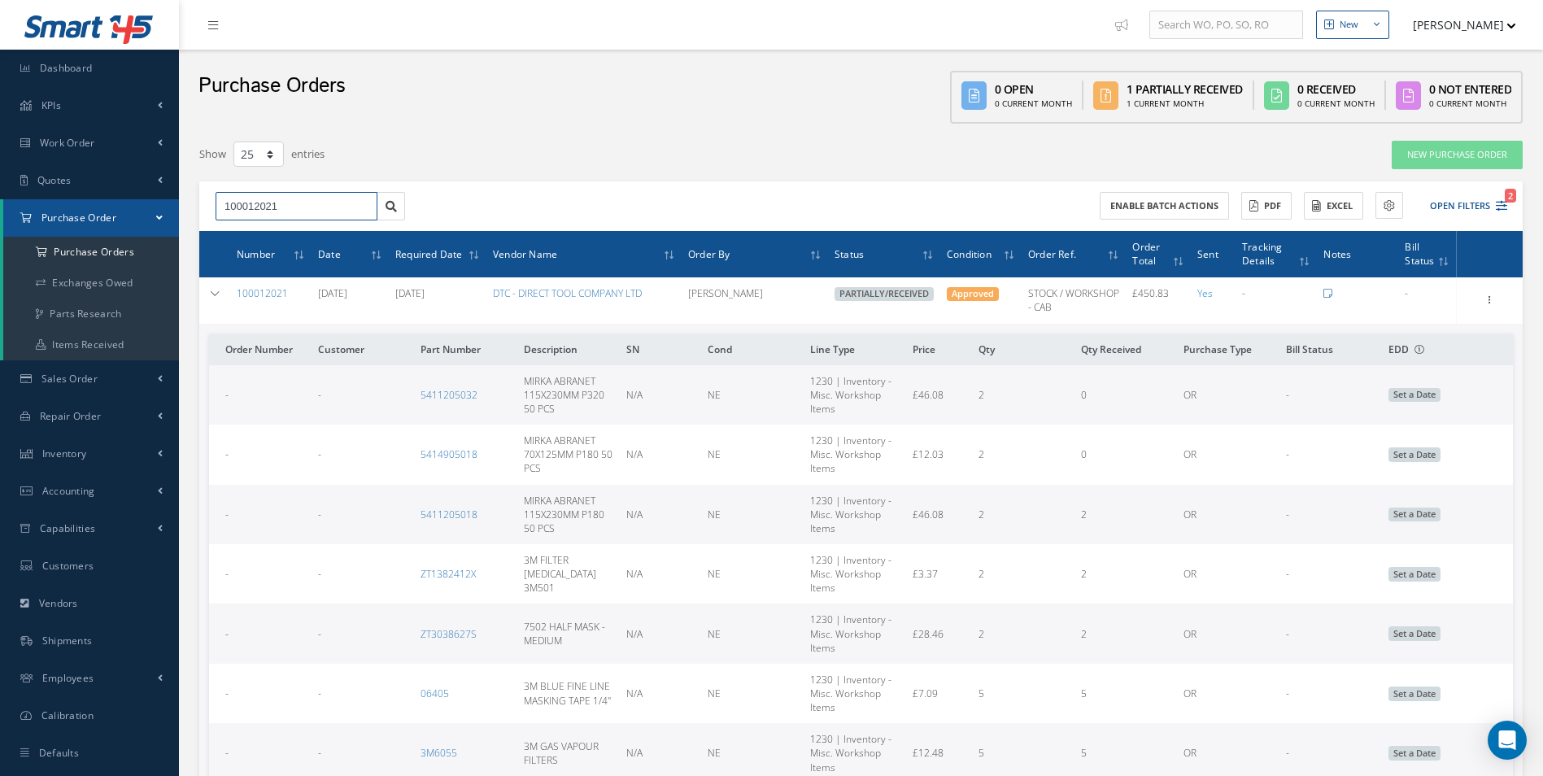
drag, startPoint x: 289, startPoint y: 209, endPoint x: 141, endPoint y: 206, distance: 148.0
click at [141, 206] on div "Smart 145 Dashboard KPIs Work Order Accounting Work Order Work Order Work Order…" at bounding box center [771, 488] width 1543 height 977
paste input "4"
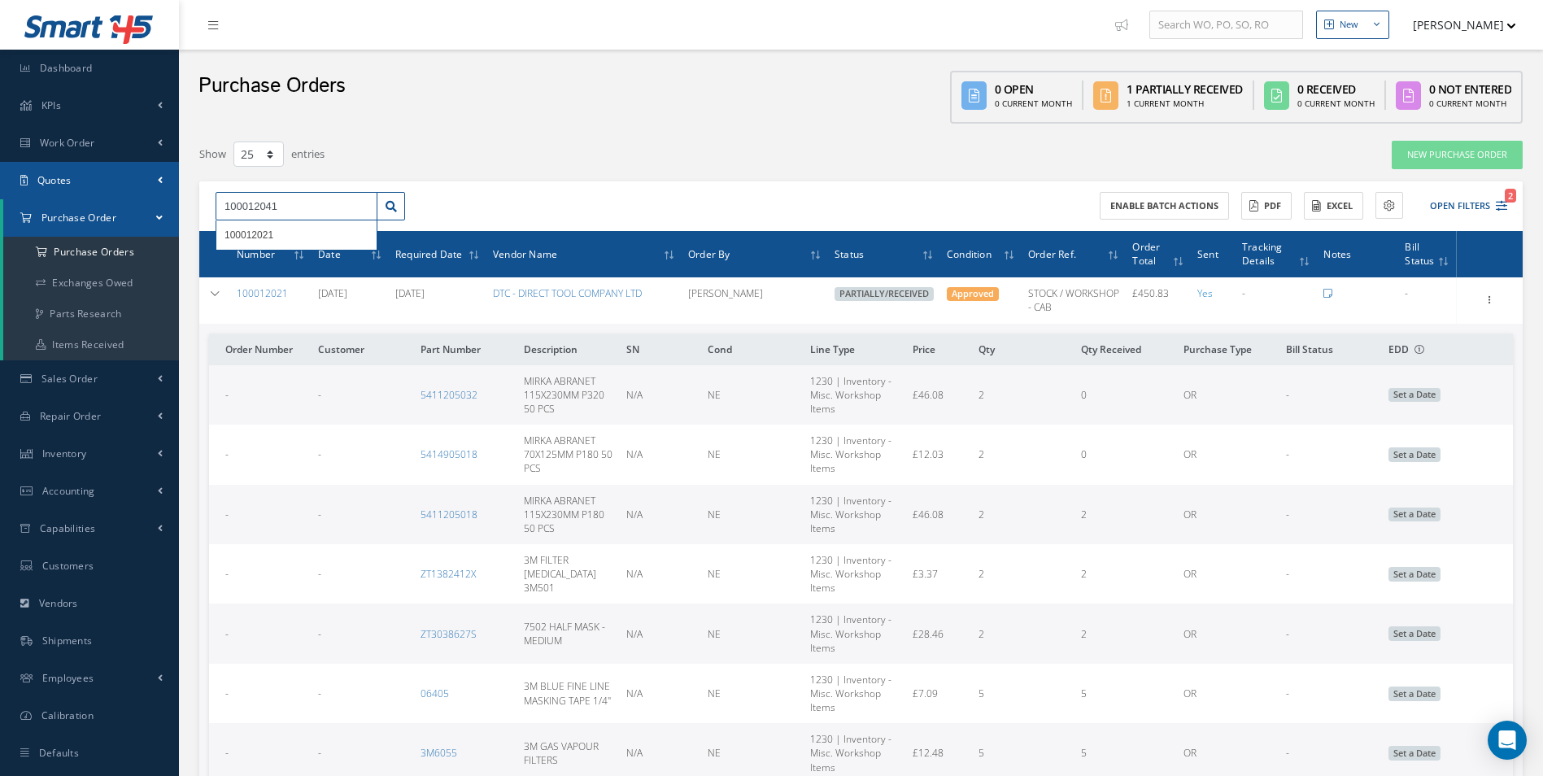
type input "100012041"
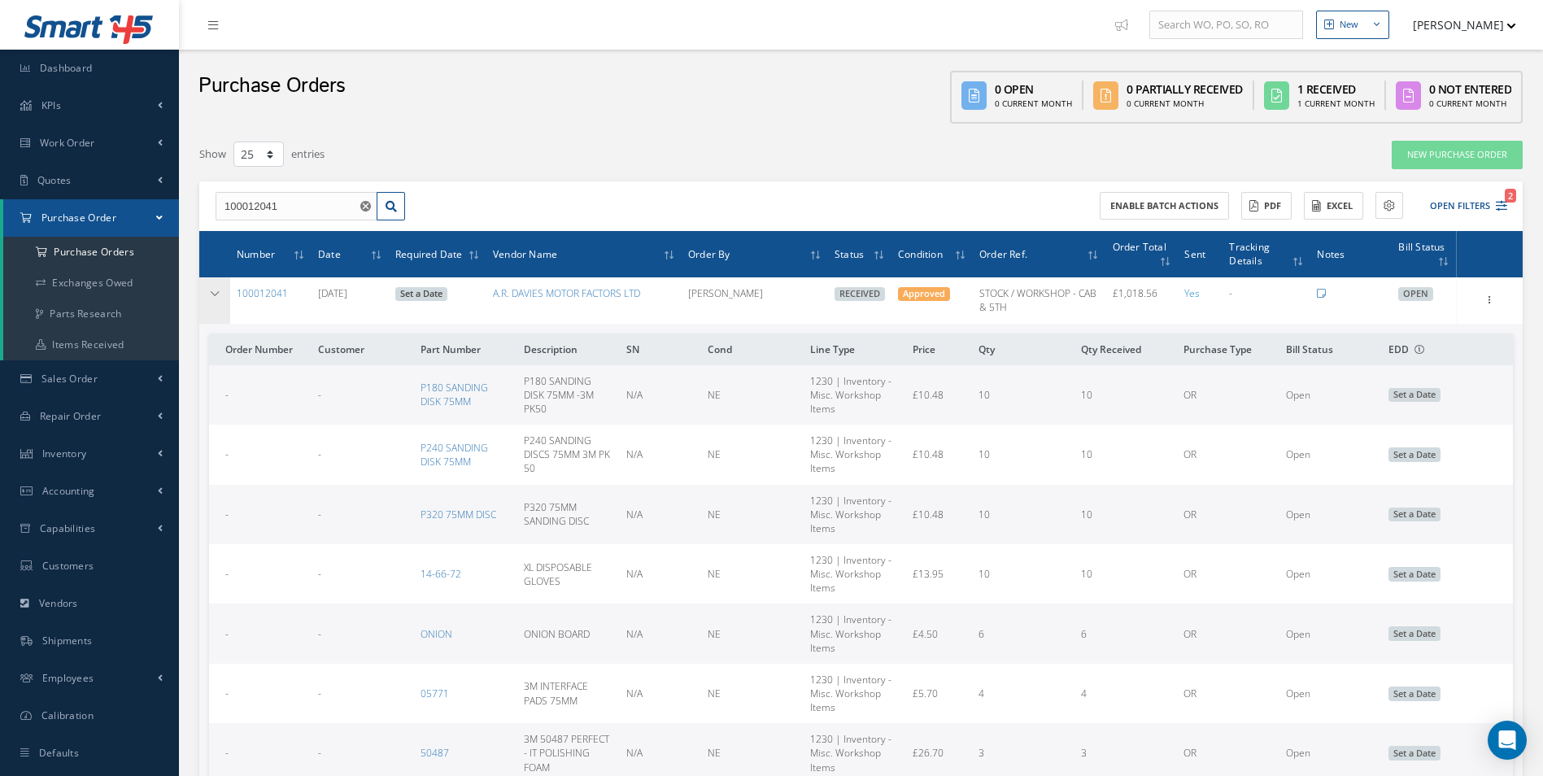
click at [217, 291] on icon at bounding box center [214, 294] width 11 height 10
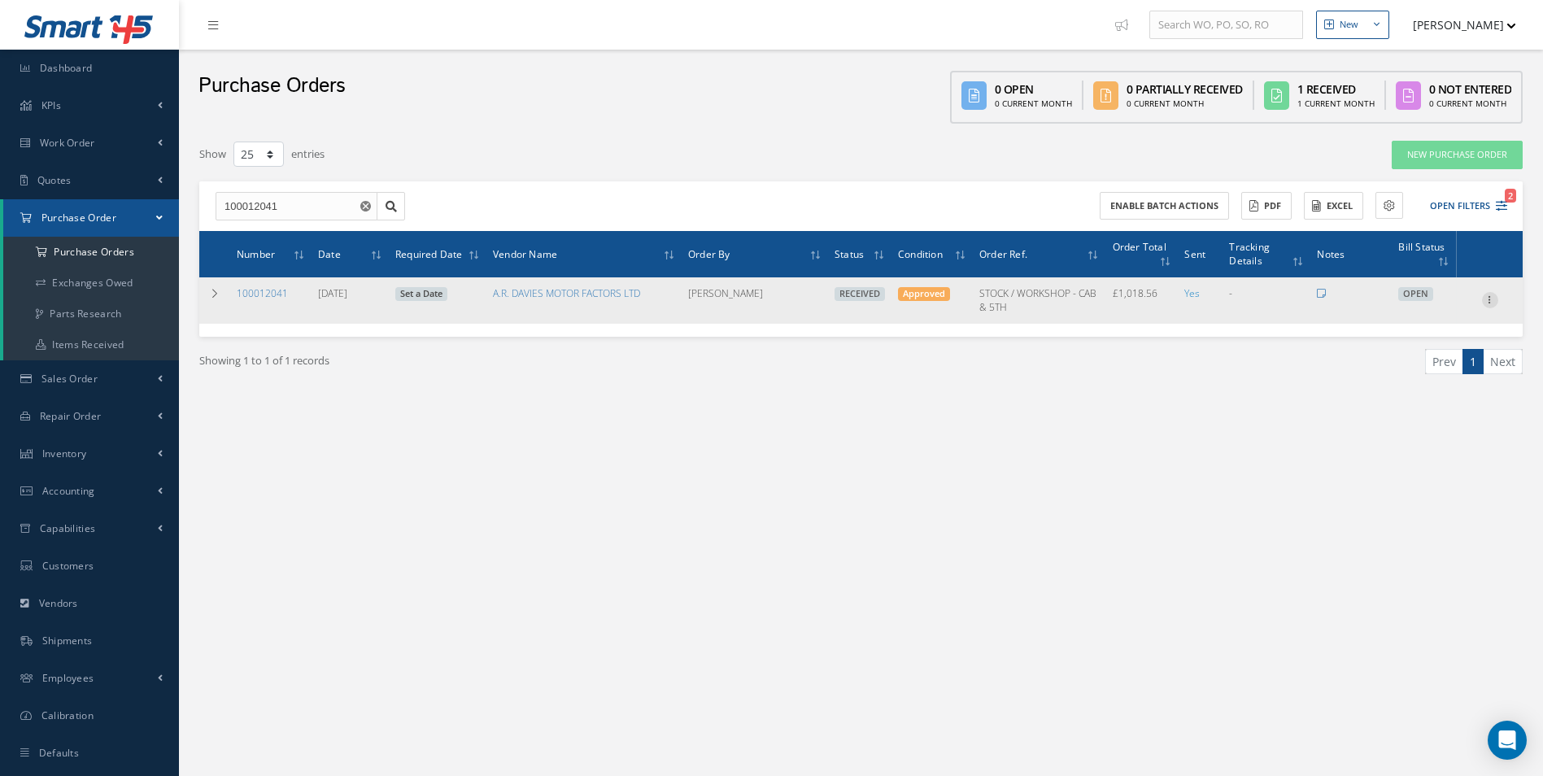
click at [1486, 302] on icon at bounding box center [1490, 298] width 16 height 13
click at [1408, 372] on link "Create Bill" at bounding box center [1415, 373] width 128 height 21
type input "169.76"
type input "0.00"
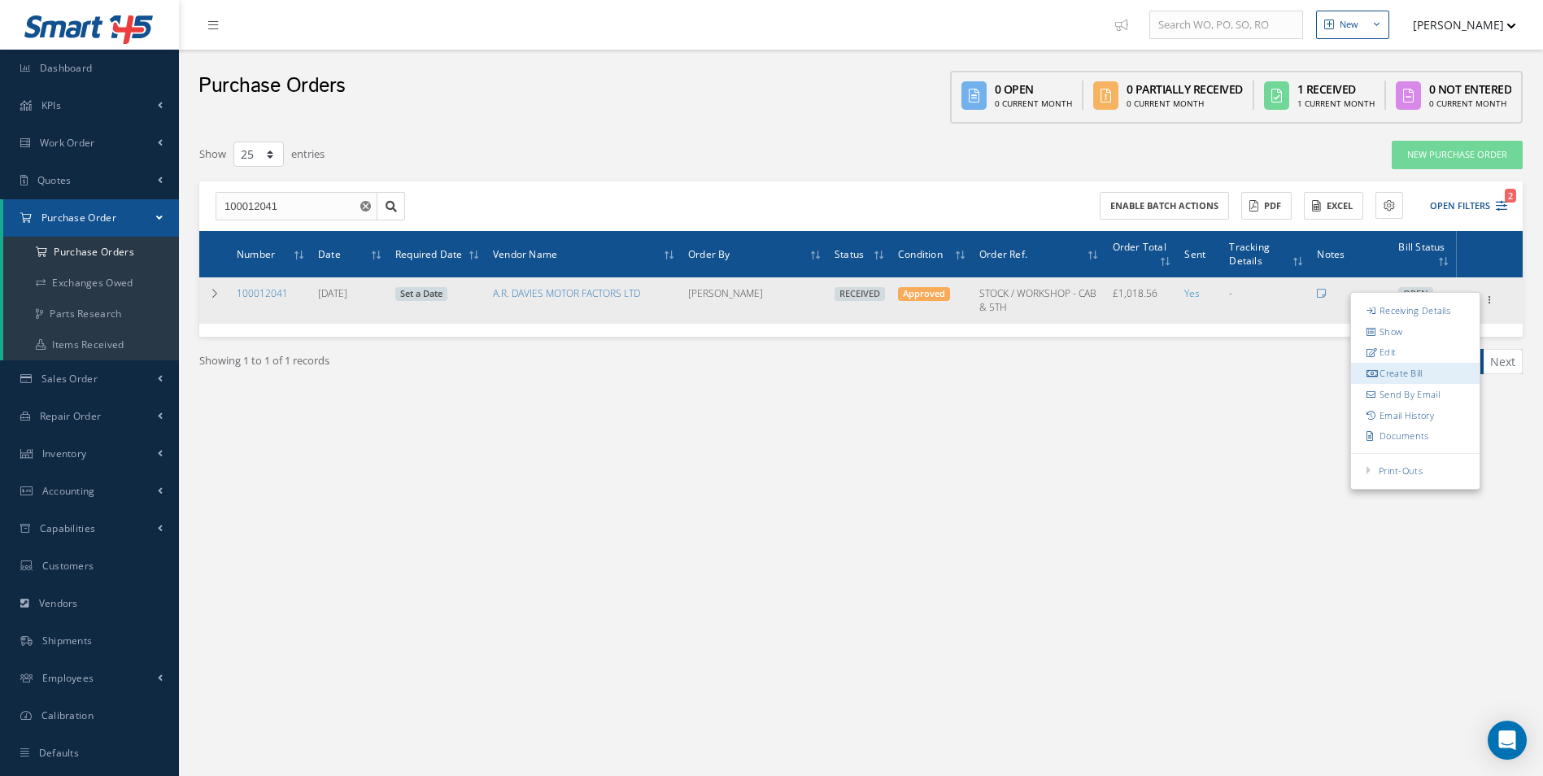
type input "0.00"
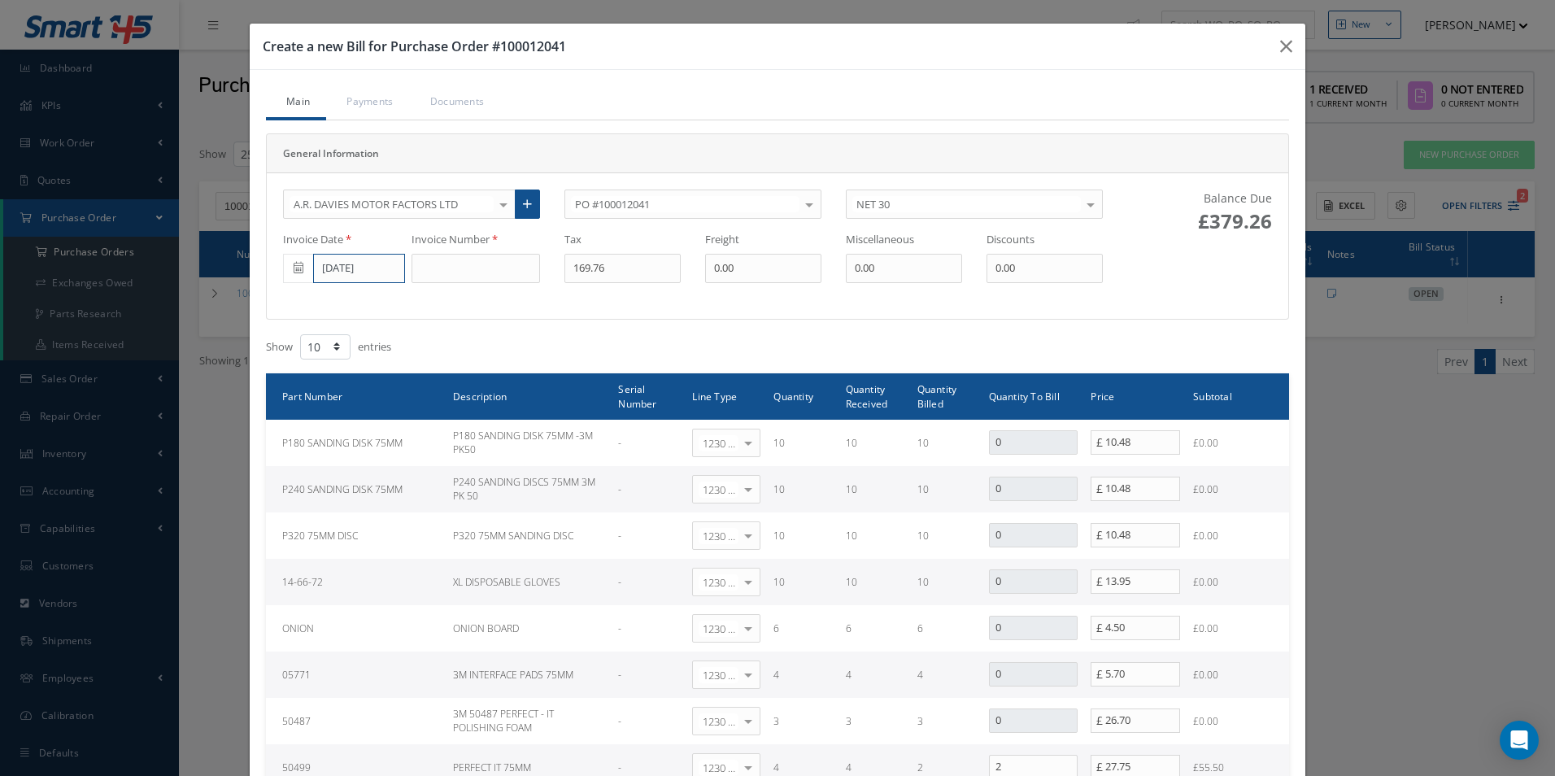
click at [350, 277] on input "09/26/2025" at bounding box center [359, 268] width 92 height 29
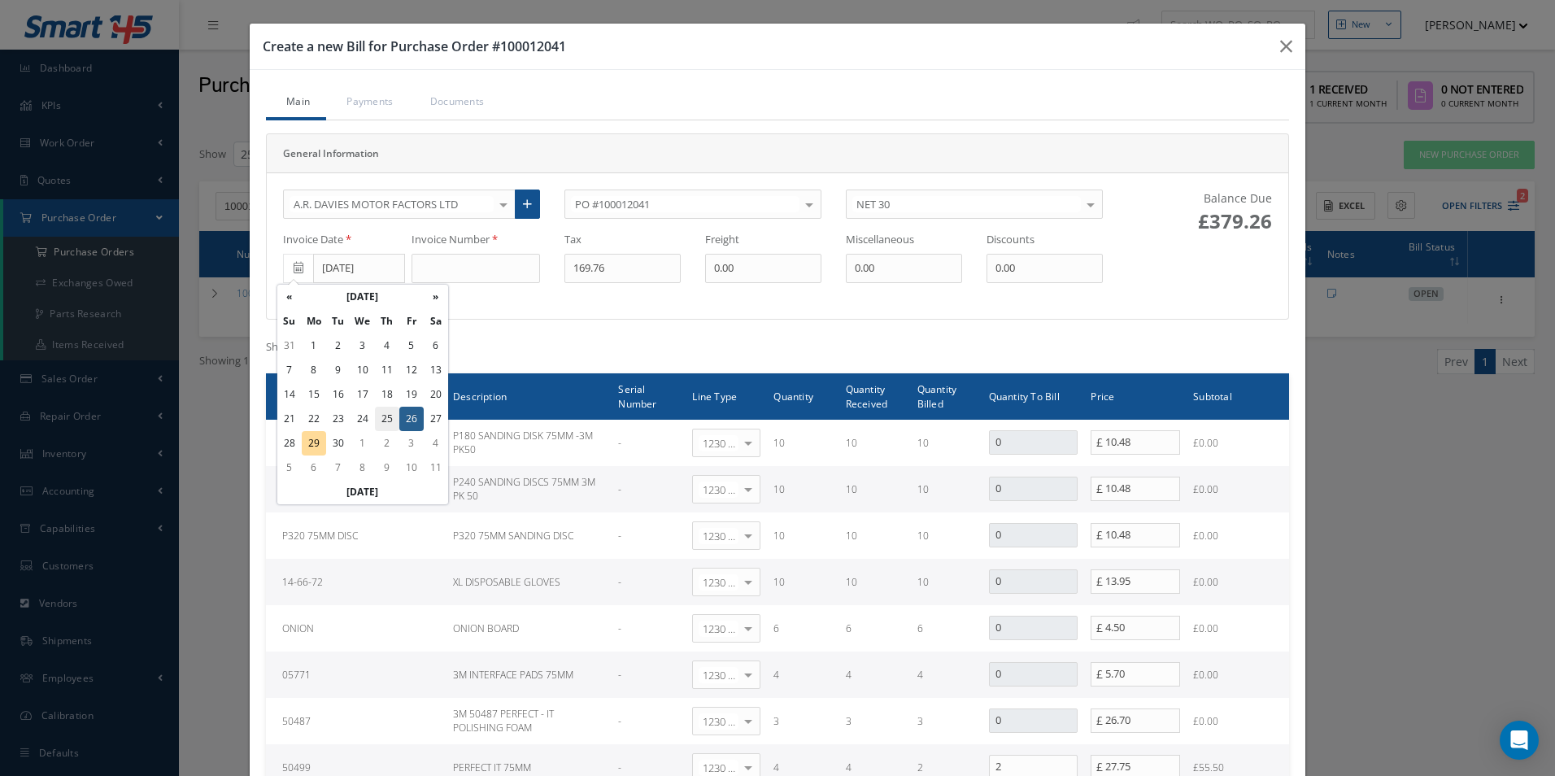
click at [382, 416] on td "25" at bounding box center [387, 419] width 24 height 24
type input "09/25/2025"
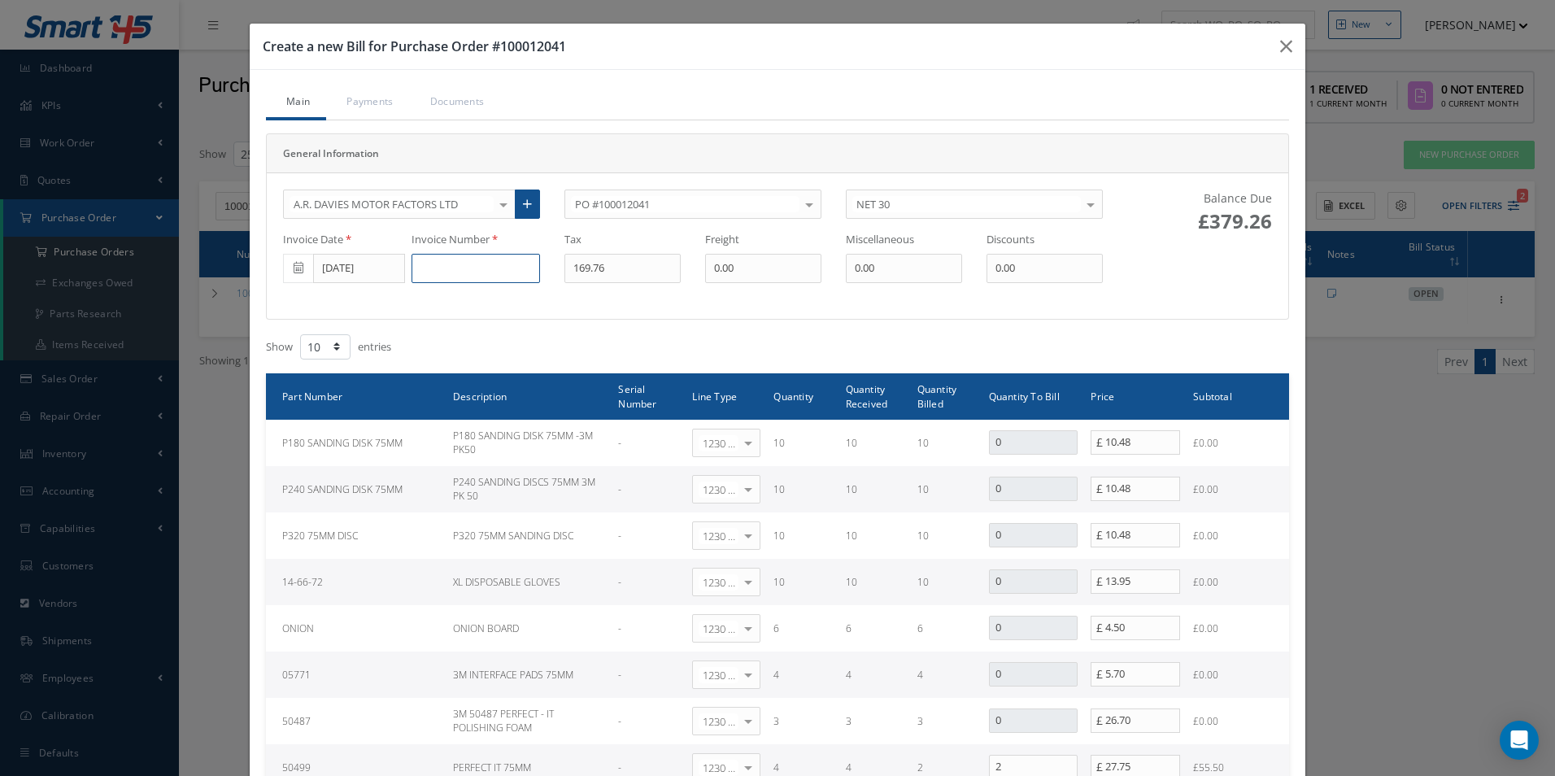
click at [511, 269] on input at bounding box center [475, 268] width 128 height 29
paste input "DS508330"
type input "DS508330"
type input "11.62"
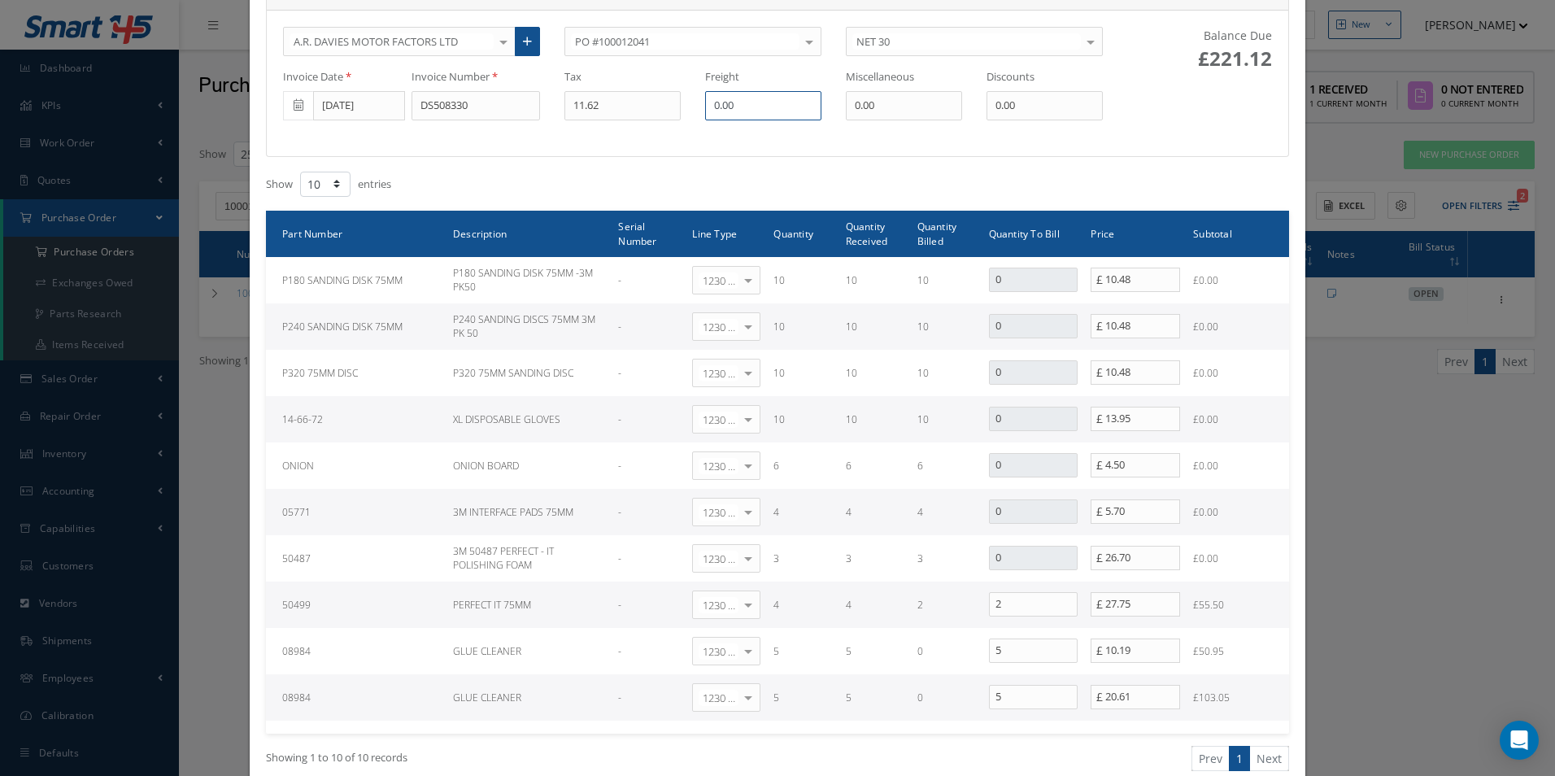
scroll to position [244, 0]
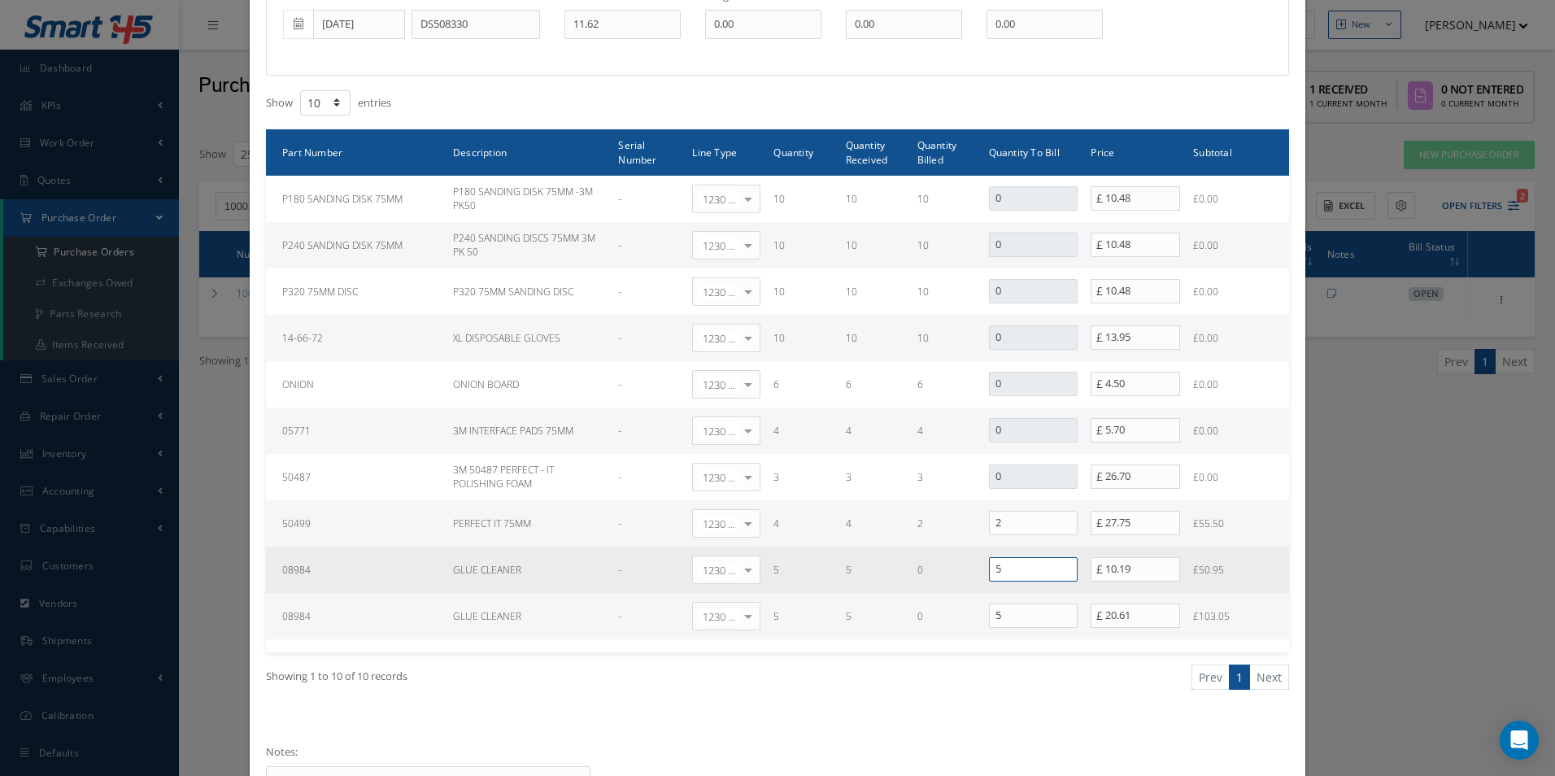
drag, startPoint x: 1002, startPoint y: 566, endPoint x: 842, endPoint y: 566, distance: 160.2
click at [846, 568] on tr "08984 GLUE CLEANER - 1230 | Inventory - Misc. Workshop Items Select General Led…" at bounding box center [777, 569] width 1023 height 46
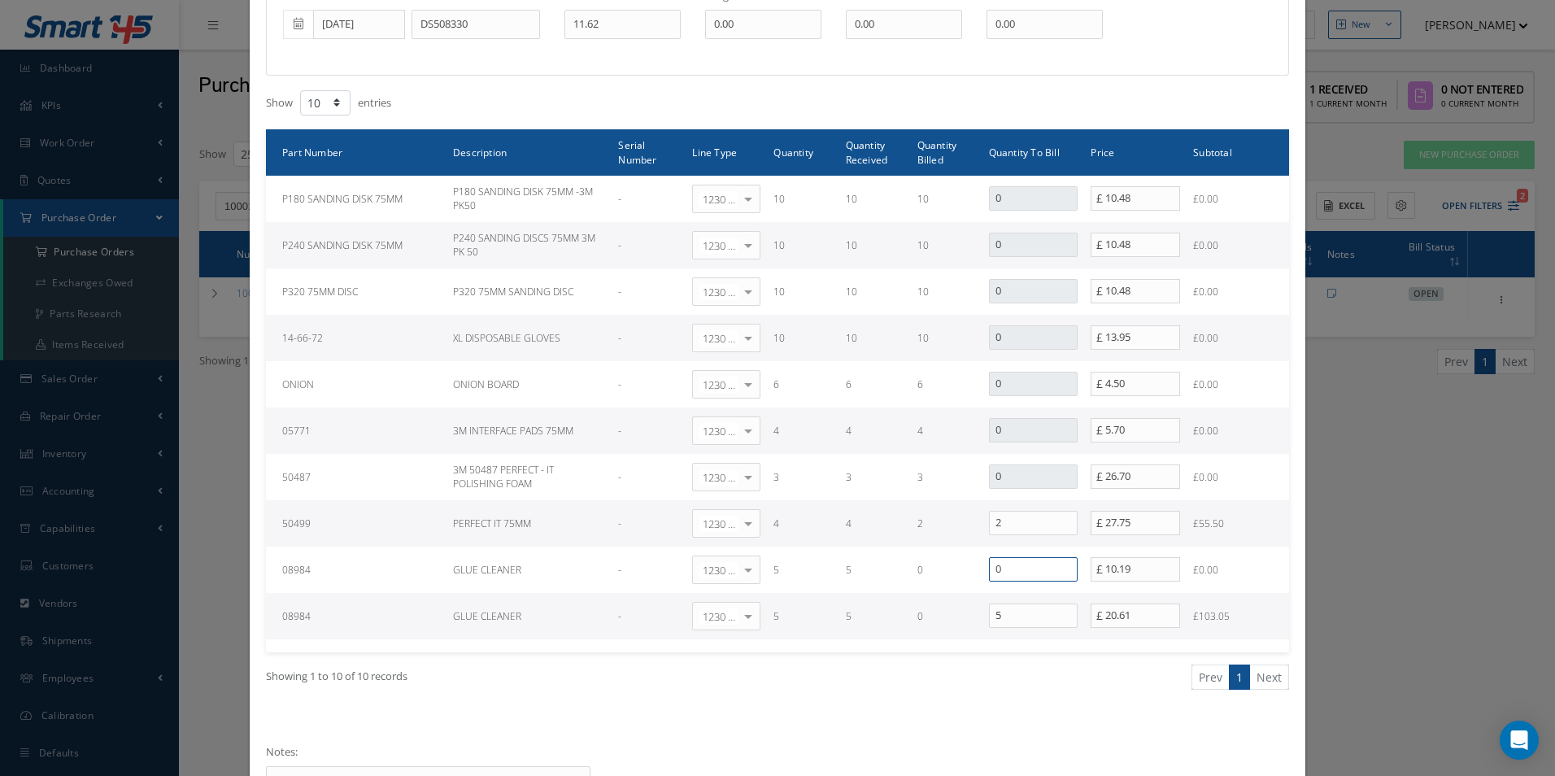
type input "0"
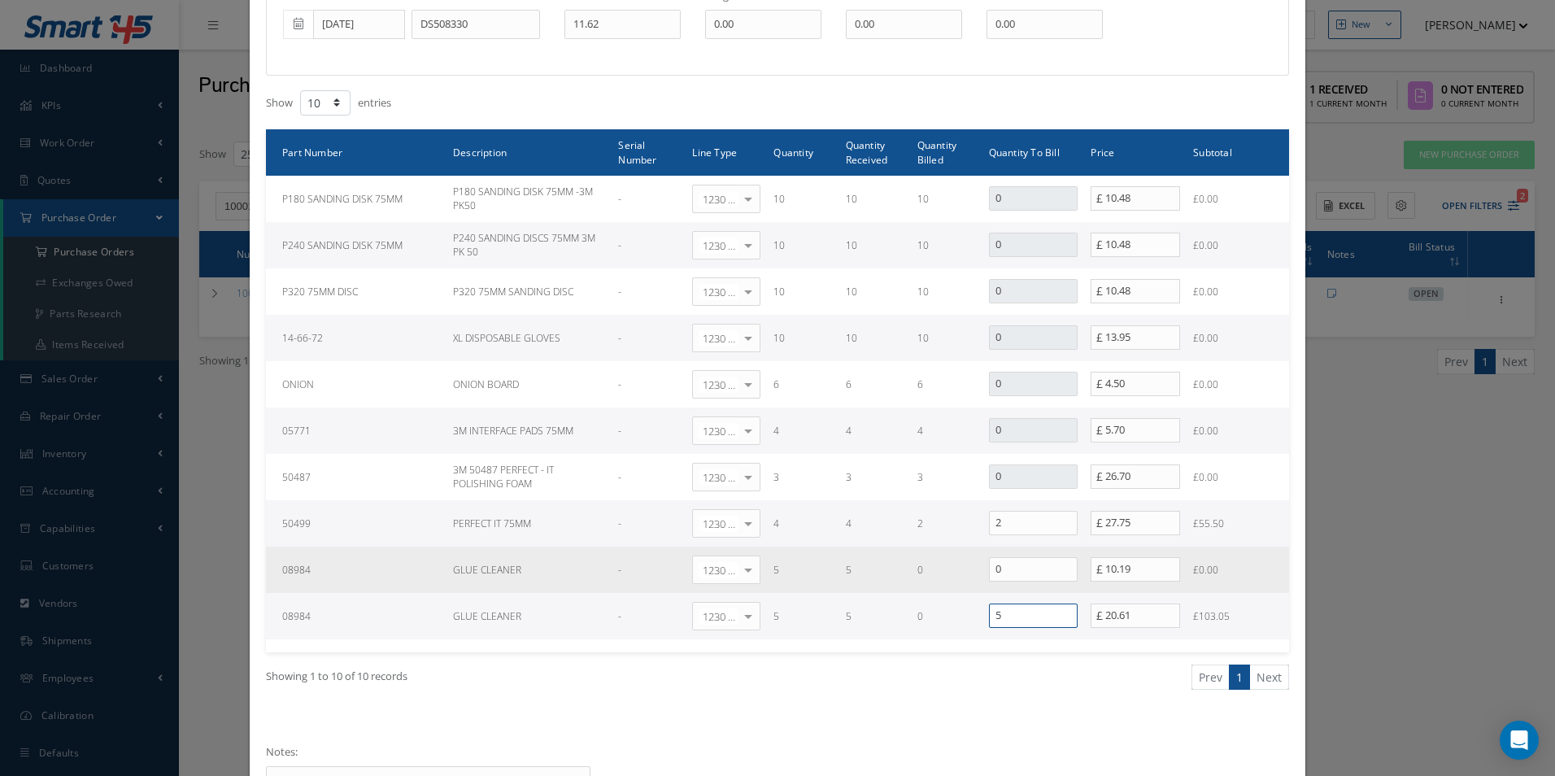
drag, startPoint x: 1019, startPoint y: 618, endPoint x: 850, endPoint y: 560, distance: 178.7
click at [859, 616] on tr "08984 GLUE CLEANER - 1230 | Inventory - Misc. Workshop Items Select General Led…" at bounding box center [777, 616] width 1023 height 46
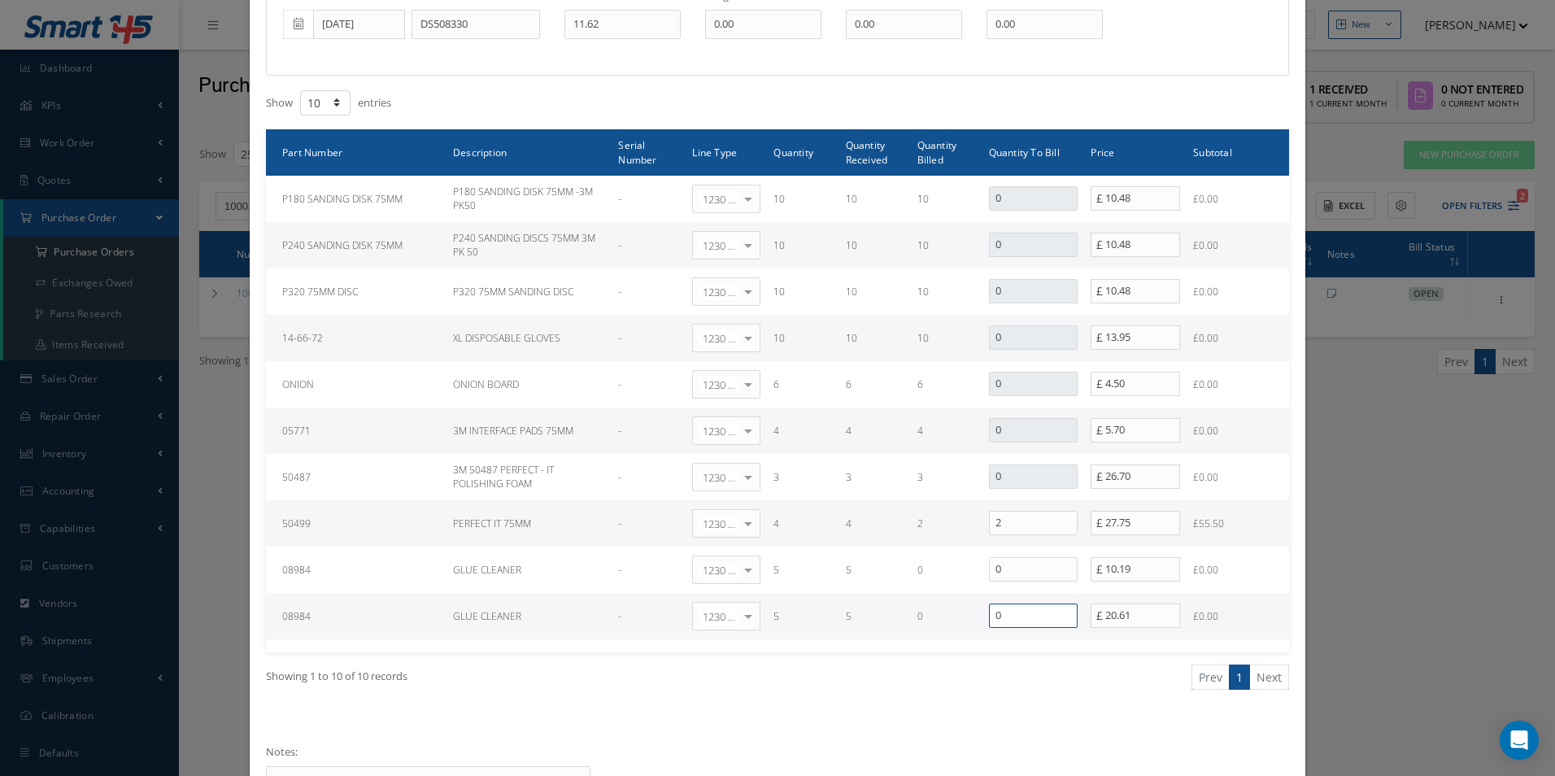
type input "0"
drag, startPoint x: 1163, startPoint y: 522, endPoint x: 1076, endPoint y: 530, distance: 87.4
click at [1076, 530] on tr "50499 PERFECT IT 75MM - 1230 | Inventory - Misc. Workshop Items Select General …" at bounding box center [777, 523] width 1023 height 46
type input "29.04"
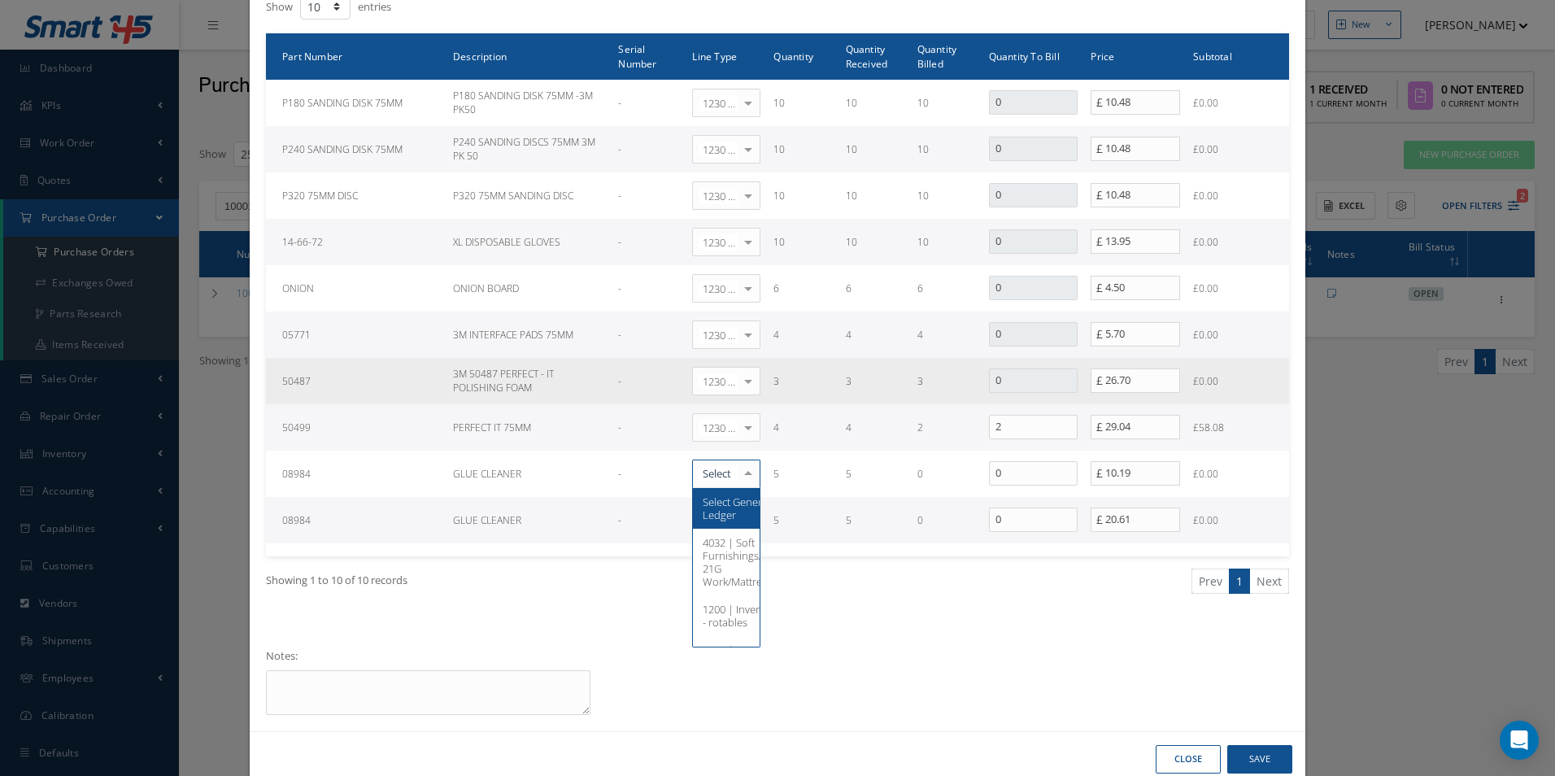
scroll to position [374, 0]
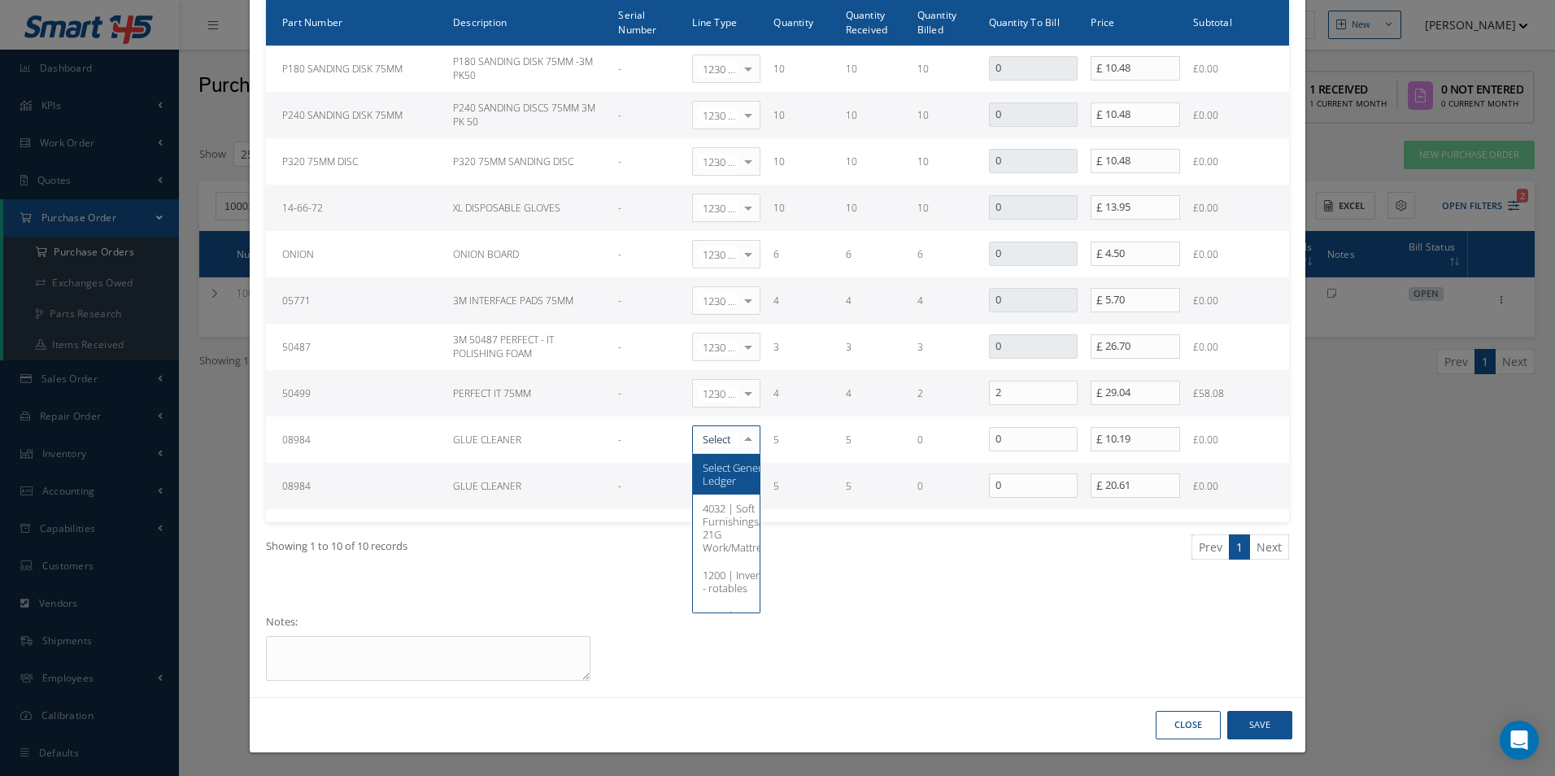
click at [1225, 671] on div "Notes:" at bounding box center [777, 647] width 1047 height 67
click at [1251, 717] on button "Save" at bounding box center [1259, 725] width 65 height 28
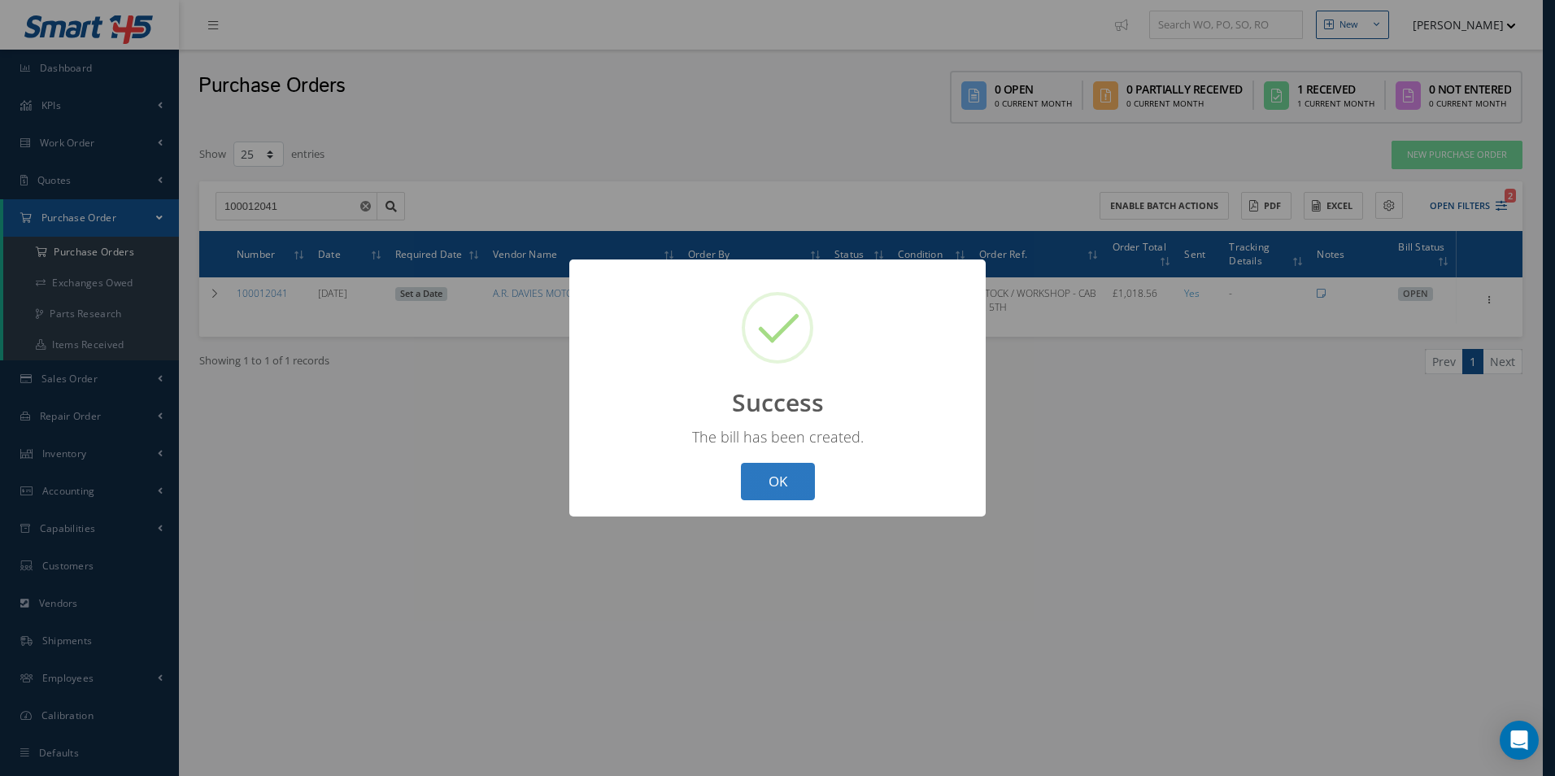
click at [776, 485] on button "OK" at bounding box center [778, 482] width 74 height 38
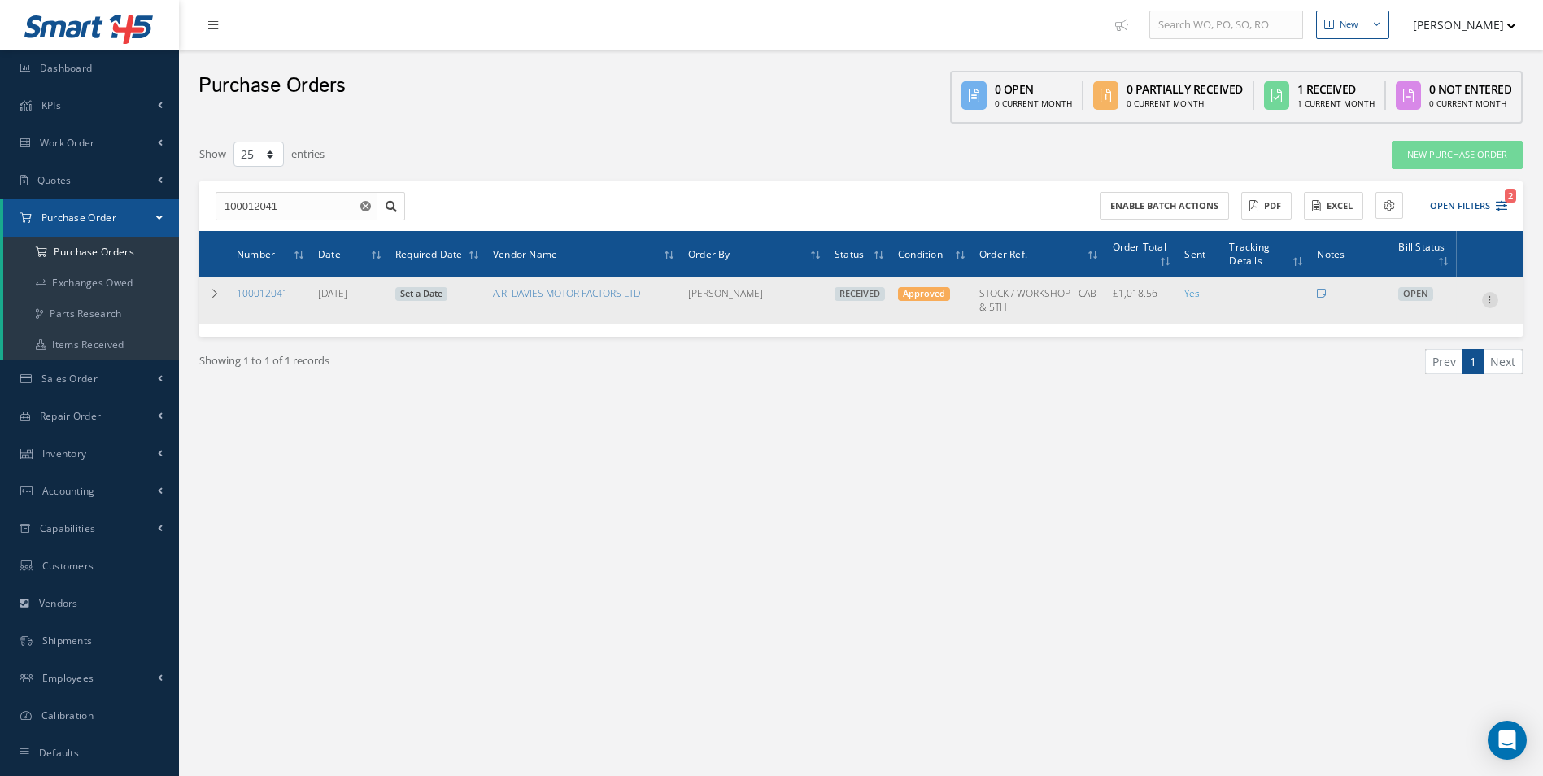
click at [1494, 295] on icon at bounding box center [1490, 298] width 16 height 13
click at [1386, 373] on link "Create Bill" at bounding box center [1415, 373] width 128 height 21
type input "169.76"
type input "0.00"
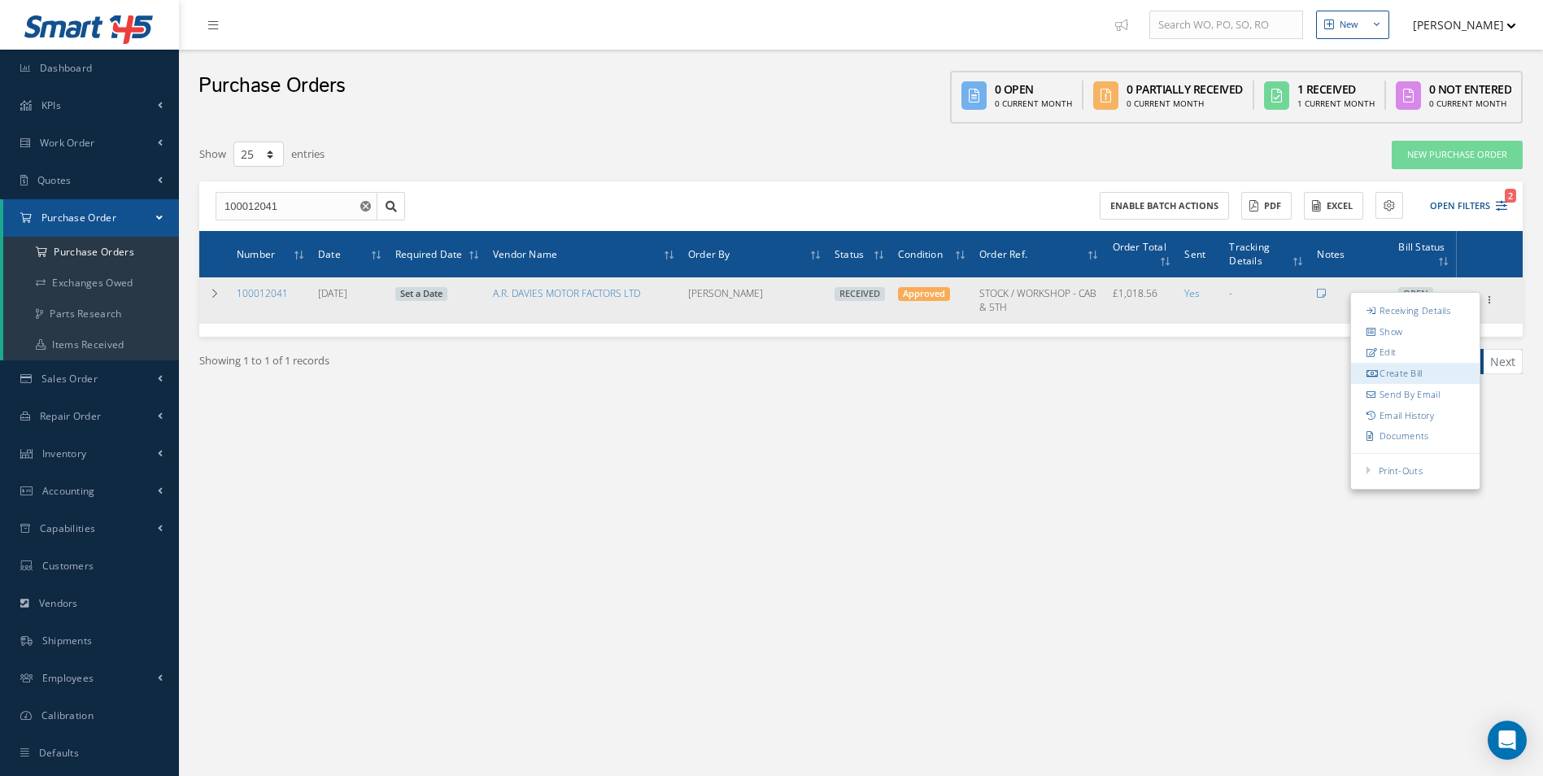
type input "0.00"
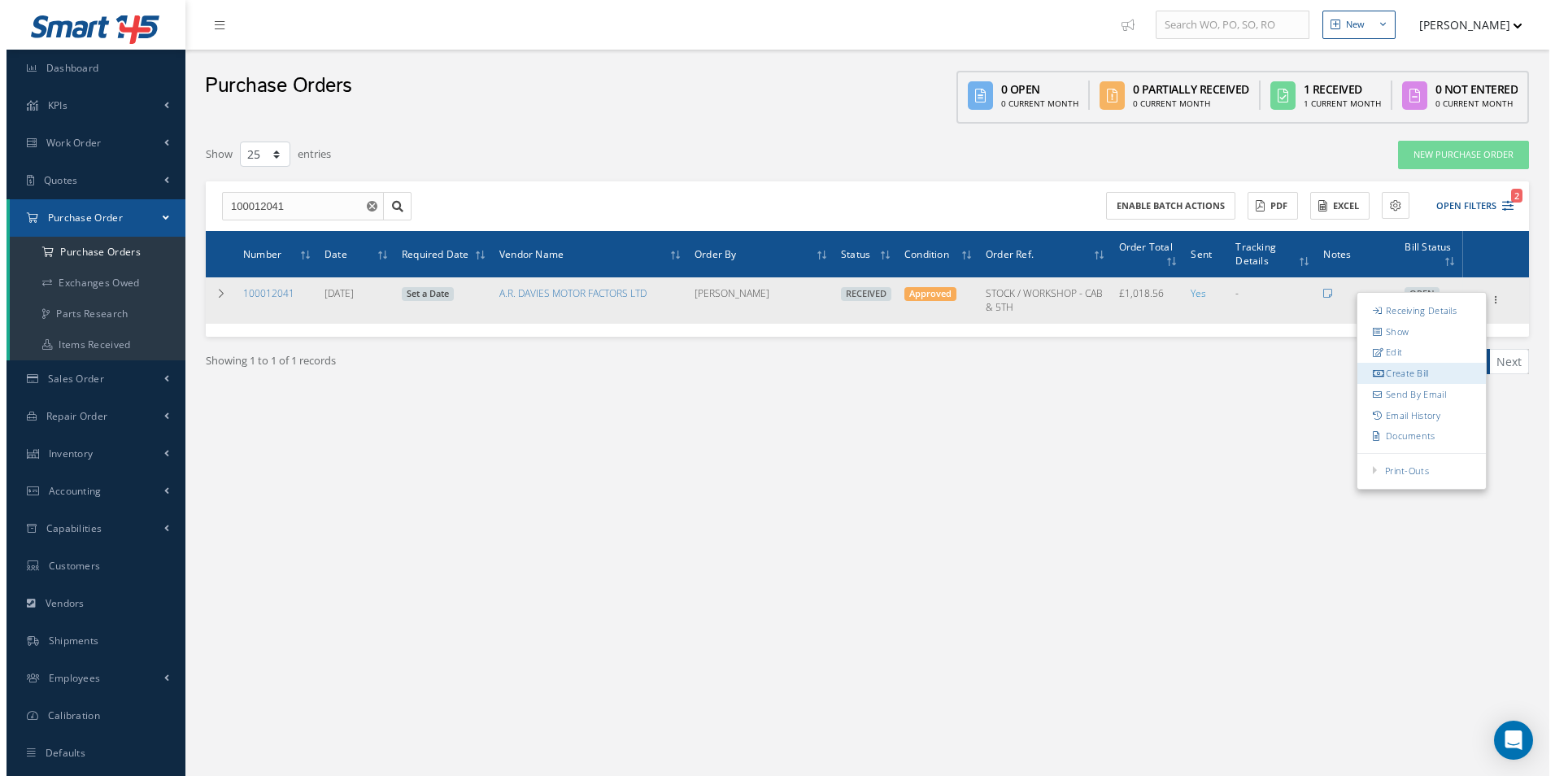
scroll to position [0, 0]
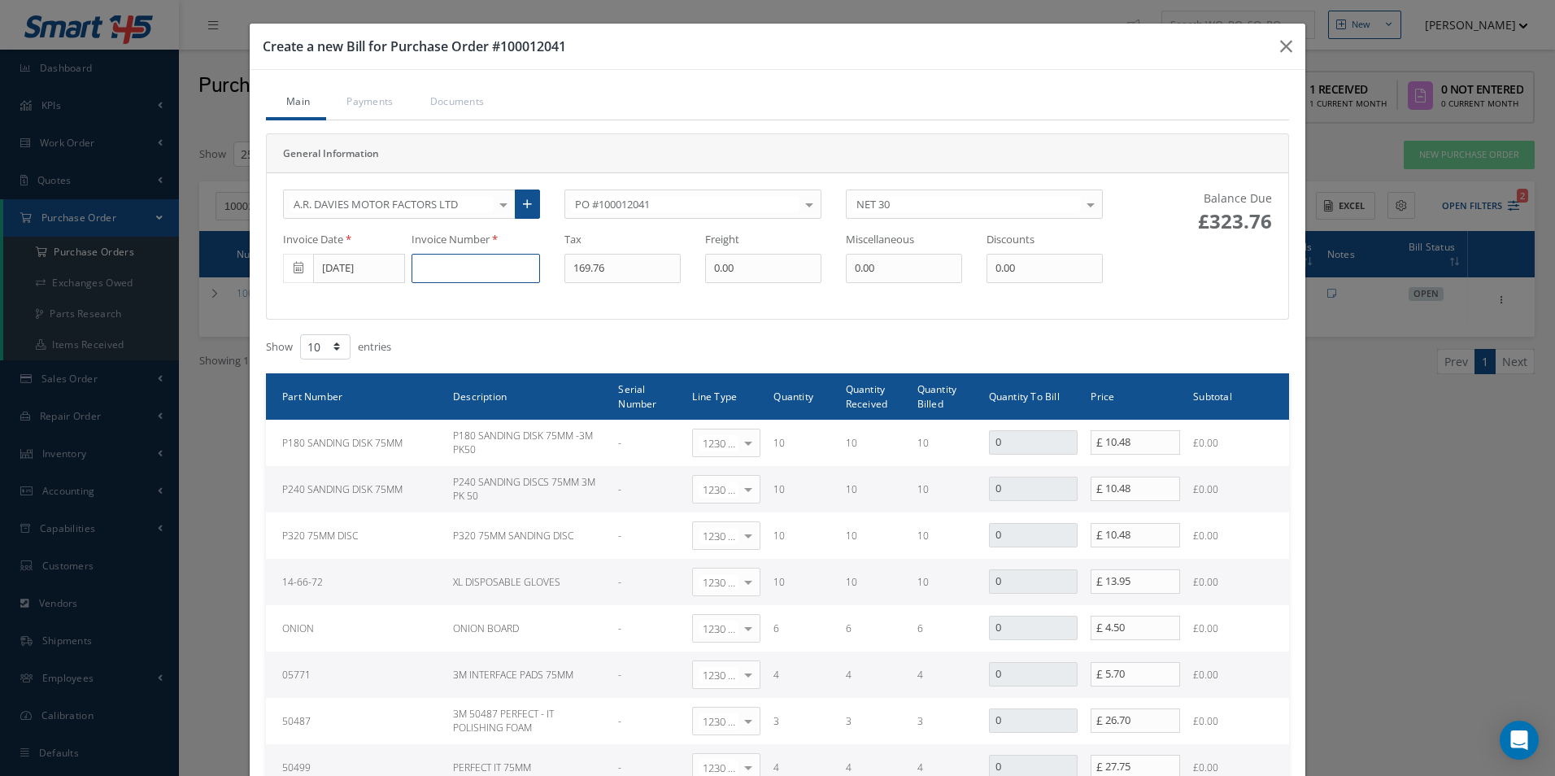
click at [490, 275] on input at bounding box center [475, 268] width 128 height 29
paste input "DS508371"
type input "DS508371"
click at [342, 278] on input "09/25/2025" at bounding box center [359, 268] width 92 height 29
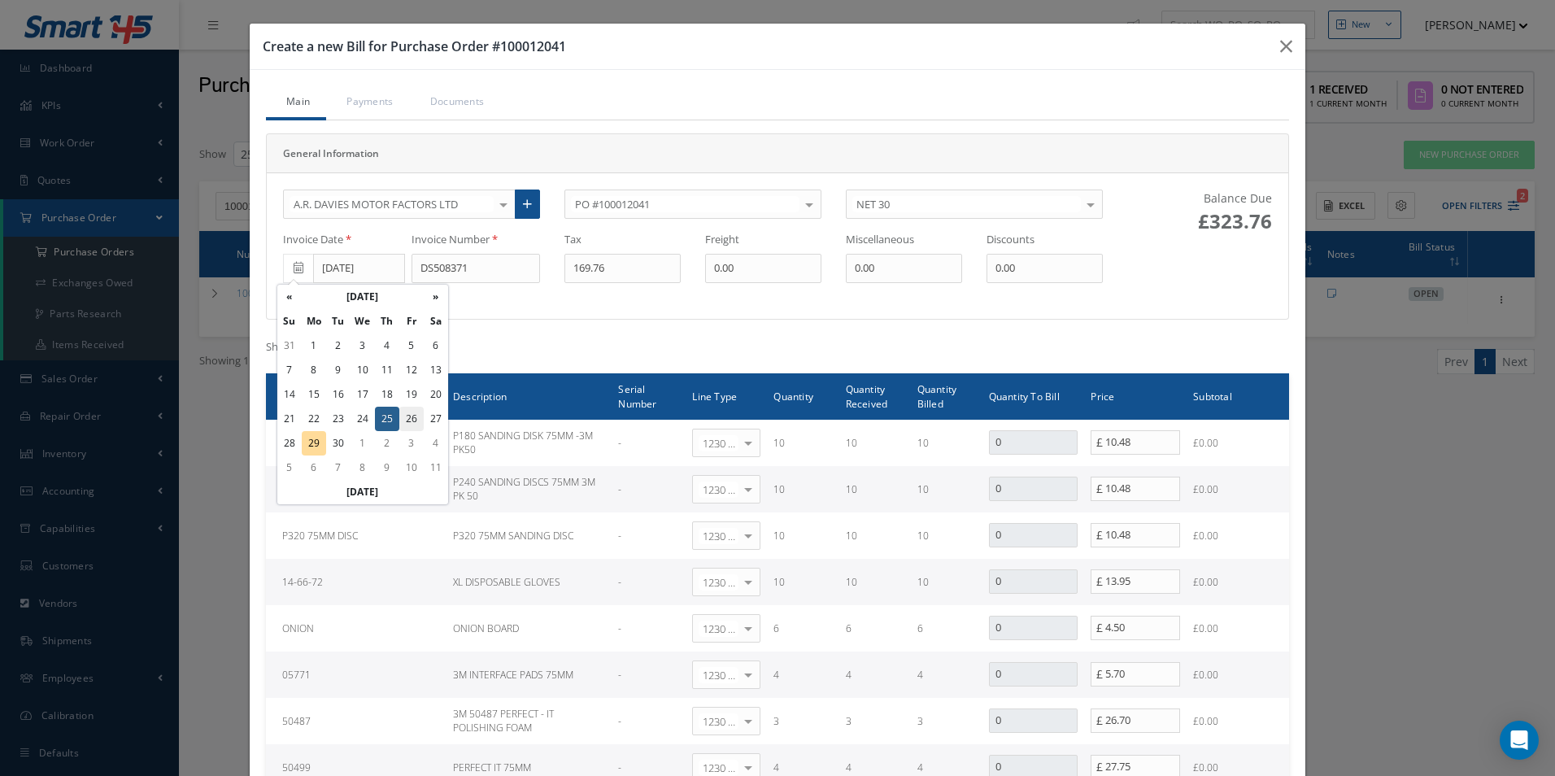
click at [410, 420] on td "26" at bounding box center [411, 419] width 24 height 24
type input "09/26/2025"
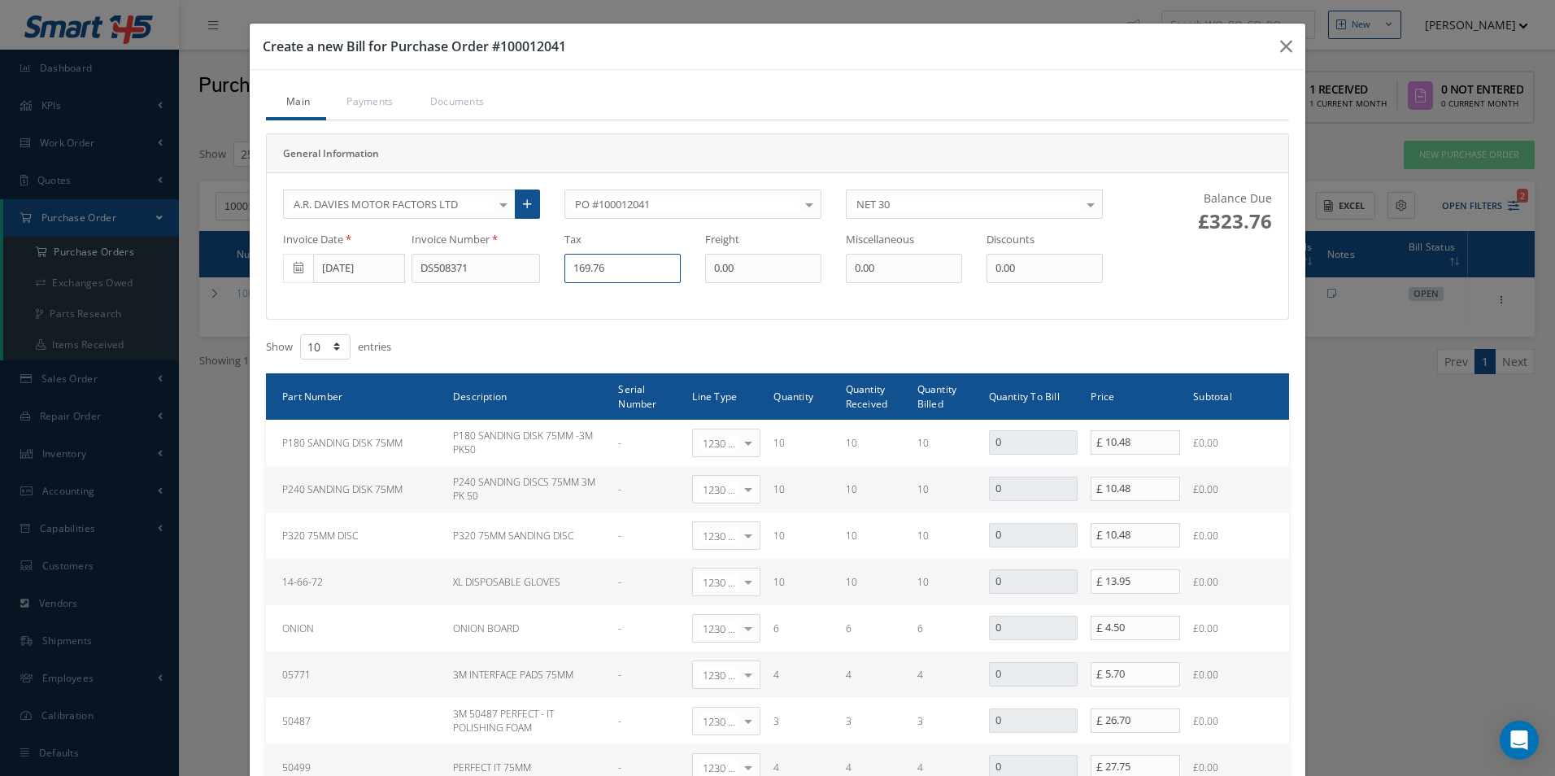
drag, startPoint x: 516, startPoint y: 268, endPoint x: 372, endPoint y: 257, distance: 143.6
click at [377, 258] on div "Invoice Date 09/26/2025 Invoice Number DS508371 Tax 169.76 Freight 0.00 Miscell…" at bounding box center [693, 257] width 844 height 51
type input "30.47"
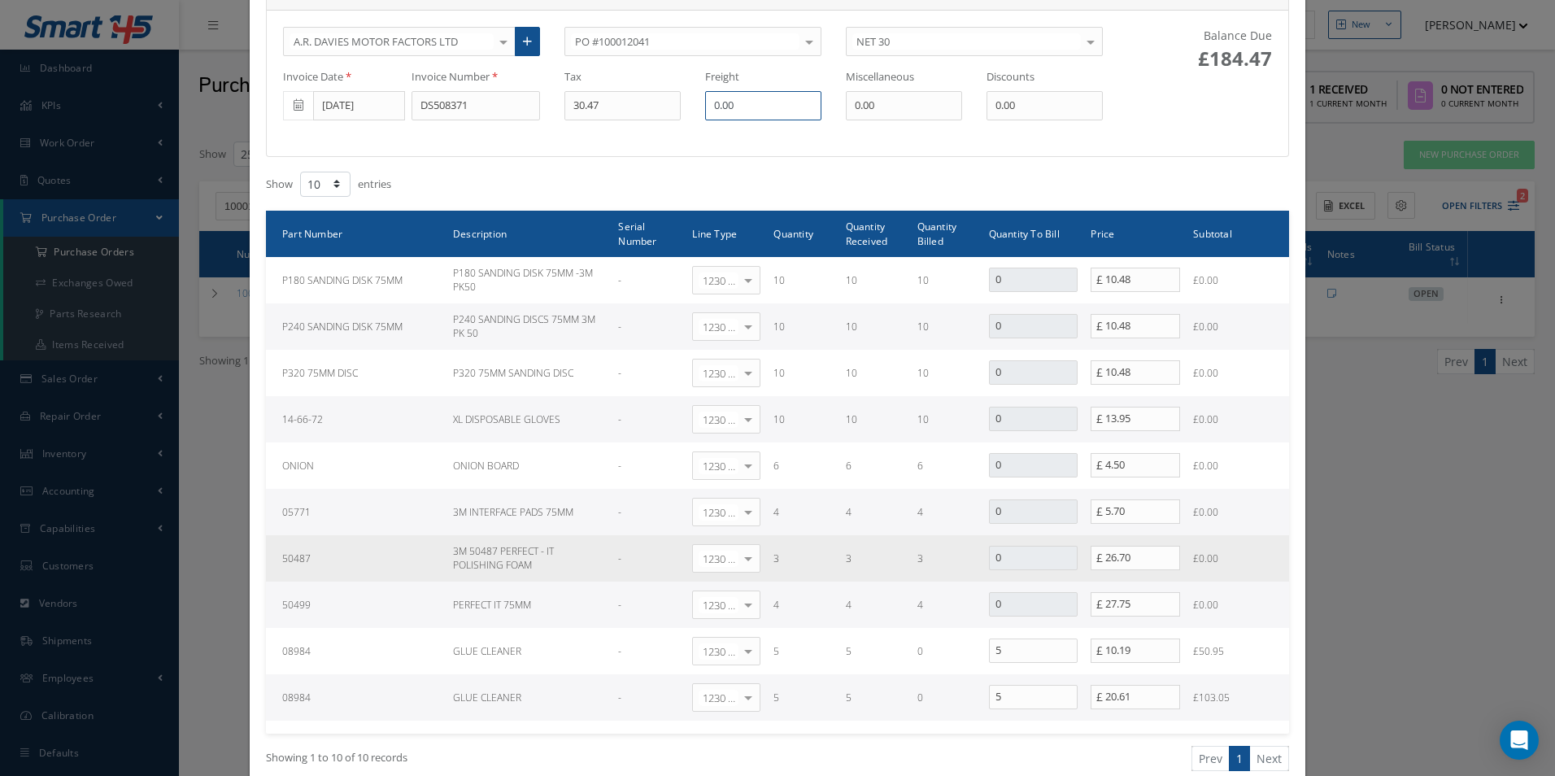
scroll to position [244, 0]
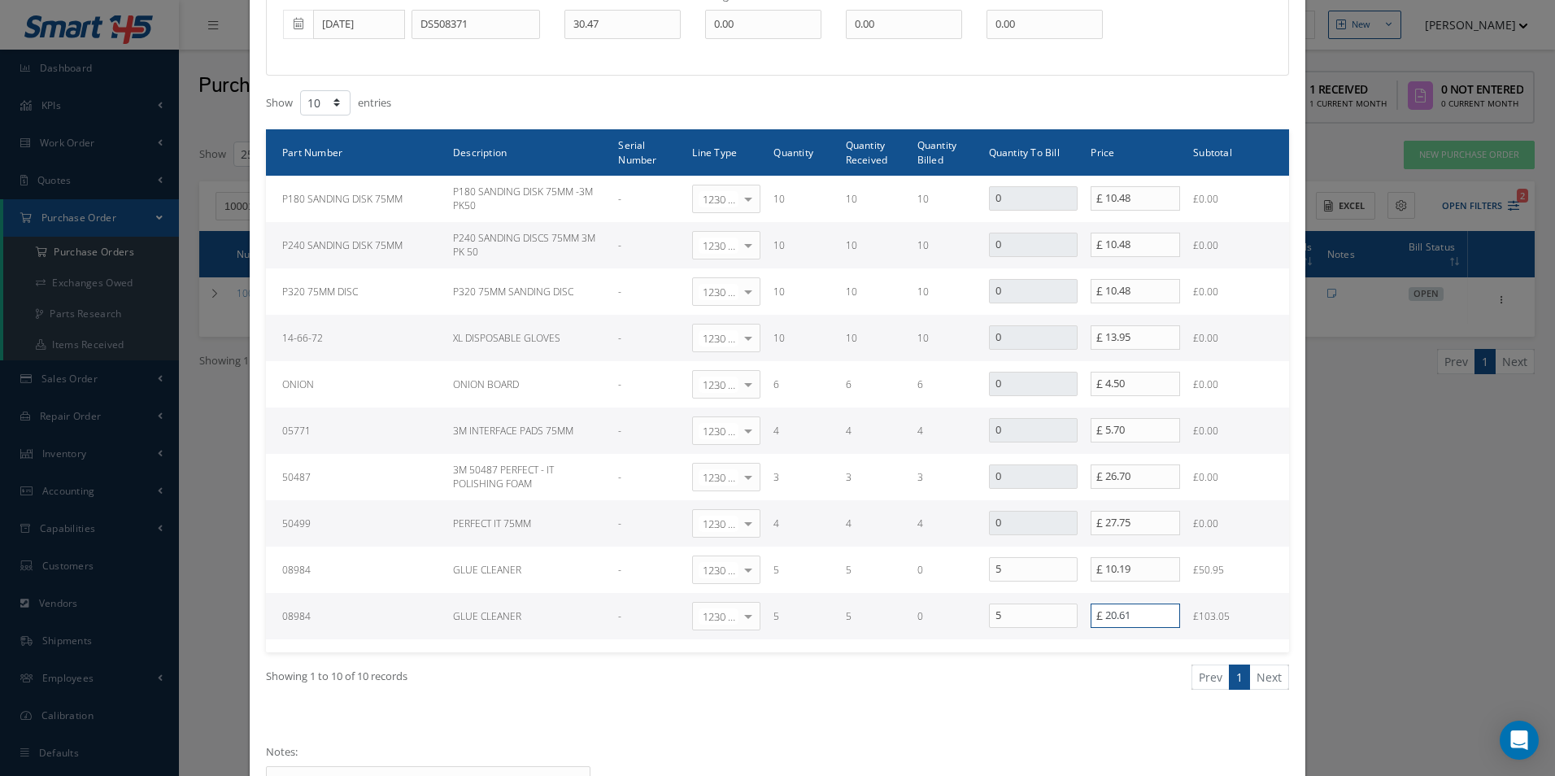
drag, startPoint x: 975, startPoint y: 622, endPoint x: 858, endPoint y: 609, distance: 117.8
click at [874, 614] on tr "08984 GLUE CLEANER - 1230 | Inventory - Misc. Workshop Items Select General Led…" at bounding box center [777, 616] width 1023 height 46
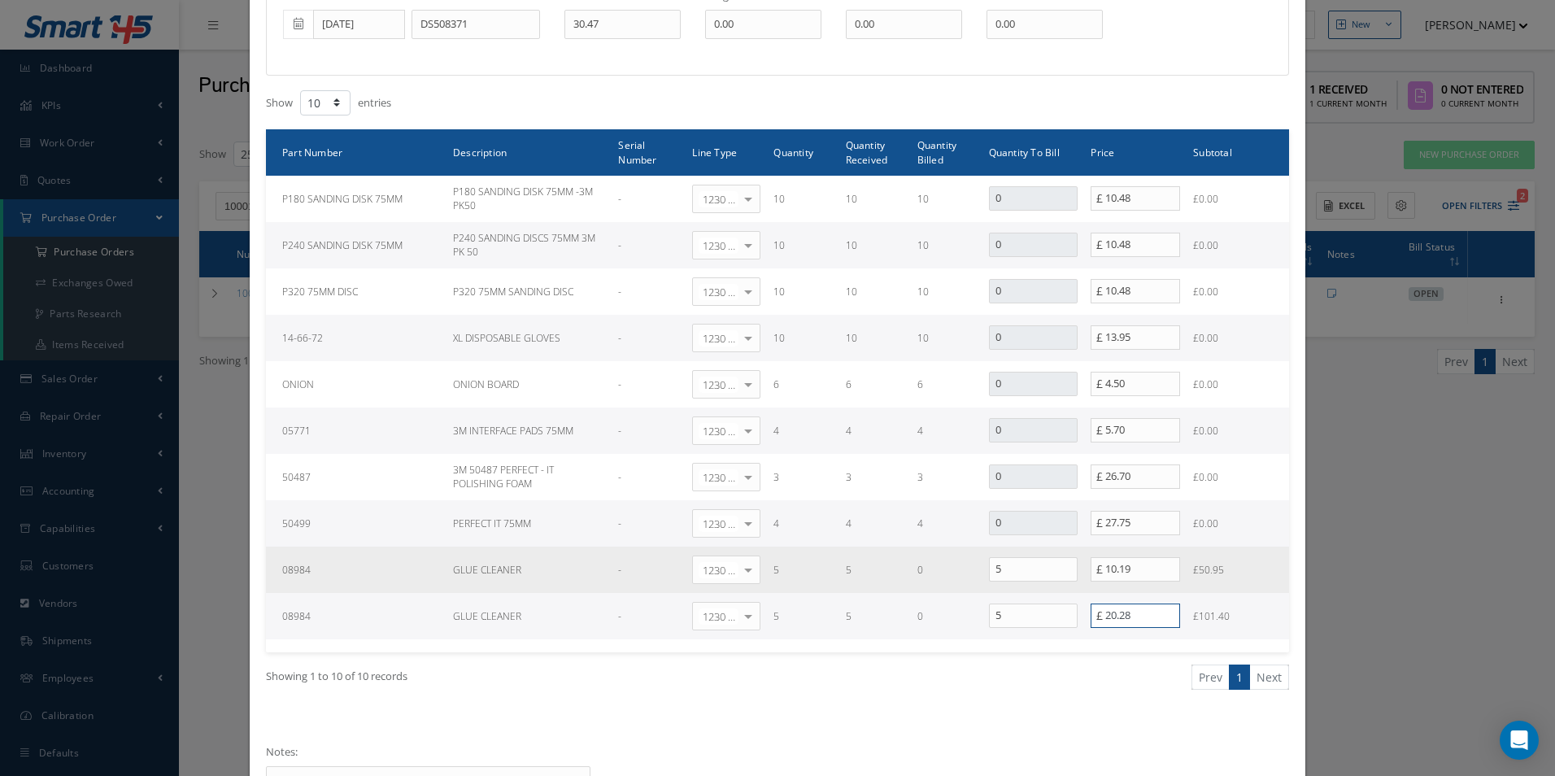
type input "20.28"
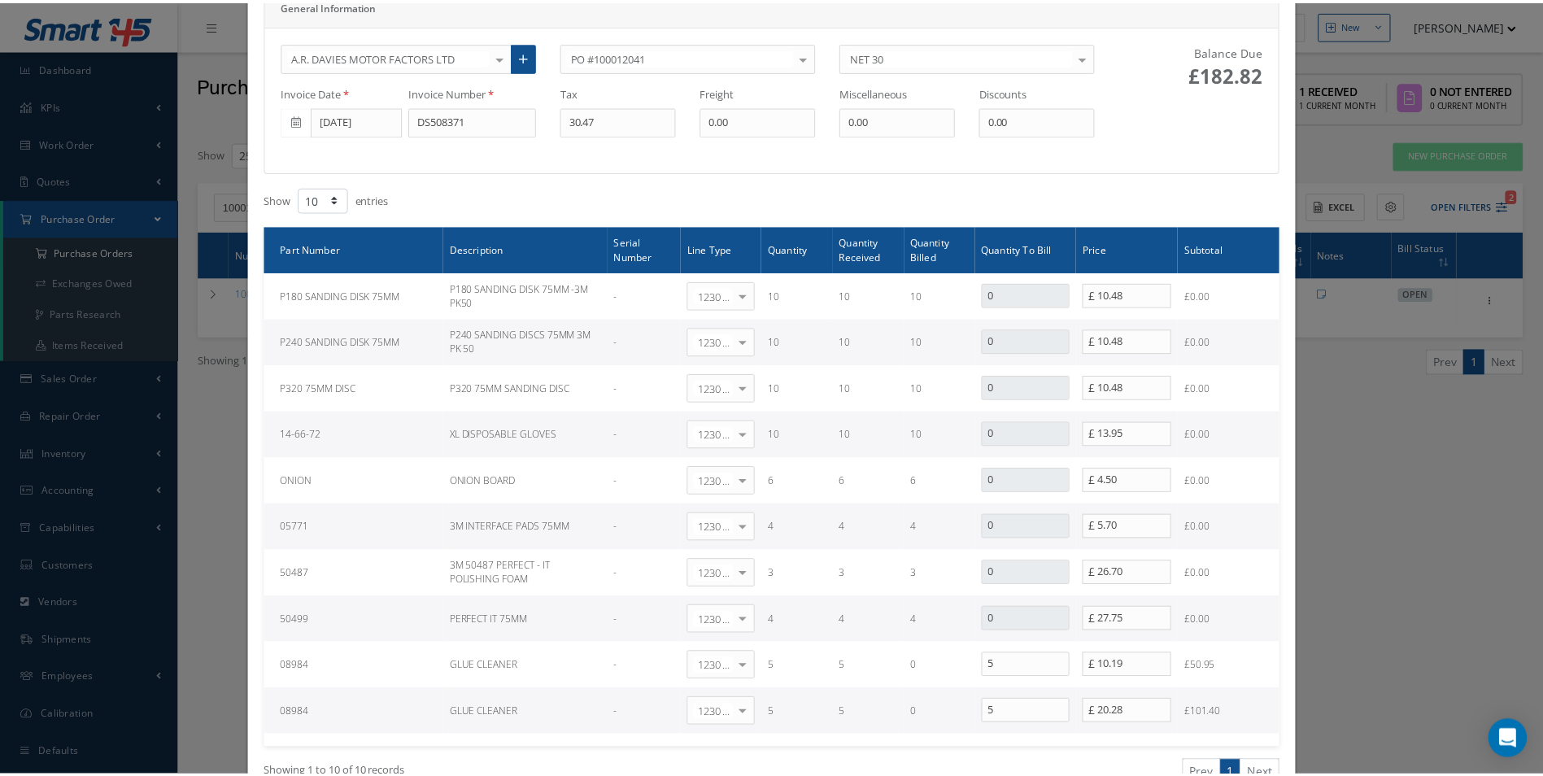
scroll to position [374, 0]
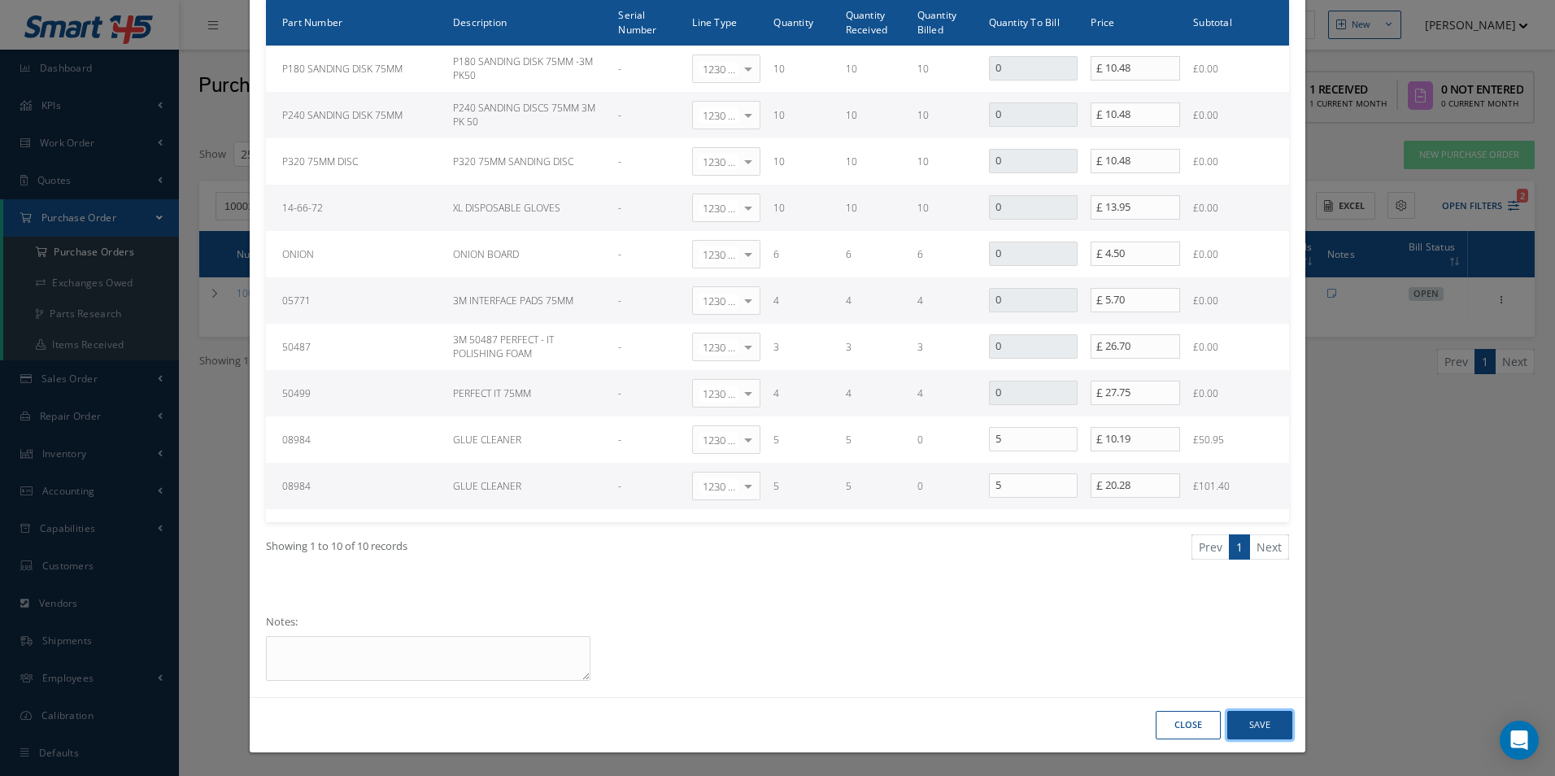
click at [1268, 724] on button "Save" at bounding box center [1259, 725] width 65 height 28
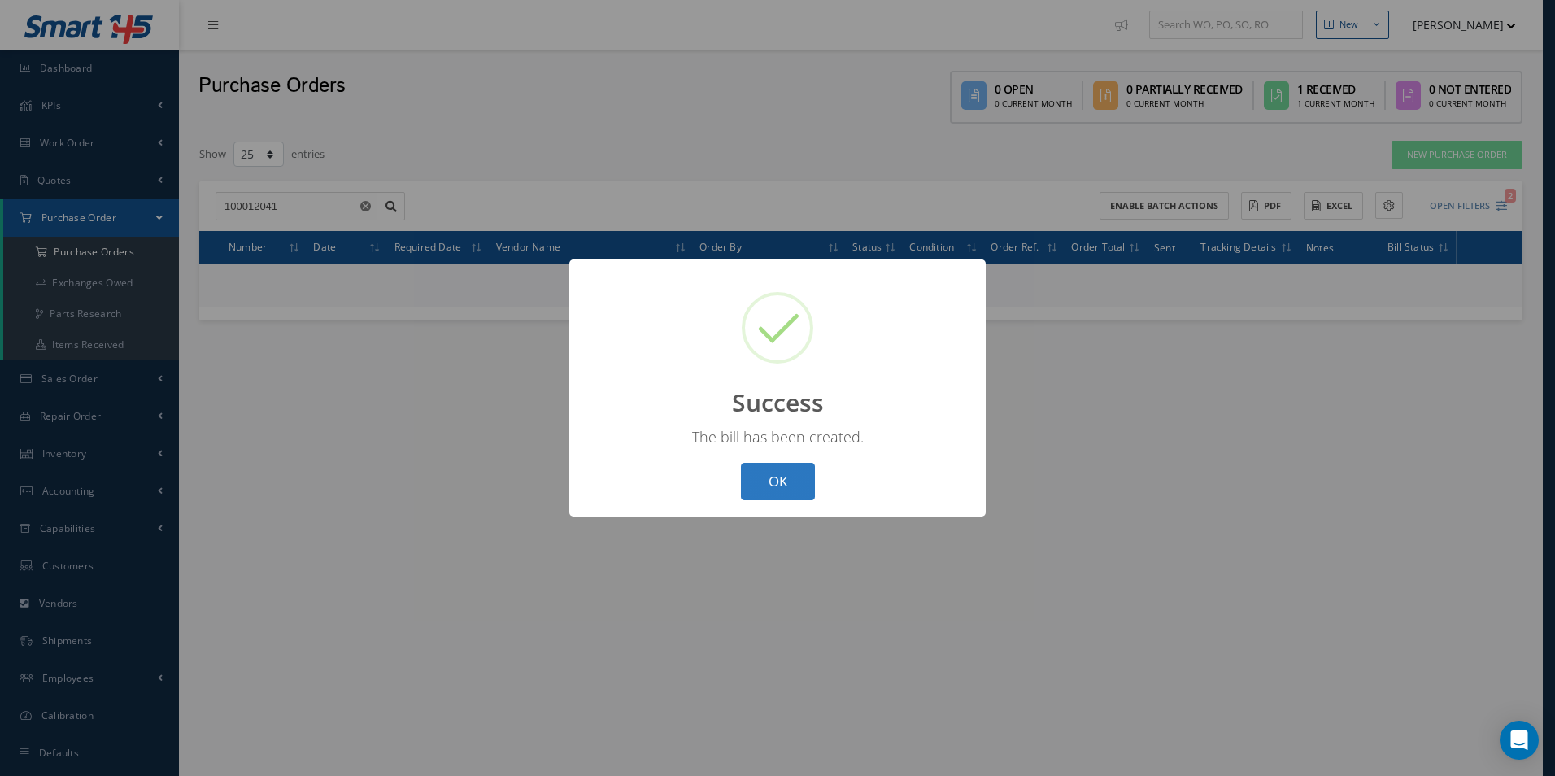
click at [760, 481] on button "OK" at bounding box center [778, 482] width 74 height 38
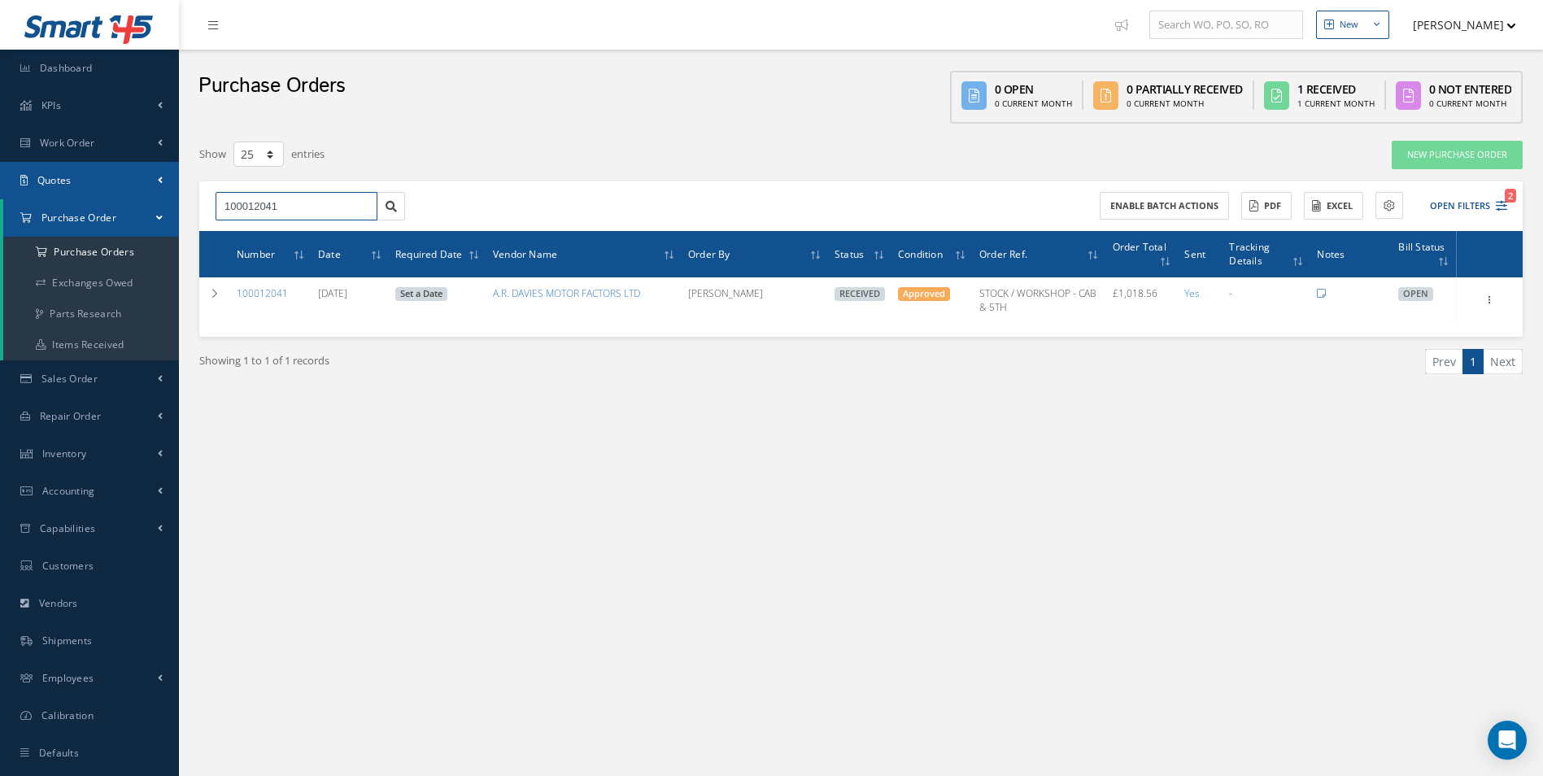
drag, startPoint x: 300, startPoint y: 198, endPoint x: 92, endPoint y: 194, distance: 208.2
click at [135, 201] on div "Smart 145 Dashboard KPIs Work Order Accounting Work Order Work Order Work Order…" at bounding box center [771, 404] width 1543 height 809
paste input "1982"
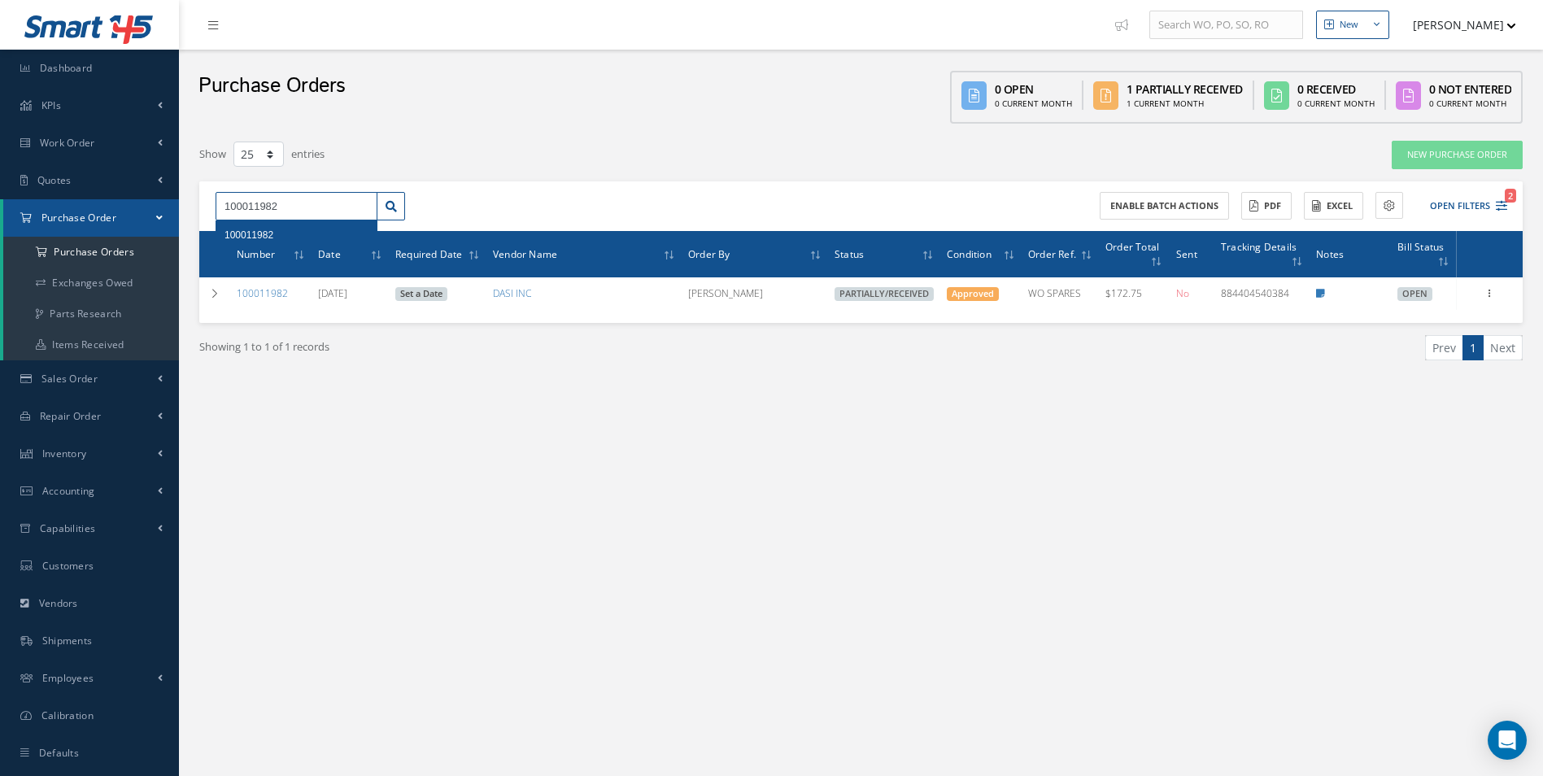
drag, startPoint x: 333, startPoint y: 215, endPoint x: 17, endPoint y: 205, distance: 315.7
click at [56, 212] on div "Smart 145 Dashboard KPIs Work Order Accounting Work Order Work Order Work Order…" at bounding box center [771, 404] width 1543 height 809
paste input "2044"
type input "100012044"
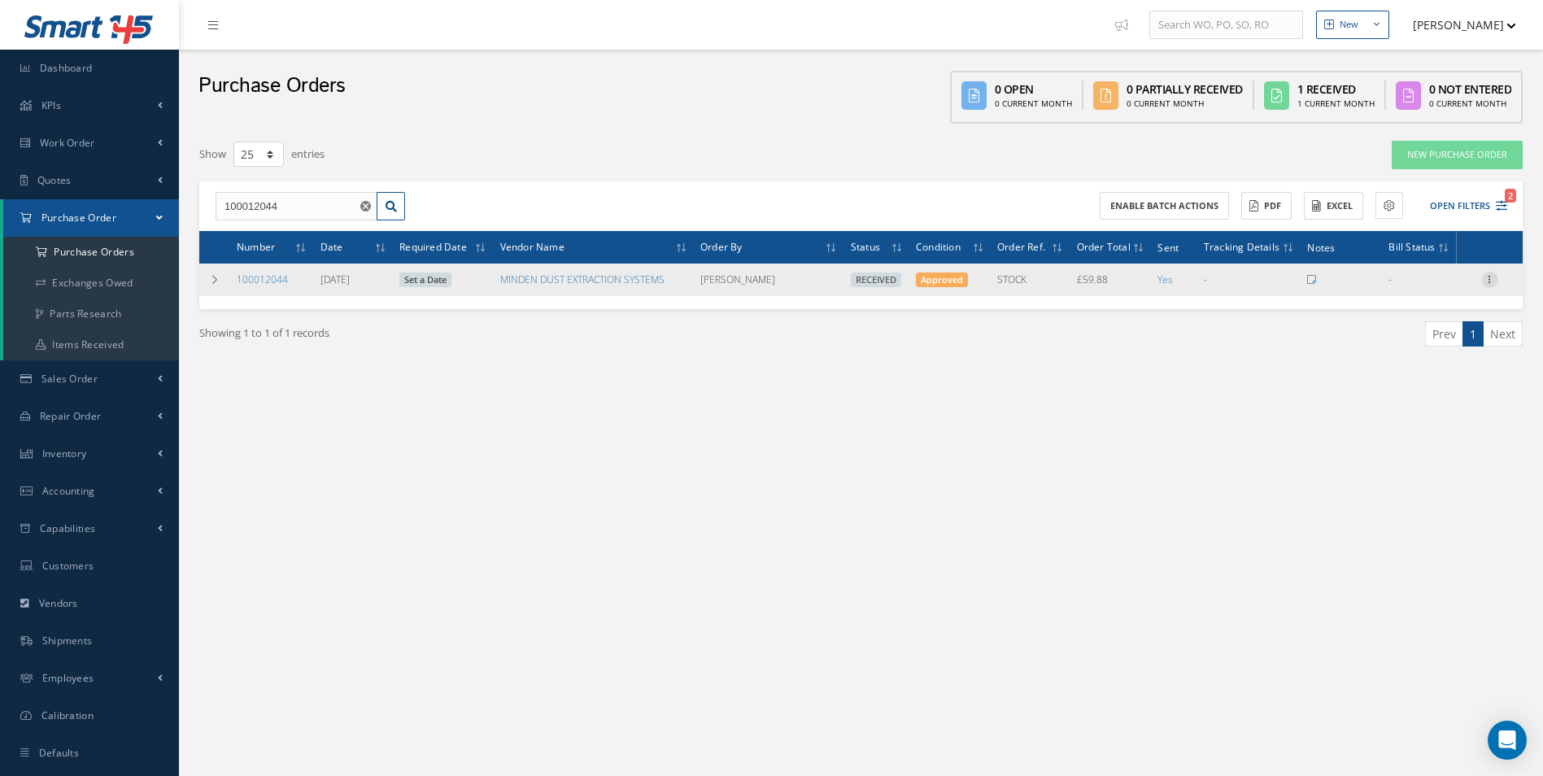
click at [1492, 281] on icon at bounding box center [1490, 278] width 16 height 13
click at [1415, 354] on link "Create Bill" at bounding box center [1415, 352] width 128 height 21
type input "9.98"
type input "14.95"
type input "0.00"
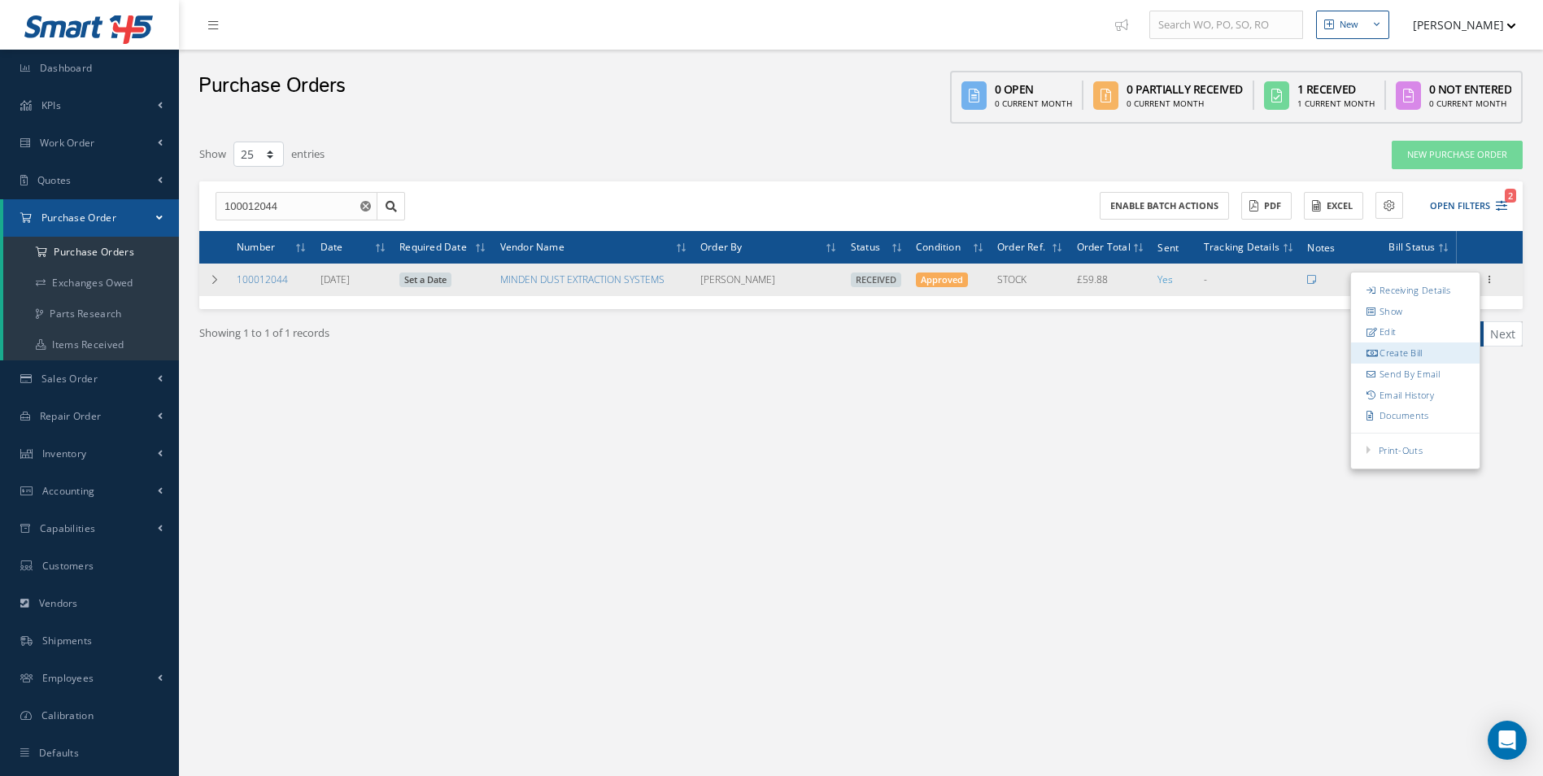
type input "0.00"
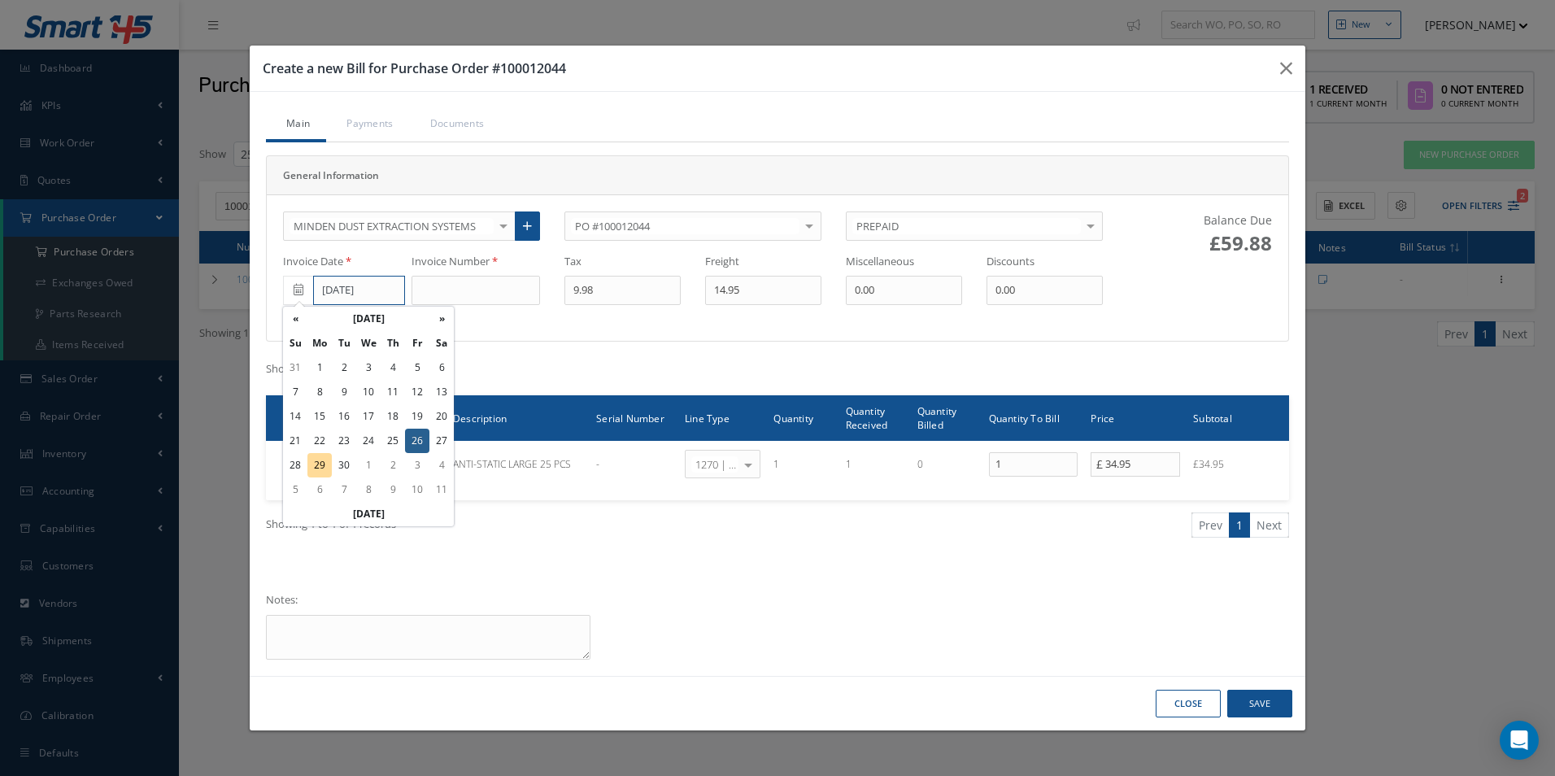
click at [346, 292] on input "09/26/2025" at bounding box center [359, 290] width 92 height 29
click at [325, 441] on td "22" at bounding box center [319, 441] width 24 height 24
type input "09/22/2025"
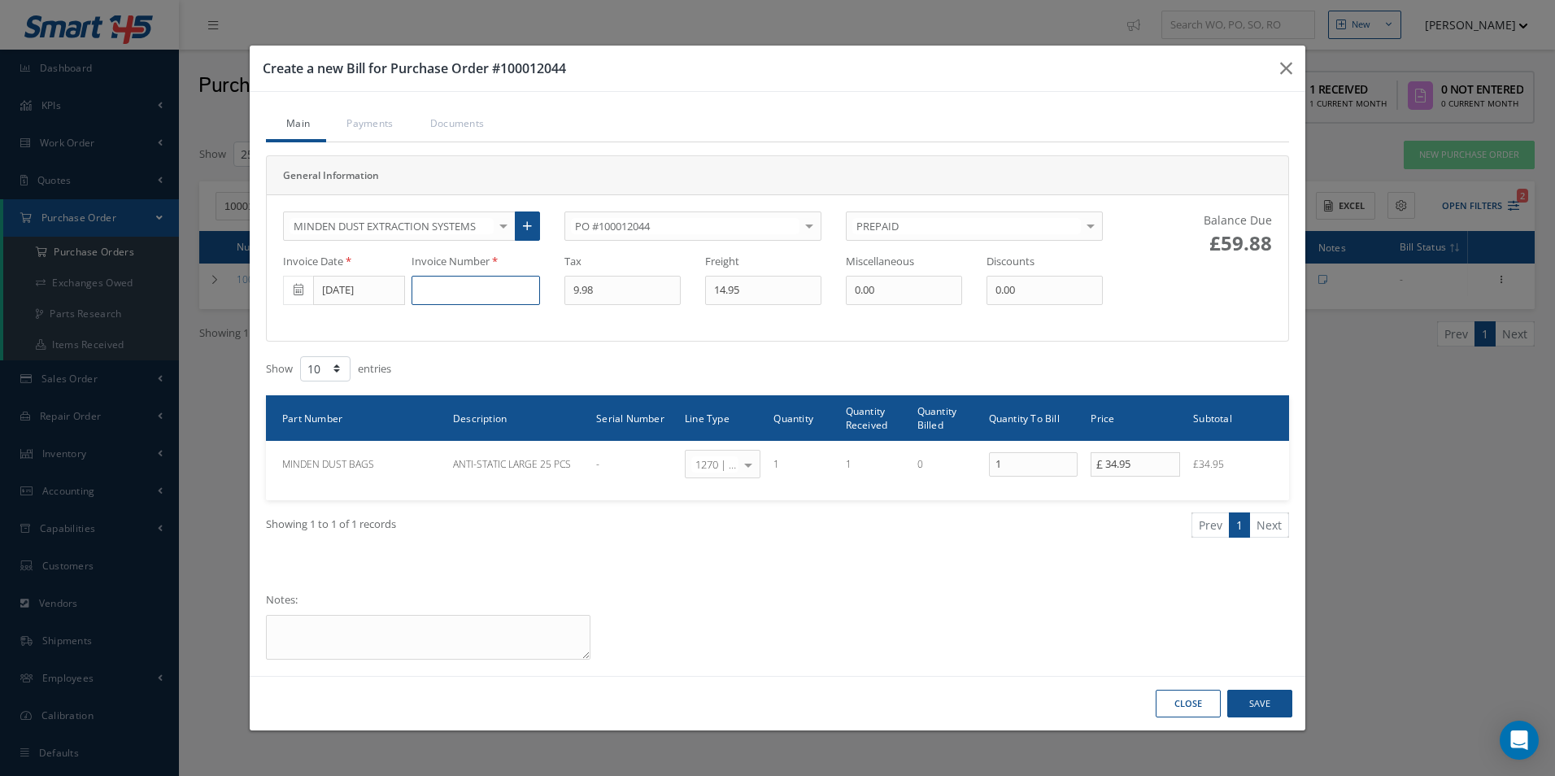
click at [480, 279] on input at bounding box center [475, 290] width 128 height 29
paste input "21815"
type input "21815"
click at [1267, 698] on button "Save" at bounding box center [1259, 704] width 65 height 28
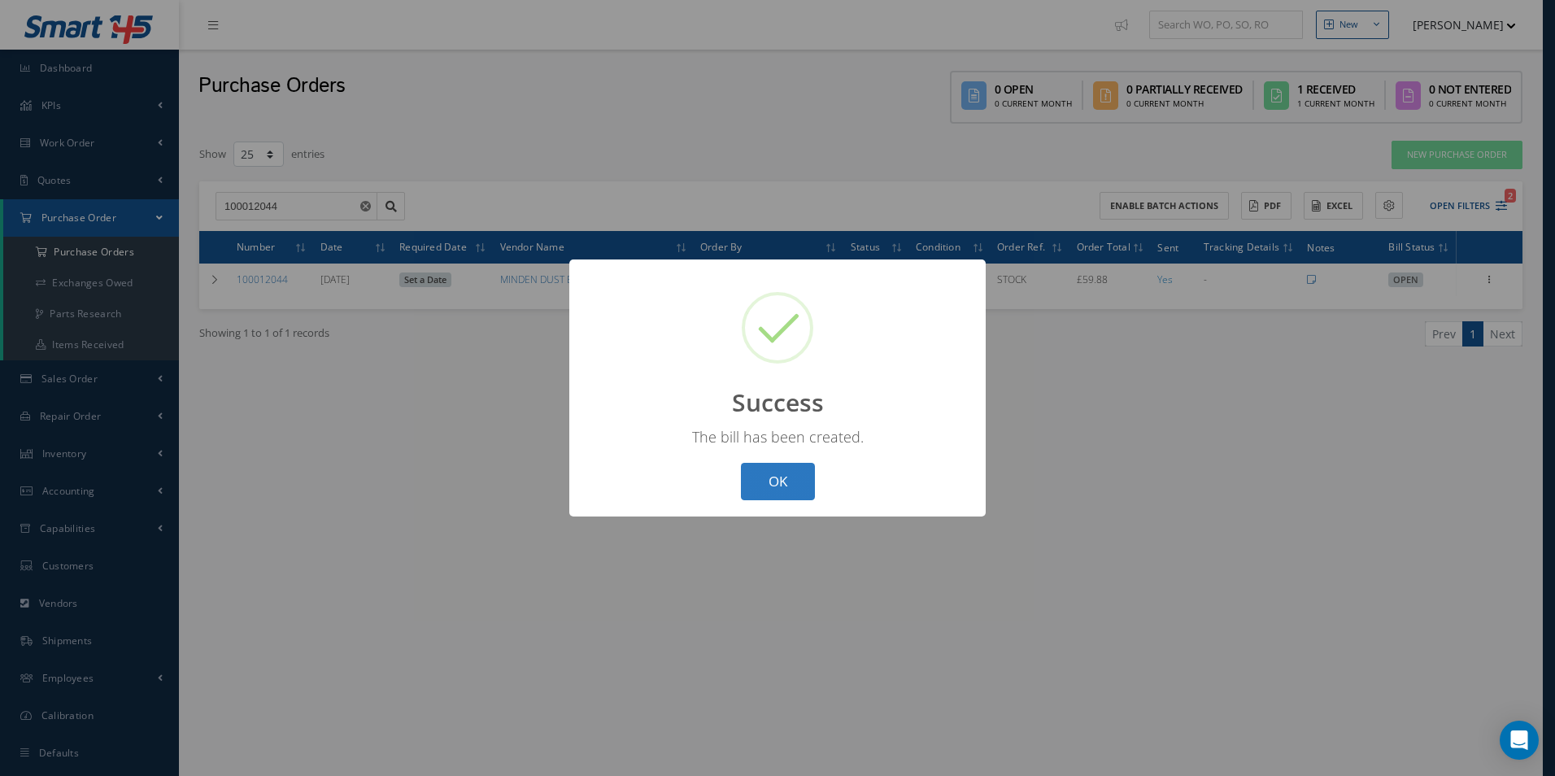
click at [787, 482] on button "OK" at bounding box center [778, 482] width 74 height 38
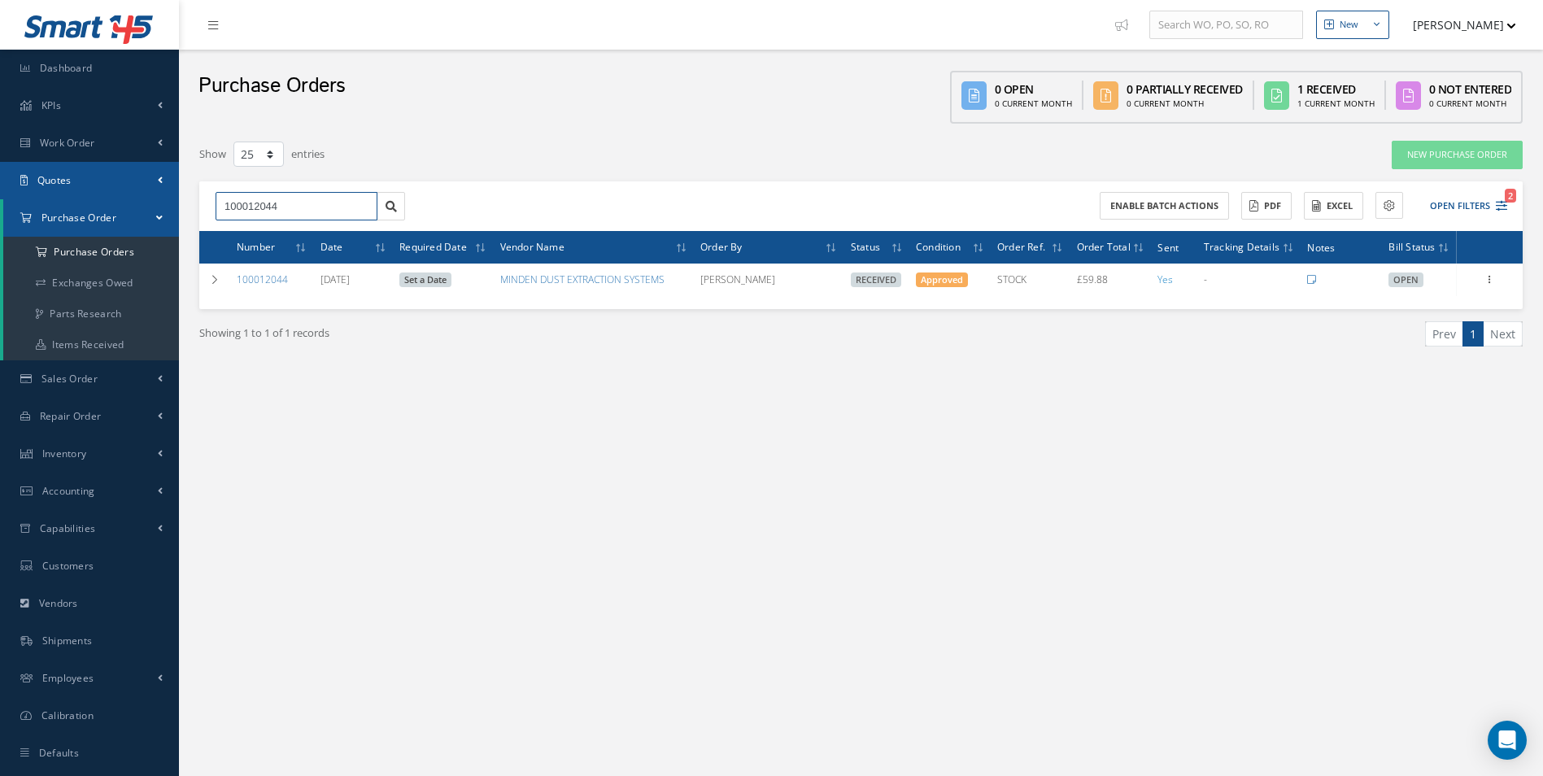
drag, startPoint x: 318, startPoint y: 207, endPoint x: 41, endPoint y: 195, distance: 276.7
click at [85, 207] on div "Smart 145 Dashboard KPIs Work Order Accounting Work Order Work Order Work Order…" at bounding box center [771, 404] width 1543 height 809
type input "100012030"
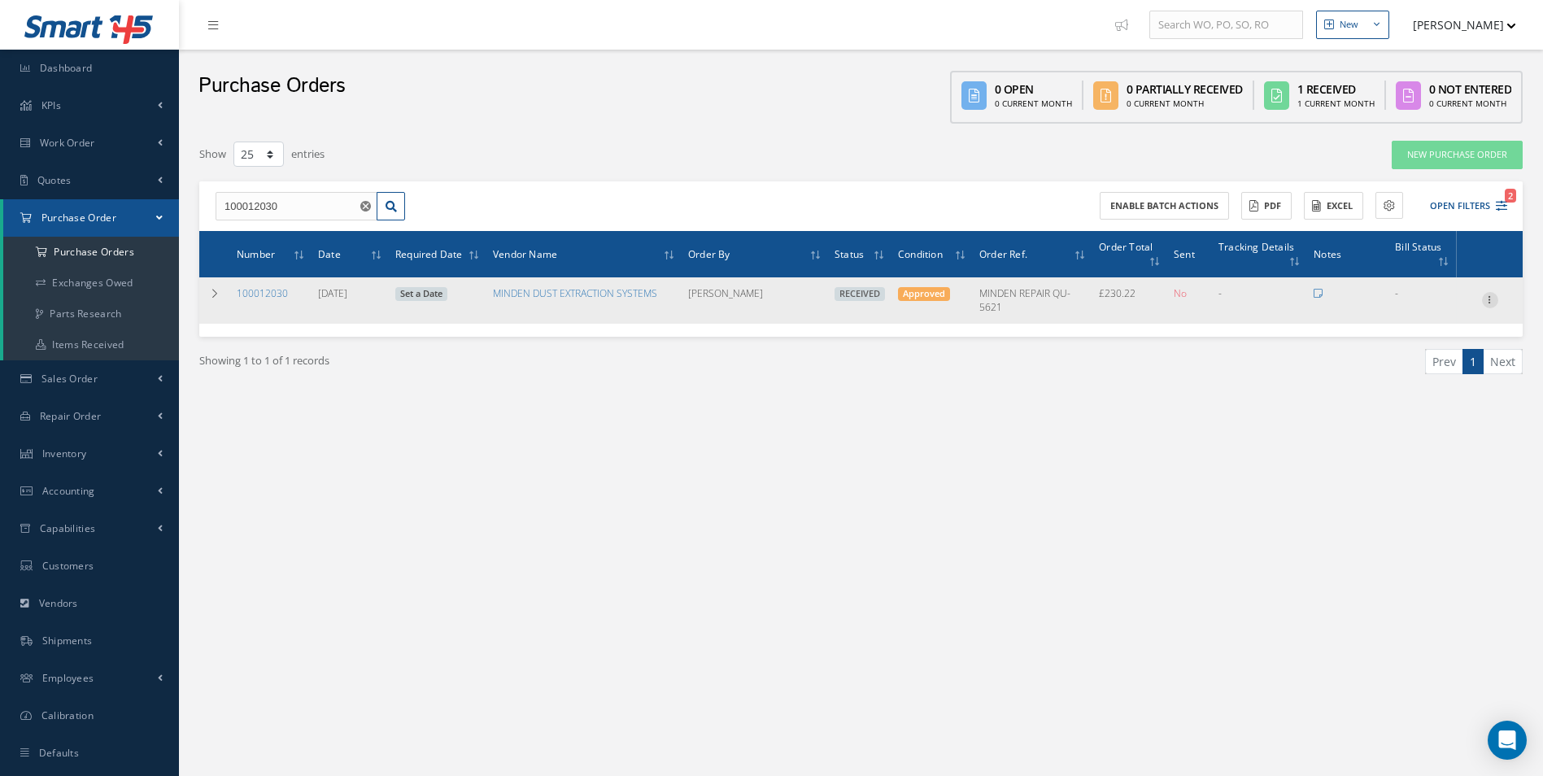
click at [1485, 299] on icon at bounding box center [1490, 298] width 16 height 13
click at [1414, 372] on link "Create Bill" at bounding box center [1415, 373] width 128 height 21
type input "38.37"
type input "0.00"
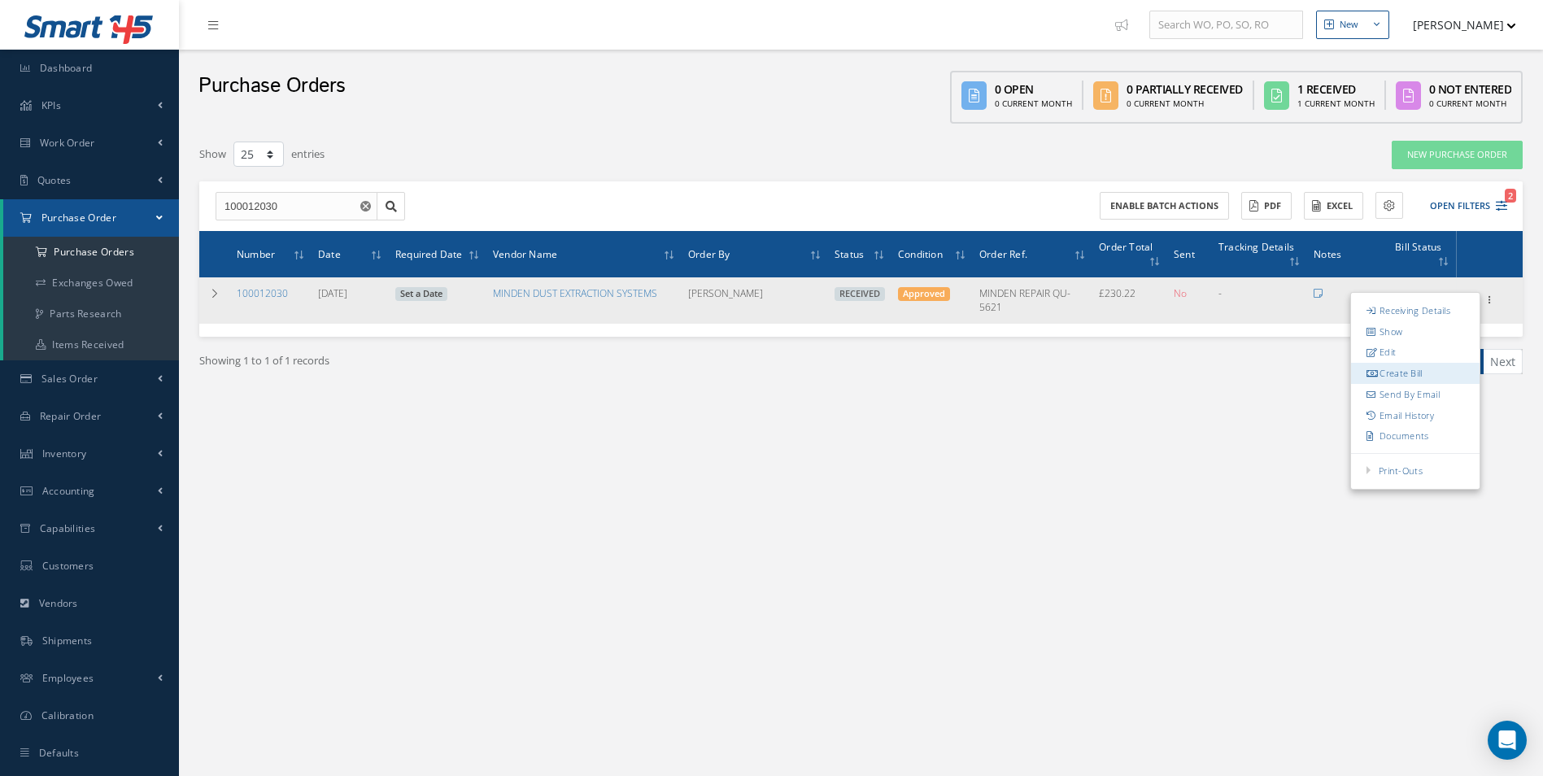
type input "0.00"
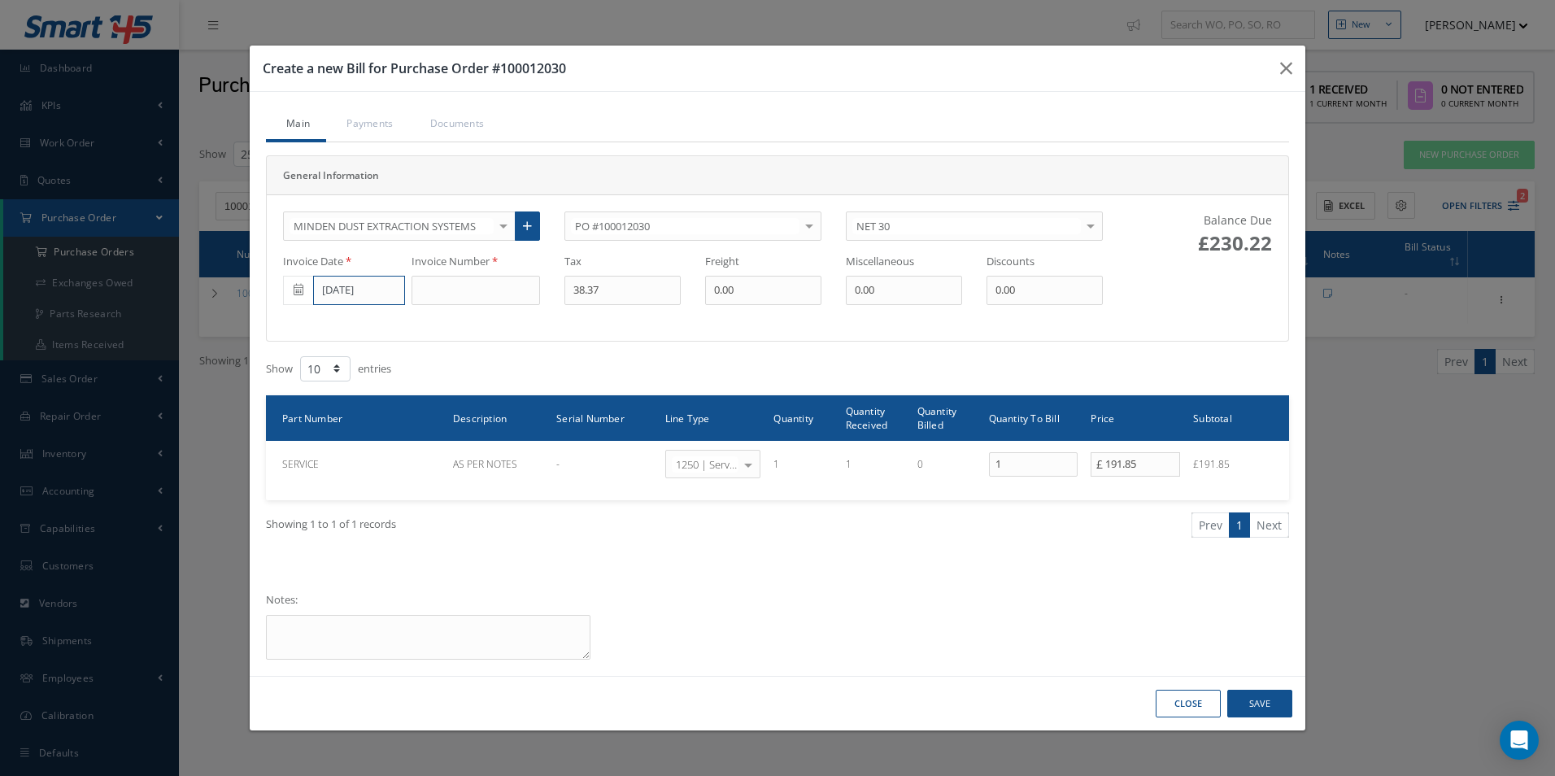
click at [392, 284] on input "09/22/2025" at bounding box center [359, 290] width 92 height 29
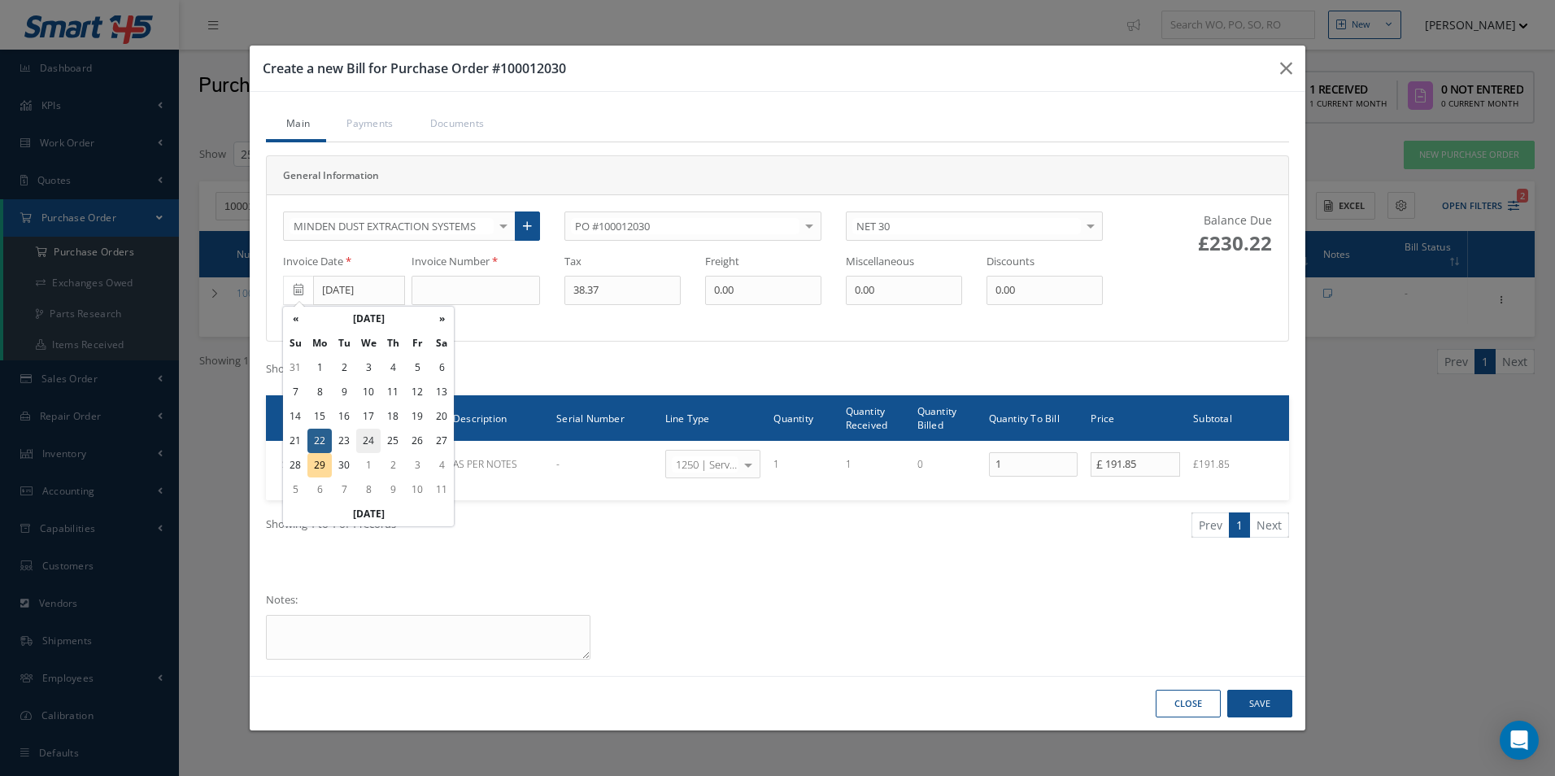
click at [370, 440] on td "24" at bounding box center [368, 441] width 24 height 24
type input "[DATE]"
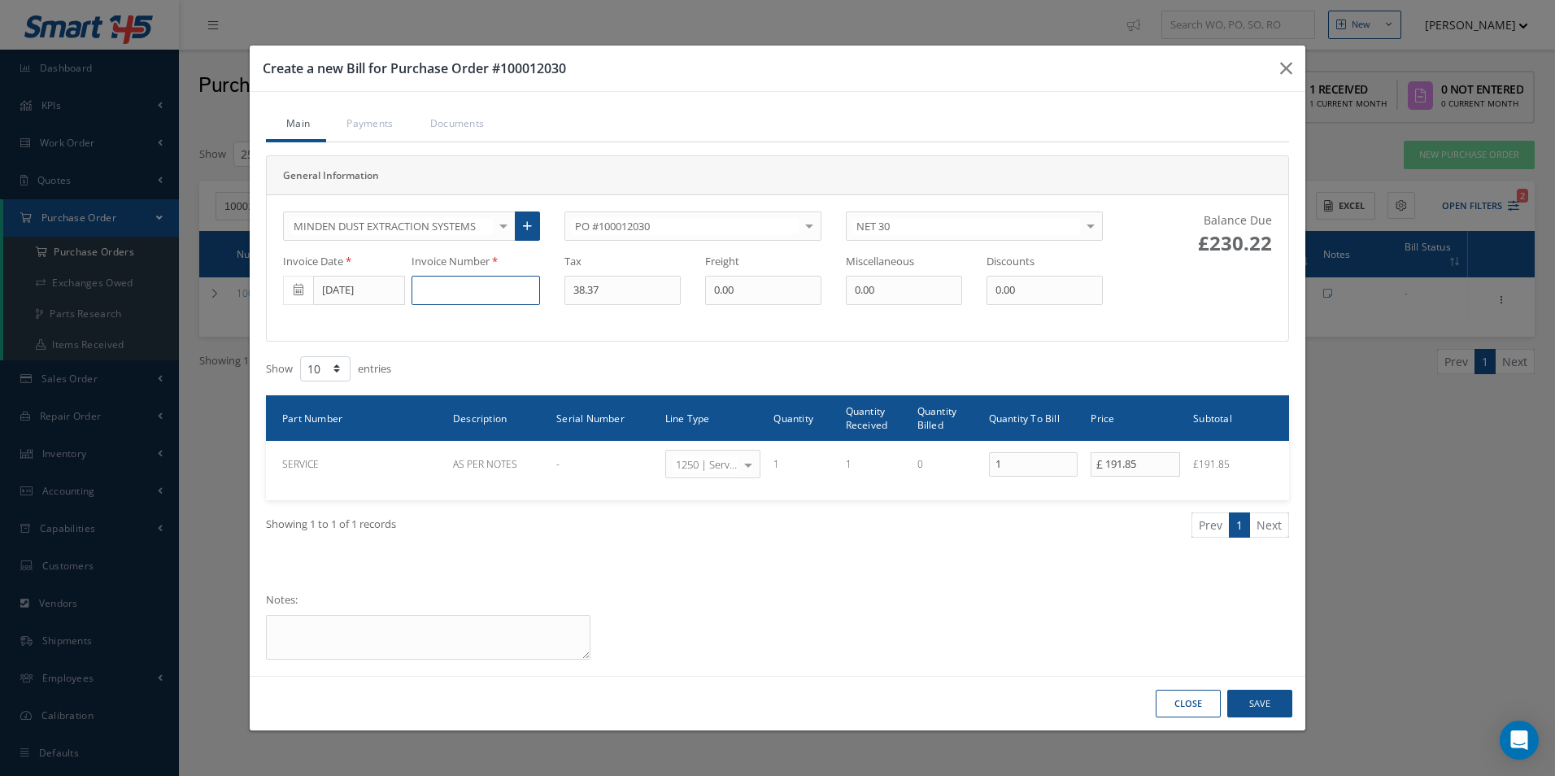
click at [461, 289] on input at bounding box center [475, 290] width 128 height 29
paste input "21827"
type input "21827"
click at [1265, 713] on button "Save" at bounding box center [1259, 704] width 65 height 28
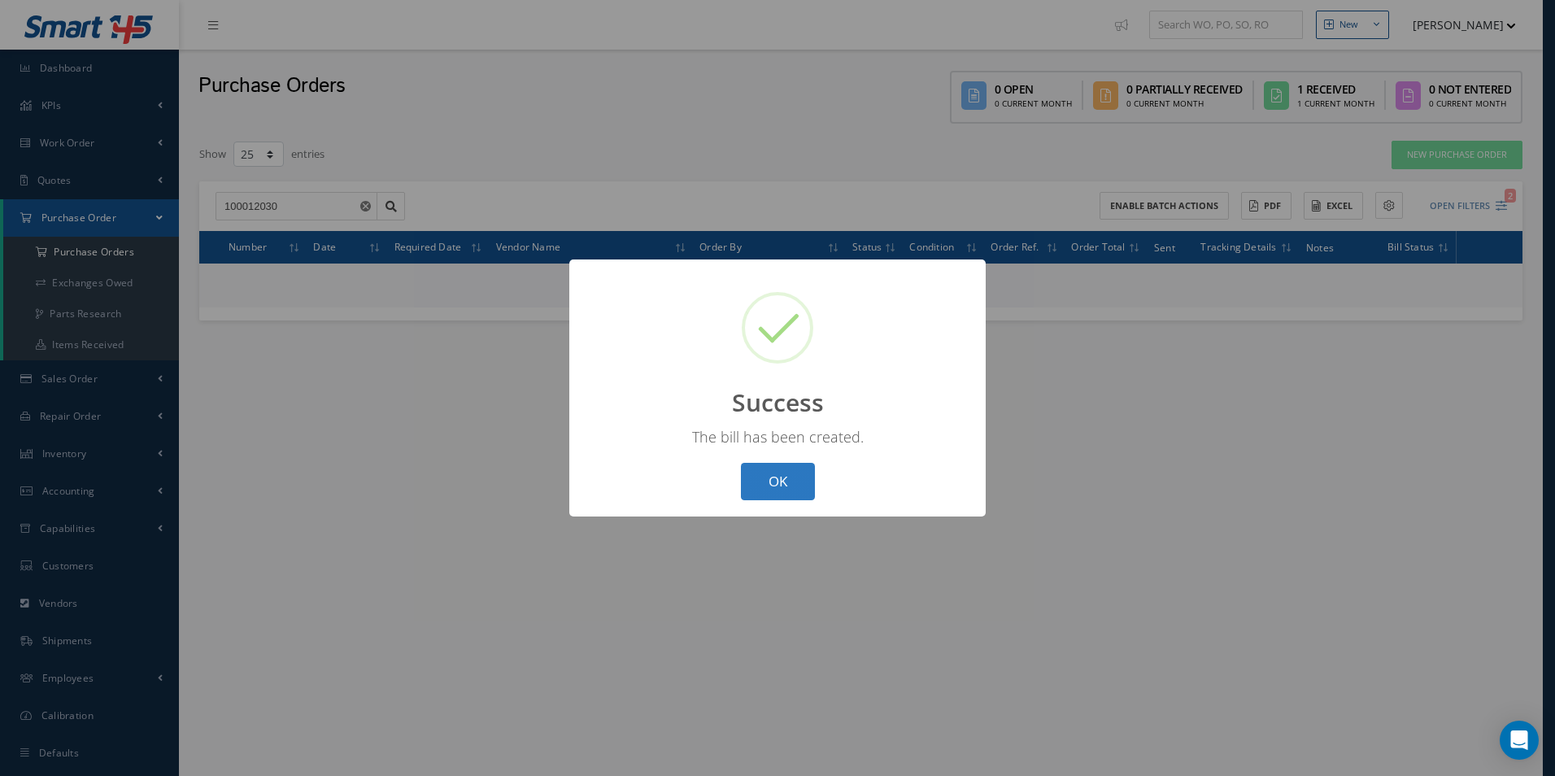
click at [794, 488] on button "OK" at bounding box center [778, 482] width 74 height 38
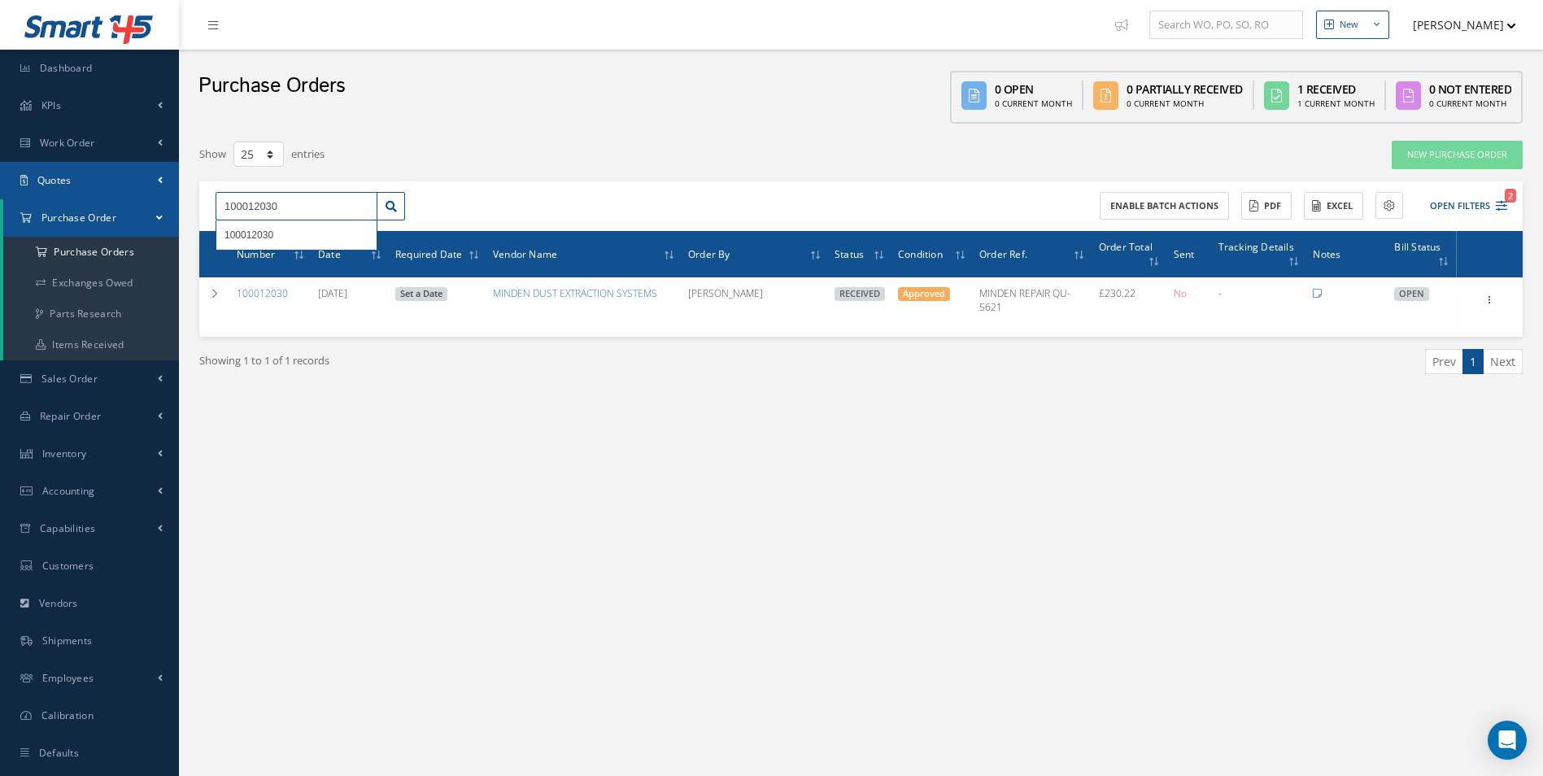
drag, startPoint x: 133, startPoint y: 206, endPoint x: 76, endPoint y: 196, distance: 57.7
click at [77, 202] on div "Smart 145 Dashboard KPIs Work Order Accounting Work Order Work Order Work Order…" at bounding box center [771, 404] width 1543 height 809
paste input "1955"
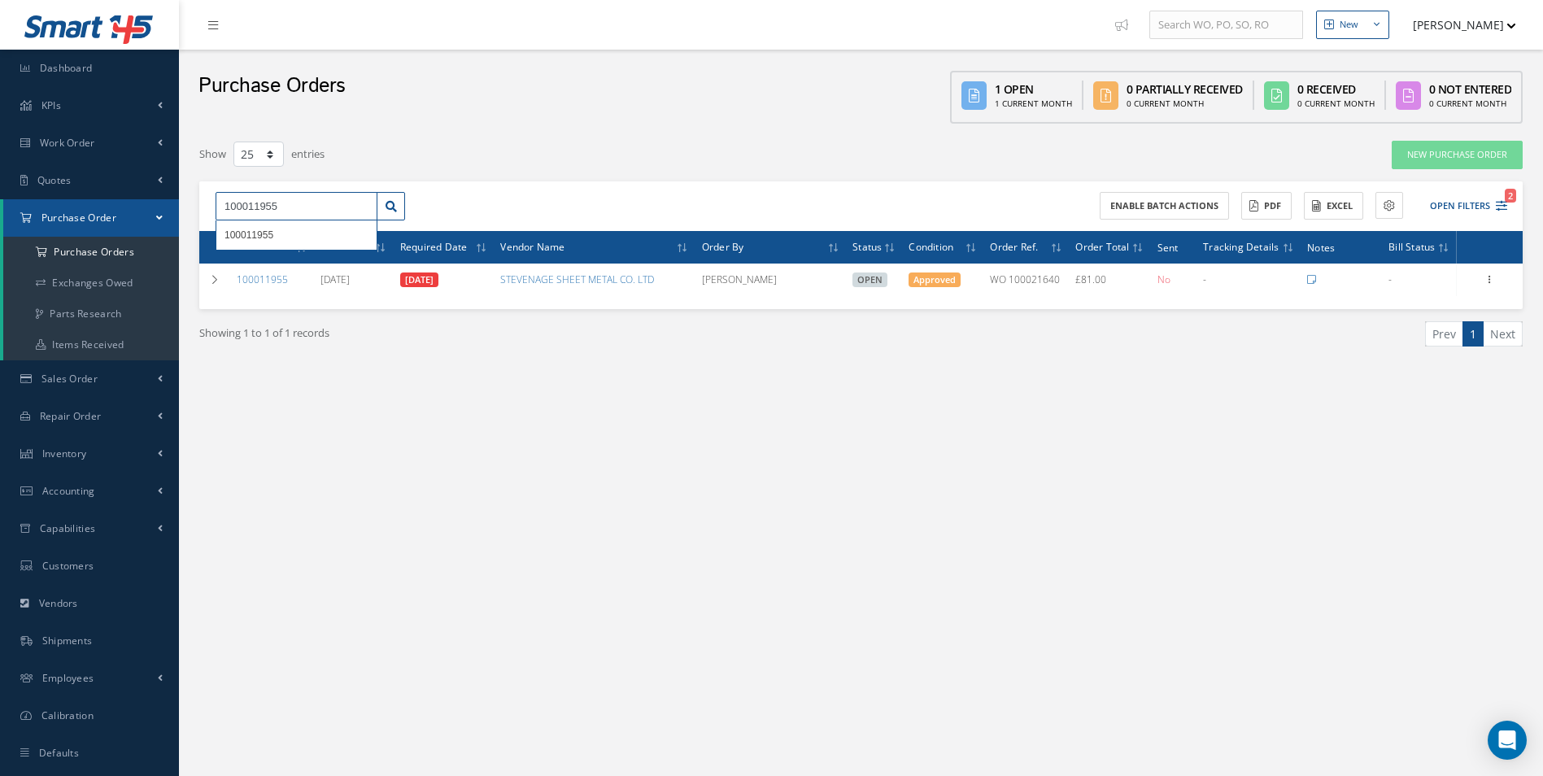
drag, startPoint x: 319, startPoint y: 202, endPoint x: 0, endPoint y: 202, distance: 318.7
click at [0, 208] on html "Smart 145 Dashboard KPIs Work Order Accounting Work Order Work Order Work Order…" at bounding box center [771, 388] width 1543 height 776
paste input "69"
drag, startPoint x: 313, startPoint y: 202, endPoint x: 0, endPoint y: 194, distance: 313.2
click at [0, 199] on html "Smart 145 Dashboard KPIs Work Order Accounting Work Order Work Order Work Order…" at bounding box center [771, 388] width 1543 height 776
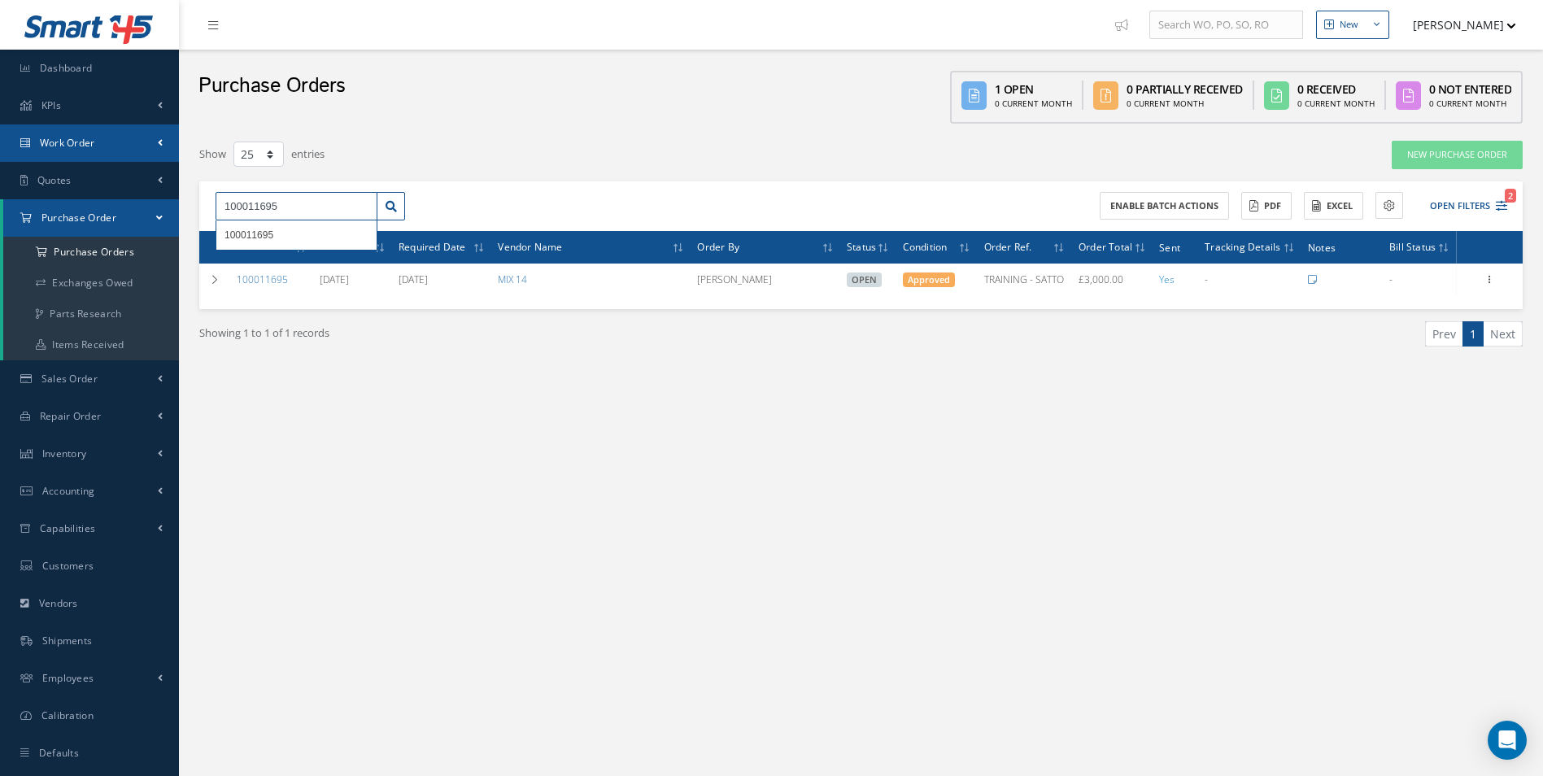
paste input "2061"
type input "100012061"
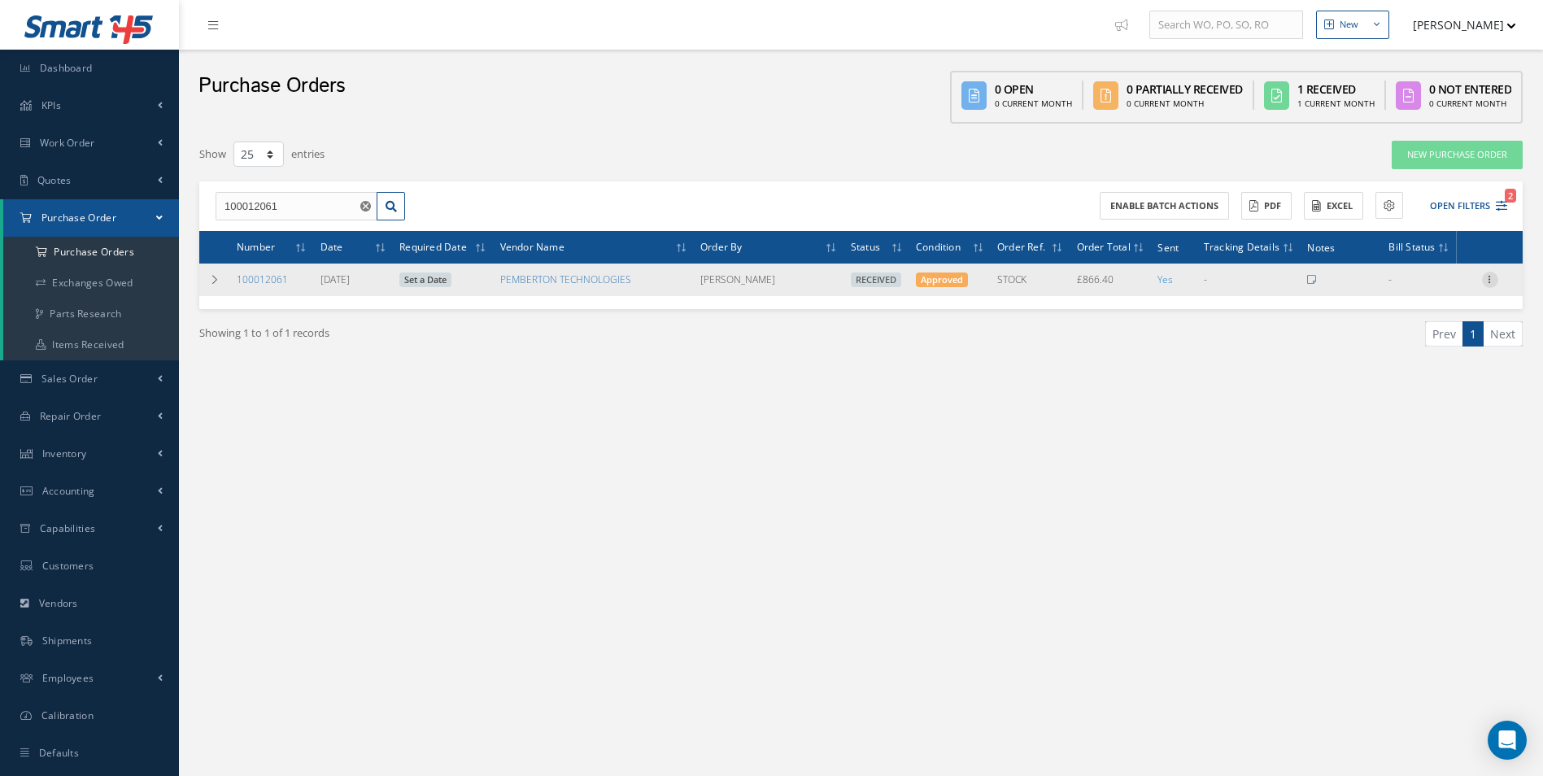
click at [1492, 281] on icon at bounding box center [1490, 278] width 16 height 13
click at [1426, 354] on link "Create Bill" at bounding box center [1415, 352] width 128 height 21
type input "144.40"
type input "0.00"
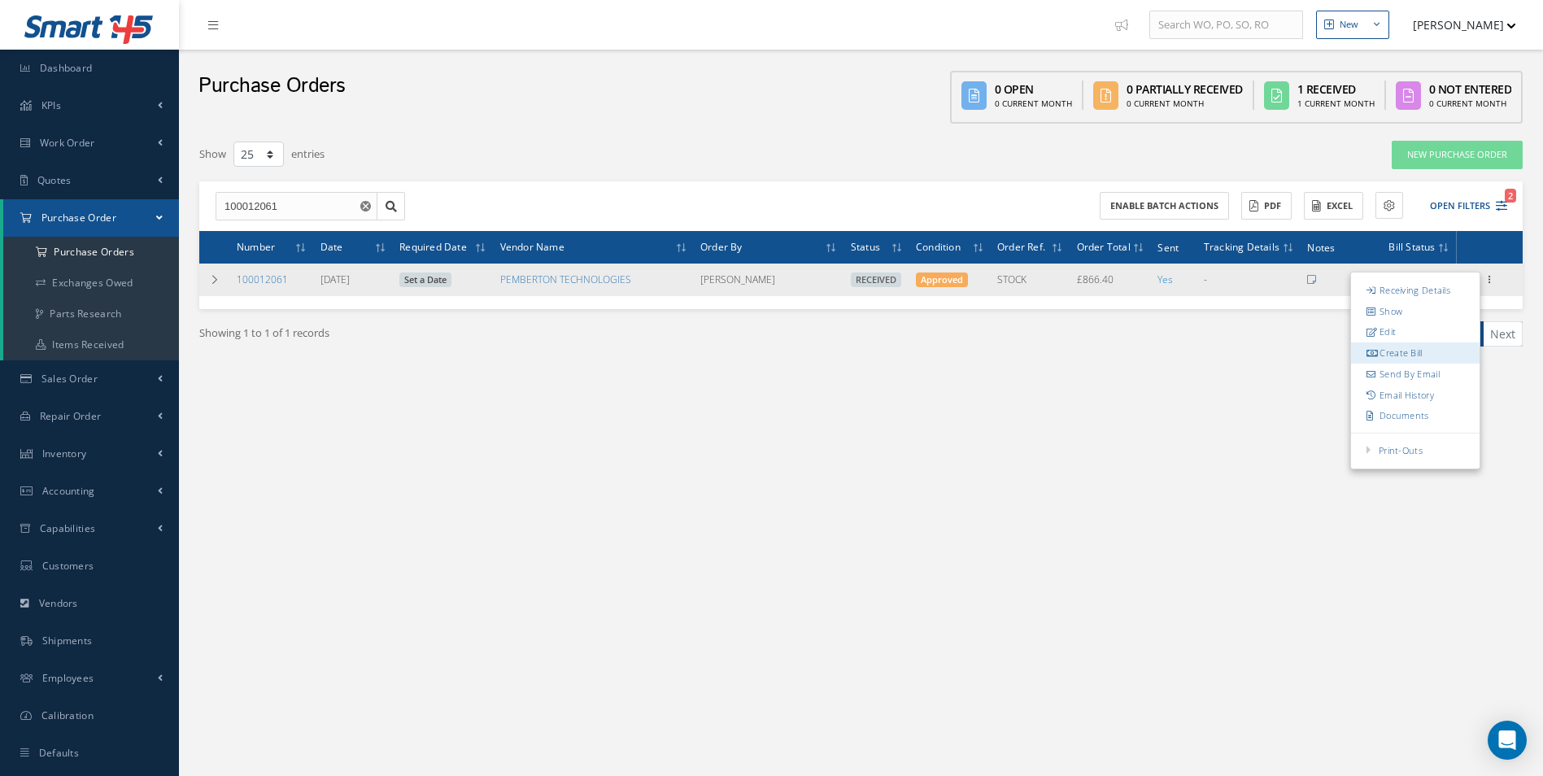
type input "0.00"
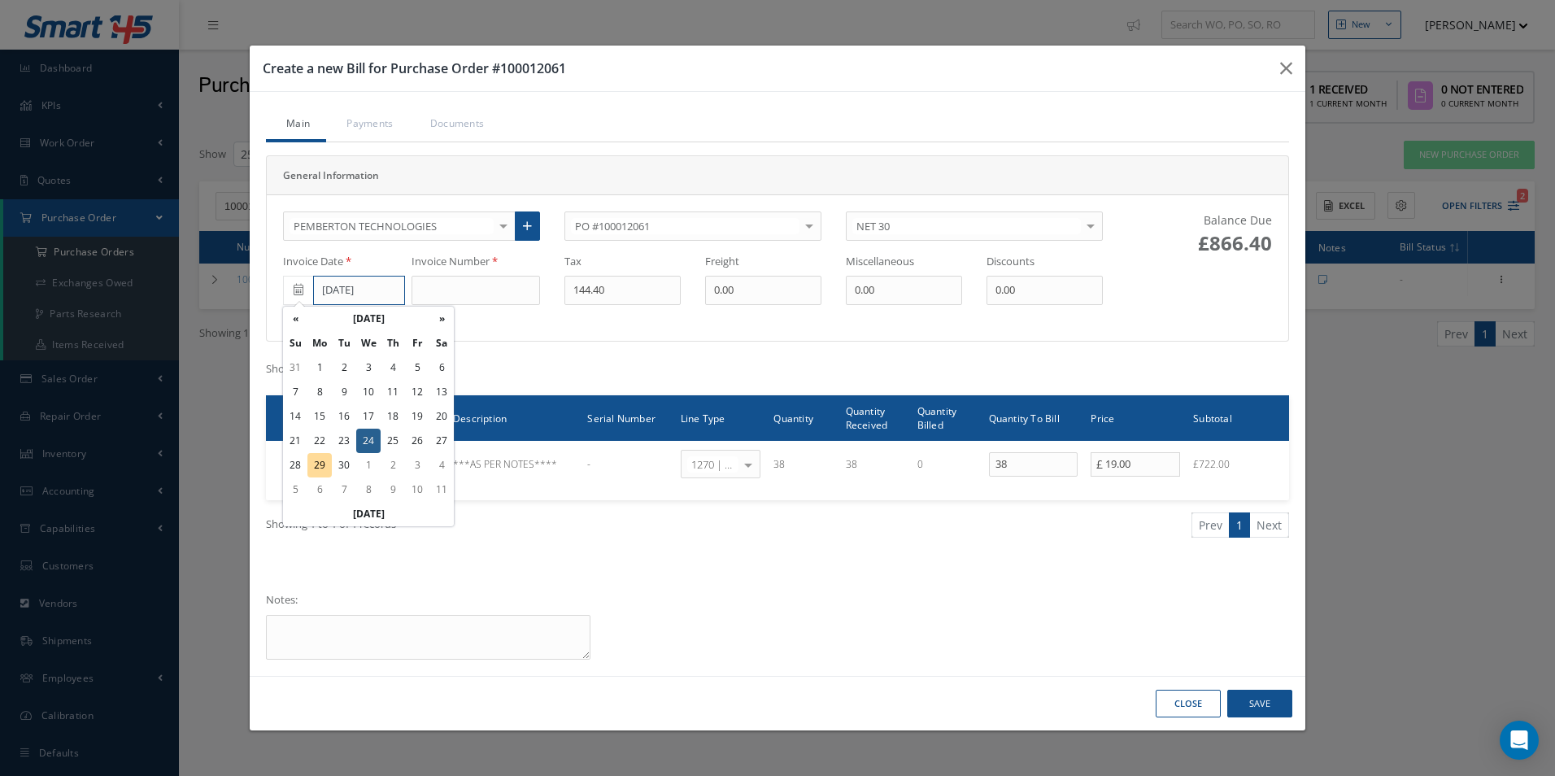
click at [377, 287] on input "[DATE]" at bounding box center [359, 290] width 92 height 29
click at [325, 469] on td "29" at bounding box center [319, 465] width 24 height 24
type input "[DATE]"
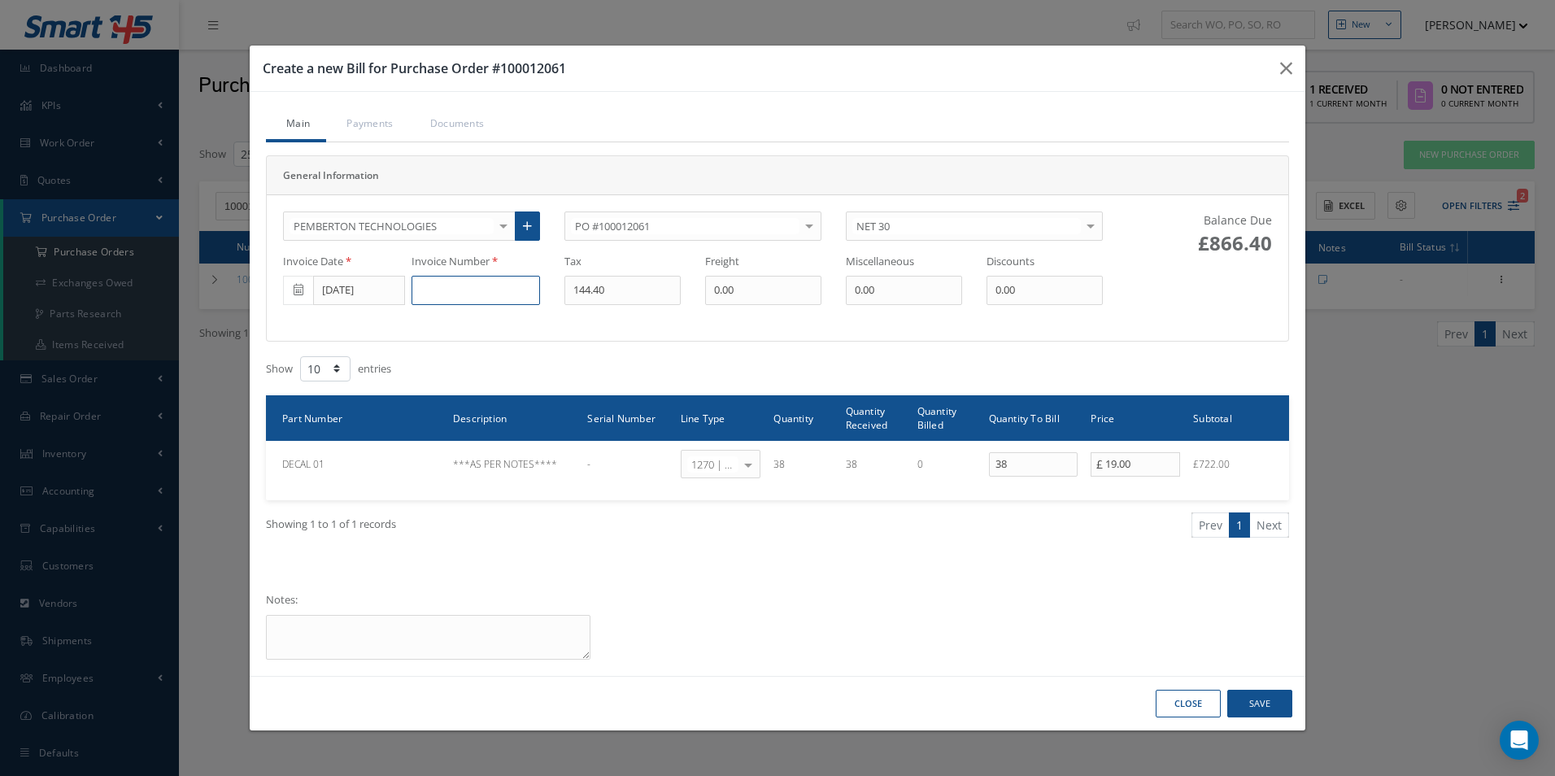
click at [492, 292] on input at bounding box center [475, 290] width 128 height 29
paste input "6360"
type input "6360"
click at [1280, 707] on button "Save" at bounding box center [1259, 704] width 65 height 28
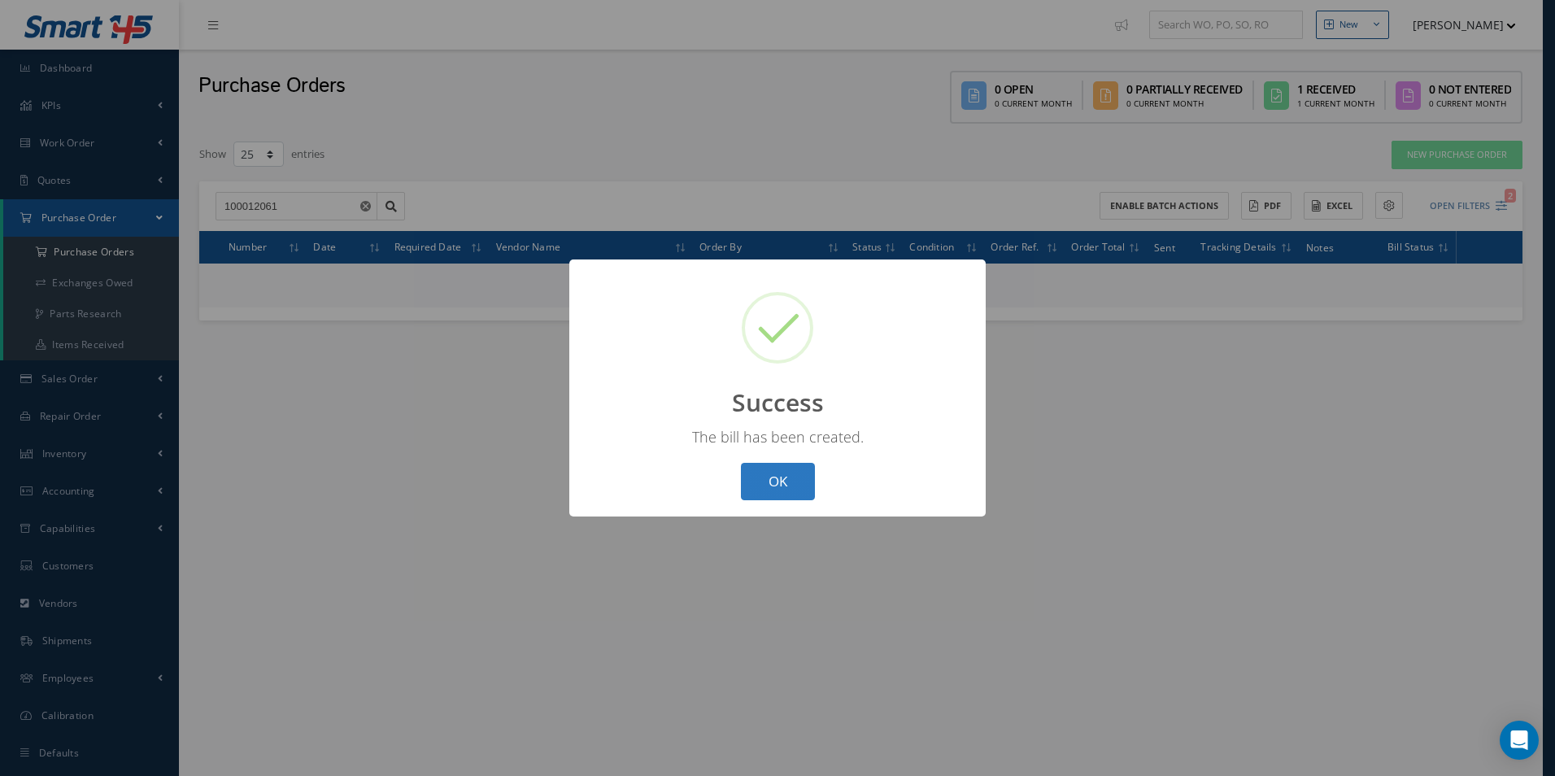
click at [793, 481] on button "OK" at bounding box center [778, 482] width 74 height 38
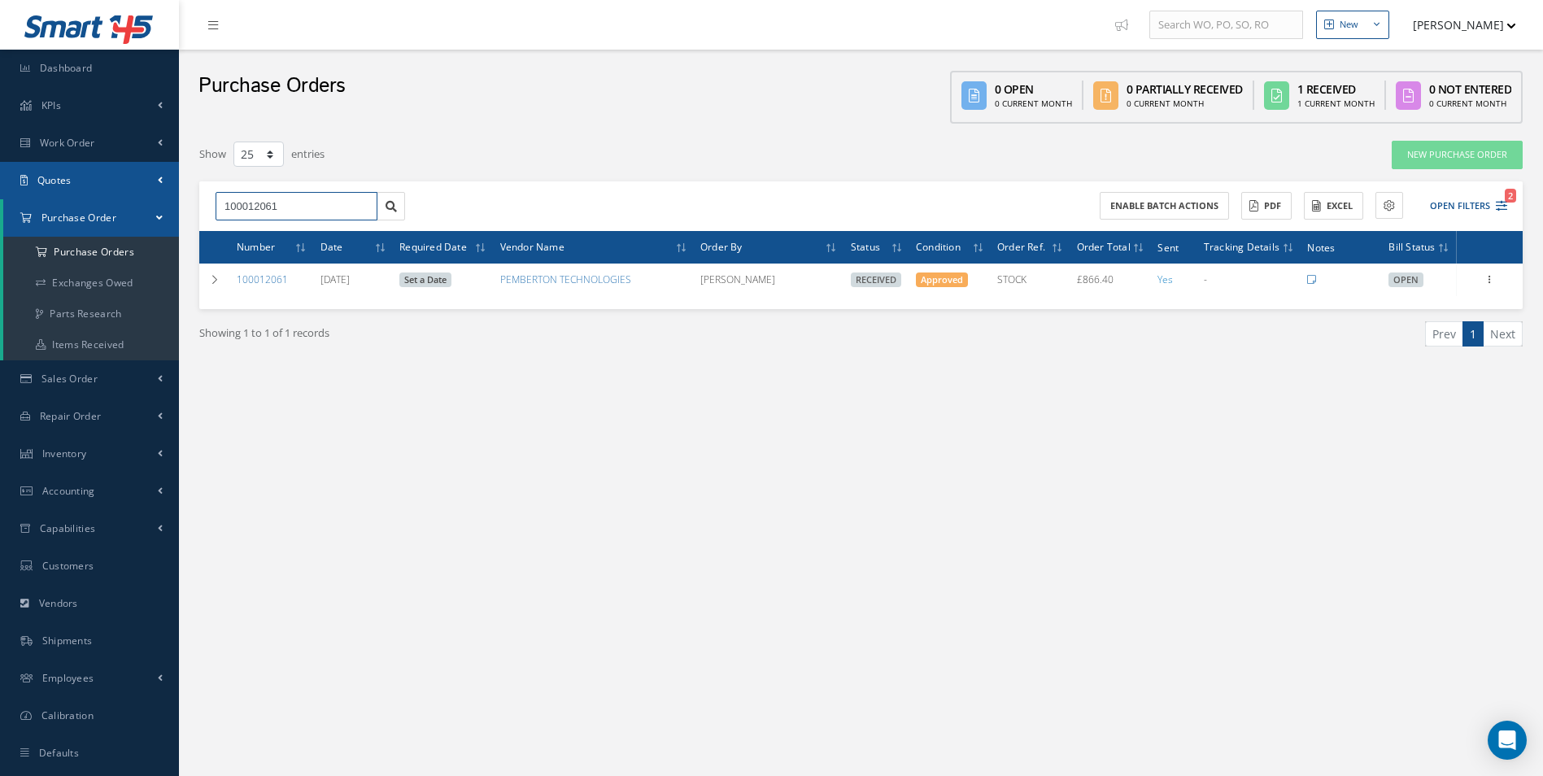
drag, startPoint x: 302, startPoint y: 207, endPoint x: 11, endPoint y: 189, distance: 291.6
click at [67, 206] on div "Smart 145 Dashboard KPIs Work Order Accounting Work Order Work Order Work Order…" at bounding box center [771, 404] width 1543 height 809
paste input "1948"
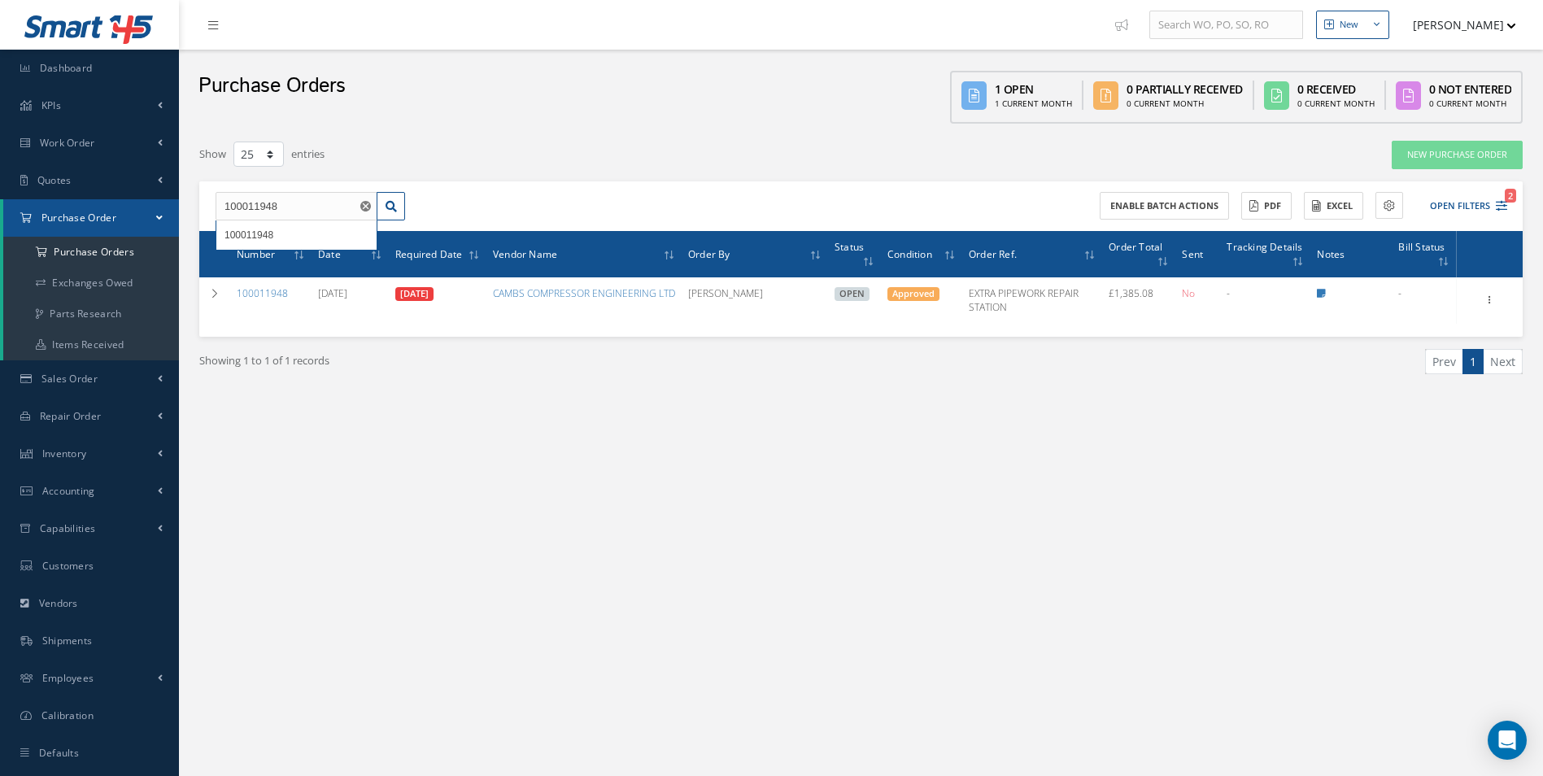
click at [817, 23] on nav "New New Work Order New Purchase Order New Customer Quote New Sales Order New Re…" at bounding box center [861, 25] width 1364 height 50
drag, startPoint x: 308, startPoint y: 197, endPoint x: 0, endPoint y: 203, distance: 308.2
click at [0, 203] on html "Smart 145 Dashboard KPIs Work Order Accounting Work Order Work Order Work Order…" at bounding box center [771, 388] width 1543 height 776
type input "100012031"
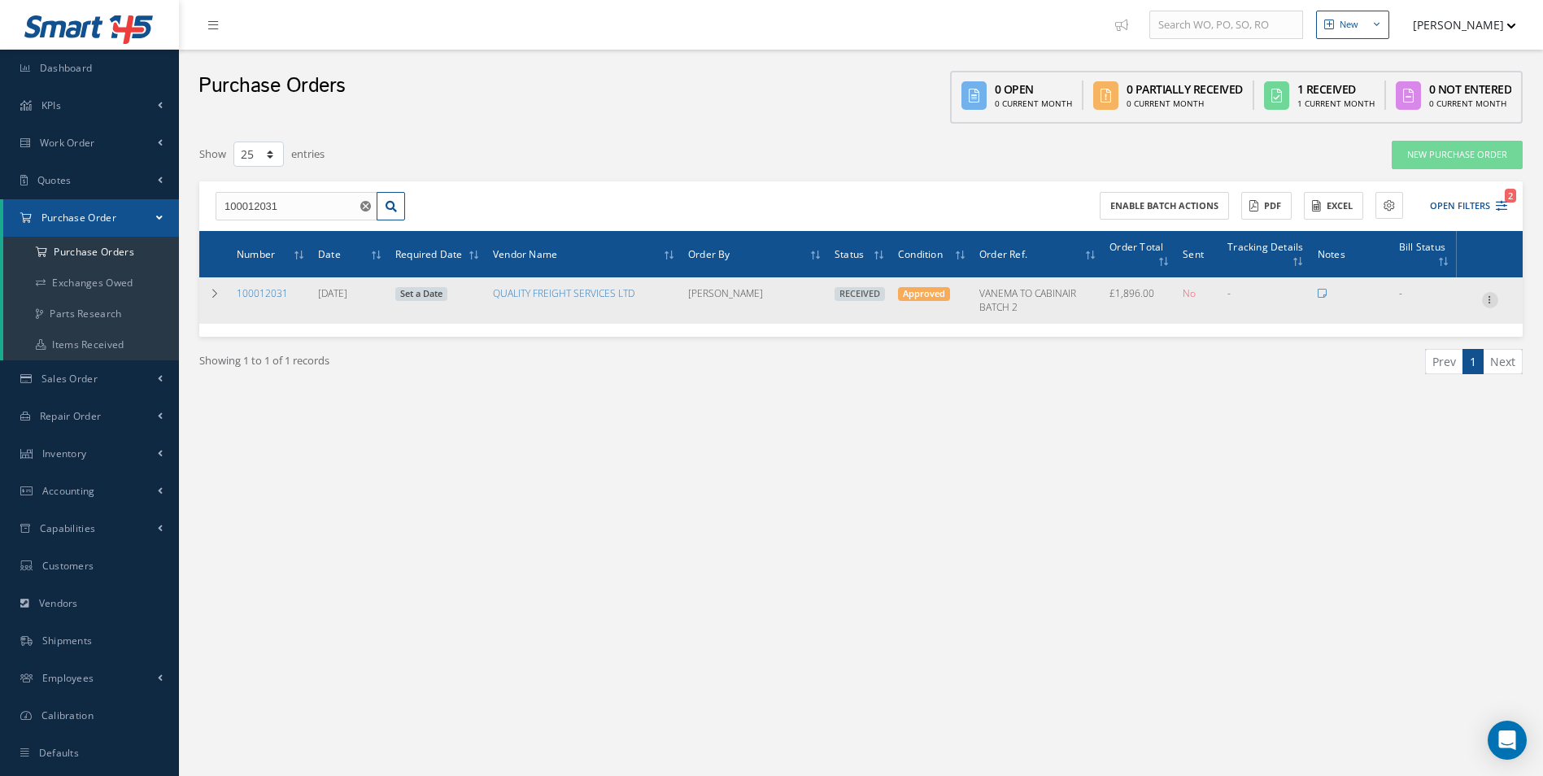
click at [1489, 296] on icon at bounding box center [1490, 298] width 16 height 13
click at [1403, 370] on link "Create Bill" at bounding box center [1415, 373] width 128 height 21
type input "316.00"
type input "0.00"
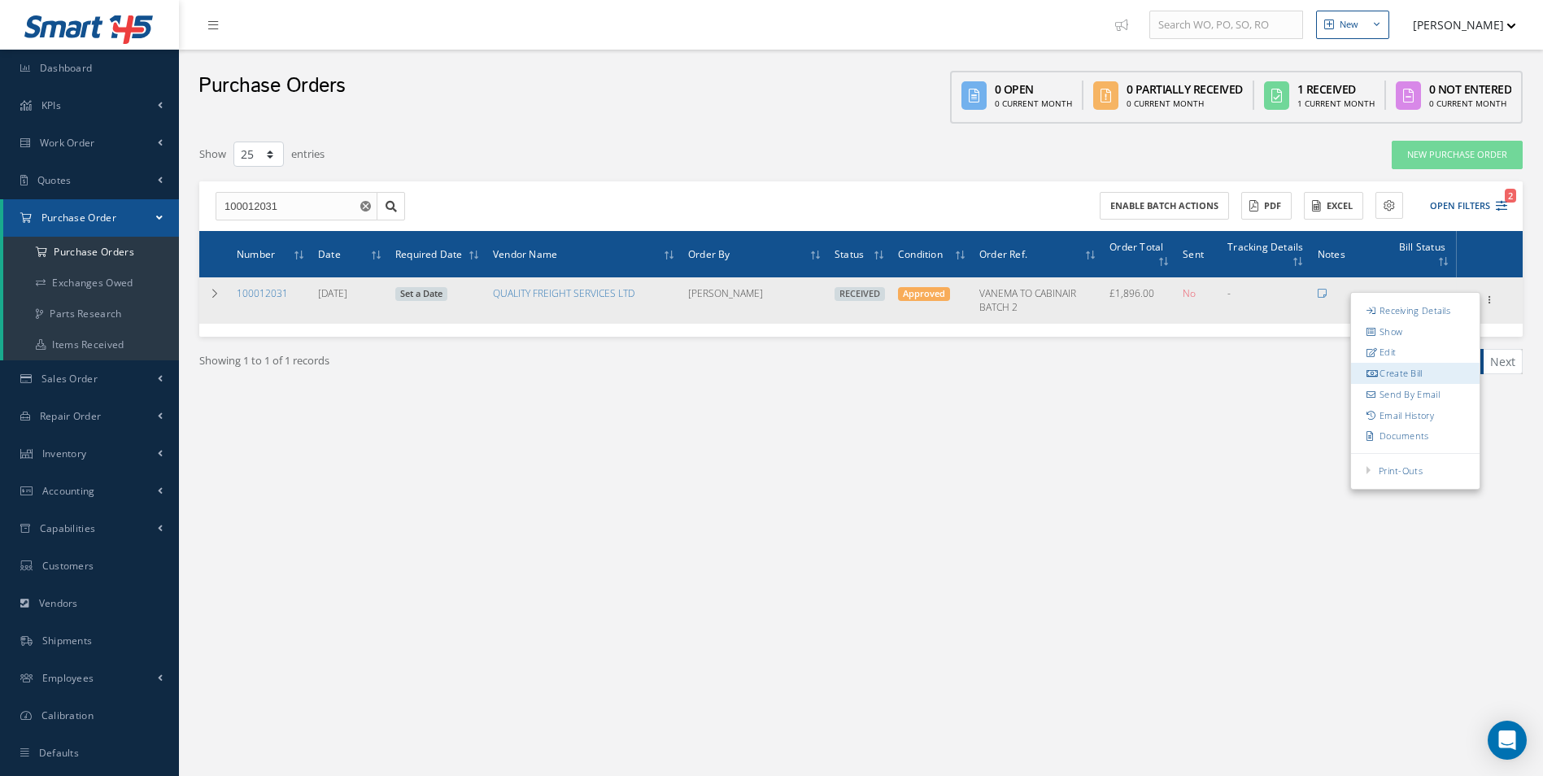
type input "0.00"
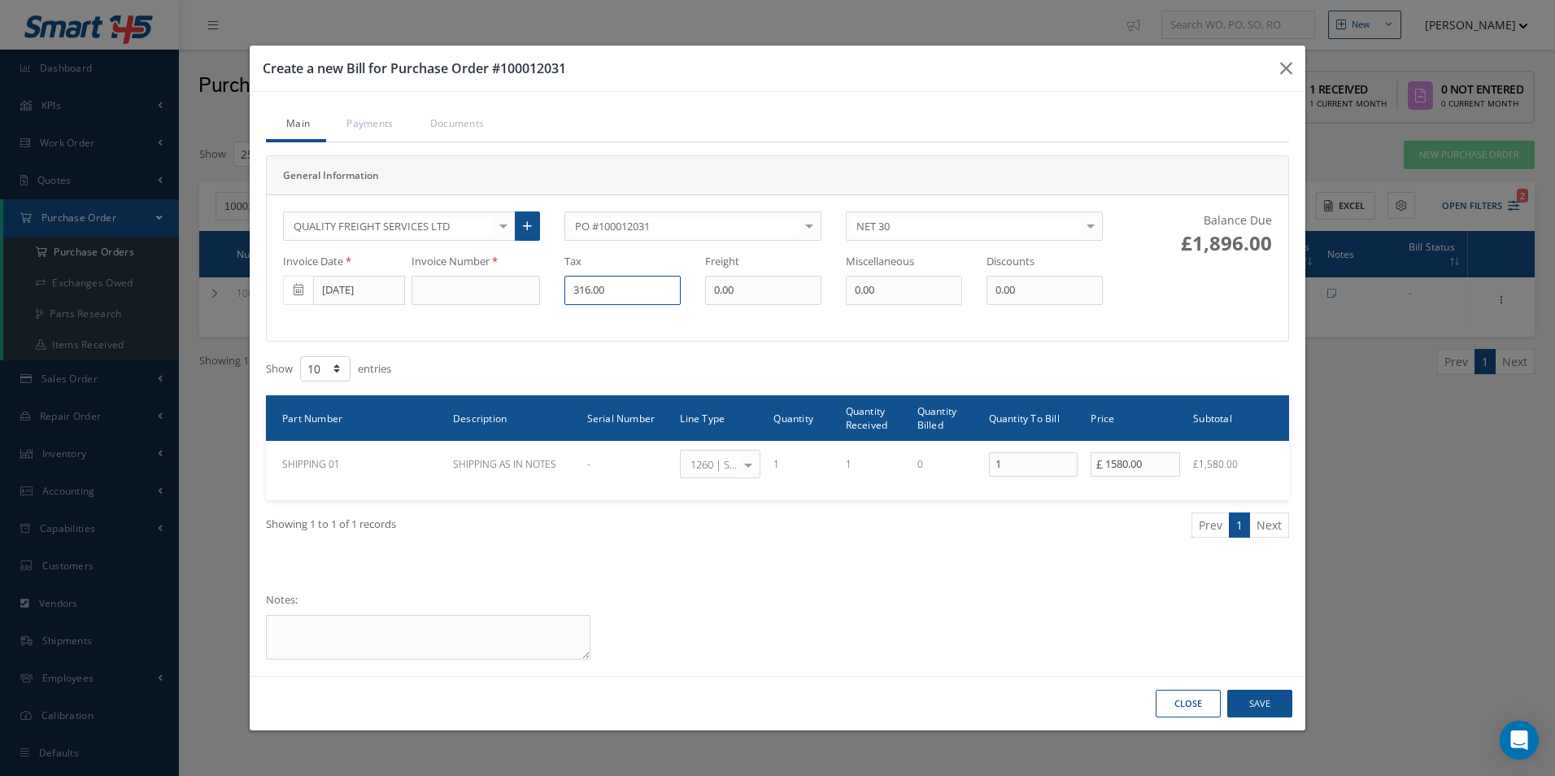
drag, startPoint x: 426, startPoint y: 280, endPoint x: 197, endPoint y: 276, distance: 229.3
click at [228, 280] on div "Create a new Bill for Purchase Order #100012031 Main Payments Documents General…" at bounding box center [777, 388] width 1555 height 776
type input "0"
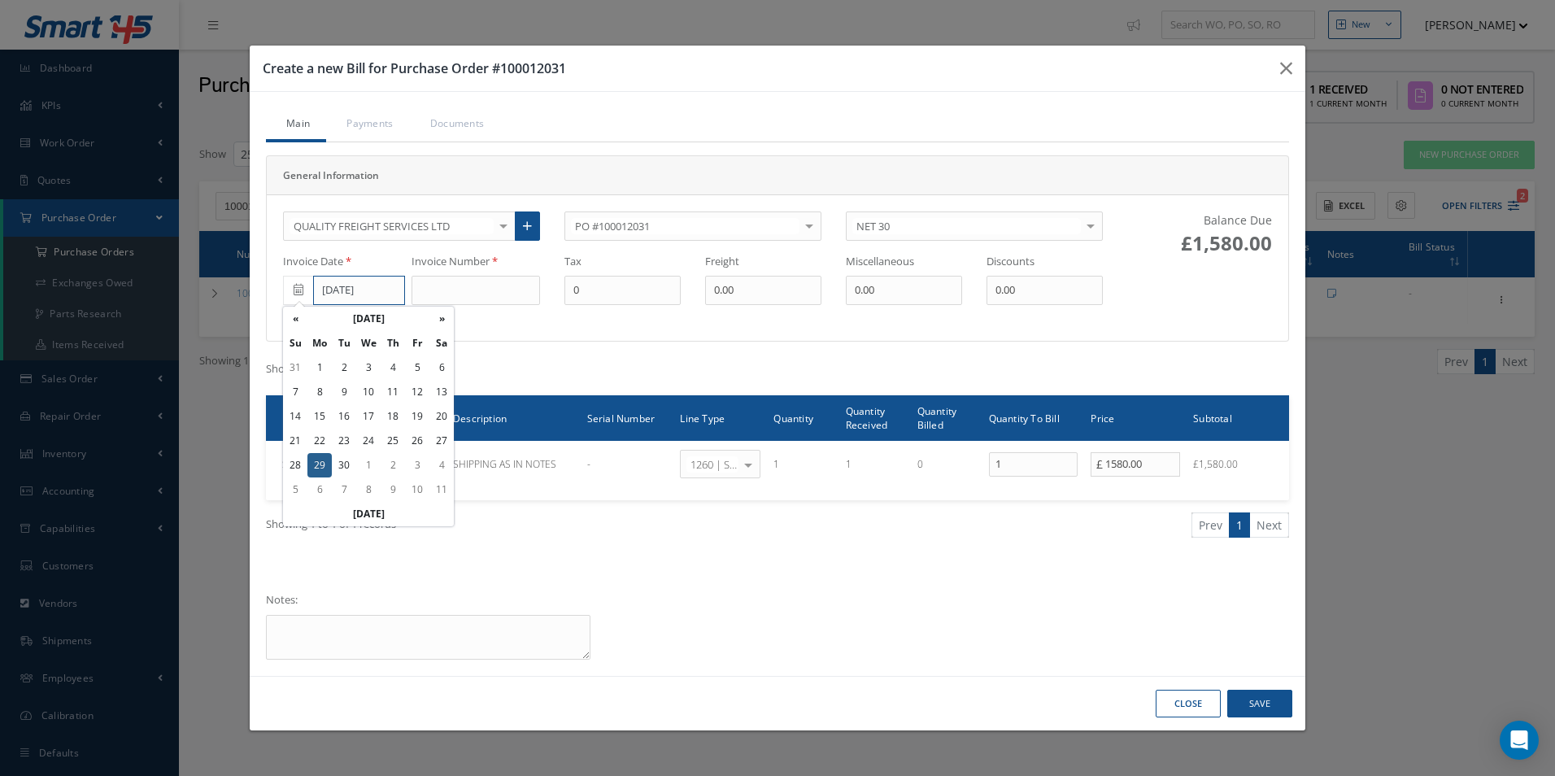
click at [344, 297] on input "[DATE]" at bounding box center [359, 290] width 92 height 29
click at [411, 416] on td "19" at bounding box center [417, 416] width 24 height 24
type input "09/19/2025"
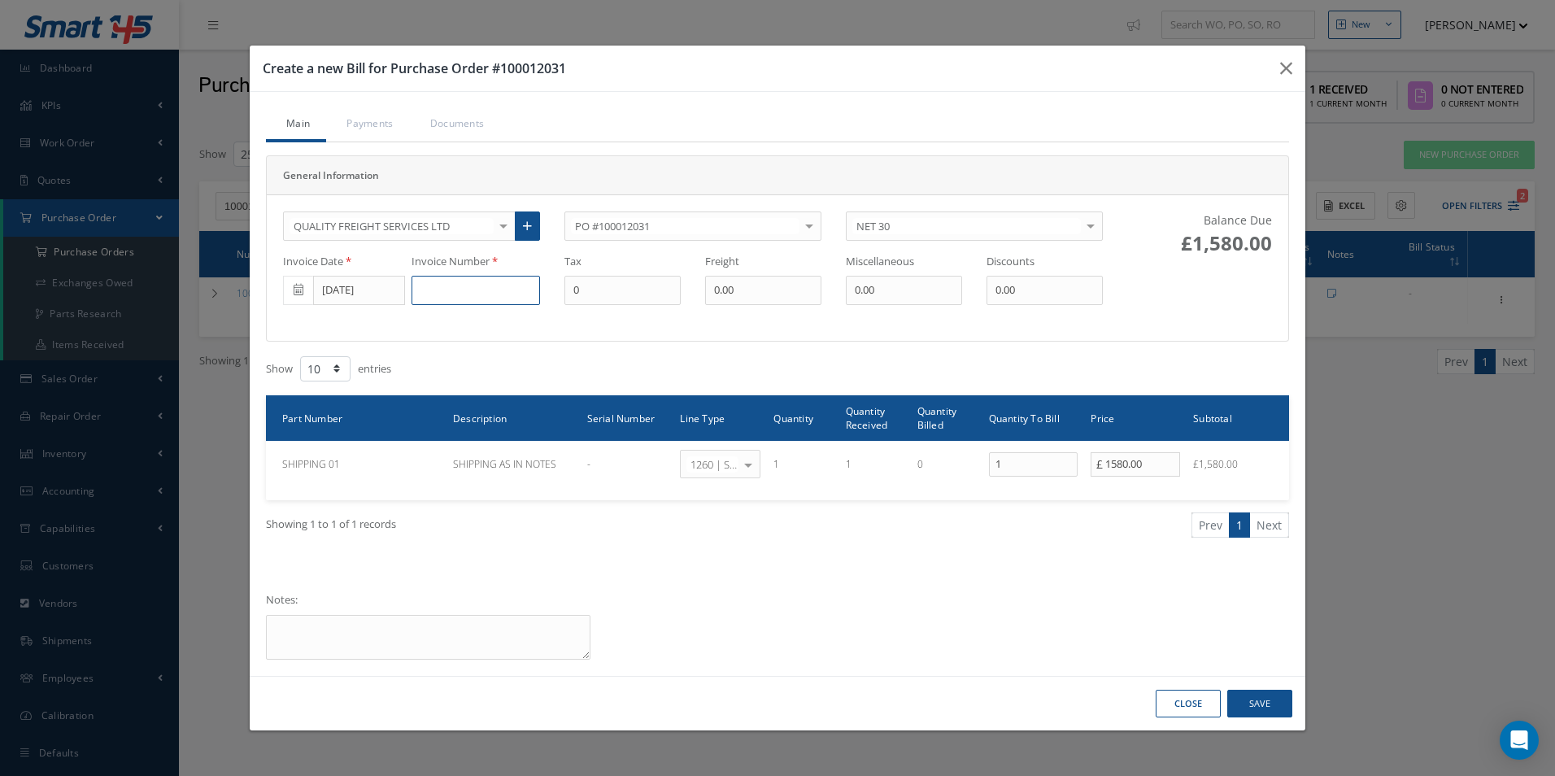
click at [448, 291] on input at bounding box center [475, 290] width 128 height 29
type input "653403"
click at [1281, 701] on button "Save" at bounding box center [1259, 704] width 65 height 28
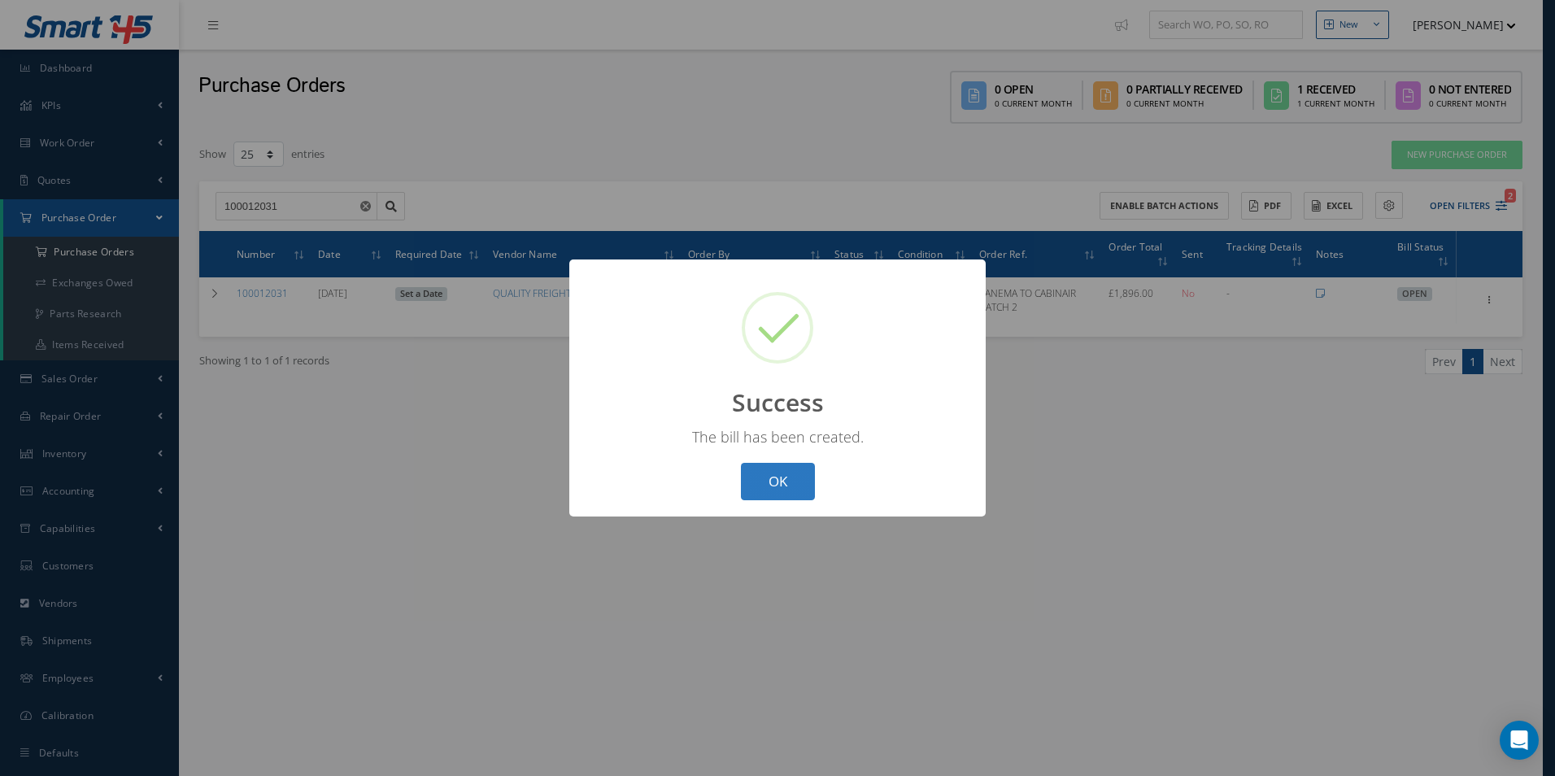
click at [788, 486] on button "OK" at bounding box center [778, 482] width 74 height 38
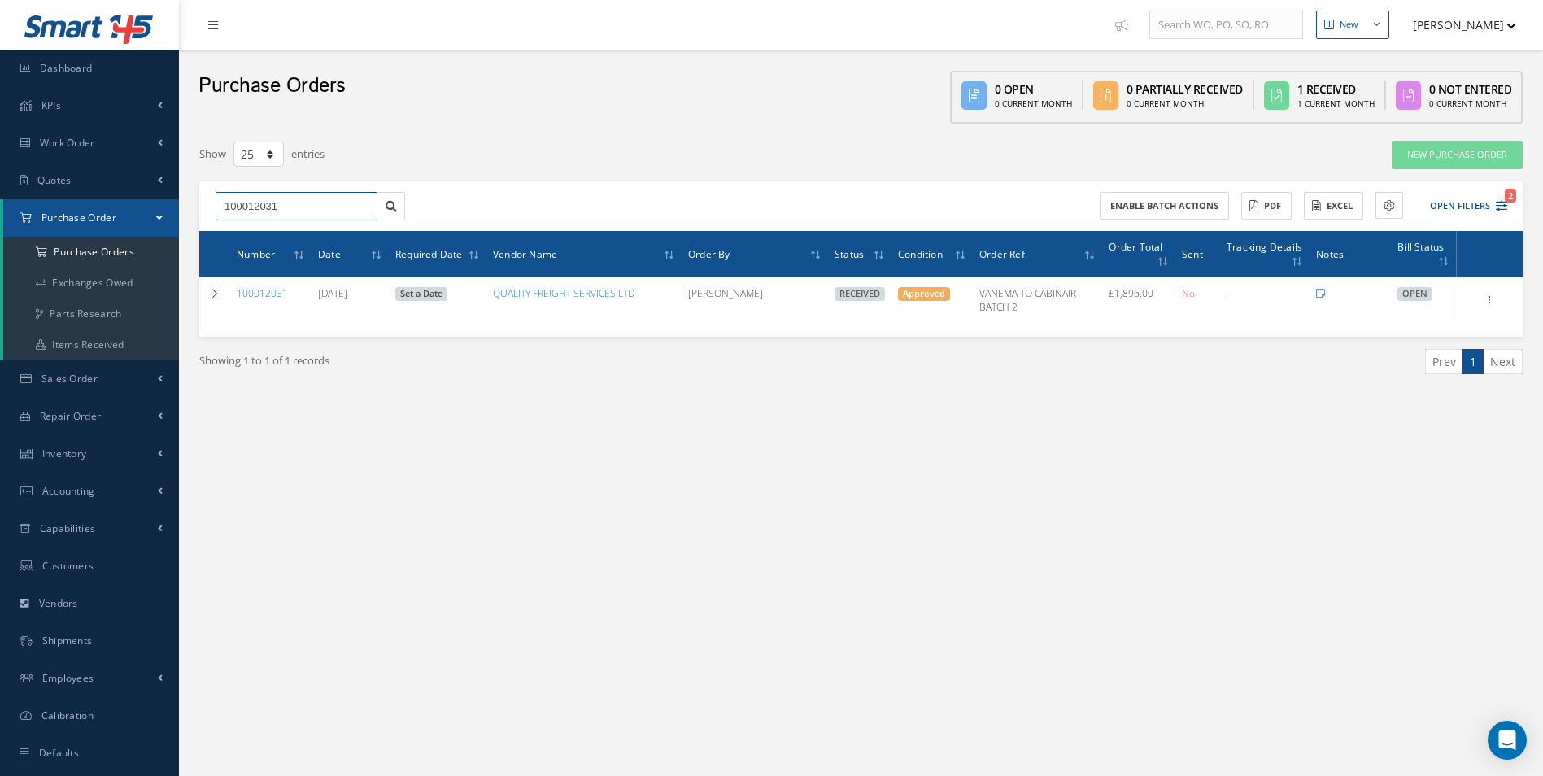
drag, startPoint x: 245, startPoint y: 204, endPoint x: 0, endPoint y: 207, distance: 244.8
click at [10, 207] on div "Smart 145 Dashboard KPIs Work Order Accounting Work Order Work Order Work Order…" at bounding box center [771, 404] width 1543 height 809
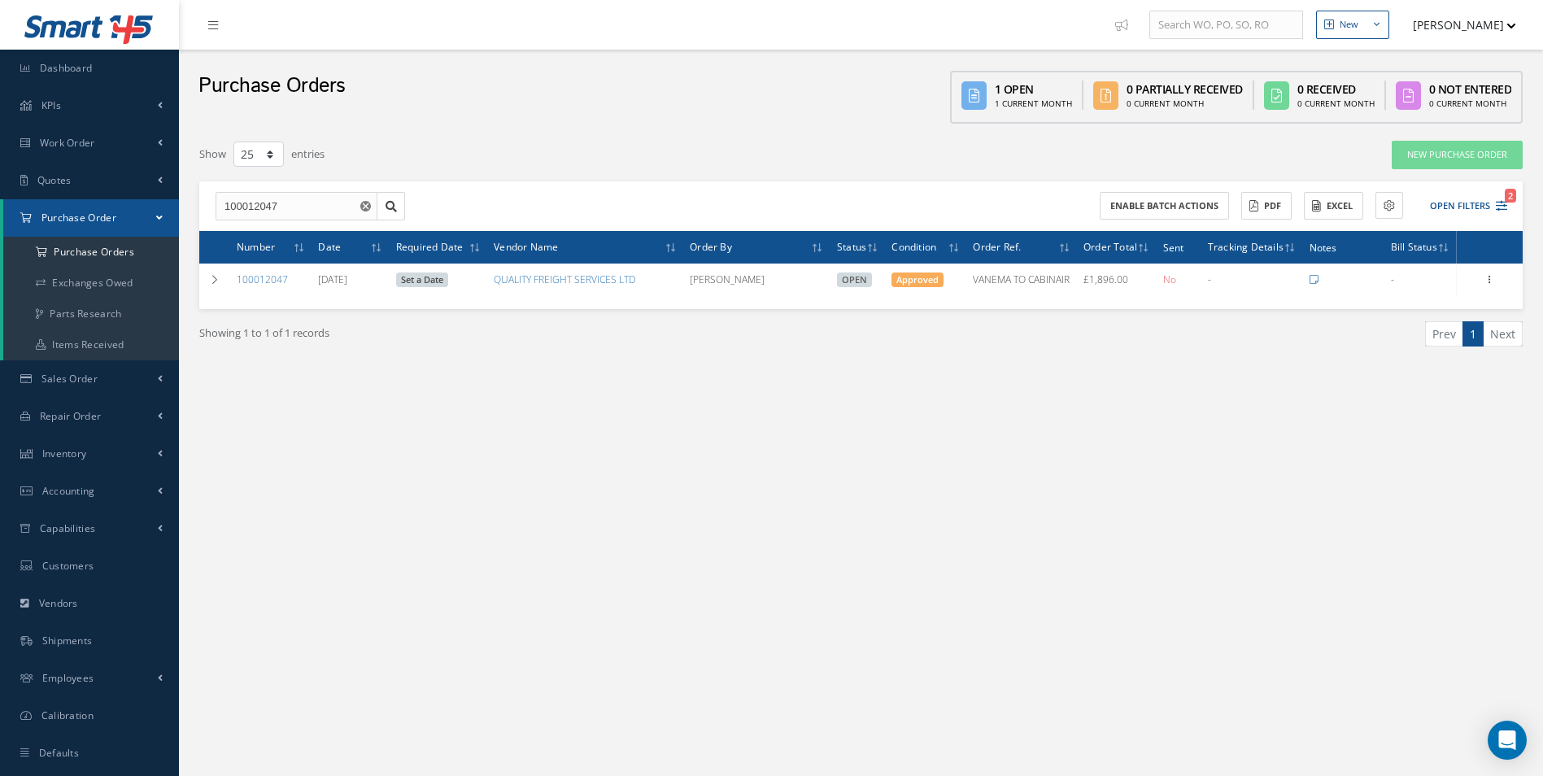
drag, startPoint x: 1220, startPoint y: 484, endPoint x: 1176, endPoint y: 476, distance: 44.5
click at [1217, 484] on div "New New Work Order New Purchase Order New Customer Quote New Sales Order New Re…" at bounding box center [861, 404] width 1364 height 809
drag, startPoint x: 320, startPoint y: 201, endPoint x: 56, endPoint y: 210, distance: 263.6
click at [65, 211] on div "Smart 145 Dashboard KPIs Work Order Accounting Work Order Work Order Work Order…" at bounding box center [771, 404] width 1543 height 809
type input "1000"
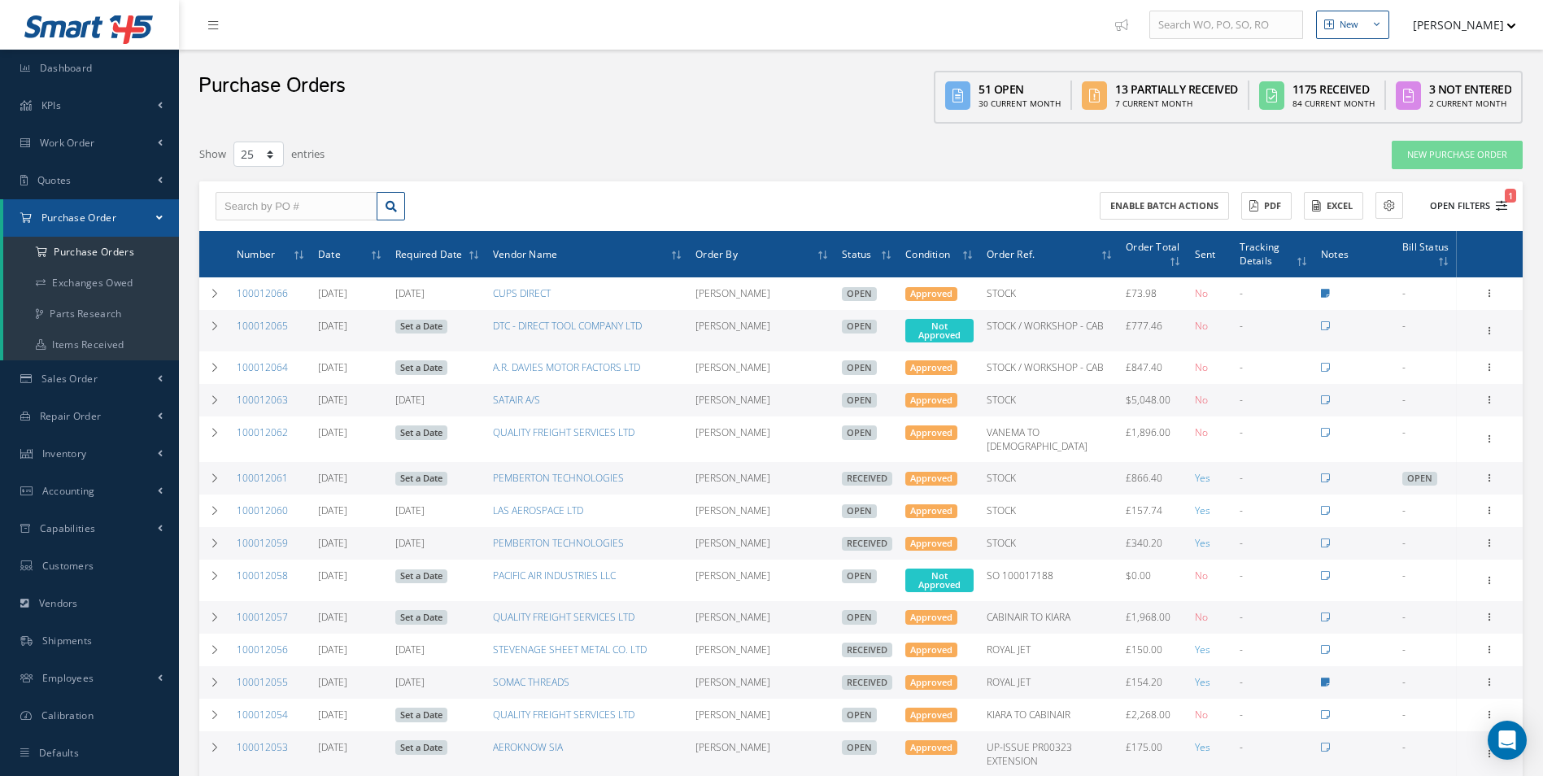
click at [1475, 199] on button "Open Filters 1" at bounding box center [1461, 206] width 92 height 27
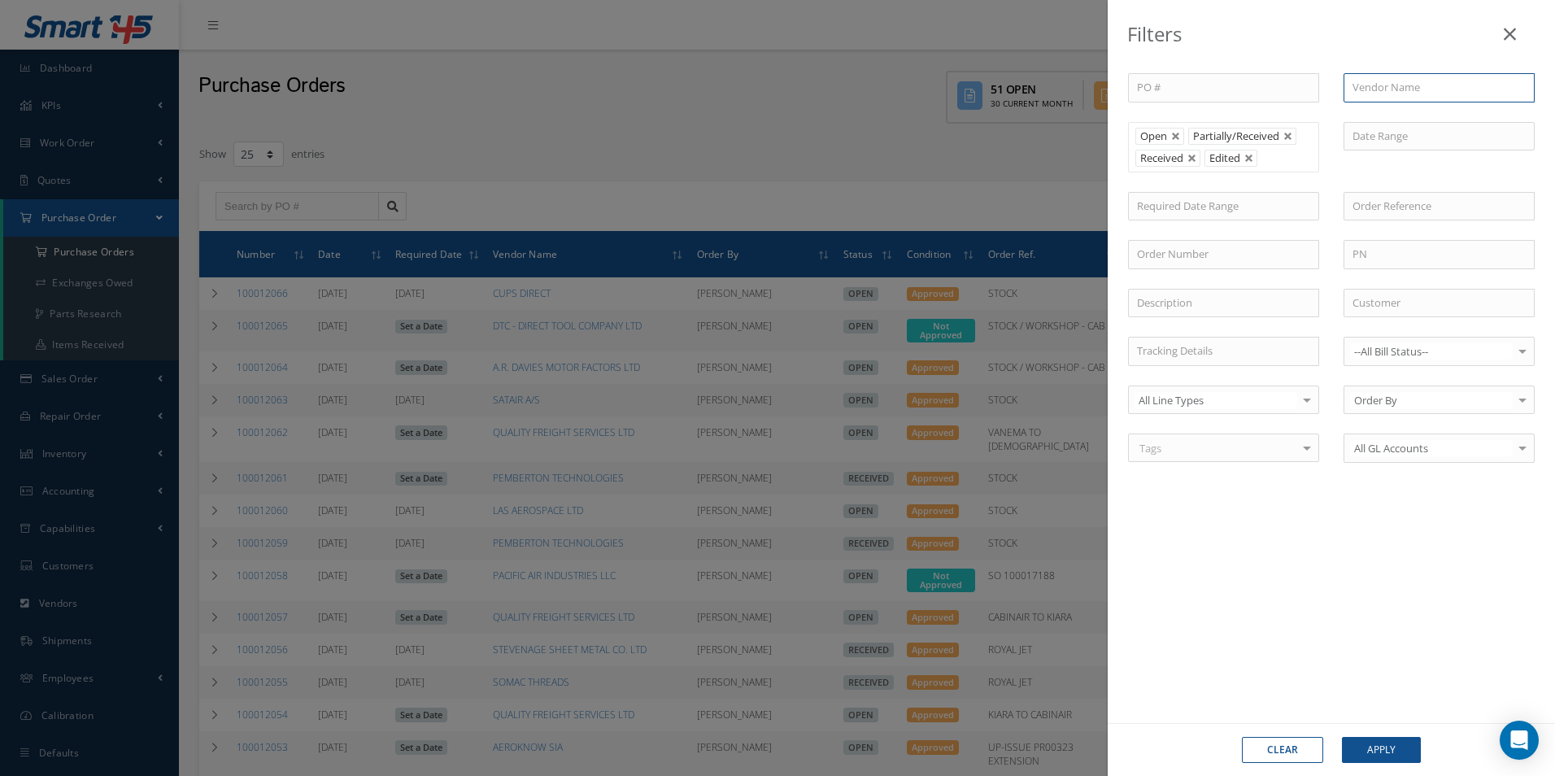
click at [1422, 91] on input "text" at bounding box center [1438, 87] width 191 height 29
click at [1405, 91] on input "vane" at bounding box center [1438, 87] width 191 height 29
click at [1521, 33] on link at bounding box center [1509, 31] width 51 height 48
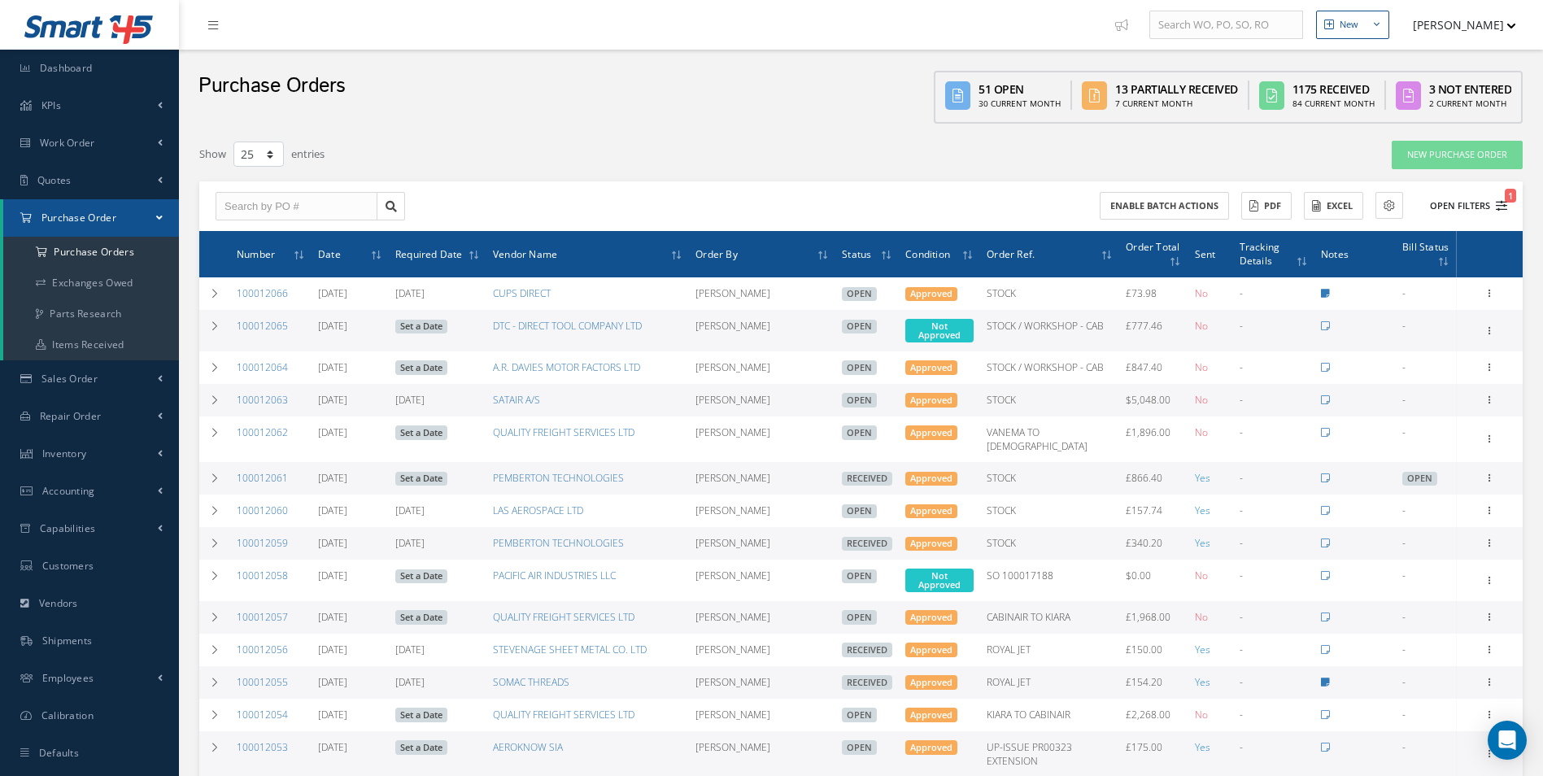
click at [1459, 203] on button "Open Filters 1" at bounding box center [1461, 206] width 92 height 27
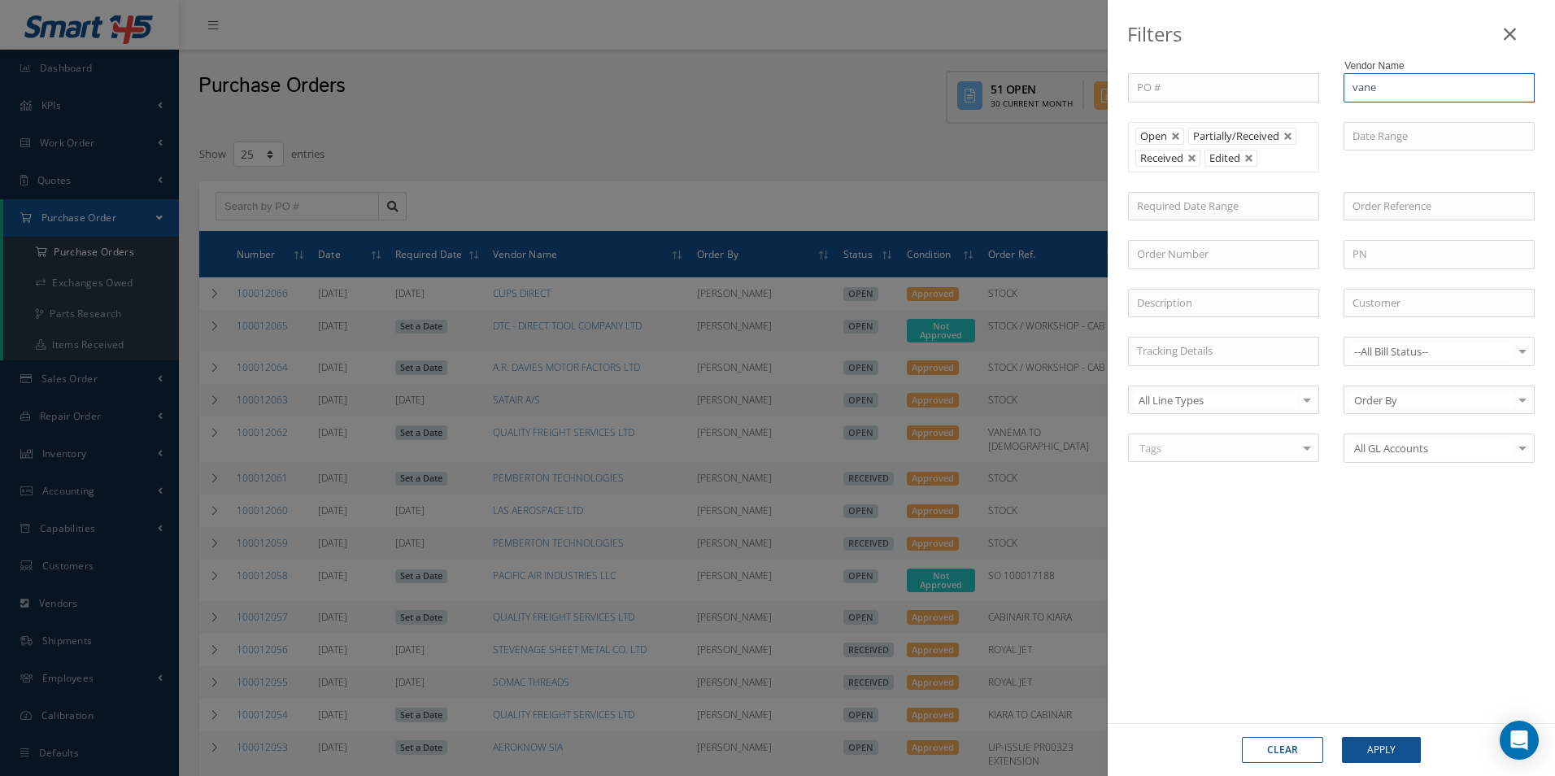
click at [1426, 89] on input "vane" at bounding box center [1438, 87] width 191 height 29
click at [1419, 109] on span "VANEMA STORITVE D.O.O." at bounding box center [1415, 116] width 126 height 15
type input "VANEMA STORITVE D.O.O."
click at [1387, 760] on button "Apply" at bounding box center [1381, 750] width 79 height 26
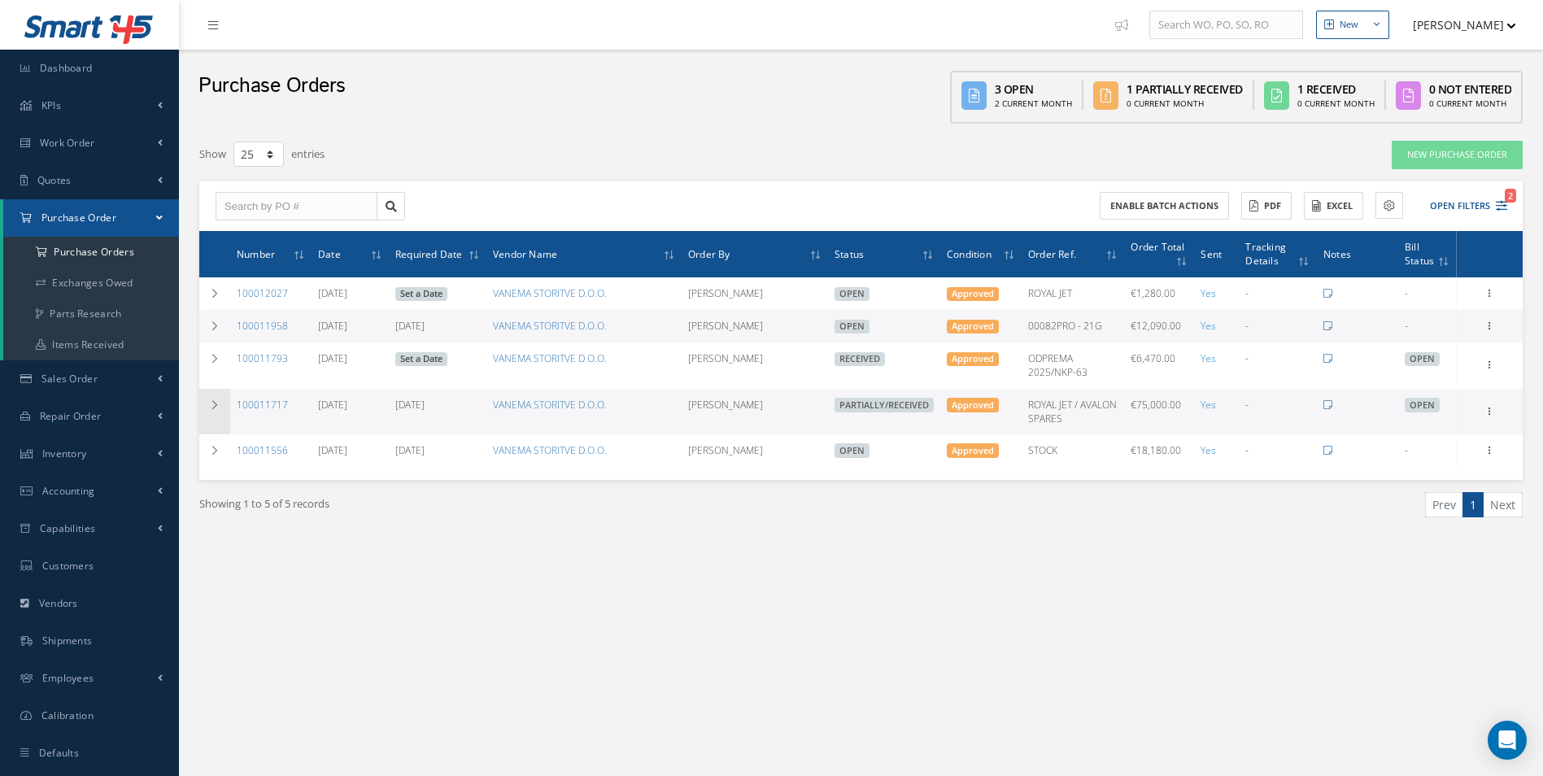
click at [209, 407] on icon at bounding box center [214, 405] width 11 height 10
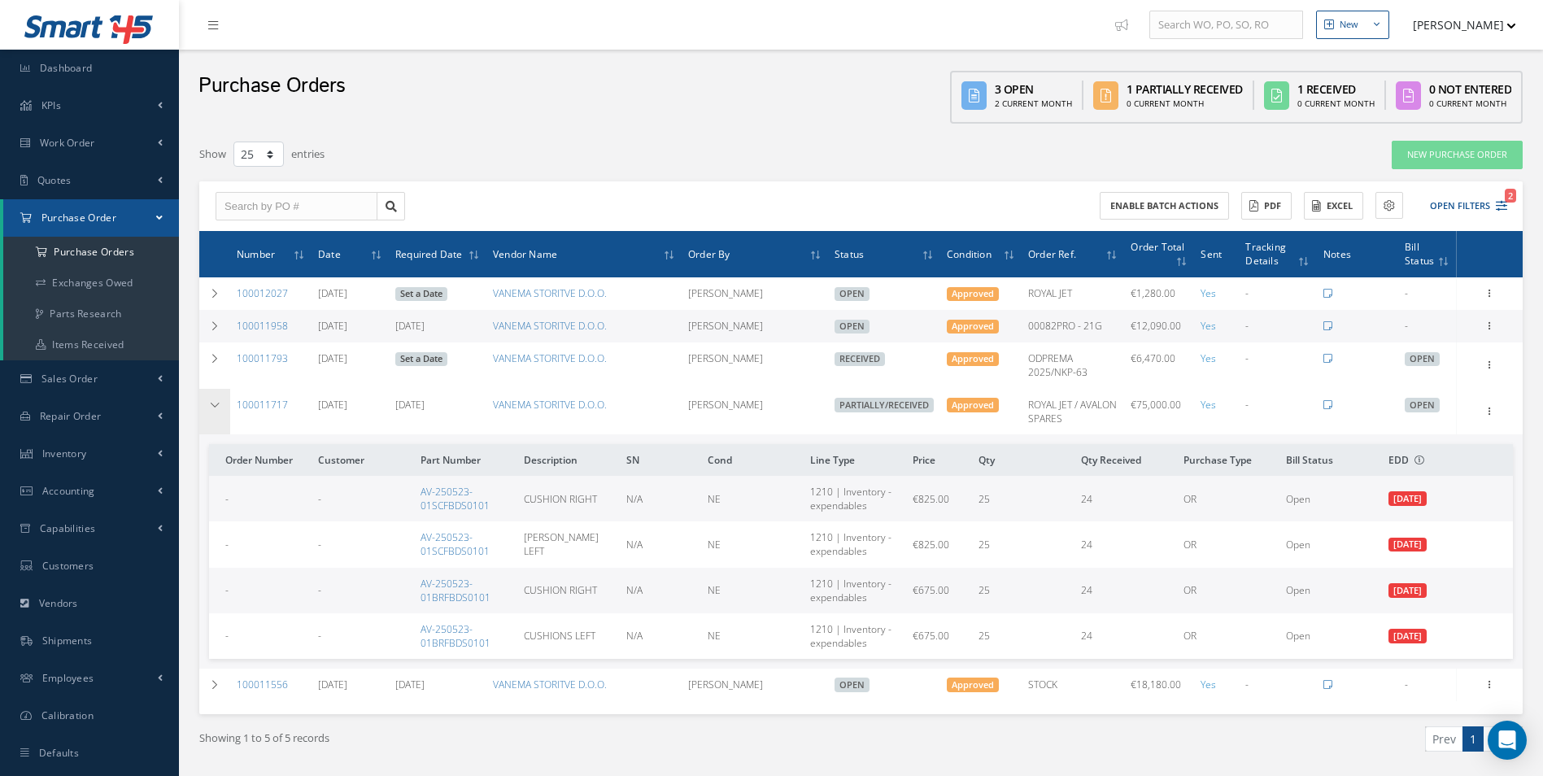
click at [212, 407] on icon at bounding box center [214, 405] width 11 height 10
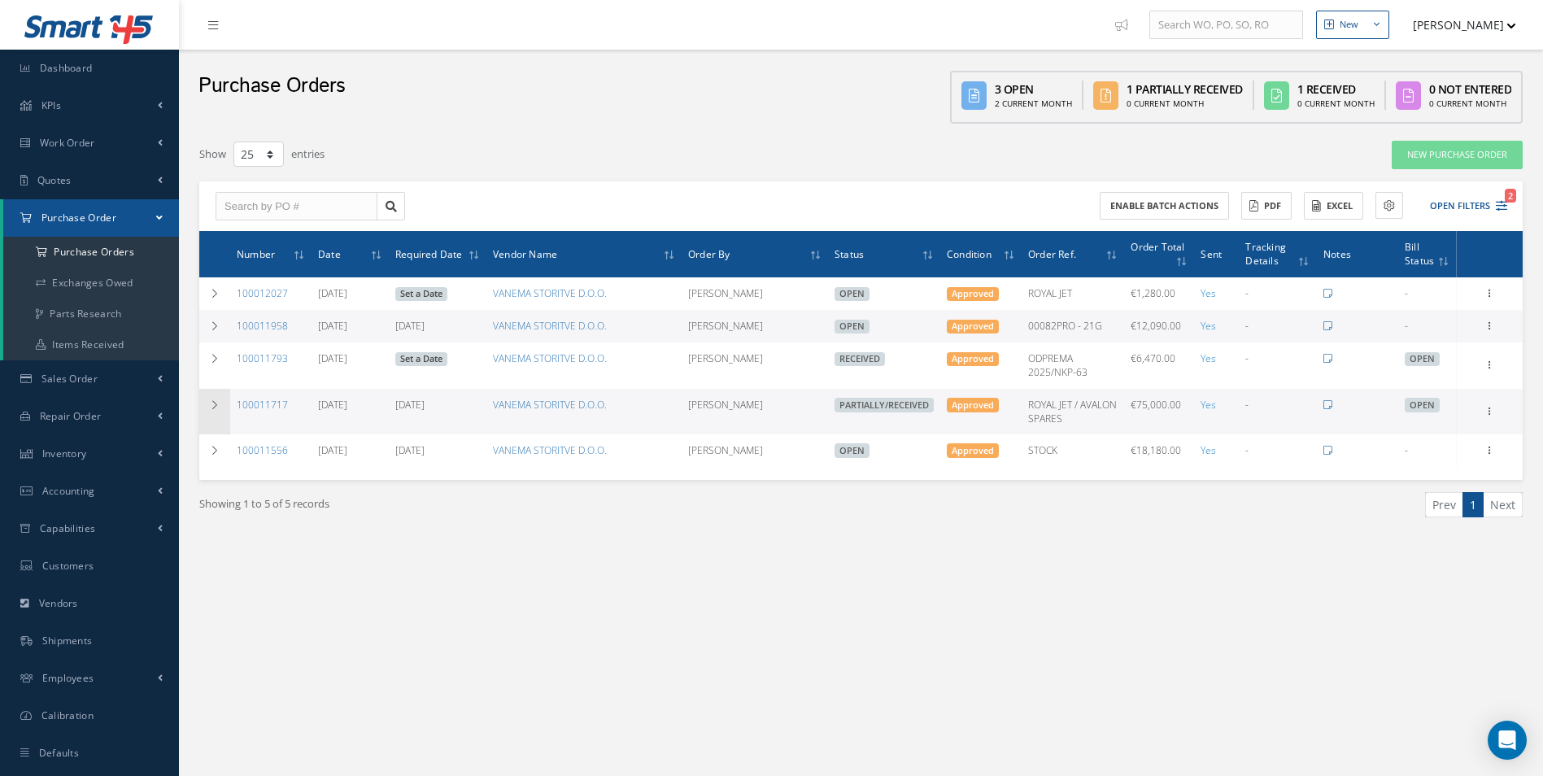
click at [216, 415] on td at bounding box center [214, 412] width 31 height 46
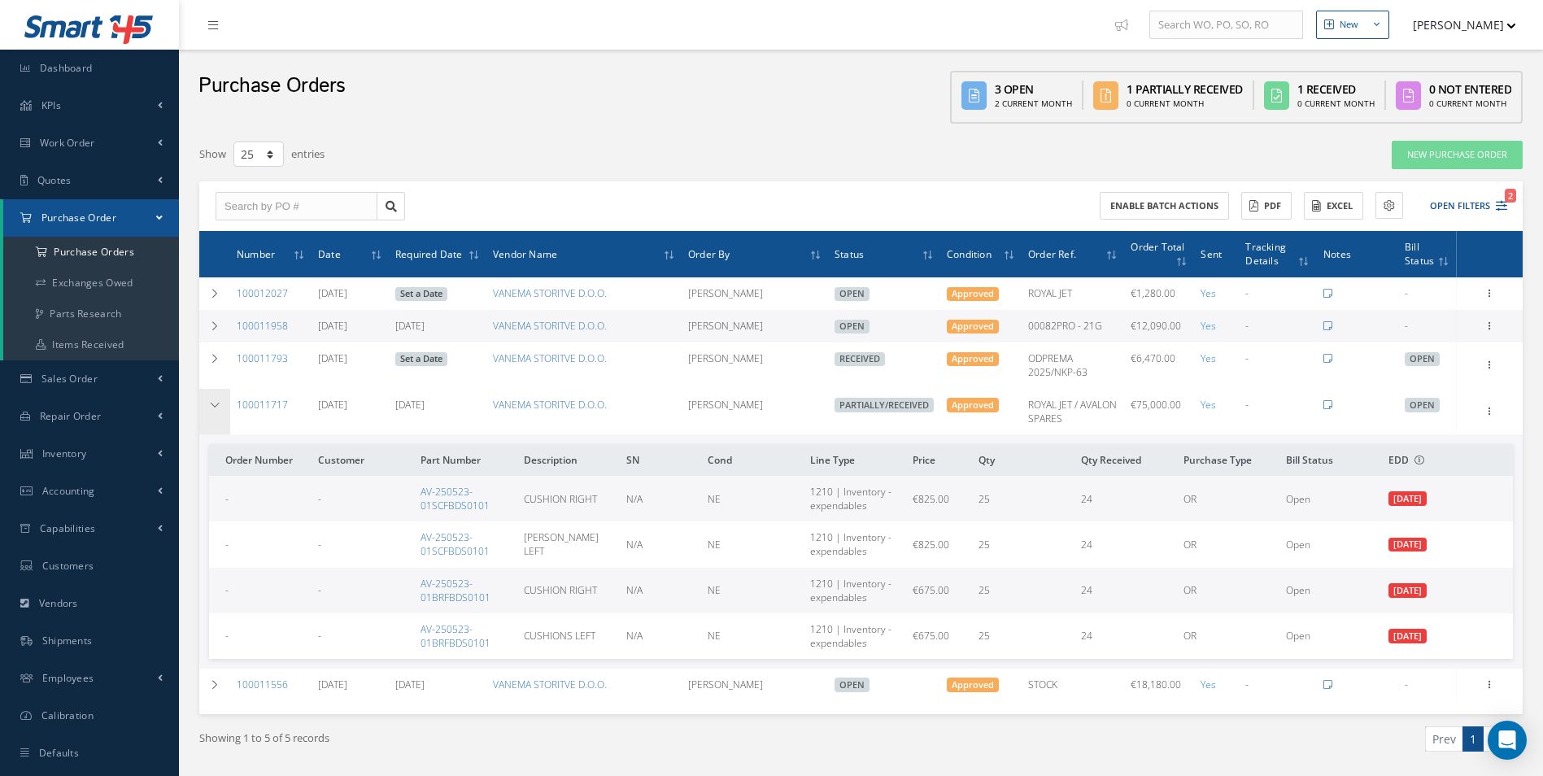
click at [217, 412] on td at bounding box center [214, 412] width 31 height 46
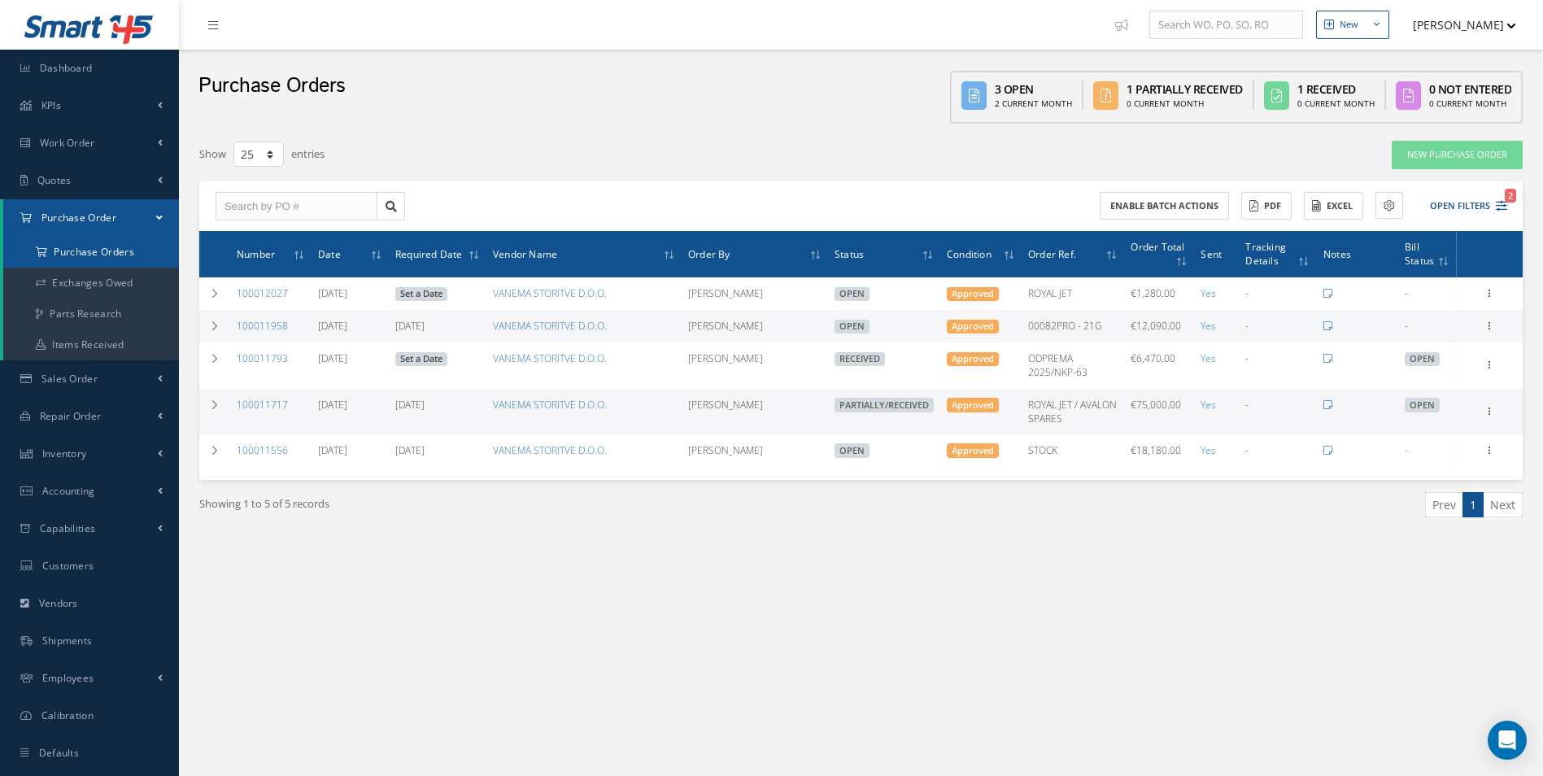
click at [104, 250] on a=1&status_id=2&status_id=3&status_id=5&collapsedFilters"] "Purchase Orders" at bounding box center [91, 252] width 176 height 31
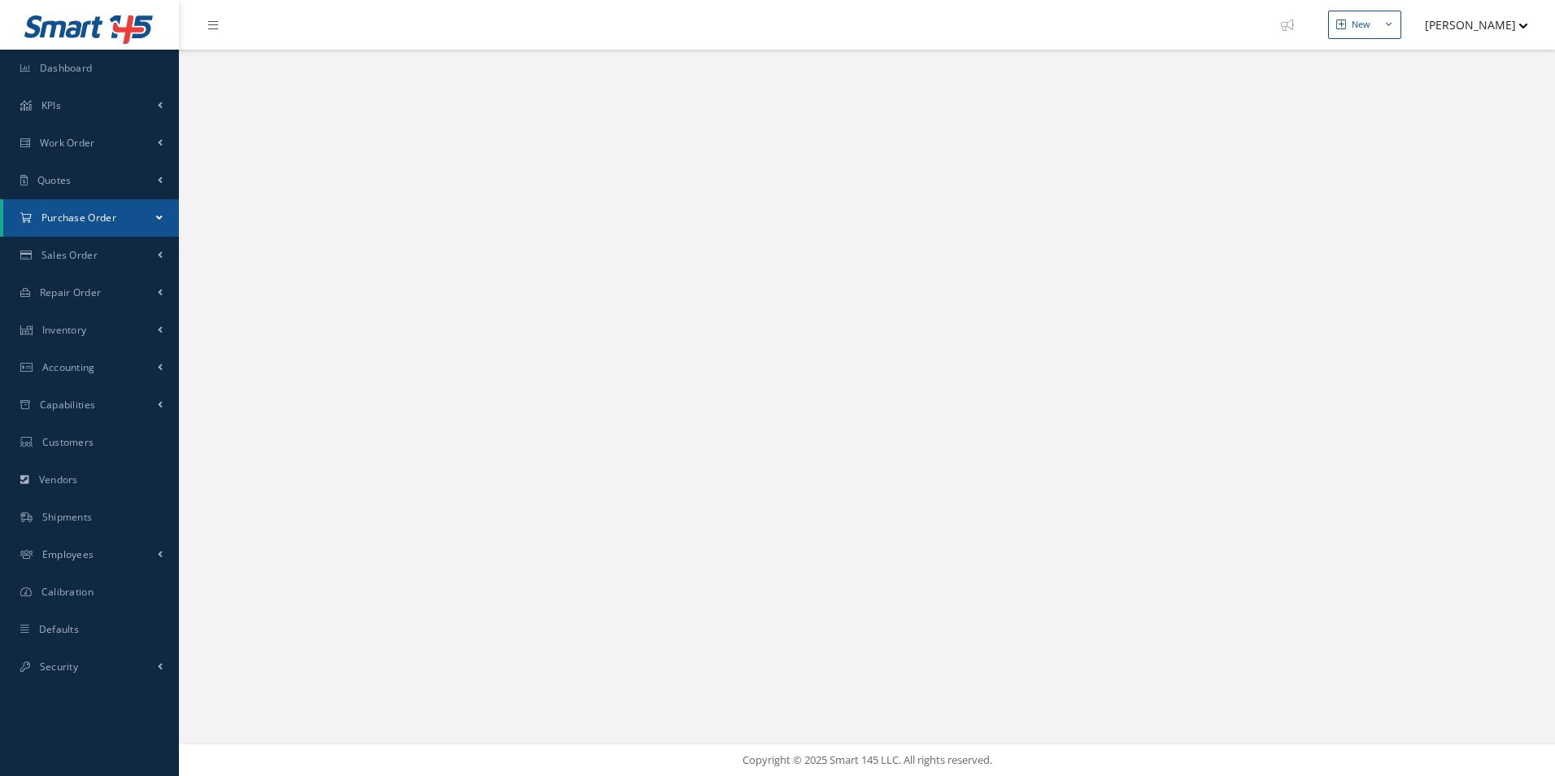
select select "25"
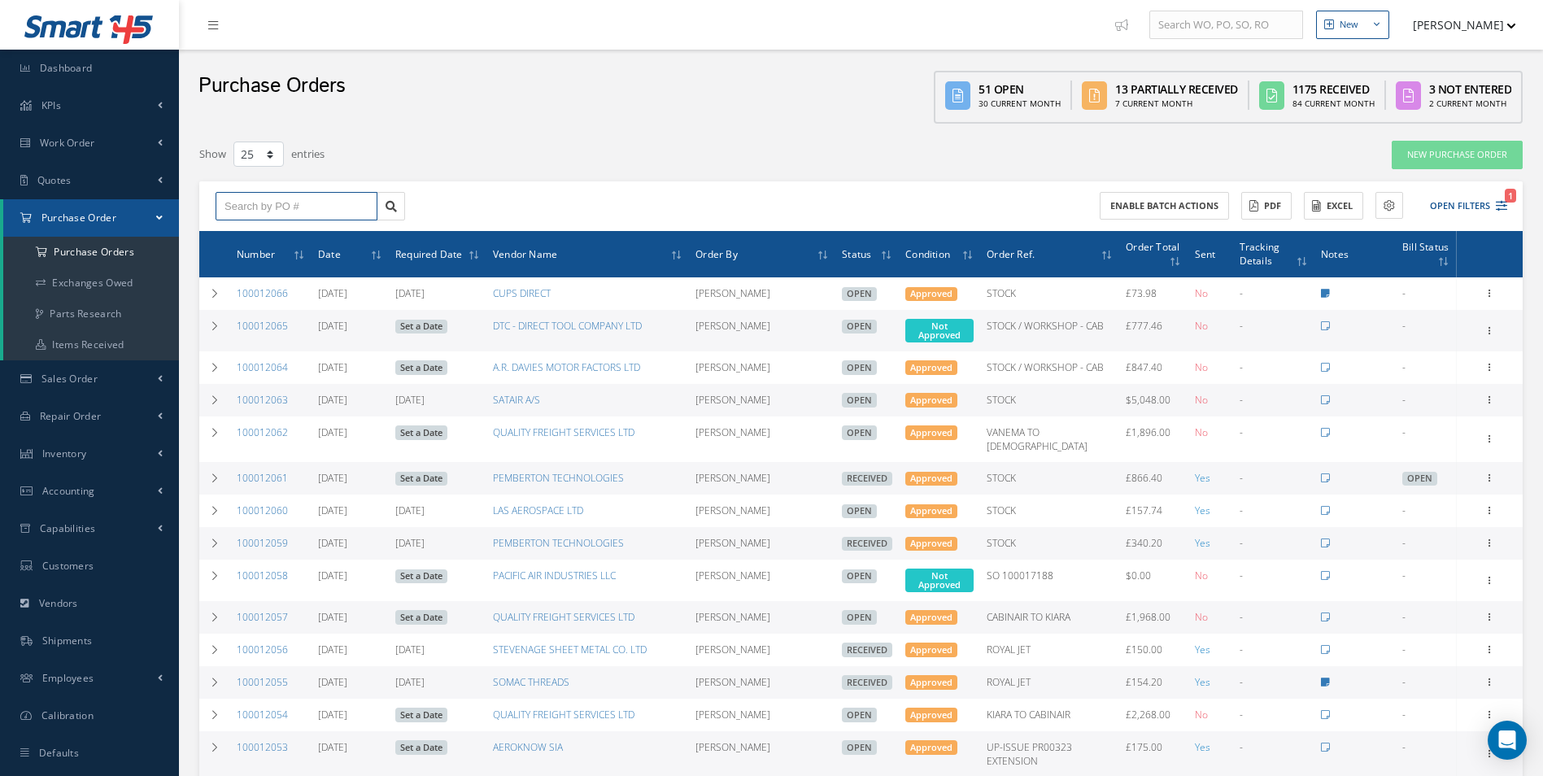
click at [285, 214] on input "text" at bounding box center [296, 206] width 162 height 29
paste input "100012055"
type input "100012055"
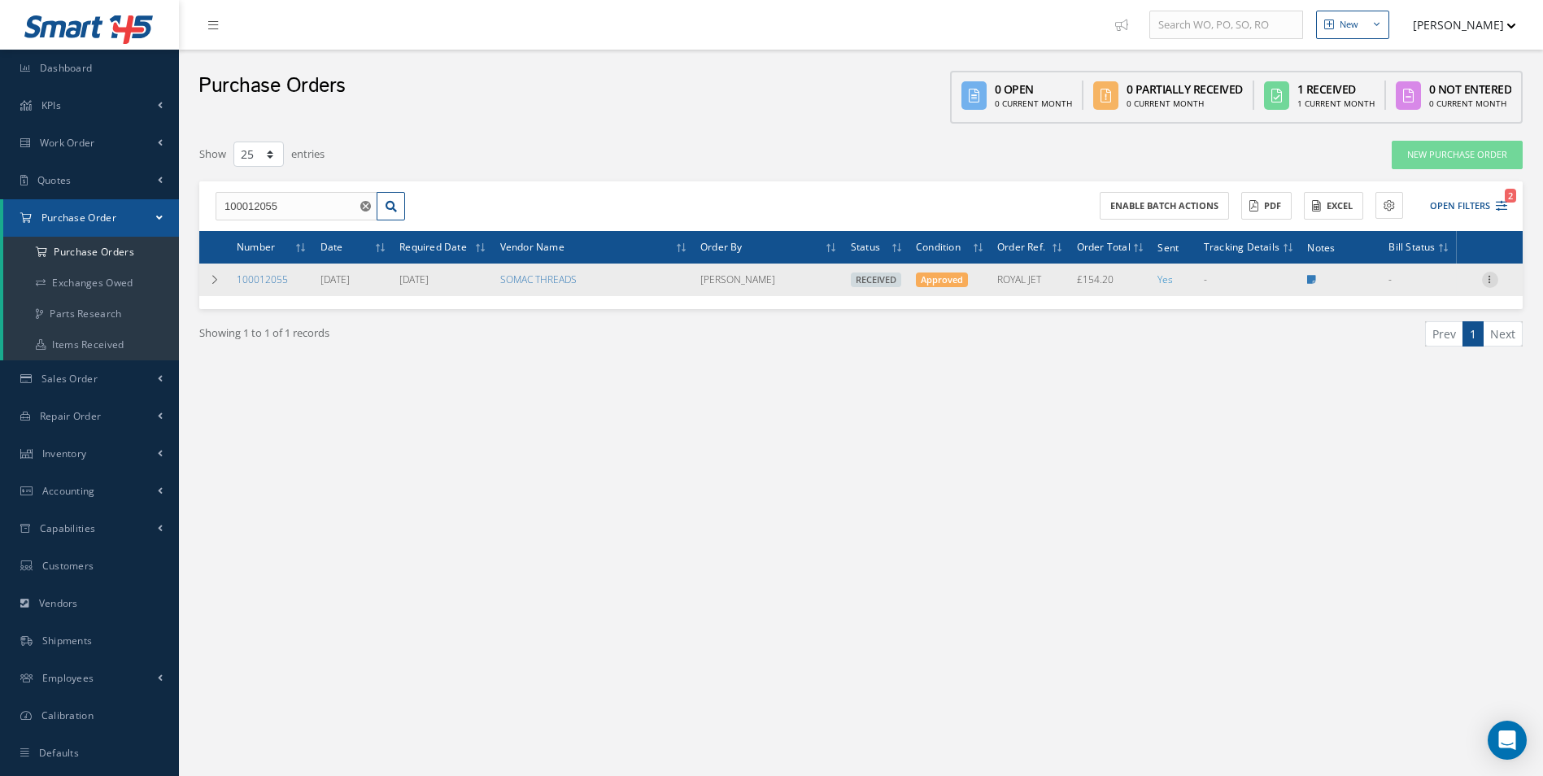
click at [1482, 276] on icon at bounding box center [1490, 278] width 16 height 13
click at [1418, 348] on link "Create Bill" at bounding box center [1415, 352] width 128 height 21
type input "25.70"
type input "19.90"
type input "0.00"
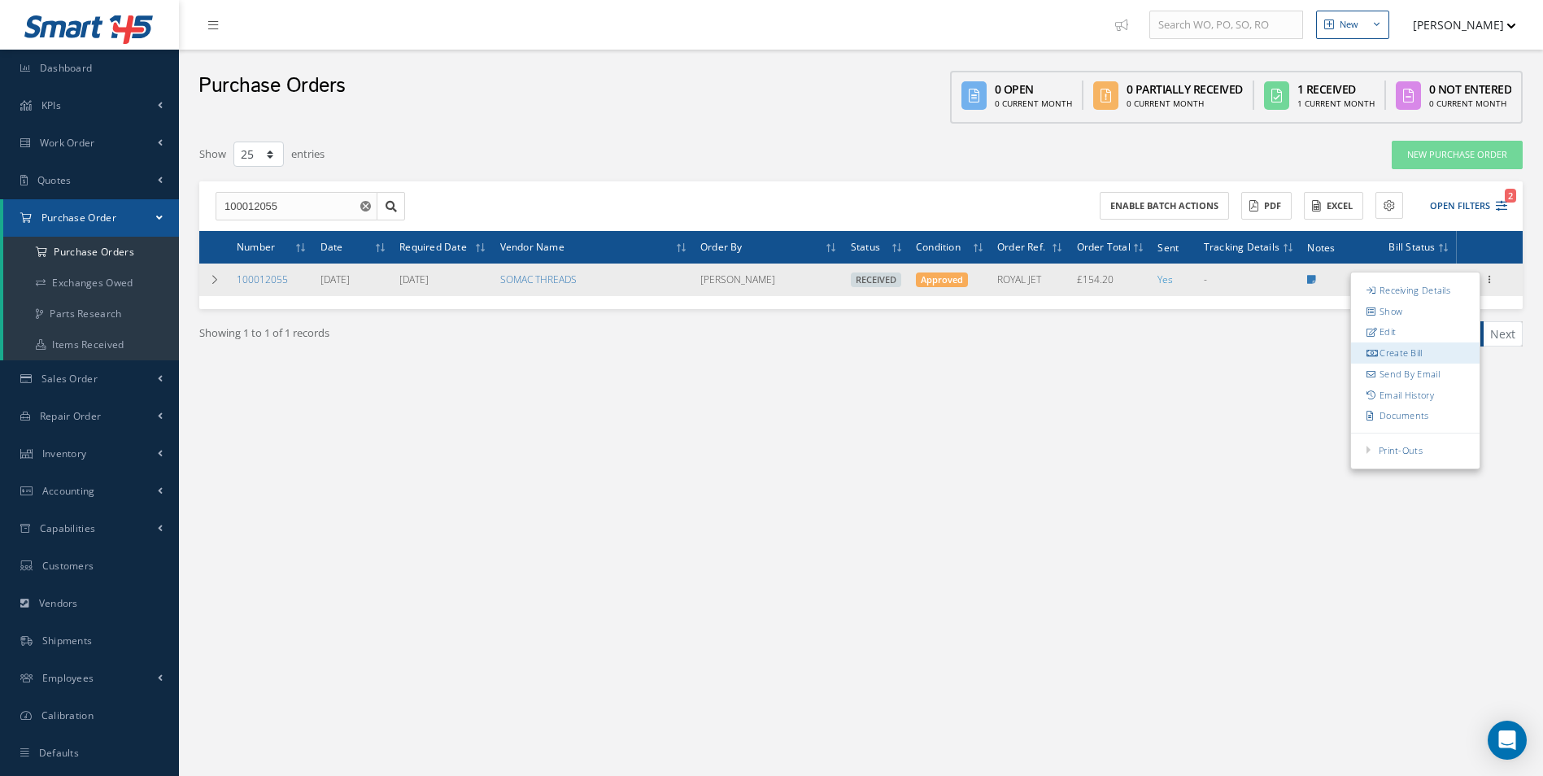
type input "0.00"
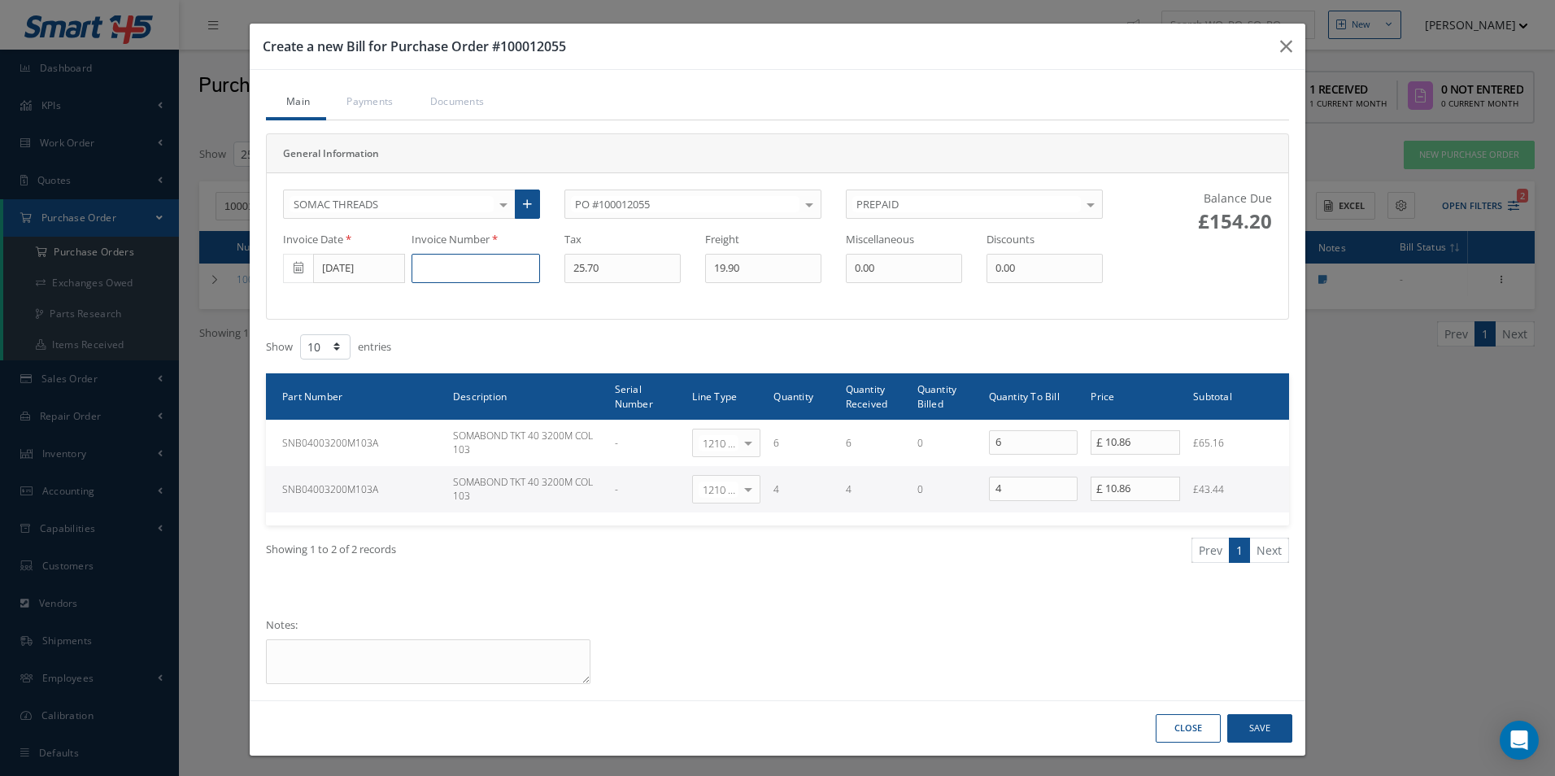
click at [424, 268] on input at bounding box center [475, 268] width 128 height 29
paste input "SOM0045032"
type input "SOM0045032"
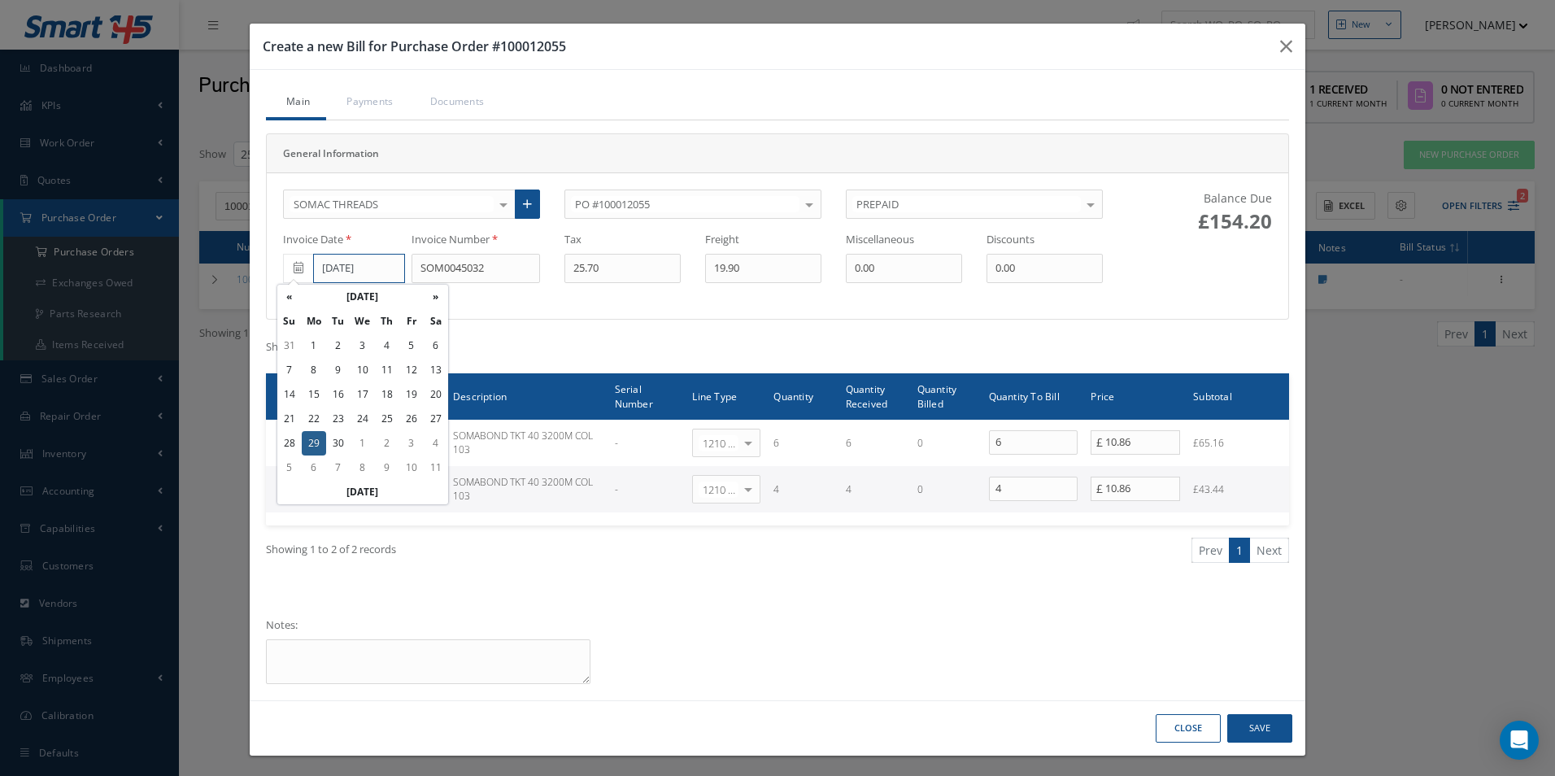
click at [356, 266] on input "[DATE]" at bounding box center [359, 268] width 92 height 29
click at [390, 419] on td "25" at bounding box center [387, 419] width 24 height 24
type input "[DATE]"
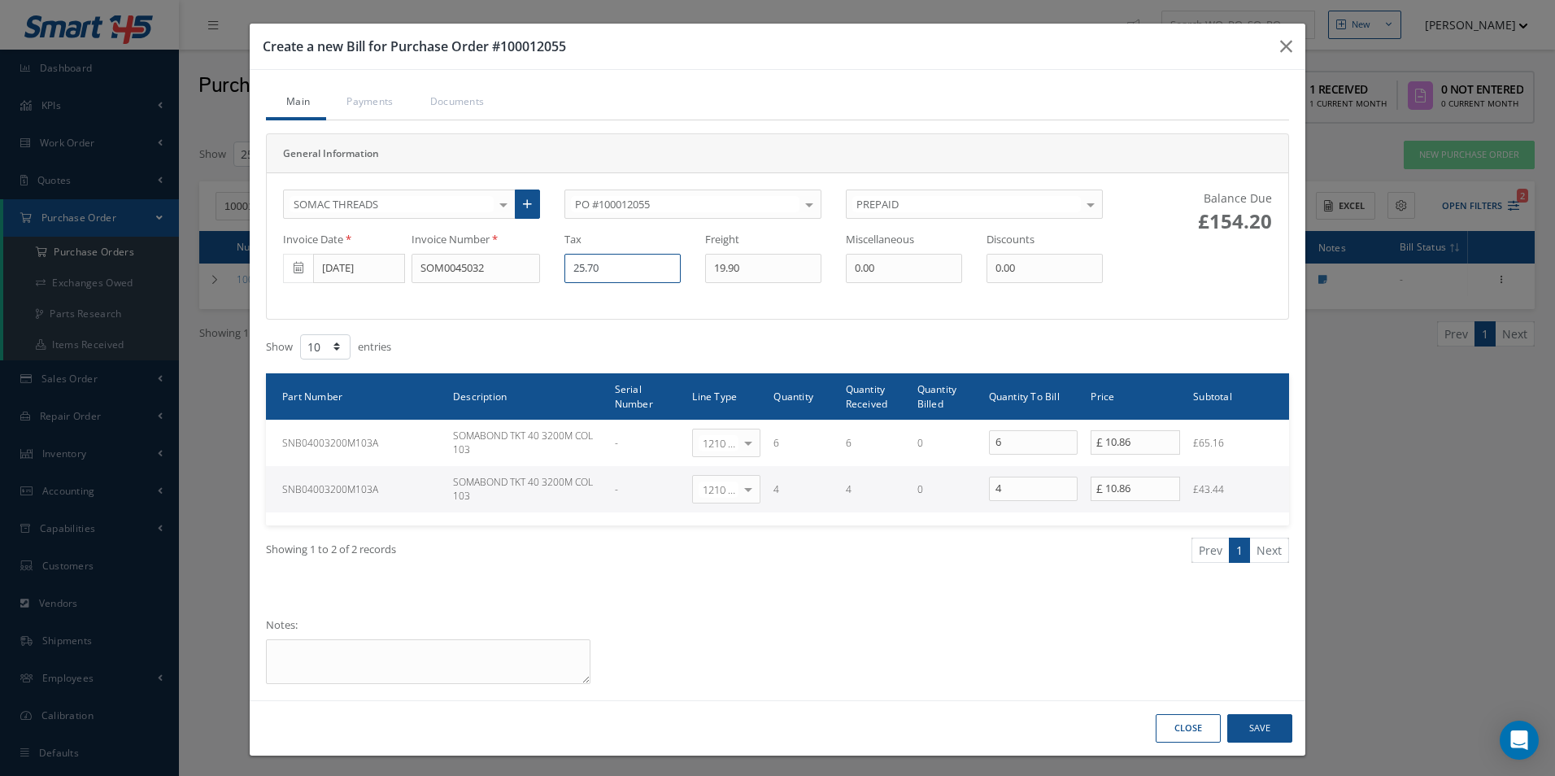
drag, startPoint x: 537, startPoint y: 273, endPoint x: 446, endPoint y: 272, distance: 90.3
click at [456, 272] on div "Invoice Date 09/25/2025 Invoice Number SOM0045032 Tax 25.70 Freight 19.90 Misce…" at bounding box center [693, 257] width 844 height 51
type input "10.68"
drag, startPoint x: 780, startPoint y: 274, endPoint x: 520, endPoint y: 236, distance: 263.0
click at [533, 271] on div "Invoice Date 09/25/2025 Invoice Number SOM0045032 Tax 10.68 Freight 19.90 Misce…" at bounding box center [693, 257] width 844 height 51
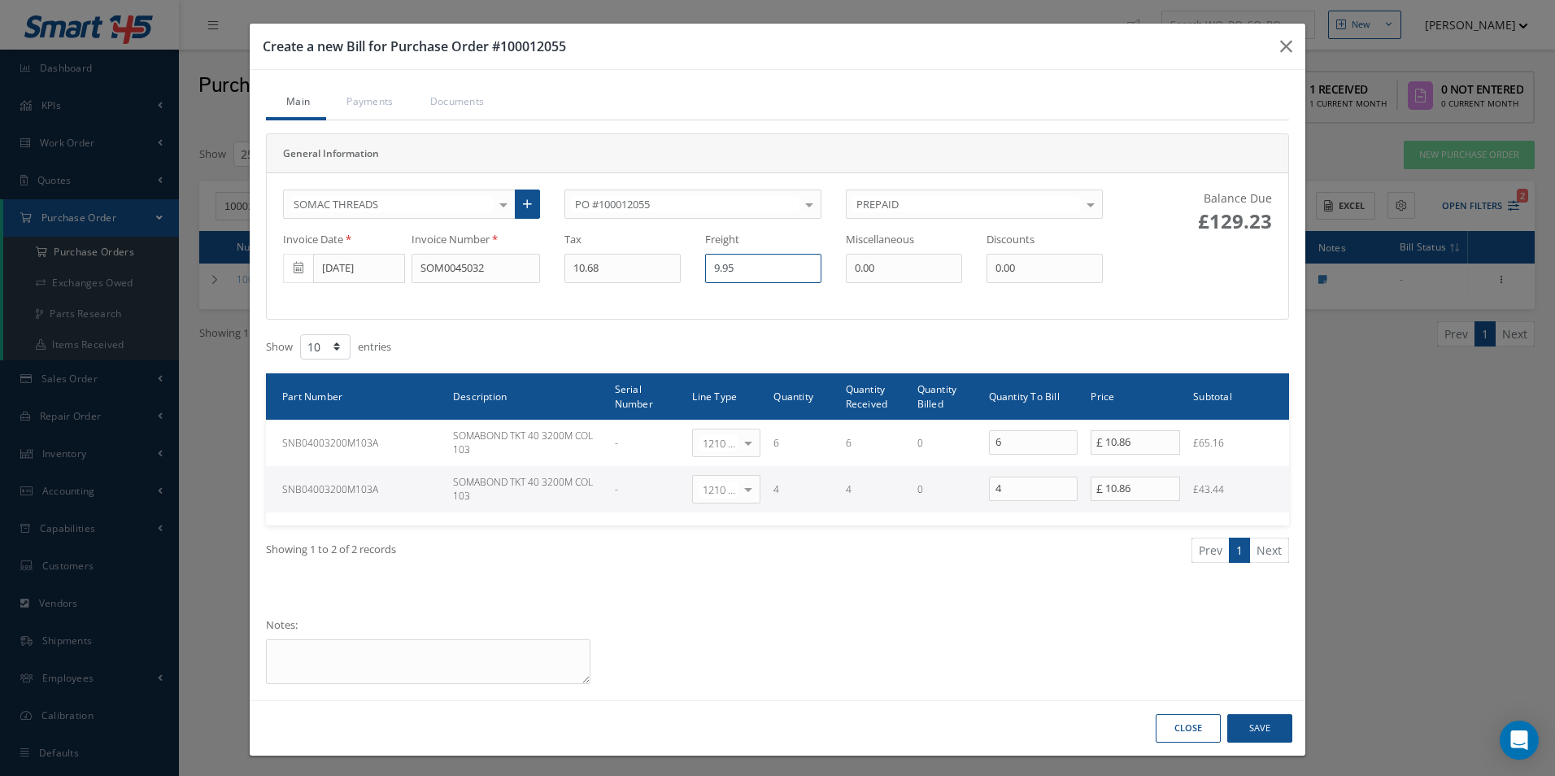
type input "9.95"
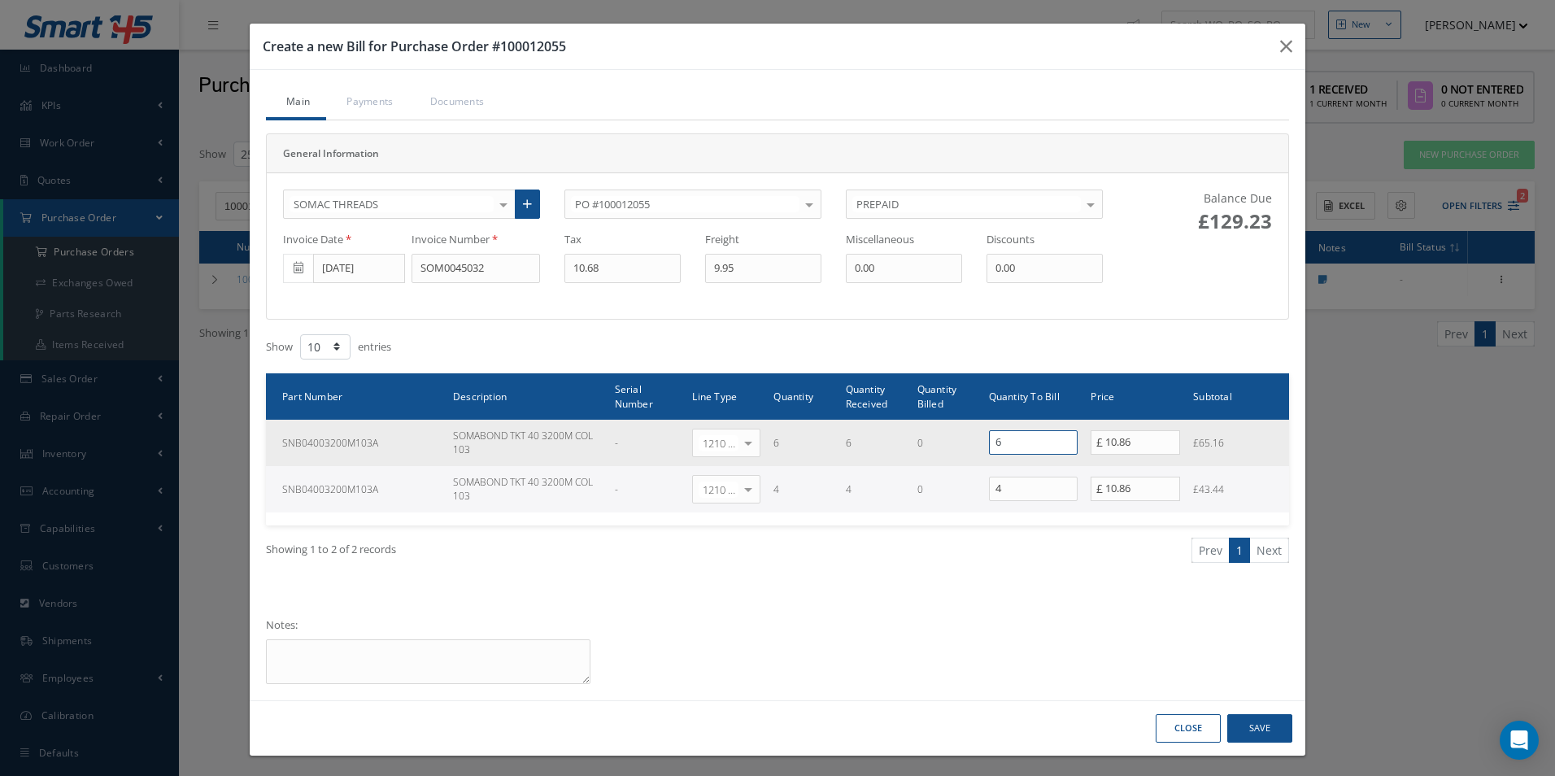
click at [867, 453] on tr "SNB04003200M103A SOMABOND TKT 40 3200M COL 103 - 1210 | Inventory - expendables…" at bounding box center [777, 443] width 1023 height 46
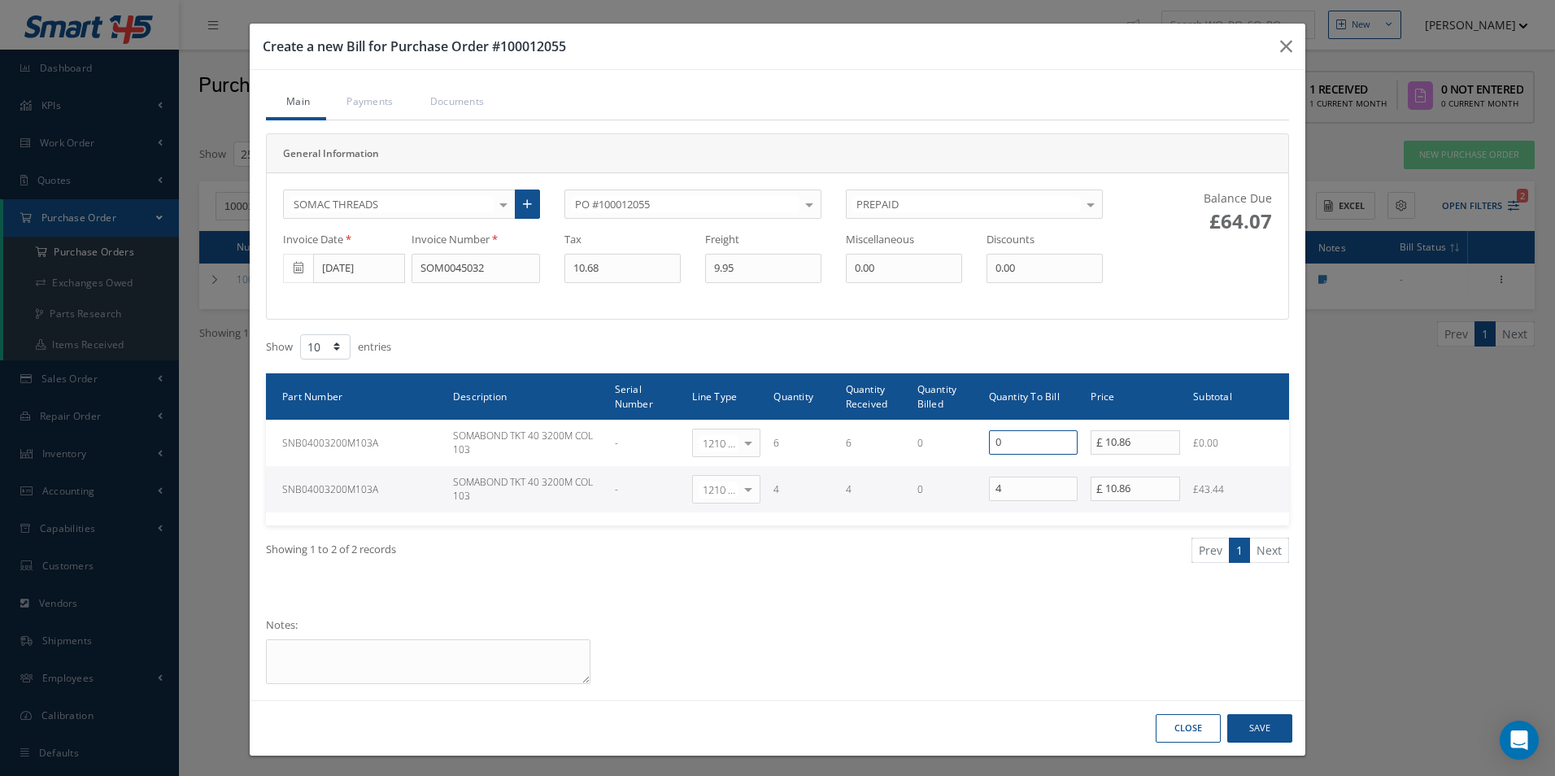
type input "0"
click at [1263, 724] on button "Save" at bounding box center [1259, 728] width 65 height 28
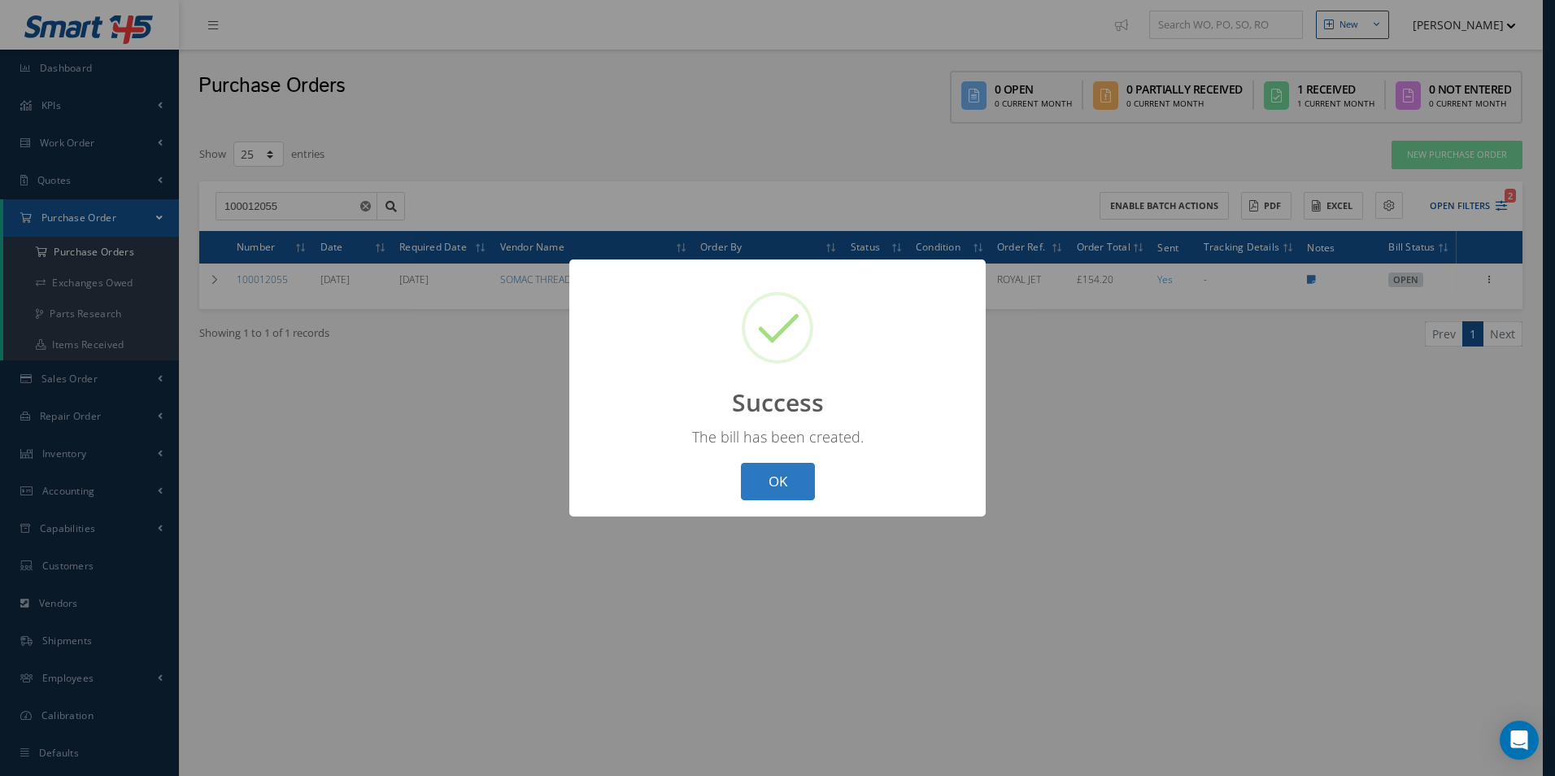
click at [788, 494] on button "OK" at bounding box center [778, 482] width 74 height 38
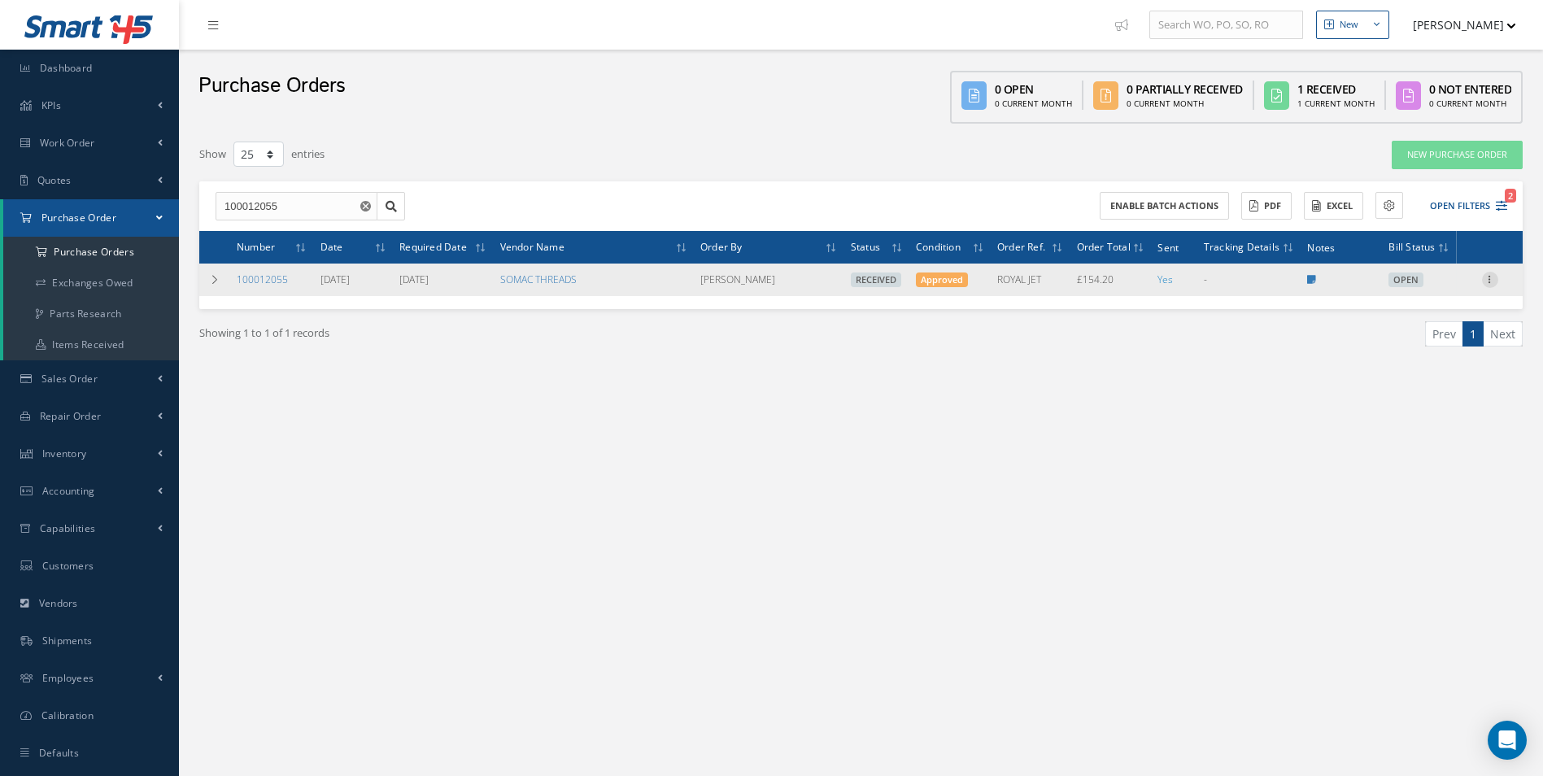
click at [1489, 284] on icon at bounding box center [1490, 278] width 16 height 13
click at [1417, 351] on link "Create Bill" at bounding box center [1415, 352] width 128 height 21
type input "25.70"
type input "19.90"
type input "0.00"
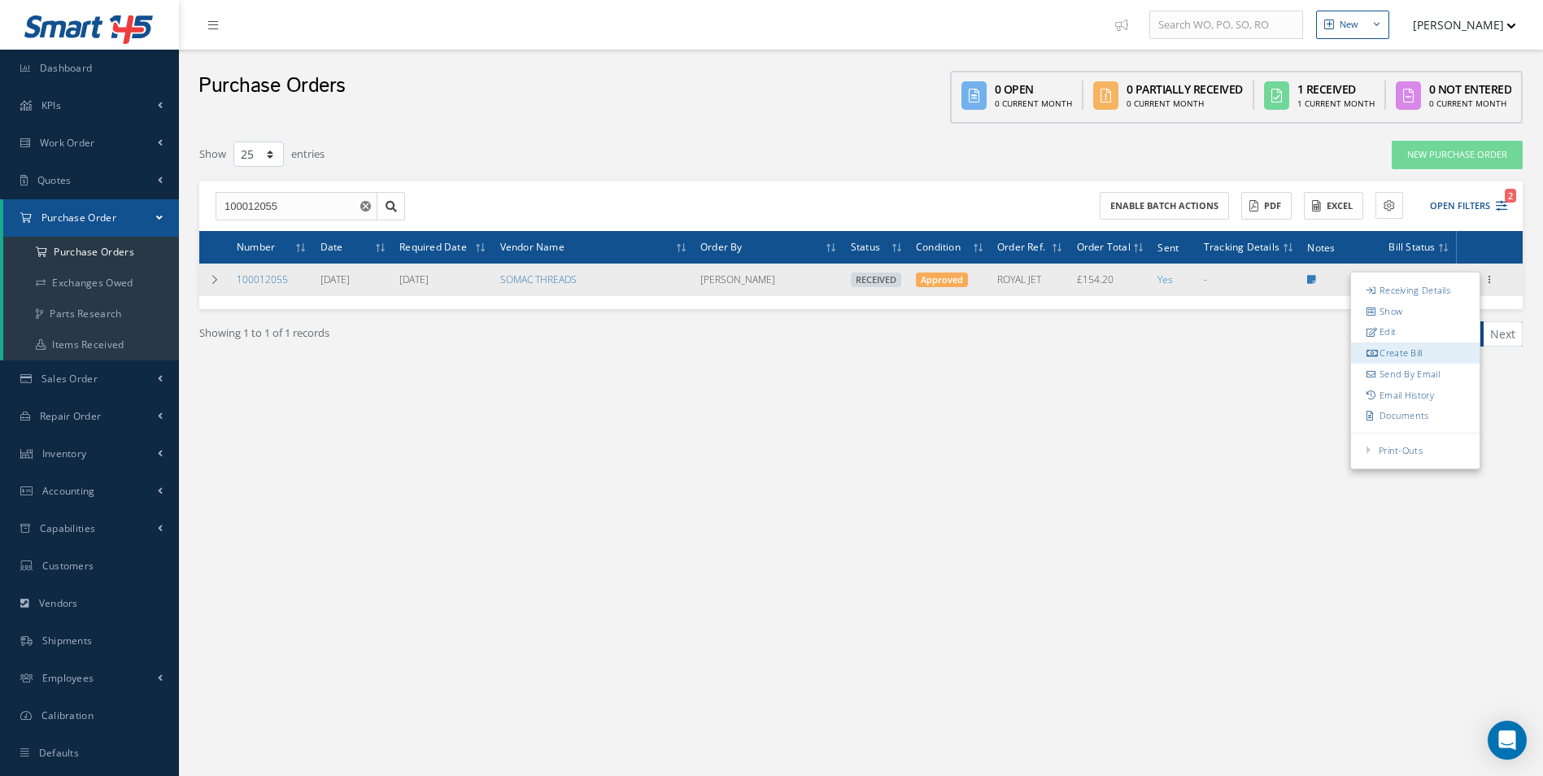
type input "0.00"
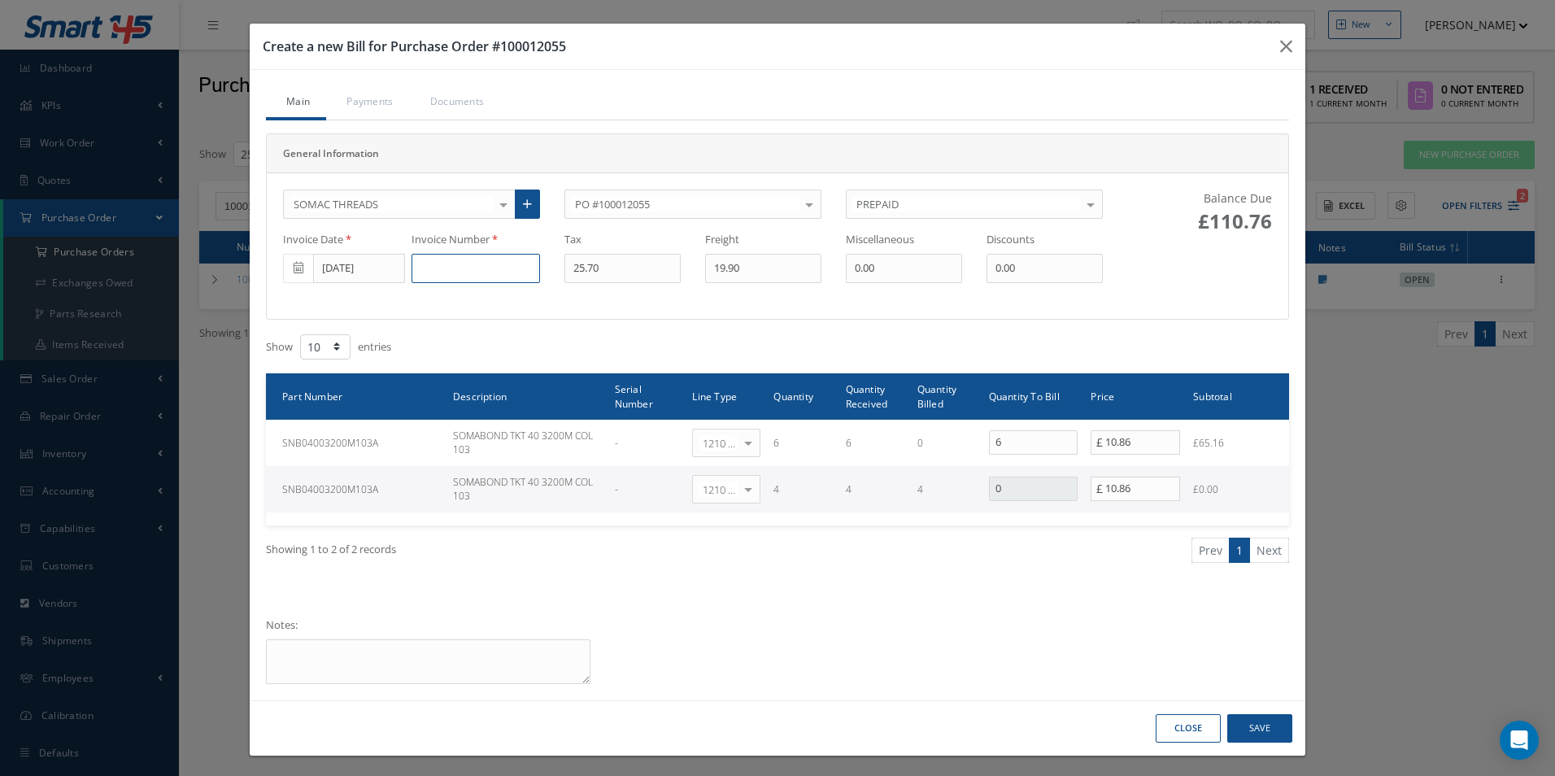
click at [458, 256] on input at bounding box center [475, 268] width 128 height 29
paste input "SOM0045033"
type input "SOM0045033"
drag, startPoint x: 616, startPoint y: 273, endPoint x: 457, endPoint y: 273, distance: 158.6
click at [478, 273] on div "Invoice Date 09/25/2025 Invoice Number SOM0045033 Tax 25.70 Freight 19.90 Misce…" at bounding box center [693, 257] width 844 height 51
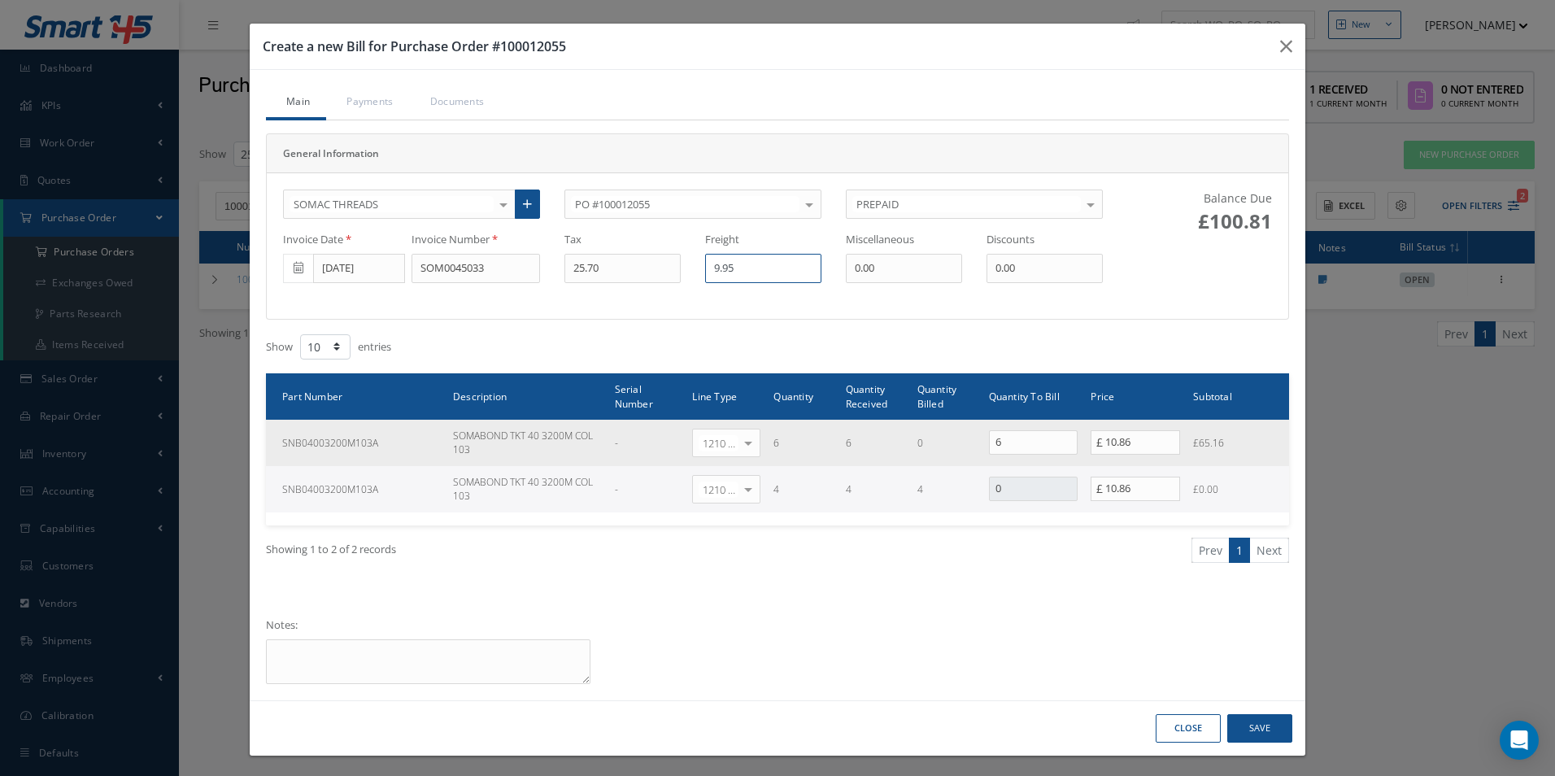
type input "9.95"
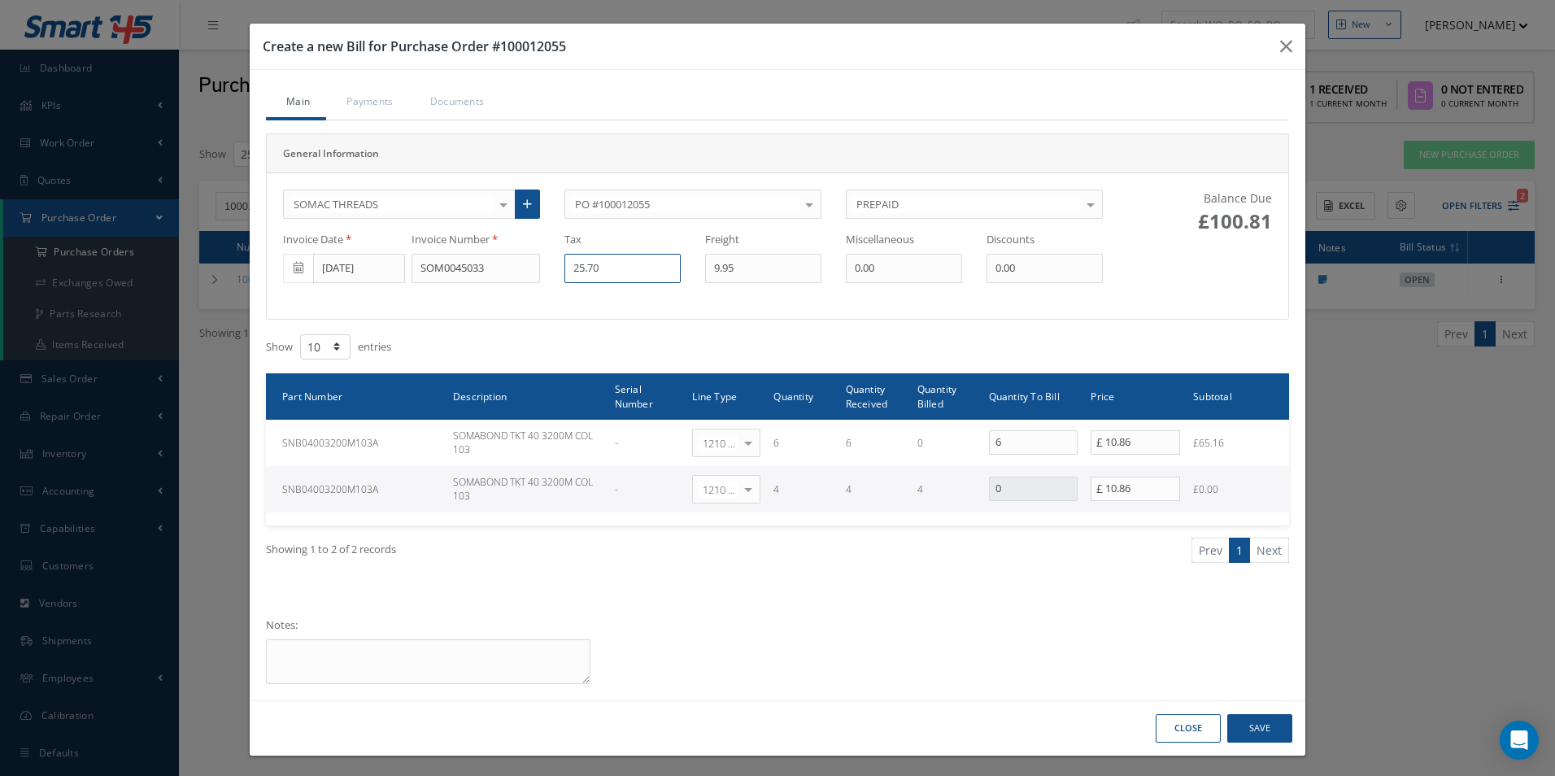
click at [338, 263] on div "Invoice Date 09/25/2025 Invoice Number SOM0045033 Tax 25.70 Freight 9.95 Miscel…" at bounding box center [693, 257] width 844 height 51
type input "15.02"
click at [1250, 725] on button "Save" at bounding box center [1259, 728] width 65 height 28
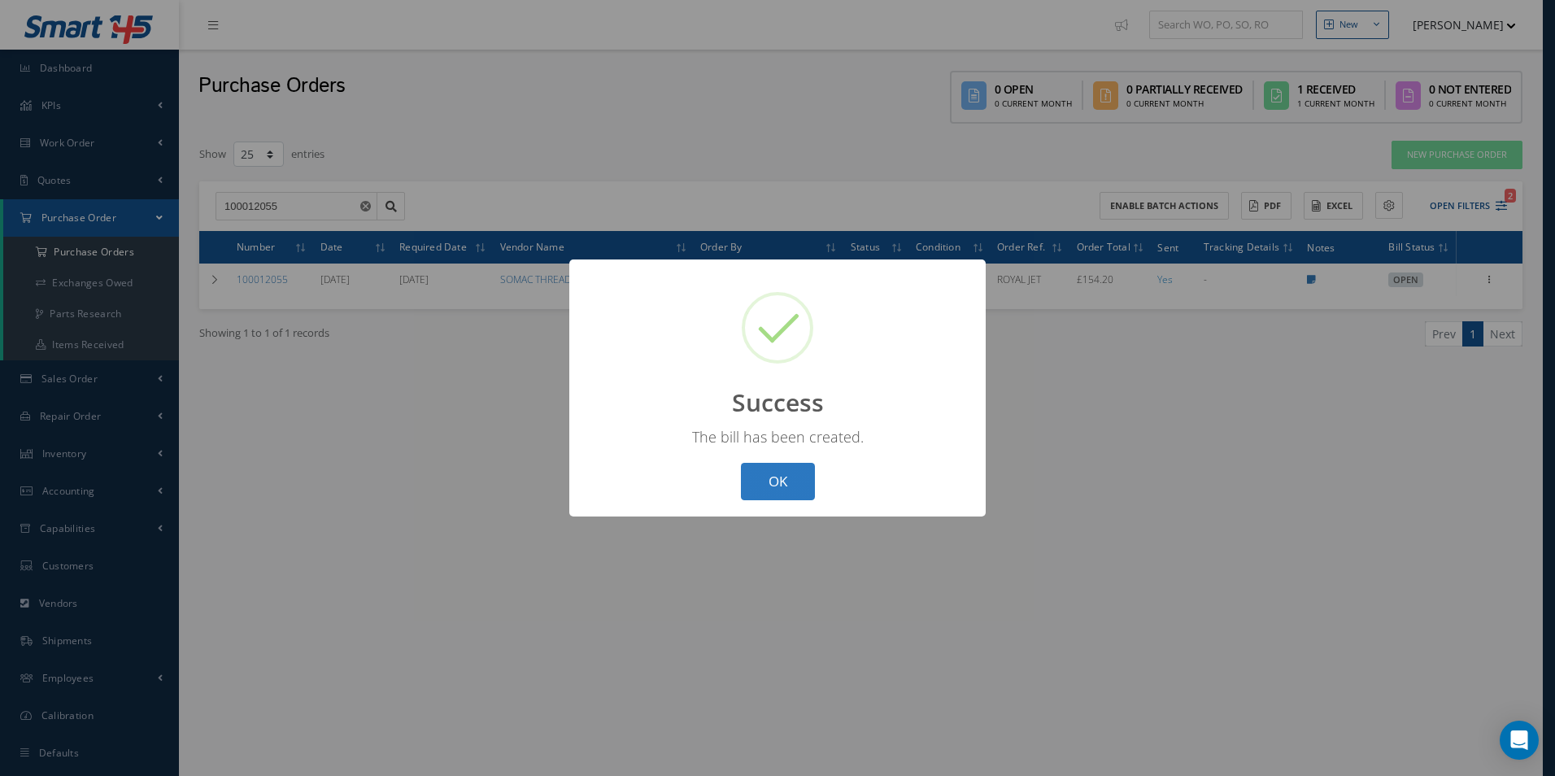
click at [785, 493] on button "OK" at bounding box center [778, 482] width 74 height 38
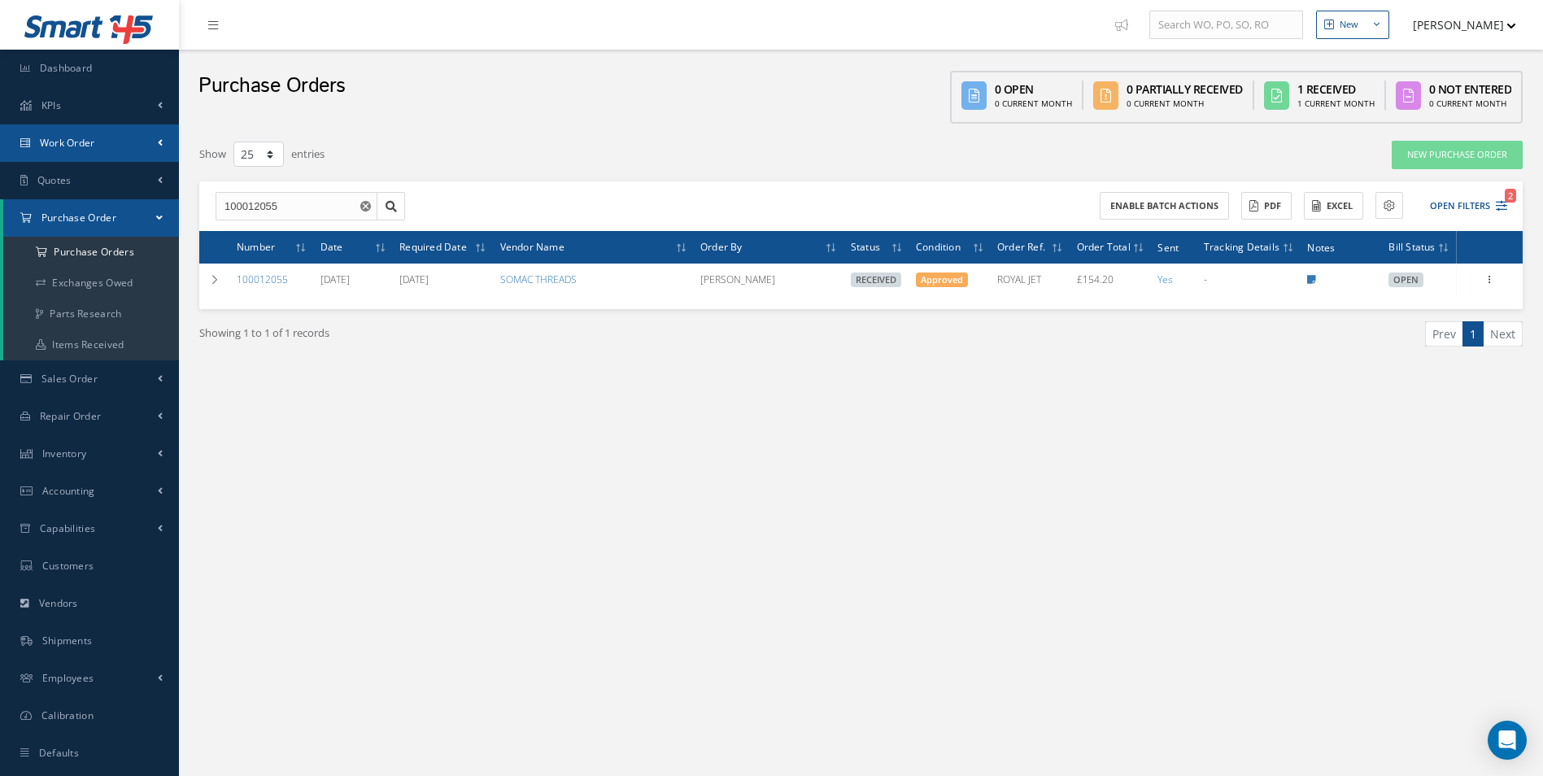
click at [117, 148] on link "Work Order" at bounding box center [89, 142] width 179 height 37
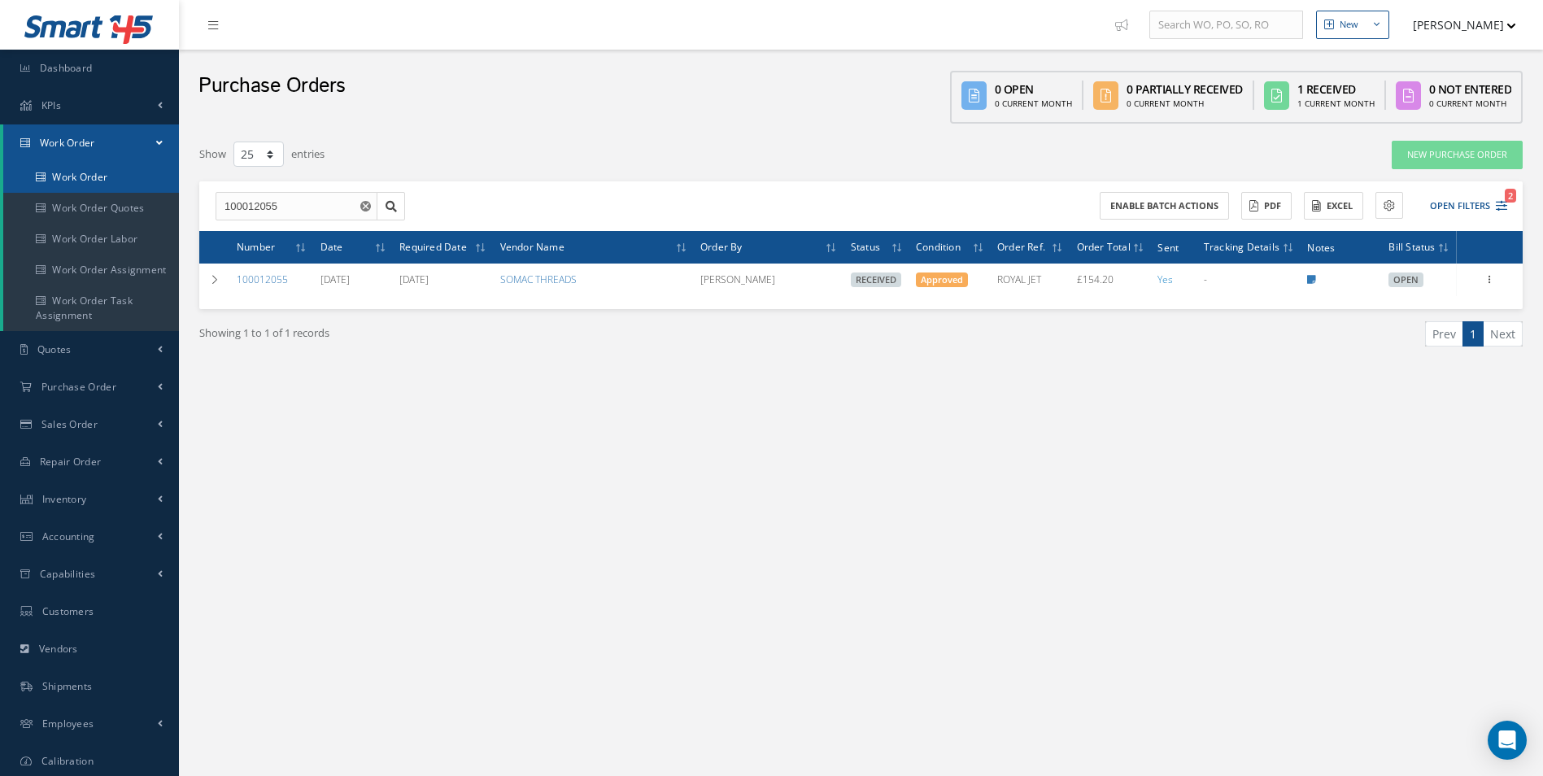
click at [86, 187] on link "Work Order" at bounding box center [92, 177] width 179 height 31
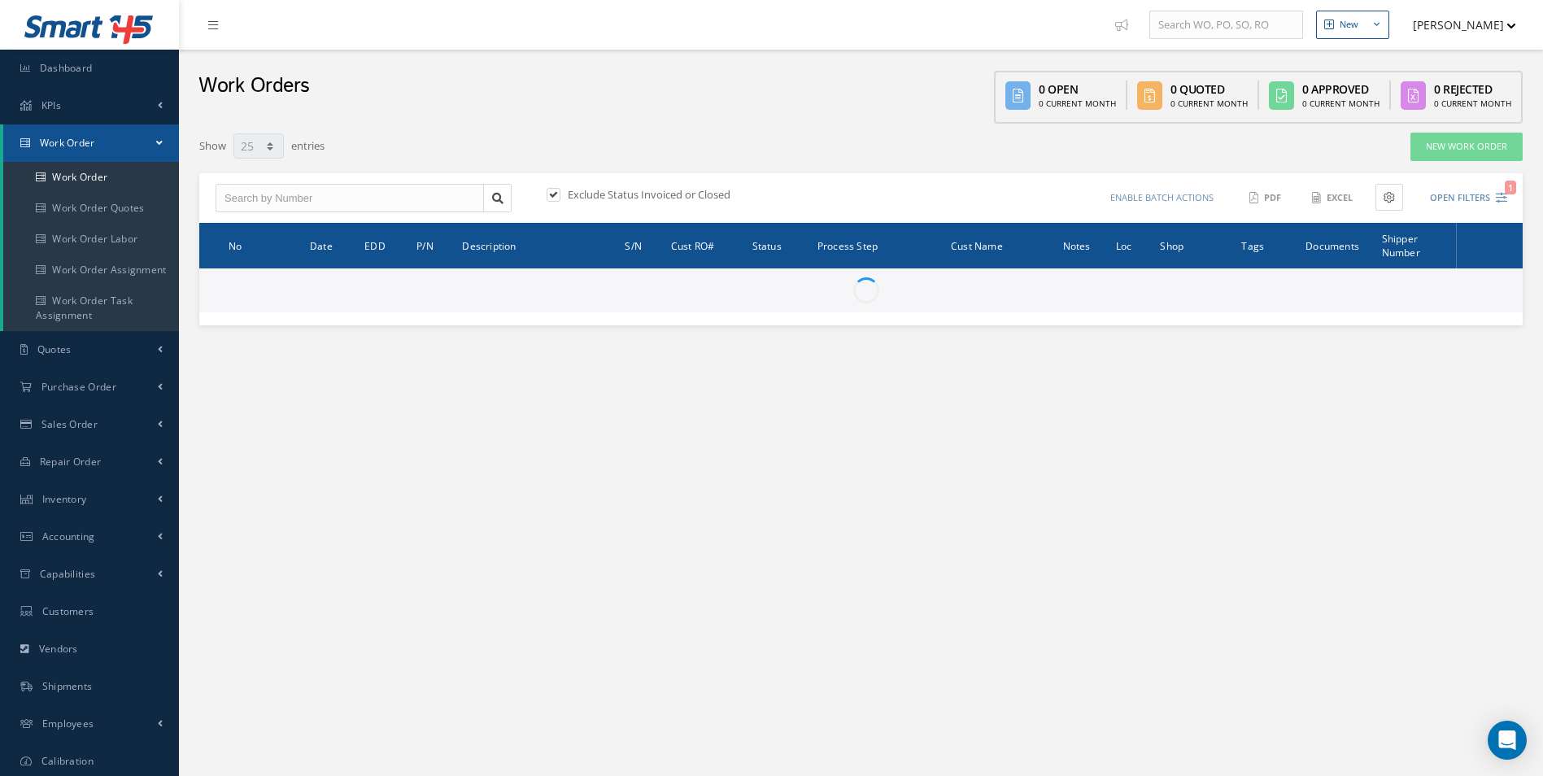
select select "25"
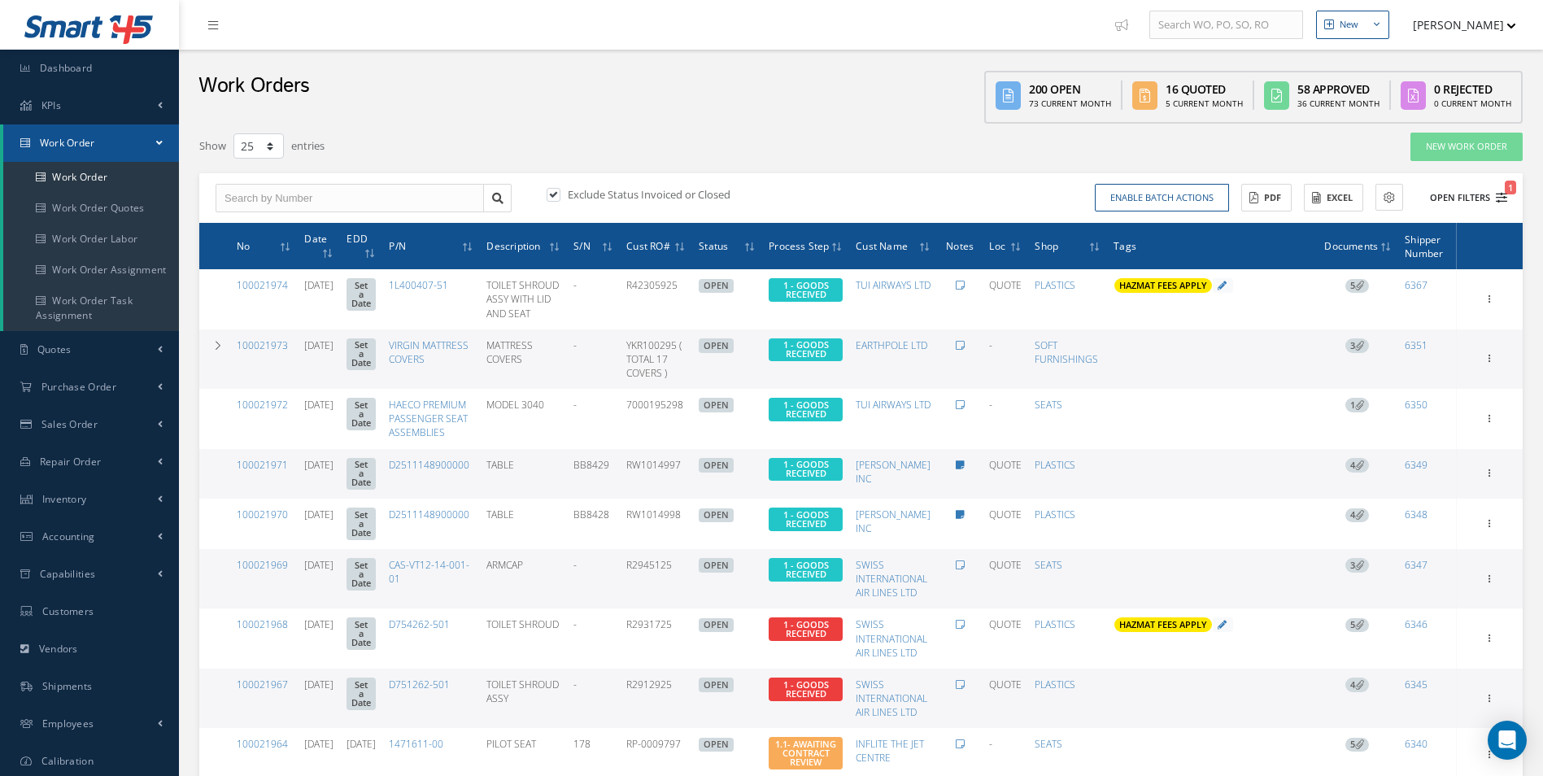
click at [1466, 196] on button "Open Filters 1" at bounding box center [1461, 198] width 92 height 27
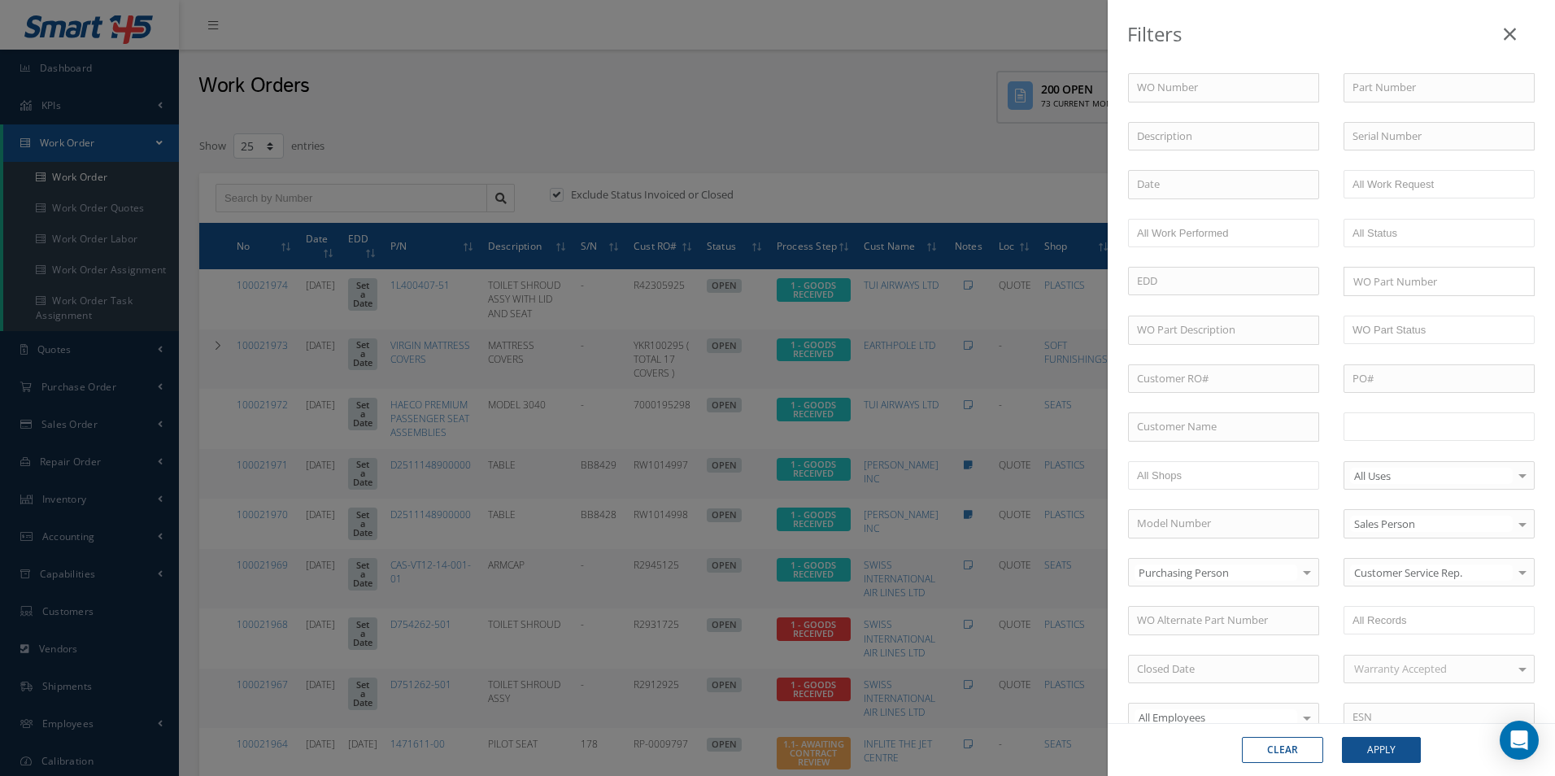
click at [1423, 431] on input "text" at bounding box center [1403, 426] width 103 height 20
click at [1383, 746] on button "Apply" at bounding box center [1381, 750] width 79 height 26
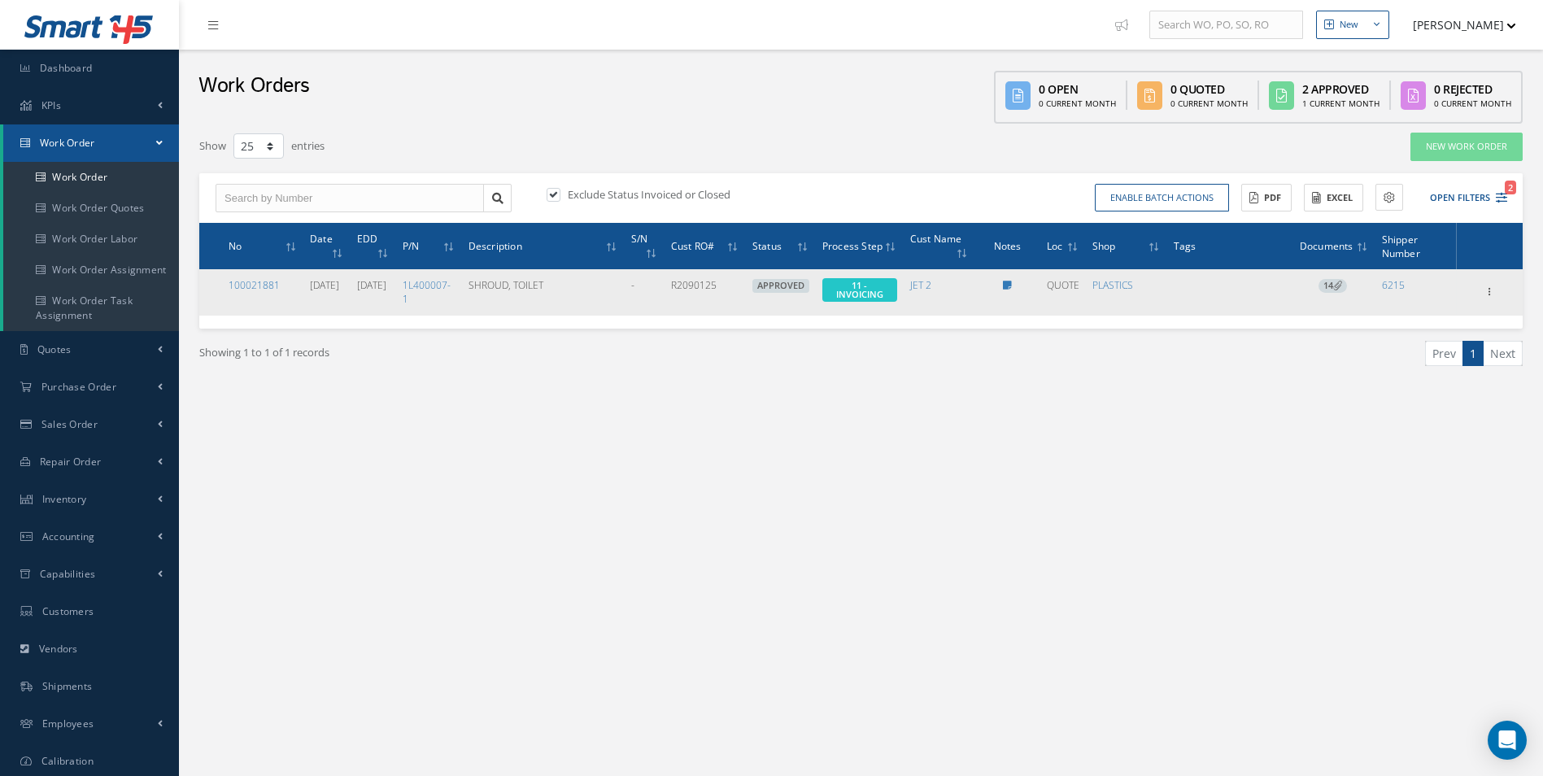
click at [1335, 289] on icon at bounding box center [1337, 285] width 9 height 9
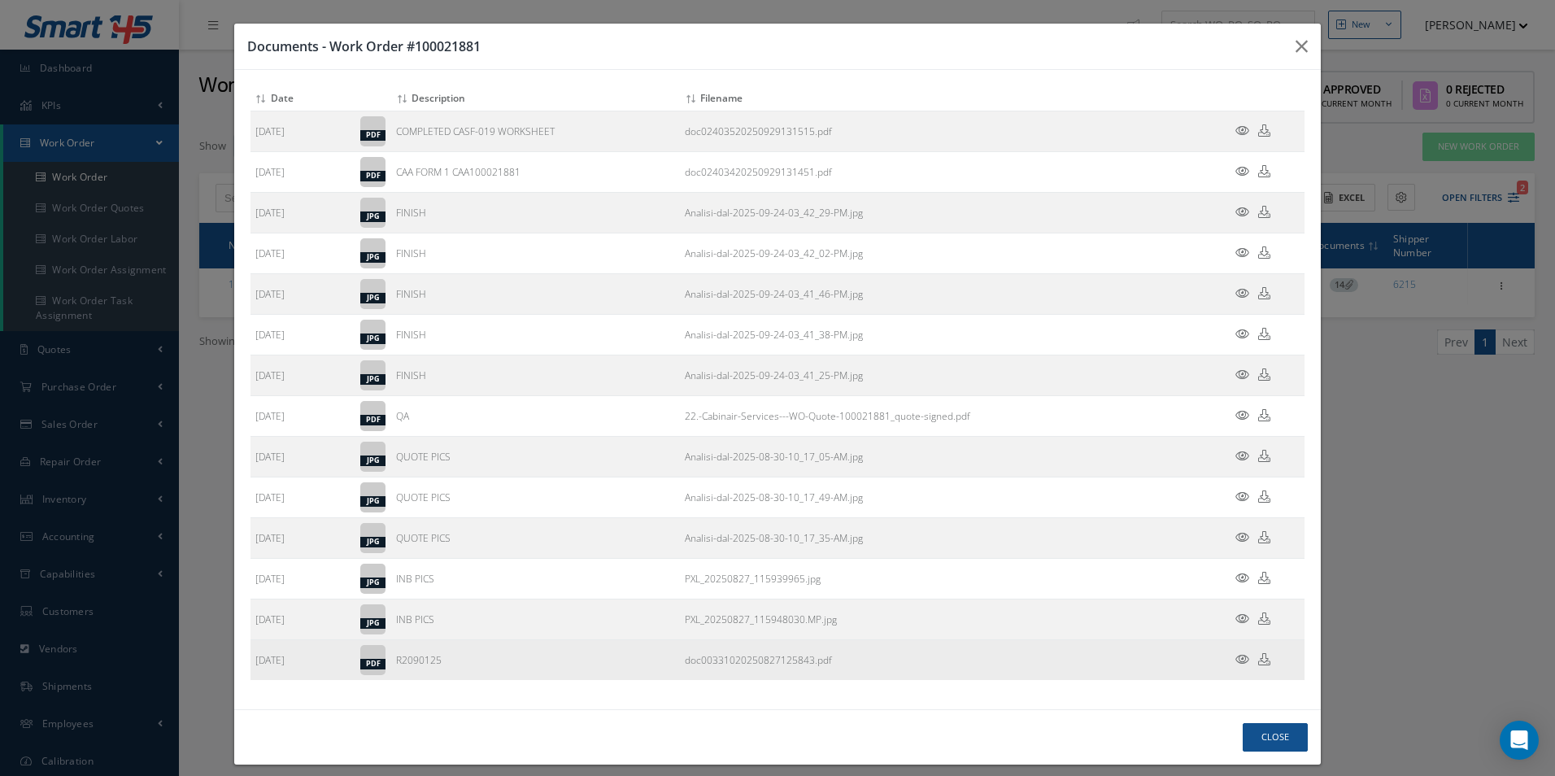
click at [1258, 659] on icon at bounding box center [1264, 659] width 12 height 12
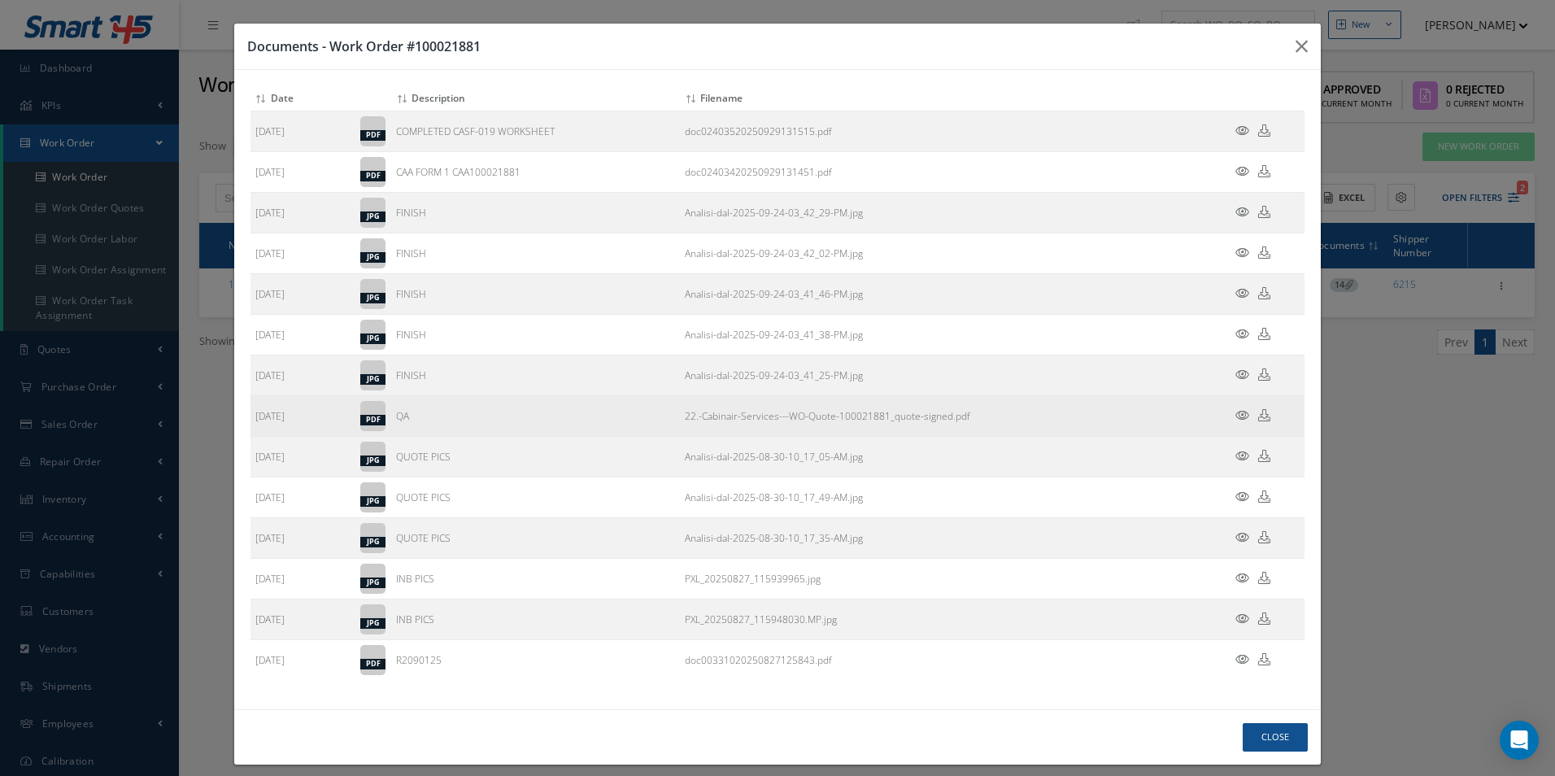
click at [994, 410] on td "22.-Cabinair-Services---WO-Quote-100021881_quote-signed.pdf" at bounding box center [943, 416] width 527 height 41
click at [1260, 418] on td at bounding box center [1256, 416] width 98 height 41
click at [1258, 419] on icon at bounding box center [1264, 415] width 12 height 12
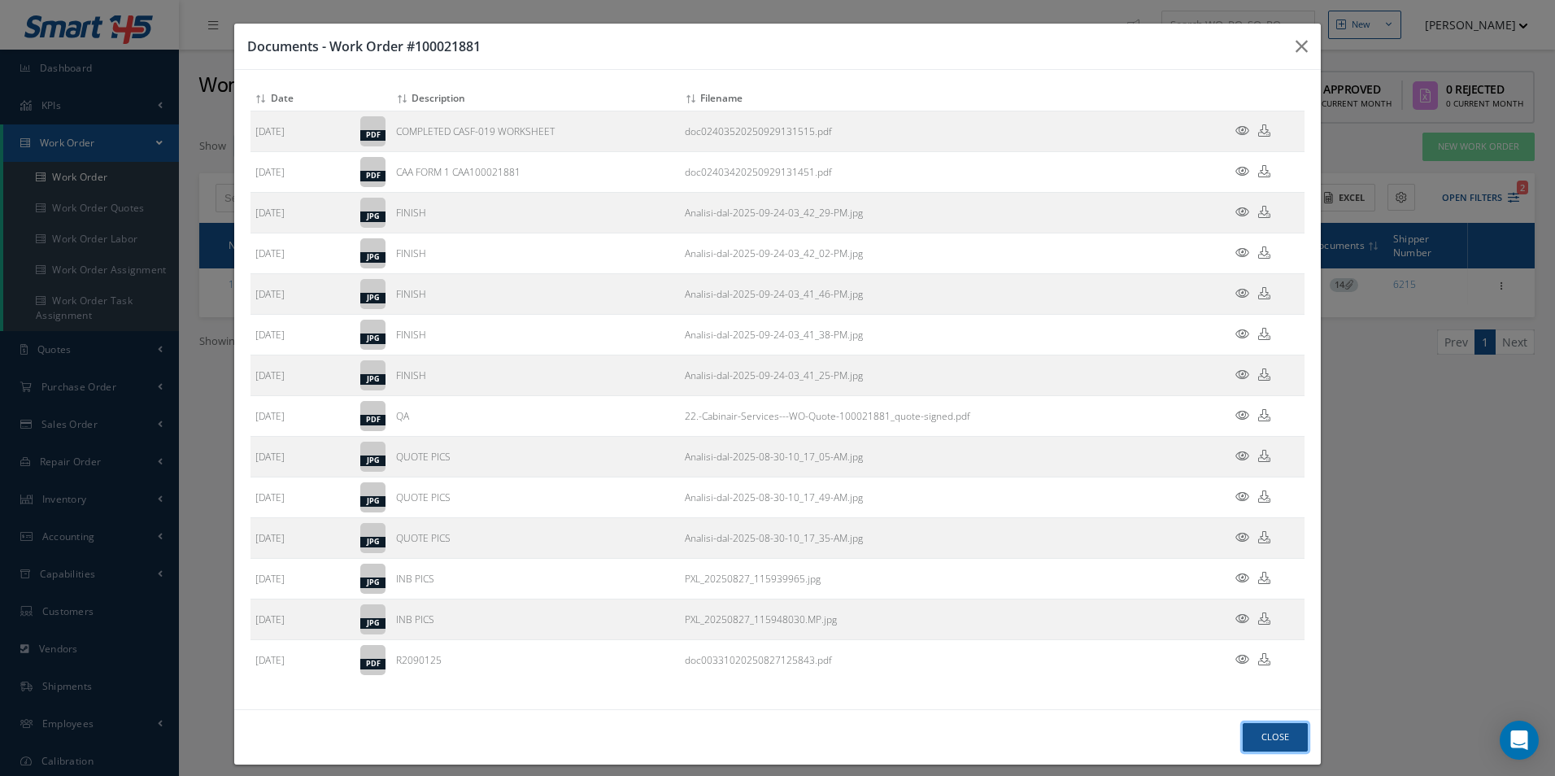
click at [1276, 735] on button "Close" at bounding box center [1274, 737] width 65 height 28
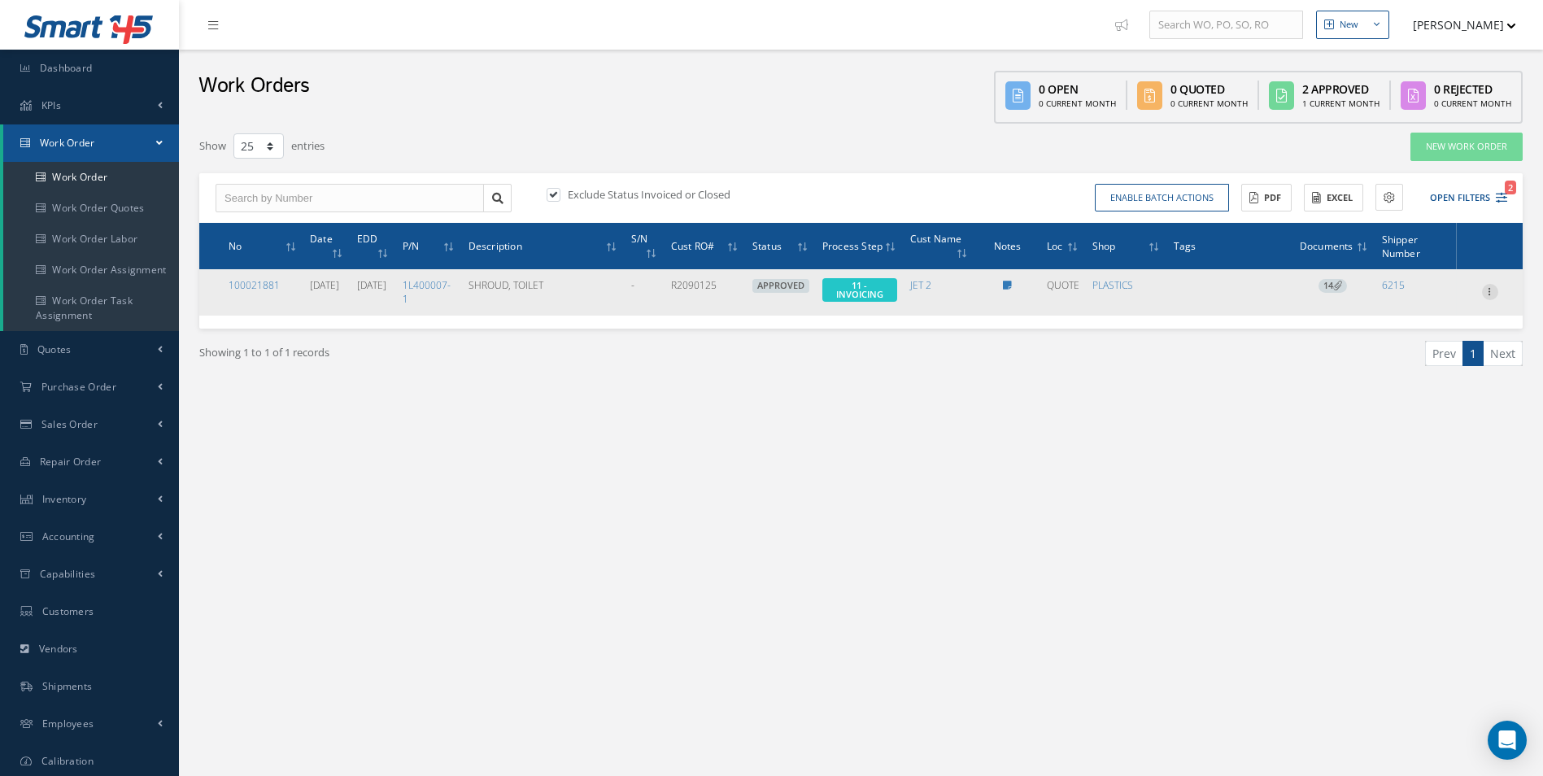
click at [1490, 297] on icon at bounding box center [1490, 290] width 16 height 13
click at [1426, 355] on link "Invoicing" at bounding box center [1415, 344] width 128 height 21
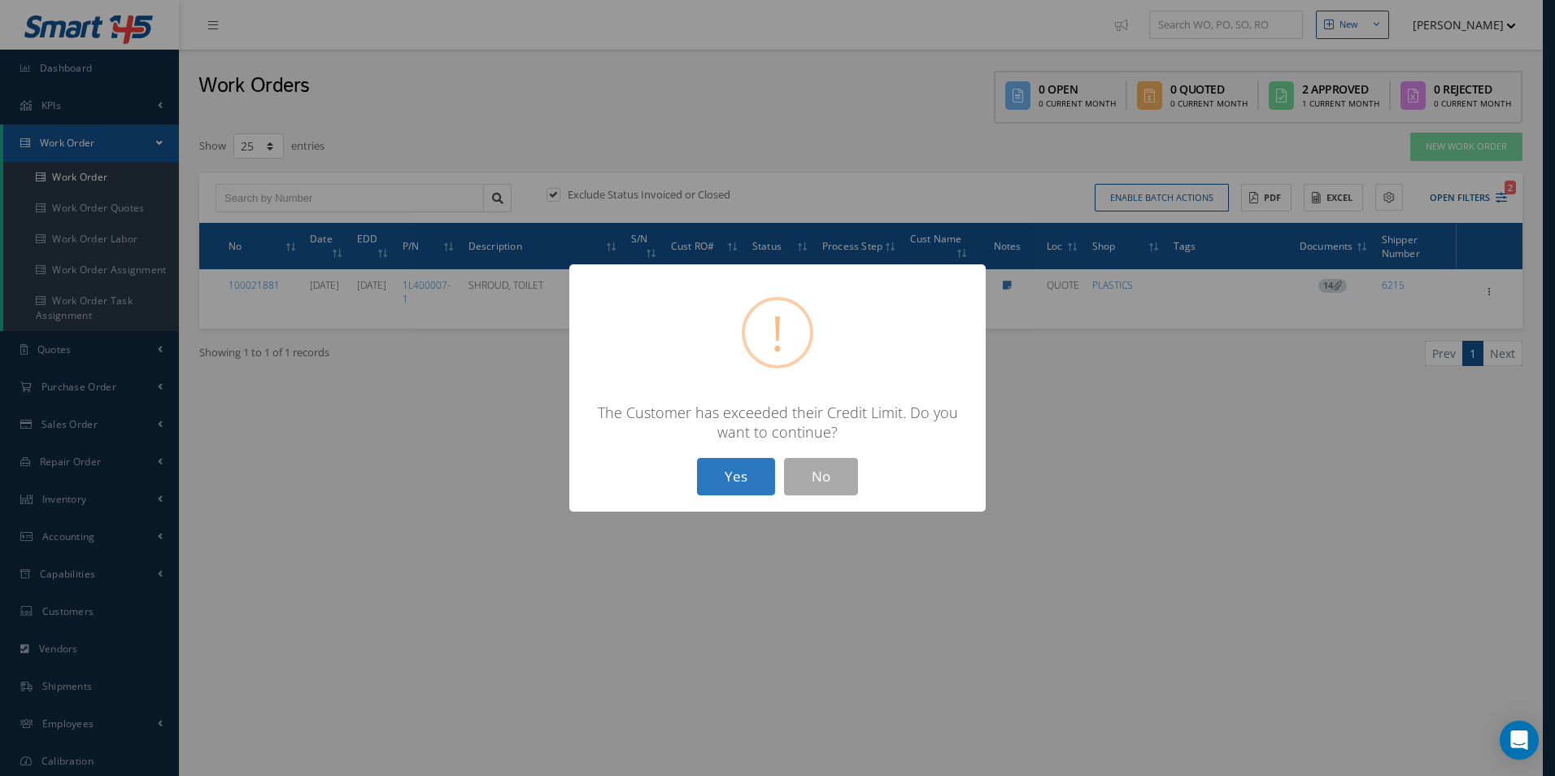
click at [734, 484] on button "Yes" at bounding box center [736, 477] width 78 height 38
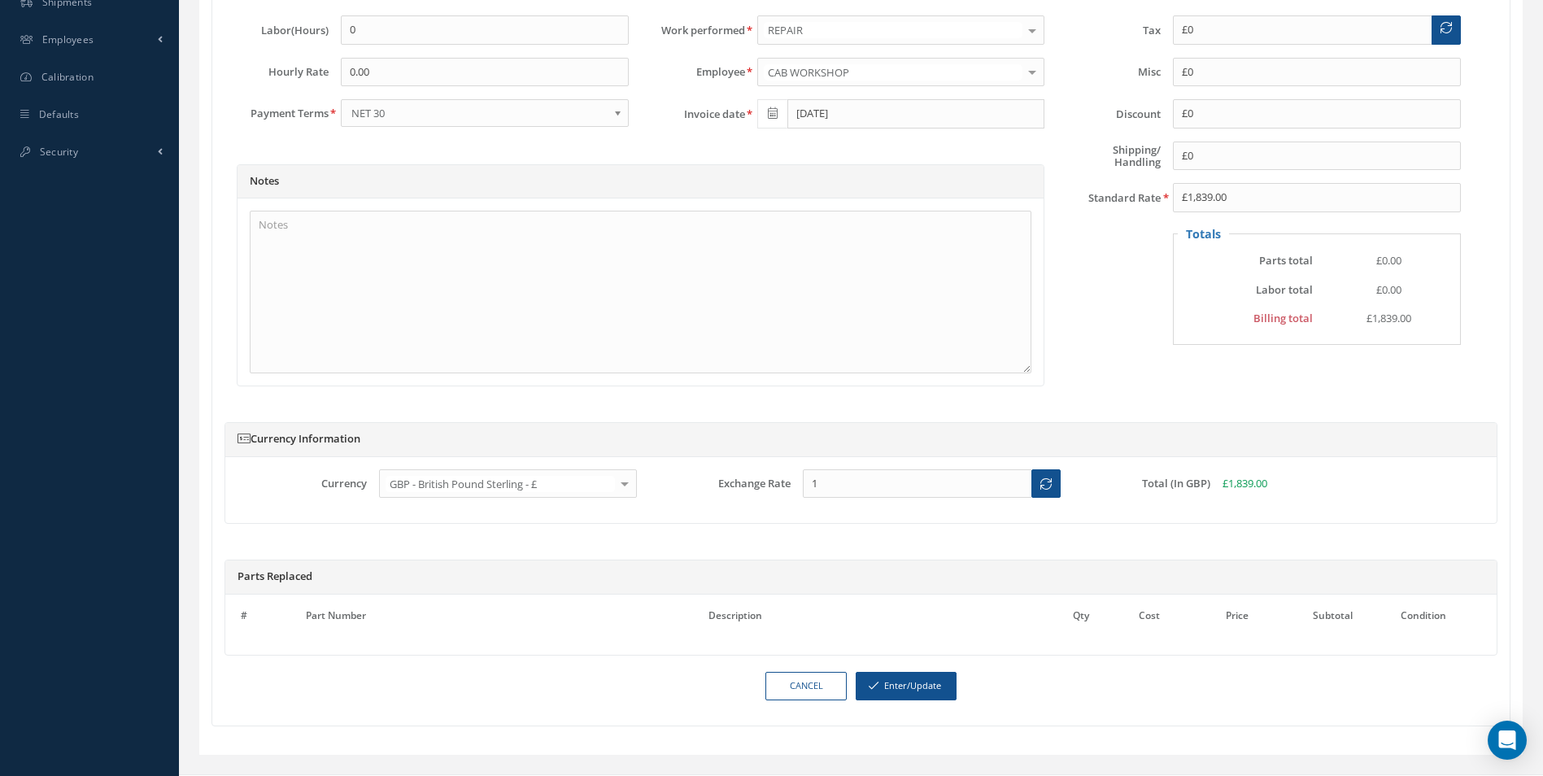
scroll to position [731, 0]
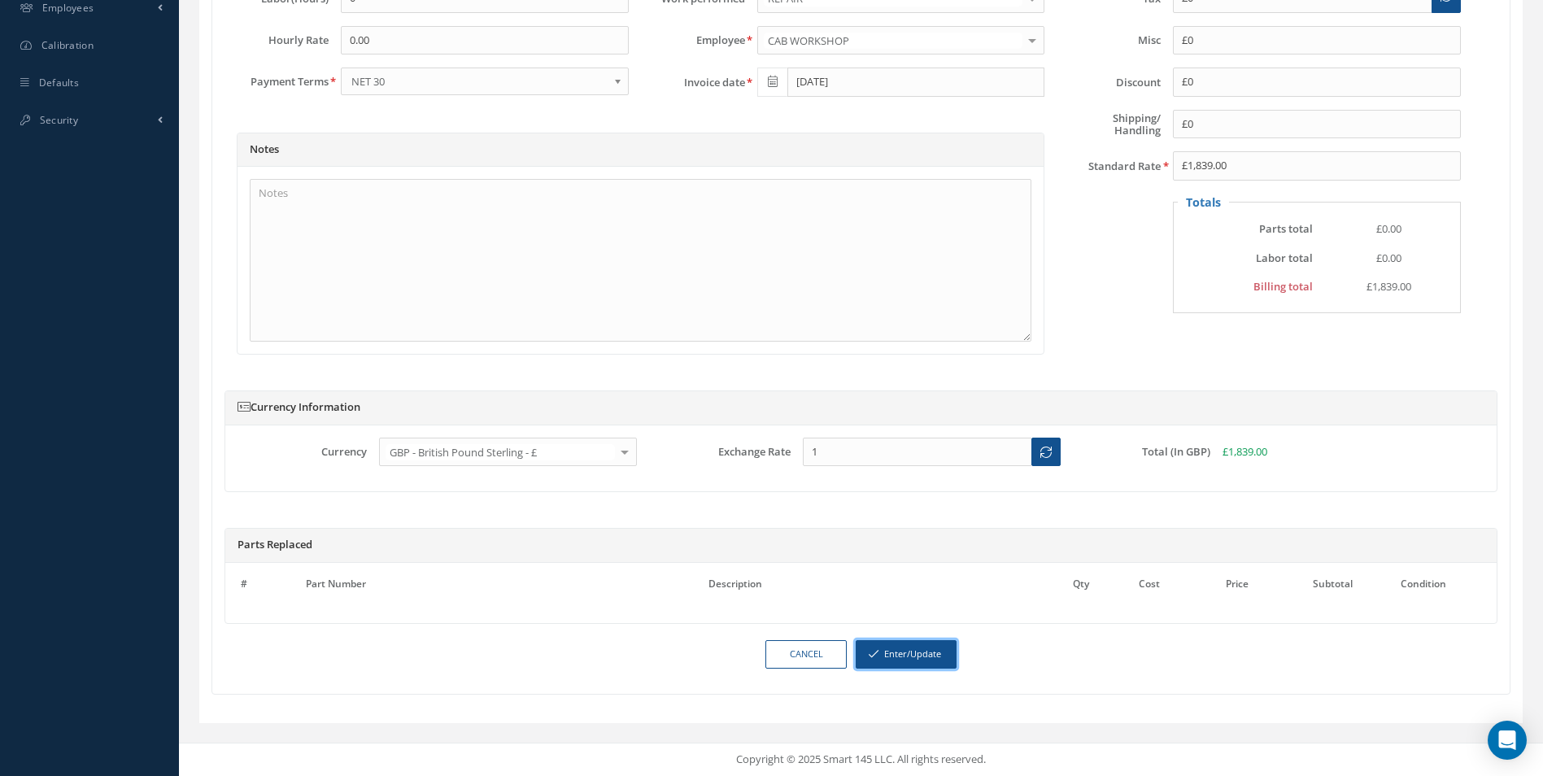
click at [907, 646] on button "Enter/Update" at bounding box center [905, 654] width 101 height 28
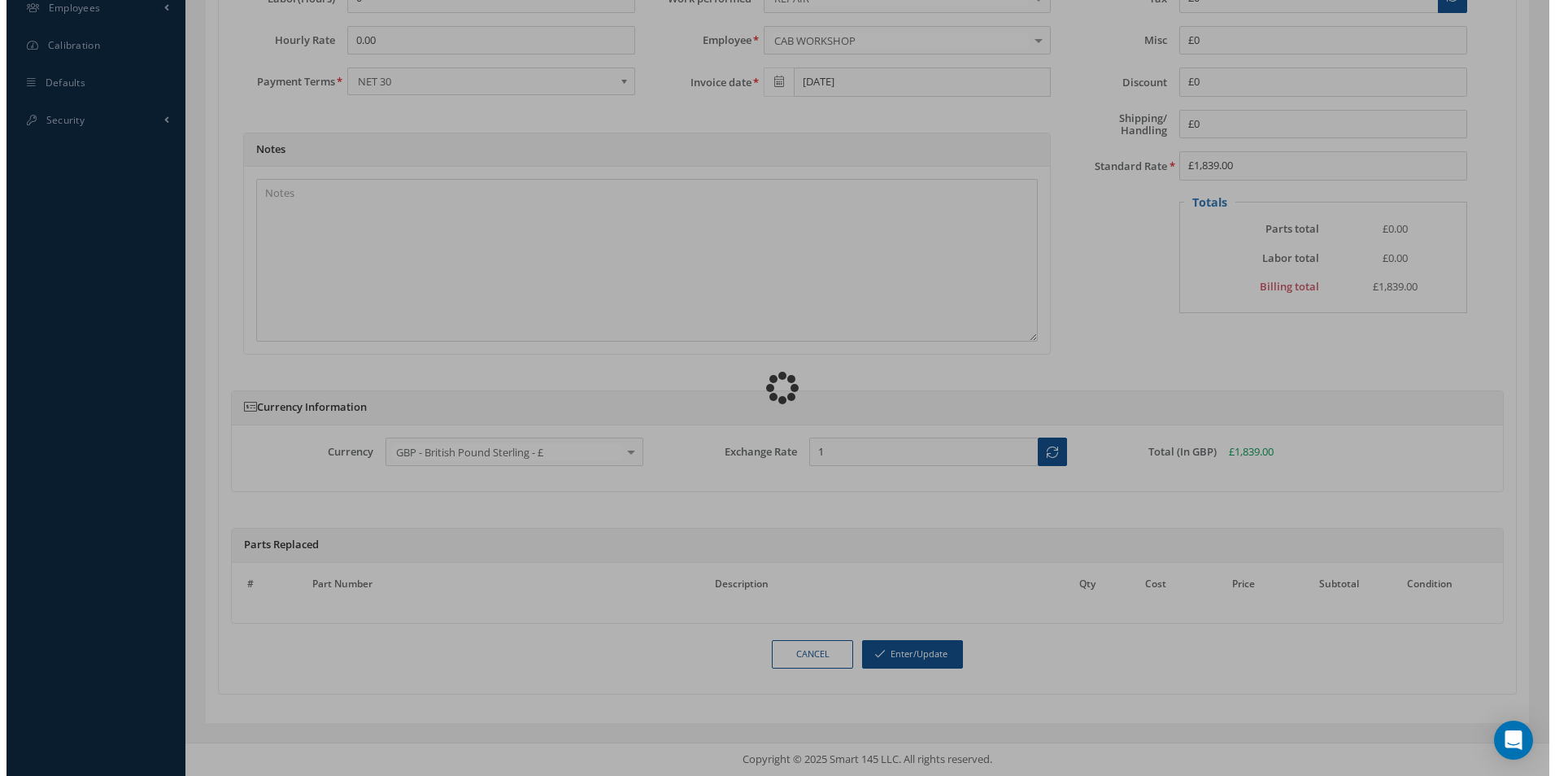
scroll to position [716, 0]
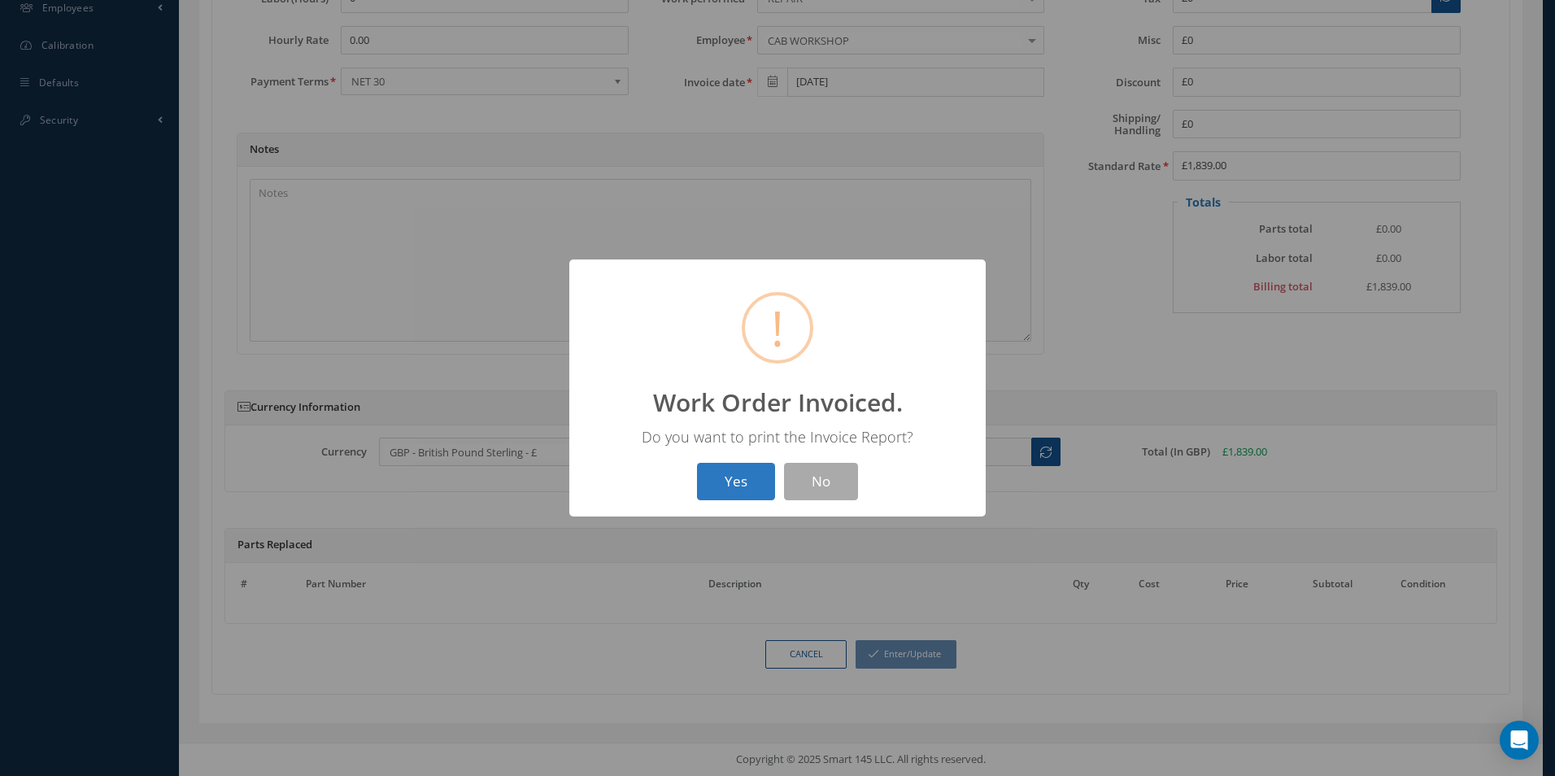
click at [742, 485] on button "Yes" at bounding box center [736, 482] width 78 height 38
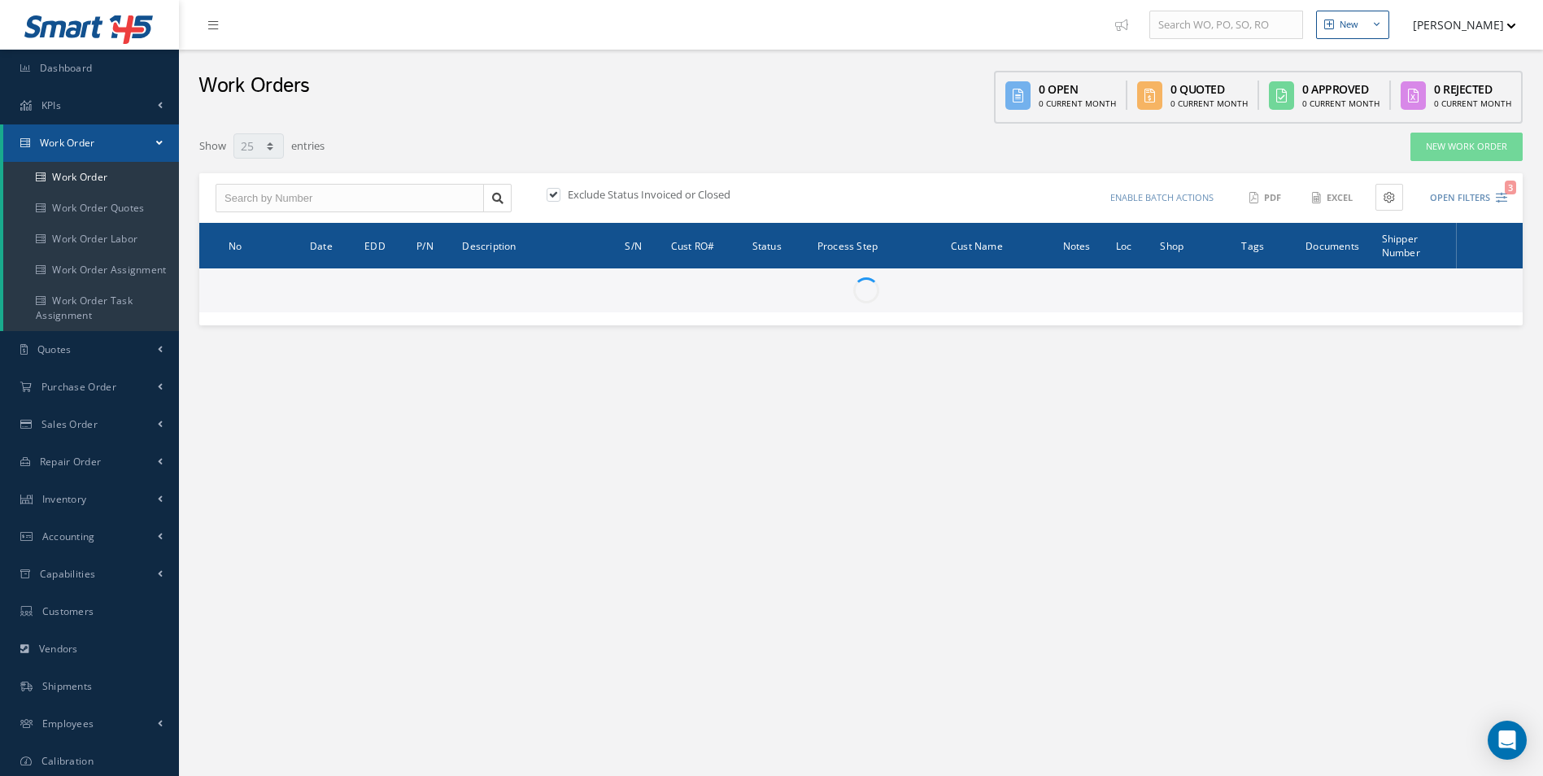
select select "25"
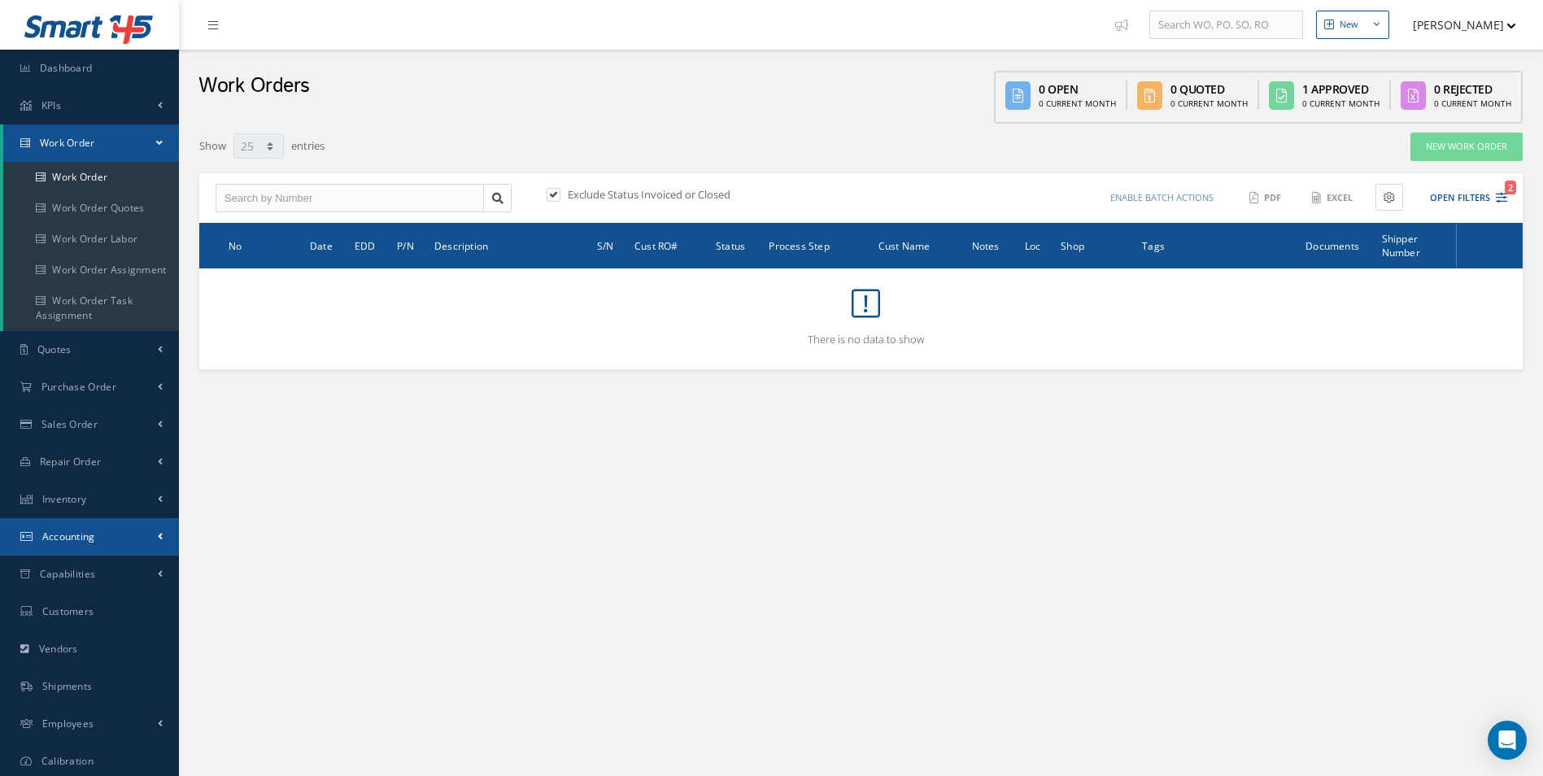
click at [100, 529] on link "Accounting" at bounding box center [89, 536] width 179 height 37
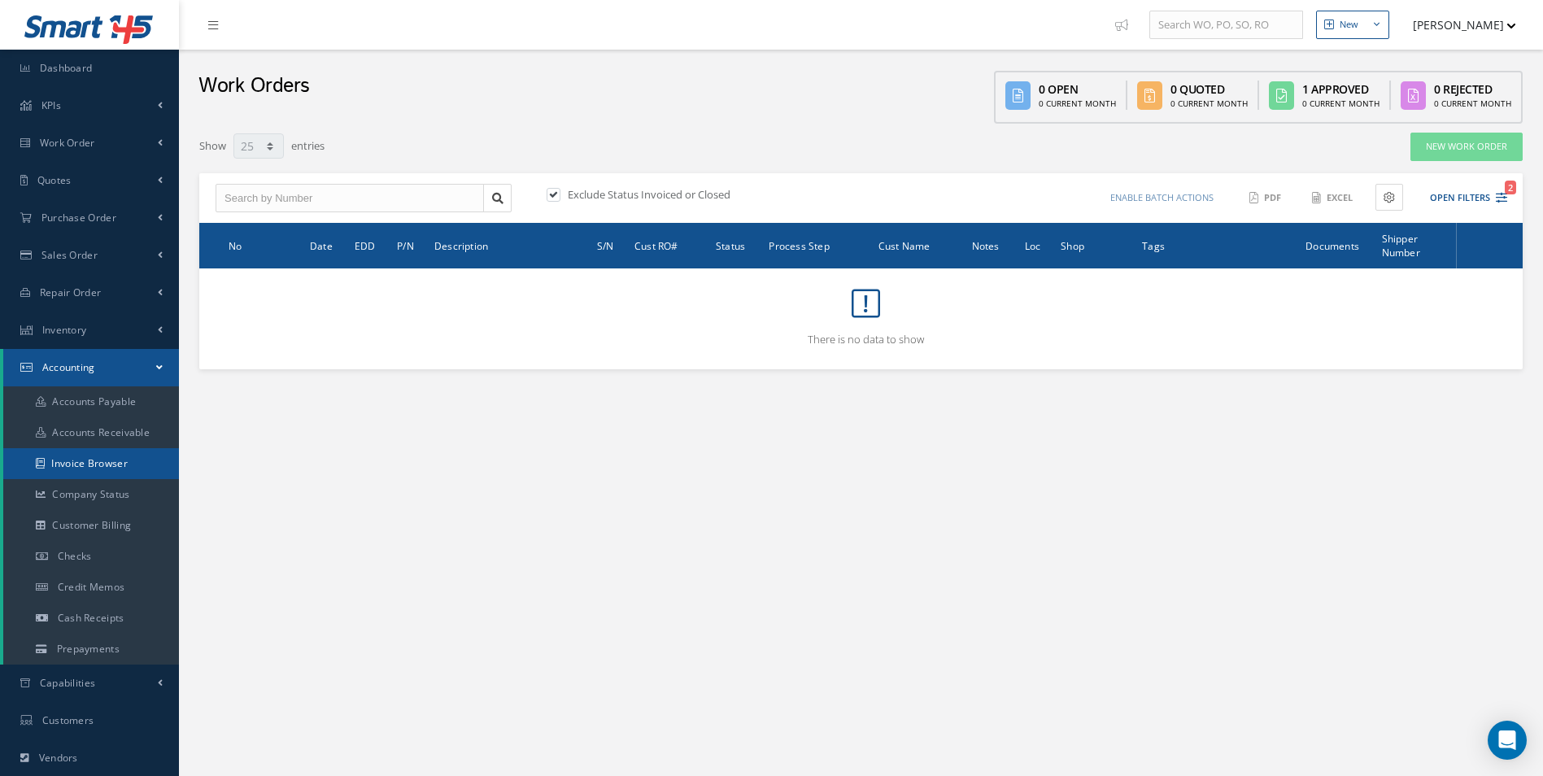
click at [112, 463] on link "Invoice Browser" at bounding box center [91, 463] width 176 height 31
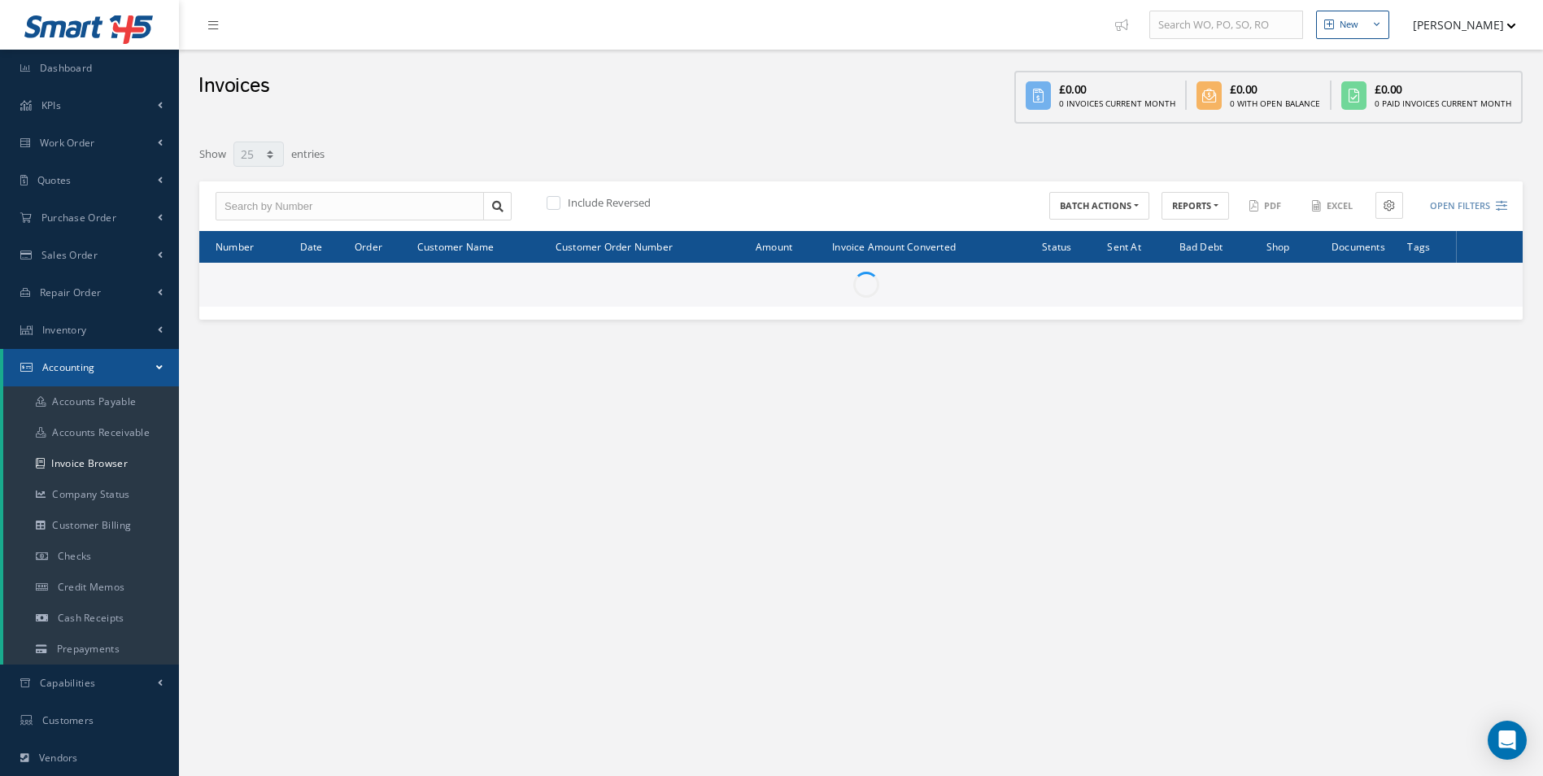
select select "25"
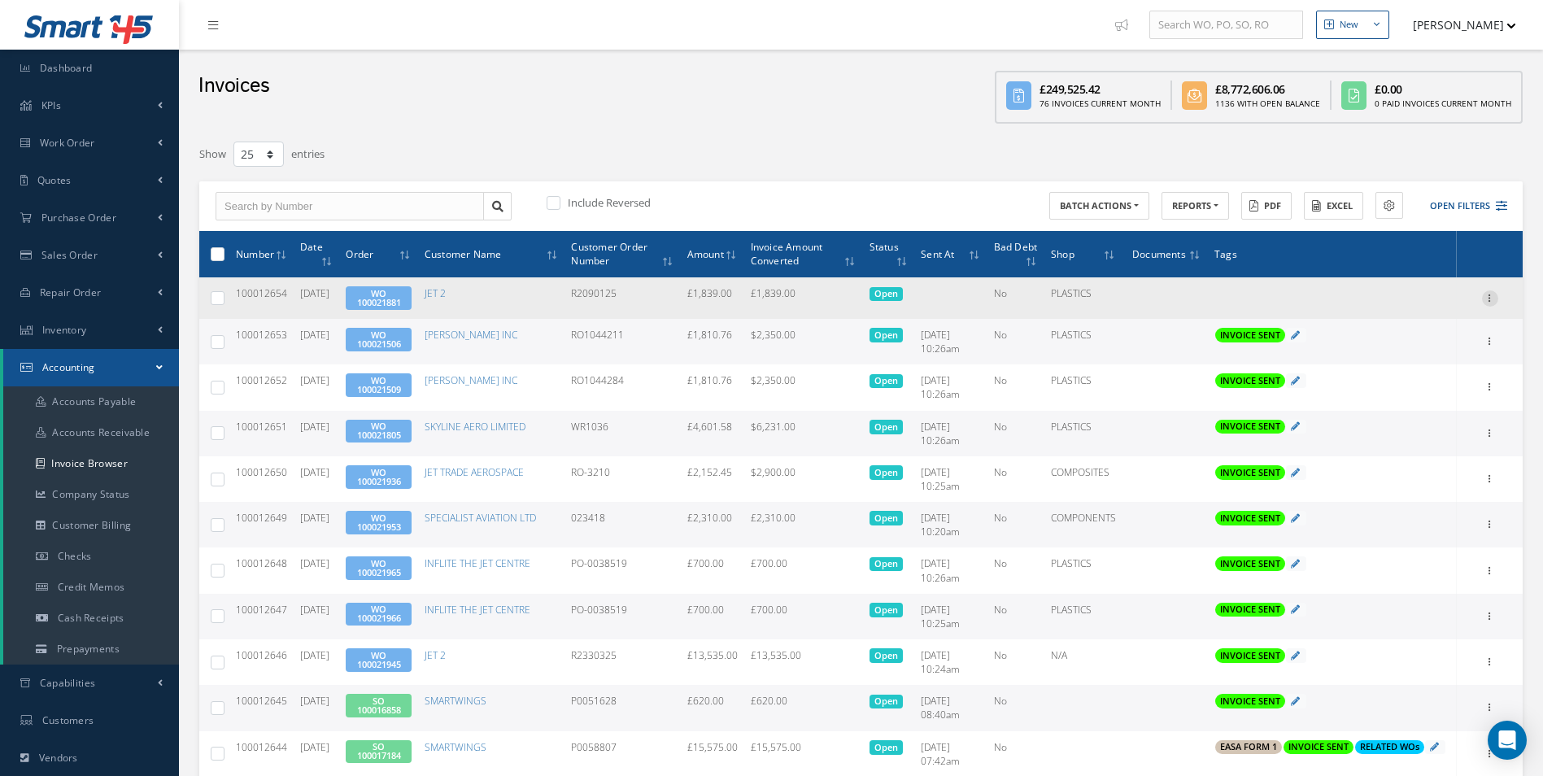
click at [1488, 299] on icon at bounding box center [1490, 296] width 16 height 13
click at [1412, 374] on link "Send By Email" at bounding box center [1415, 371] width 128 height 21
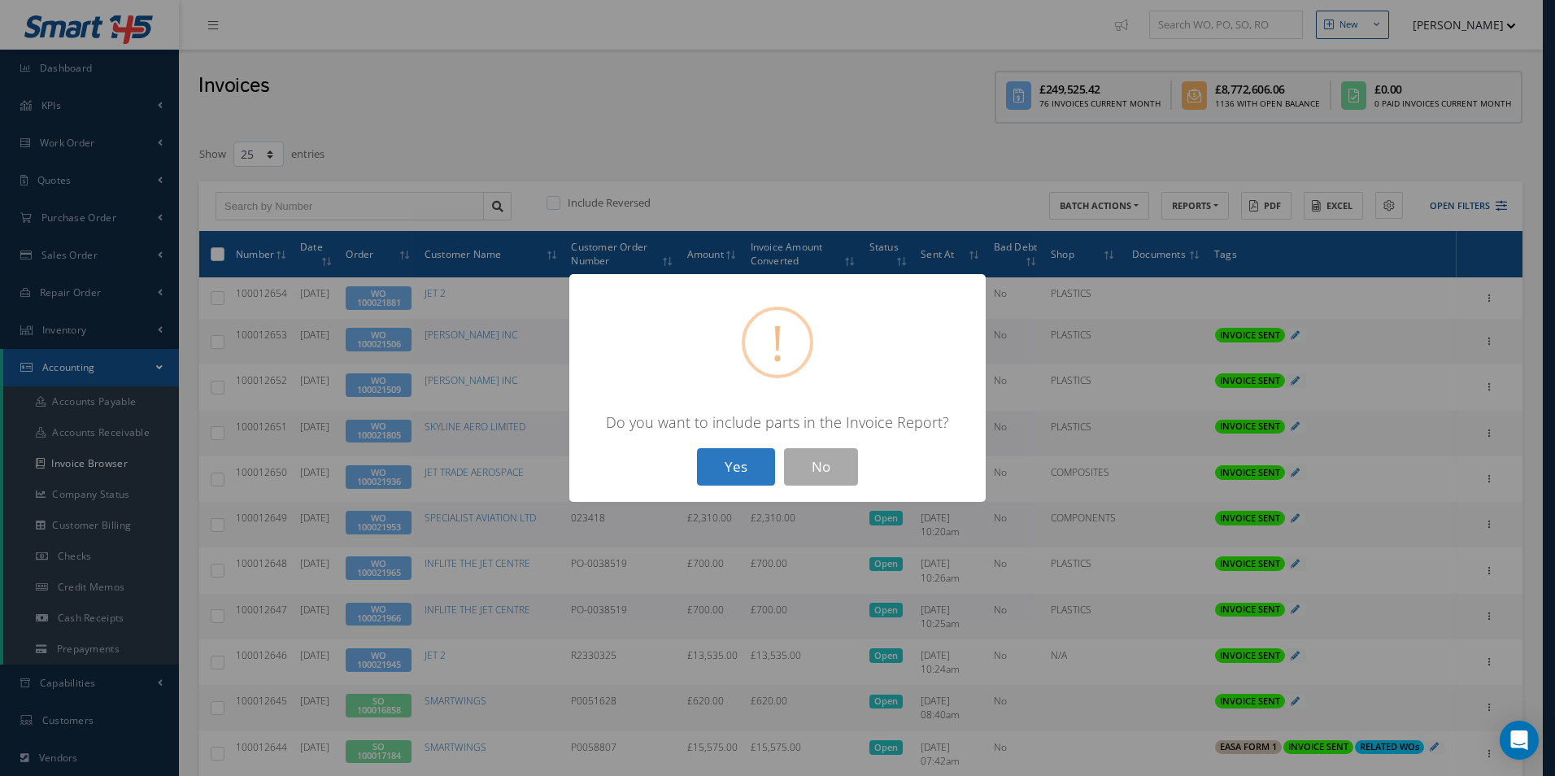
click at [721, 462] on button "Yes" at bounding box center [736, 467] width 78 height 38
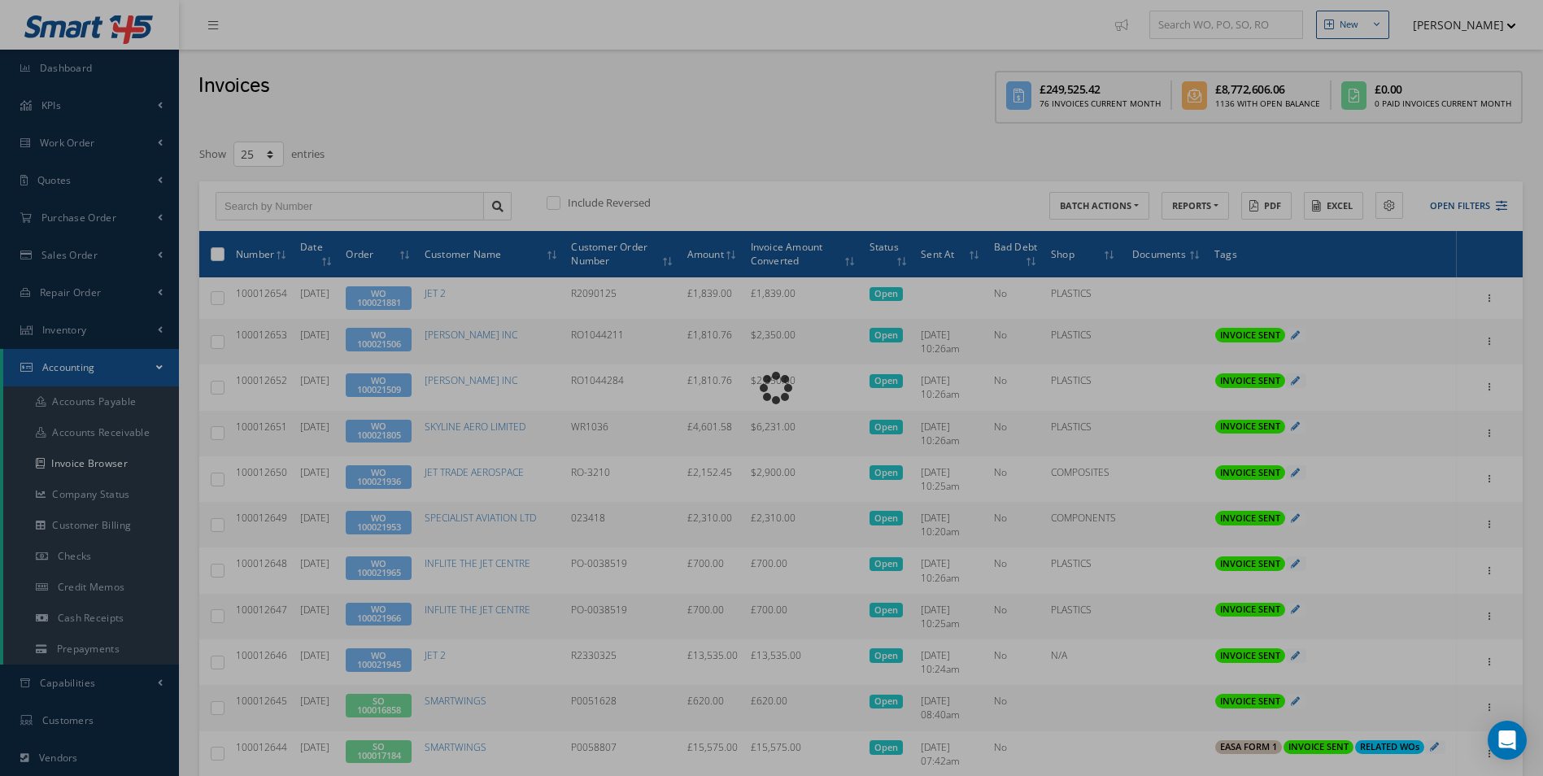
type input "INVOICE - Work Order 100021881 for JET 2, PO: R2090125"
type textarea "Dear Accounts, Please find the attached invoice for your recent order R2090125,…"
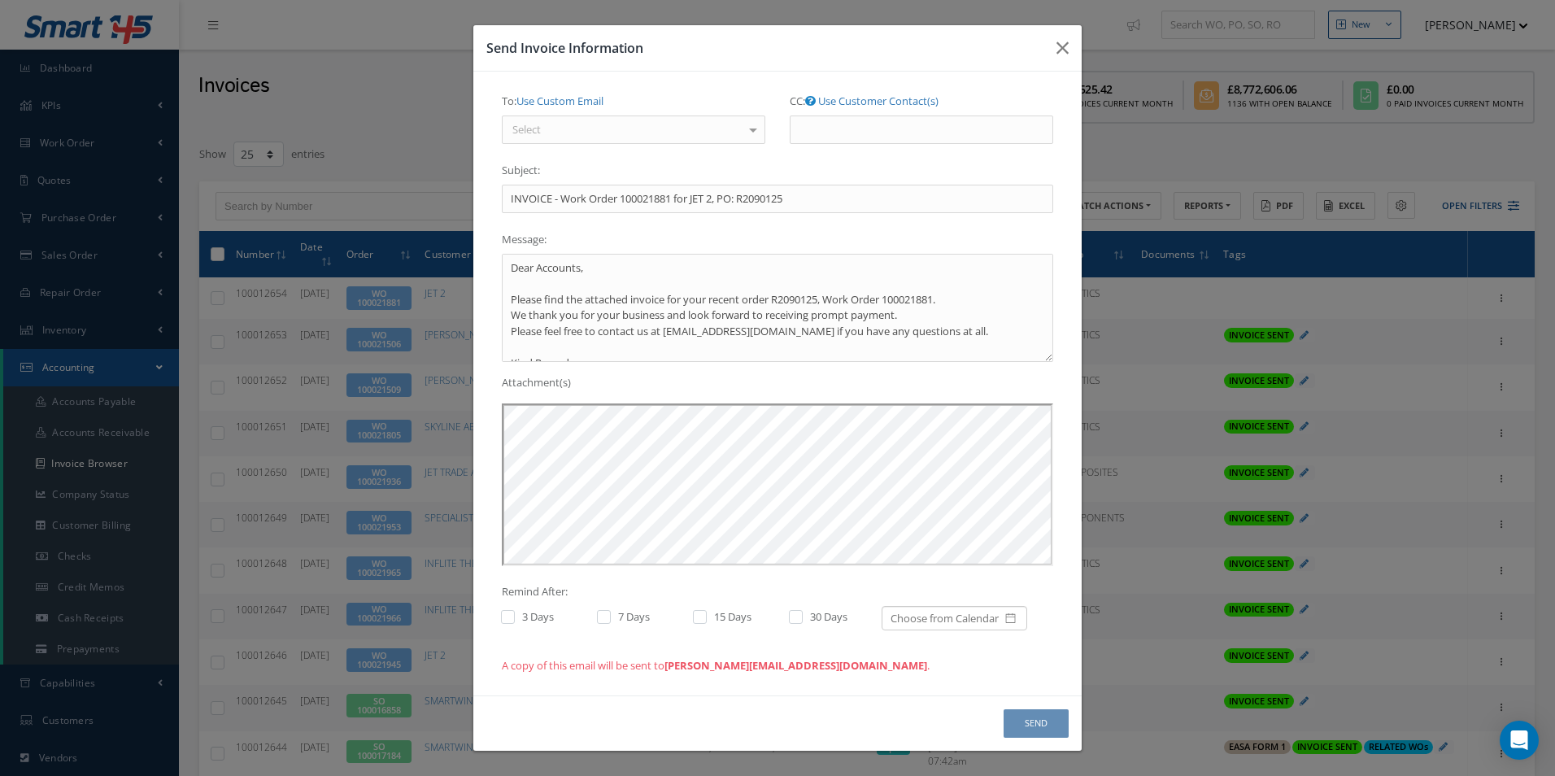
click at [578, 128] on div "Select" at bounding box center [633, 129] width 263 height 29
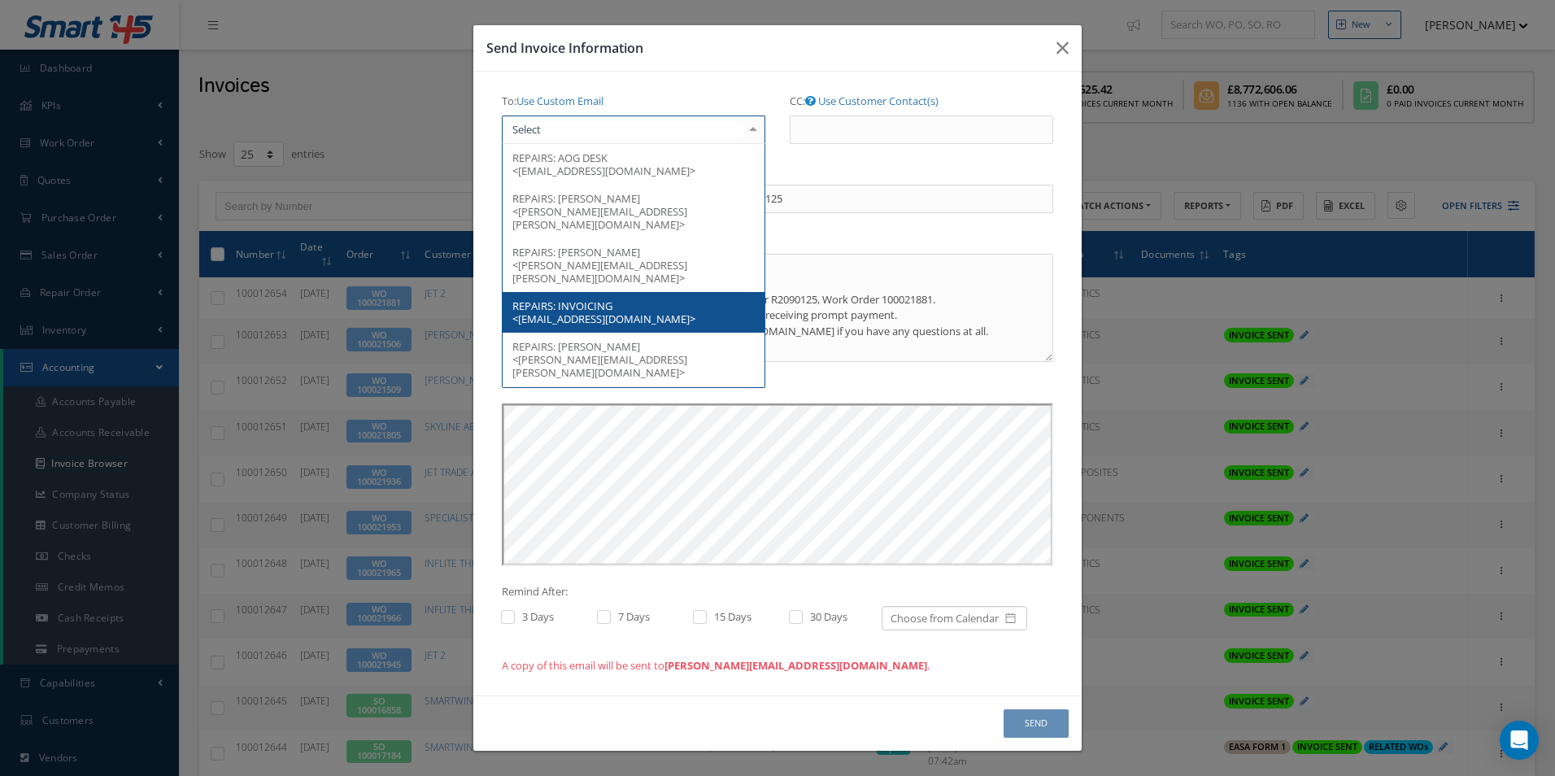
click at [563, 298] on span "INVOICING <invoices@jet2.com>" at bounding box center [603, 312] width 183 height 28
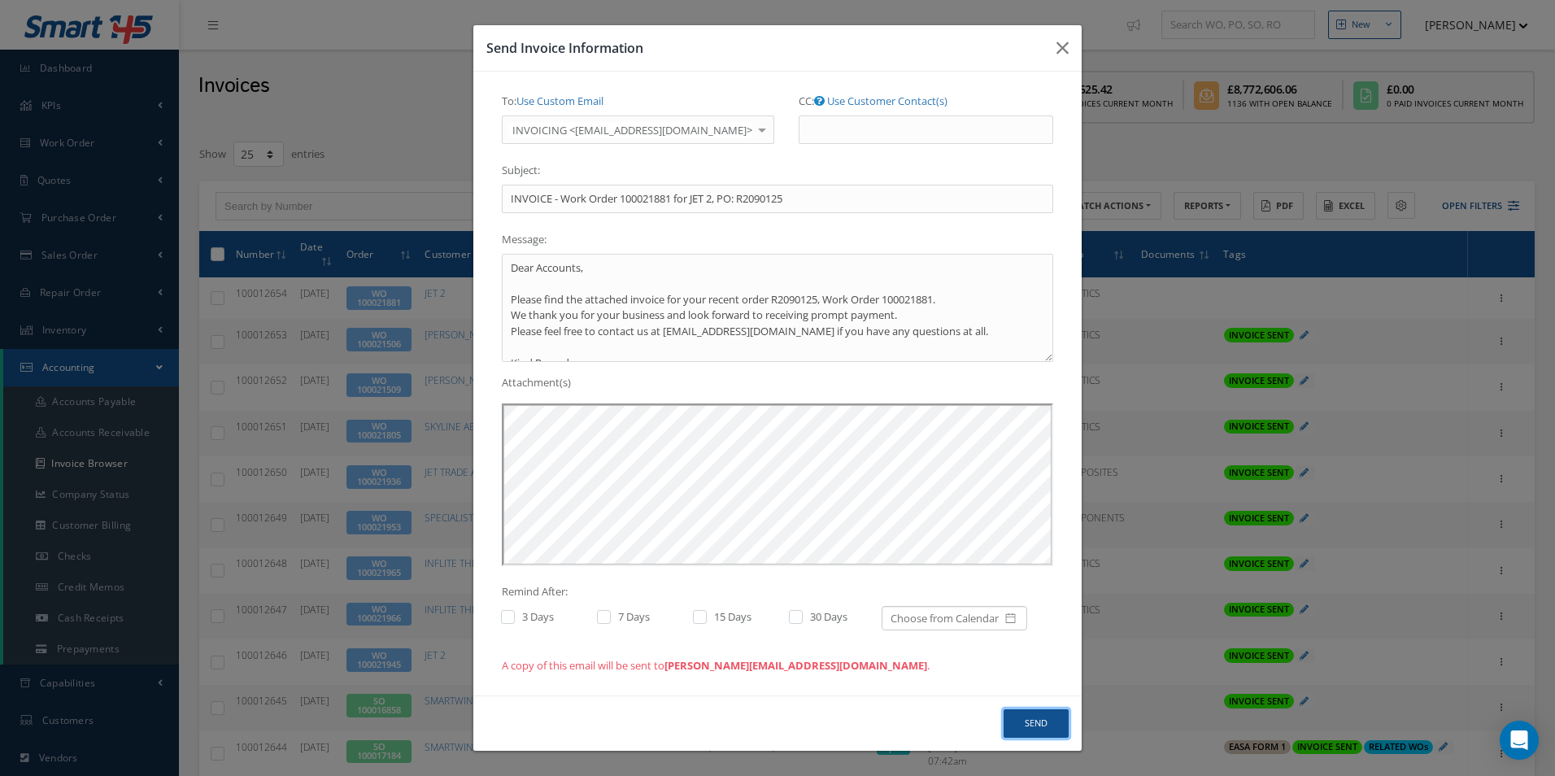
click at [1037, 720] on button "Send" at bounding box center [1035, 723] width 65 height 28
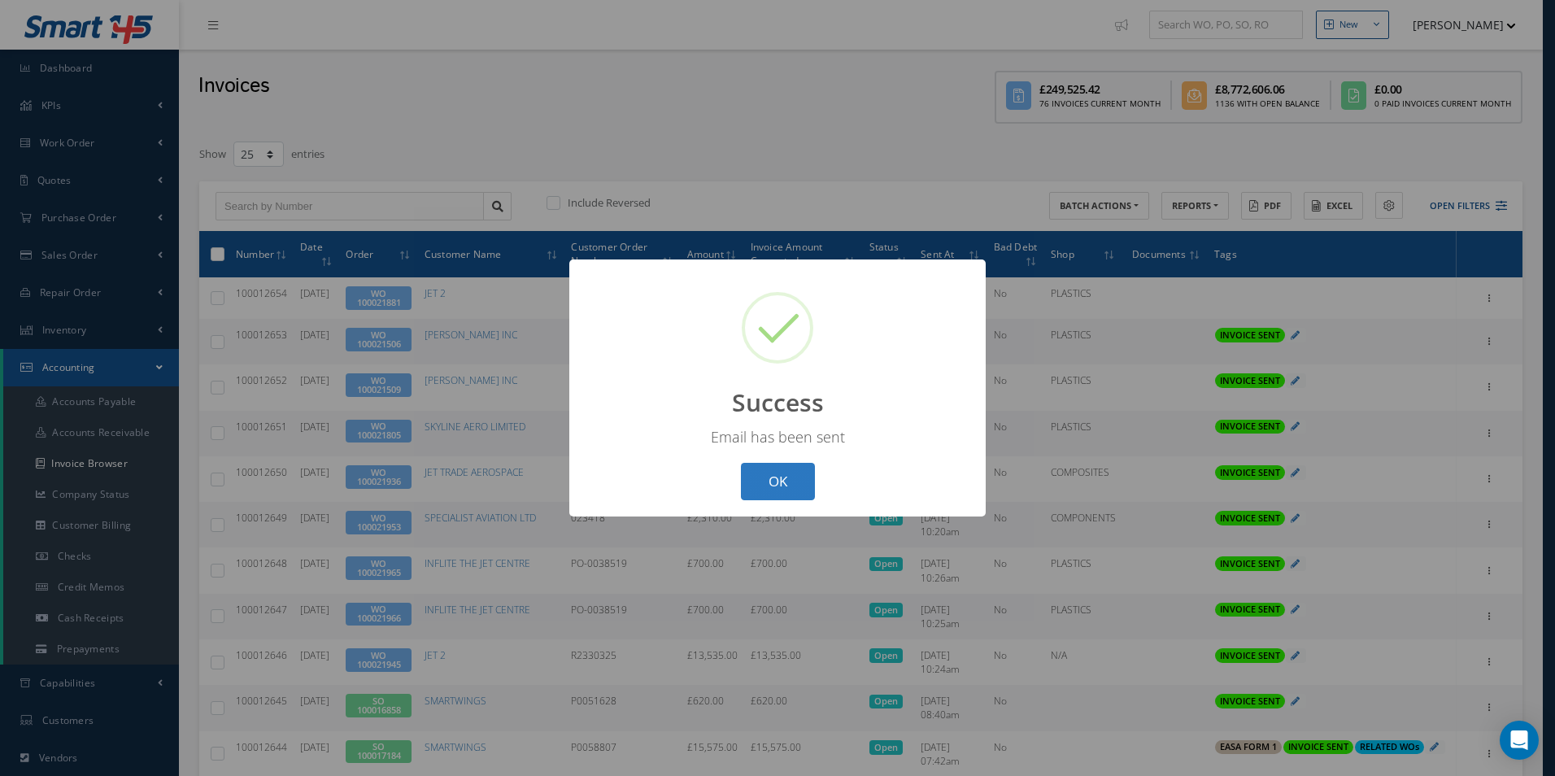
click at [794, 482] on button "OK" at bounding box center [778, 482] width 74 height 38
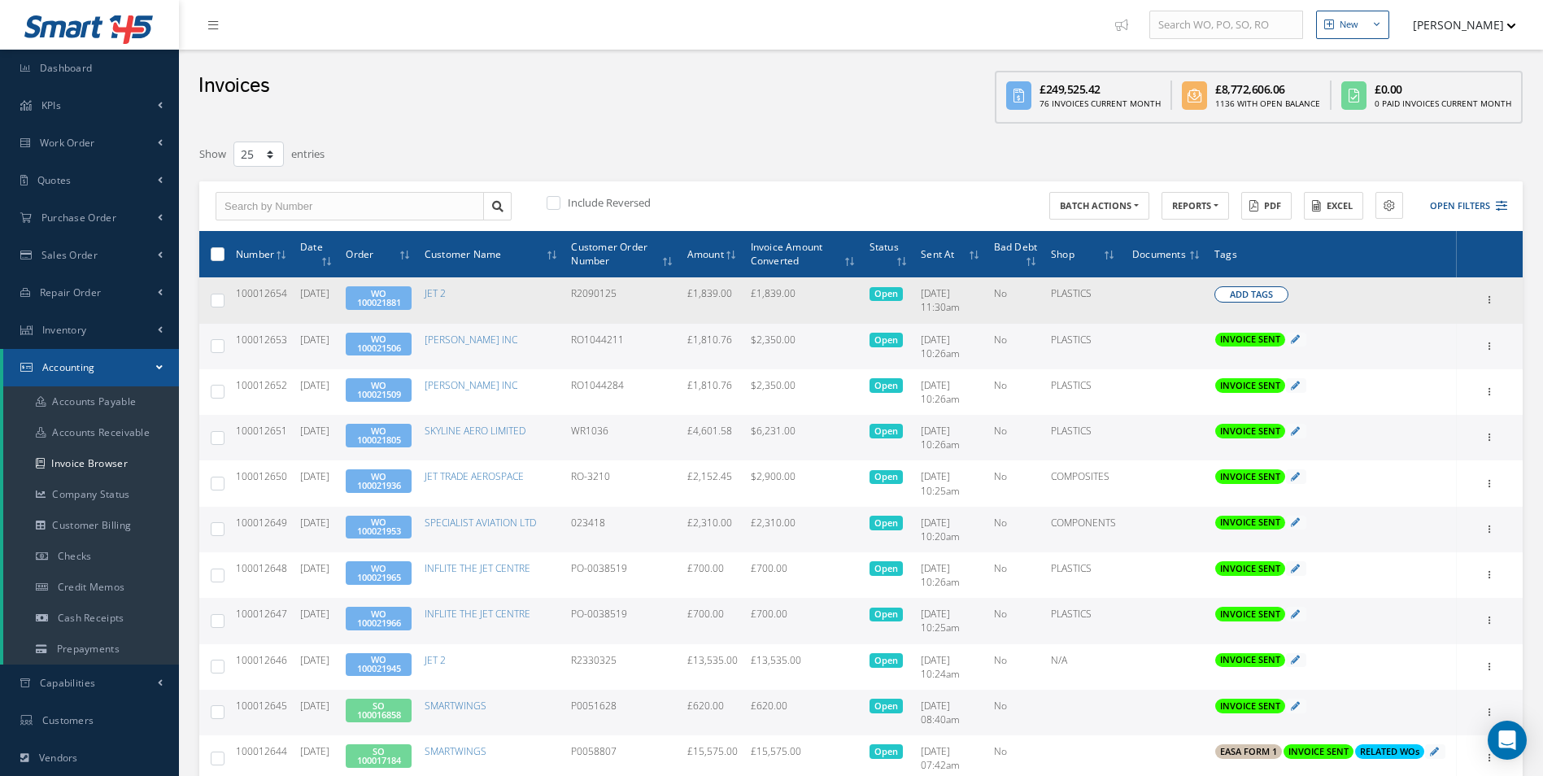
click at [1257, 298] on span "Add Tags" at bounding box center [1250, 295] width 43 height 14
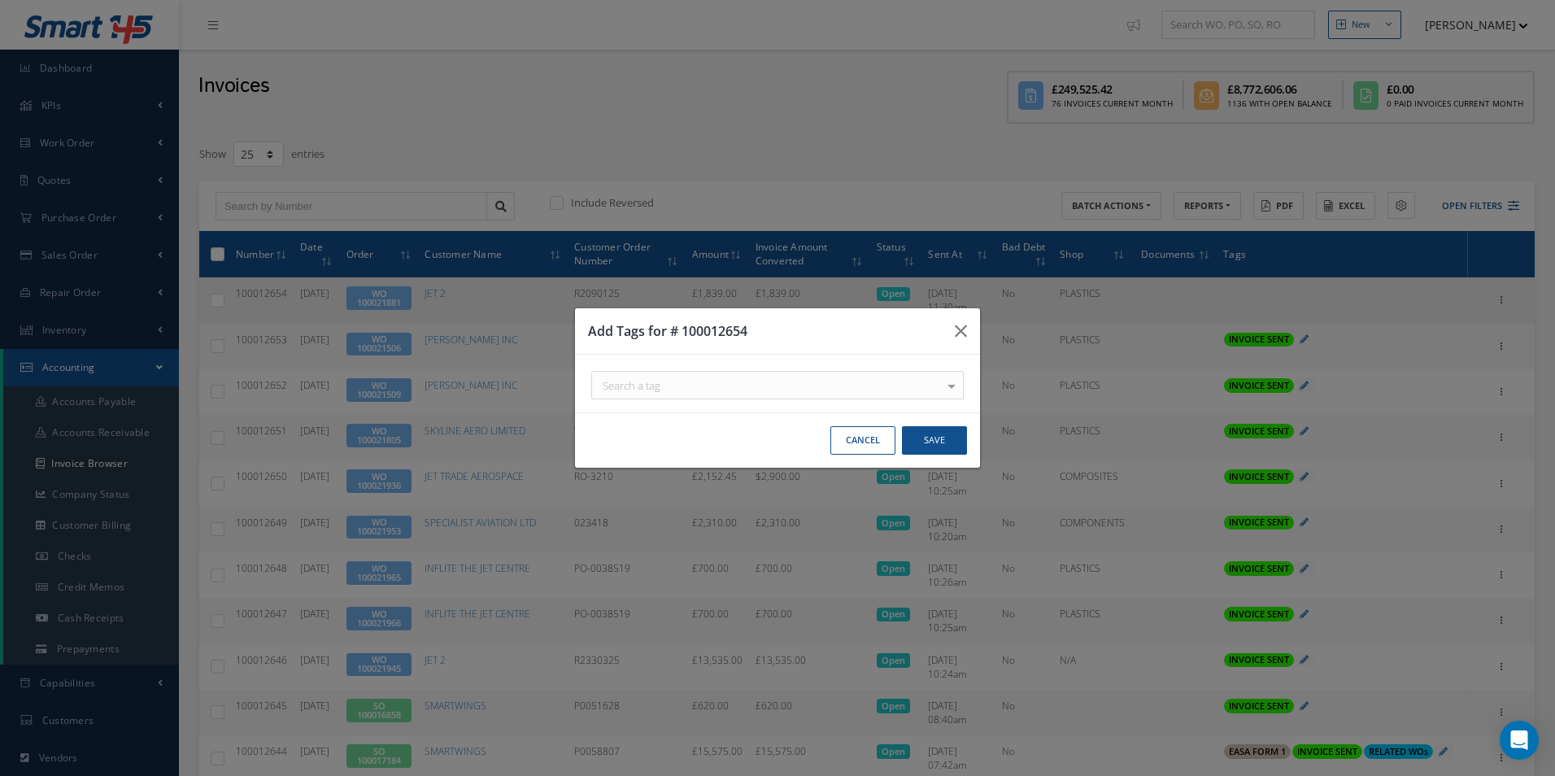
click at [907, 391] on div "Search a tag" at bounding box center [777, 385] width 372 height 28
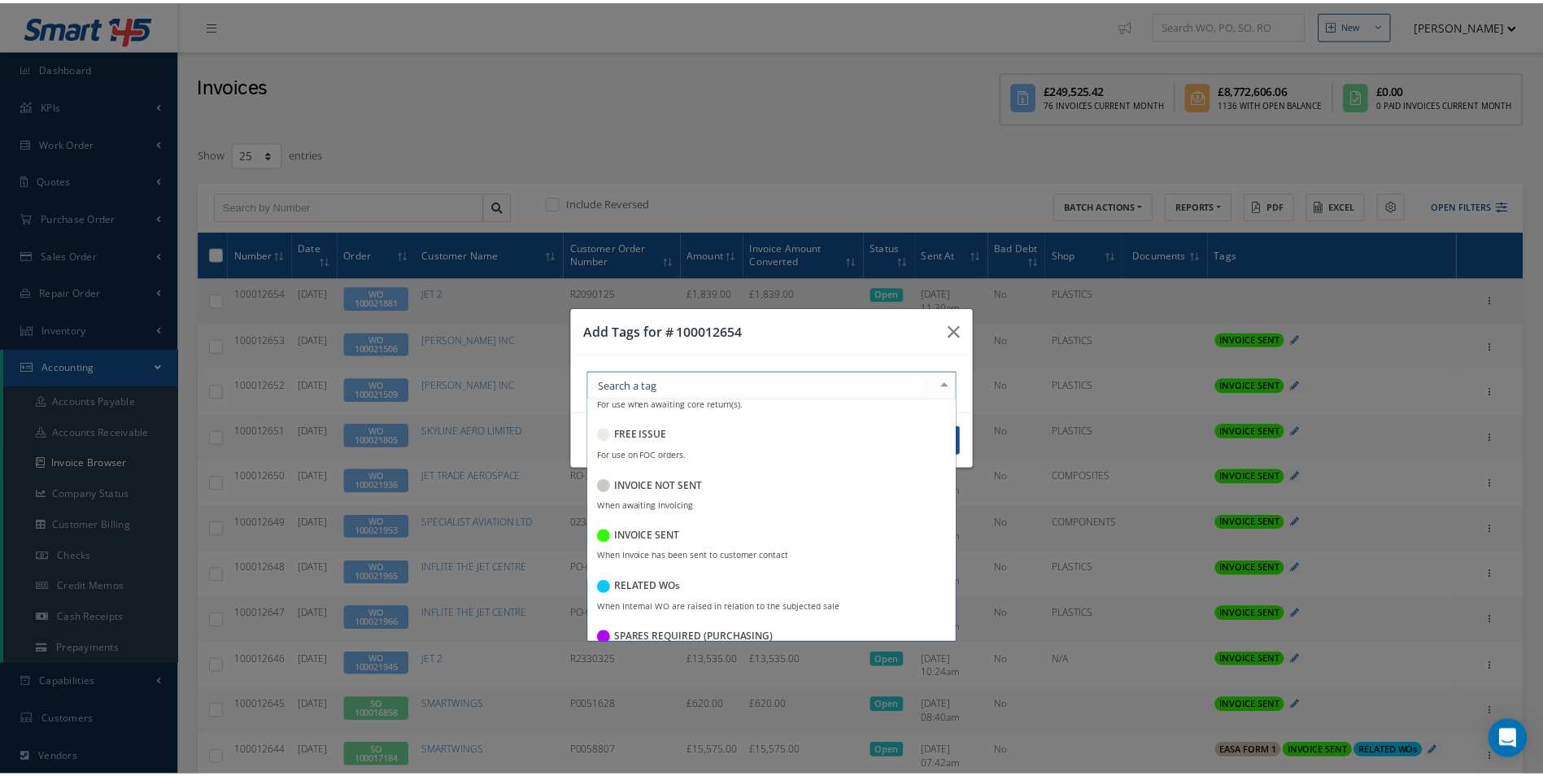
scroll to position [244, 0]
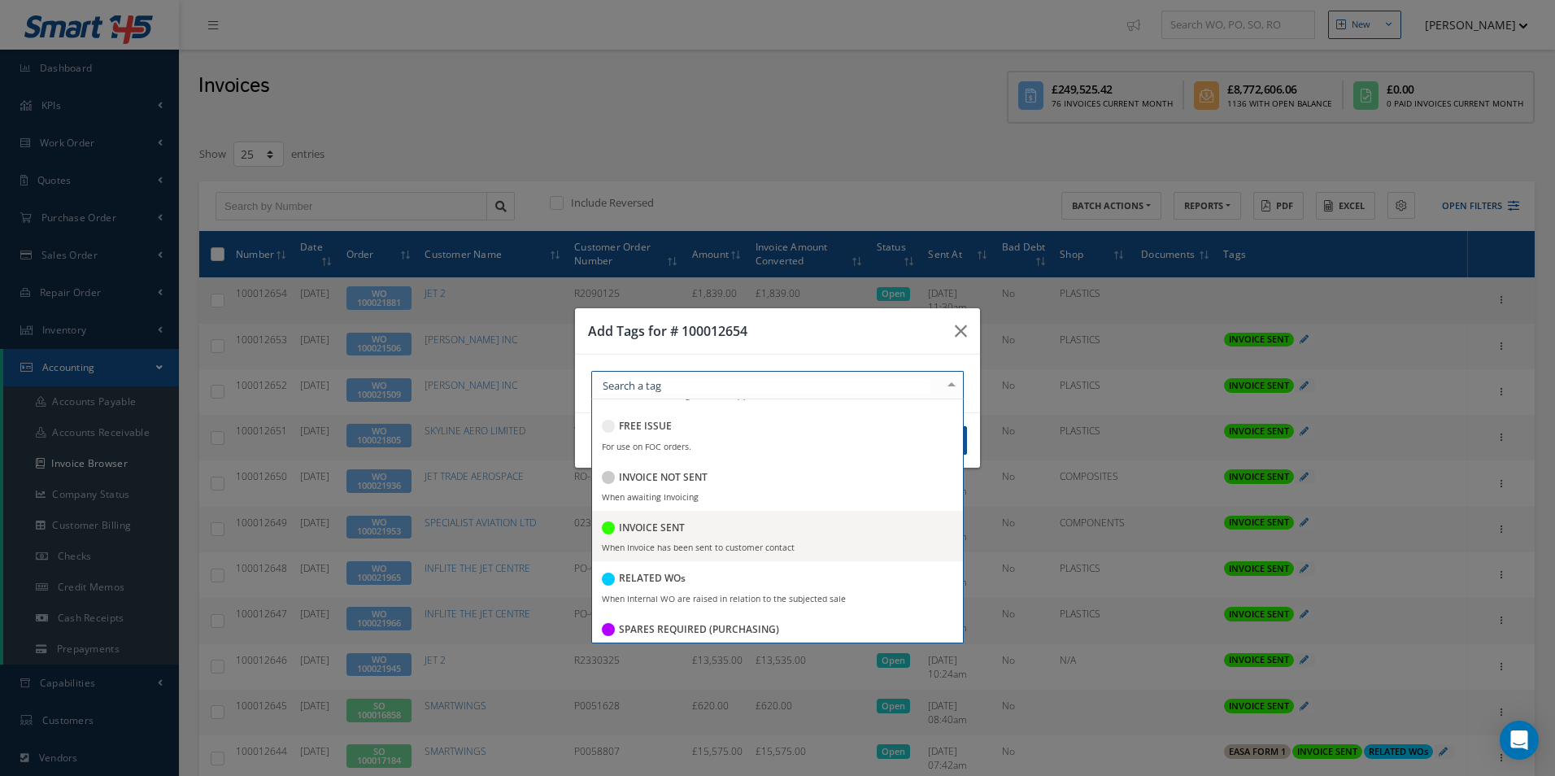
click at [668, 529] on h5 "INVOICE SENT" at bounding box center [652, 527] width 66 height 11
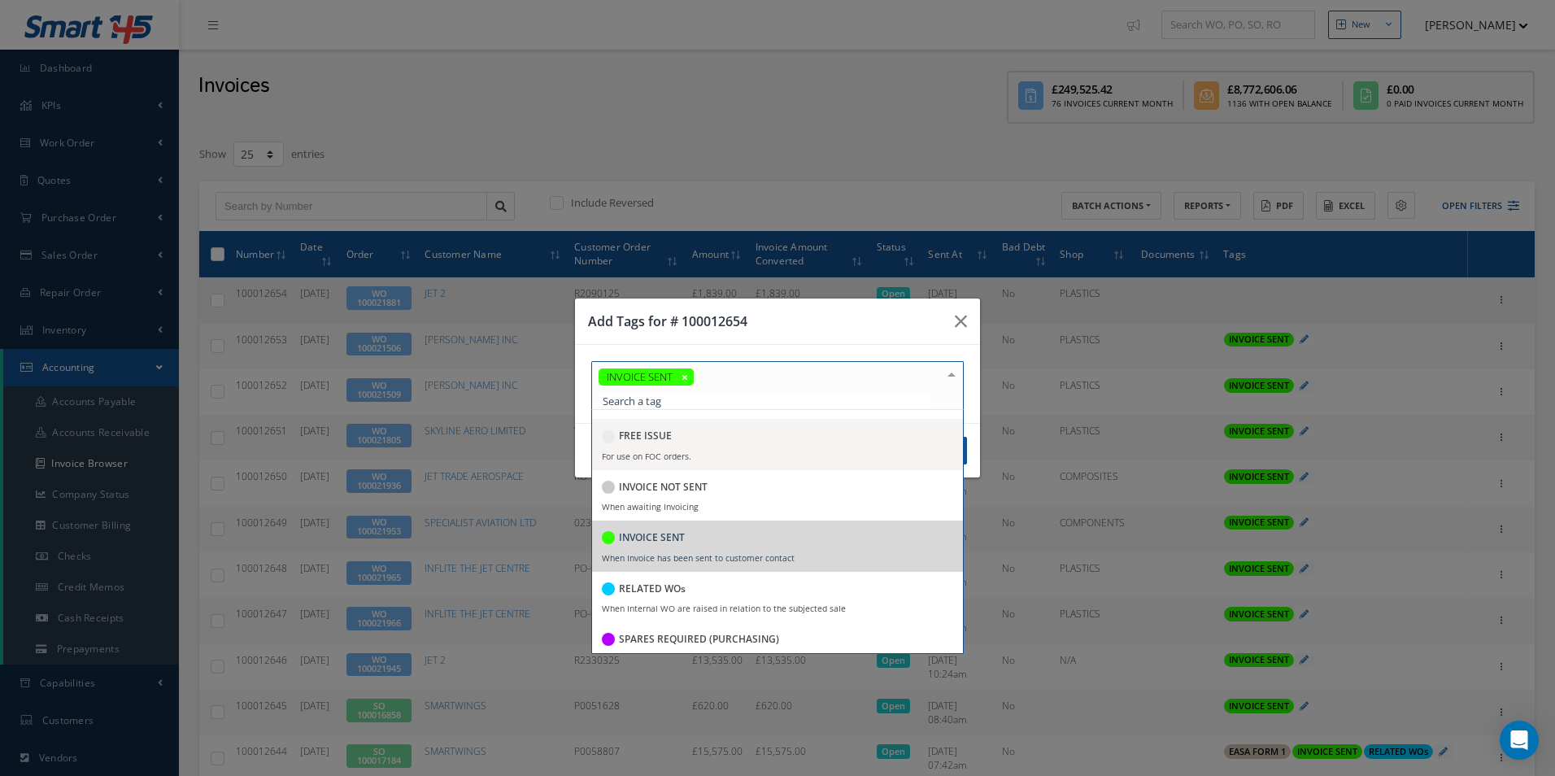
click at [846, 317] on div "Add Tags for # 100012654" at bounding box center [777, 321] width 405 height 46
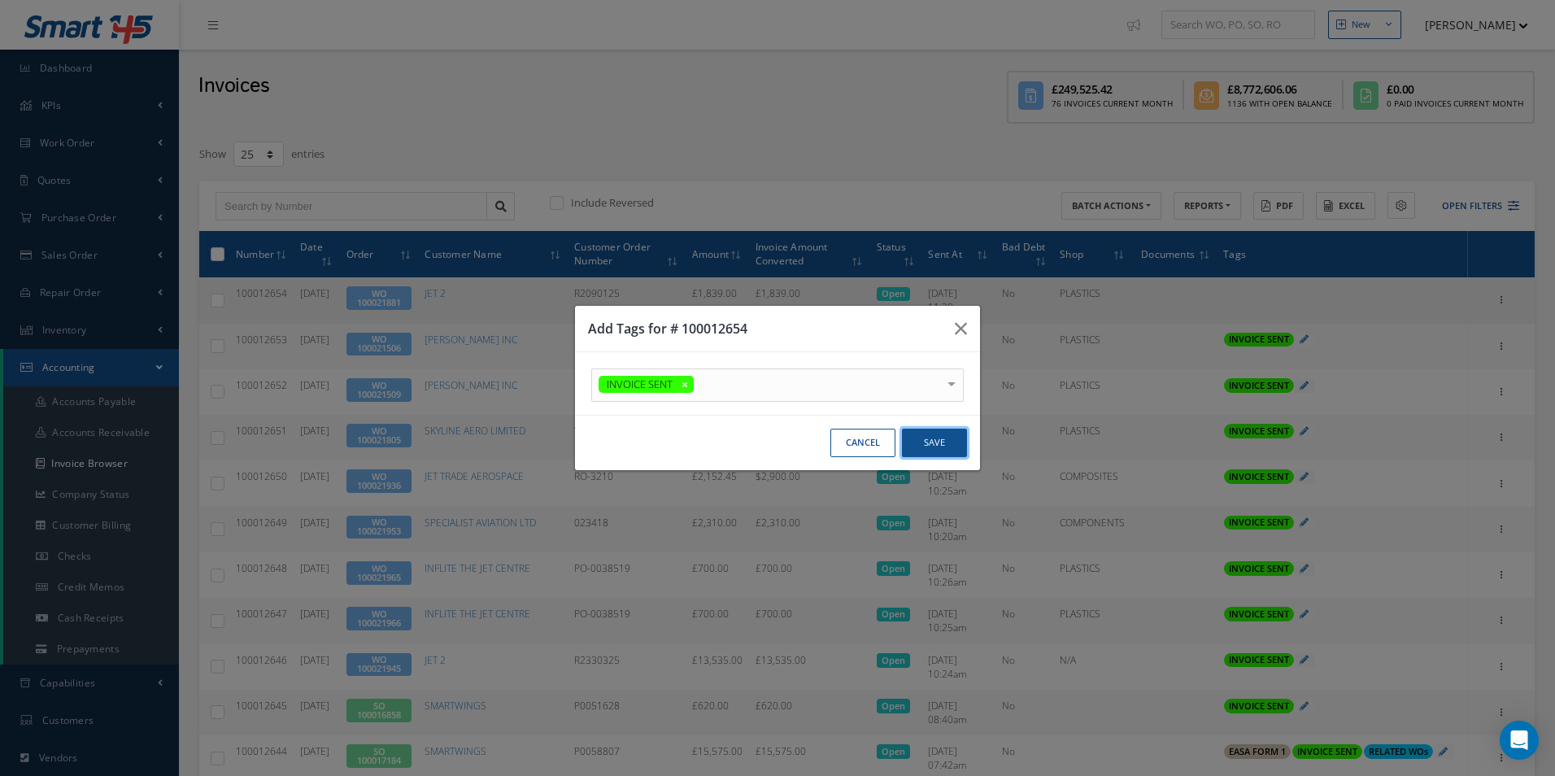
click at [938, 445] on button "Save" at bounding box center [934, 443] width 65 height 28
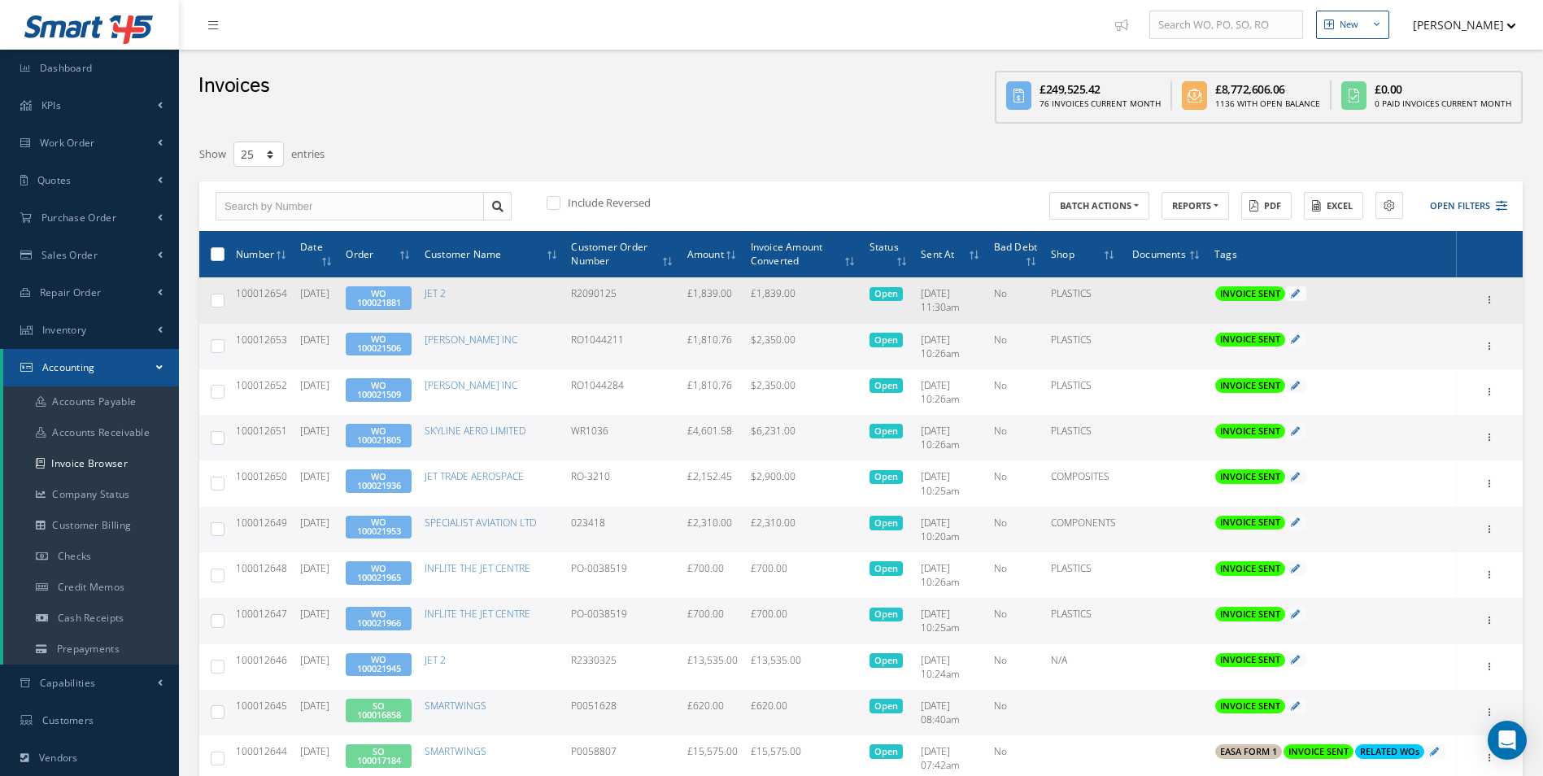
click at [1480, 298] on div "Print Mark as Bad Debt Update Prices Send By Email Email History Documents" at bounding box center [1490, 300] width 20 height 20
click at [1489, 298] on icon at bounding box center [1490, 298] width 16 height 13
click at [1389, 315] on link "Print" at bounding box center [1415, 310] width 128 height 21
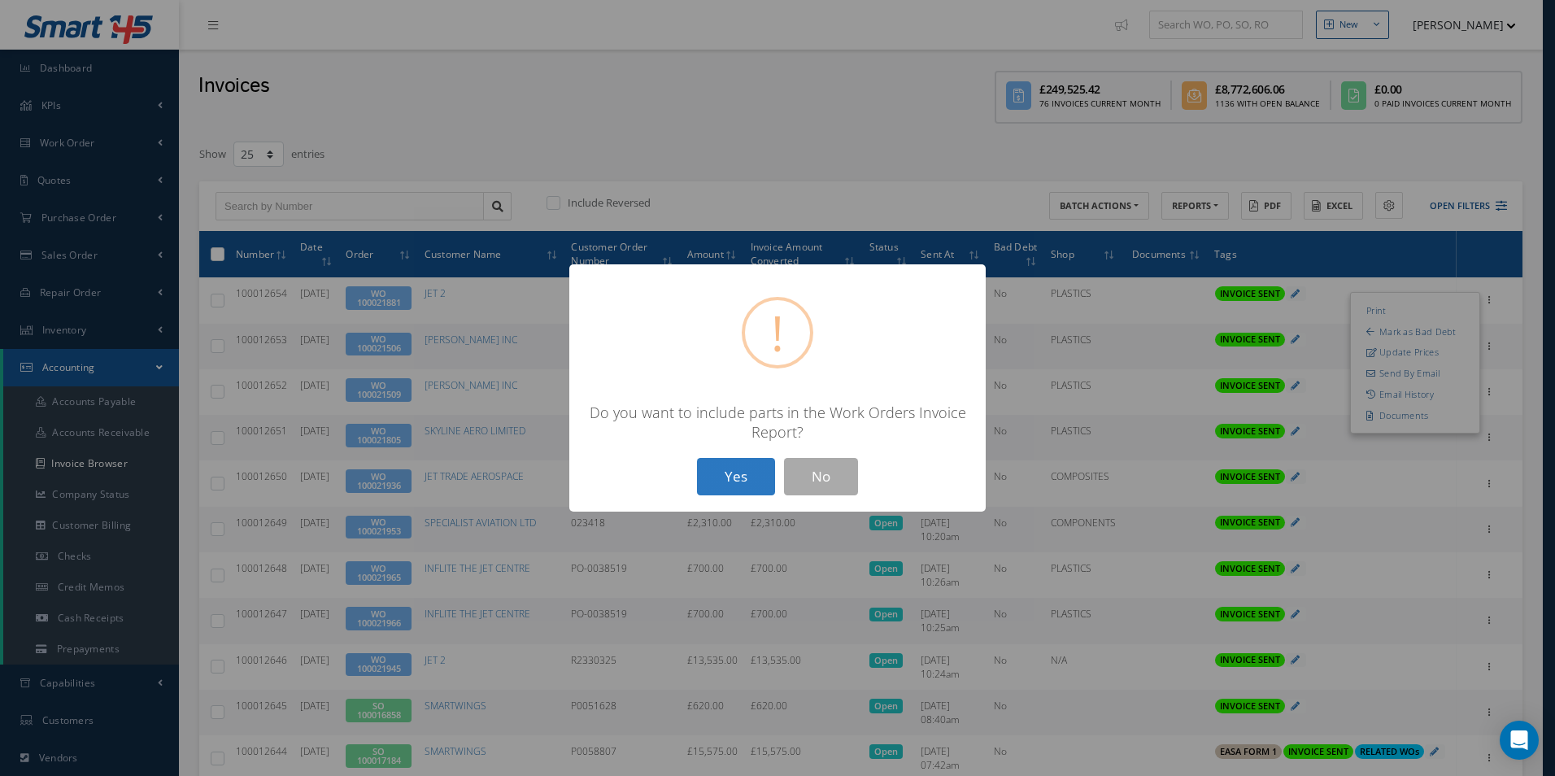
click at [729, 466] on button "Yes" at bounding box center [736, 477] width 78 height 38
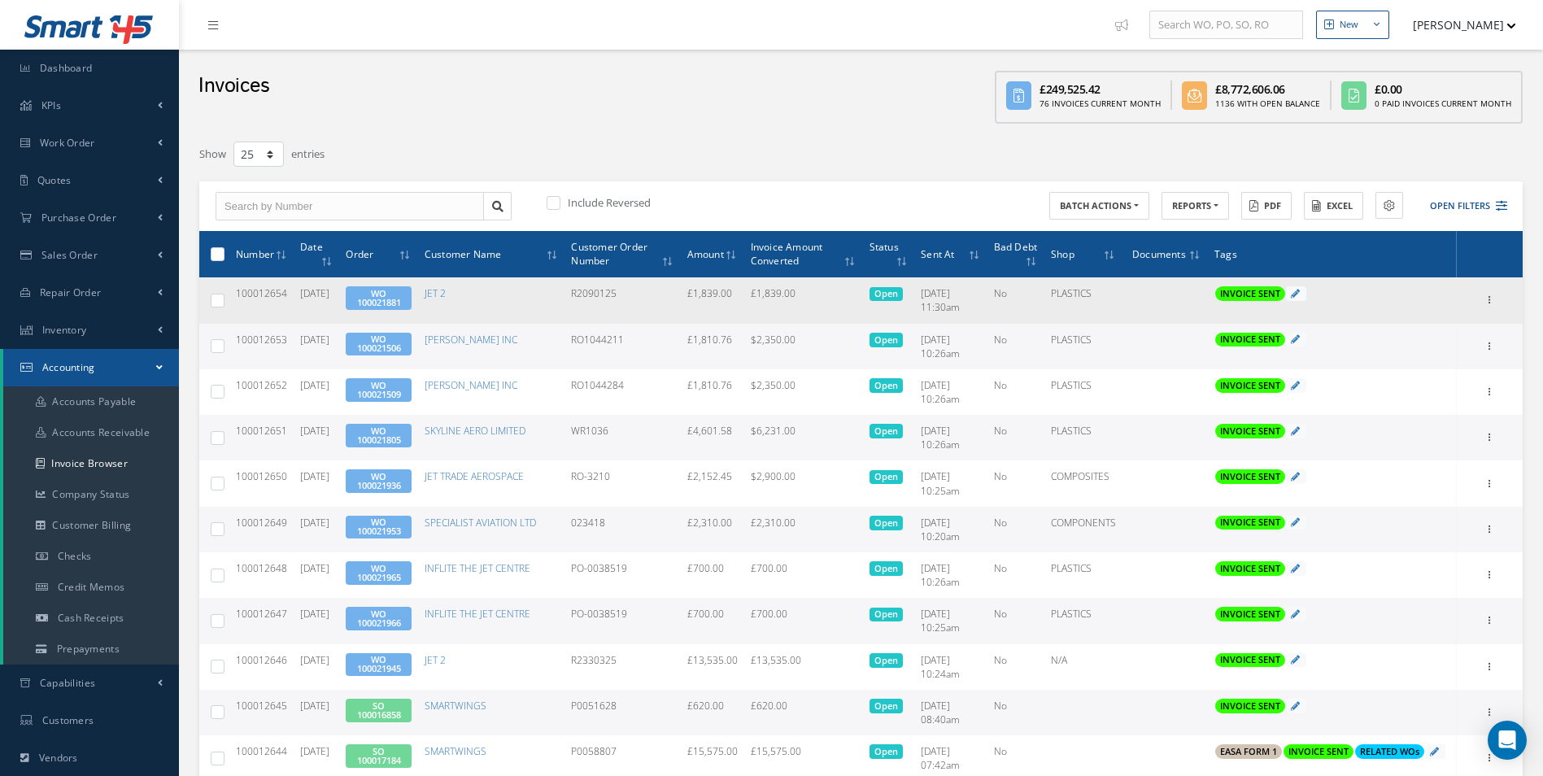
click at [374, 294] on span "WO 100021881" at bounding box center [378, 298] width 65 height 24
click at [400, 298] on link "WO 100021881" at bounding box center [379, 297] width 44 height 21
